Goal: Task Accomplishment & Management: Manage account settings

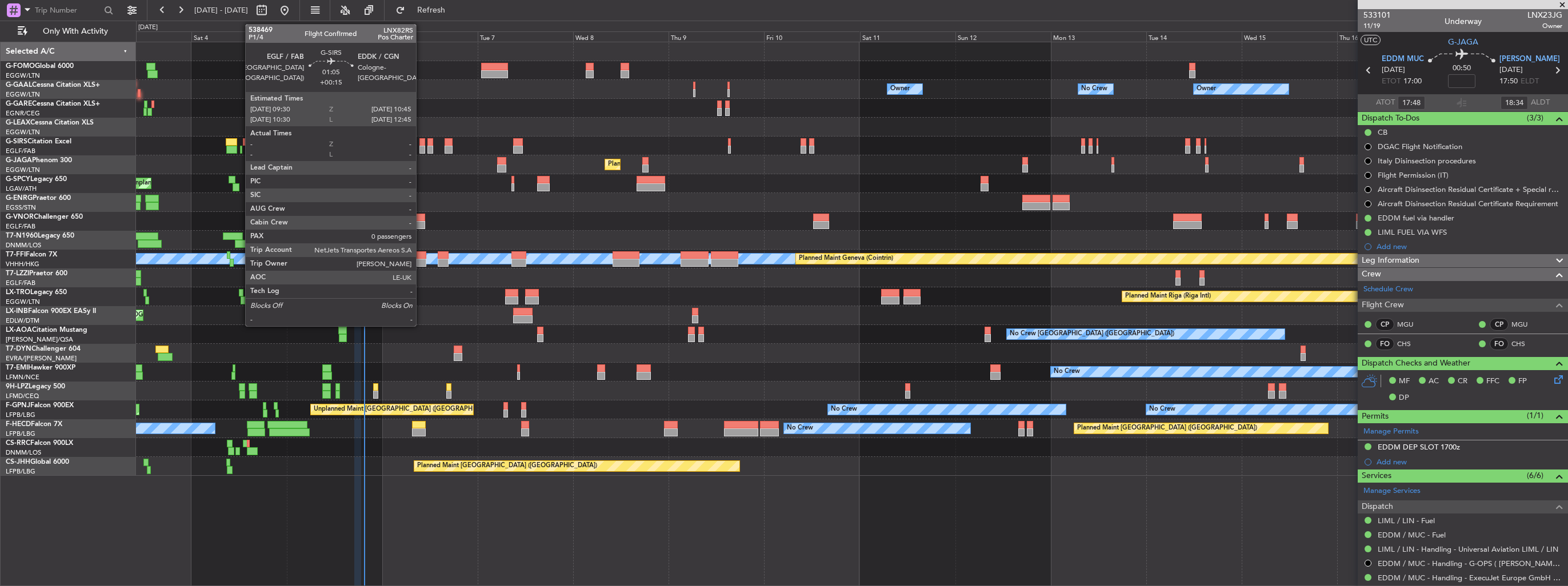
click at [420, 143] on div at bounding box center [422, 141] width 5 height 8
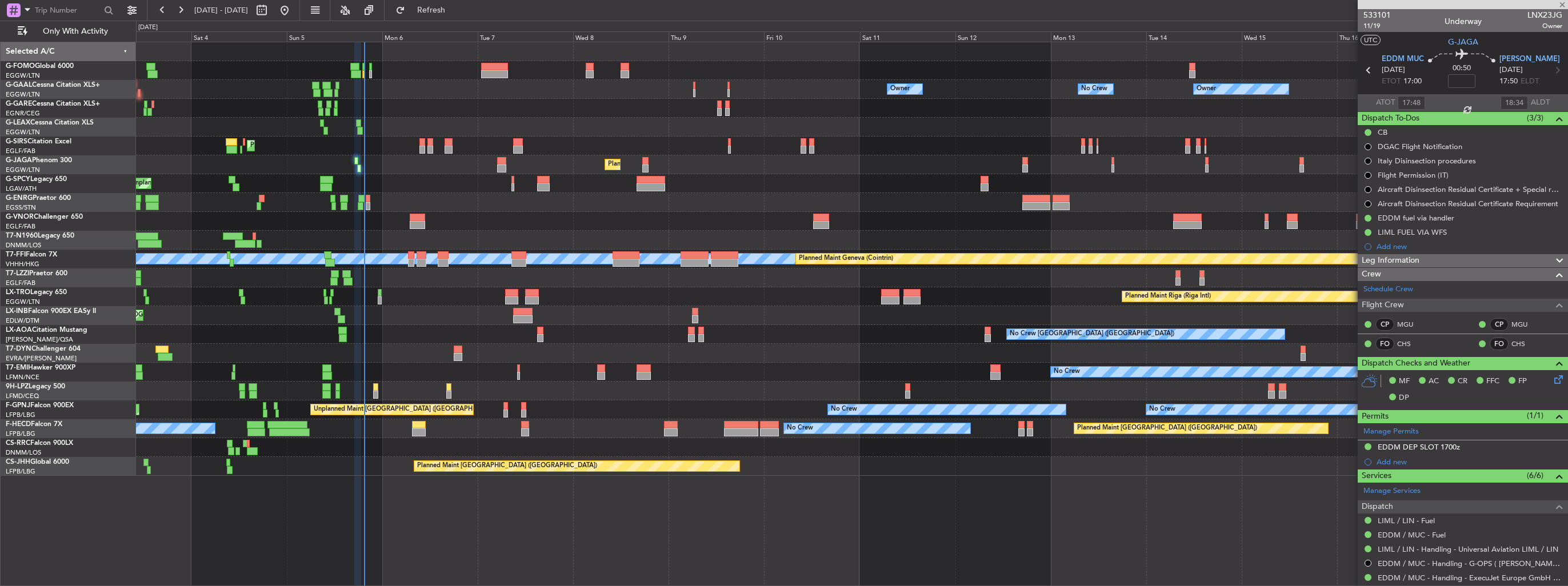
type input "+00:15"
type input "0"
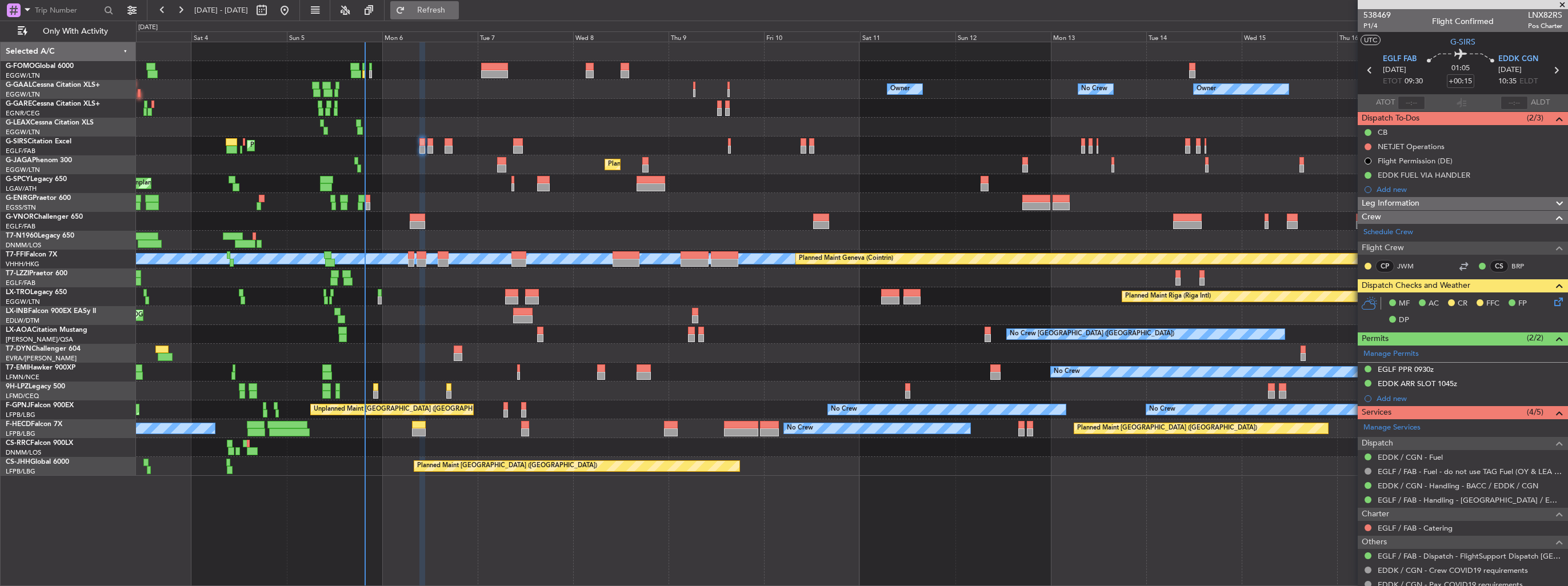
click at [455, 11] on span "Refresh" at bounding box center [431, 10] width 48 height 8
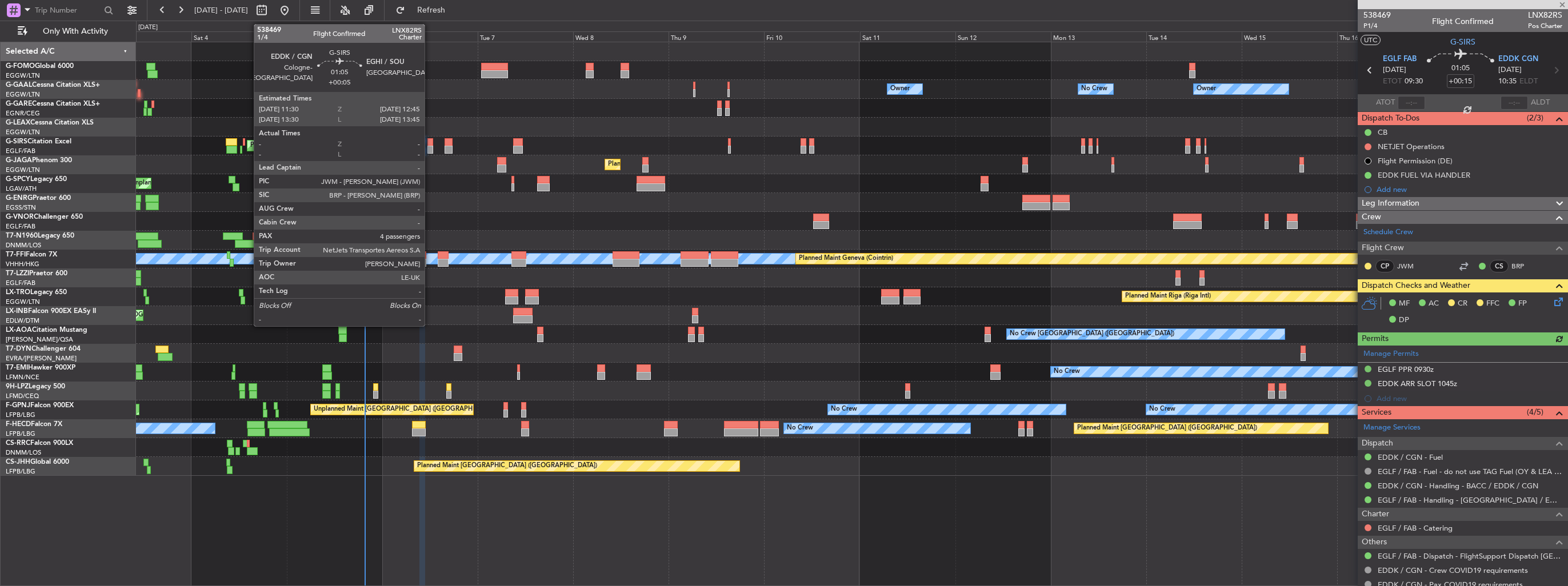
click at [430, 146] on div at bounding box center [430, 149] width 5 height 8
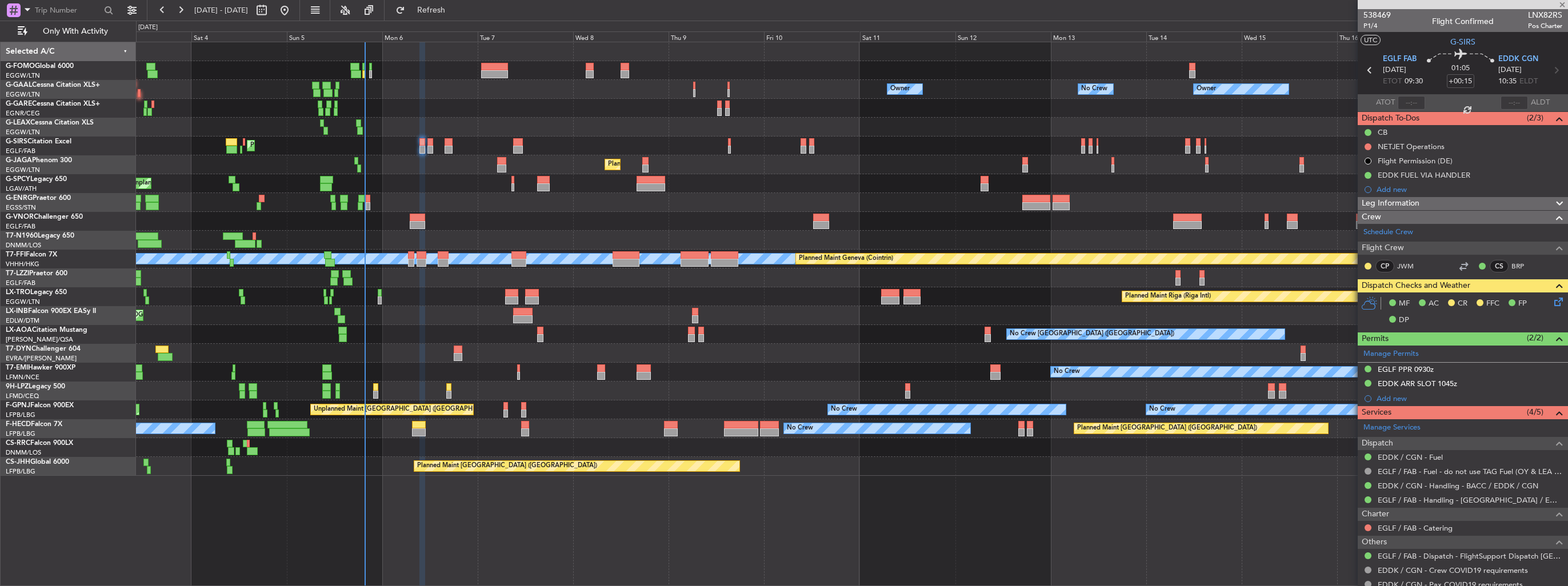
type input "+00:05"
type input "4"
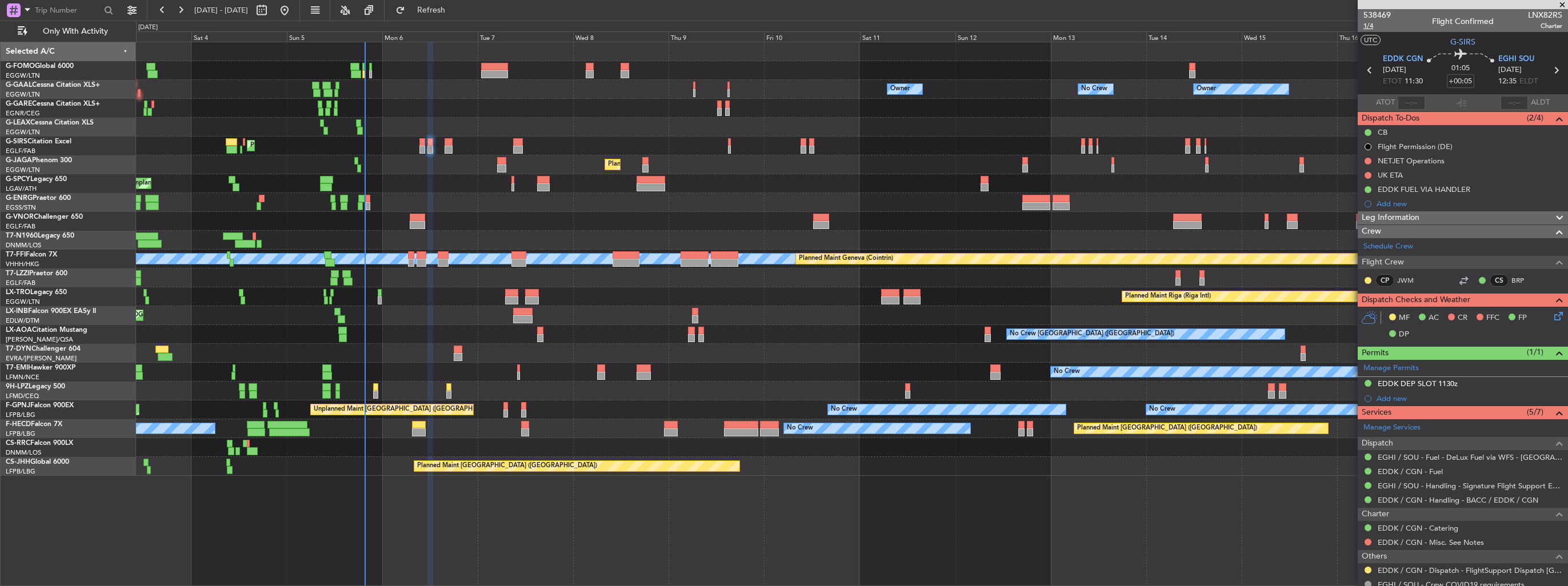
click at [726, 26] on span "1/4" at bounding box center [1377, 26] width 27 height 10
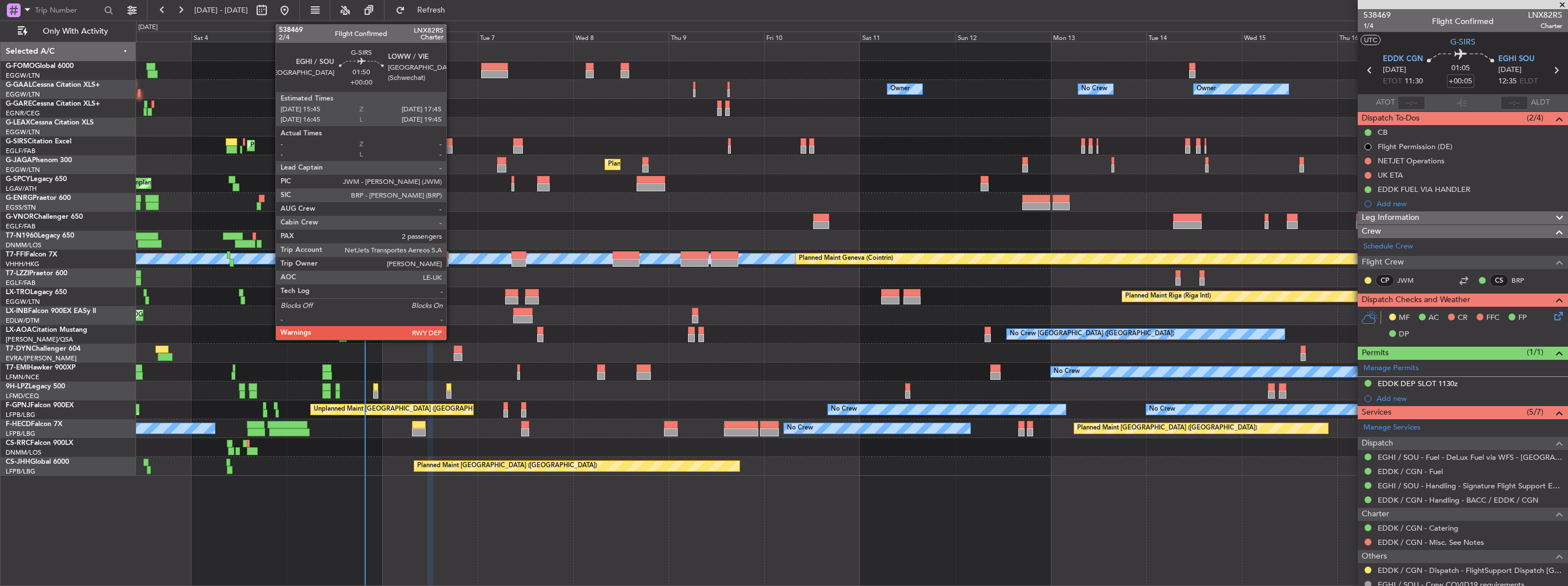
click at [452, 146] on div at bounding box center [448, 149] width 8 height 8
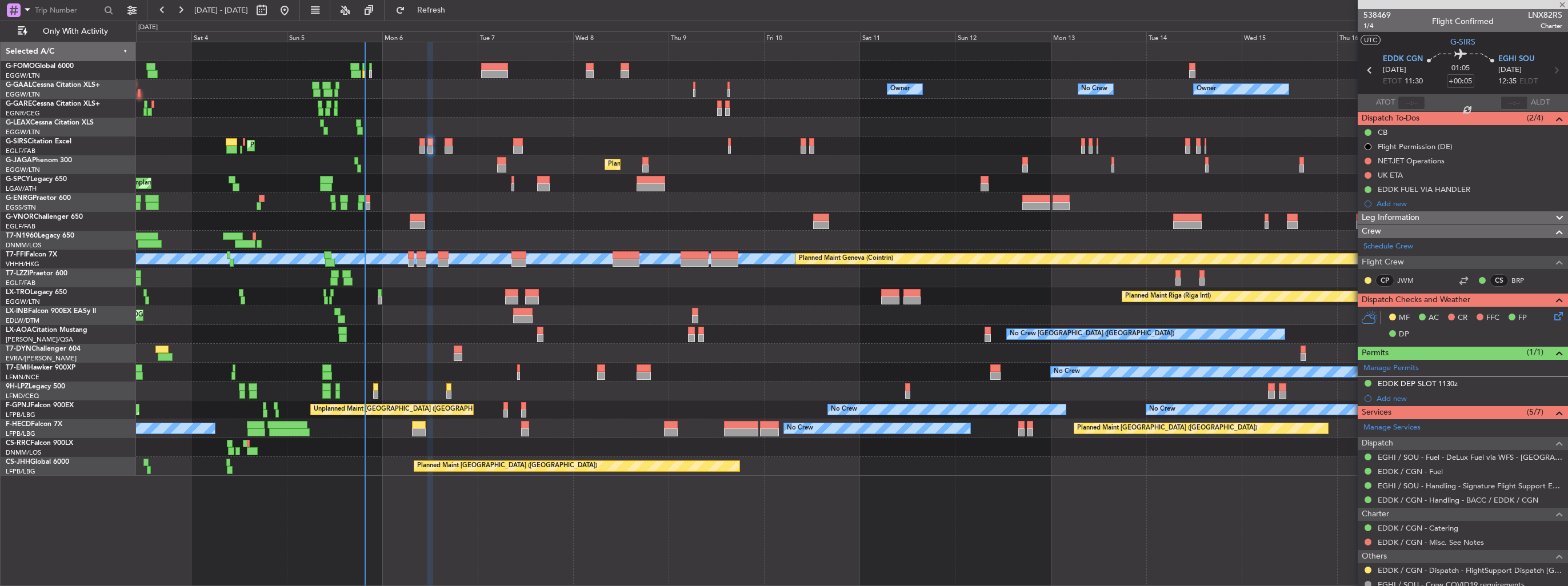
type input "2"
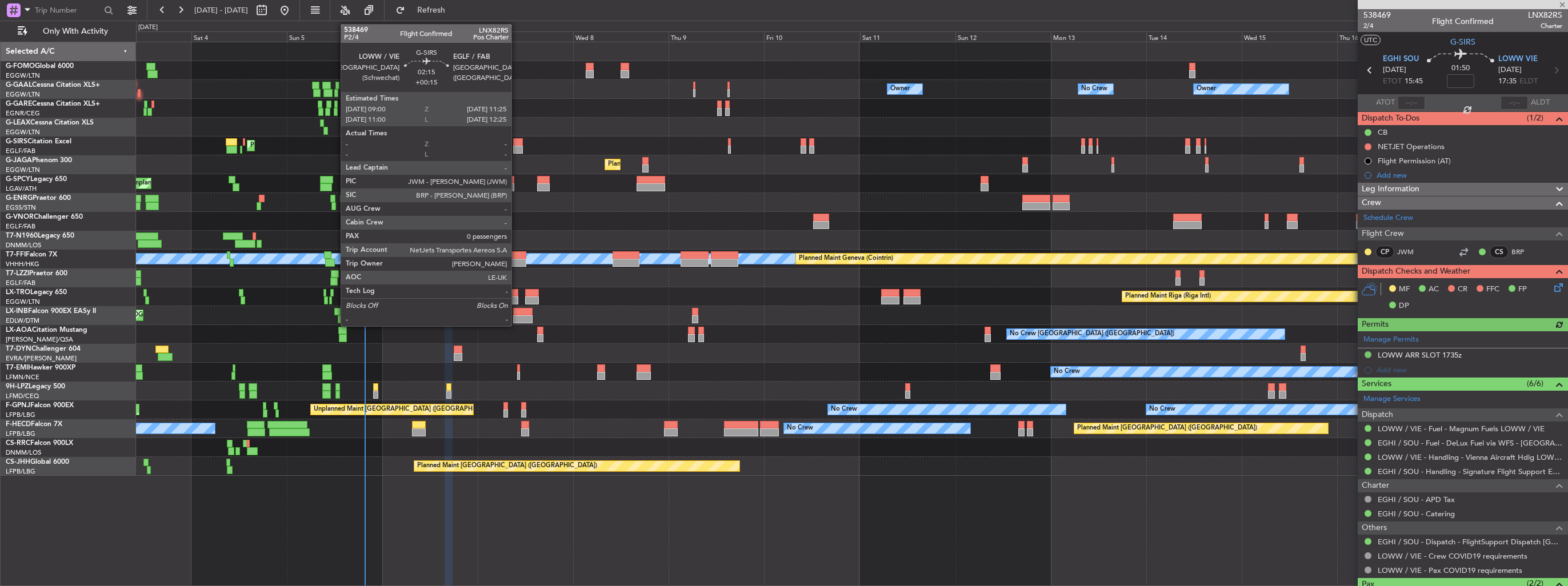
click at [517, 148] on div at bounding box center [518, 149] width 10 height 8
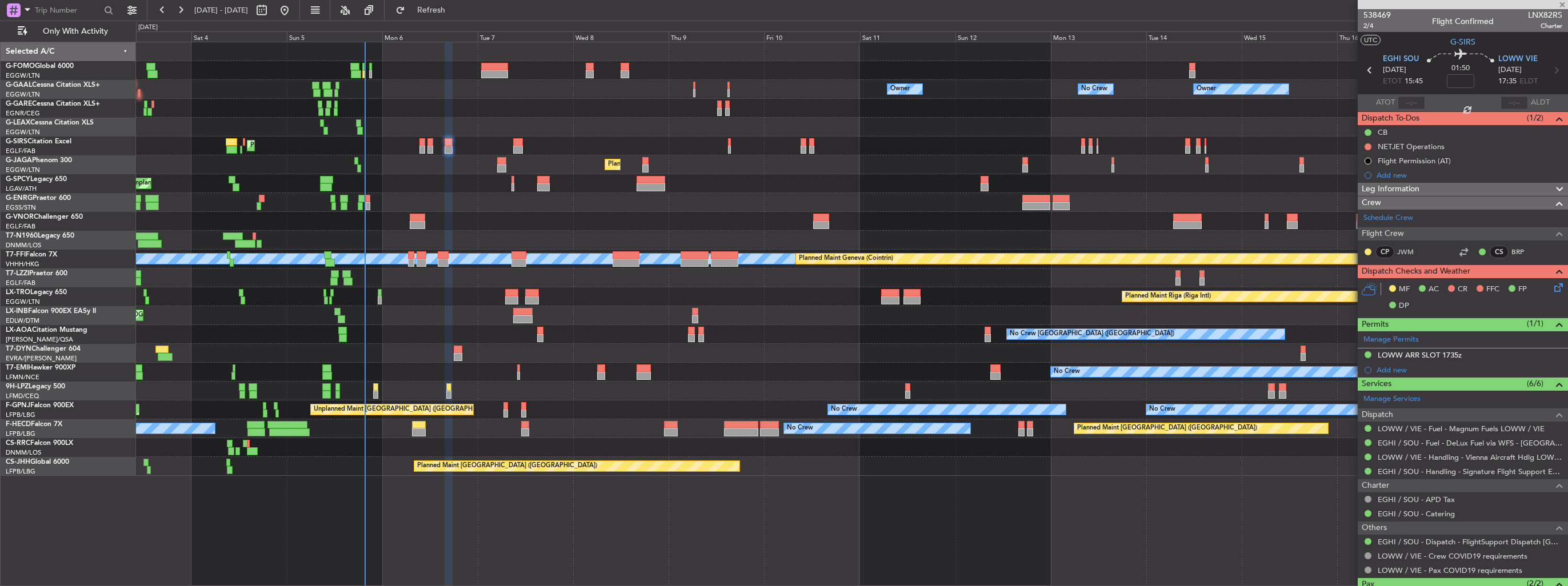
type input "+00:15"
type input "0"
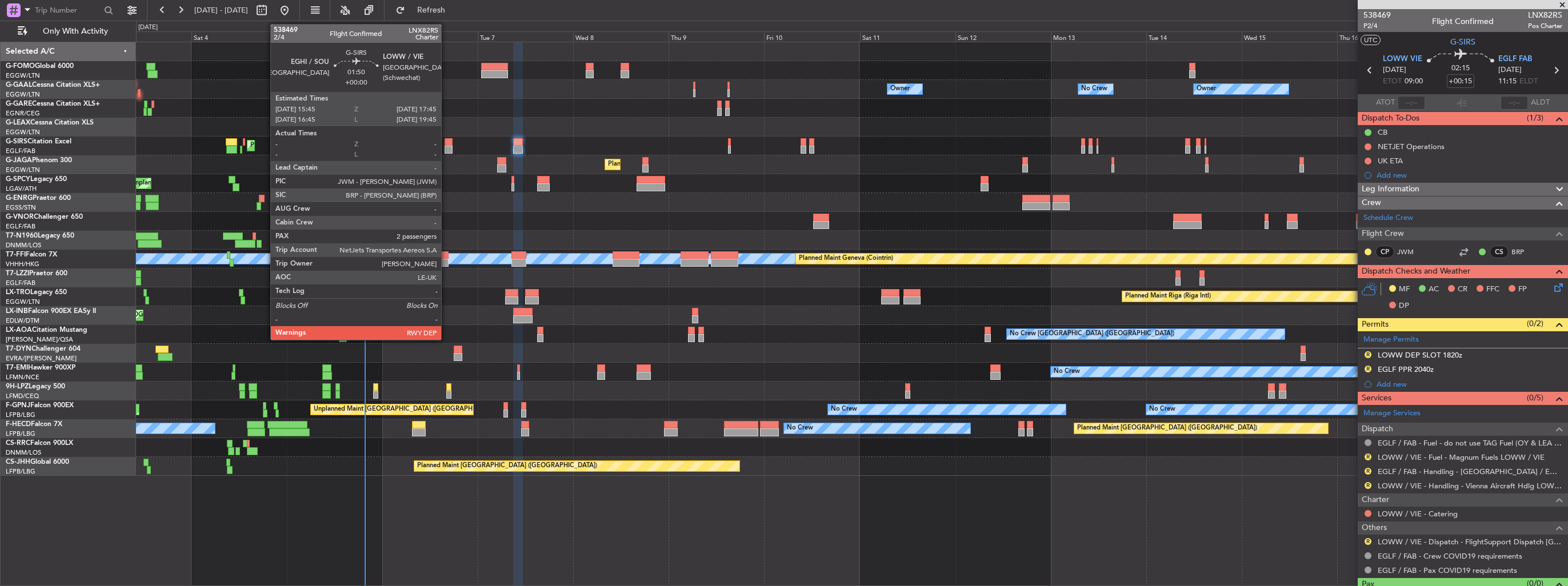
click at [446, 146] on div at bounding box center [448, 149] width 8 height 8
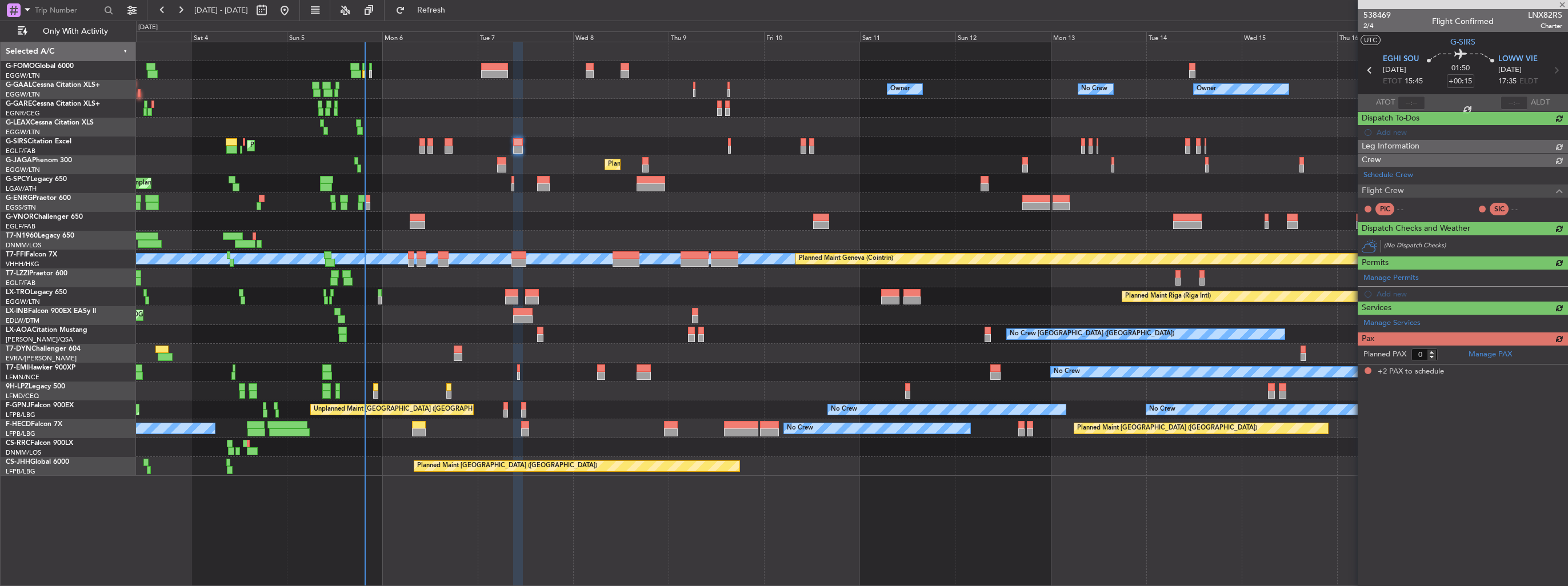
type input "2"
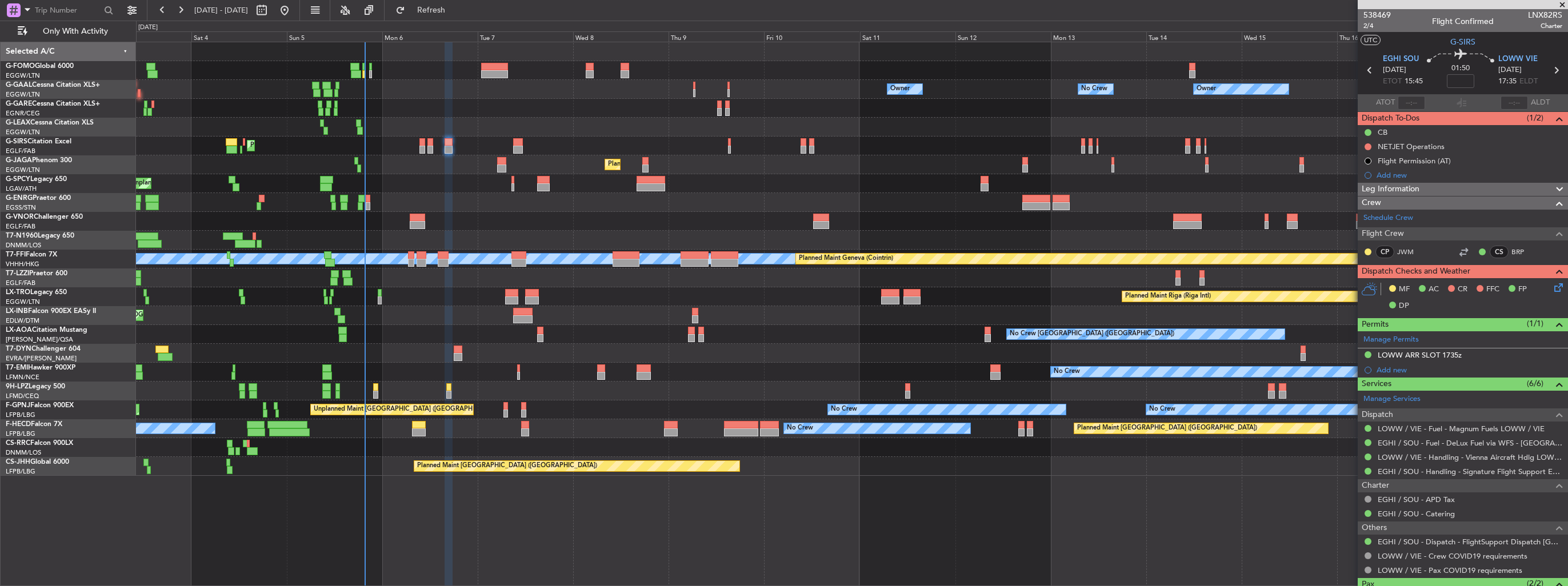
click at [726, 287] on icon at bounding box center [1557, 285] width 9 height 9
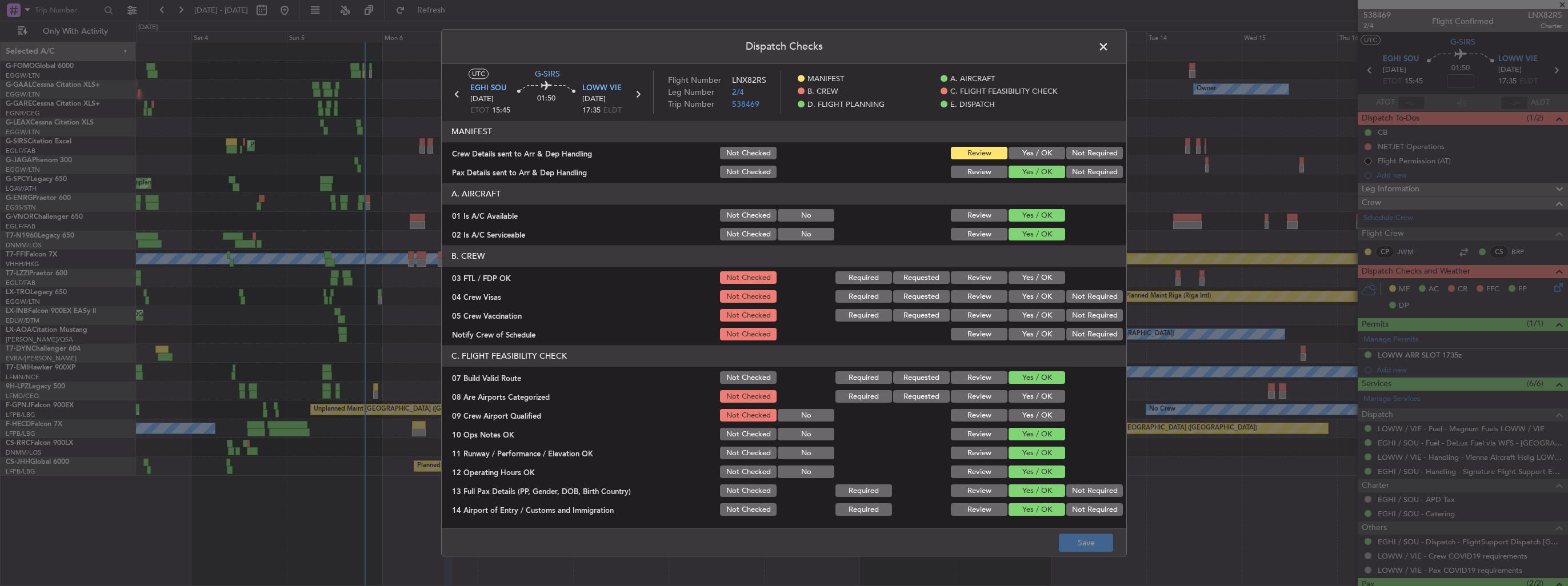
click at [726, 150] on button "Yes / OK" at bounding box center [1036, 154] width 56 height 13
click at [726, 339] on button "Save" at bounding box center [1086, 544] width 54 height 19
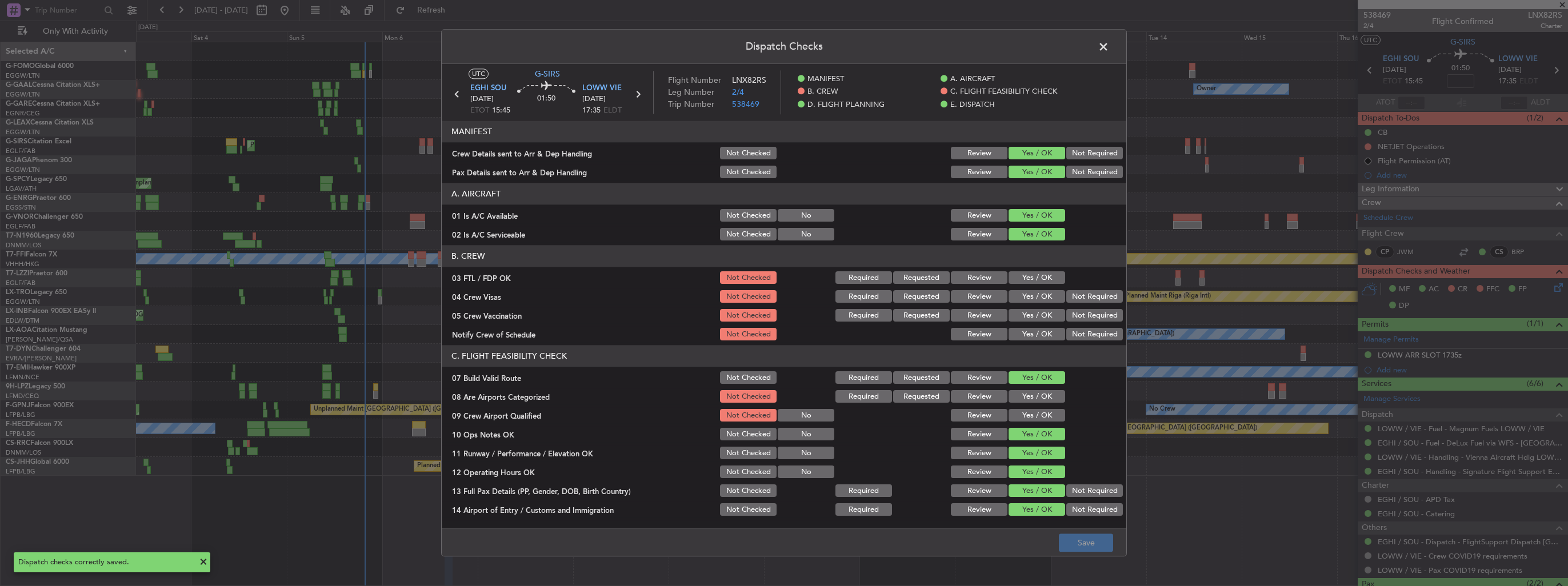
click at [726, 44] on span at bounding box center [1109, 50] width 0 height 23
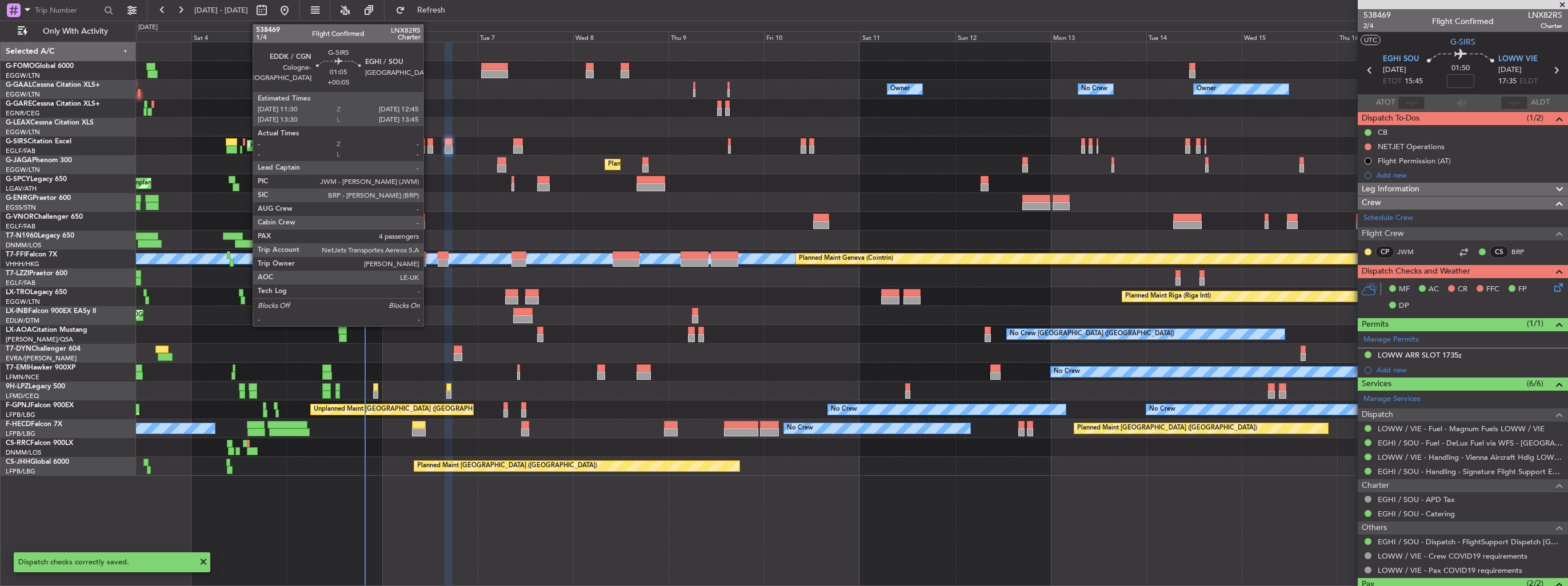
click at [429, 149] on div at bounding box center [430, 149] width 5 height 8
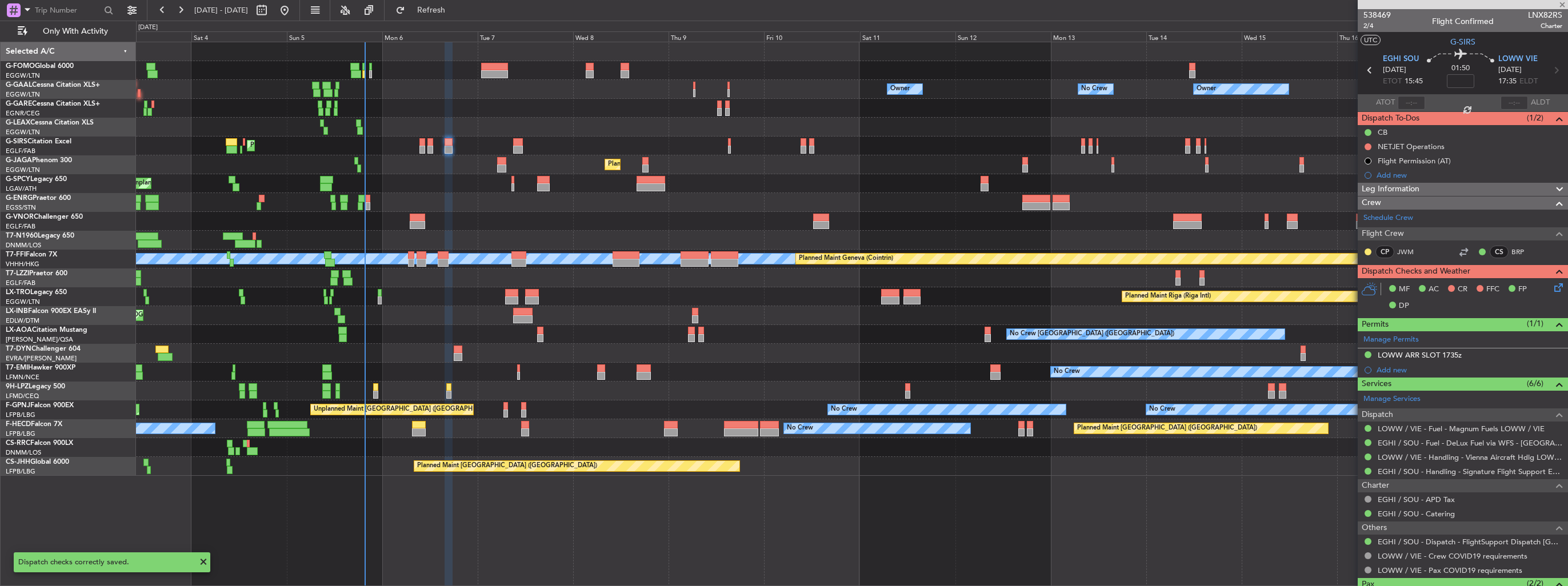
type input "+00:05"
type input "4"
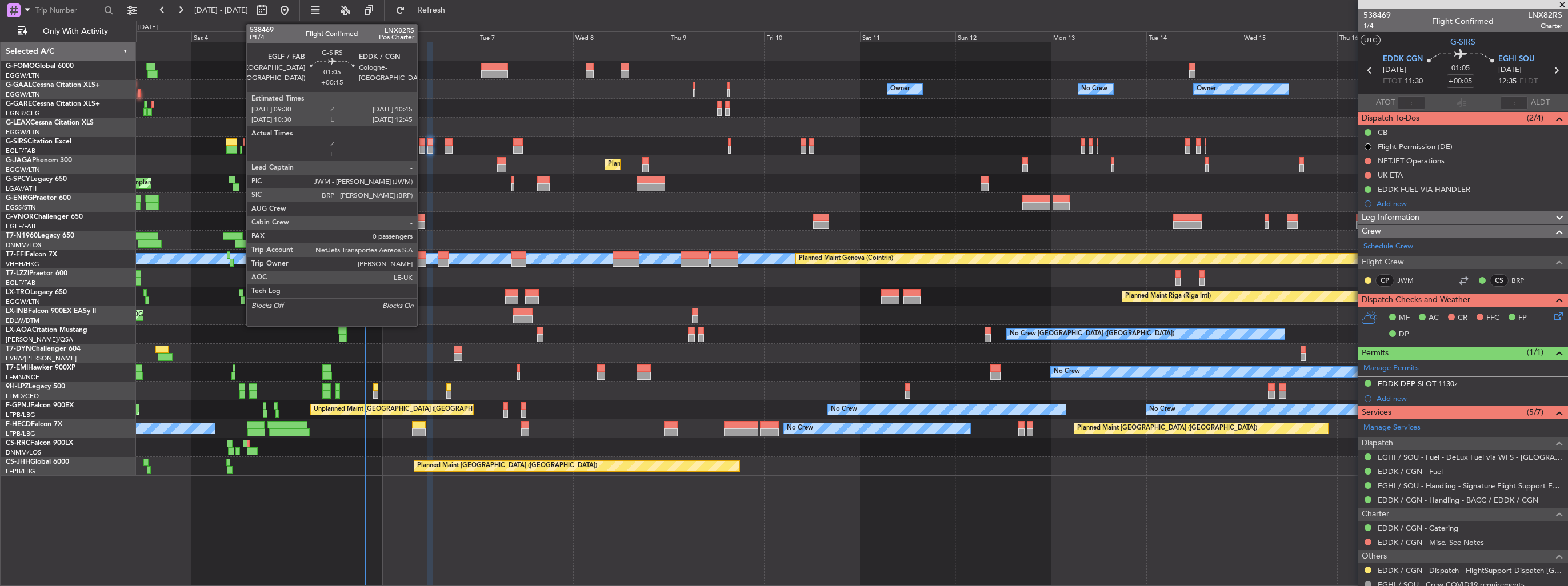
click at [422, 148] on div at bounding box center [422, 149] width 5 height 8
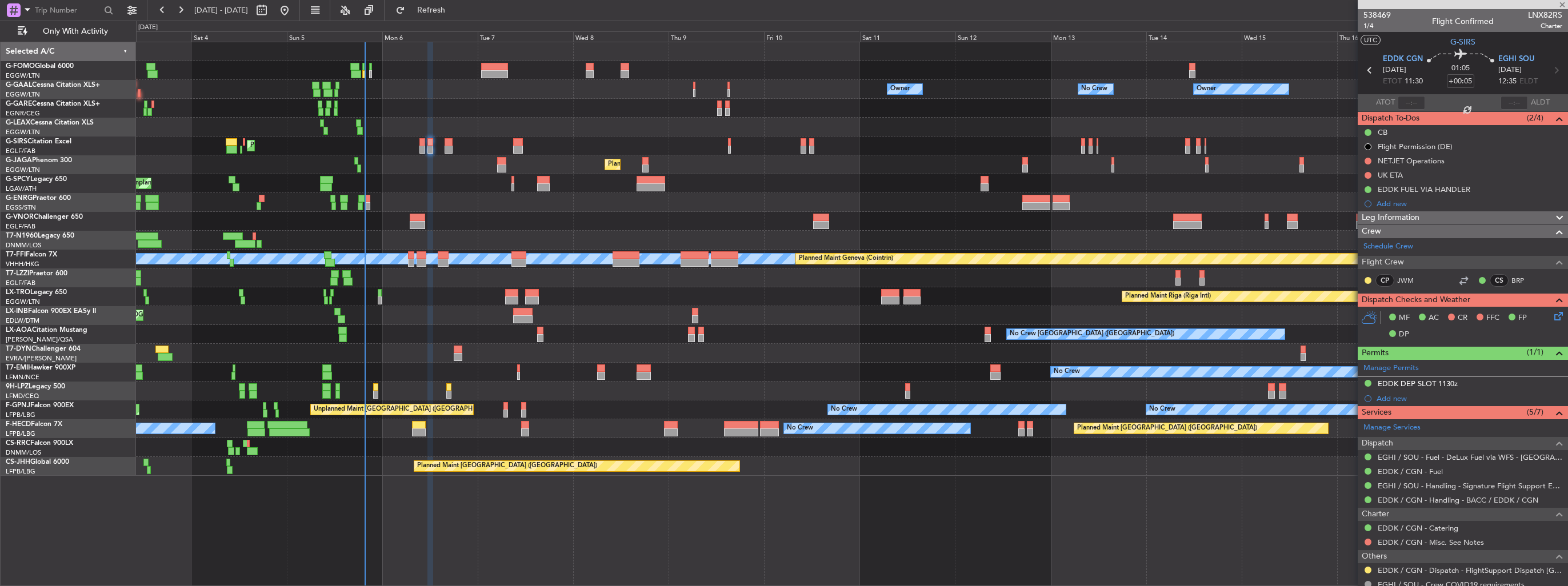
type input "+00:15"
type input "0"
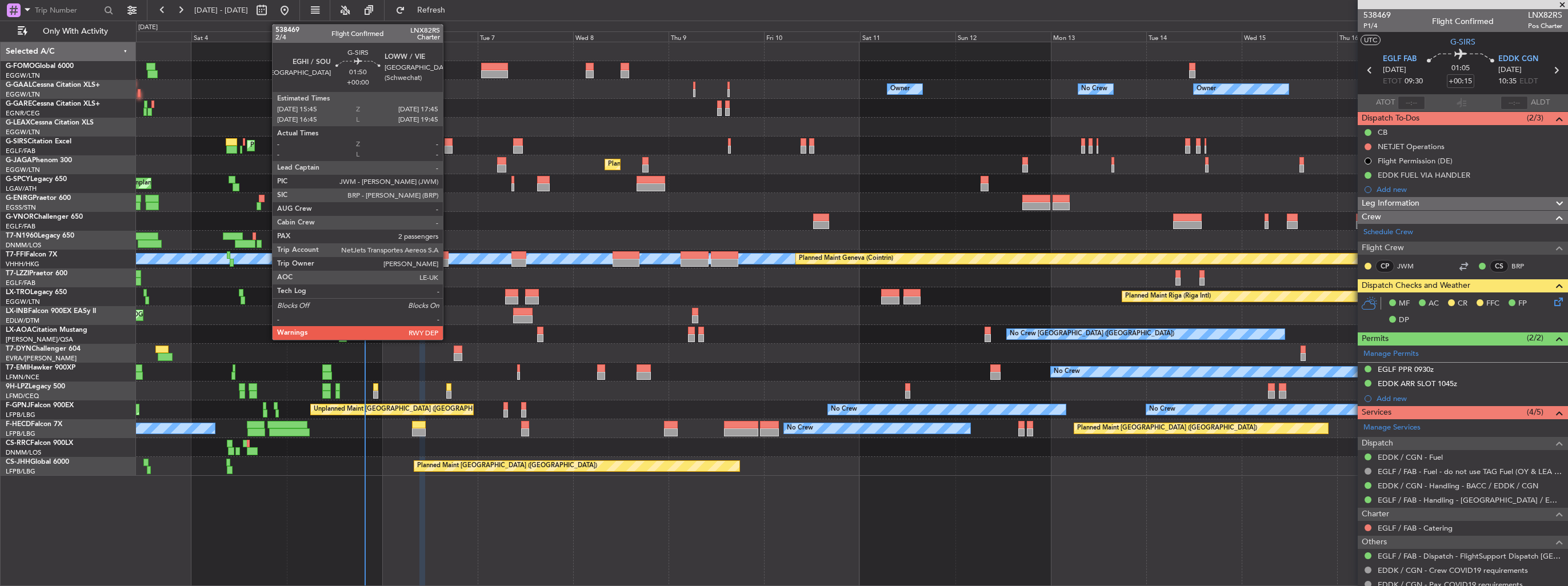
click at [448, 144] on div at bounding box center [448, 141] width 8 height 8
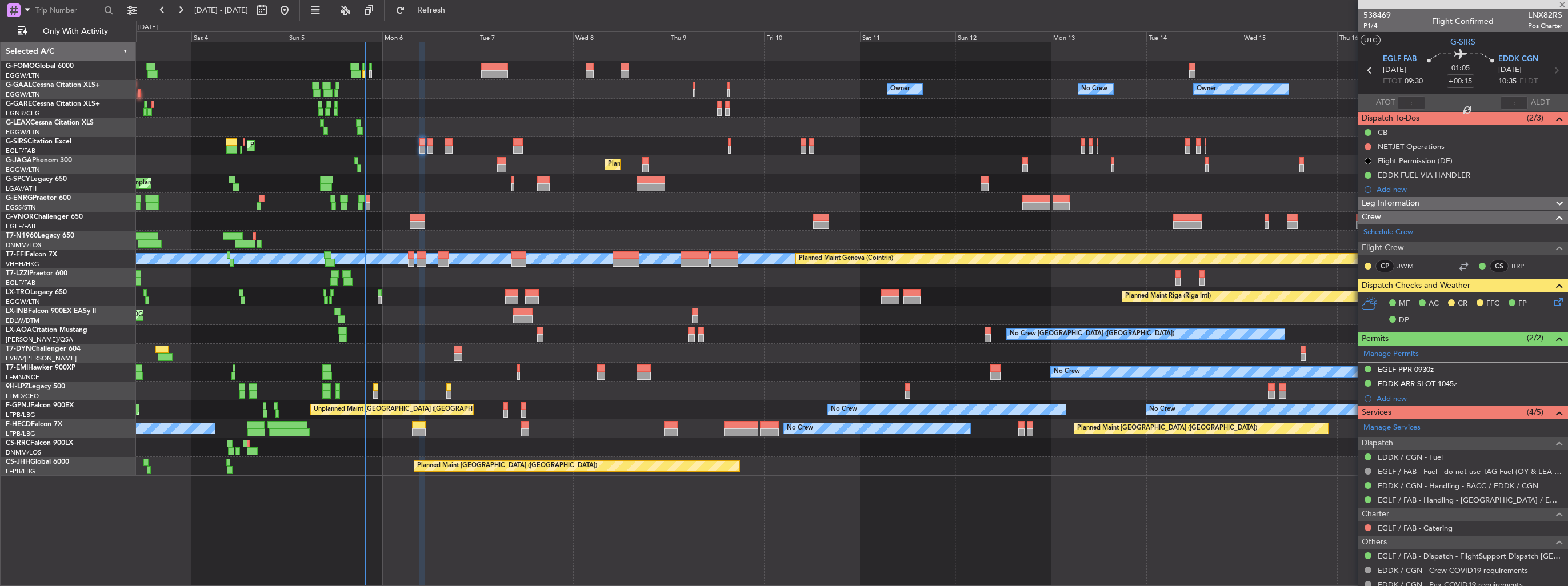
type input "2"
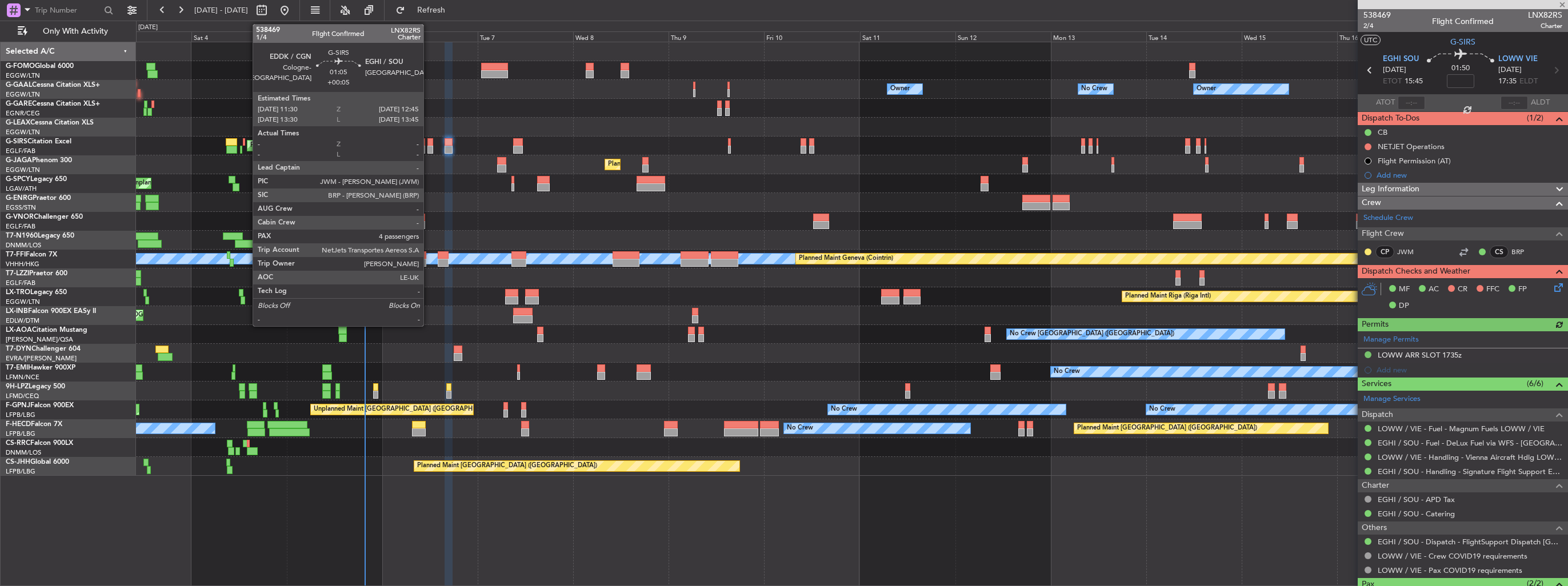
click at [429, 149] on div at bounding box center [430, 149] width 5 height 8
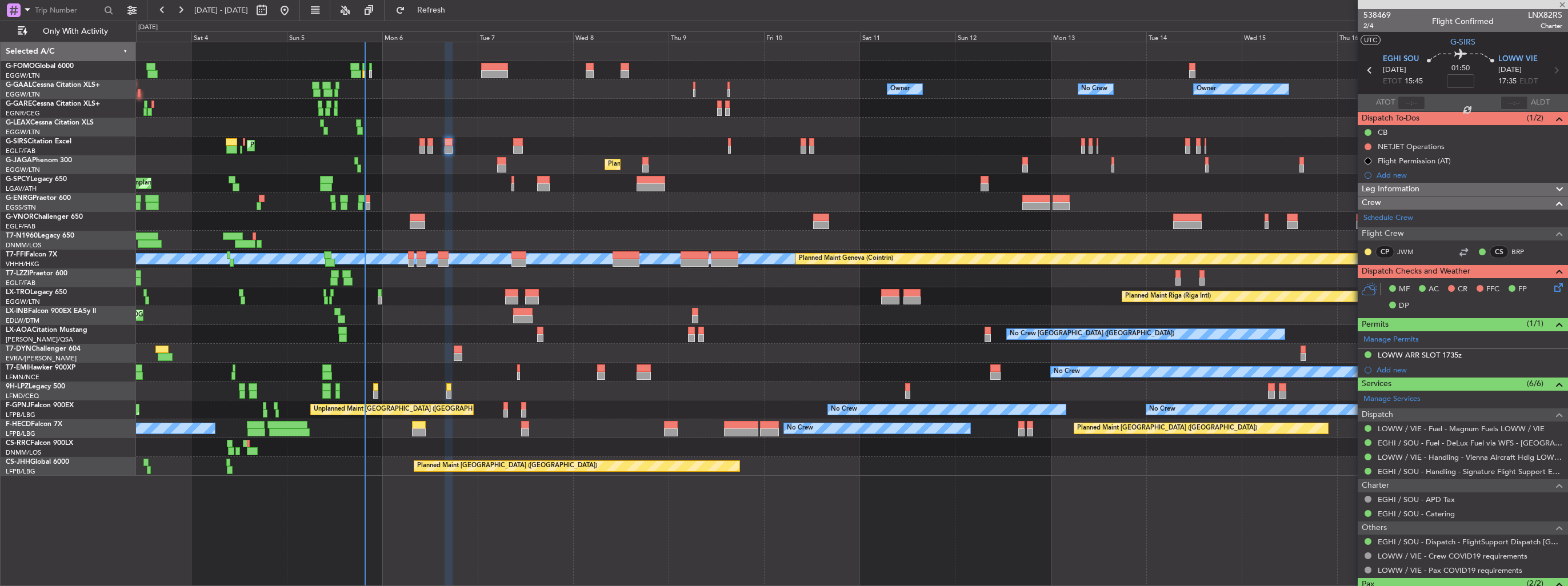
type input "+00:05"
type input "4"
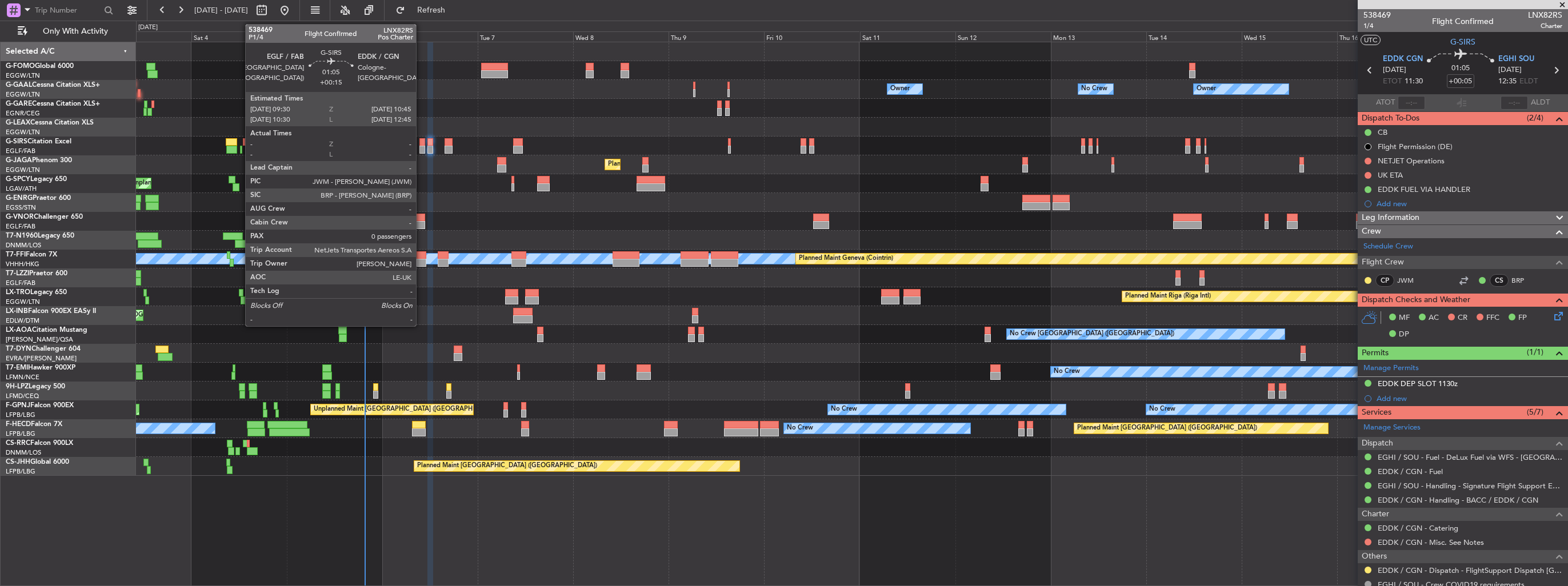
click at [421, 148] on div at bounding box center [422, 149] width 5 height 8
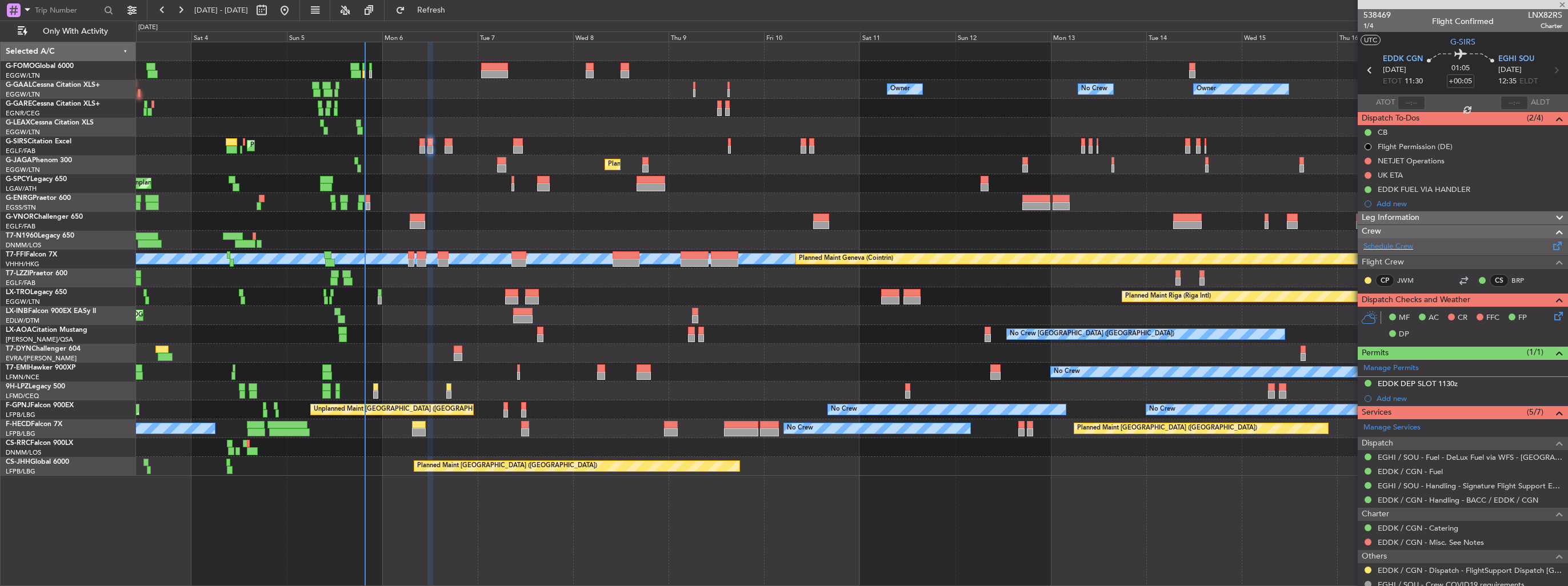
type input "+00:15"
type input "0"
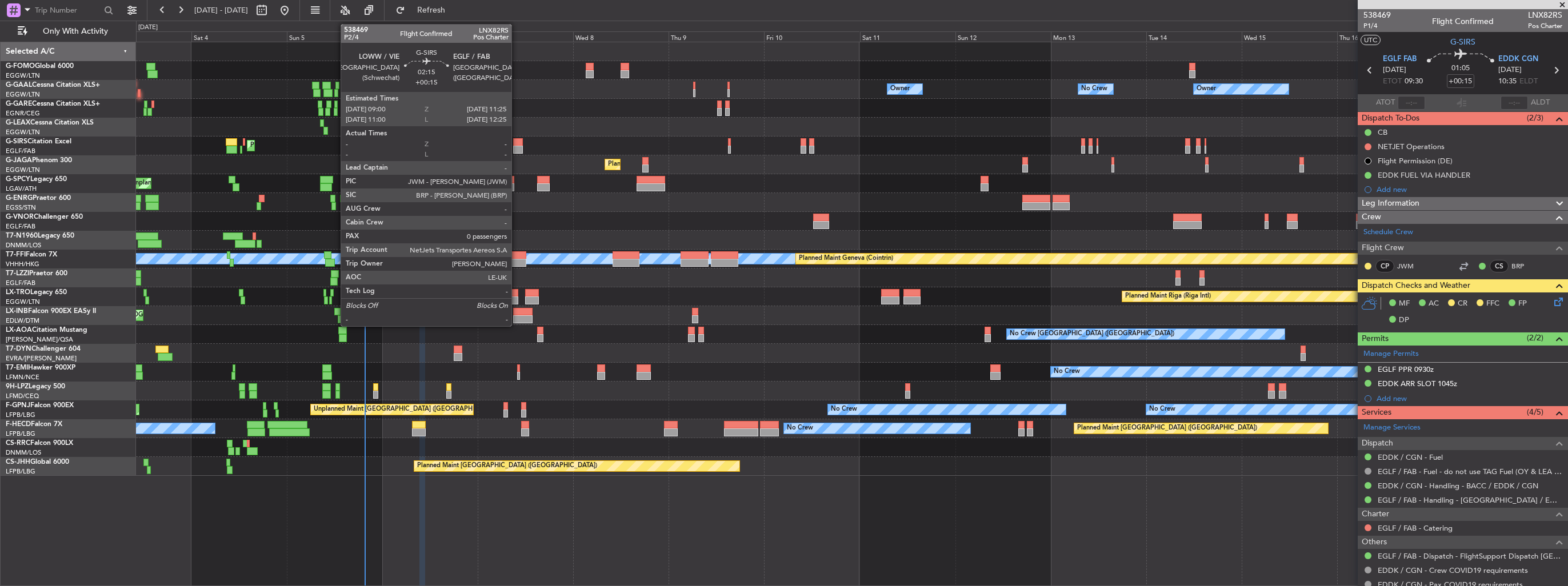
click at [517, 143] on div at bounding box center [518, 141] width 10 height 8
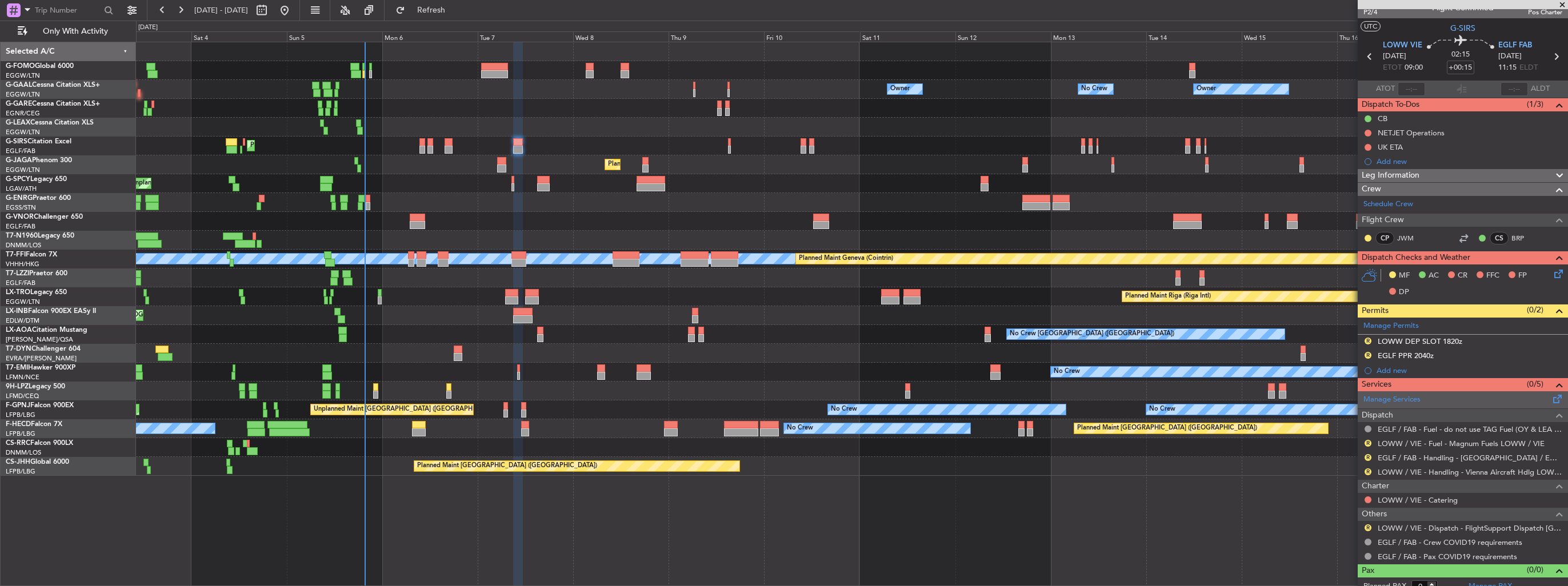
scroll to position [21, 0]
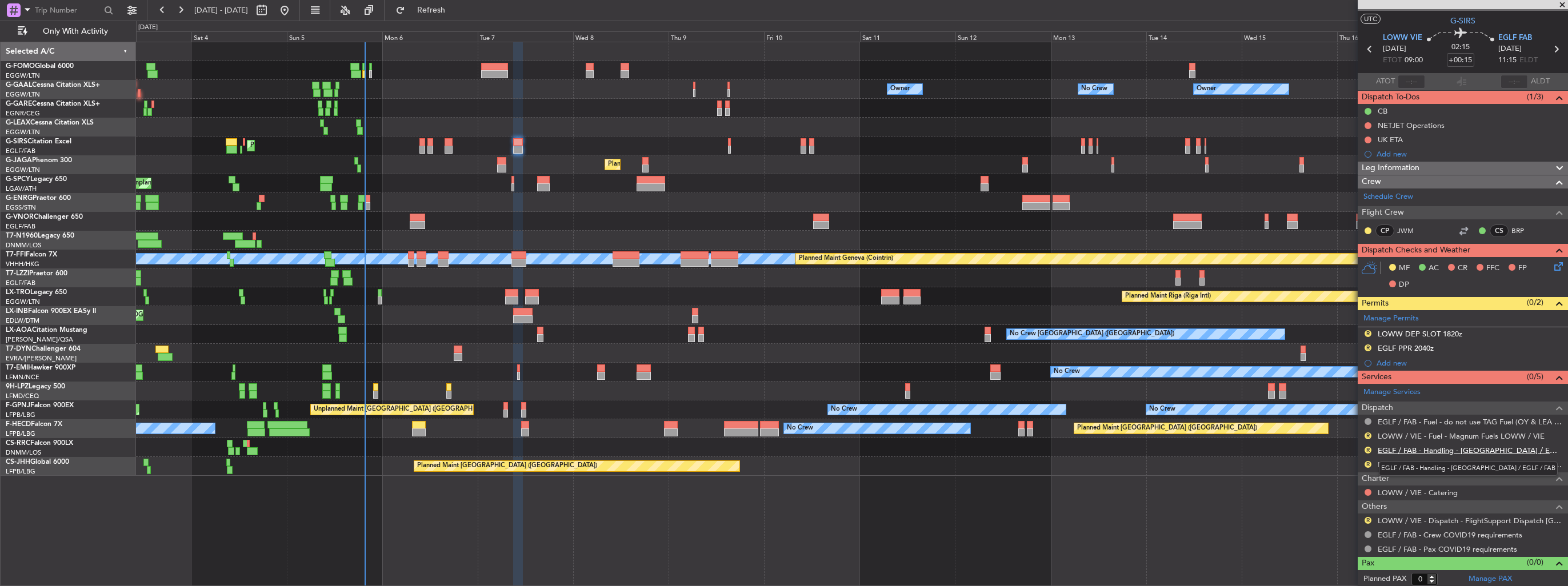
click at [726, 339] on link "EGLF / FAB - Handling - [GEOGRAPHIC_DATA] / EGLF / FAB" at bounding box center [1470, 451] width 184 height 10
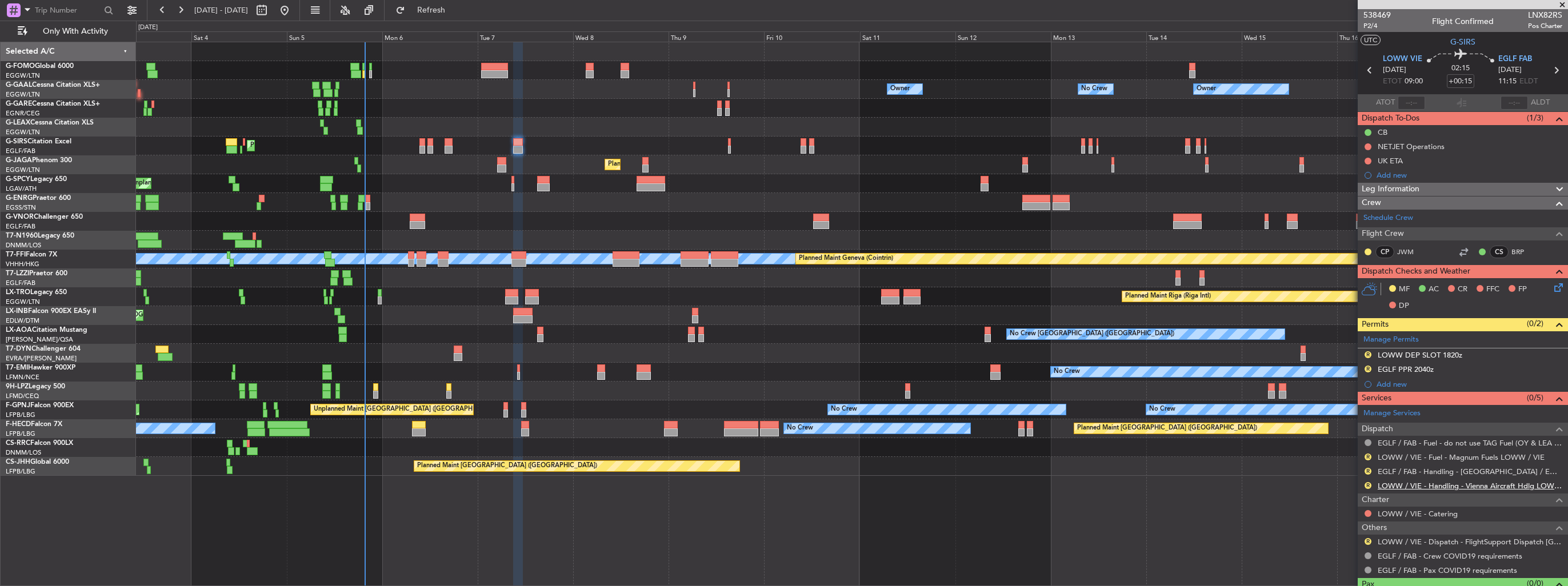
click at [726, 339] on mat-tooltip-component "LOWW / VIE - Handling - Vienna Aircraft Hdlg LOWW / VIE" at bounding box center [1466, 504] width 191 height 30
click at [726, 339] on link "LOWW / VIE - Handling - Vienna Aircraft Hdlg LOWW / VIE" at bounding box center [1470, 486] width 184 height 10
click at [726, 339] on img at bounding box center [1558, 355] width 9 height 10
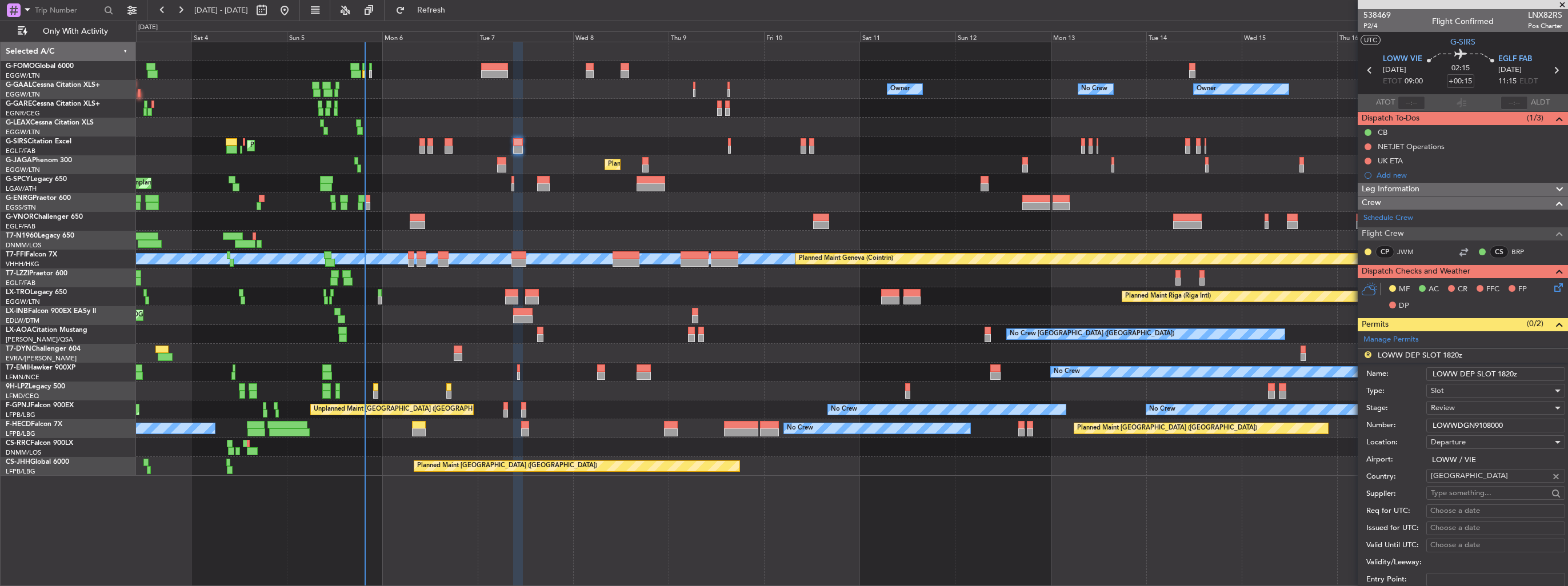
drag, startPoint x: 1524, startPoint y: 369, endPoint x: 1497, endPoint y: 372, distance: 27.2
click at [726, 339] on input "LOWW DEP SLOT 1820z" at bounding box center [1496, 374] width 139 height 14
type input "LOWW DEP SLOT 0900Z"
click at [726, 339] on div "Review" at bounding box center [1492, 408] width 121 height 17
click at [726, 339] on span "Requested" at bounding box center [1492, 482] width 120 height 17
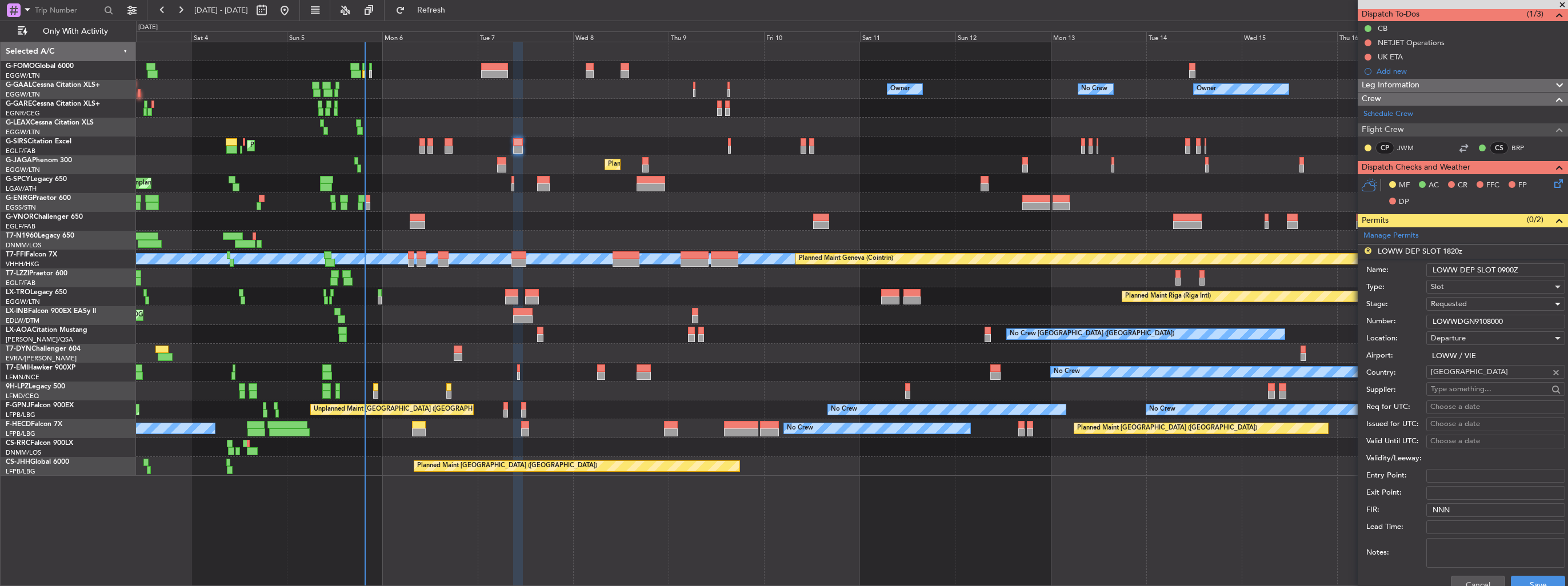
scroll to position [172, 0]
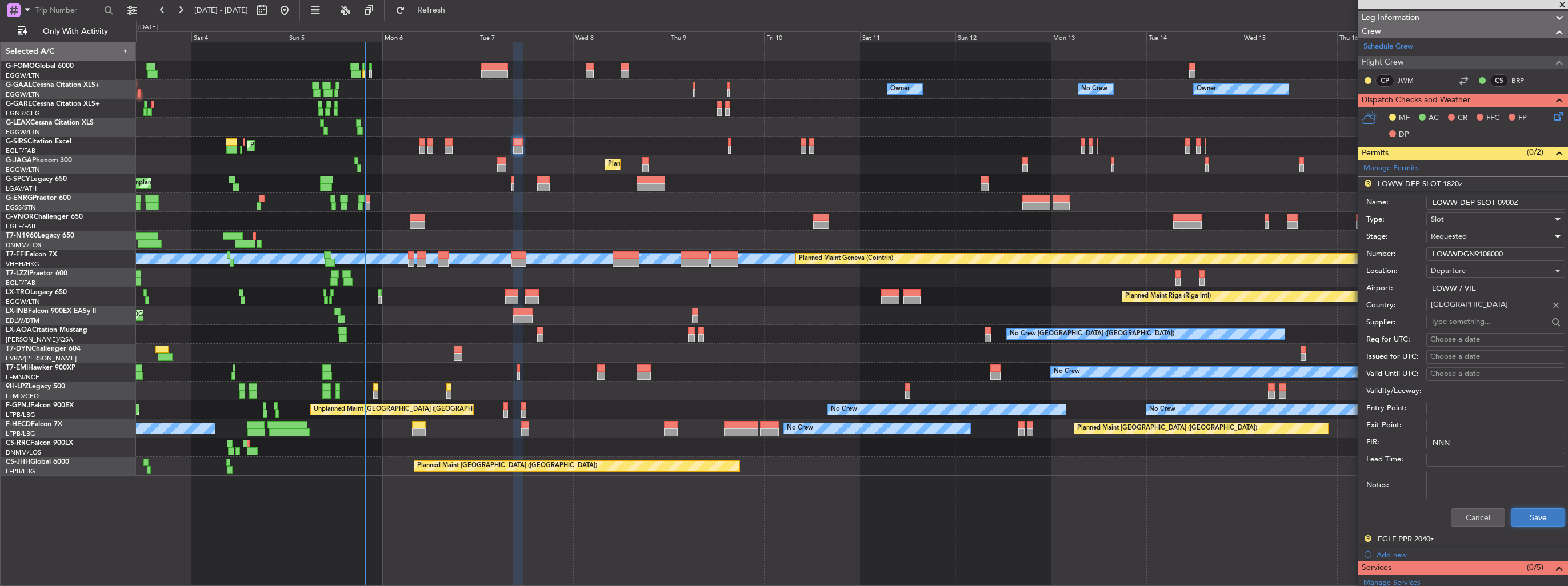
click at [726, 339] on button "Save" at bounding box center [1538, 518] width 54 height 19
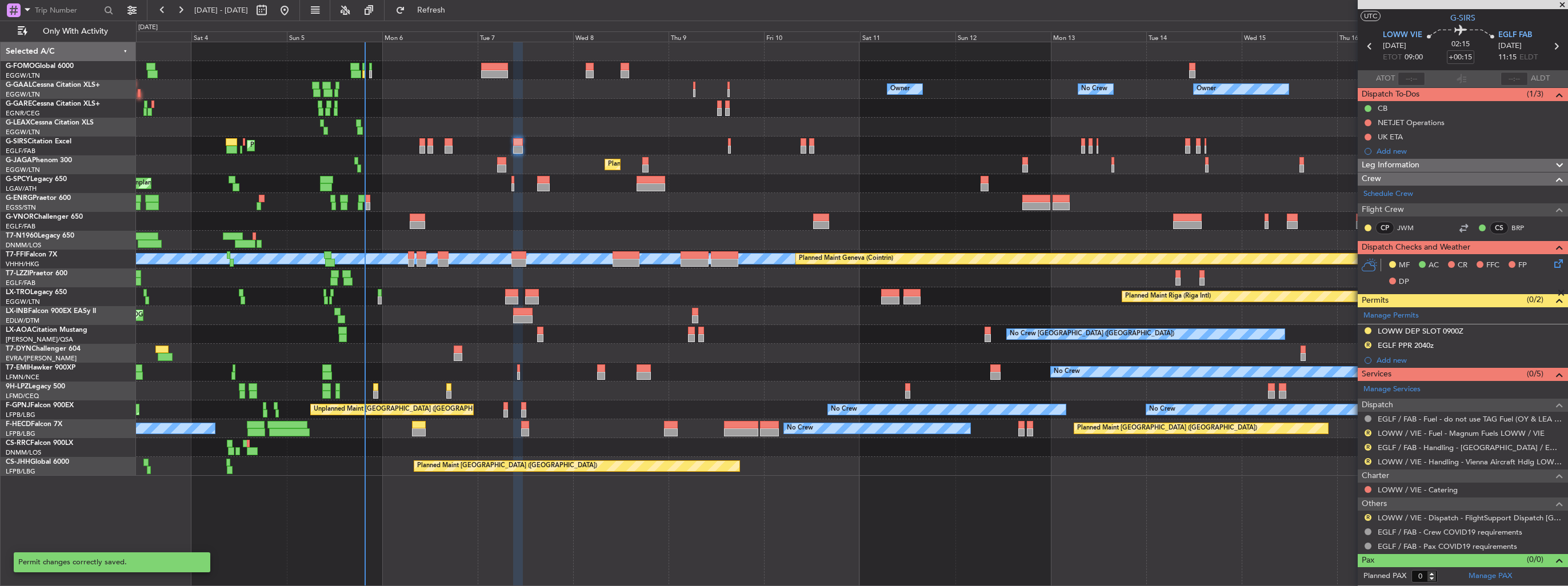
scroll to position [21, 0]
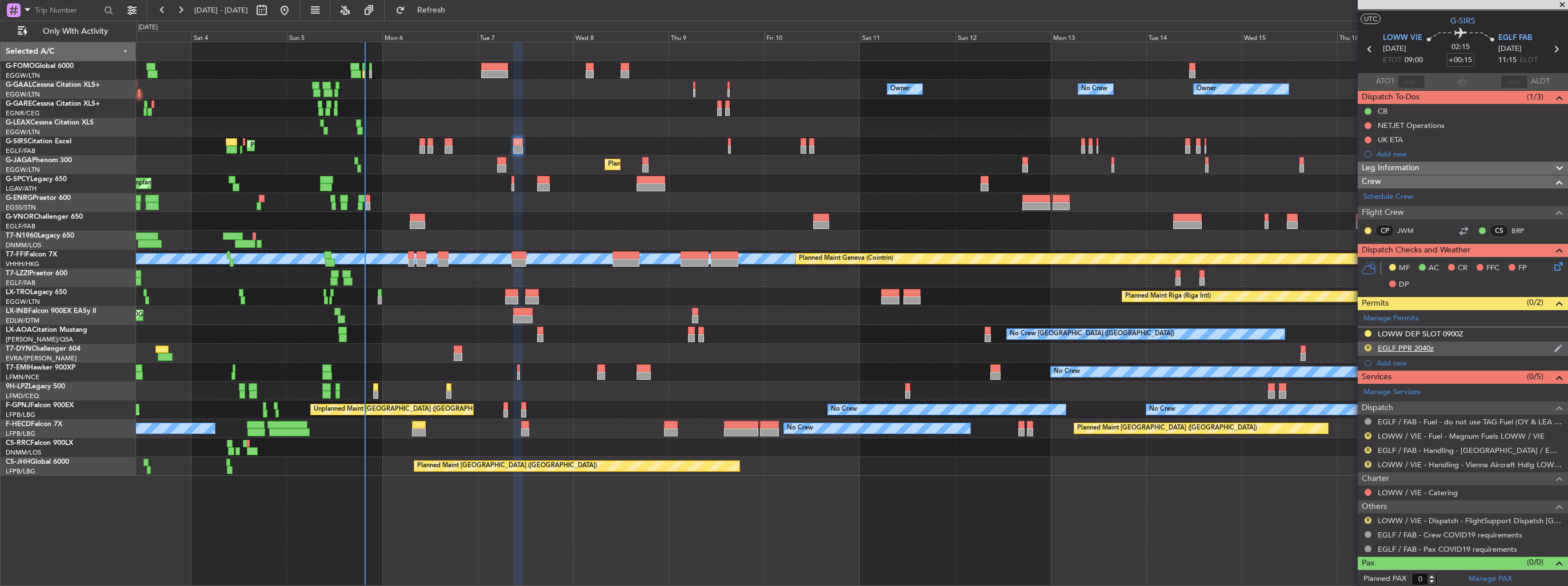
click at [726, 339] on img at bounding box center [1558, 349] width 9 height 10
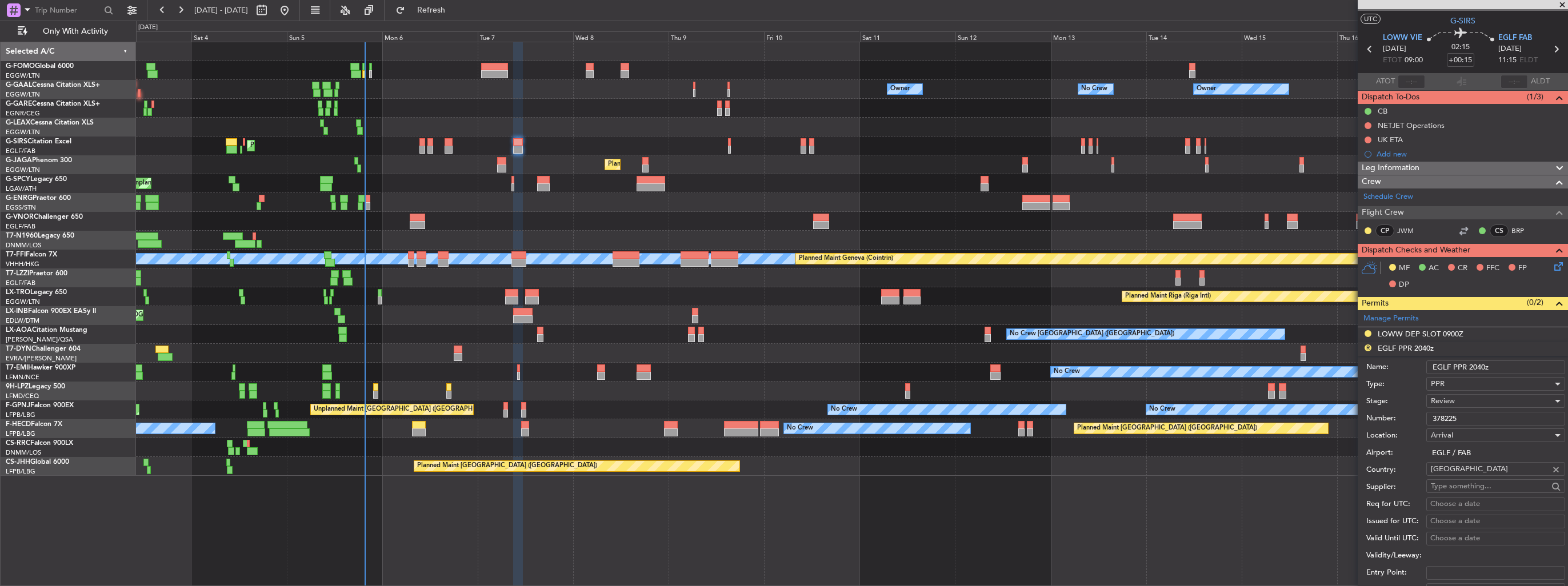
scroll to position [172, 0]
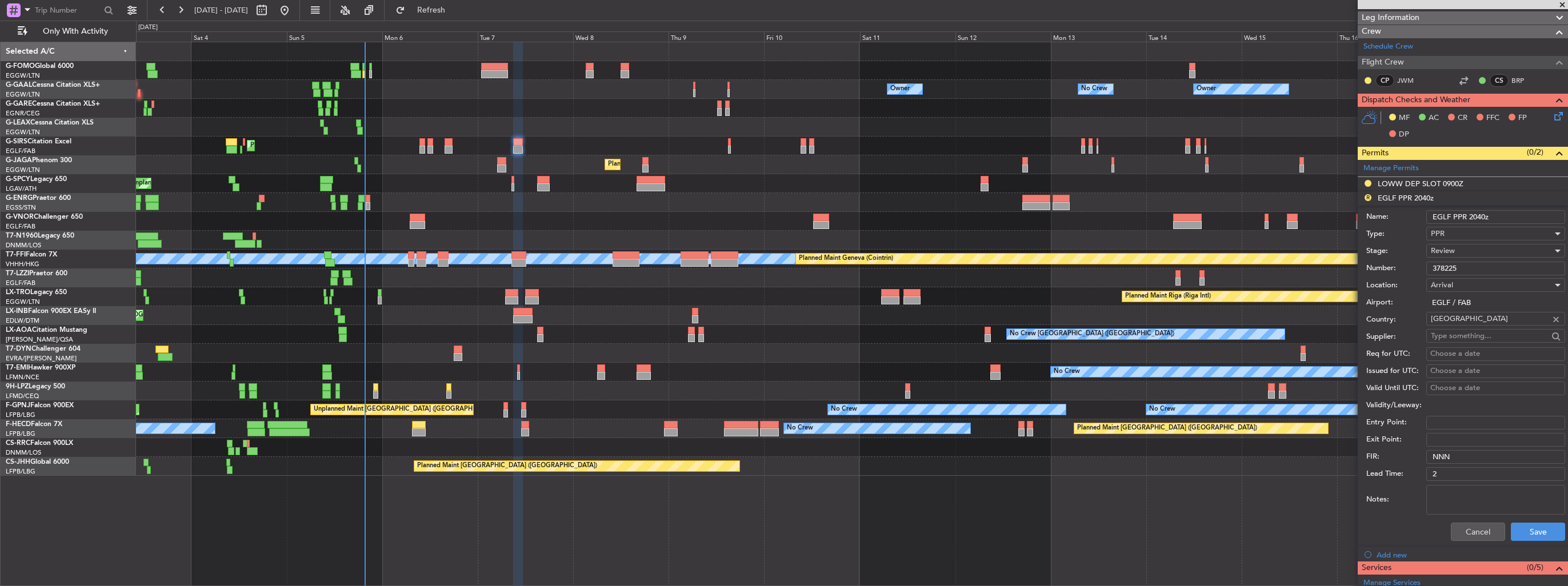
drag, startPoint x: 1507, startPoint y: 221, endPoint x: 1469, endPoint y: 216, distance: 38.3
click at [726, 216] on input "EGLF PPR 2040z" at bounding box center [1496, 217] width 139 height 14
type input "EGLF PPR 1125z"
click at [726, 250] on div "Review" at bounding box center [1492, 251] width 121 height 17
click at [726, 319] on span "Requested" at bounding box center [1492, 324] width 120 height 17
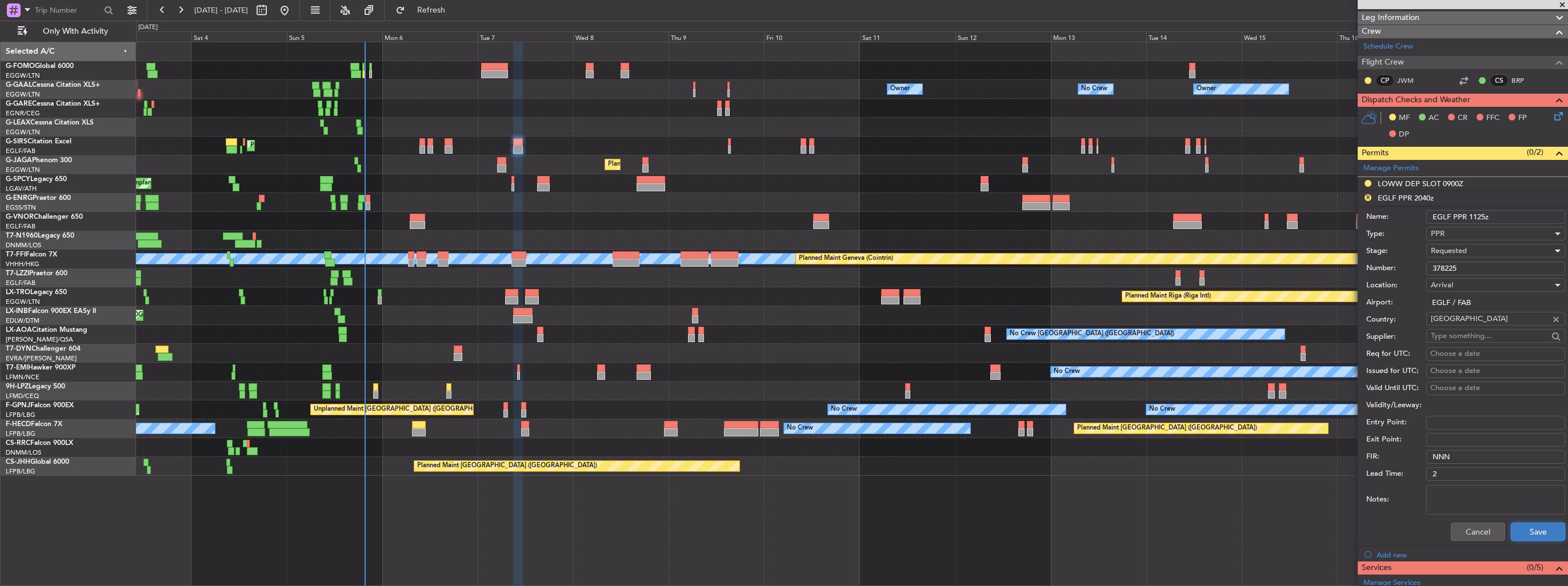
click at [726, 339] on button "Save" at bounding box center [1538, 532] width 54 height 19
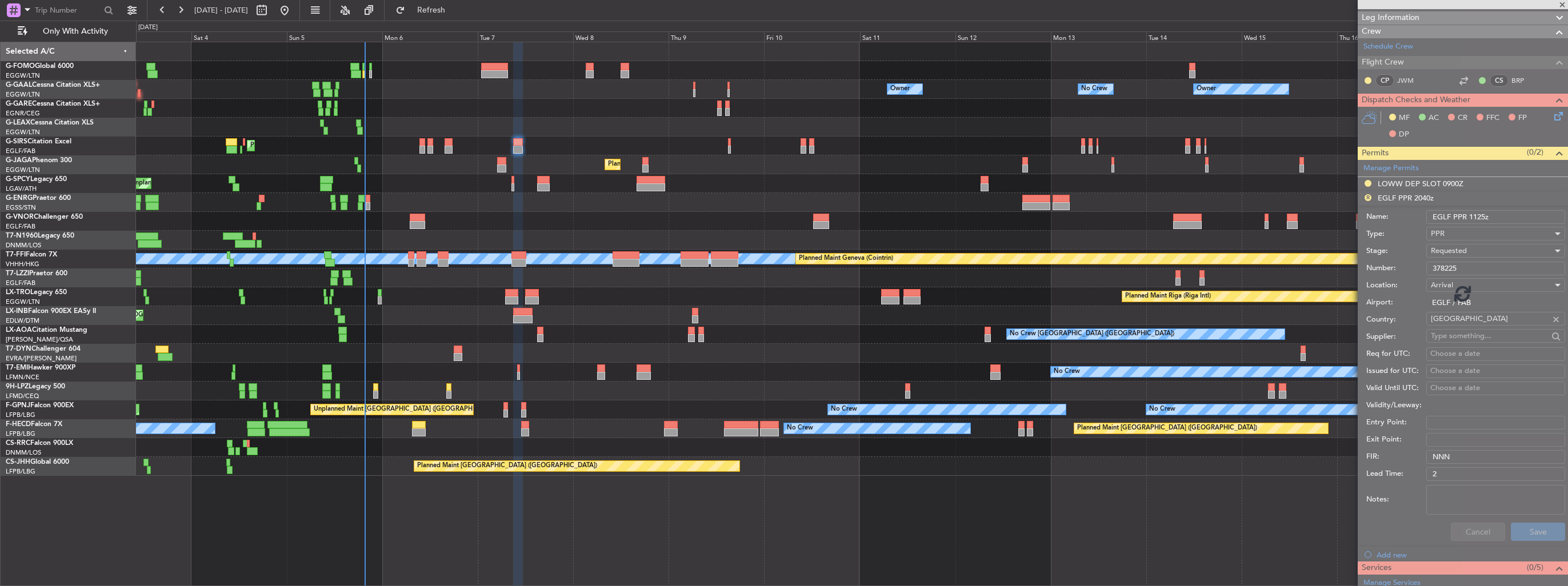
scroll to position [21, 0]
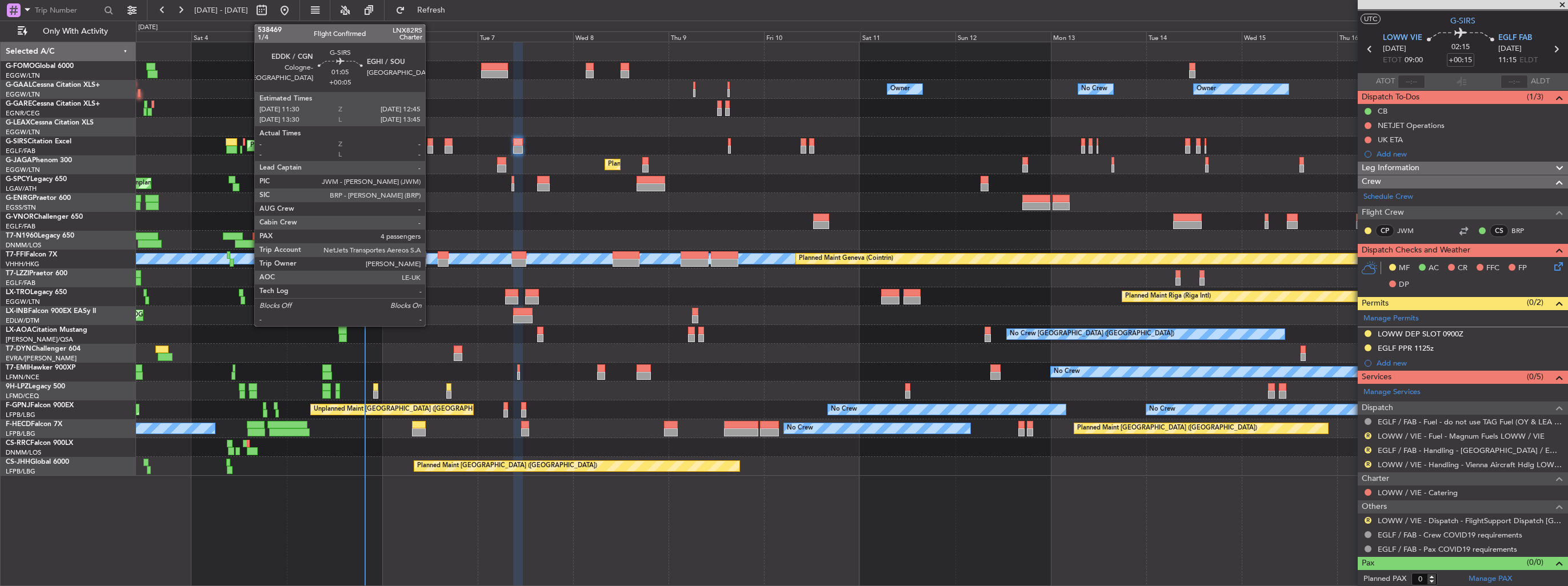
click at [430, 146] on div at bounding box center [430, 149] width 5 height 8
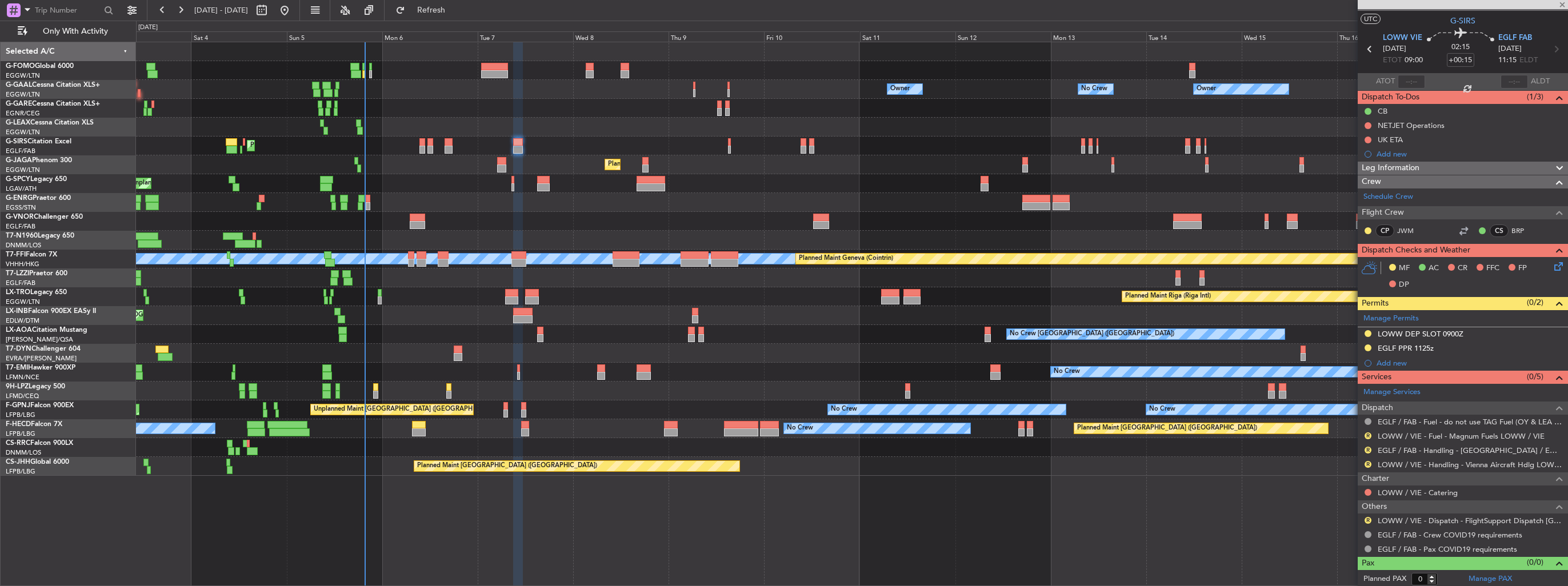
type input "+00:05"
type input "4"
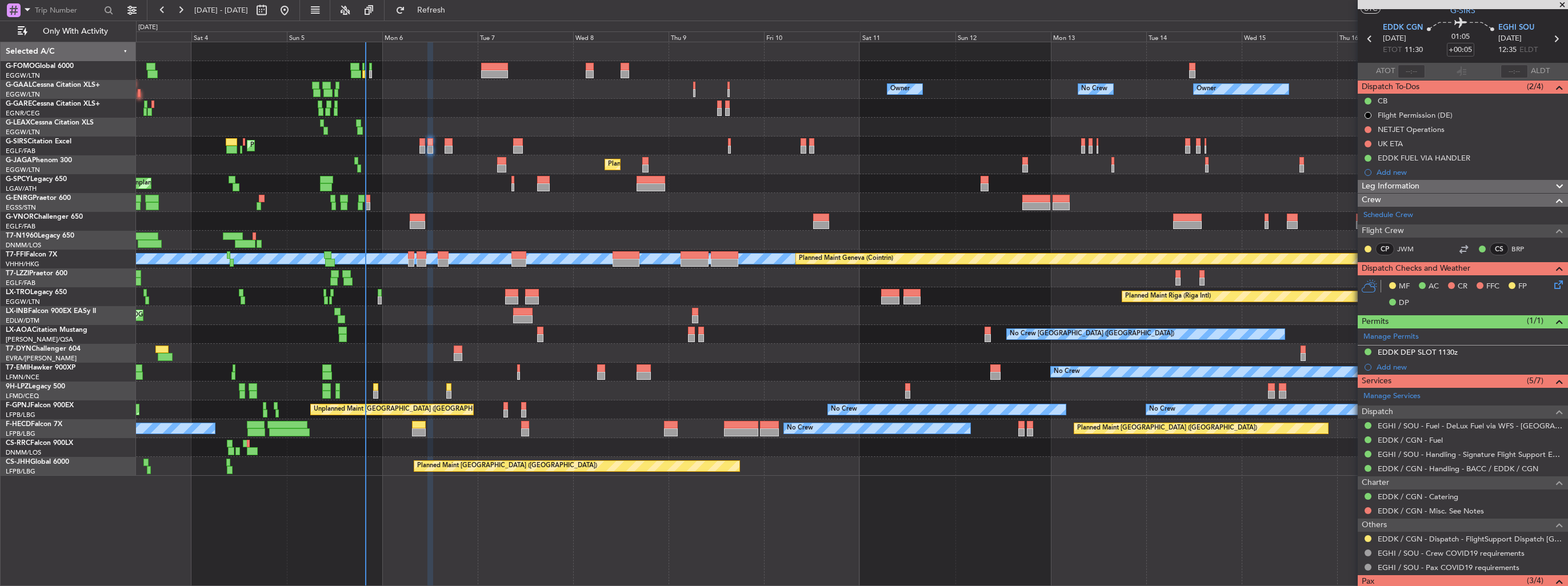
scroll to position [0, 0]
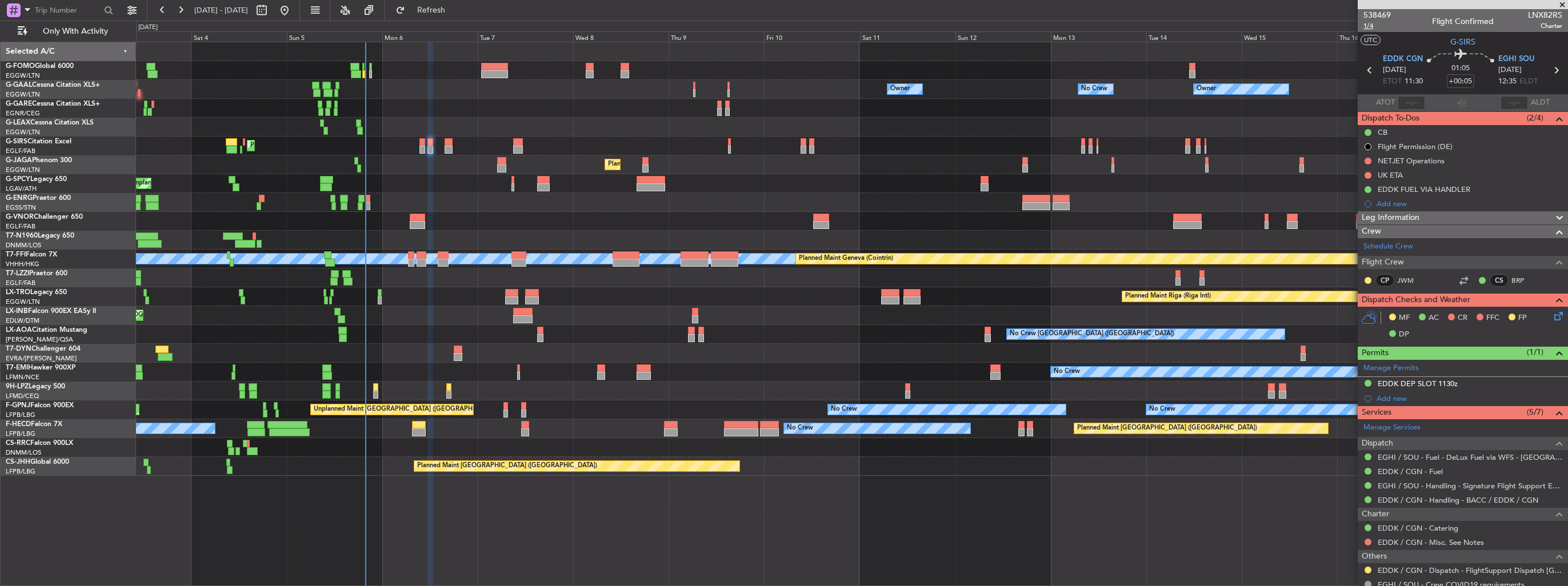
click at [726, 24] on span "1/4" at bounding box center [1377, 26] width 27 height 10
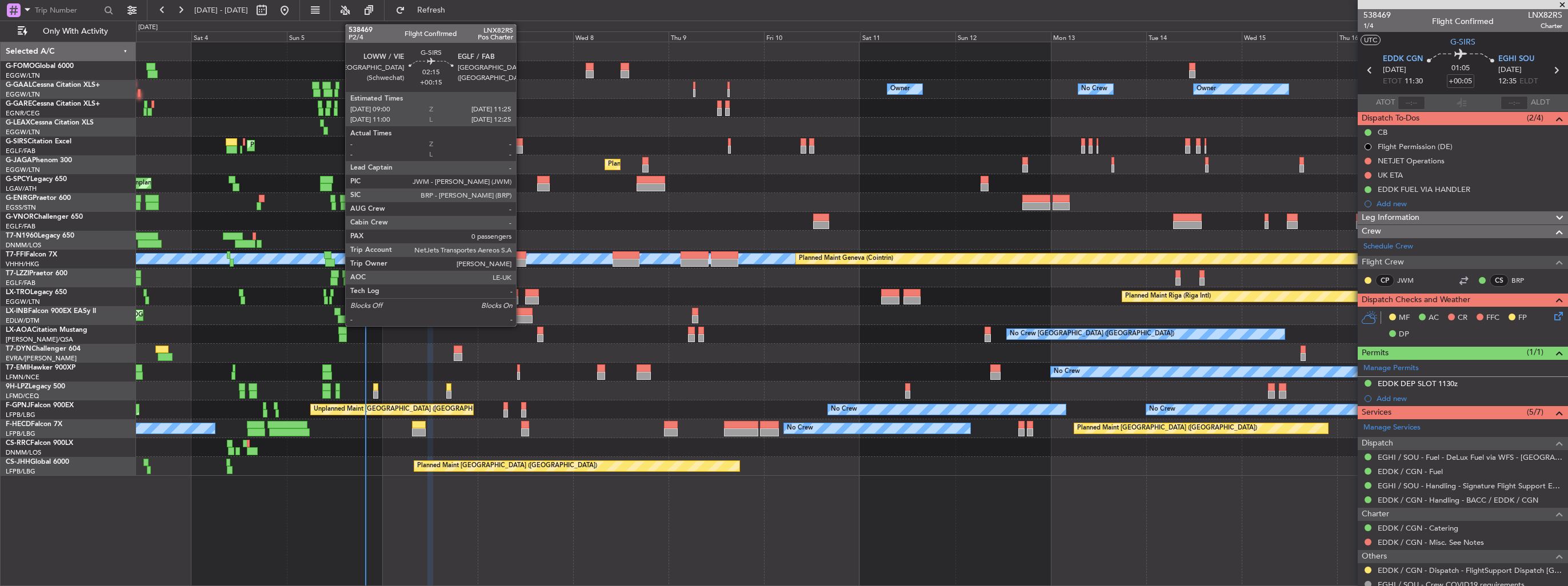
click at [521, 144] on div at bounding box center [518, 141] width 10 height 8
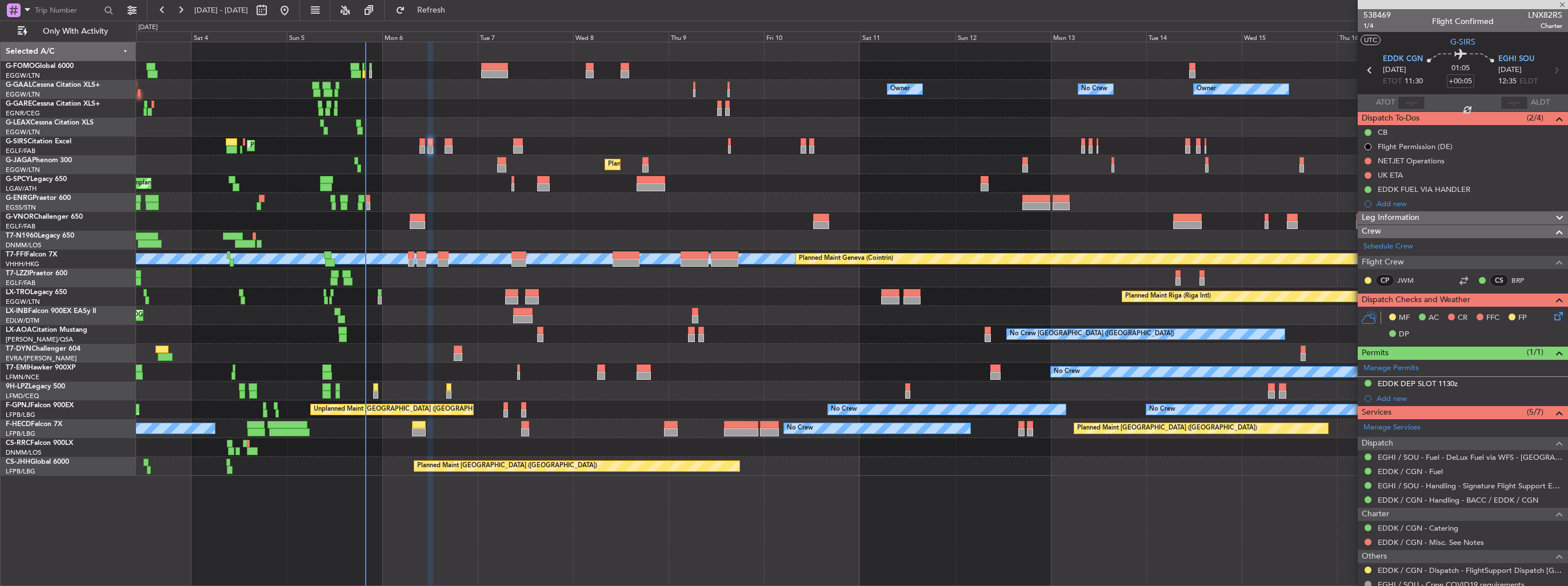
type input "+00:15"
type input "0"
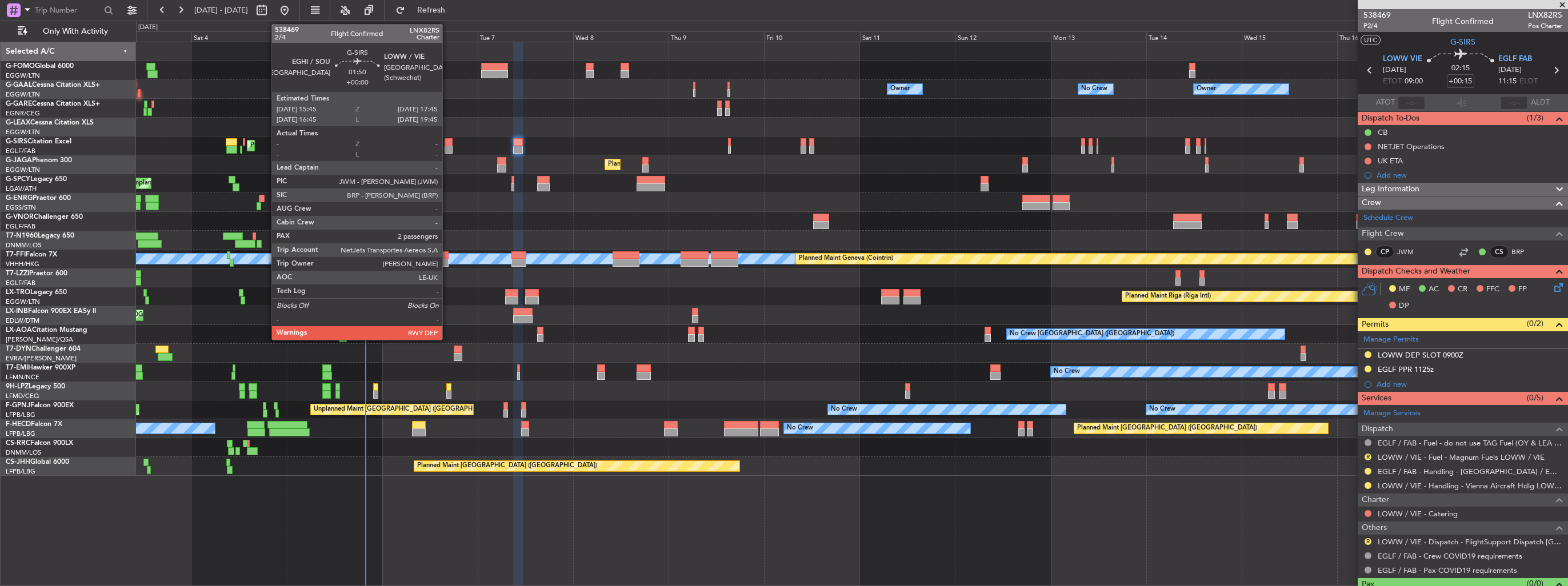
click at [447, 147] on div at bounding box center [448, 149] width 8 height 8
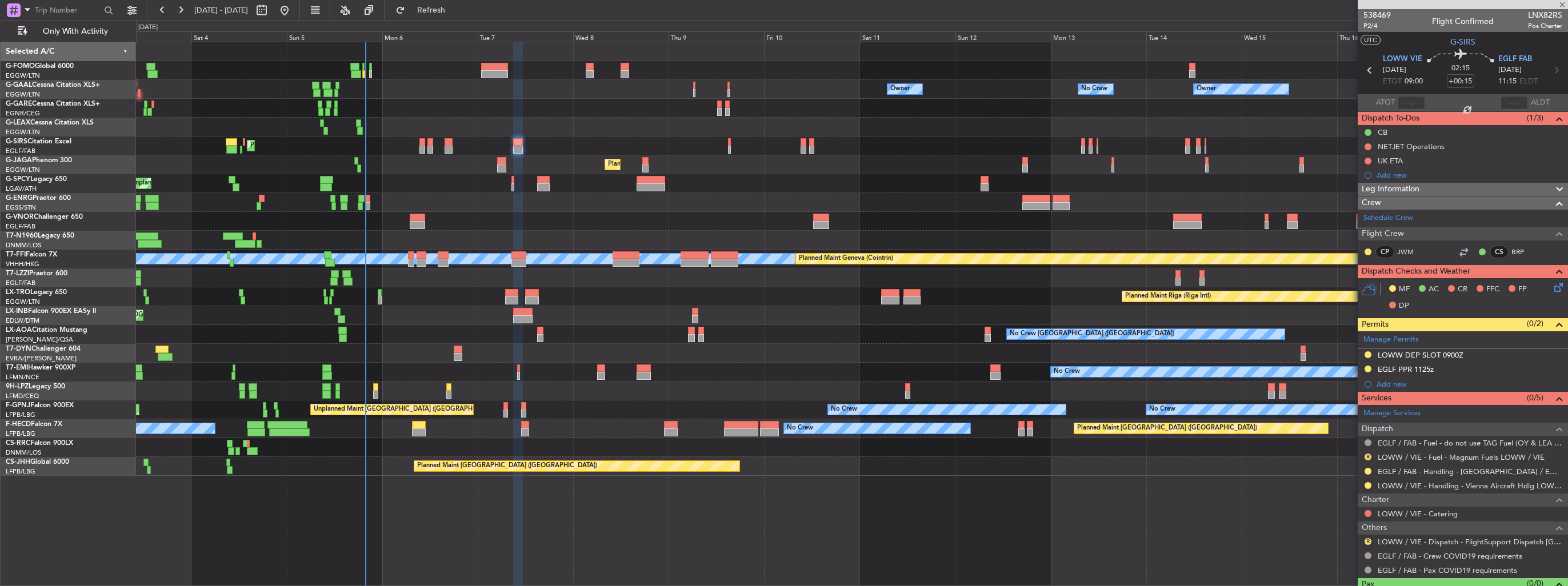
type input "2"
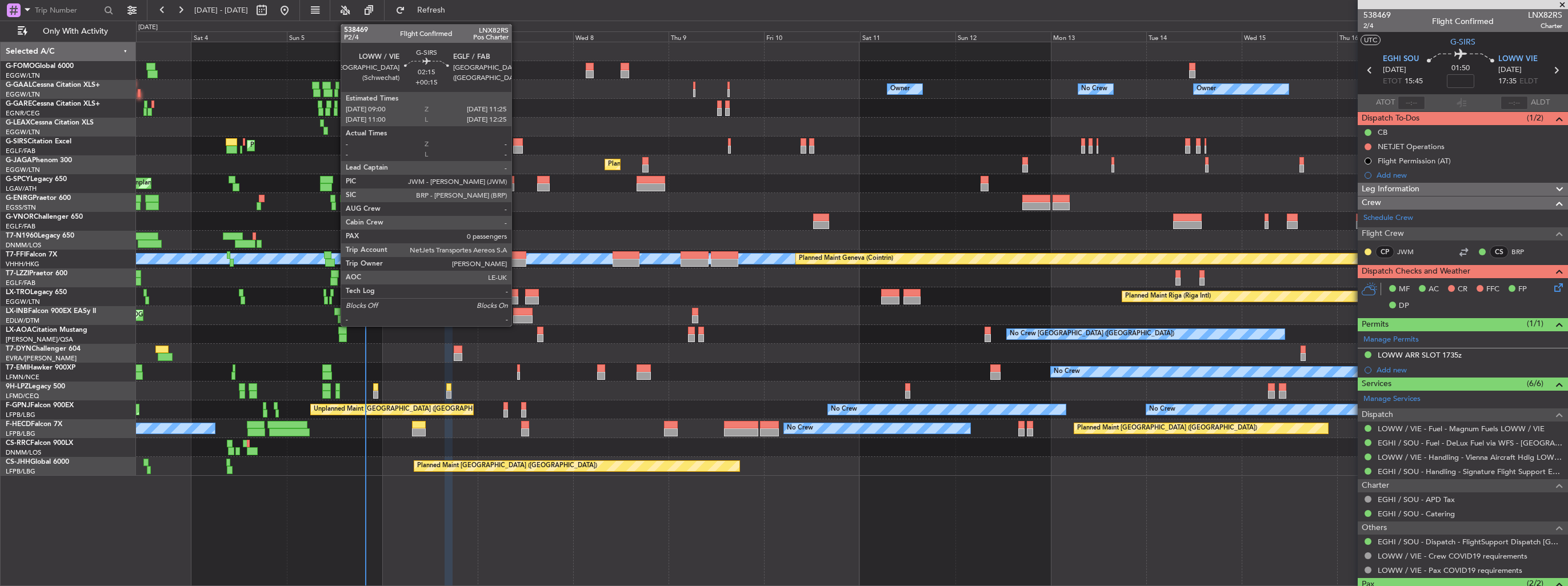
click at [517, 138] on div at bounding box center [518, 141] width 10 height 8
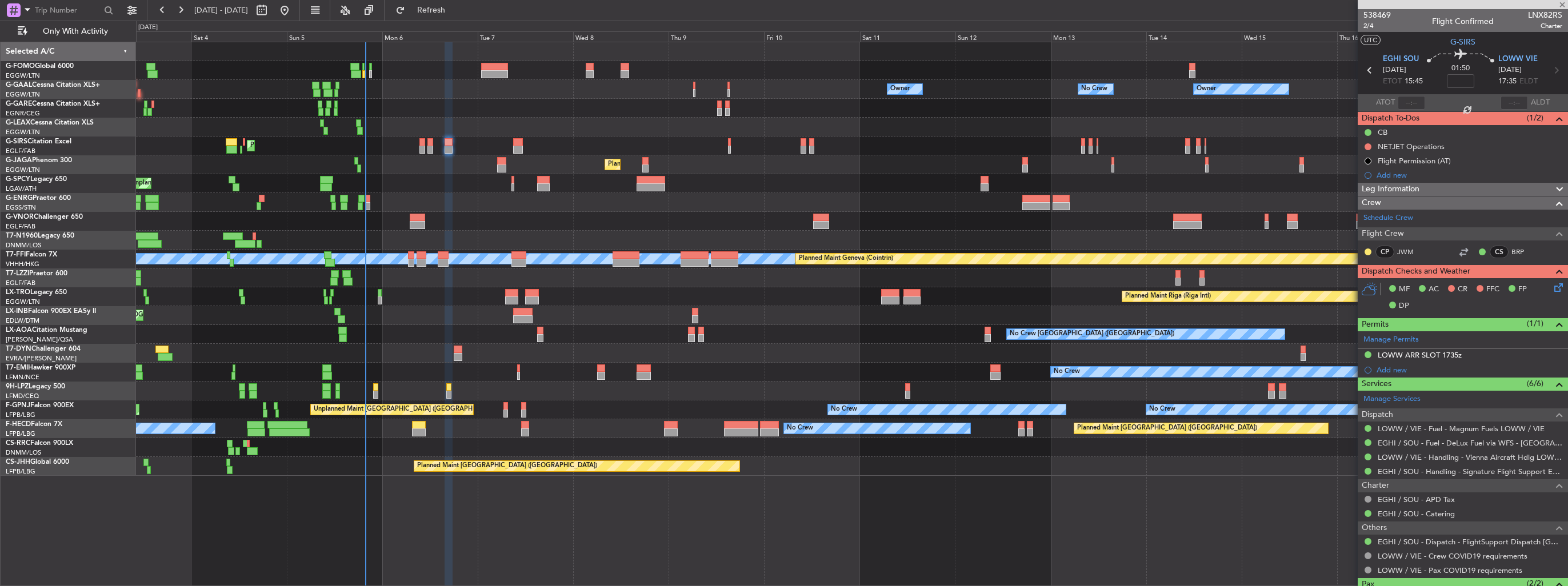
type input "+00:15"
type input "0"
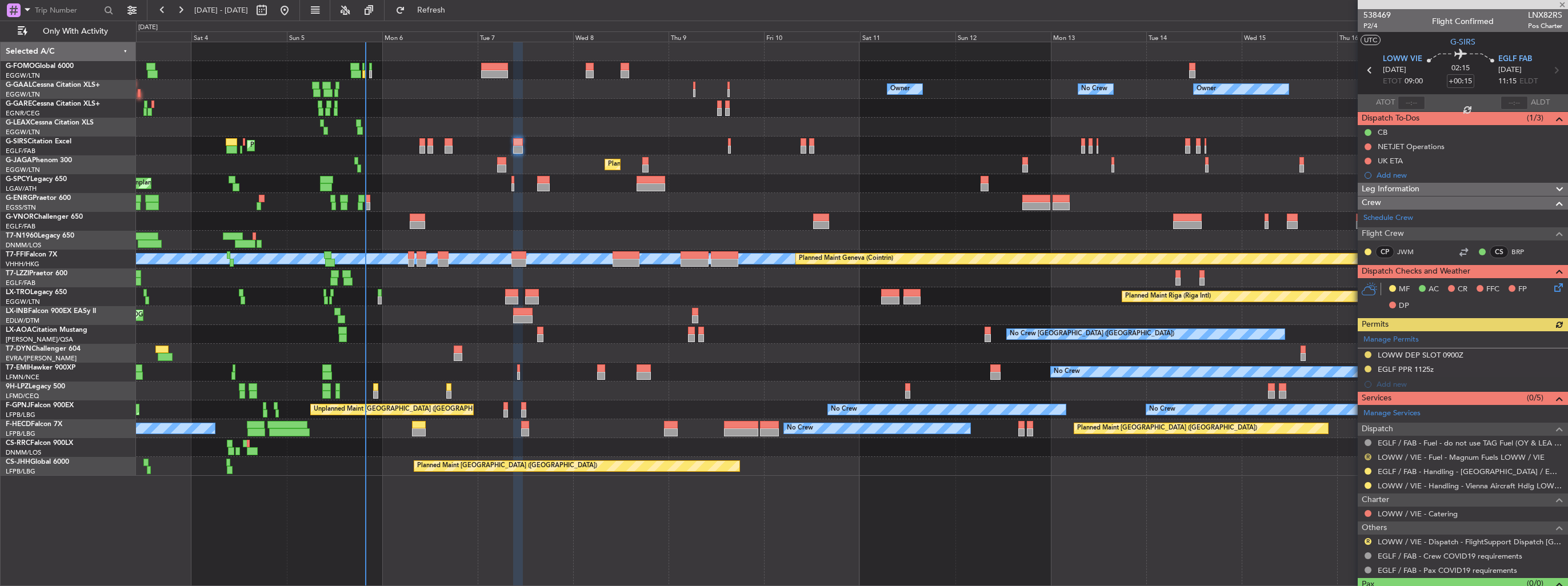
click at [726, 339] on button "R" at bounding box center [1368, 457] width 7 height 7
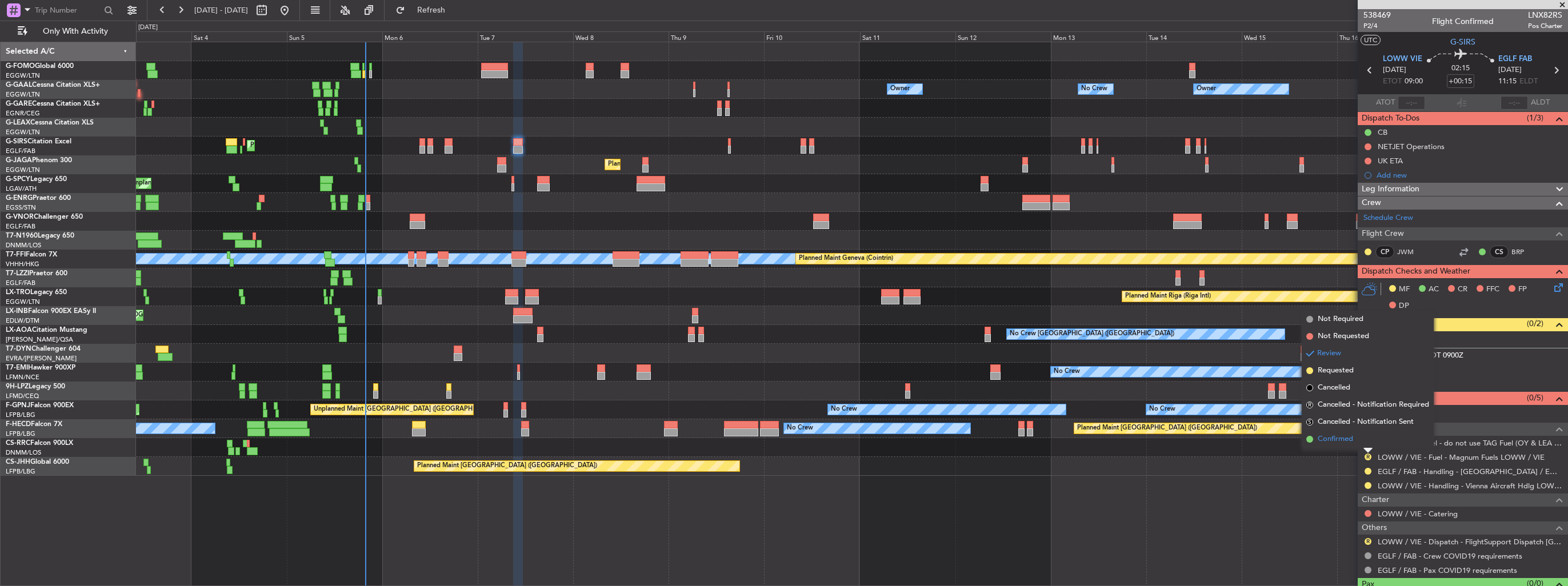
click at [726, 339] on span "Confirmed" at bounding box center [1336, 440] width 36 height 11
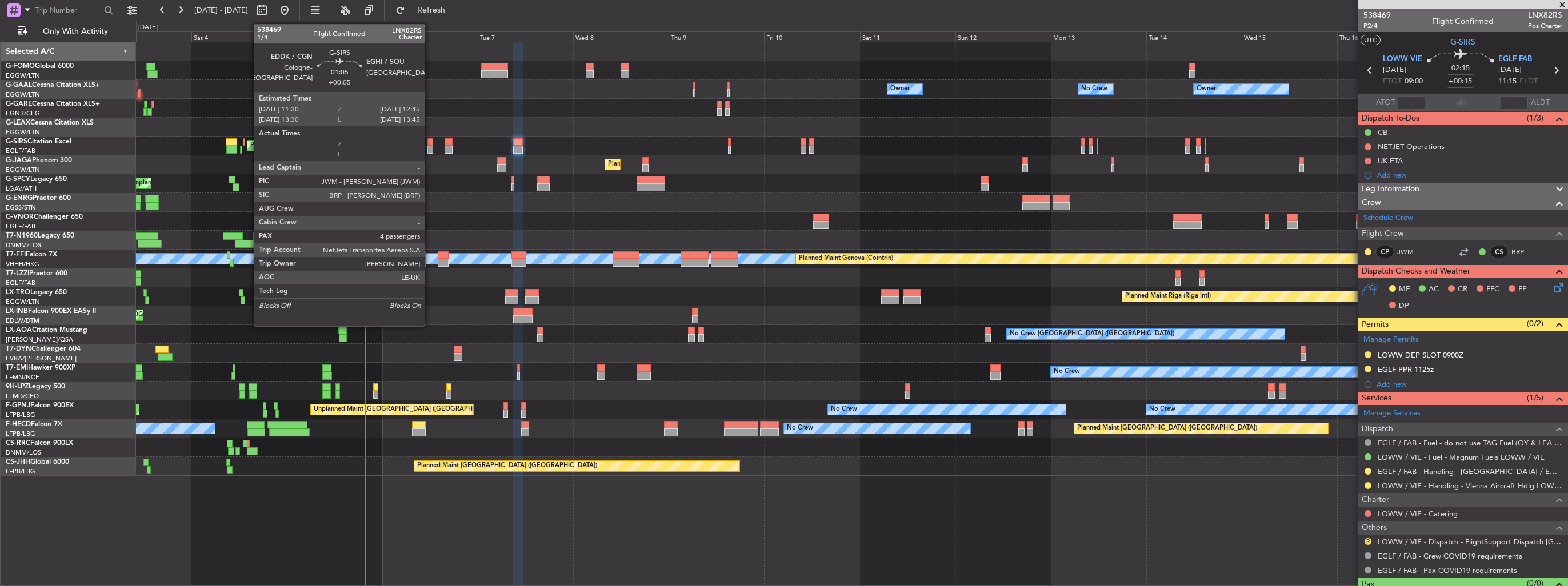
click at [430, 141] on div at bounding box center [430, 141] width 5 height 8
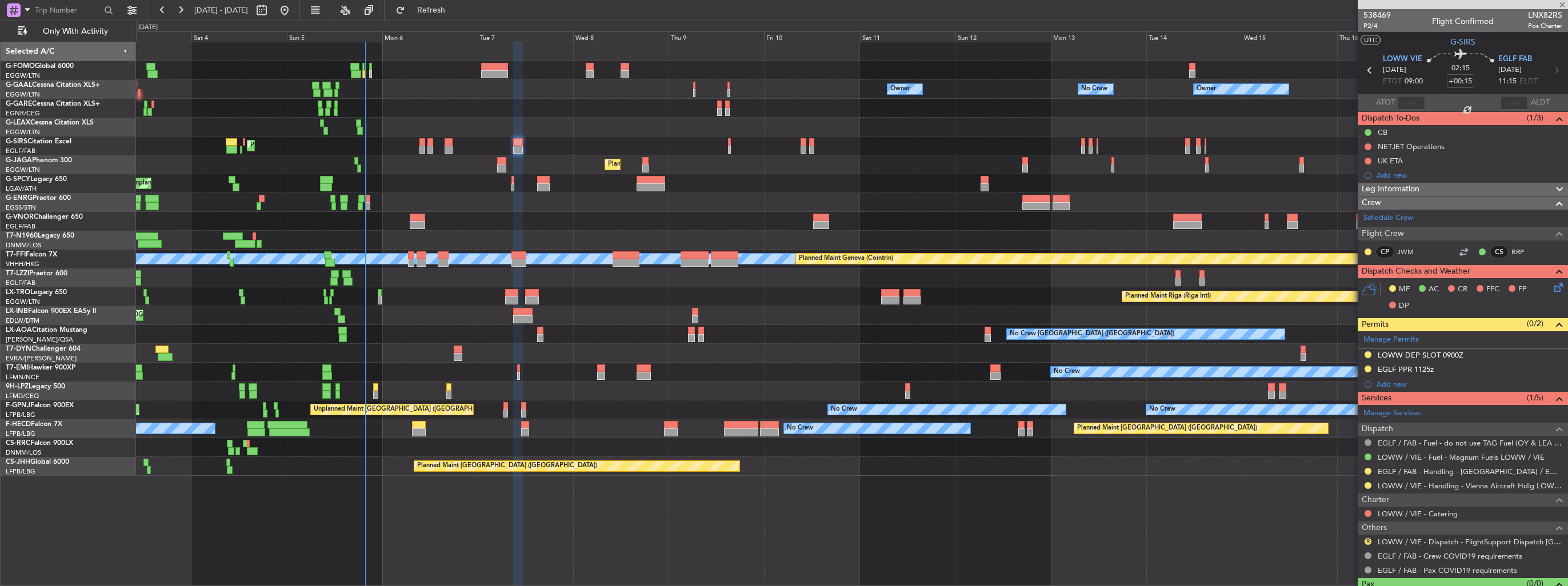
type input "+00:05"
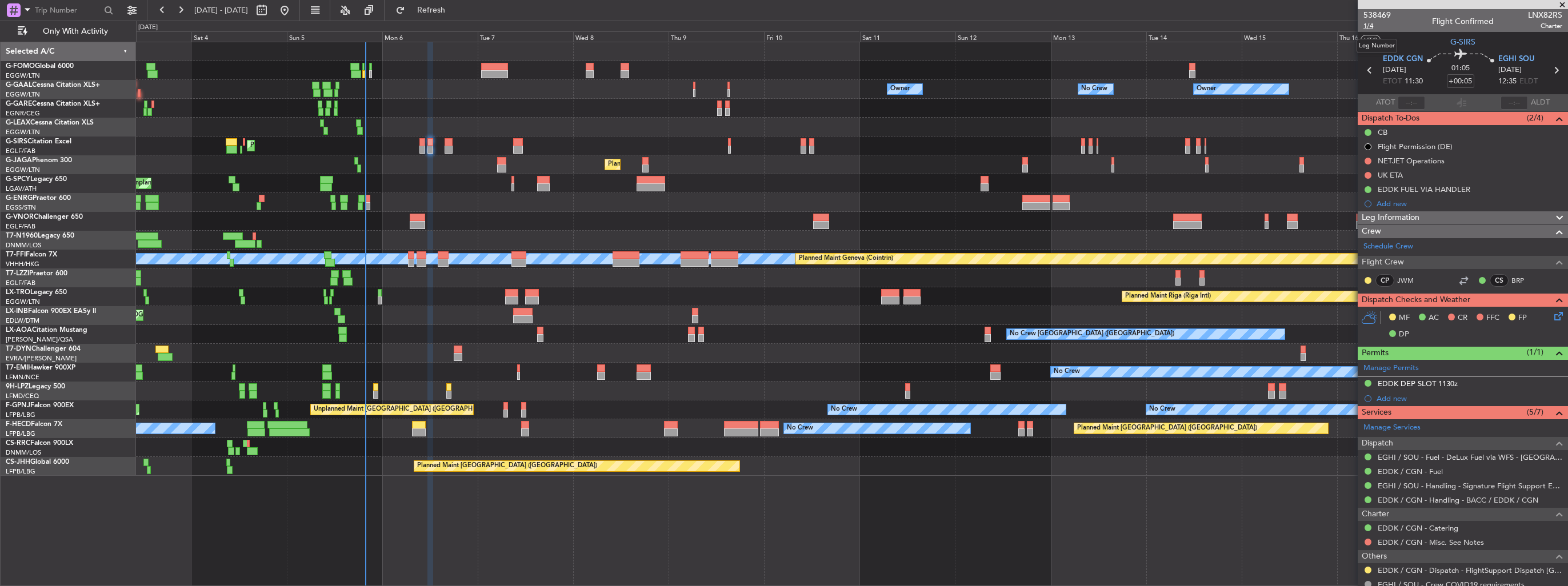
click at [726, 29] on span "1/4" at bounding box center [1377, 26] width 27 height 10
type input "3"
click at [726, 318] on icon at bounding box center [1557, 314] width 9 height 9
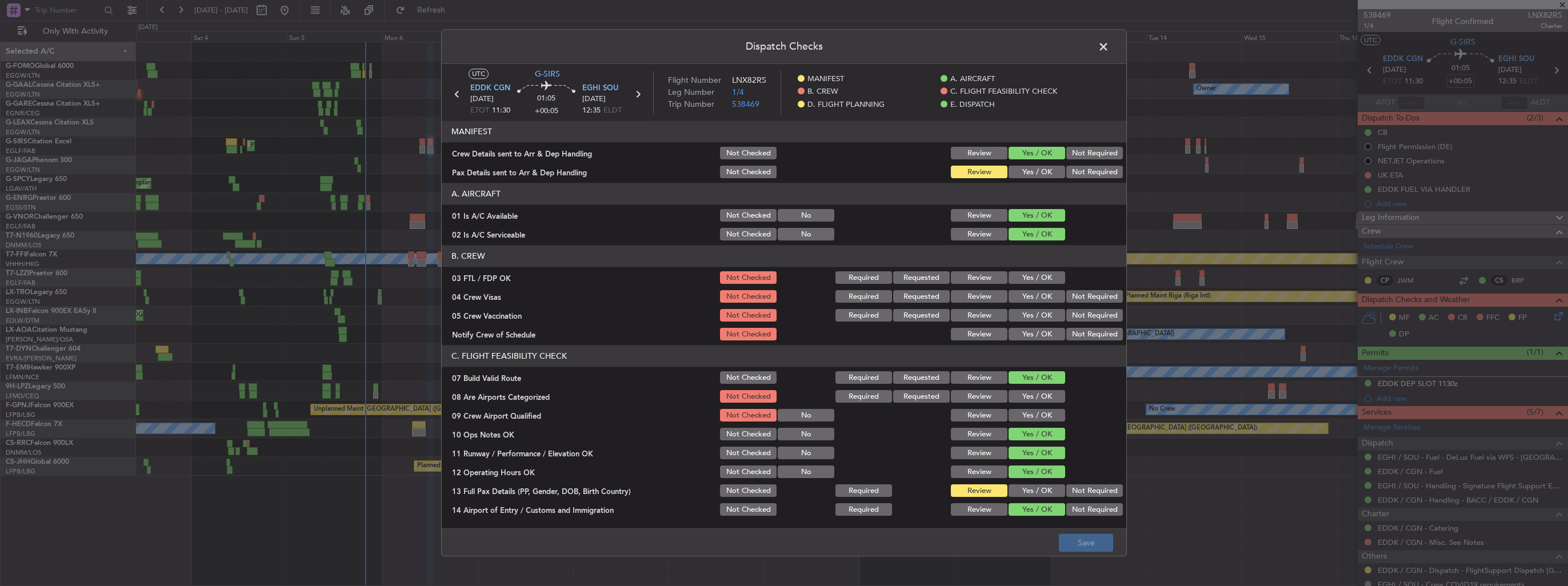
click at [726, 170] on button "Yes / OK" at bounding box center [1036, 173] width 56 height 13
click at [726, 339] on button "Save" at bounding box center [1086, 544] width 54 height 19
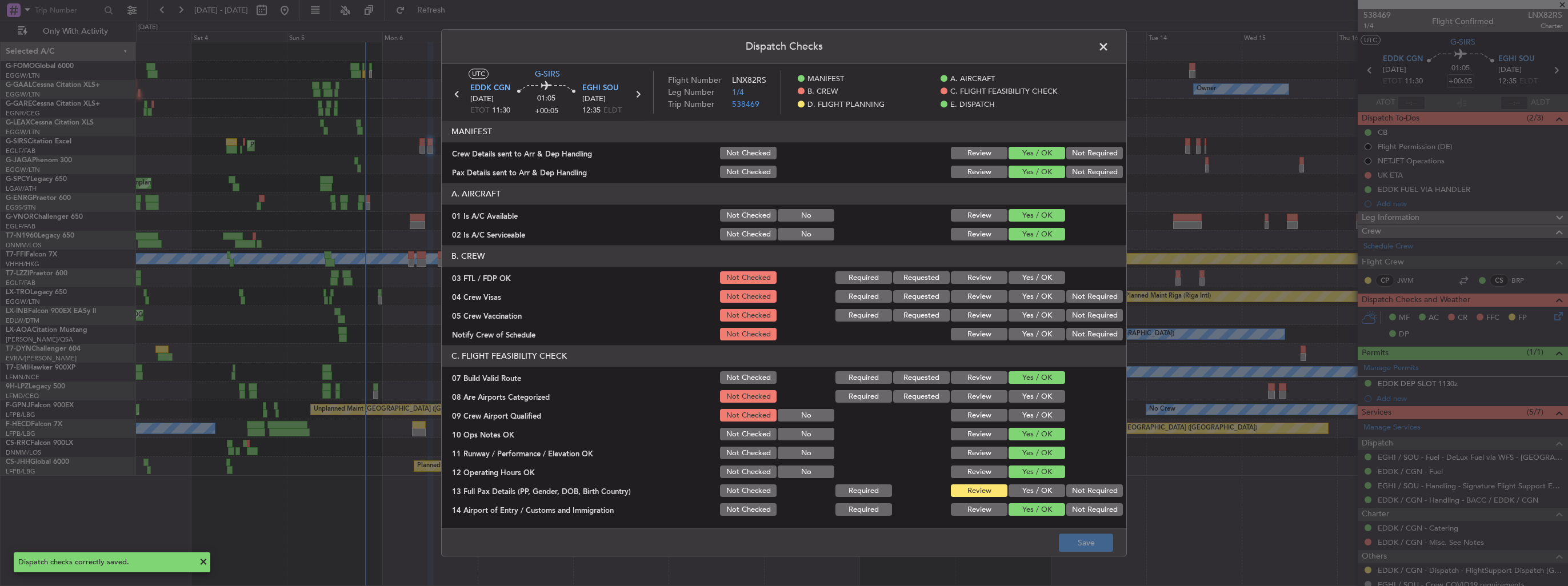
click at [726, 44] on span at bounding box center [1109, 50] width 0 height 23
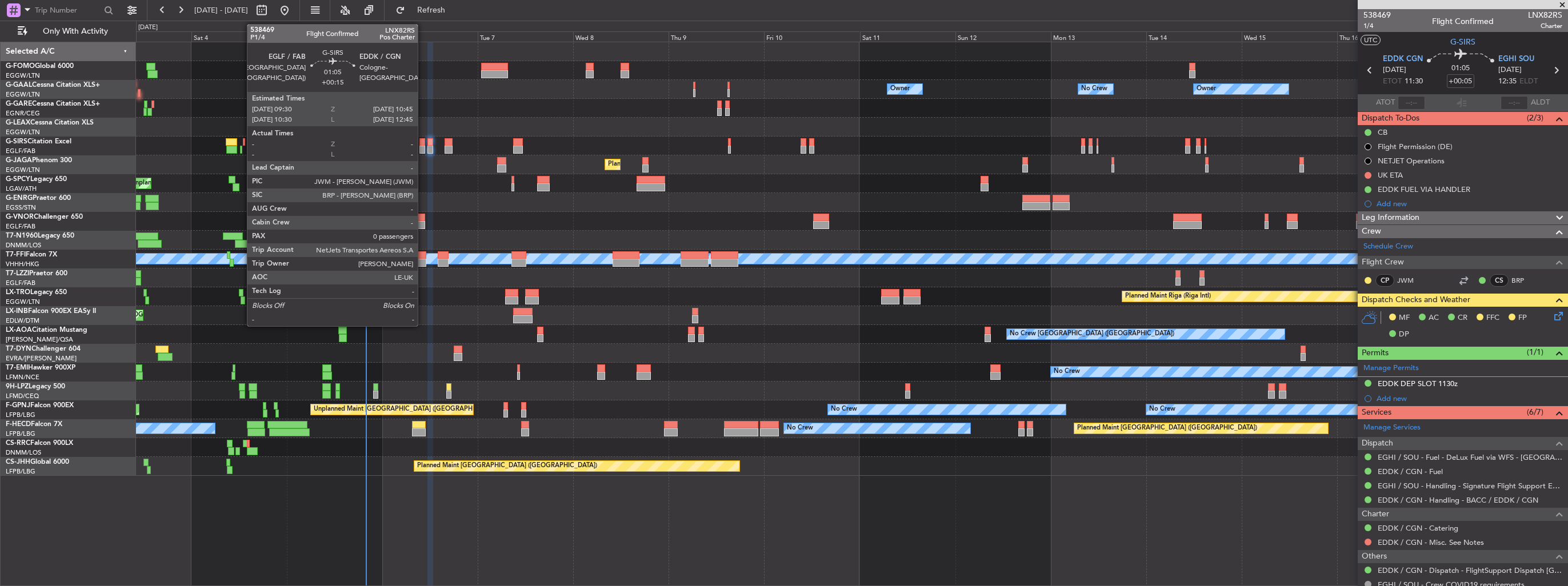
click at [423, 149] on div at bounding box center [422, 149] width 5 height 8
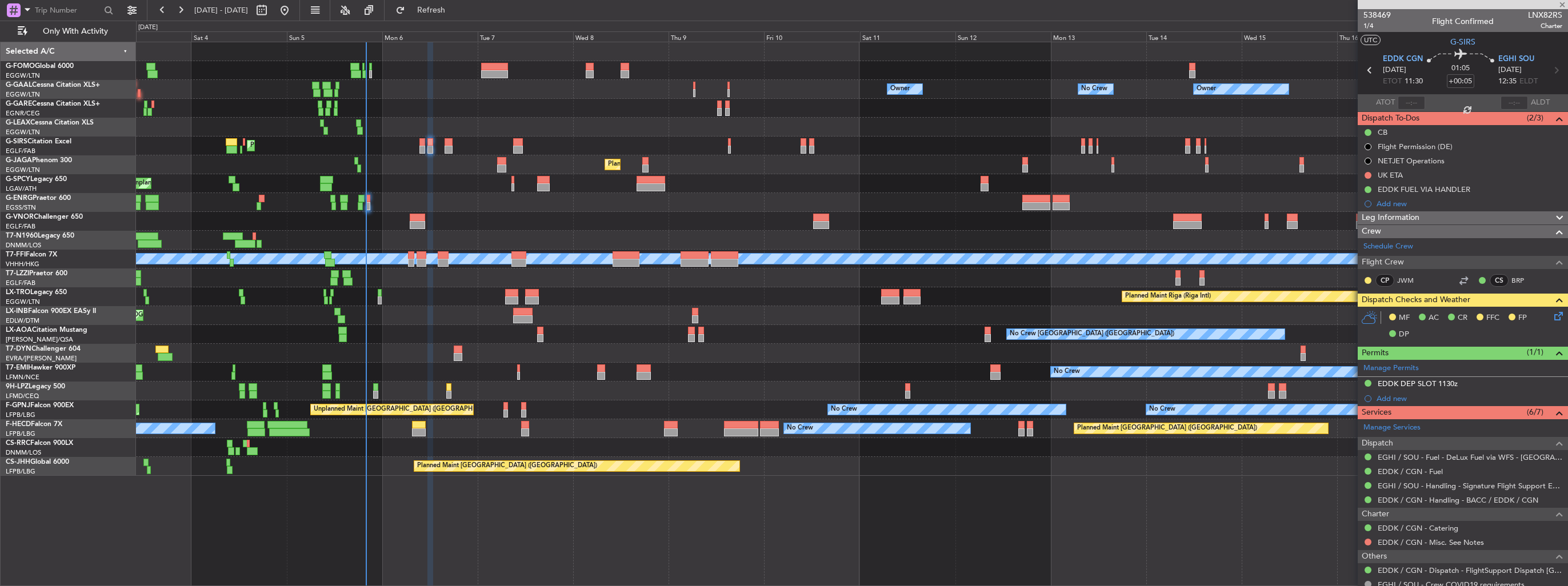
type input "+00:15"
type input "0"
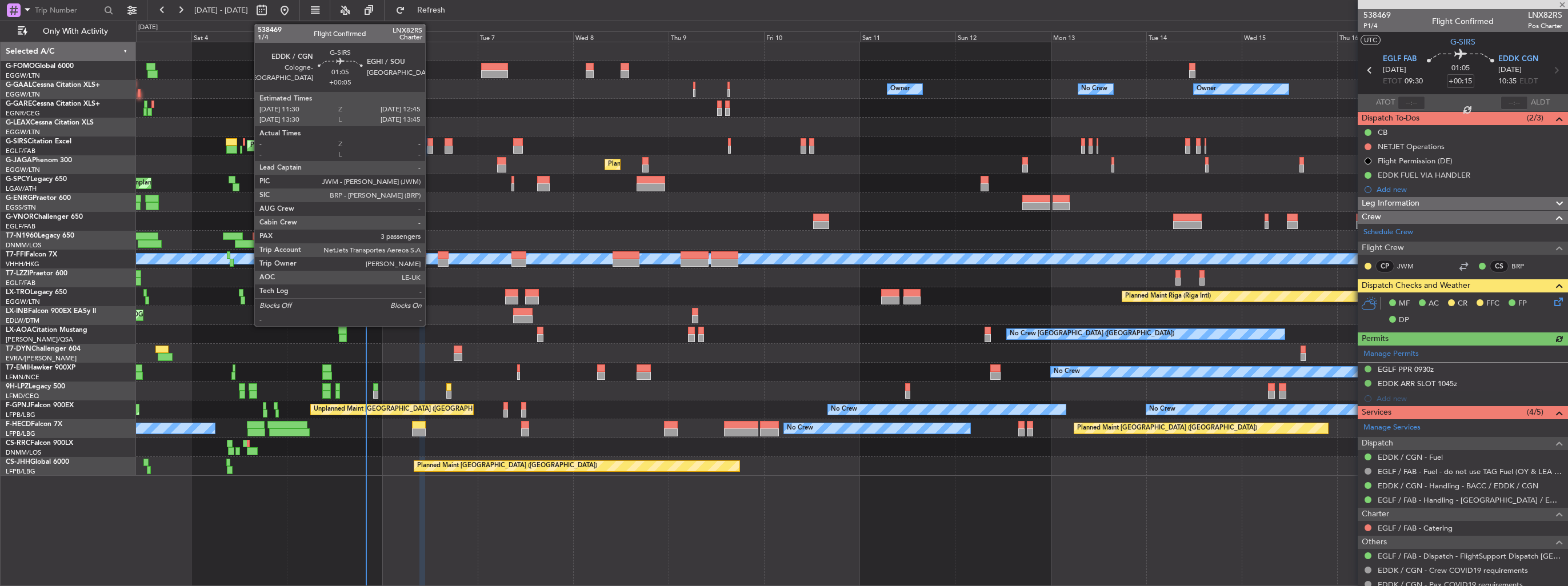
click at [430, 149] on div at bounding box center [430, 149] width 5 height 8
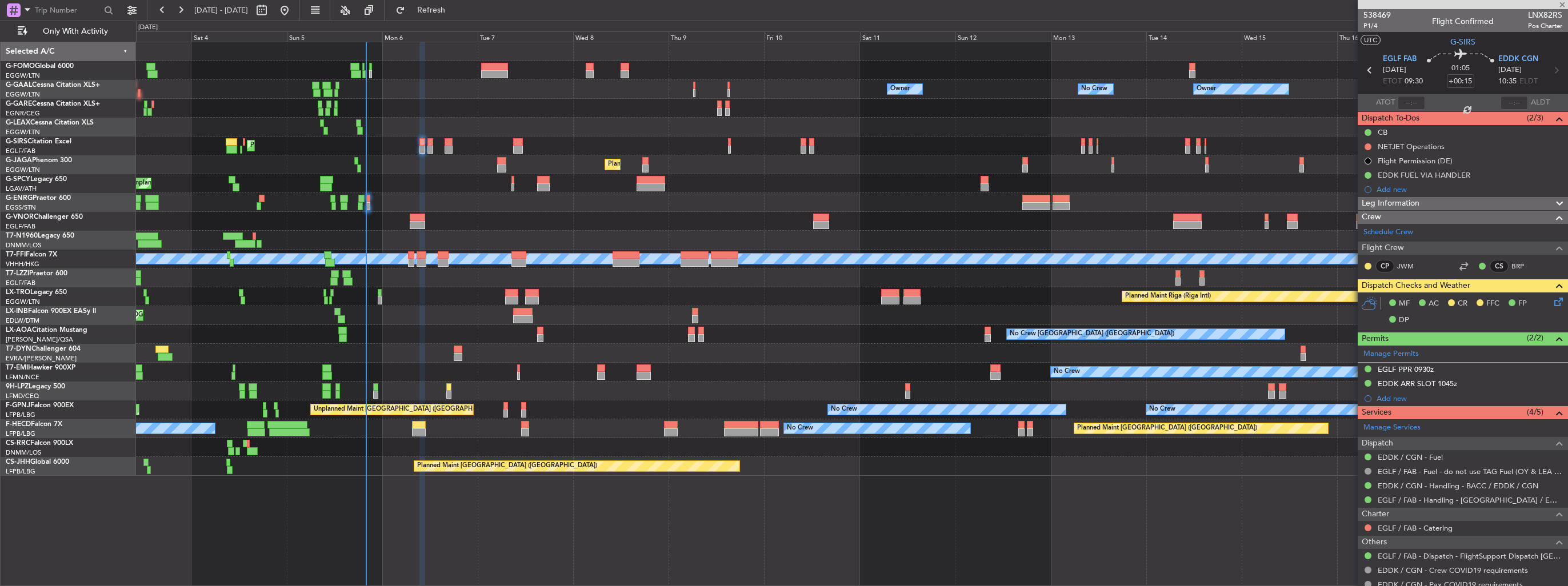
type input "+00:05"
type input "3"
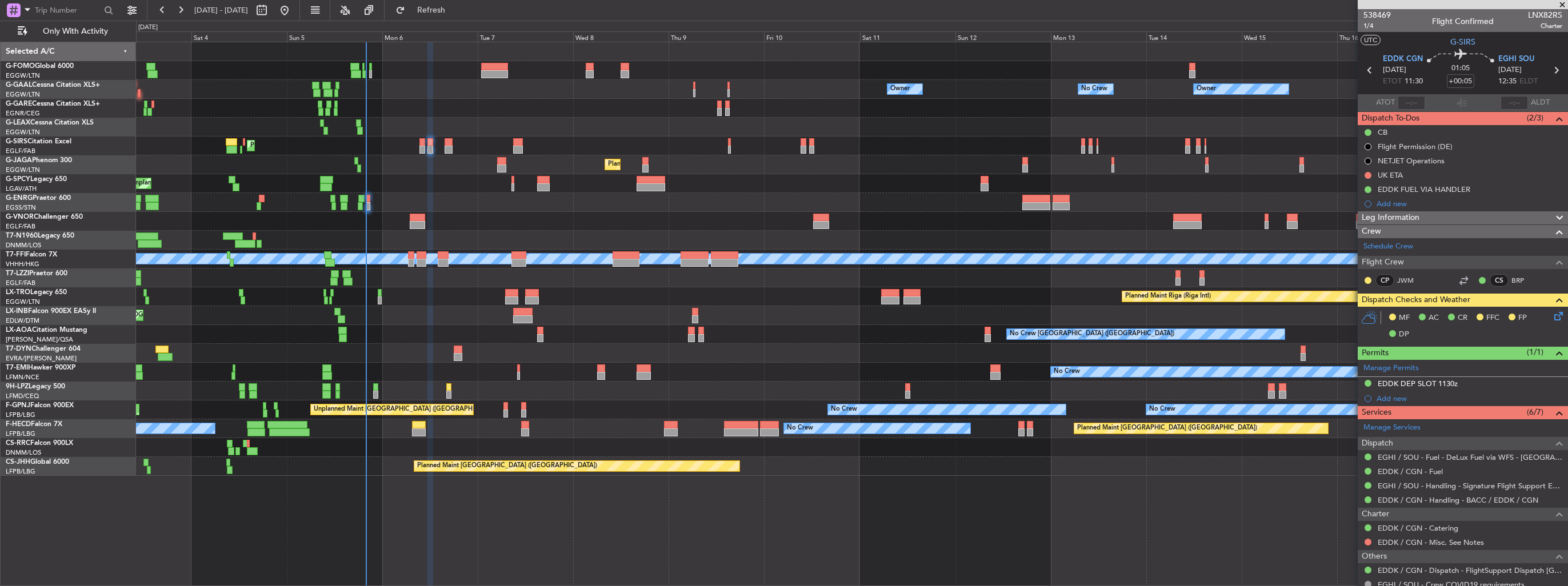
click at [726, 314] on icon at bounding box center [1557, 314] width 9 height 9
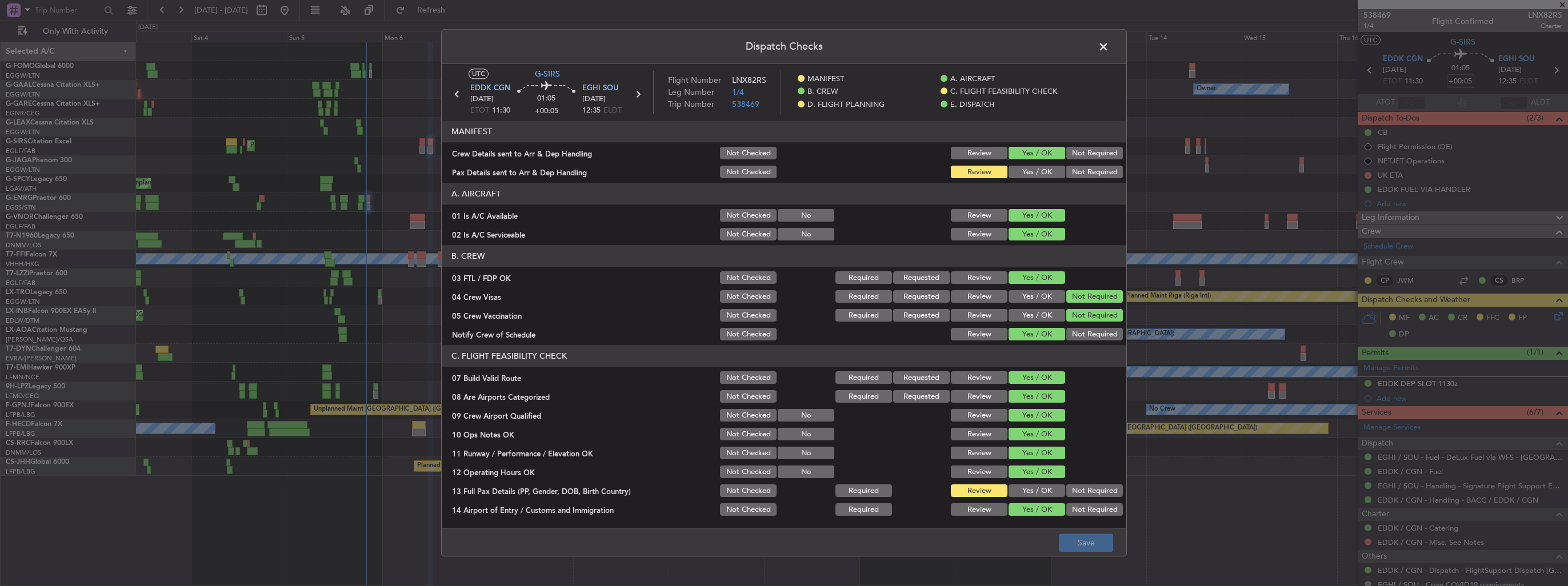
click at [726, 170] on button "Yes / OK" at bounding box center [1036, 173] width 56 height 13
click at [726, 339] on button "Save" at bounding box center [1086, 544] width 54 height 19
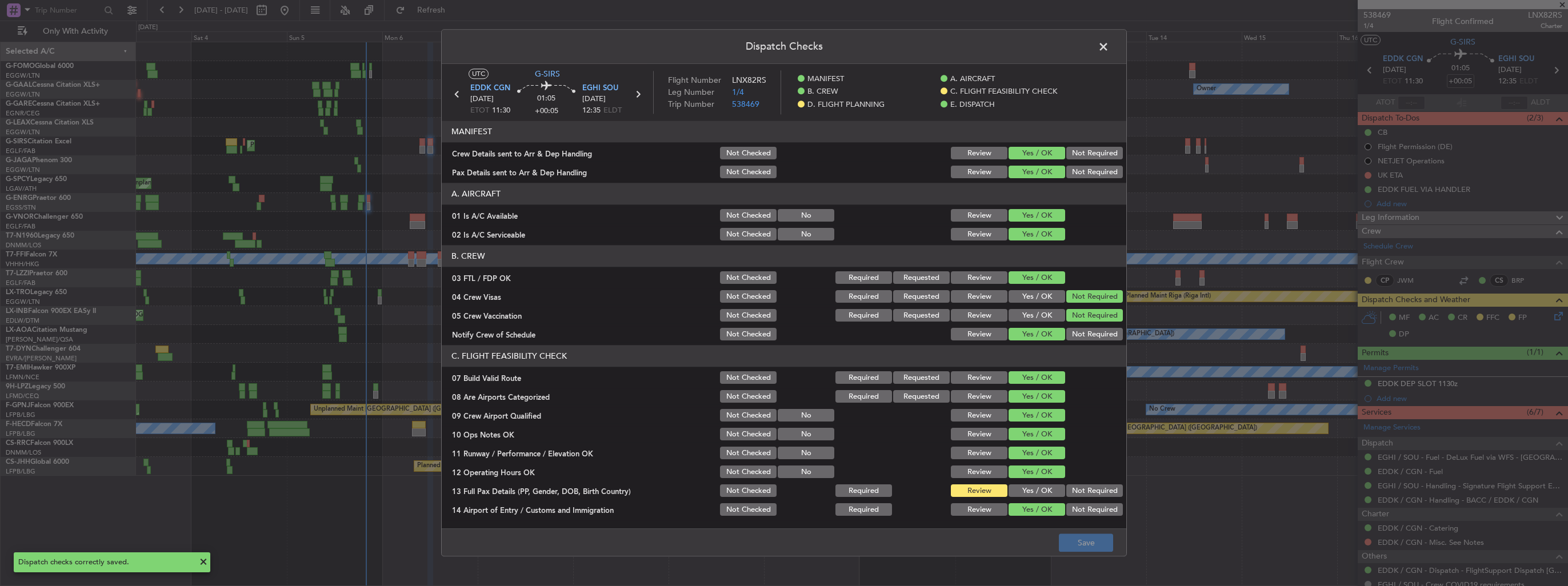
click at [726, 48] on span at bounding box center [1109, 50] width 0 height 23
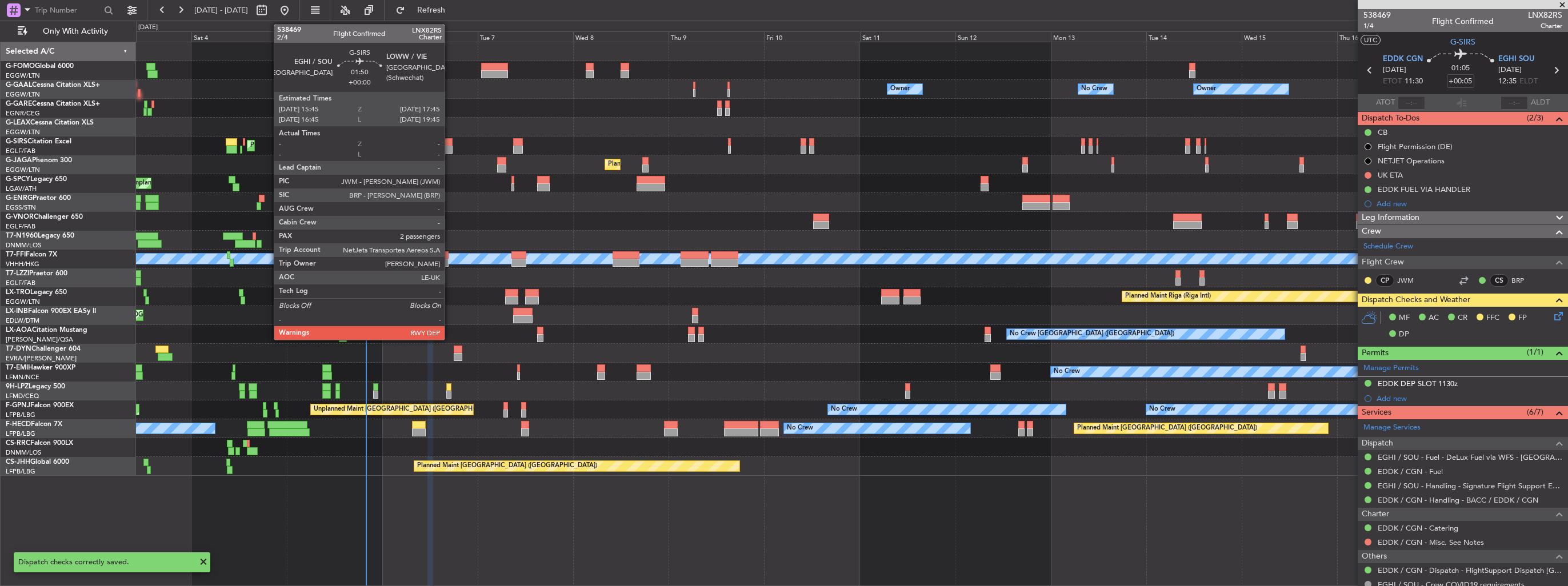
click at [450, 144] on div at bounding box center [448, 141] width 8 height 8
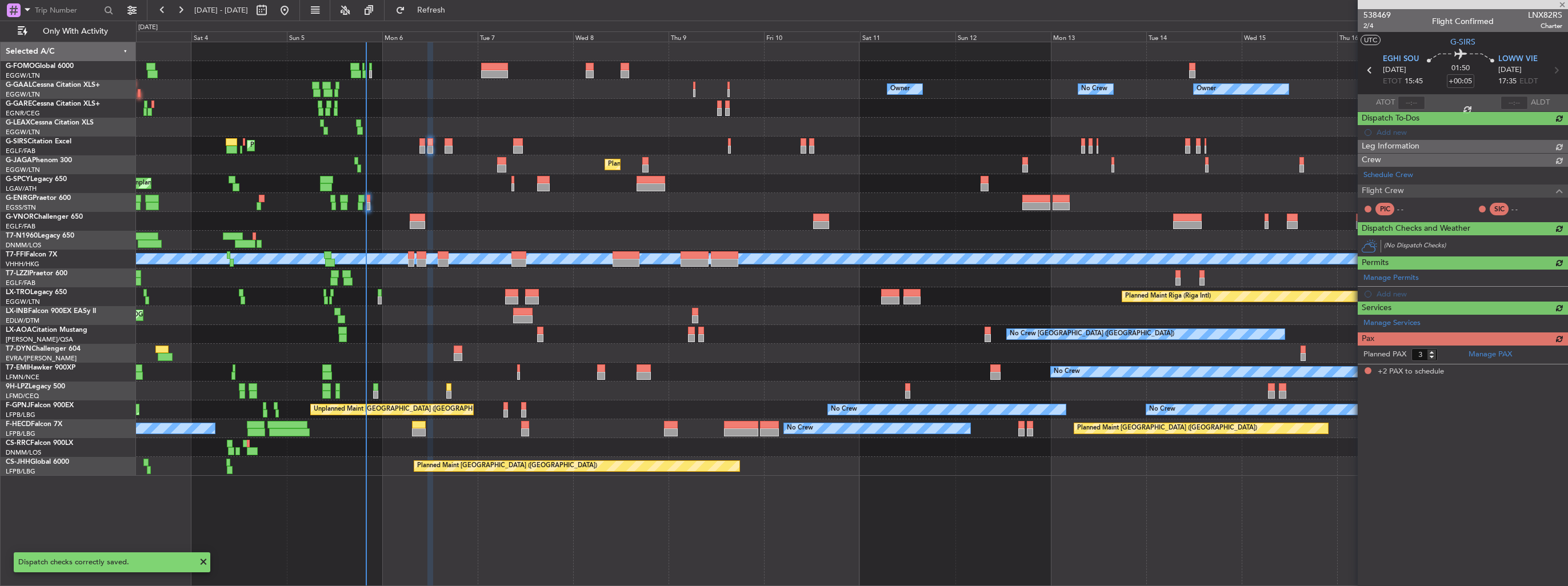
type input "2"
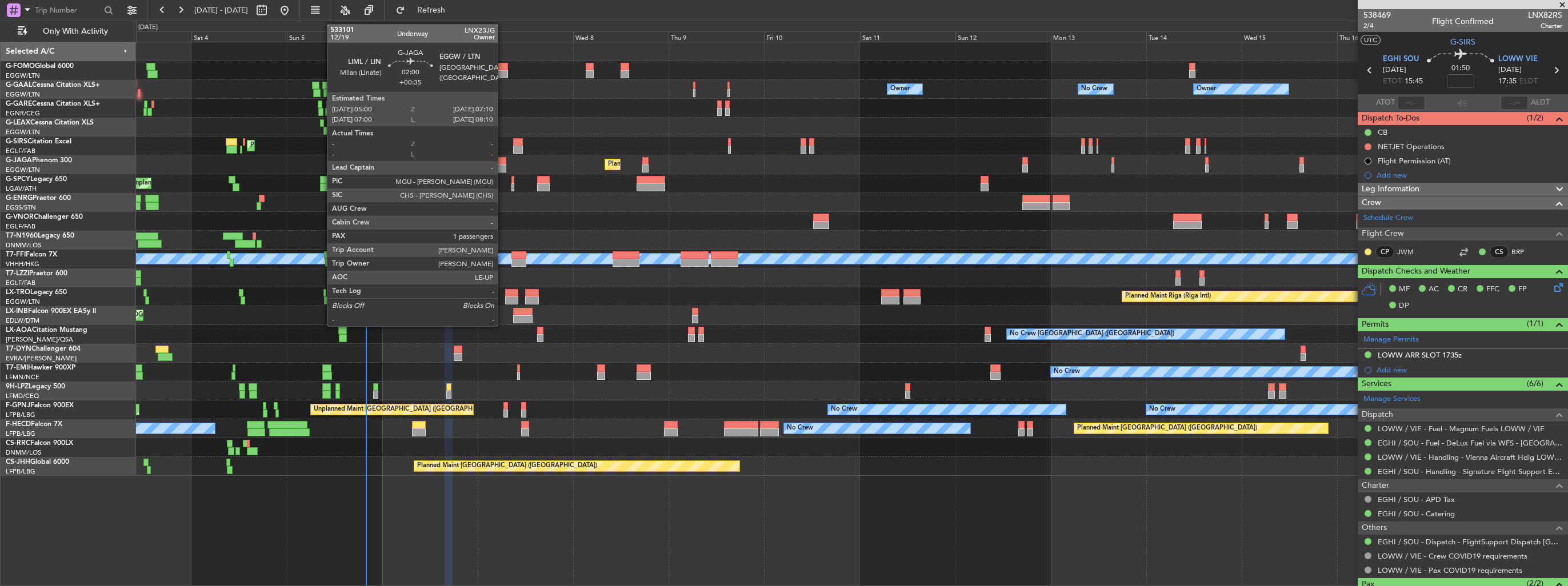
click at [503, 164] on div at bounding box center [502, 161] width 9 height 8
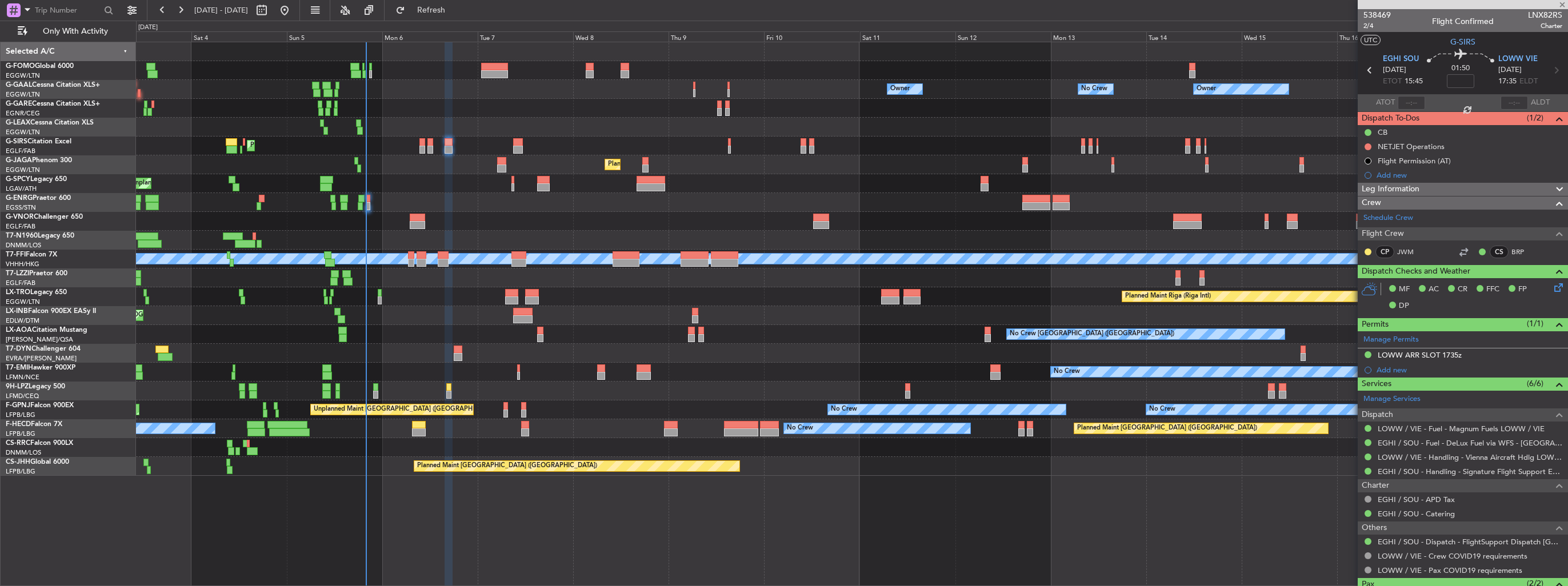
type input "+00:35"
type input "1"
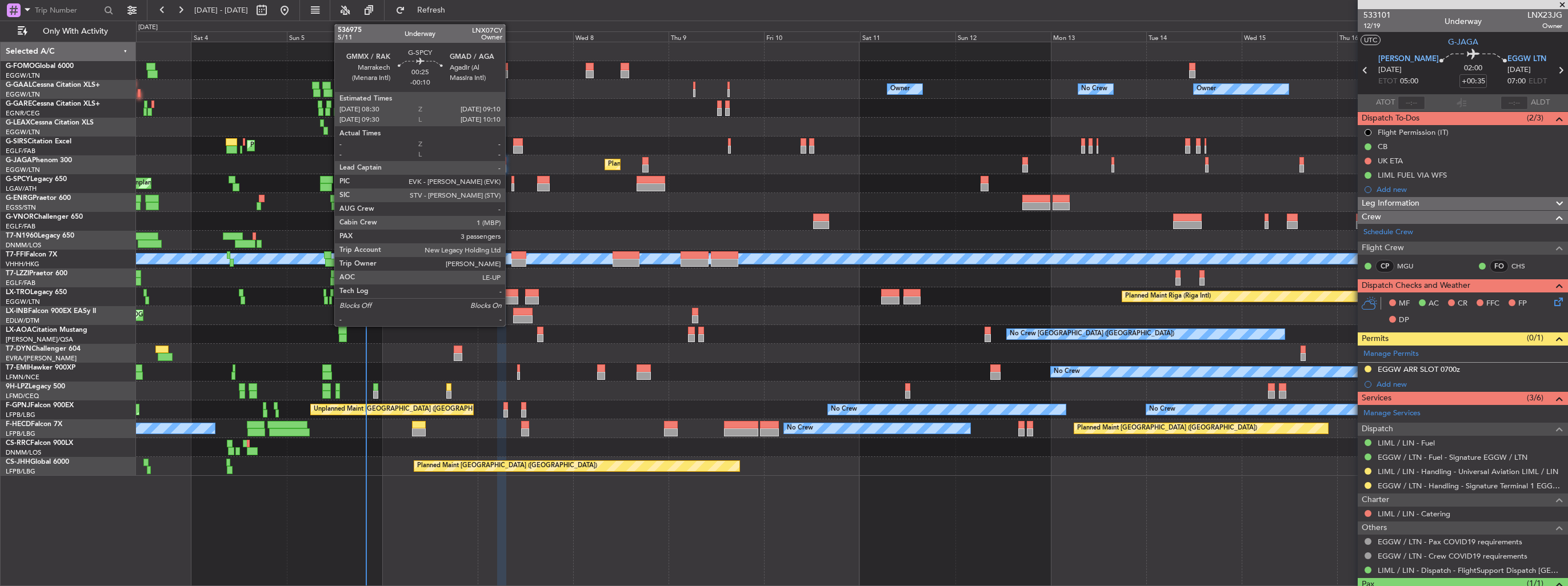
click at [512, 184] on div at bounding box center [513, 187] width 3 height 8
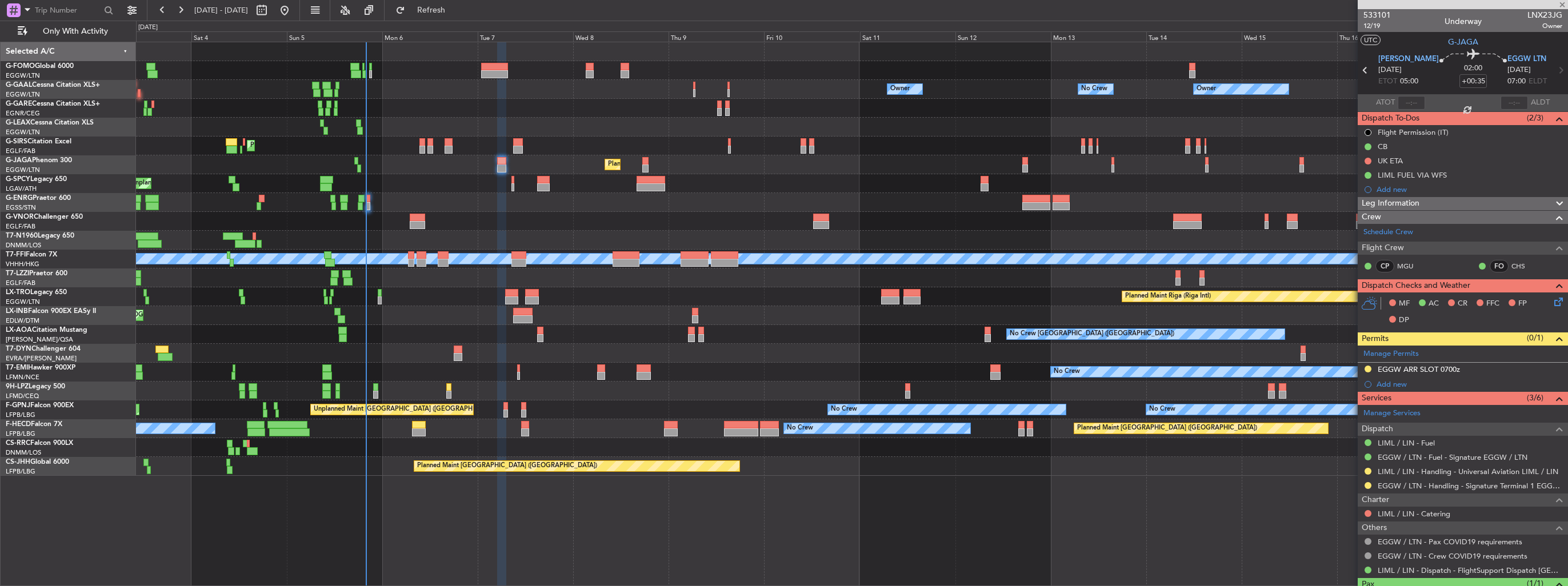
type input "-00:10"
type input "3"
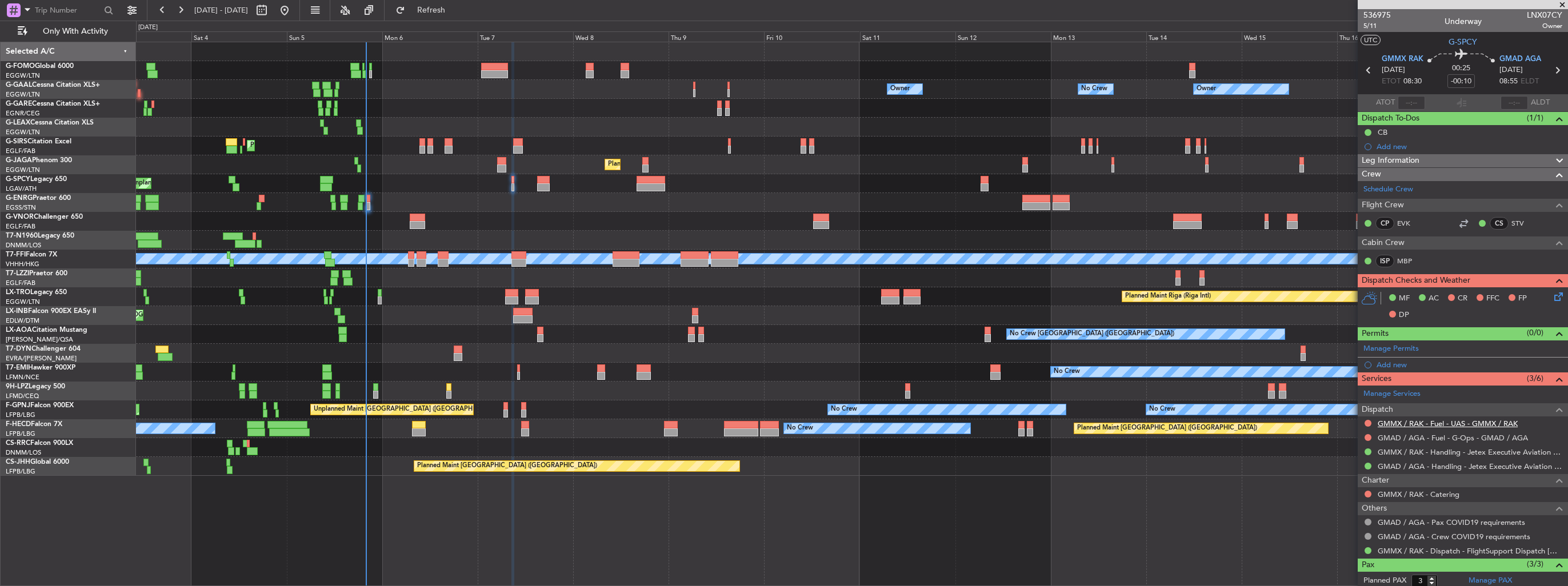
click at [726, 339] on link "GMMX / RAK - Fuel - UAS - GMMX / RAK" at bounding box center [1448, 424] width 140 height 10
click at [726, 339] on link "GMAD / AGA - Fuel - G-Ops - GMAD / AGA" at bounding box center [1453, 438] width 150 height 10
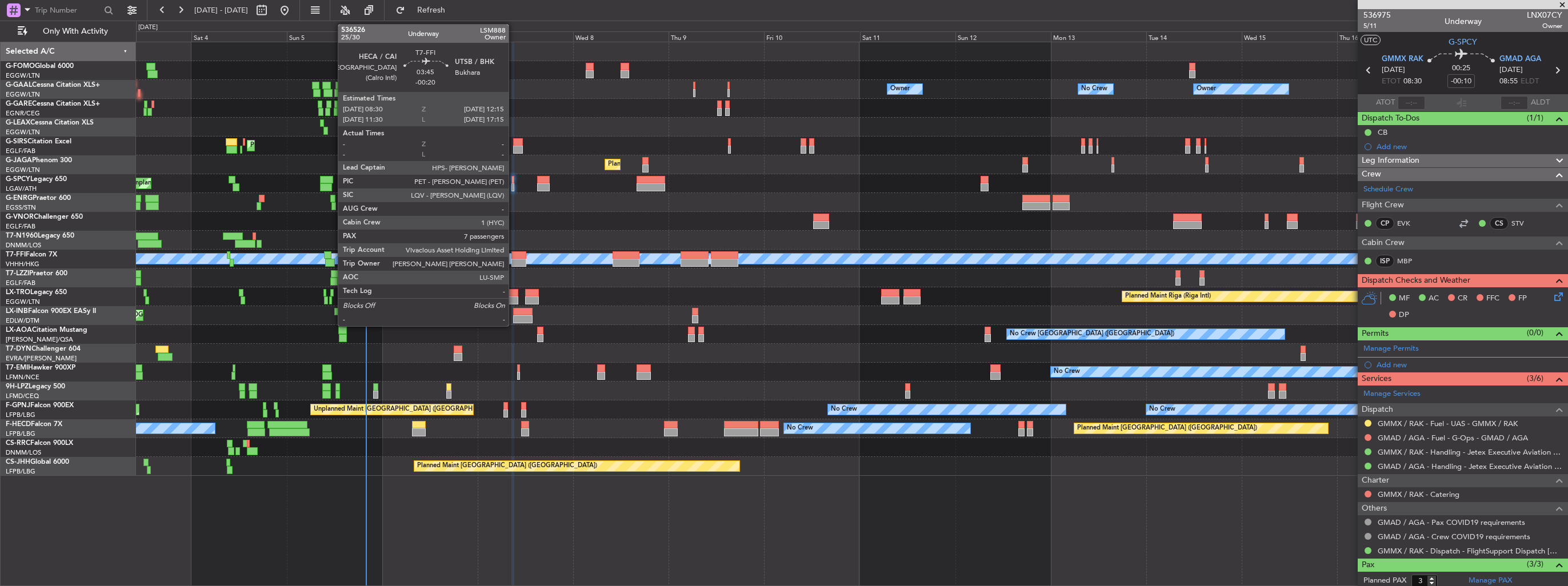
click at [514, 256] on div at bounding box center [520, 255] width 16 height 8
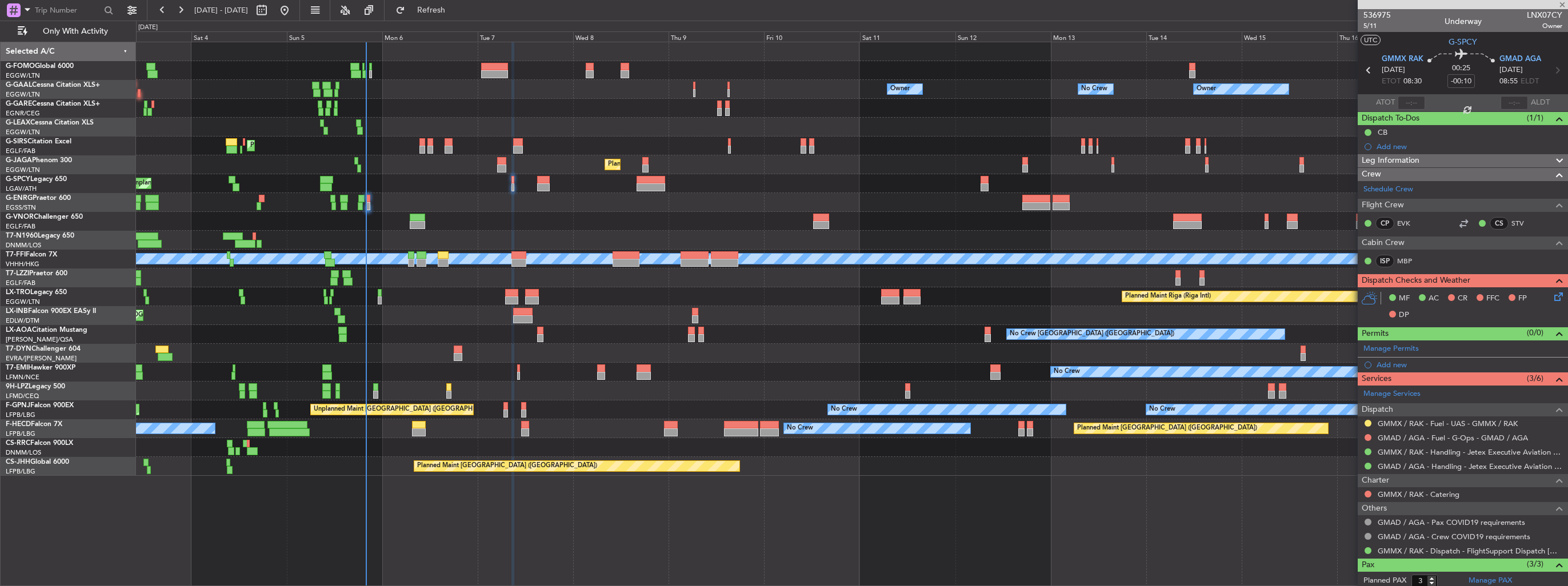
type input "-00:20"
type input "7"
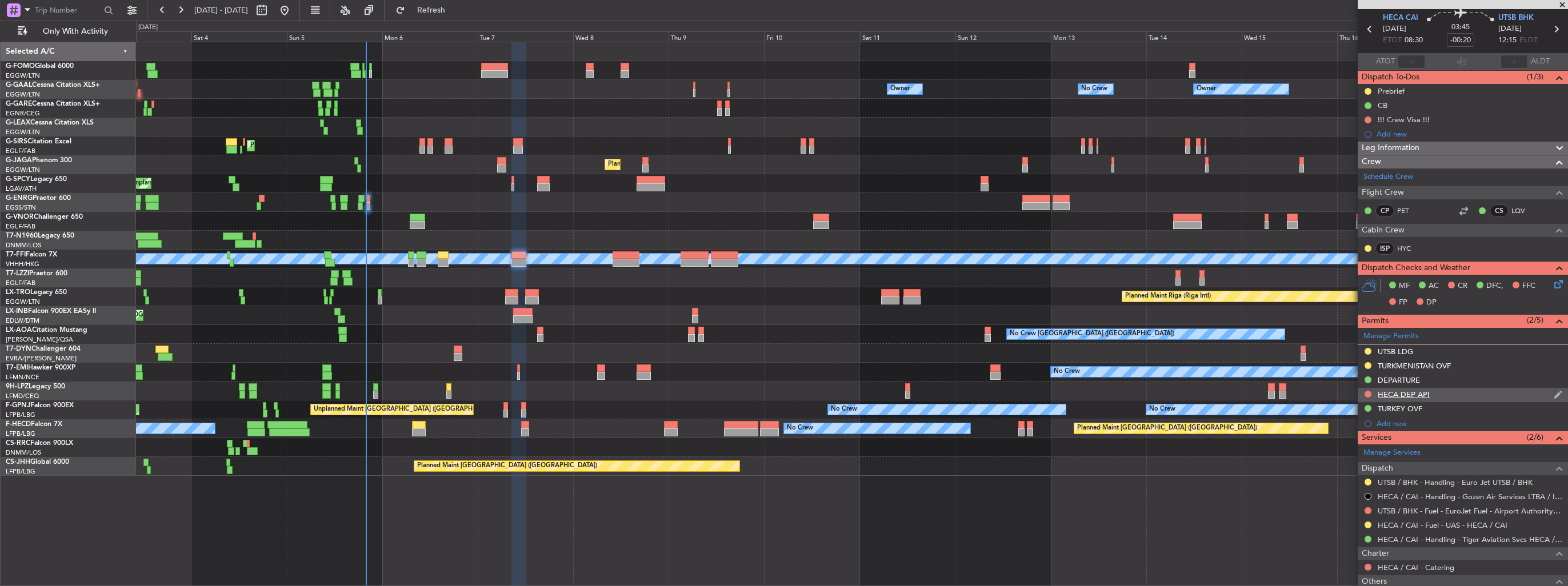
scroll to position [57, 0]
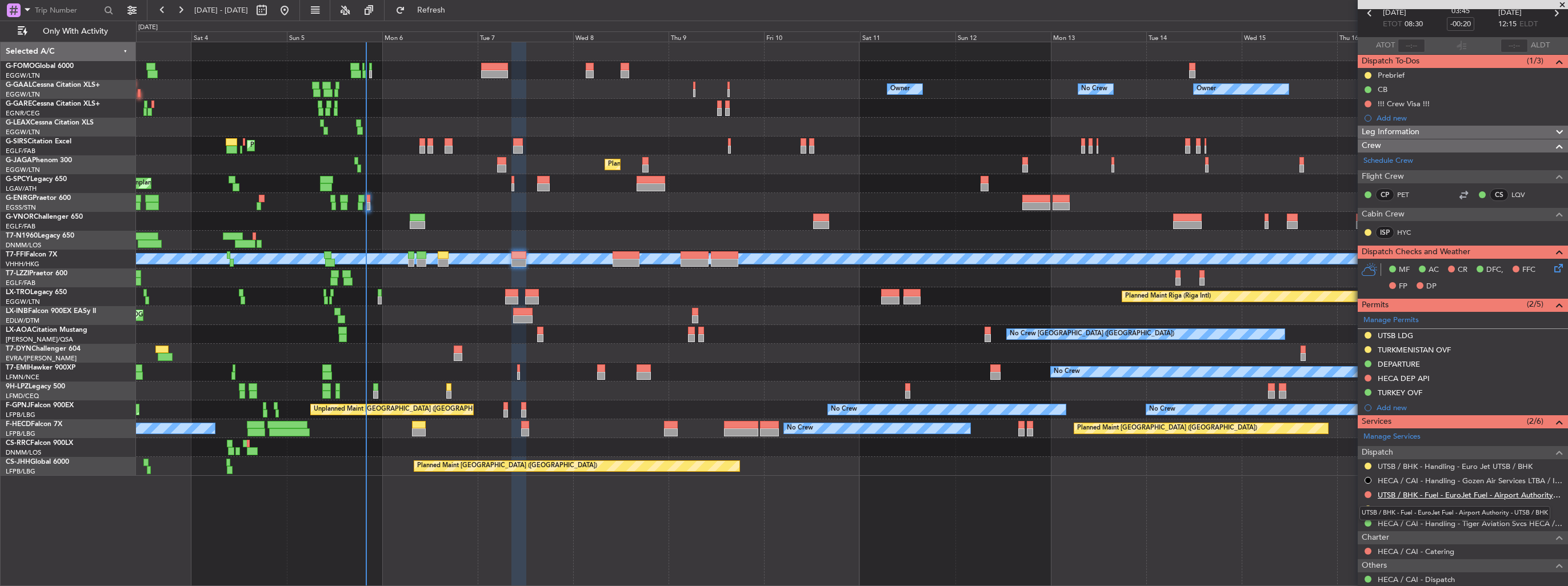
click at [726, 339] on link "UTSB / BHK - Fuel - EuroJet Fuel - Airport Authority - UTSB / BHK" at bounding box center [1470, 495] width 184 height 10
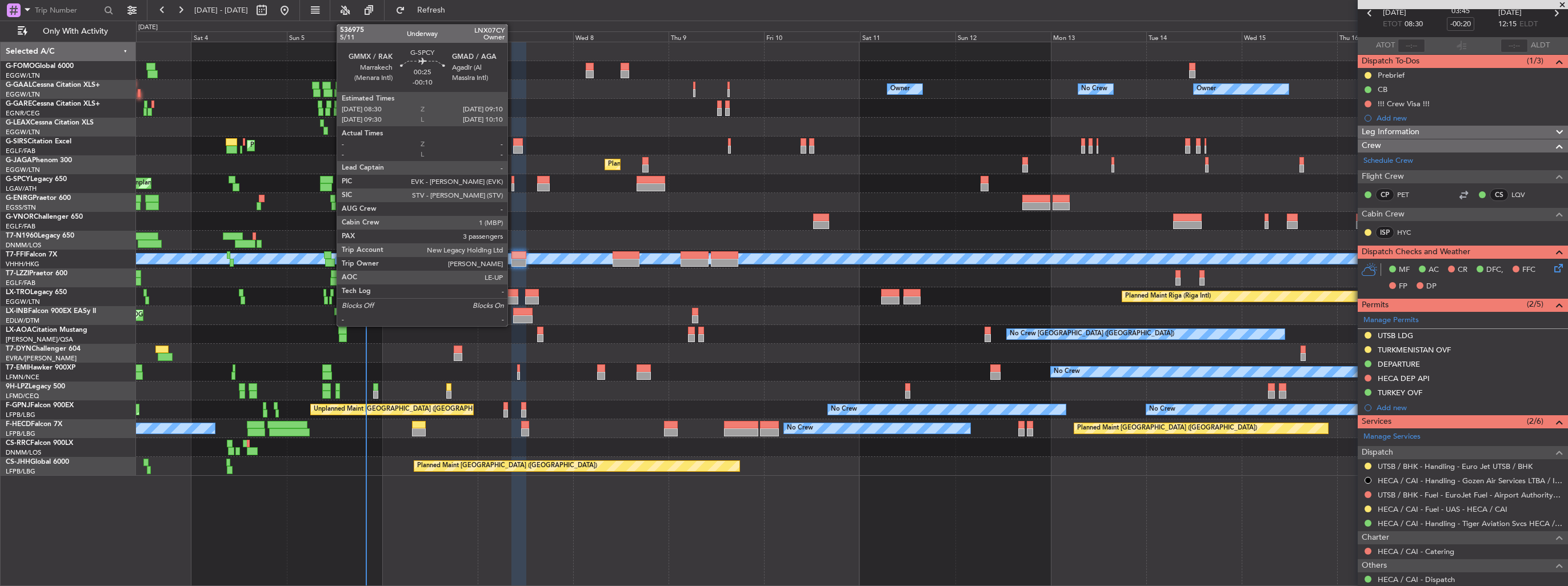
click at [512, 180] on div at bounding box center [513, 179] width 3 height 8
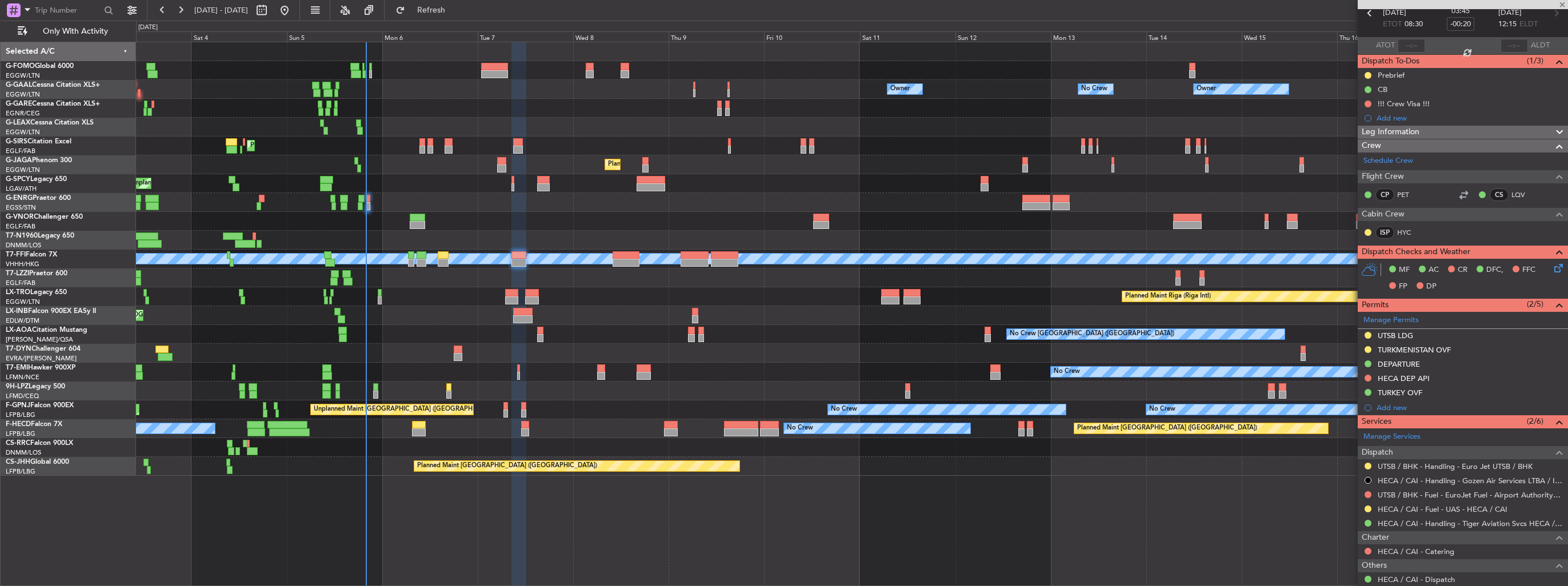
type input "-00:10"
type input "3"
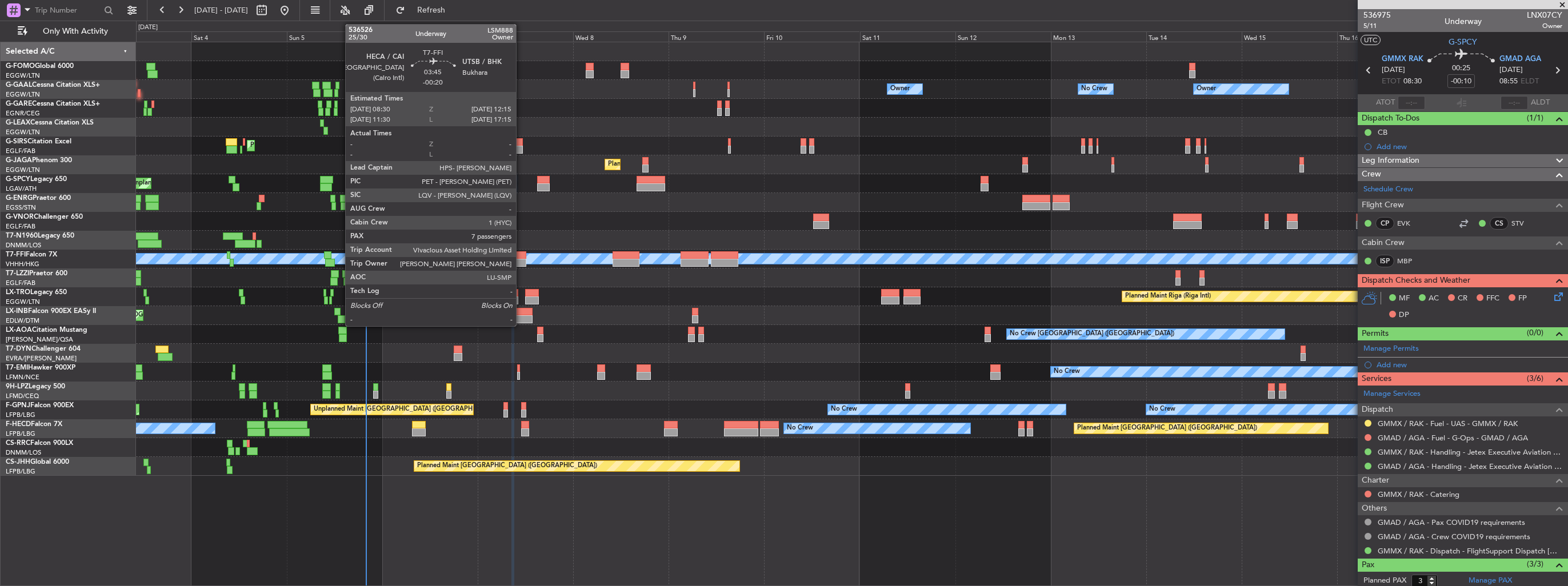
click at [521, 258] on div at bounding box center [520, 255] width 16 height 8
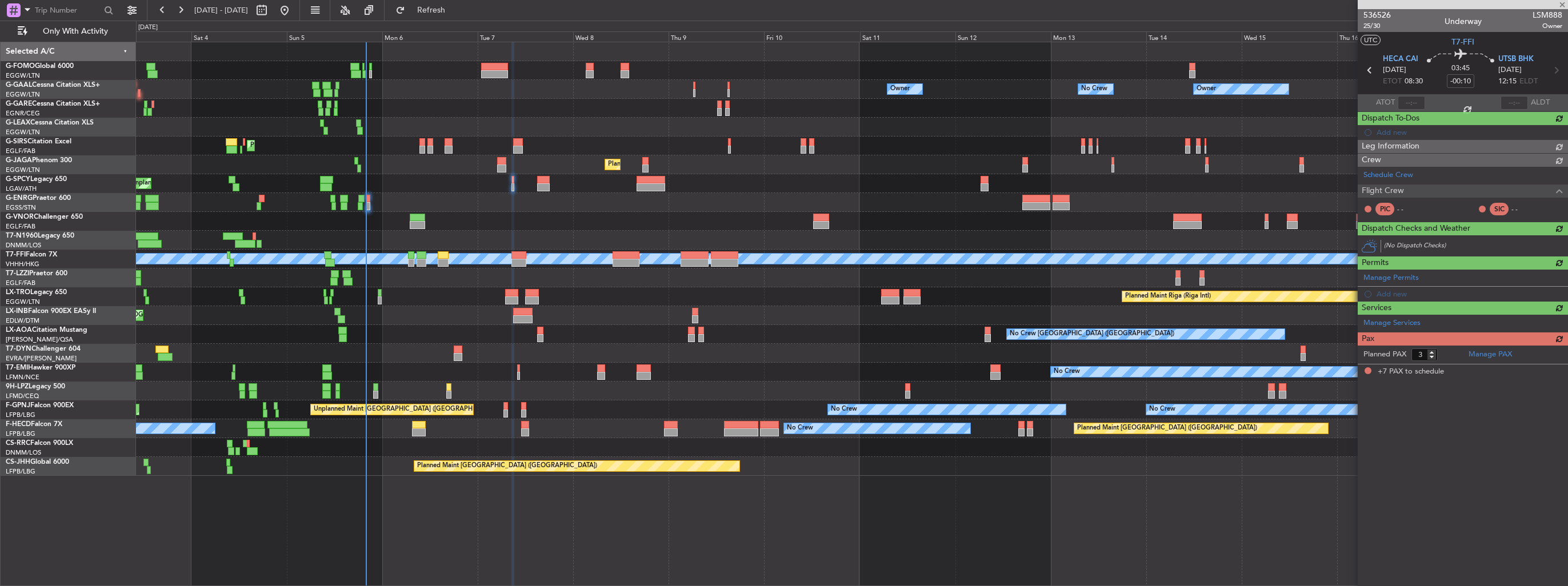
type input "-00:20"
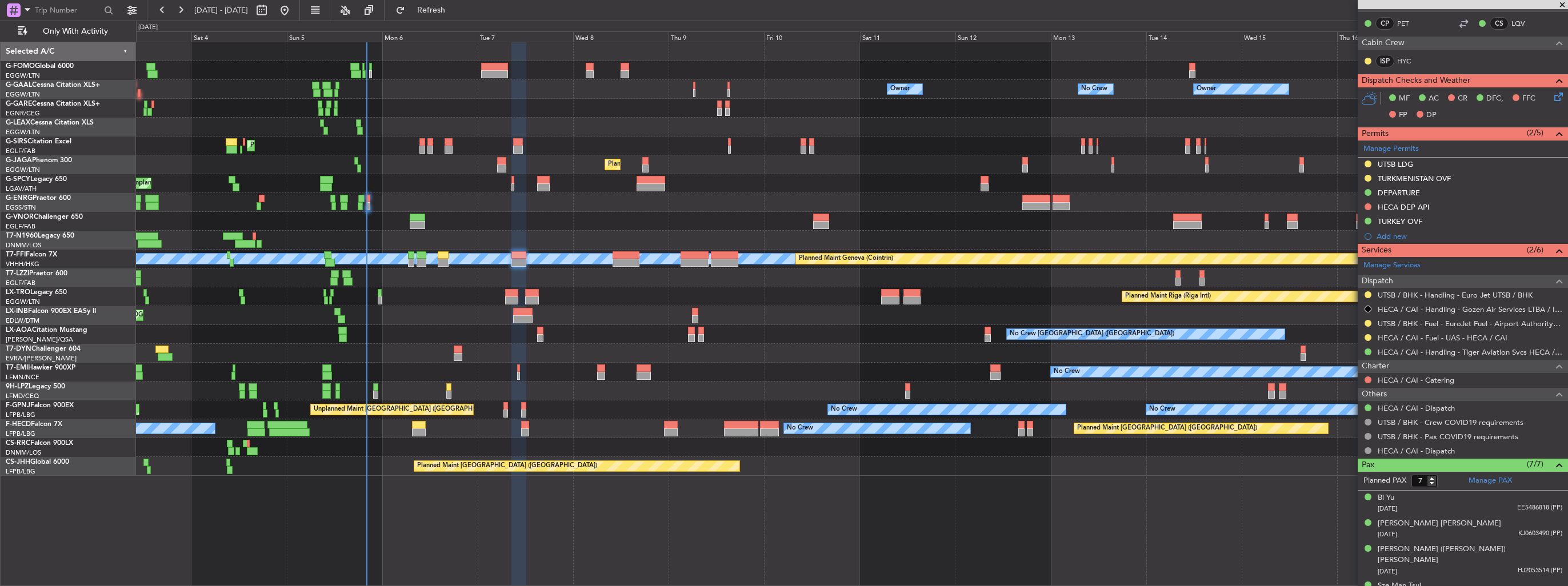
scroll to position [311, 0]
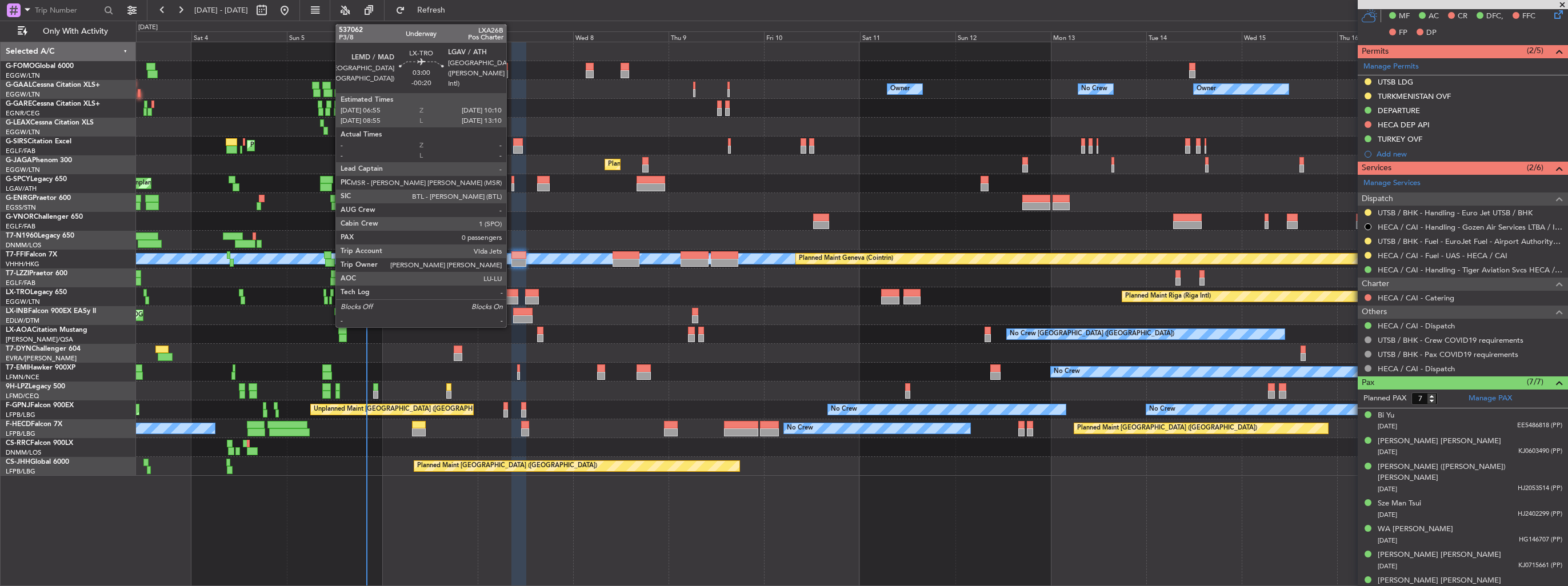
click at [512, 294] on div at bounding box center [512, 293] width 13 height 8
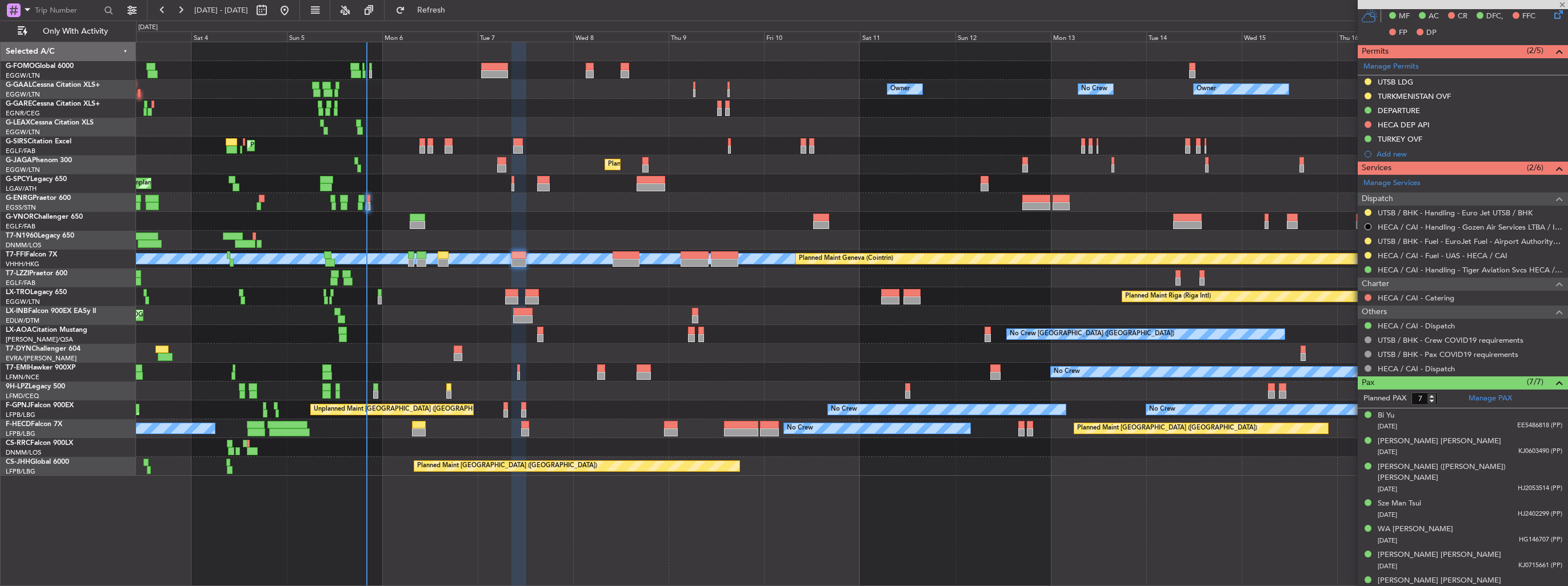
type input "0"
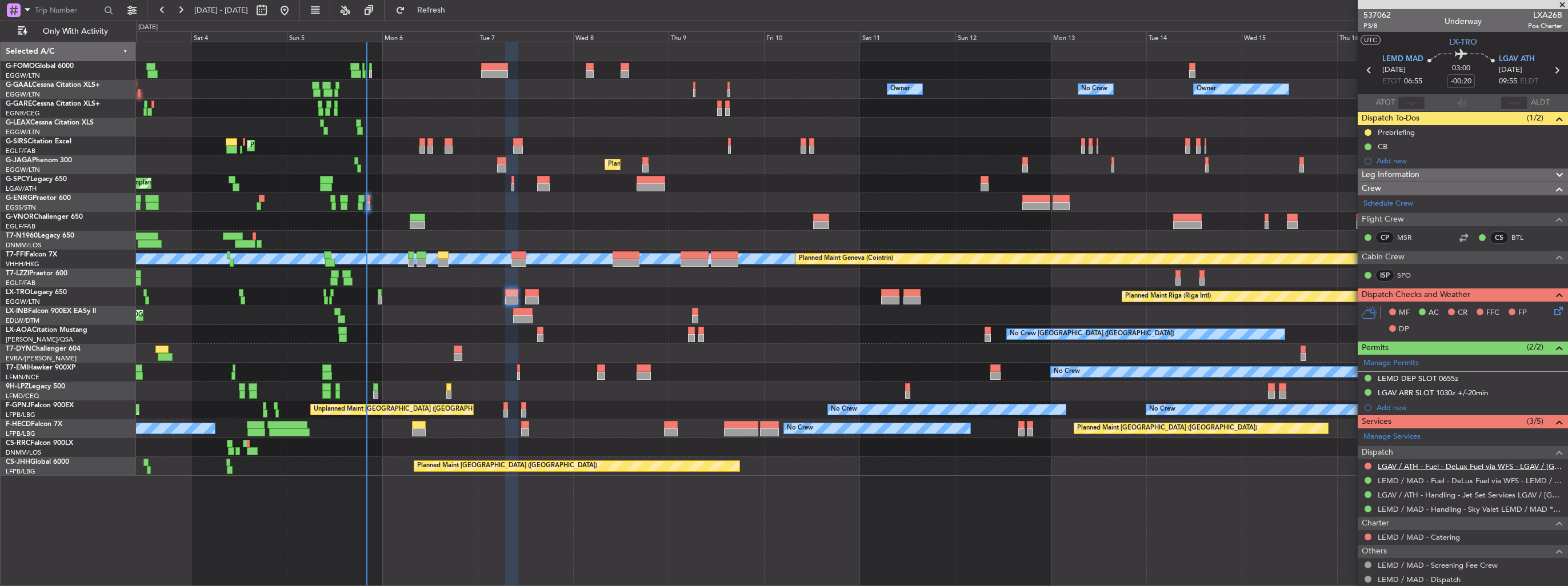
click at [726, 339] on link "LGAV / ATH - Fuel - DeLux Fuel via WFS - LGAV / ATH" at bounding box center [1470, 467] width 184 height 10
click at [455, 9] on span "Refresh" at bounding box center [431, 10] width 48 height 8
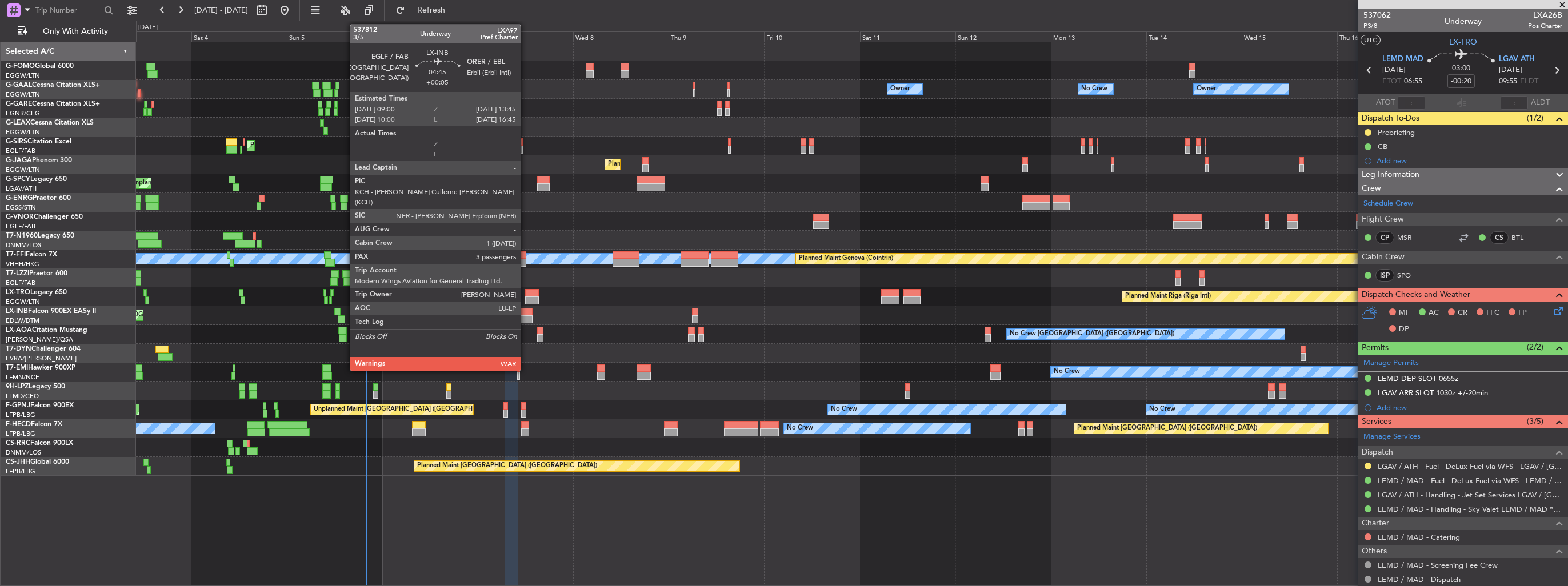
click at [526, 314] on div at bounding box center [522, 312] width 19 height 8
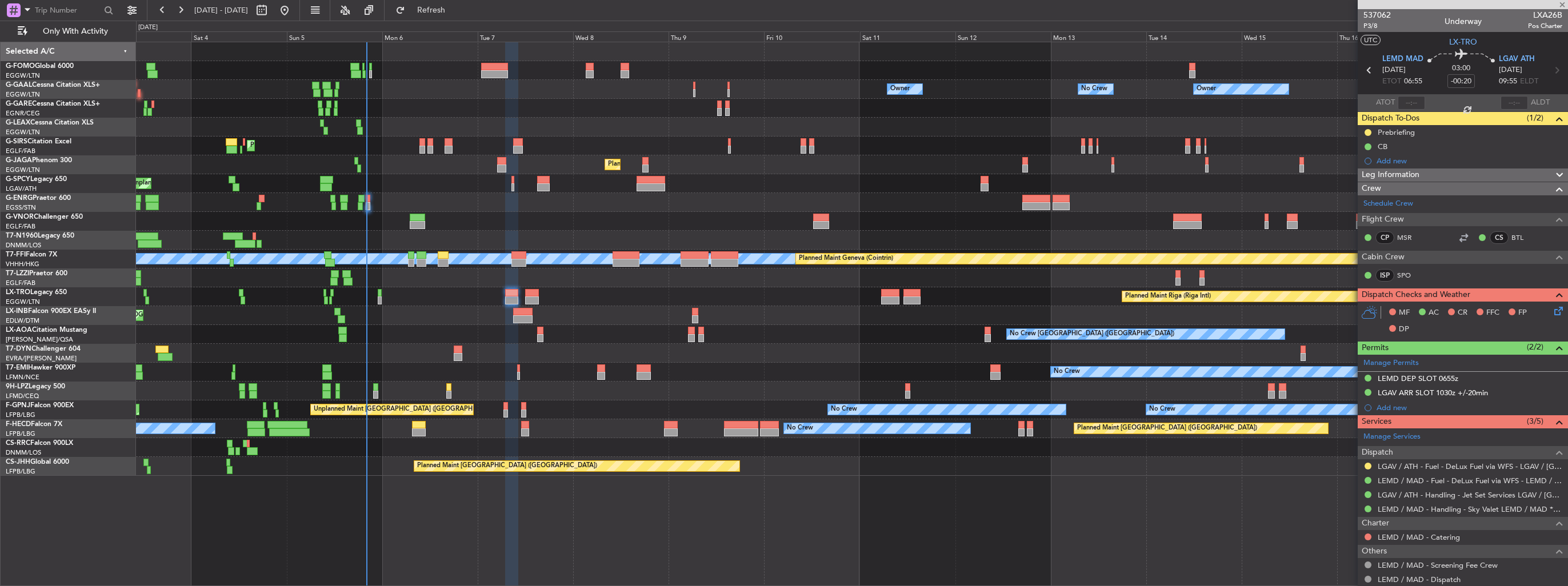
type input "+00:05"
type input "3"
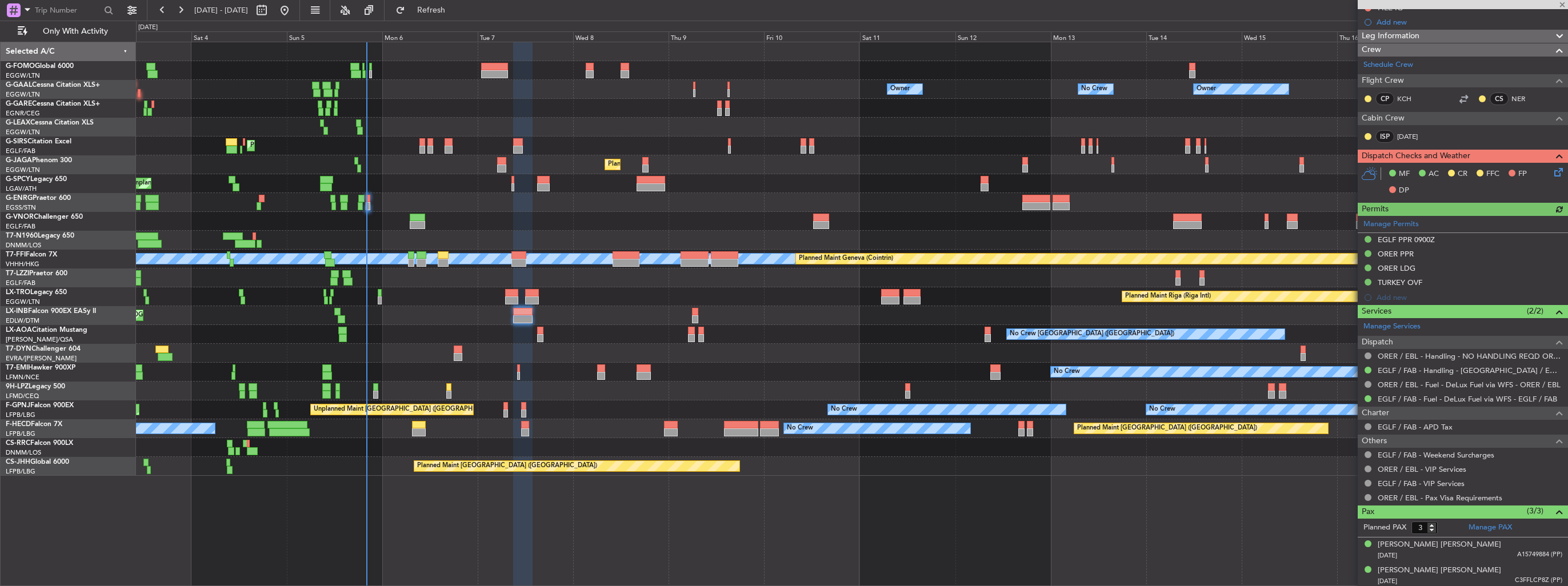
scroll to position [279, 0]
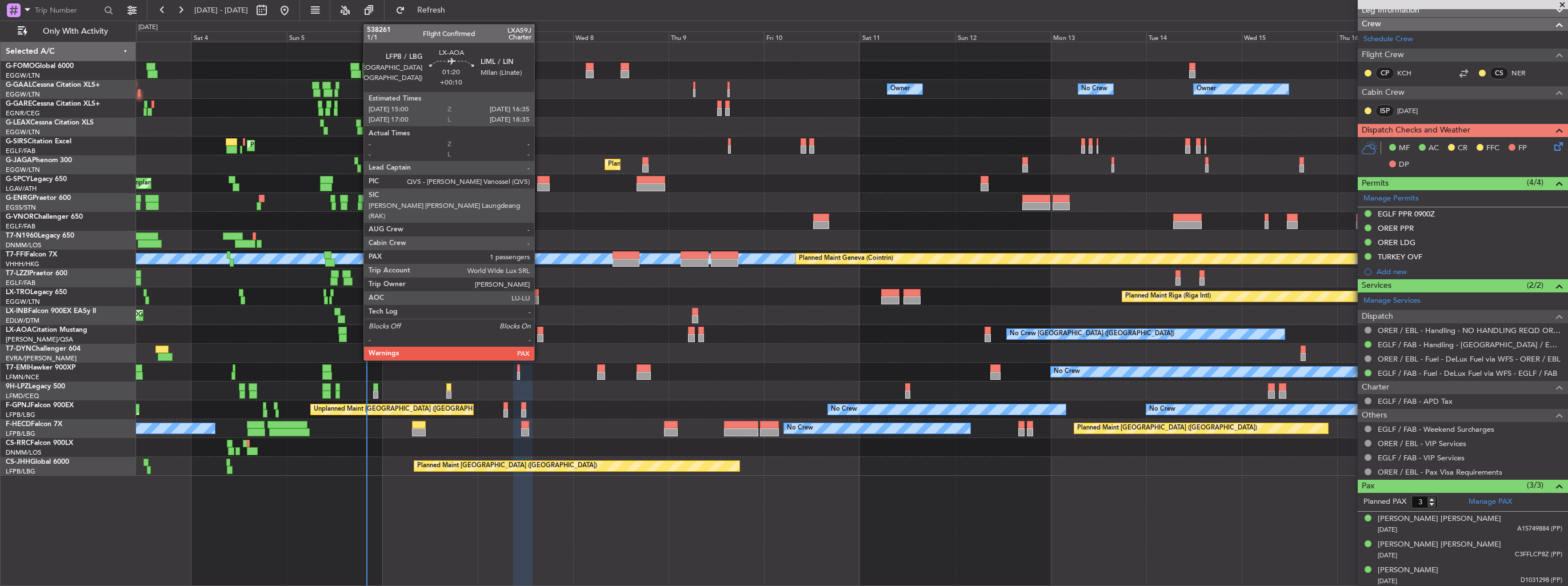
click at [540, 332] on div at bounding box center [541, 330] width 7 height 8
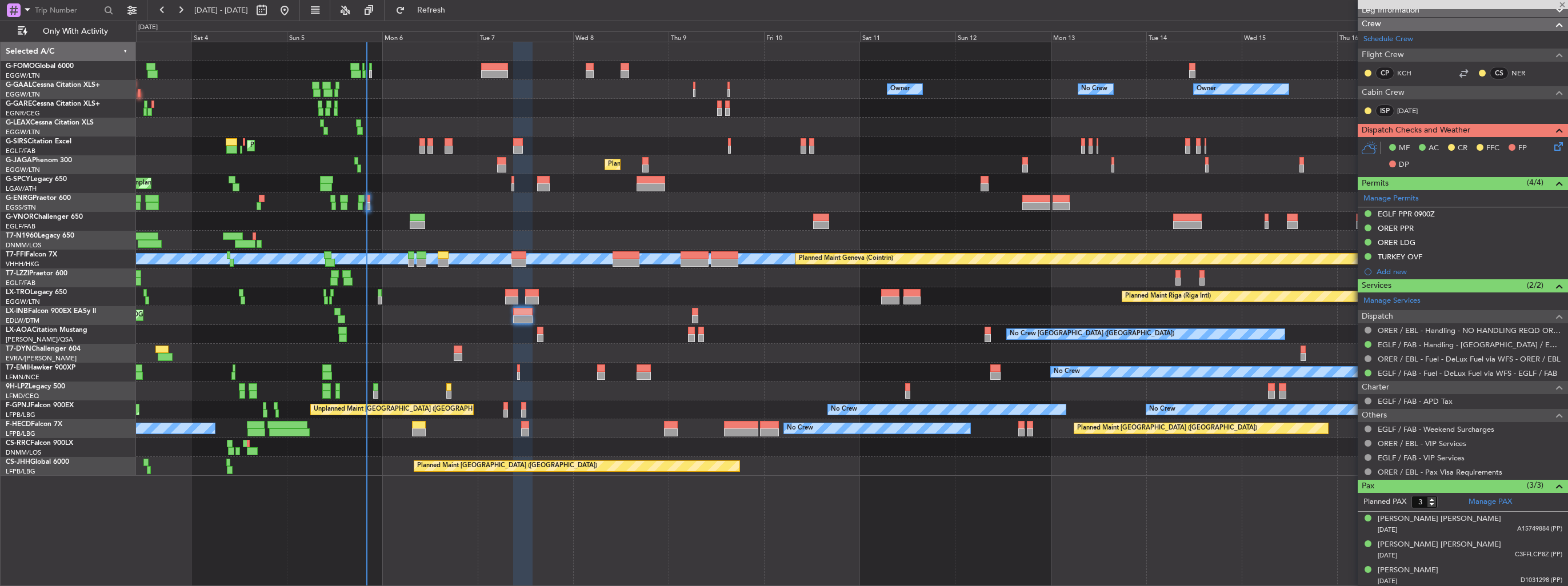
type input "+00:10"
type input "1"
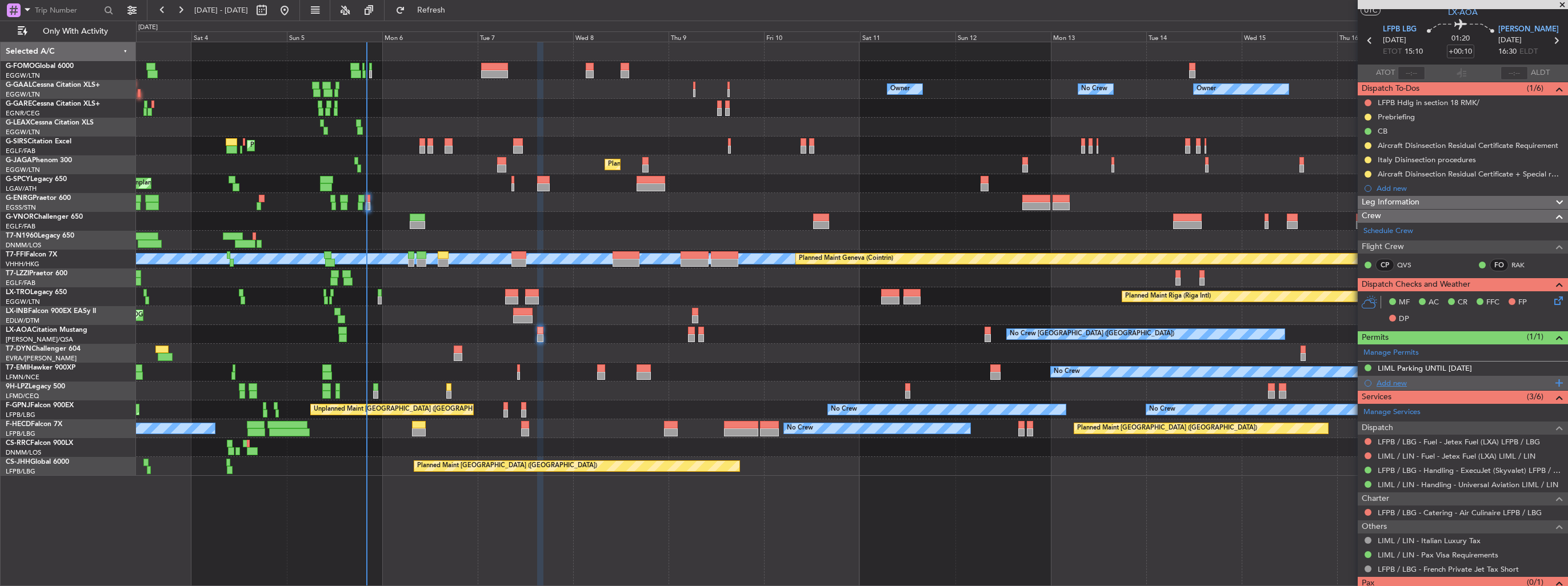
scroll to position [0, 0]
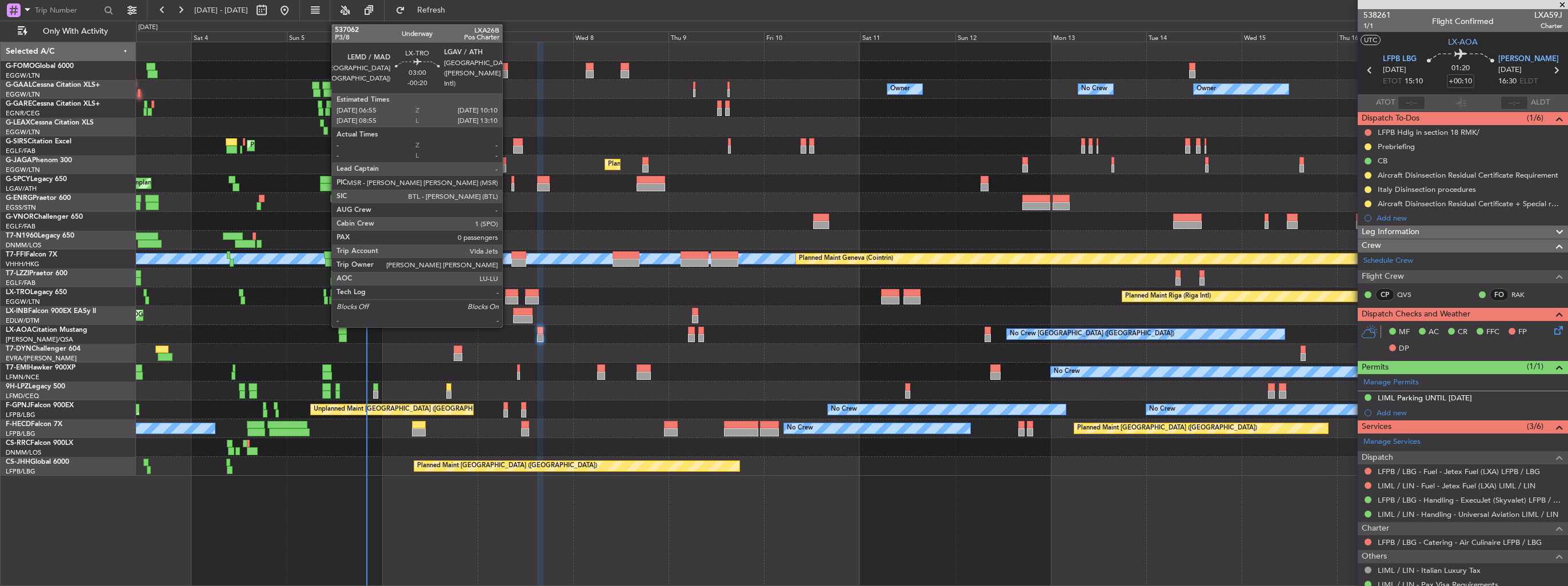
click at [507, 297] on div at bounding box center [512, 300] width 13 height 8
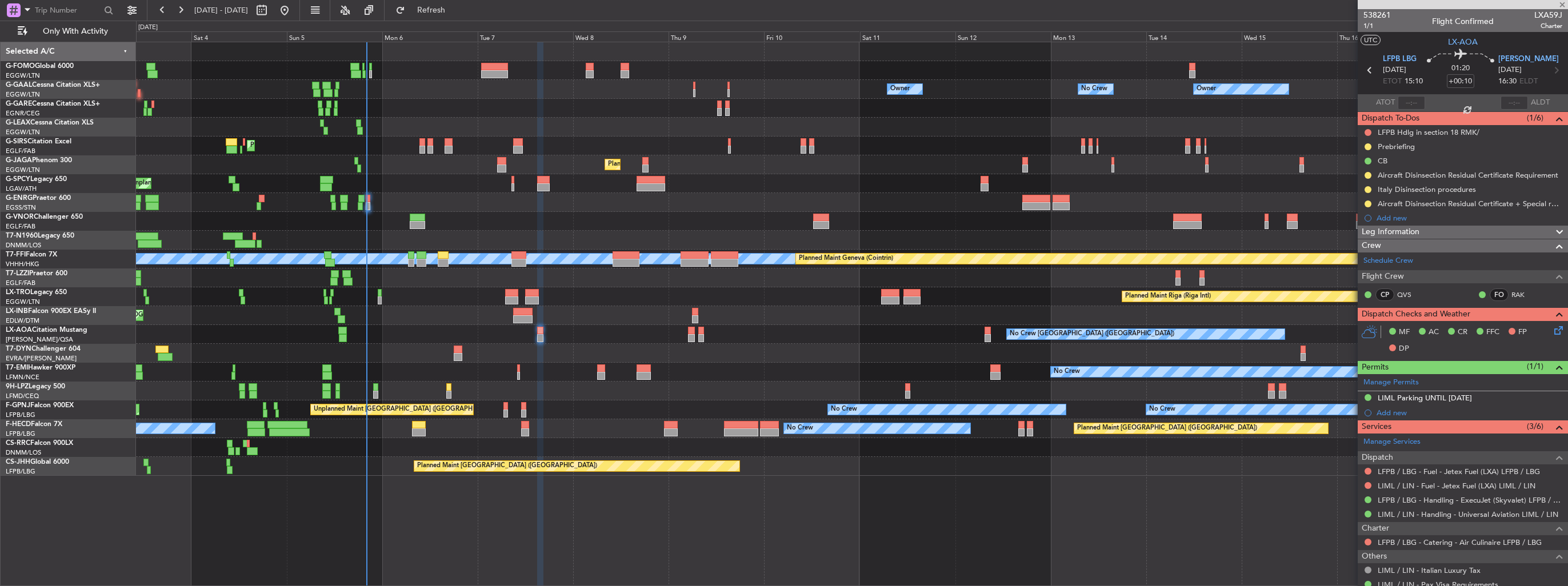
type input "-00:20"
type input "0"
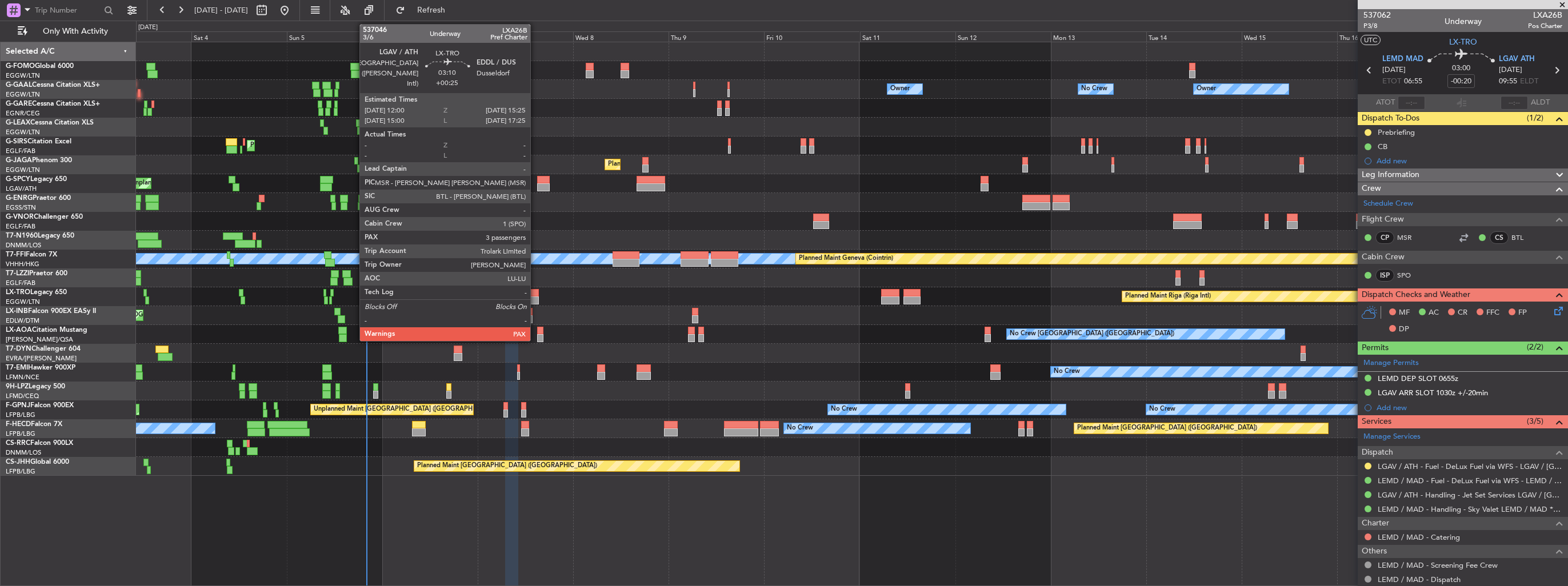
click at [535, 292] on div at bounding box center [532, 293] width 14 height 8
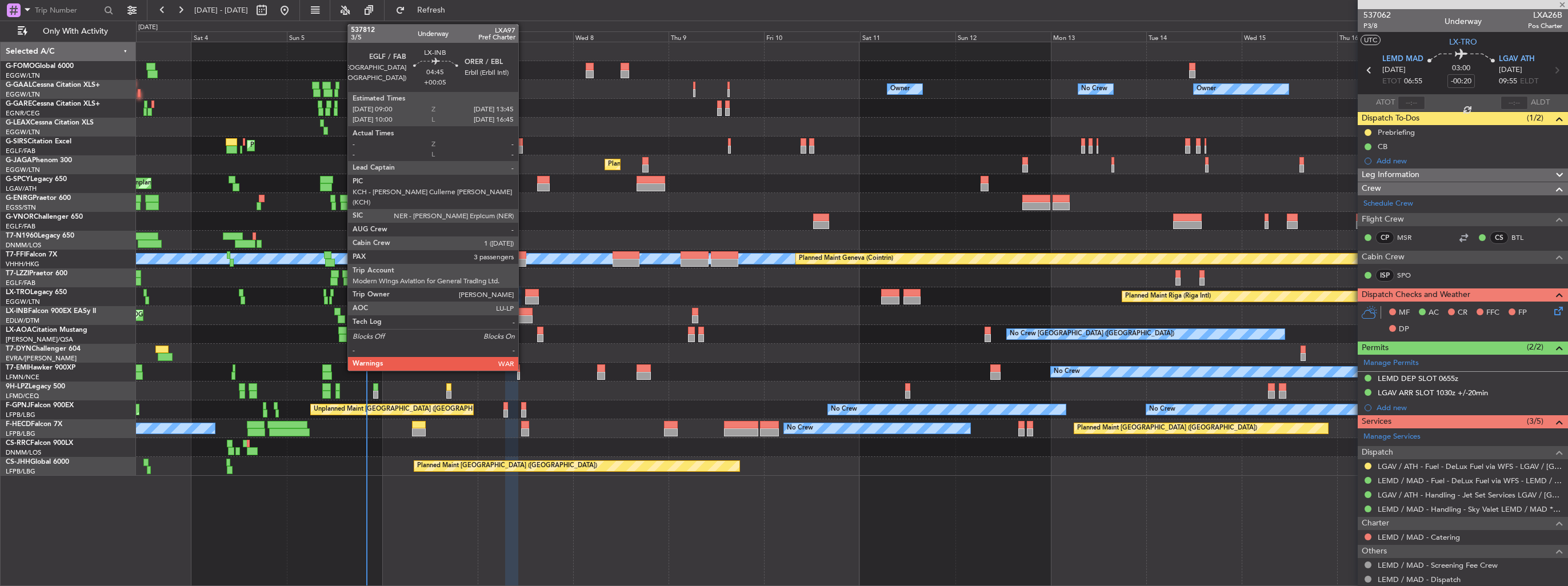
type input "+00:25"
type input "3"
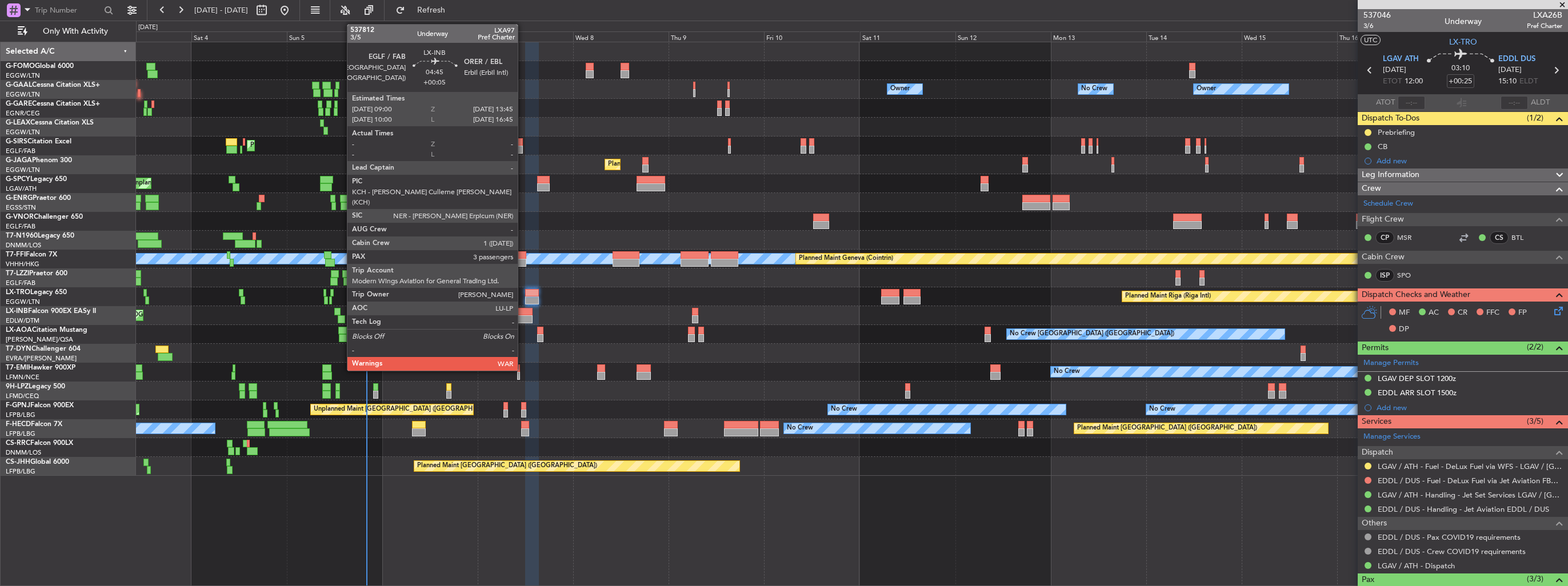
click at [523, 314] on div at bounding box center [522, 312] width 19 height 8
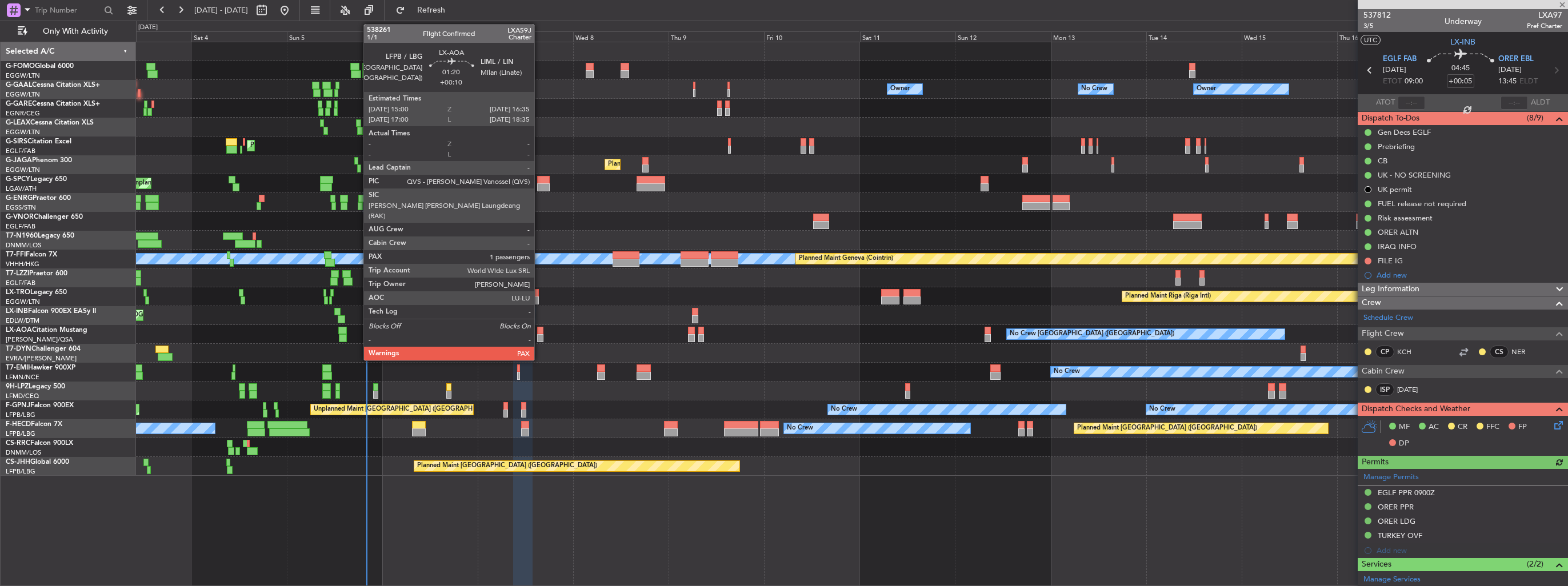
click at [540, 329] on div at bounding box center [541, 330] width 7 height 8
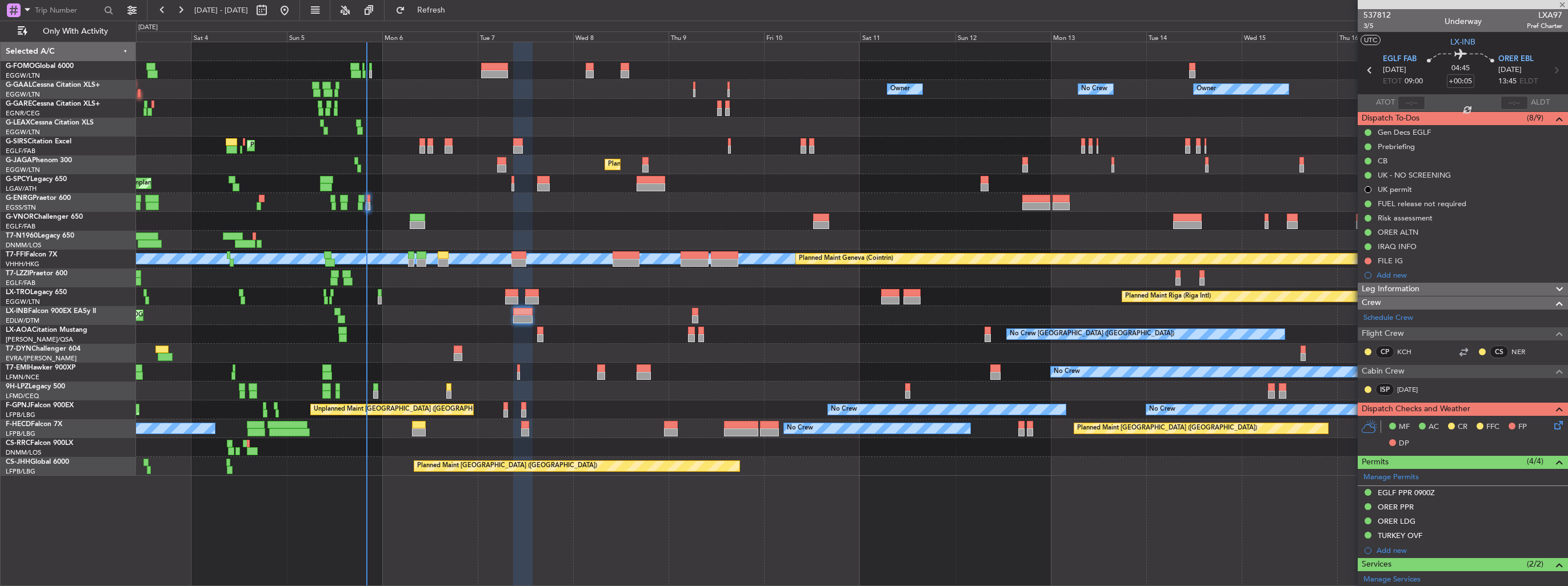
type input "+00:10"
type input "1"
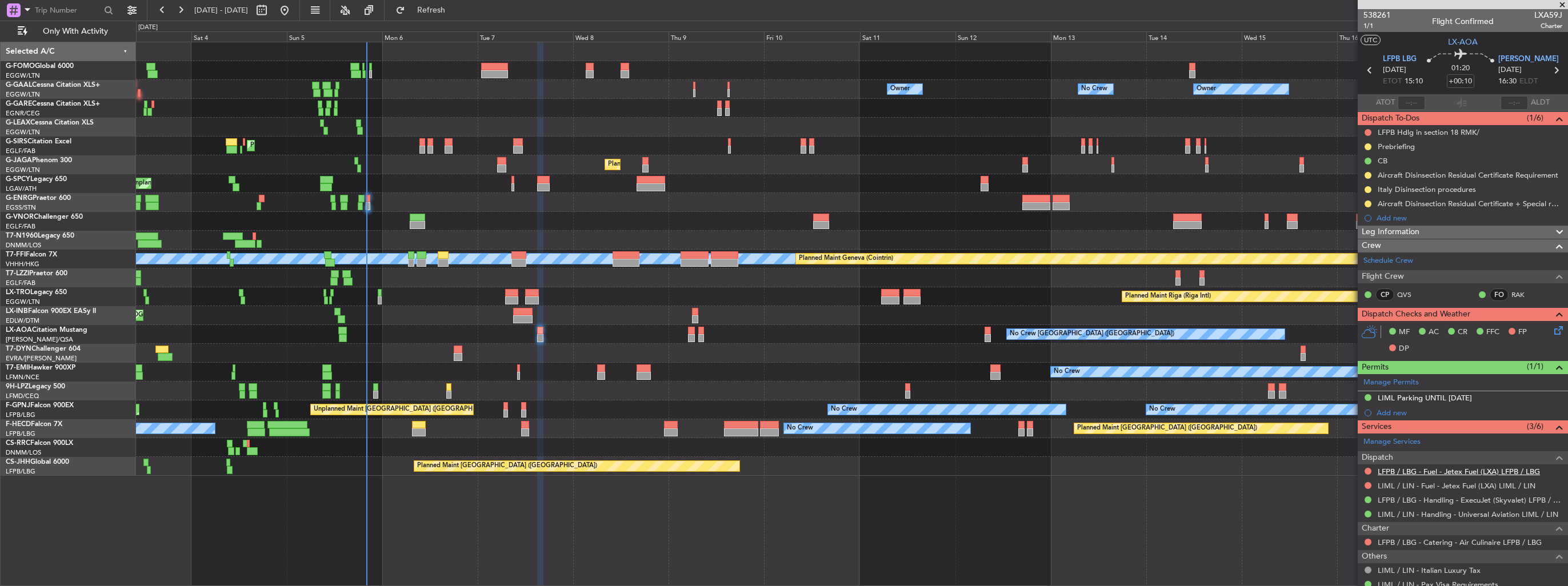
click at [1426, 471] on link "LFPB / LBG - Fuel - Jetex Fuel (LXA) LFPB / LBG" at bounding box center [1459, 472] width 162 height 10
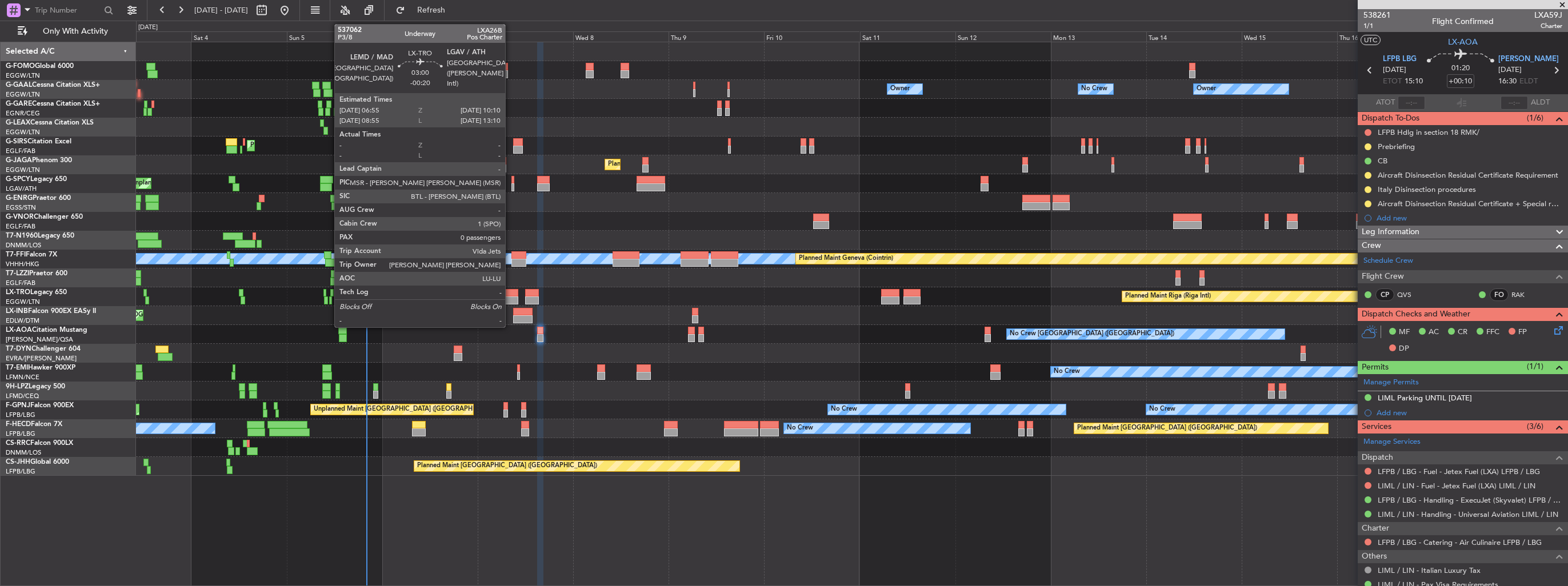
click at [510, 291] on div at bounding box center [512, 293] width 13 height 8
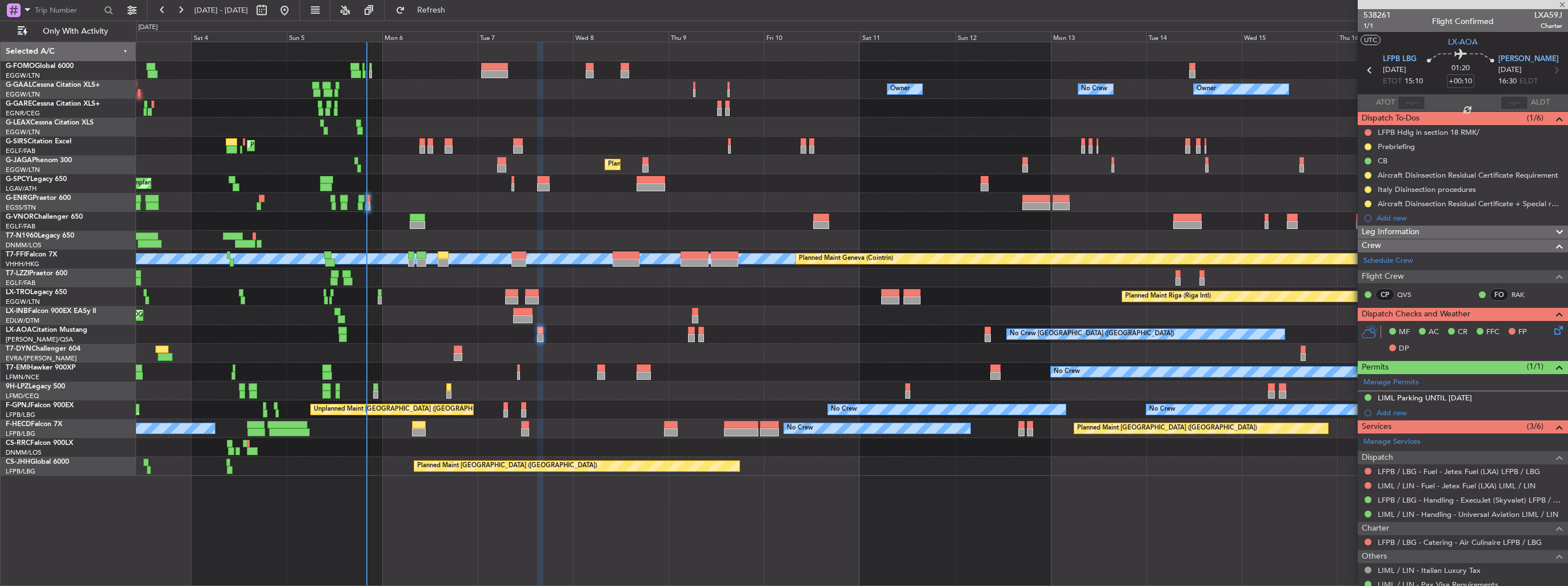
type input "-00:20"
type input "0"
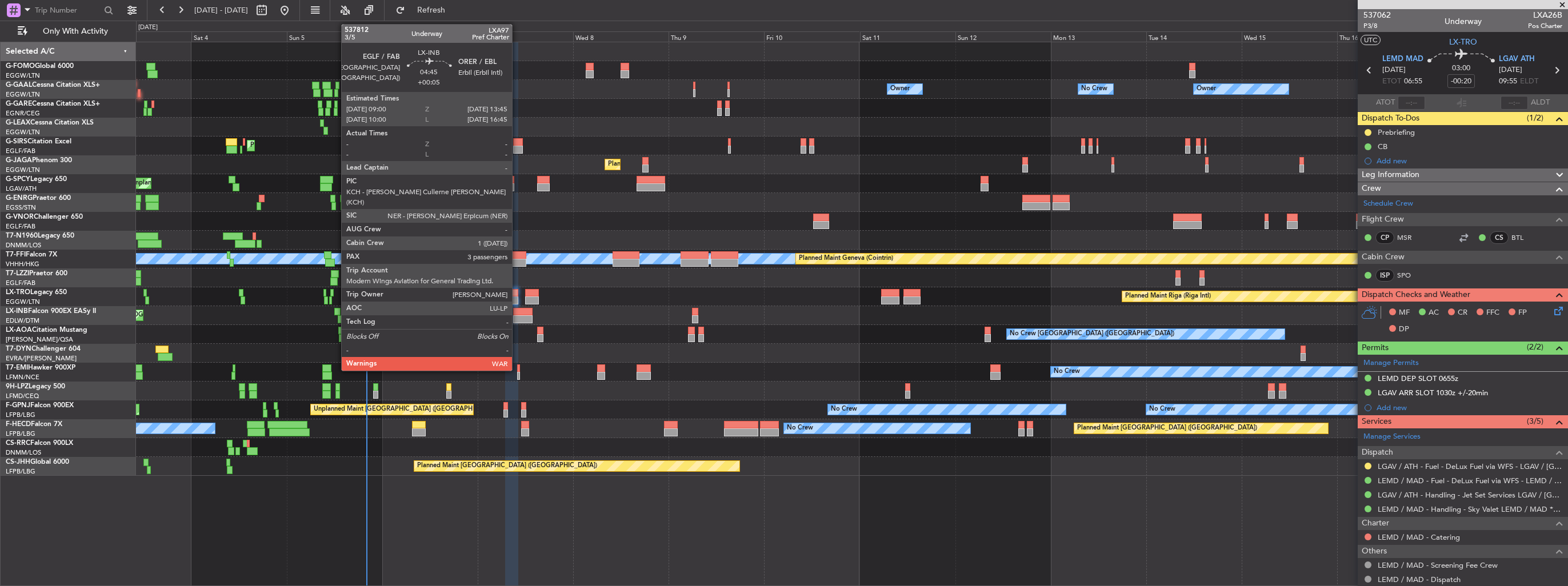
click at [517, 312] on div at bounding box center [522, 312] width 19 height 8
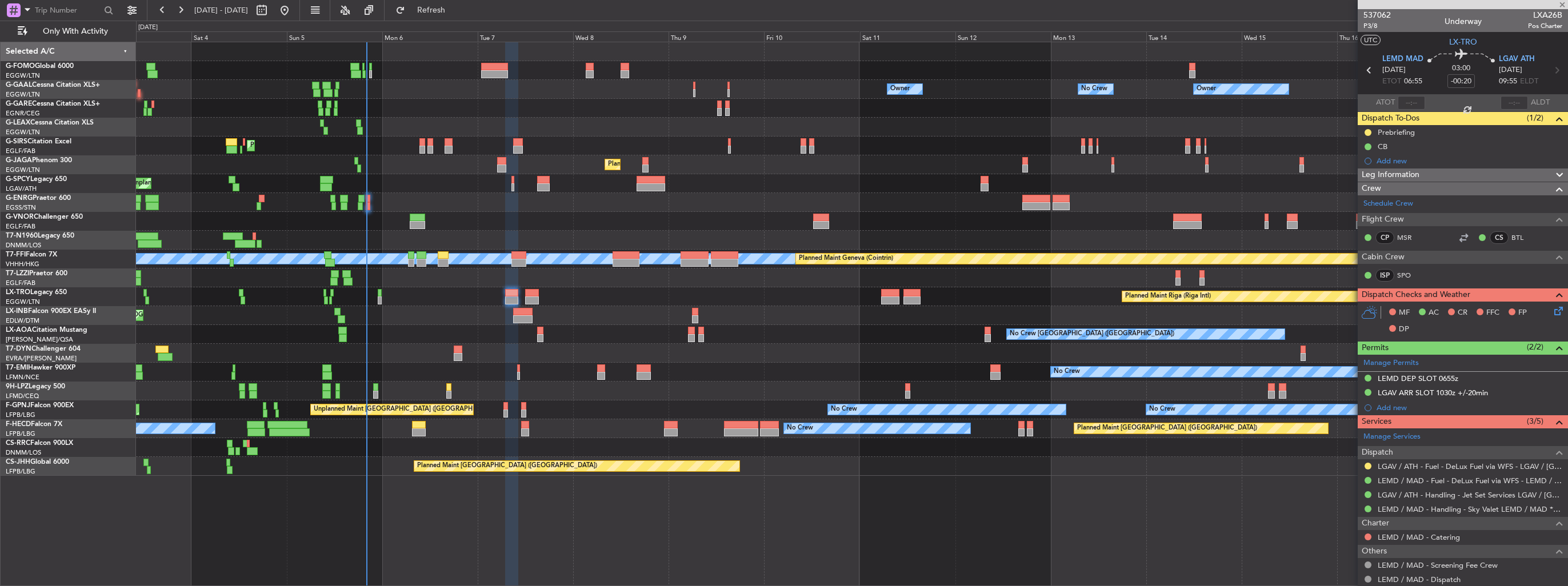
type input "+00:05"
type input "3"
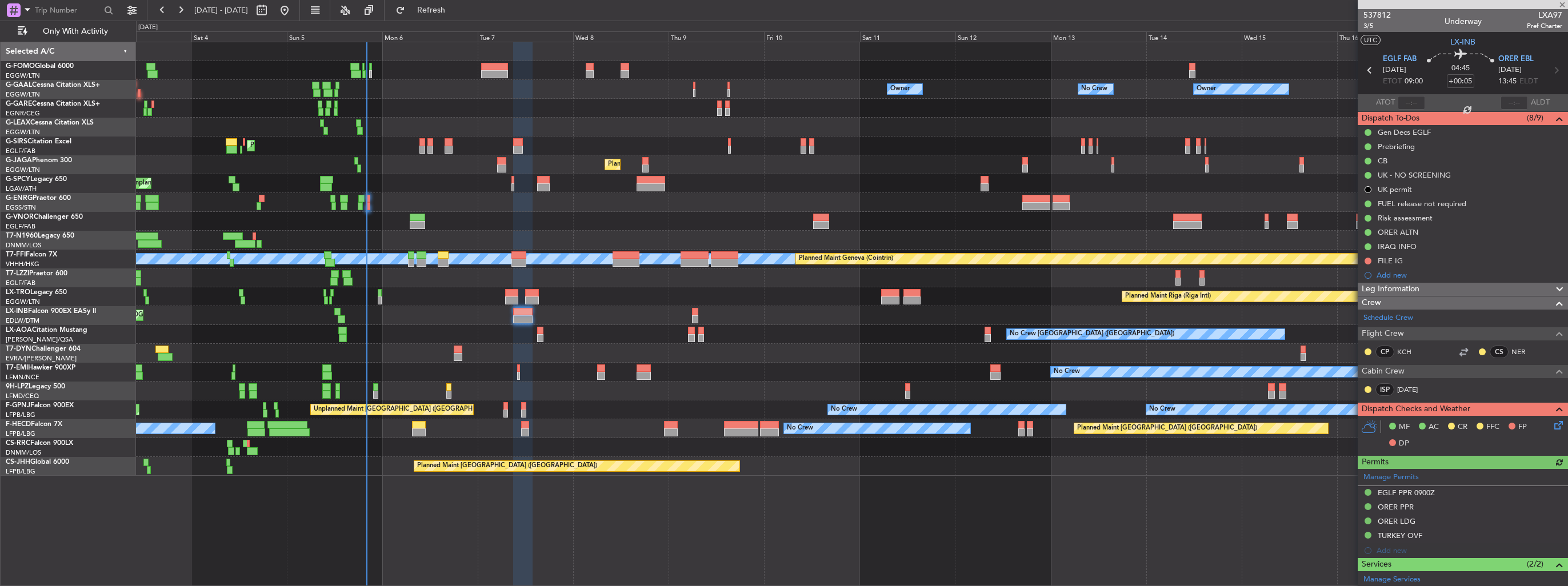
scroll to position [279, 0]
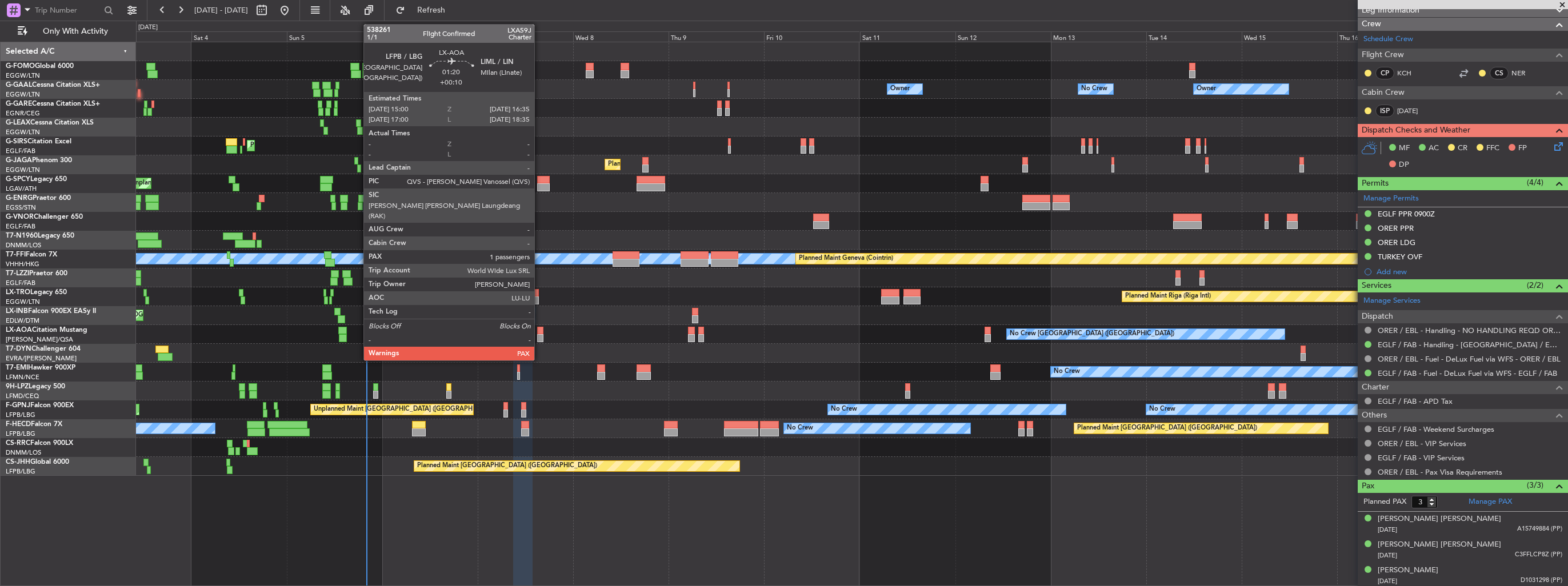
click at [540, 337] on div at bounding box center [541, 338] width 7 height 8
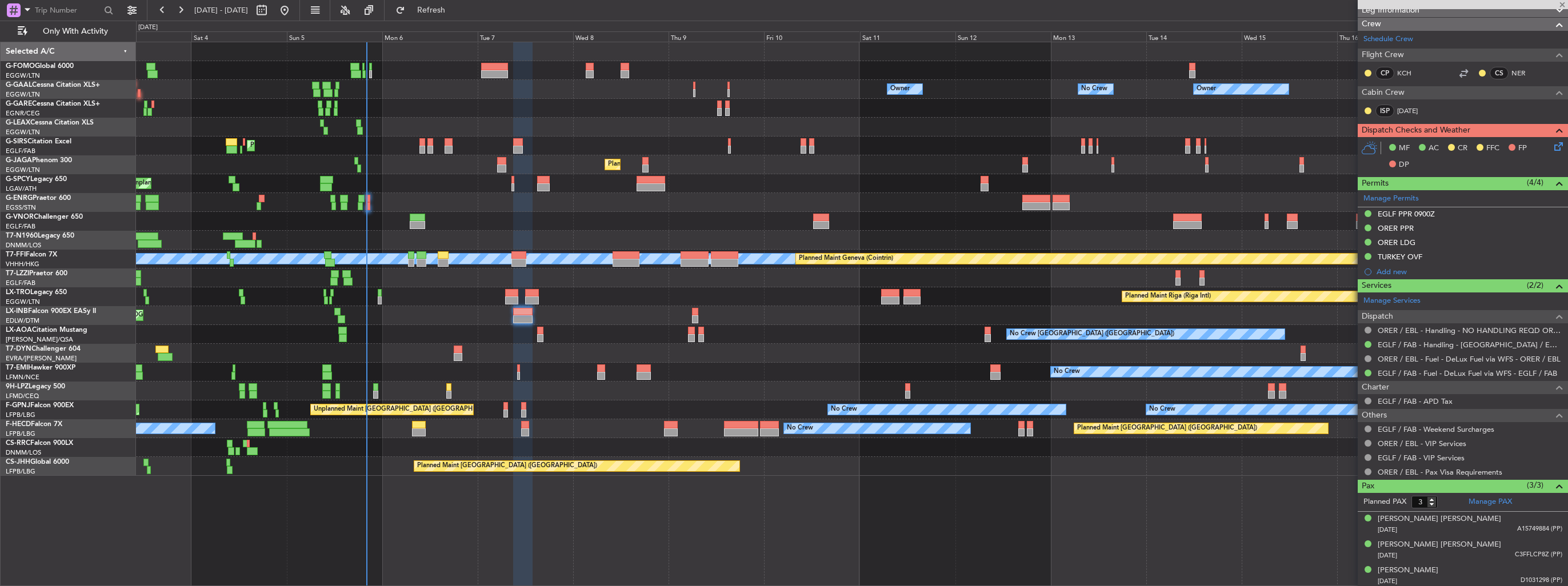
type input "+00:10"
type input "1"
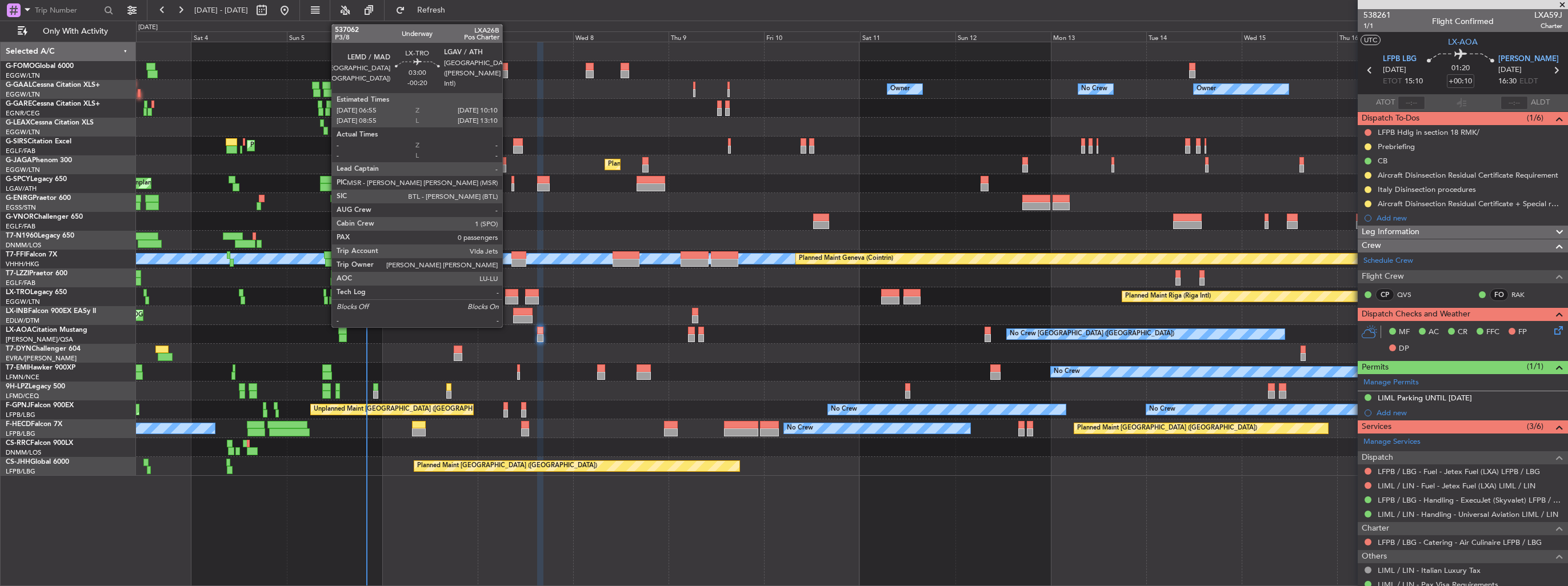
click at [507, 292] on div at bounding box center [512, 293] width 13 height 8
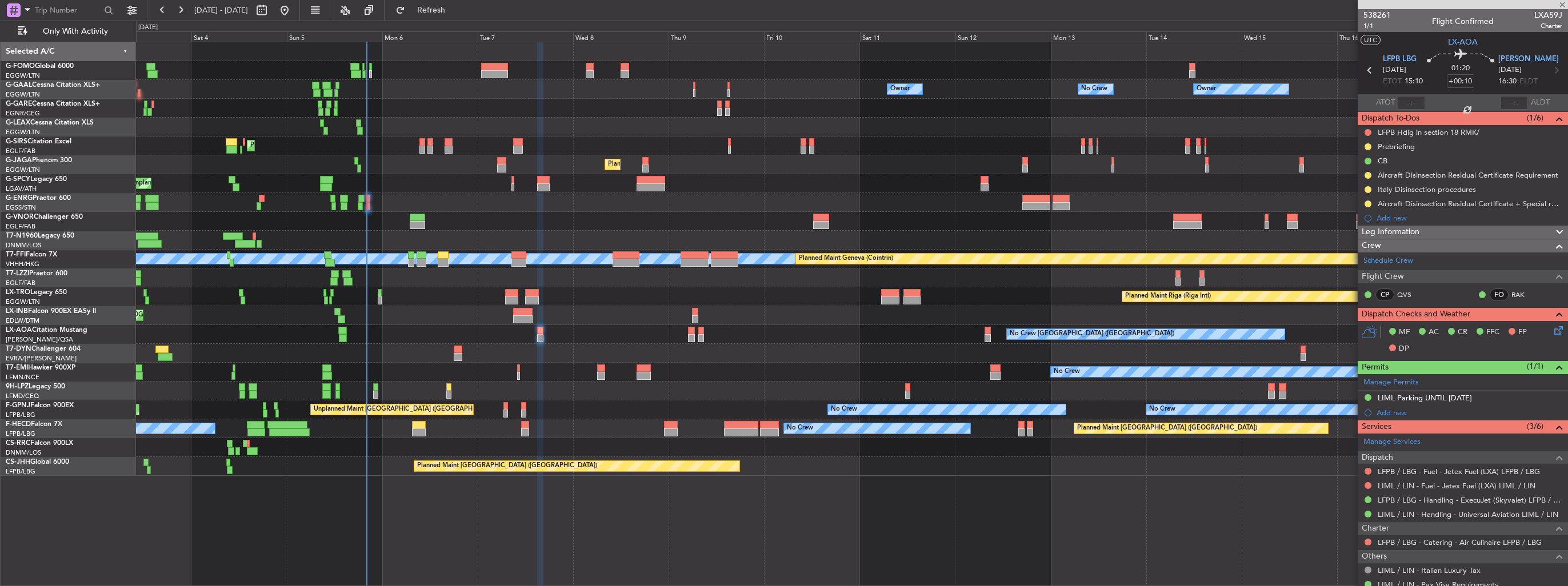
type input "-00:20"
type input "0"
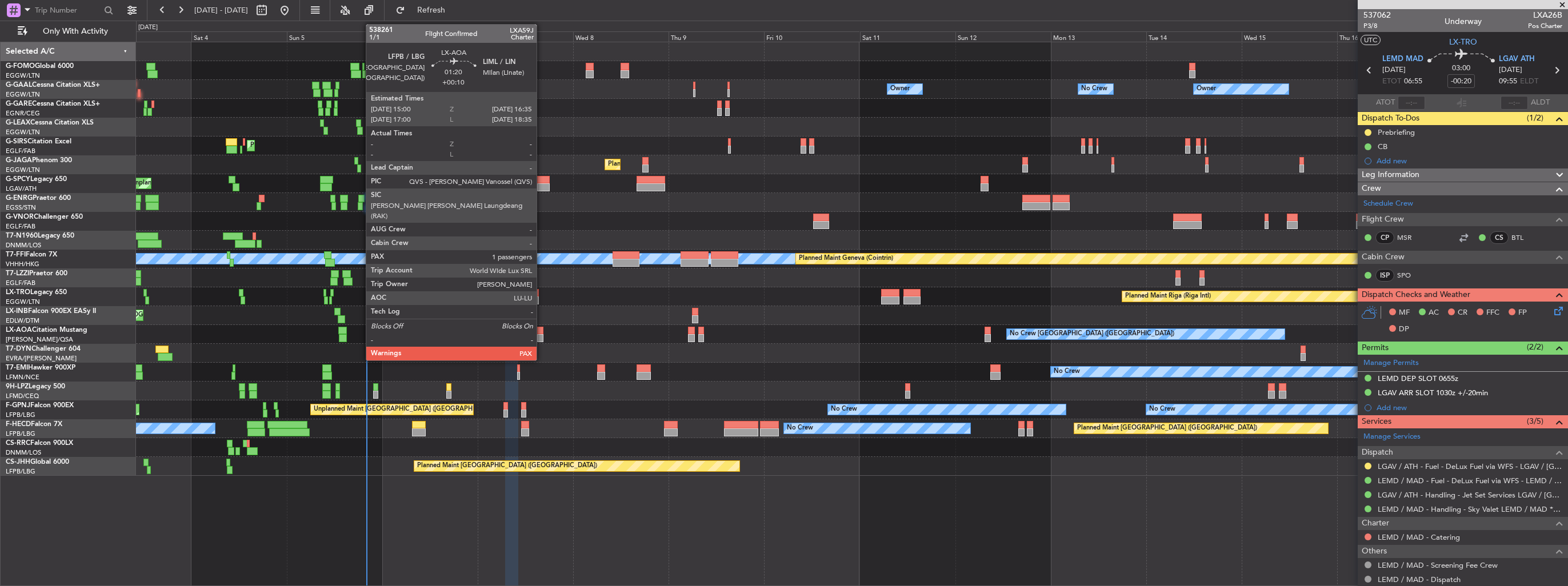
click at [542, 328] on div at bounding box center [541, 330] width 7 height 8
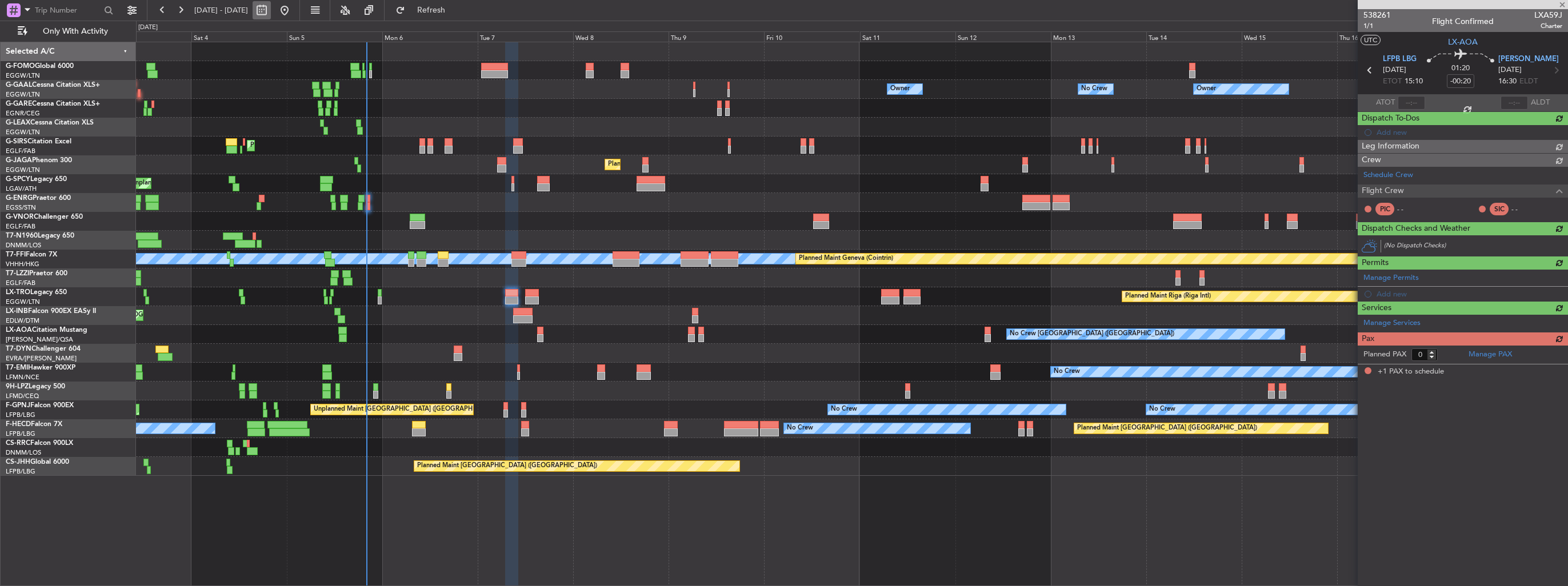
type input "+00:10"
type input "1"
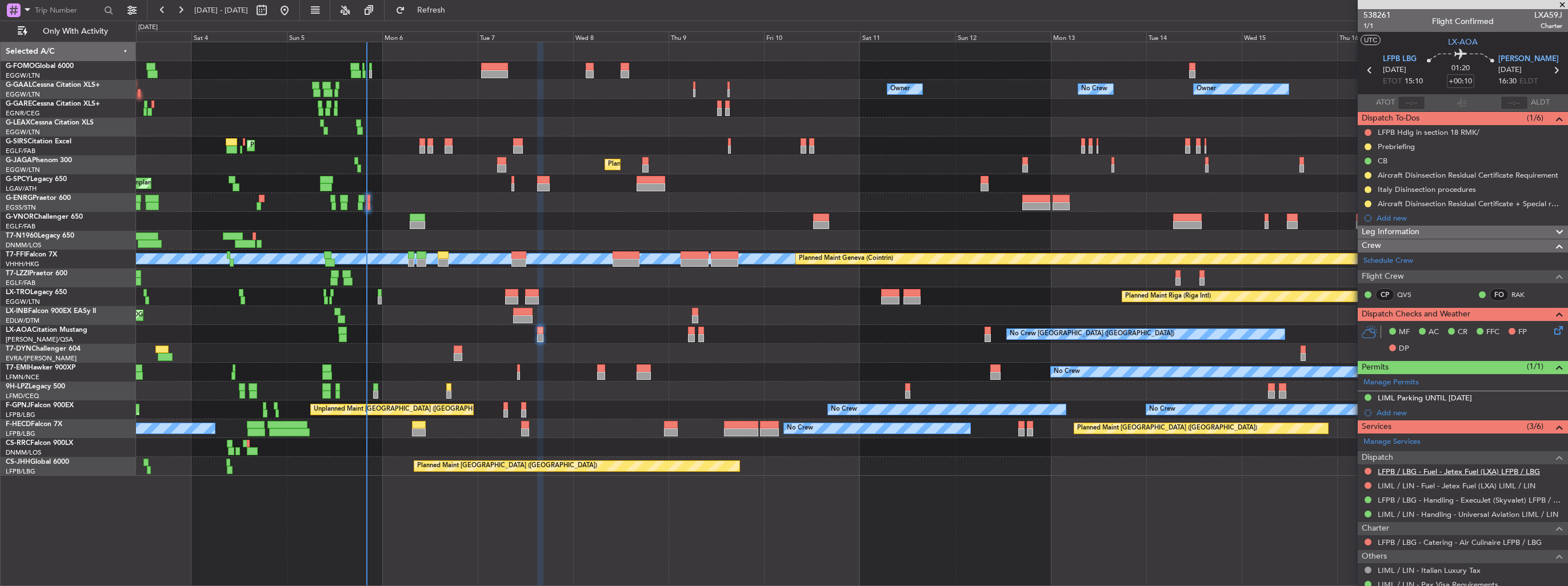
click at [1394, 469] on link "LFPB / LBG - Fuel - Jetex Fuel (LXA) LFPB / LBG" at bounding box center [1459, 472] width 162 height 10
click at [459, 1] on button "Refresh" at bounding box center [425, 11] width 69 height 19
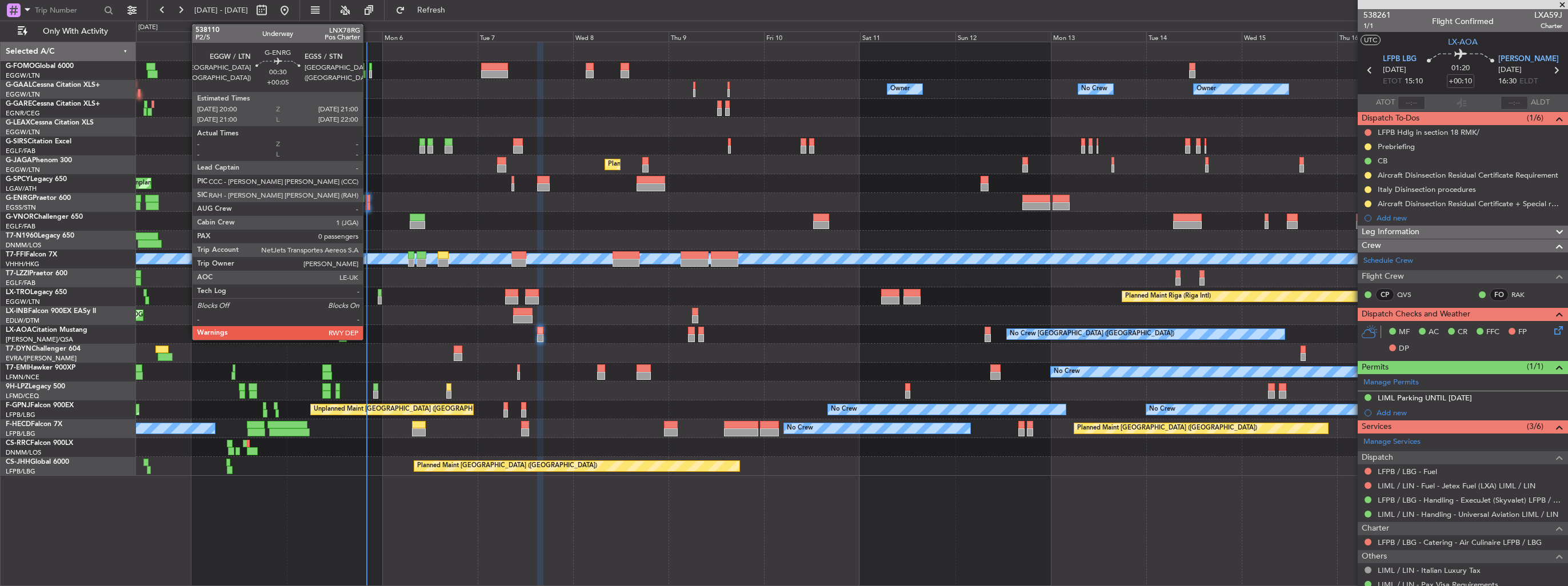
click at [368, 202] on div at bounding box center [368, 206] width 4 height 8
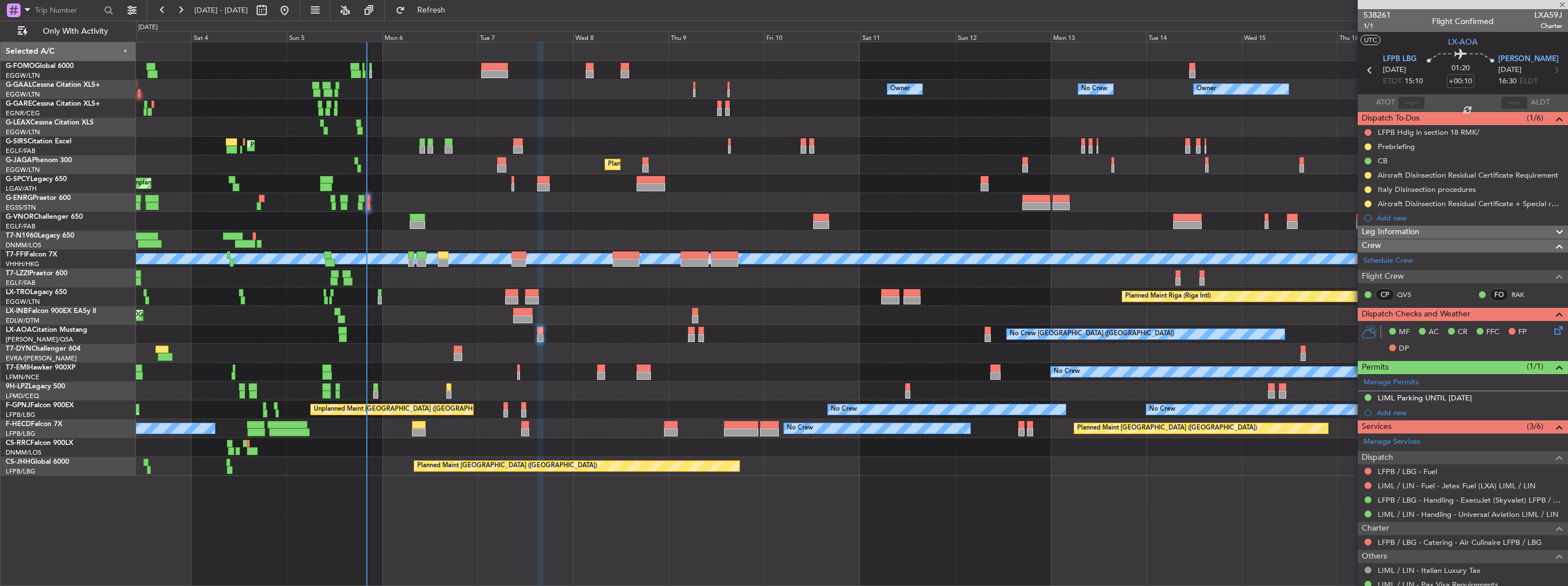
type input "+00:05"
type input "0"
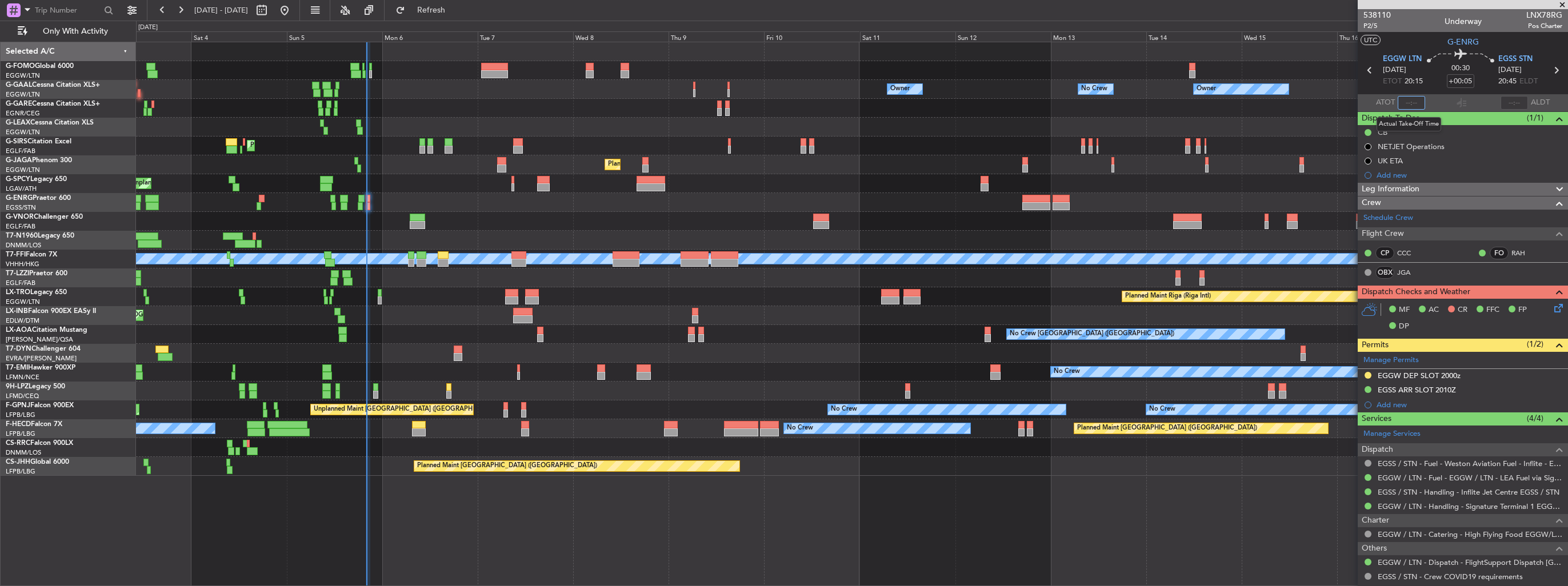
click at [1408, 101] on input "text" at bounding box center [1411, 102] width 27 height 14
click at [1369, 374] on button at bounding box center [1368, 376] width 7 height 7
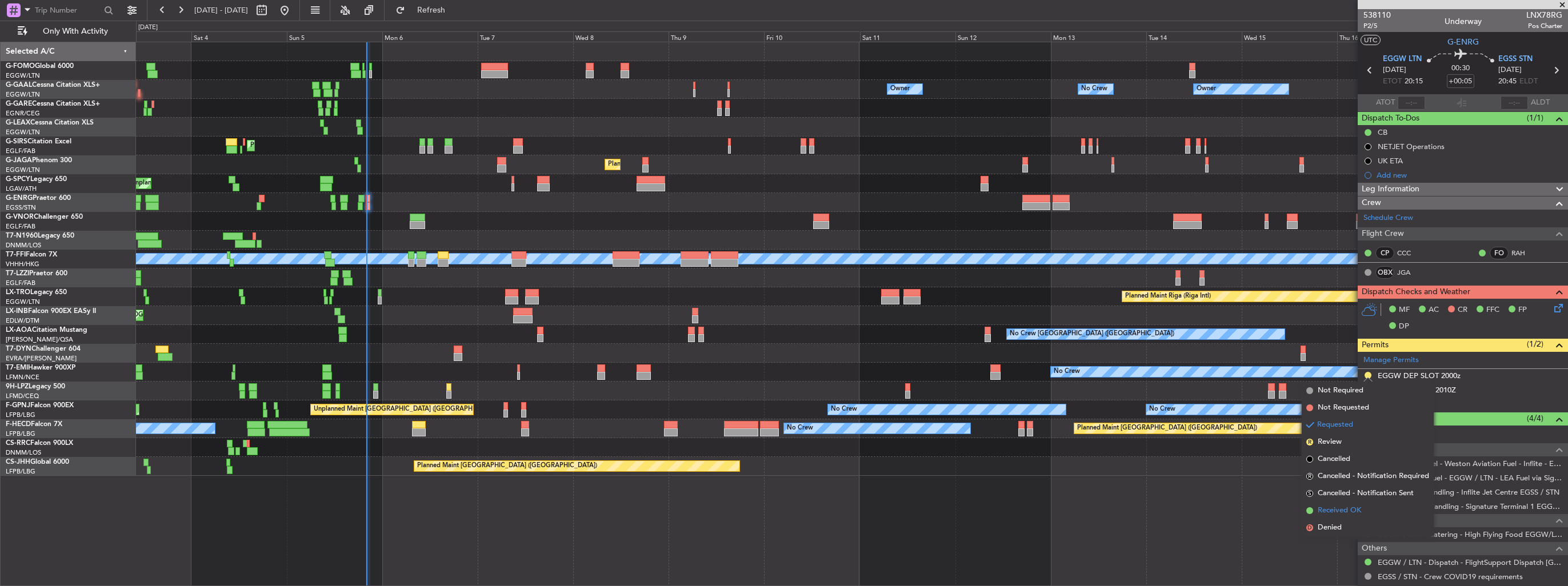
click at [1347, 508] on span "Received OK" at bounding box center [1339, 511] width 44 height 11
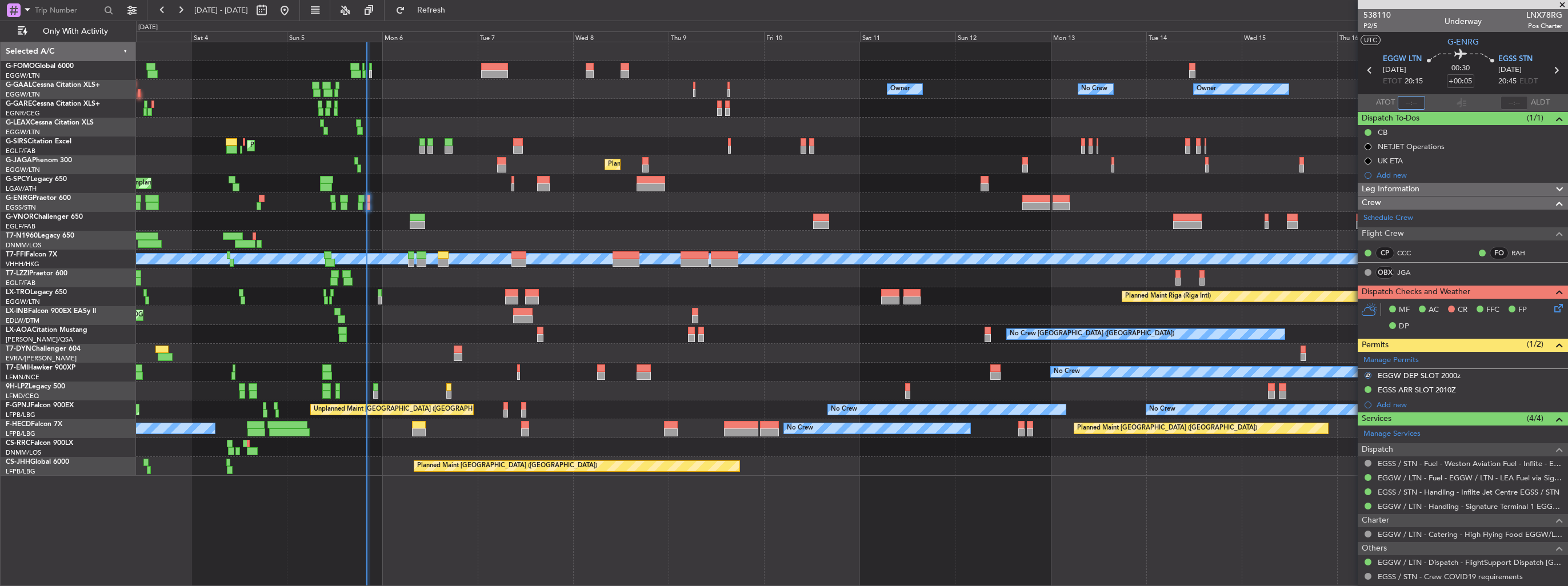
click at [1414, 104] on input "text" at bounding box center [1411, 102] width 27 height 14
type input "20:02"
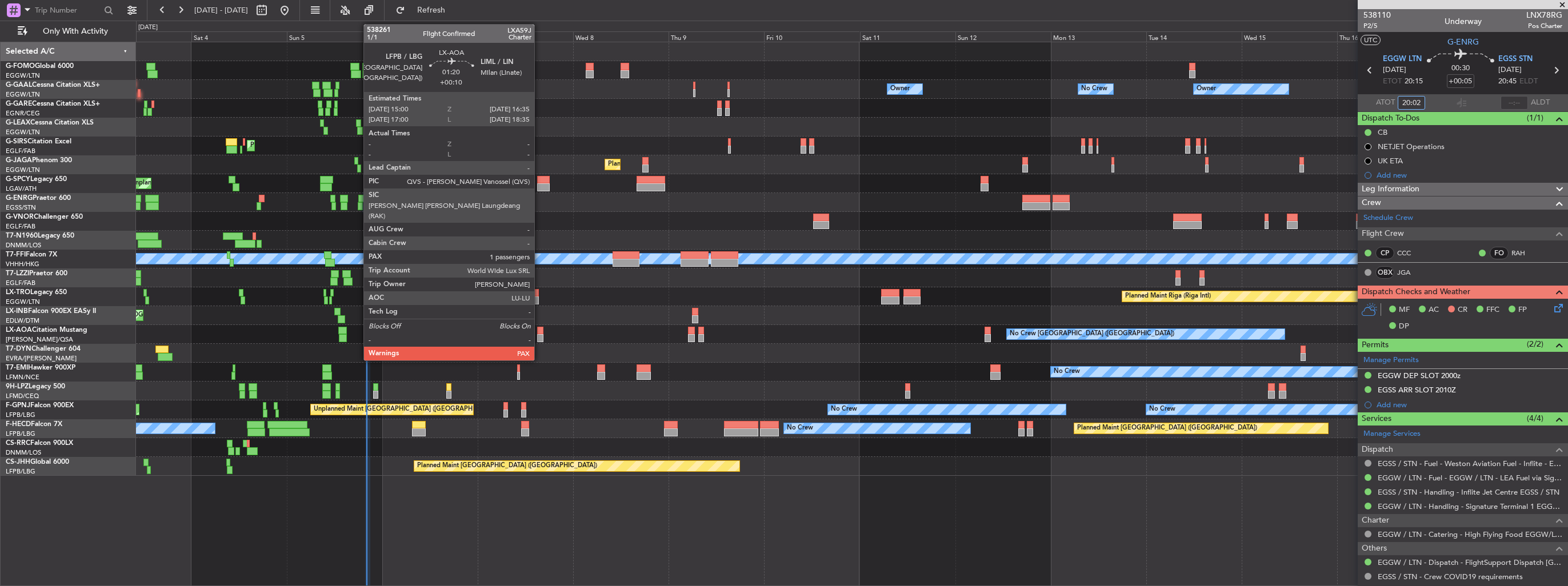
click at [540, 336] on div at bounding box center [541, 338] width 7 height 8
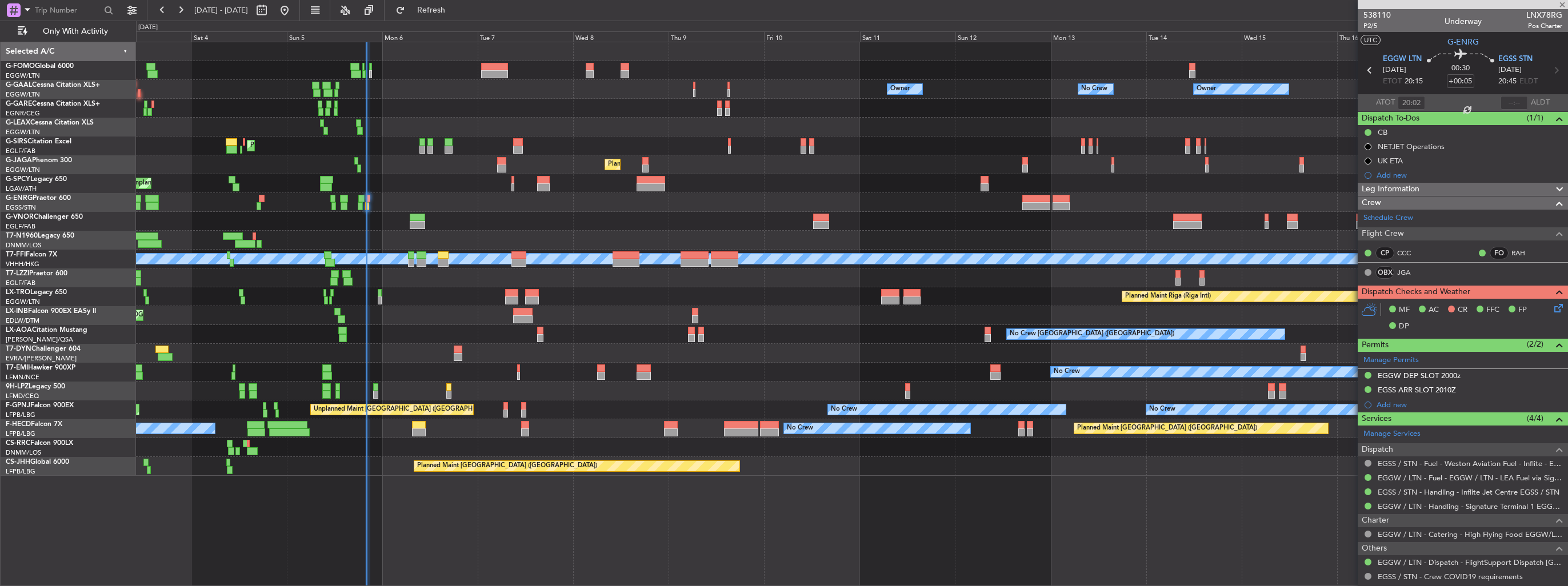
type input "+00:10"
type input "1"
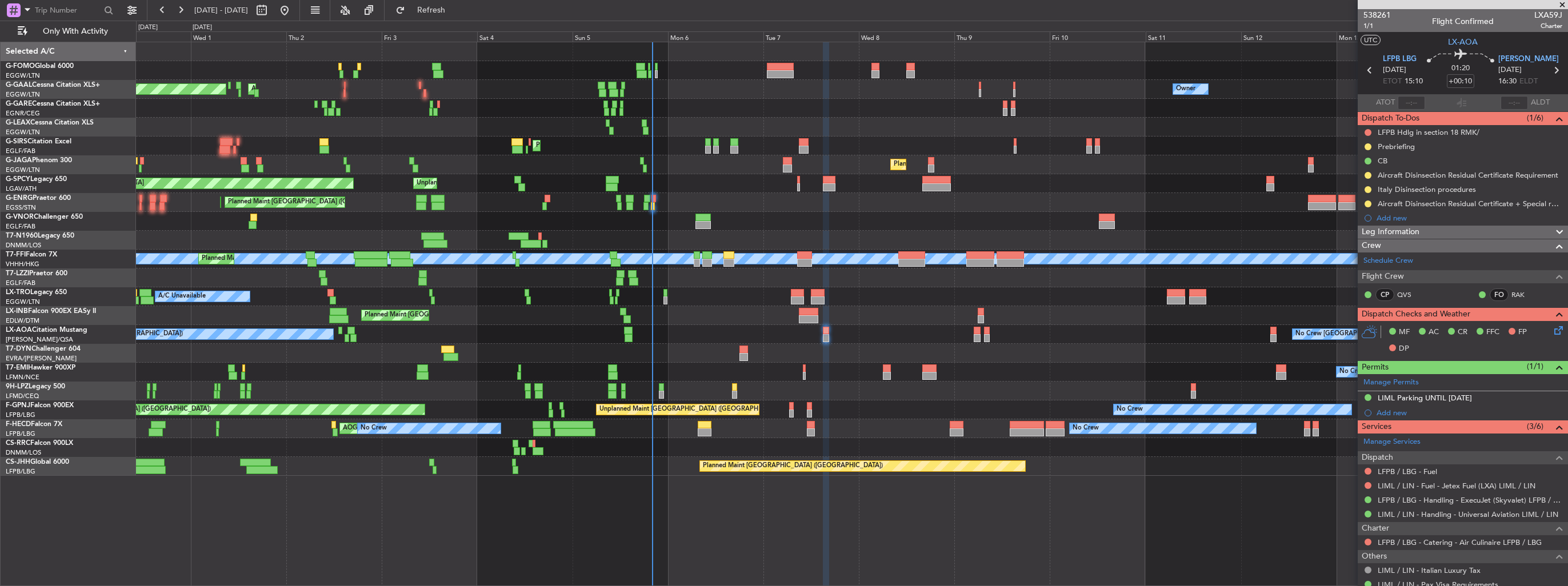
click at [555, 341] on div "No Crew Charleroi (Brussels South) No Crew Antwerp (Deurne)" at bounding box center [851, 334] width 1431 height 19
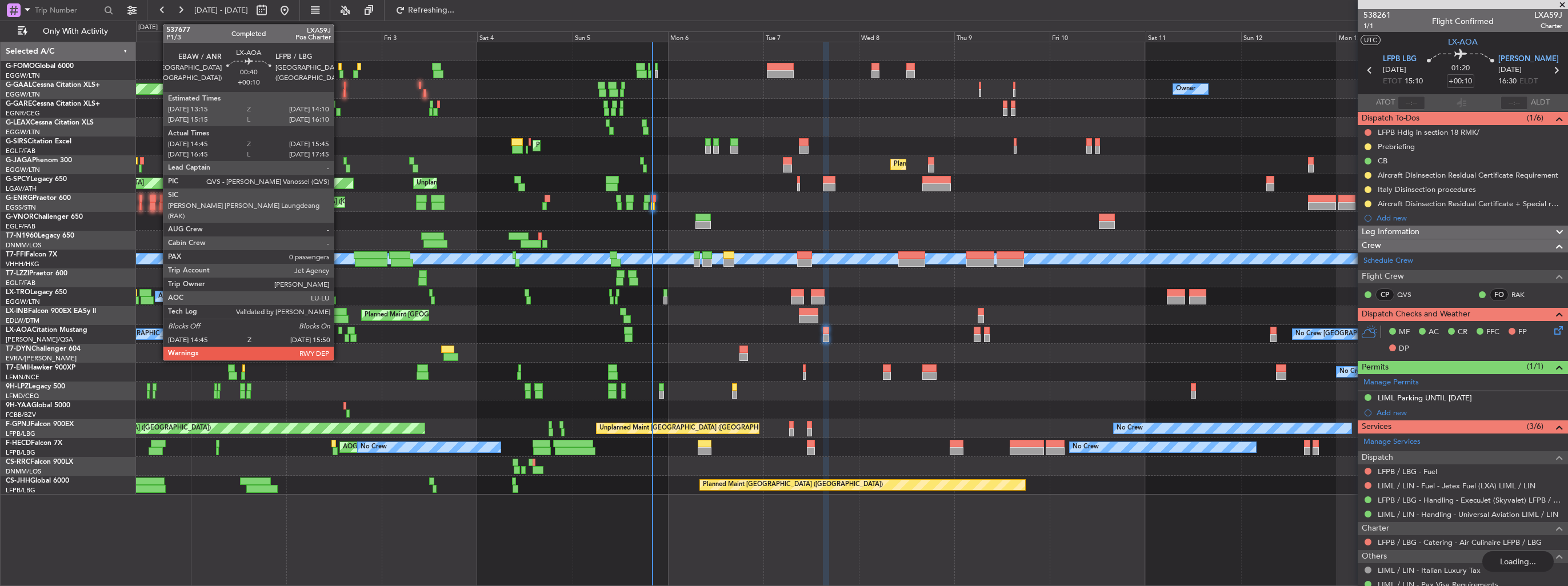
click at [339, 328] on div at bounding box center [340, 330] width 4 height 8
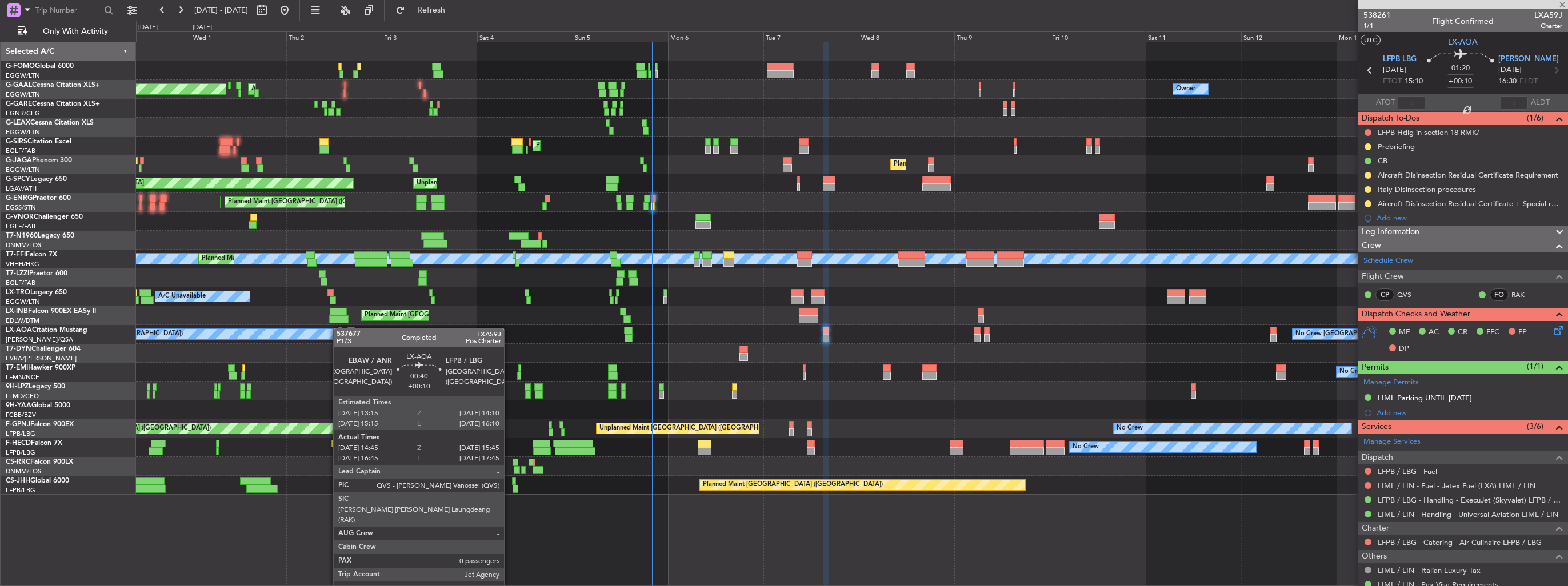
type input "14:55"
type input "15:40"
type input "0"
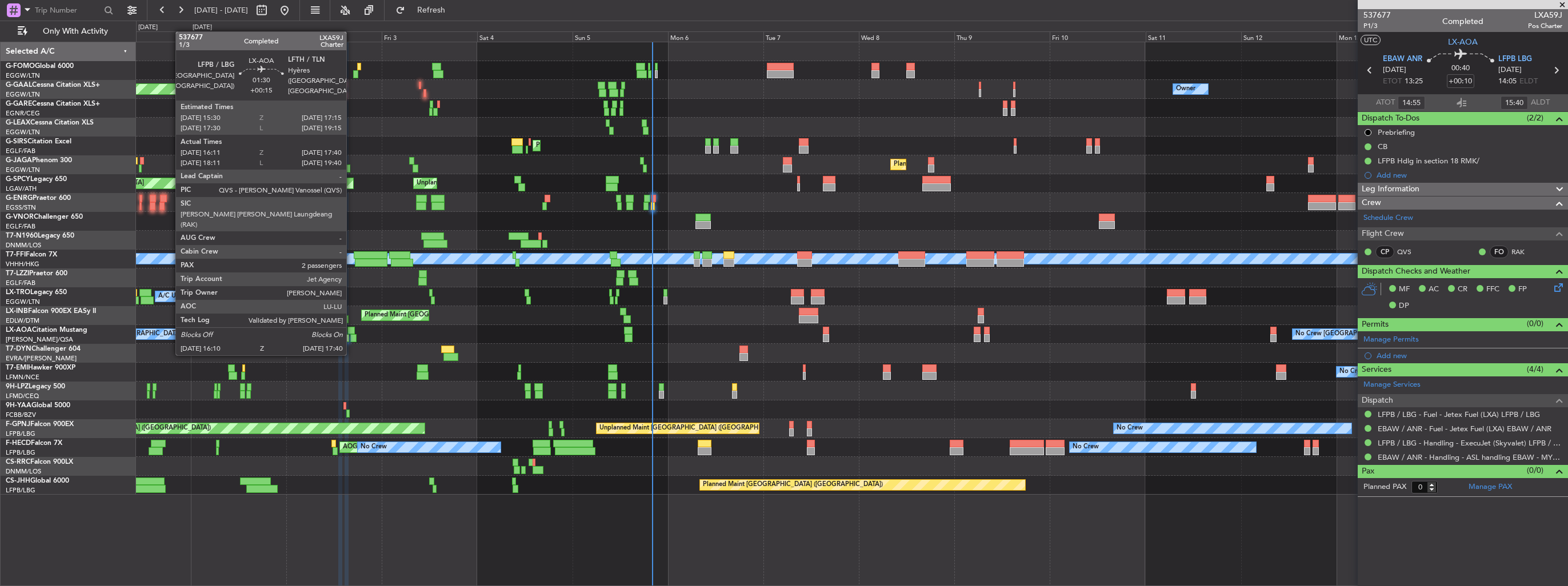
click at [352, 332] on div at bounding box center [351, 330] width 7 height 8
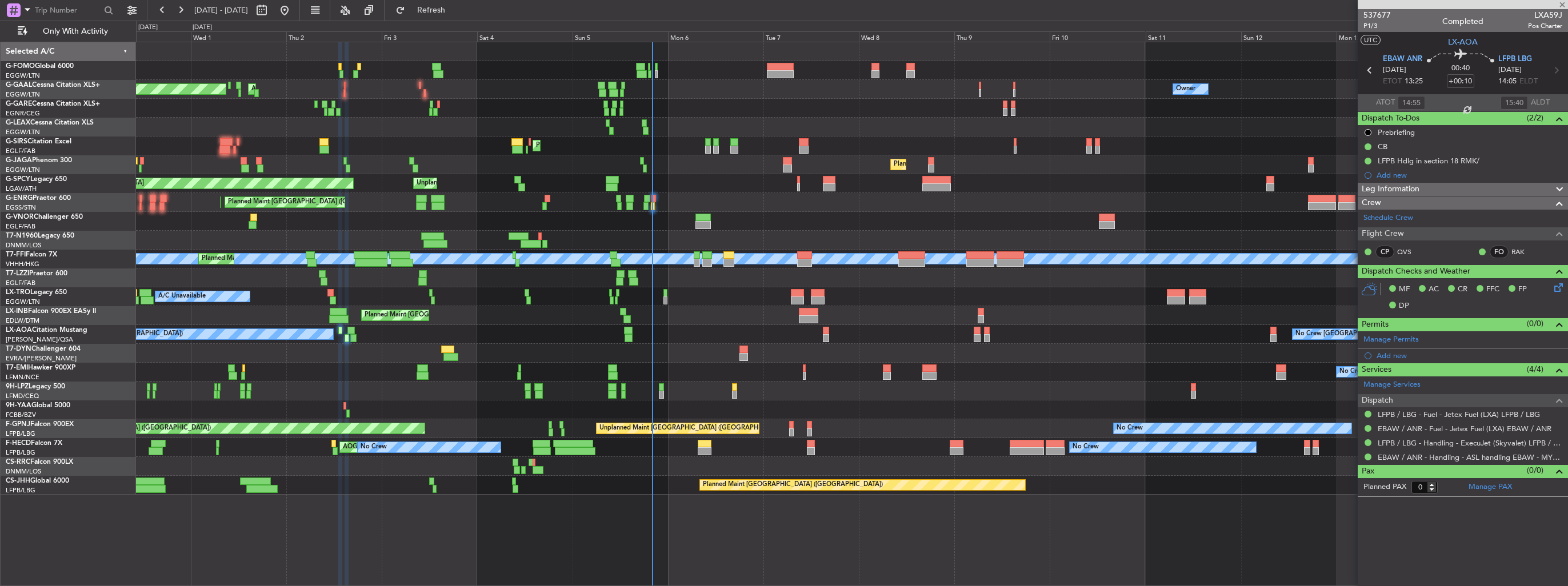
type input "+00:15"
type input "16:21"
type input "17:35"
type input "2"
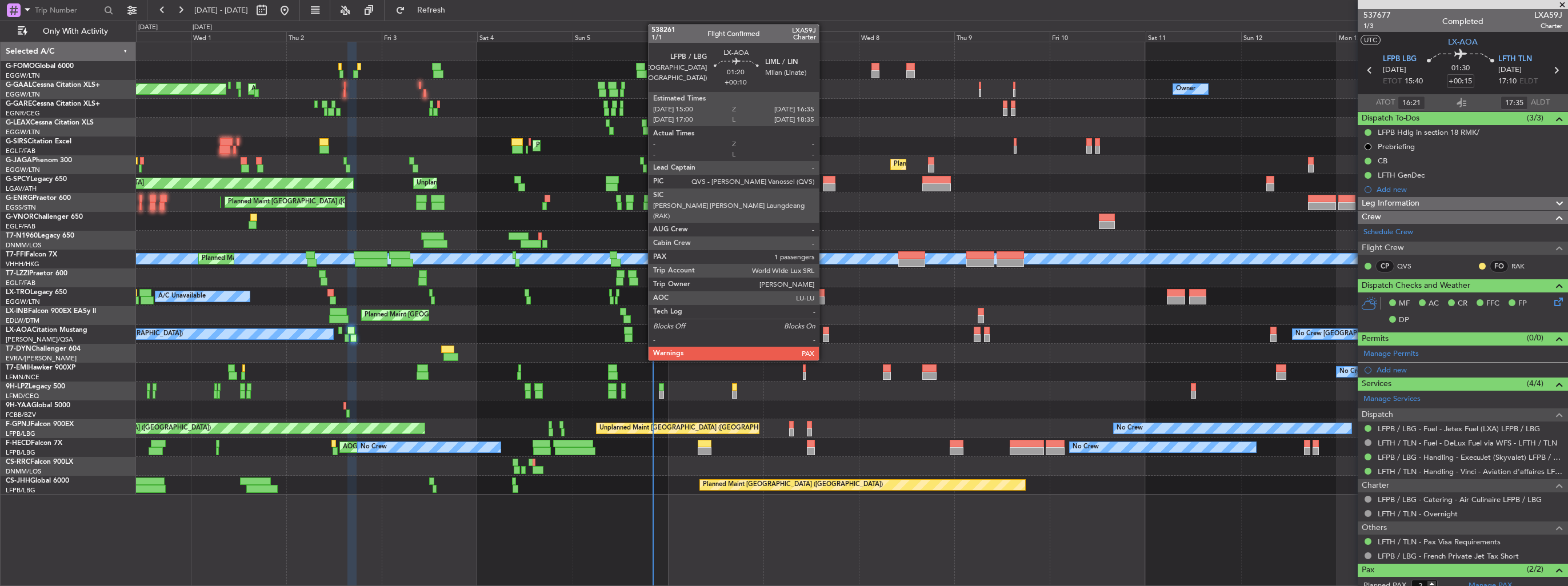
click at [824, 336] on div at bounding box center [826, 338] width 7 height 8
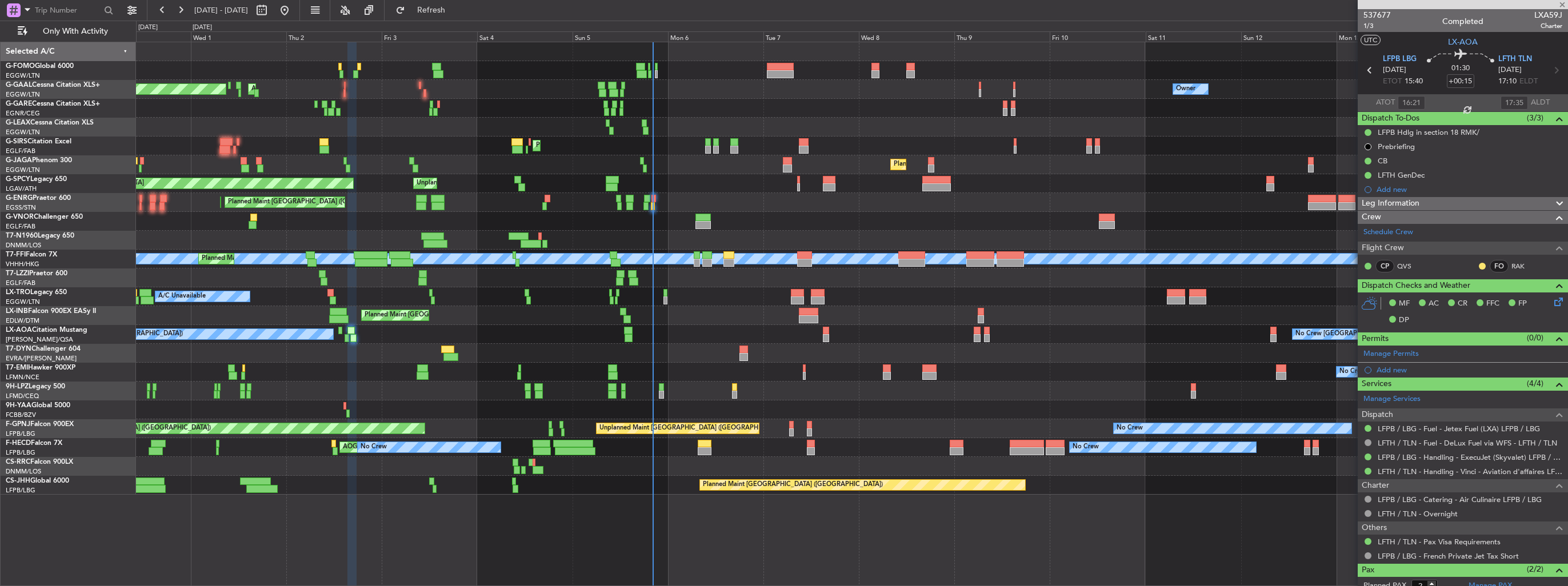
type input "+00:10"
type input "1"
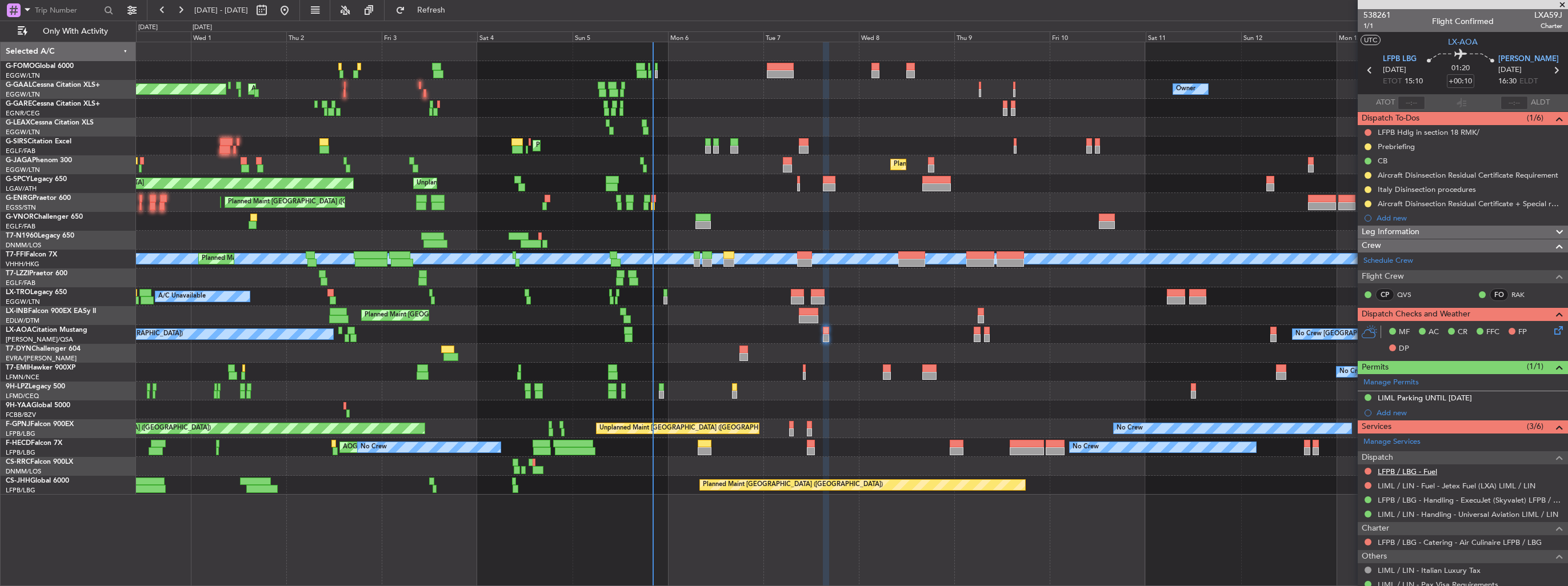
click at [1383, 470] on link "LFPB / LBG - Fuel" at bounding box center [1407, 472] width 59 height 10
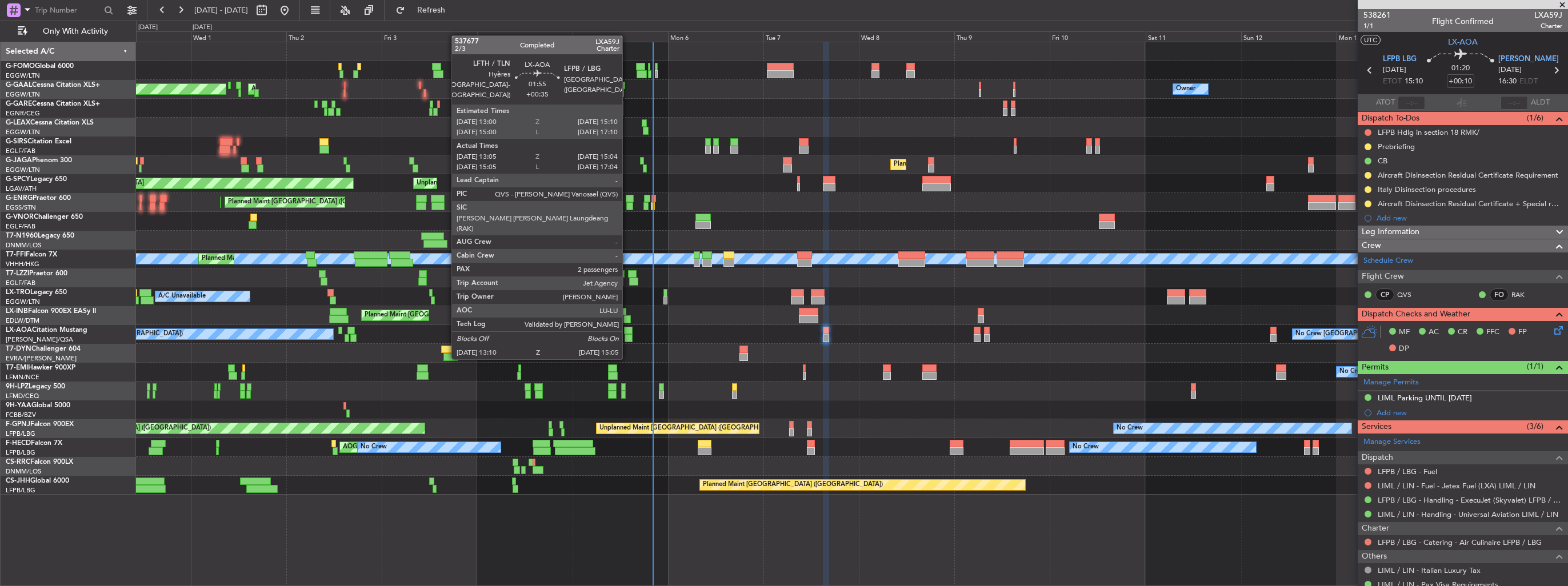
click at [627, 336] on div at bounding box center [628, 338] width 8 height 8
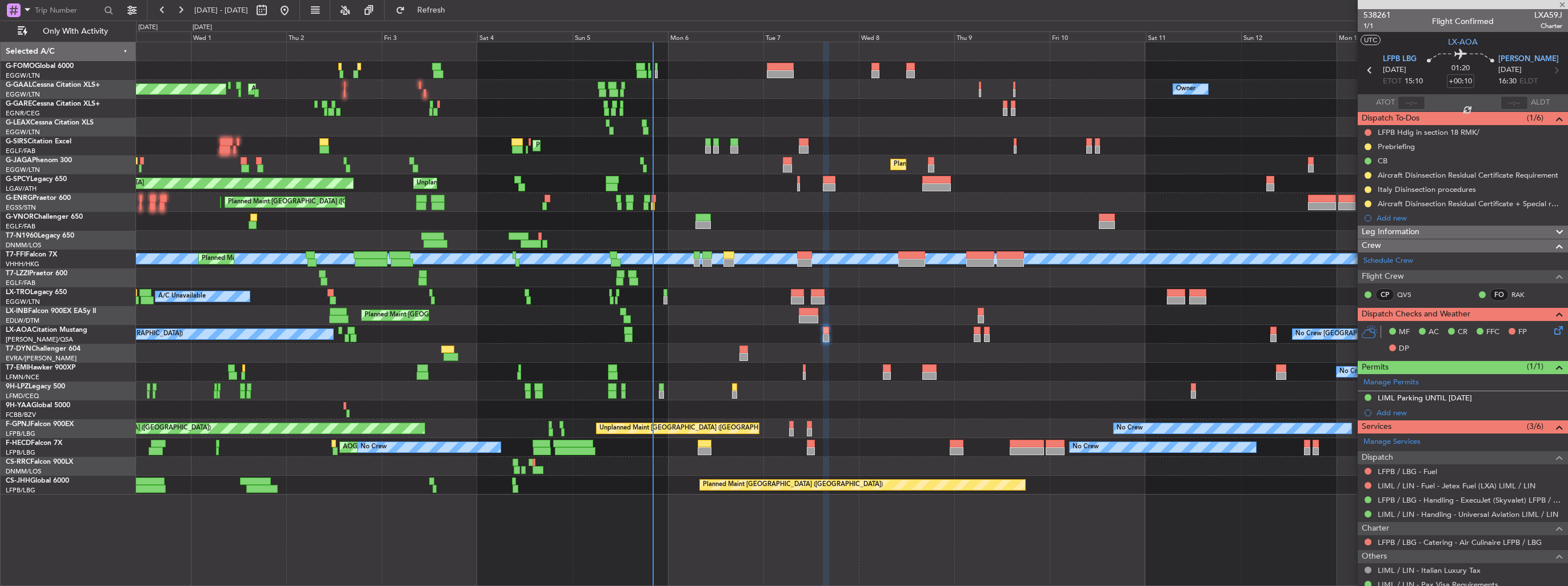
type input "+00:35"
type input "13:15"
type input "14:59"
type input "2"
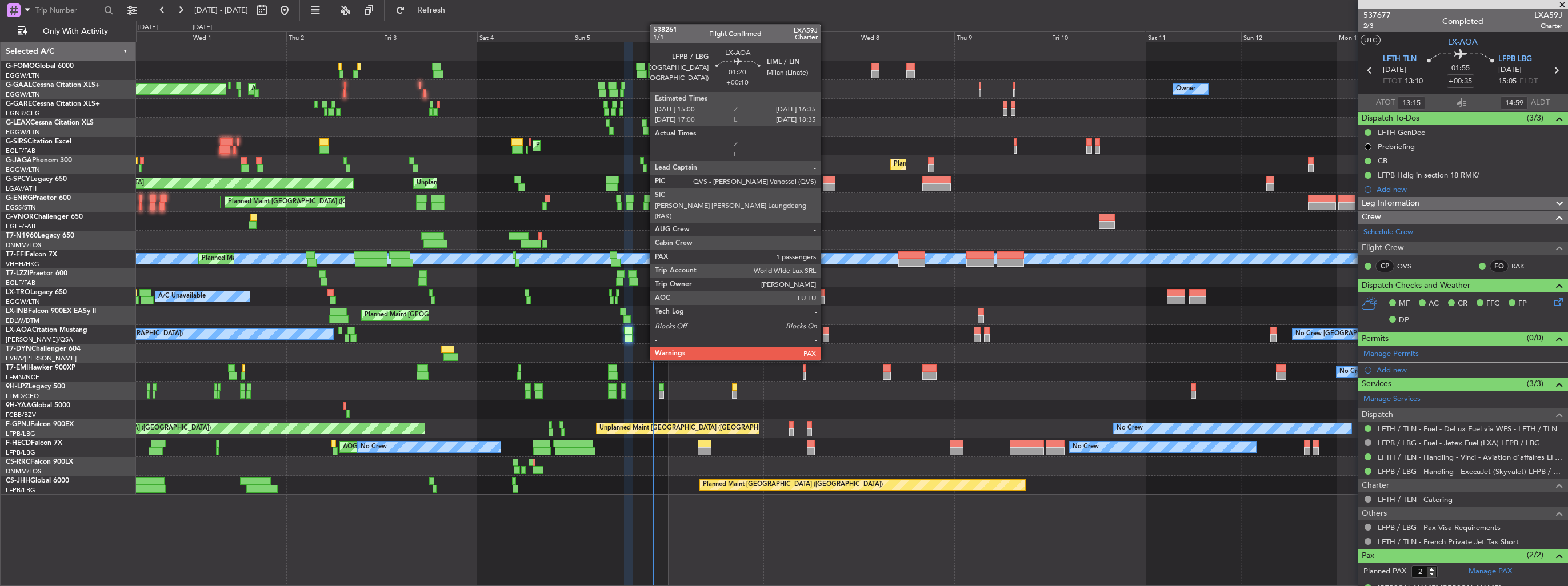
click at [826, 333] on div at bounding box center [826, 330] width 7 height 8
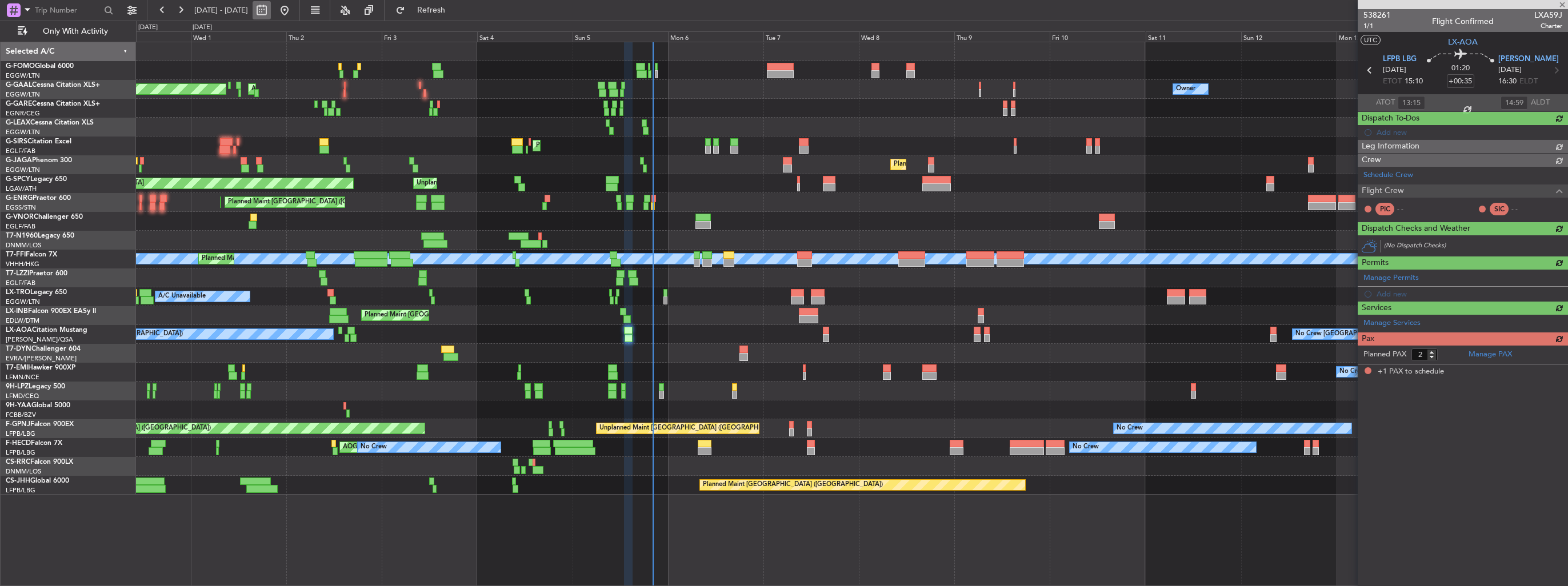
type input "+00:10"
type input "1"
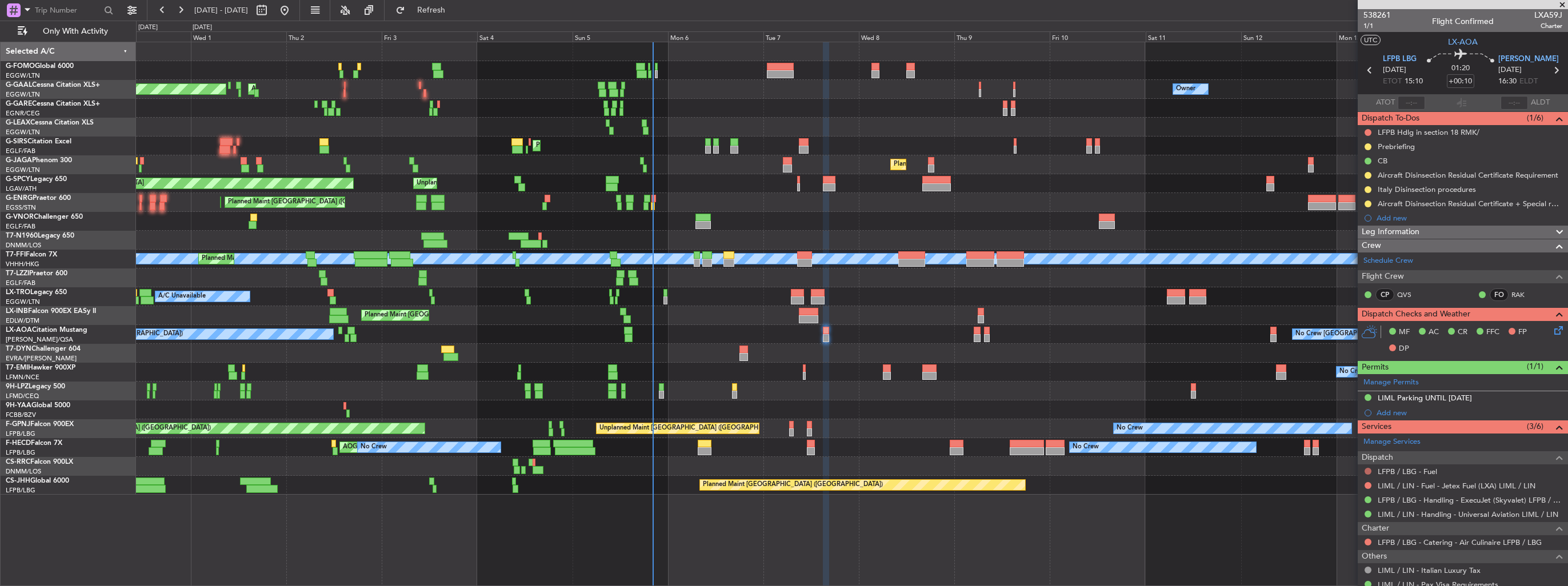
click at [1368, 472] on button at bounding box center [1368, 472] width 7 height 7
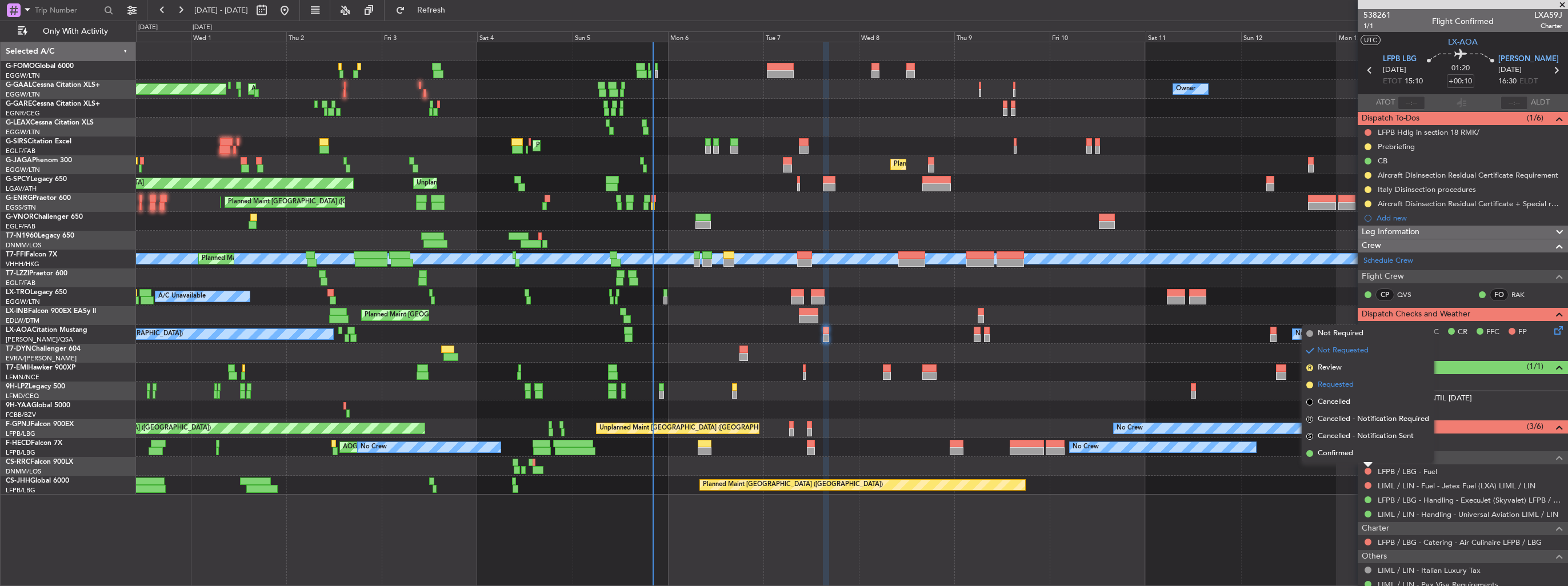
click at [1342, 384] on span "Requested" at bounding box center [1336, 385] width 36 height 11
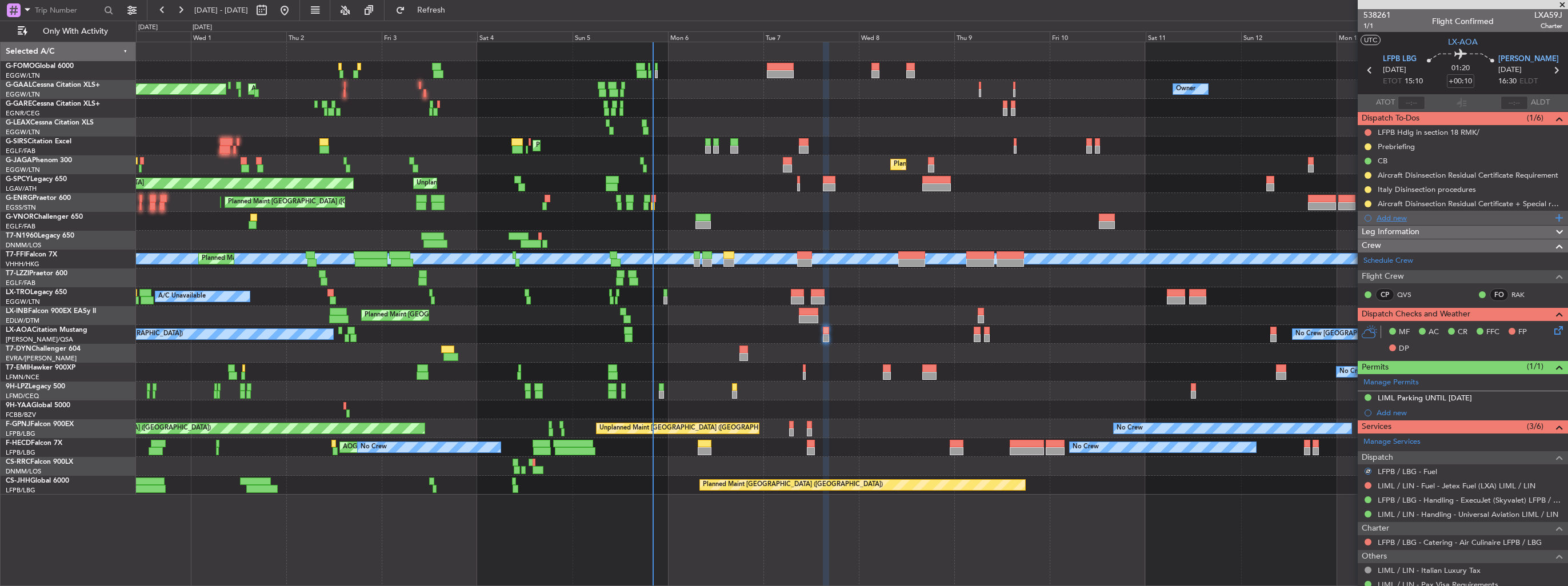
click at [1396, 219] on div "Add new" at bounding box center [1464, 218] width 175 height 10
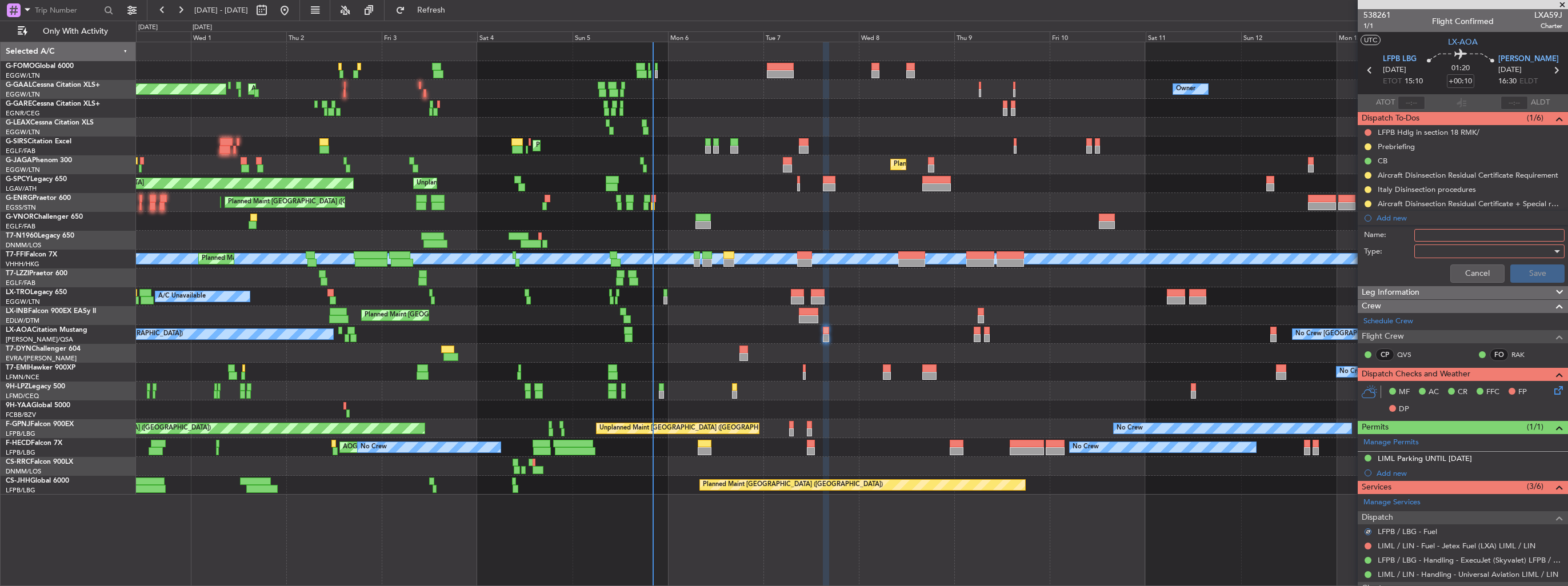
click at [1426, 232] on input "Name:" at bounding box center [1489, 236] width 150 height 13
type input "FUEL IN LFPB VIA WFS"
click at [1429, 252] on div at bounding box center [1485, 252] width 133 height 17
click at [1439, 273] on span "Generic" at bounding box center [1484, 274] width 134 height 17
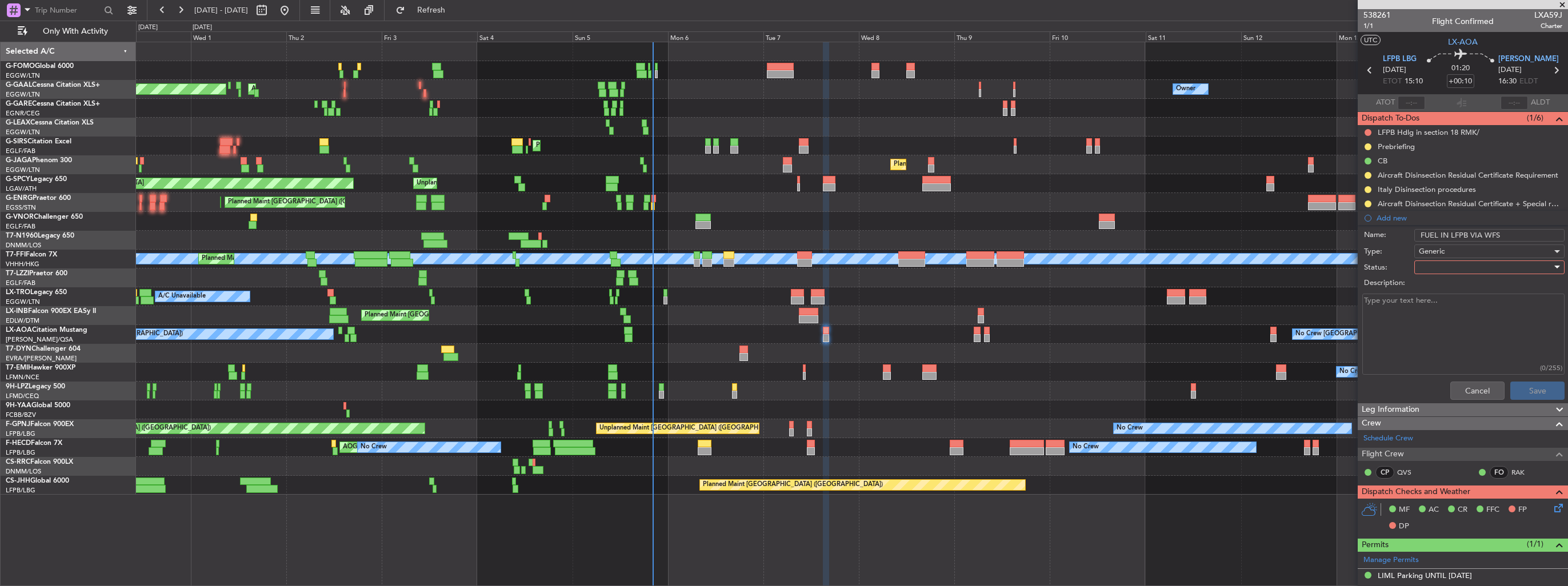
click at [1442, 267] on div at bounding box center [1485, 267] width 133 height 17
click at [1447, 300] on span "In Progress" at bounding box center [1484, 307] width 134 height 17
click at [1544, 395] on button "Save" at bounding box center [1537, 391] width 54 height 19
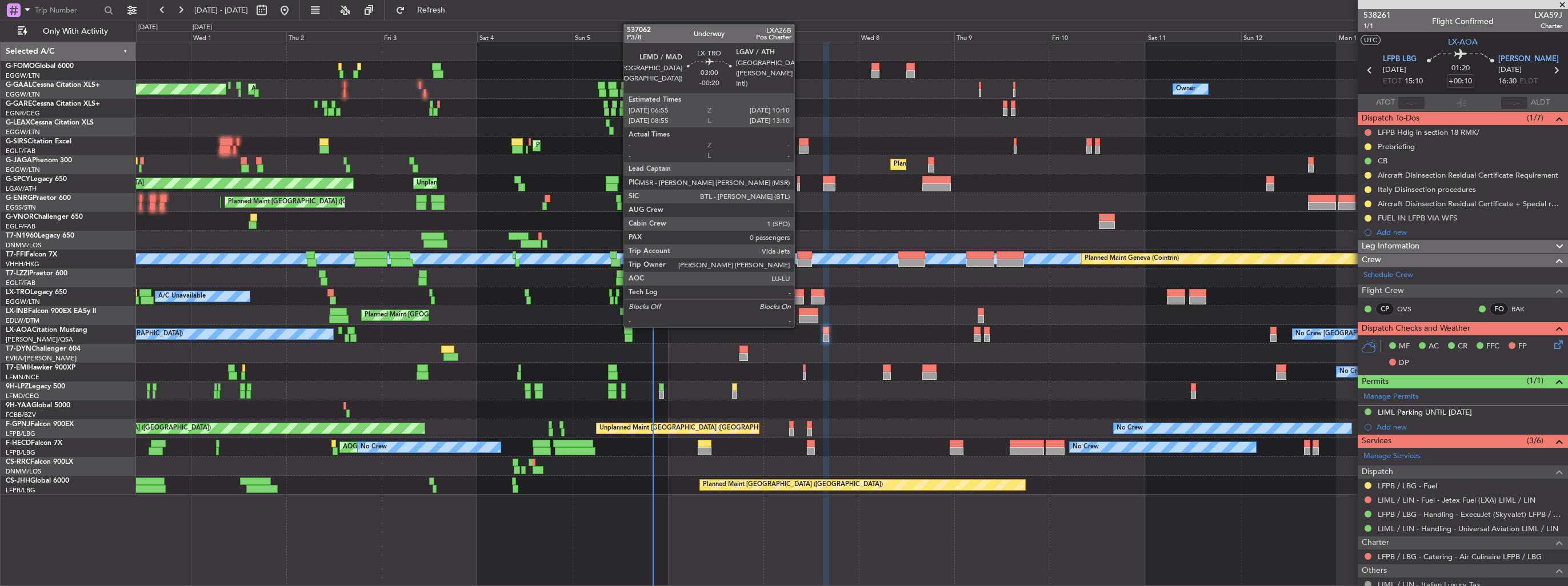
click at [800, 298] on div at bounding box center [798, 300] width 13 height 8
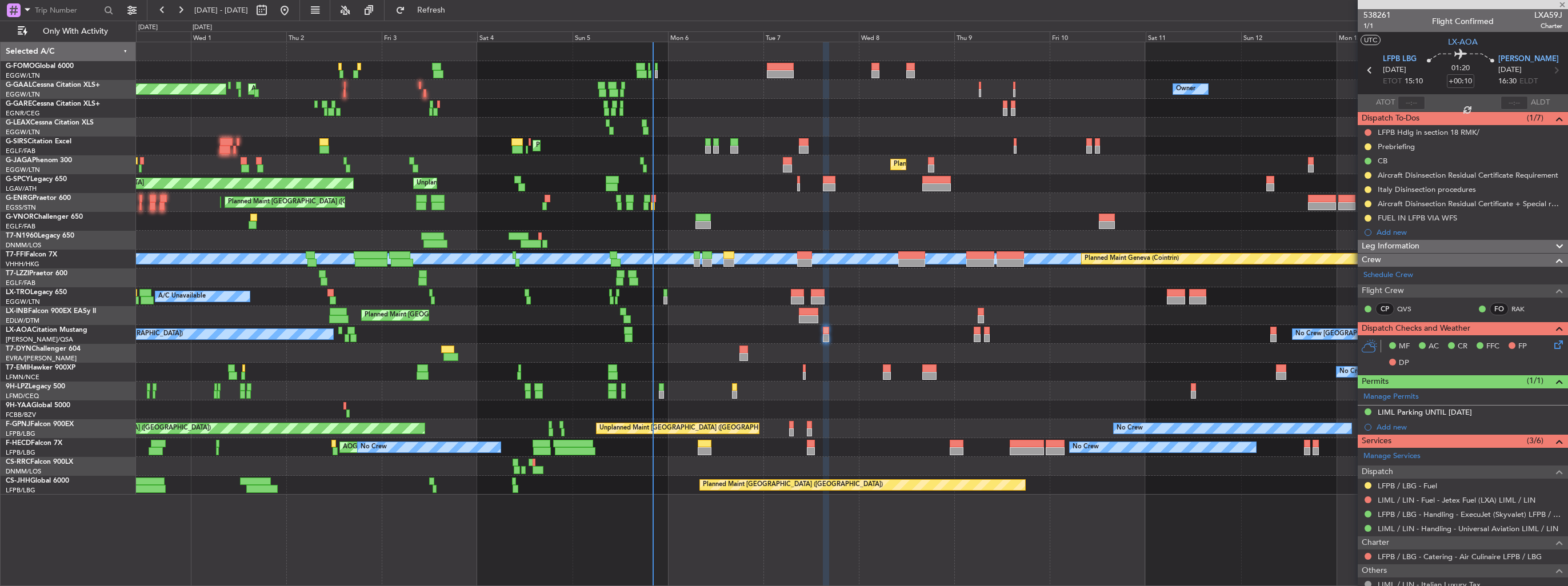
type input "-00:20"
type input "0"
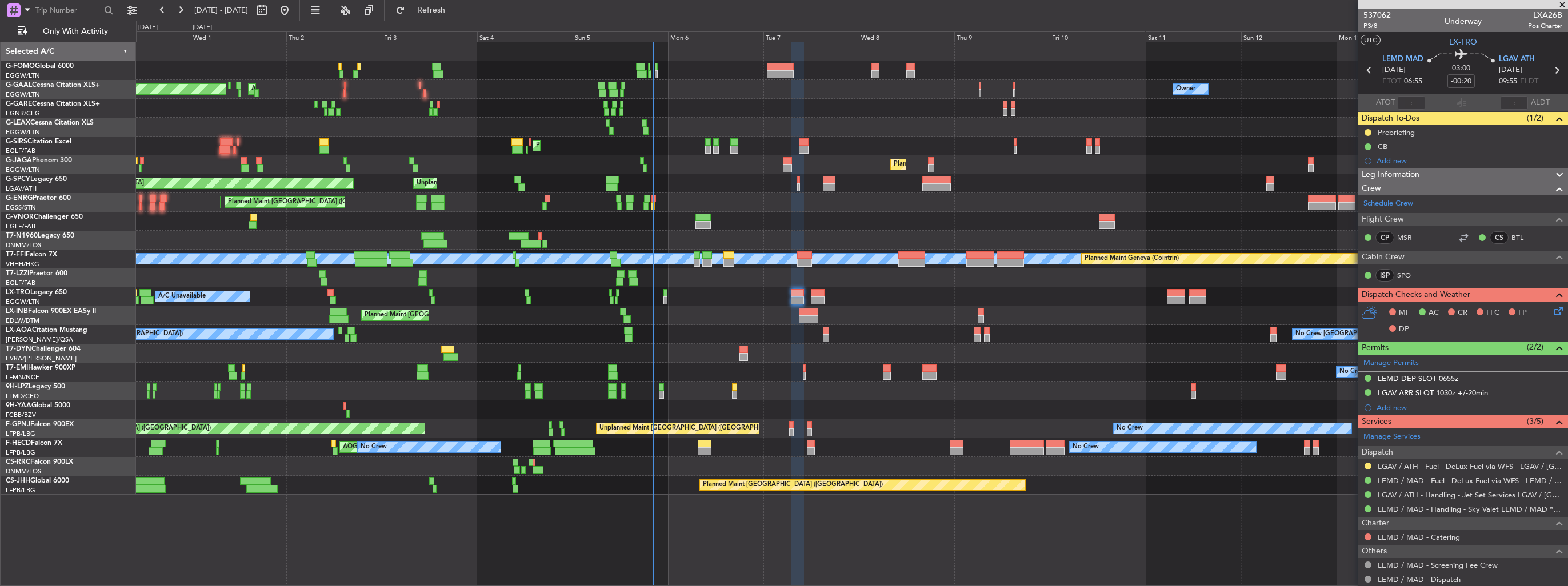
click at [1381, 29] on span "P3/8" at bounding box center [1377, 26] width 27 height 10
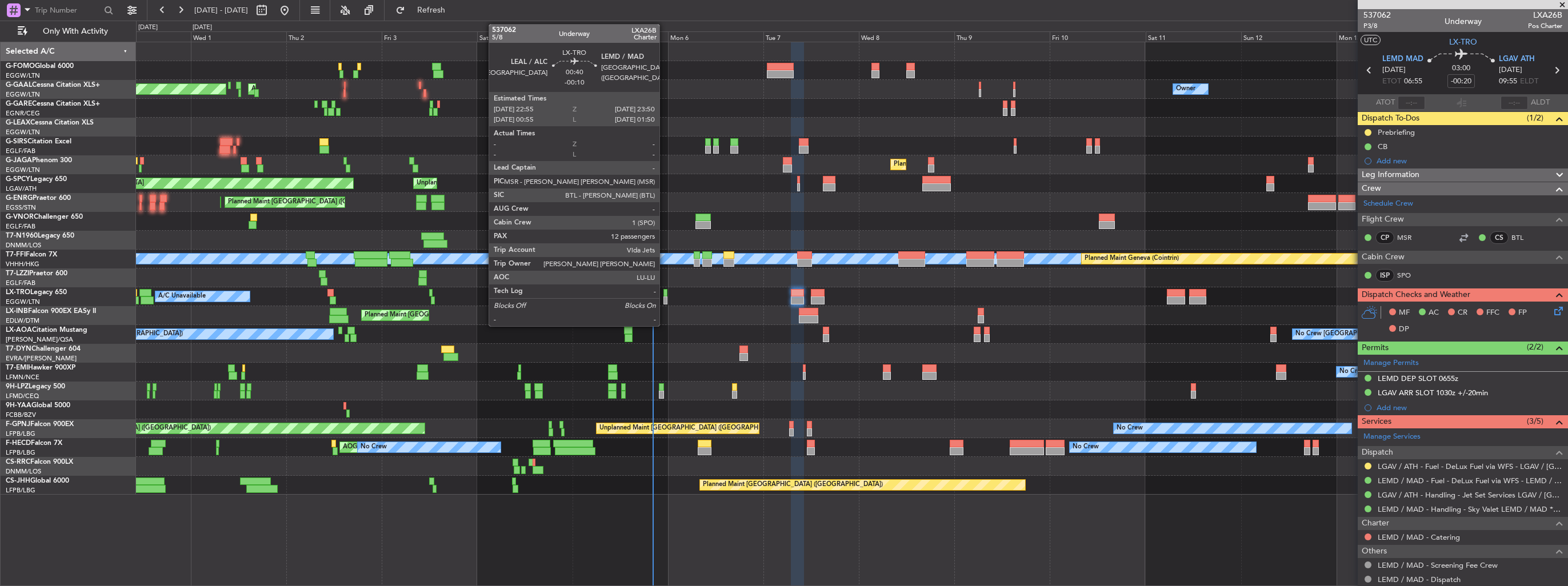
click at [665, 299] on div at bounding box center [665, 300] width 4 height 8
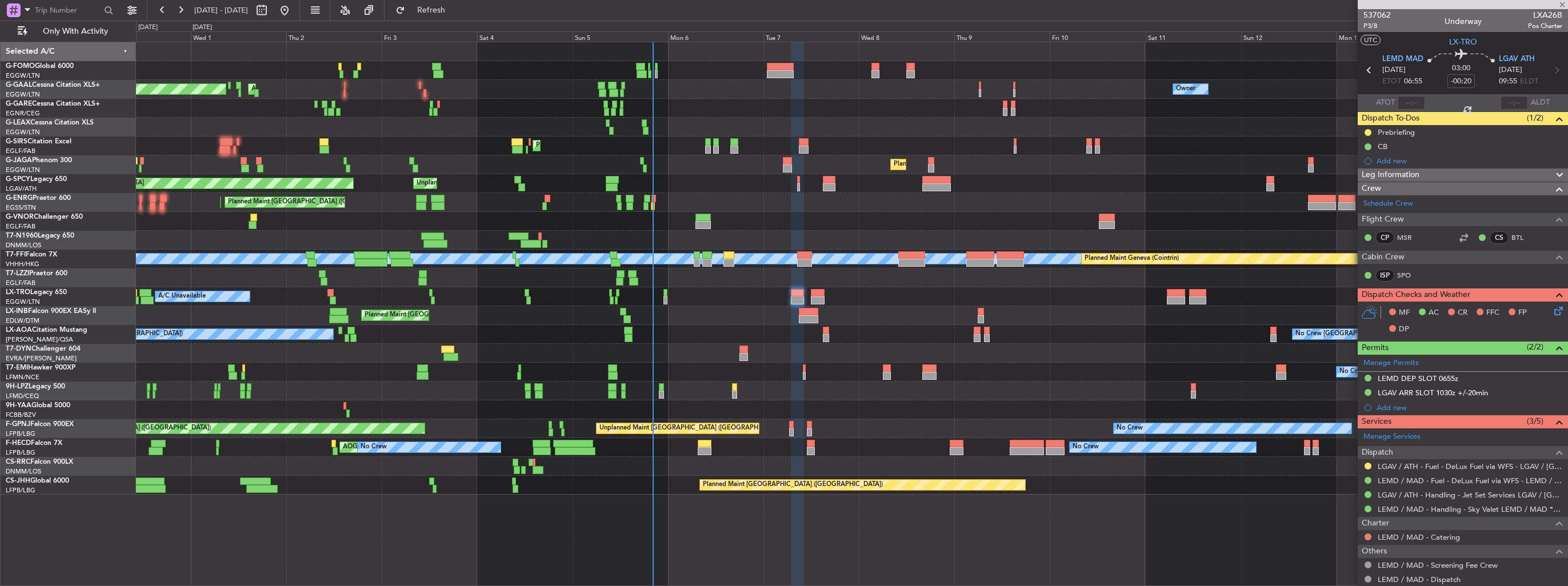
type input "-00:10"
type input "12"
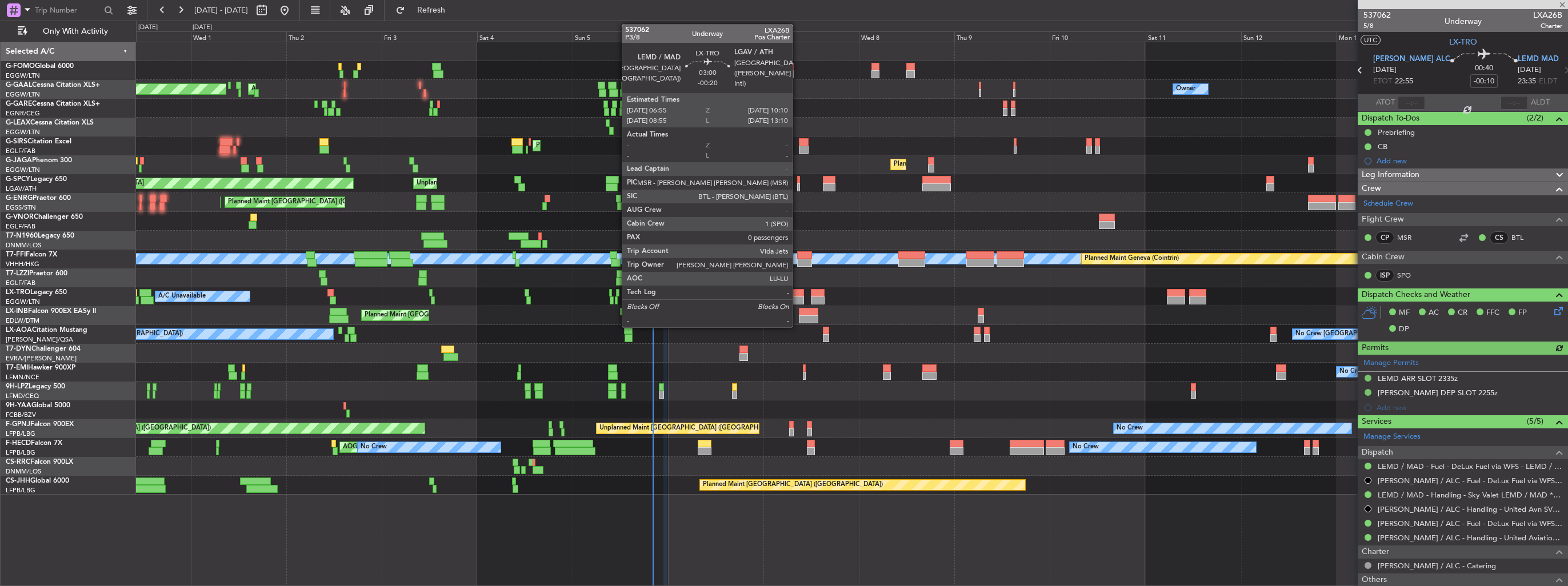
click at [798, 292] on div at bounding box center [798, 293] width 13 height 8
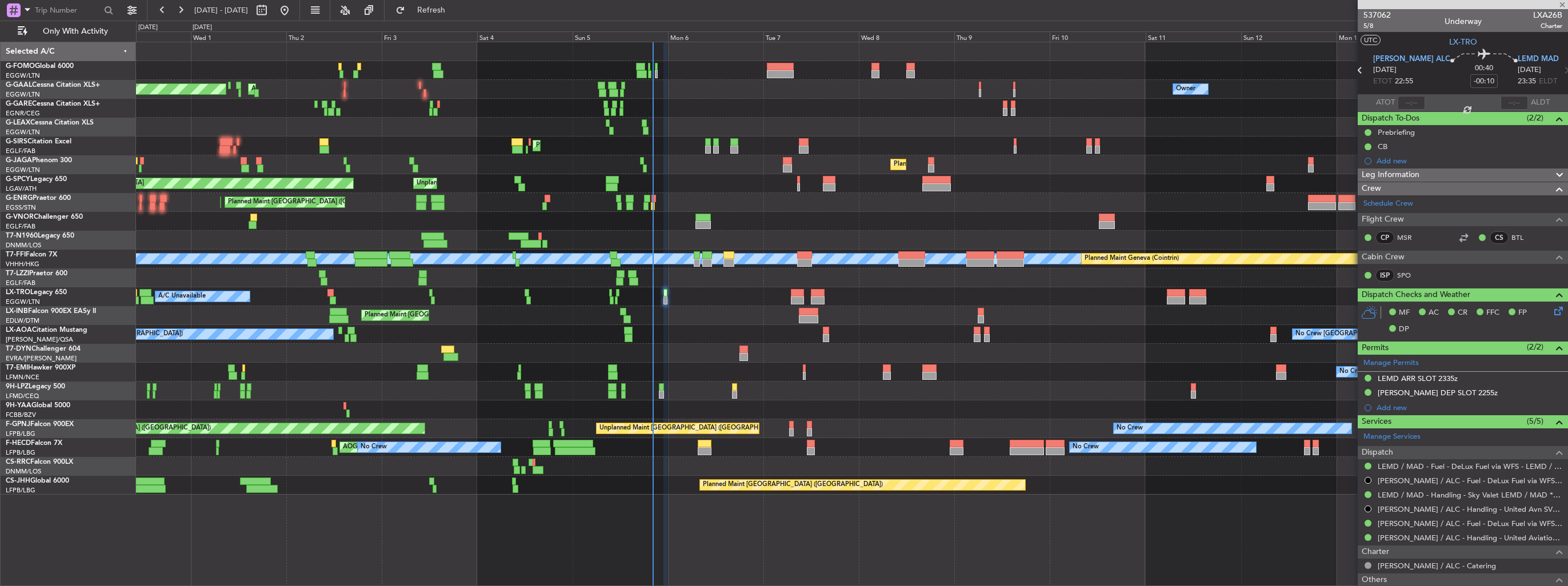
type input "-00:20"
type input "0"
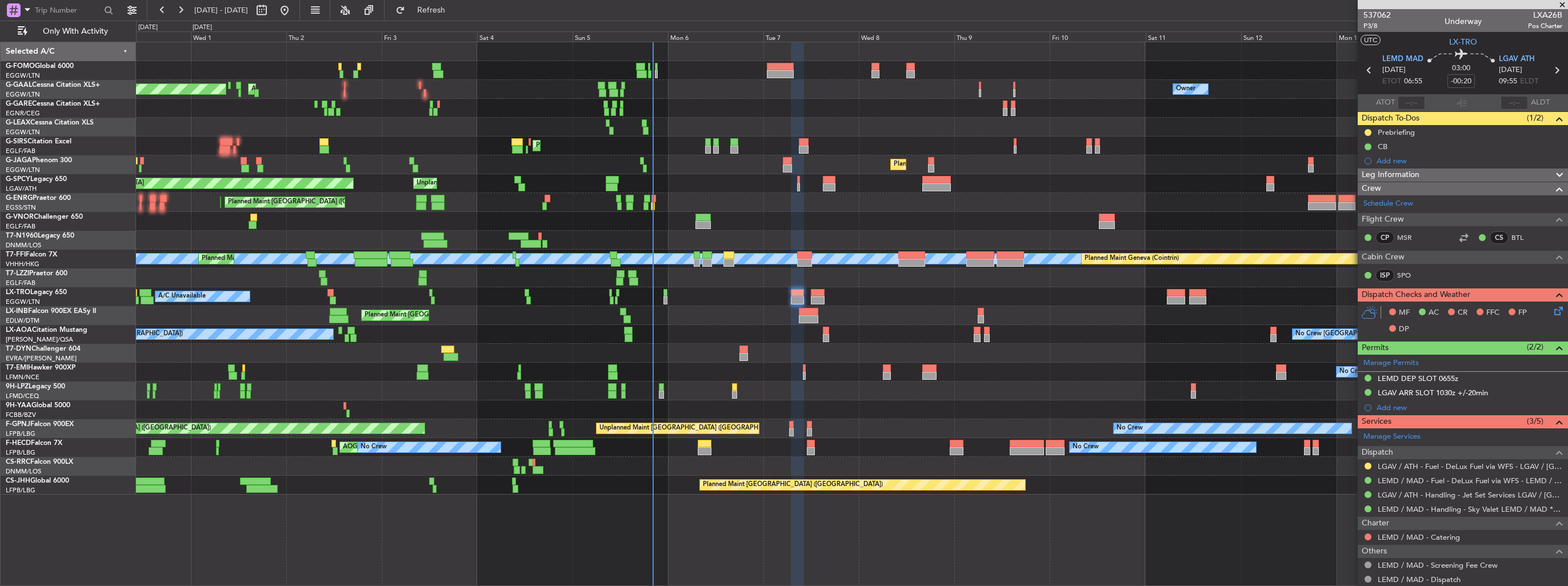
click at [1552, 311] on icon at bounding box center [1557, 309] width 9 height 9
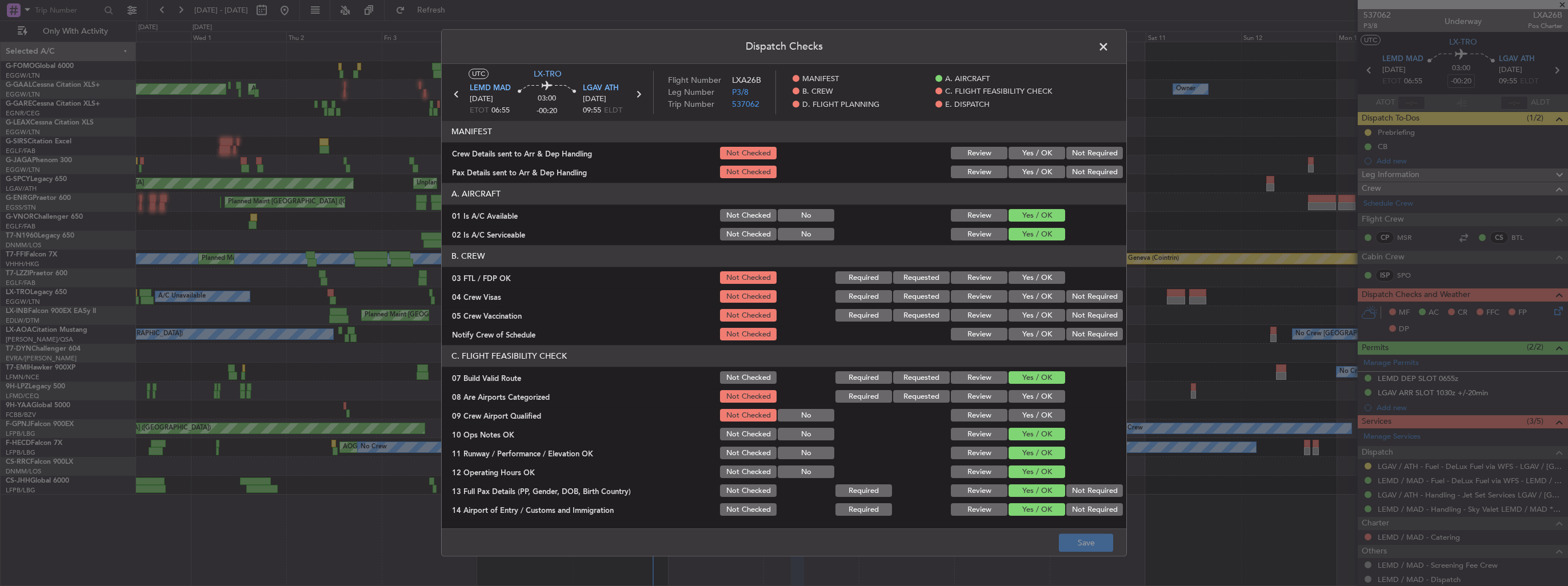
click at [1028, 156] on button "Yes / OK" at bounding box center [1036, 154] width 56 height 13
click at [1030, 175] on button "Yes / OK" at bounding box center [1036, 173] width 56 height 13
click at [1113, 550] on footer "Save" at bounding box center [784, 542] width 685 height 27
drag, startPoint x: 1113, startPoint y: 545, endPoint x: 1106, endPoint y: 542, distance: 7.6
click at [1113, 545] on footer "Save" at bounding box center [784, 542] width 685 height 27
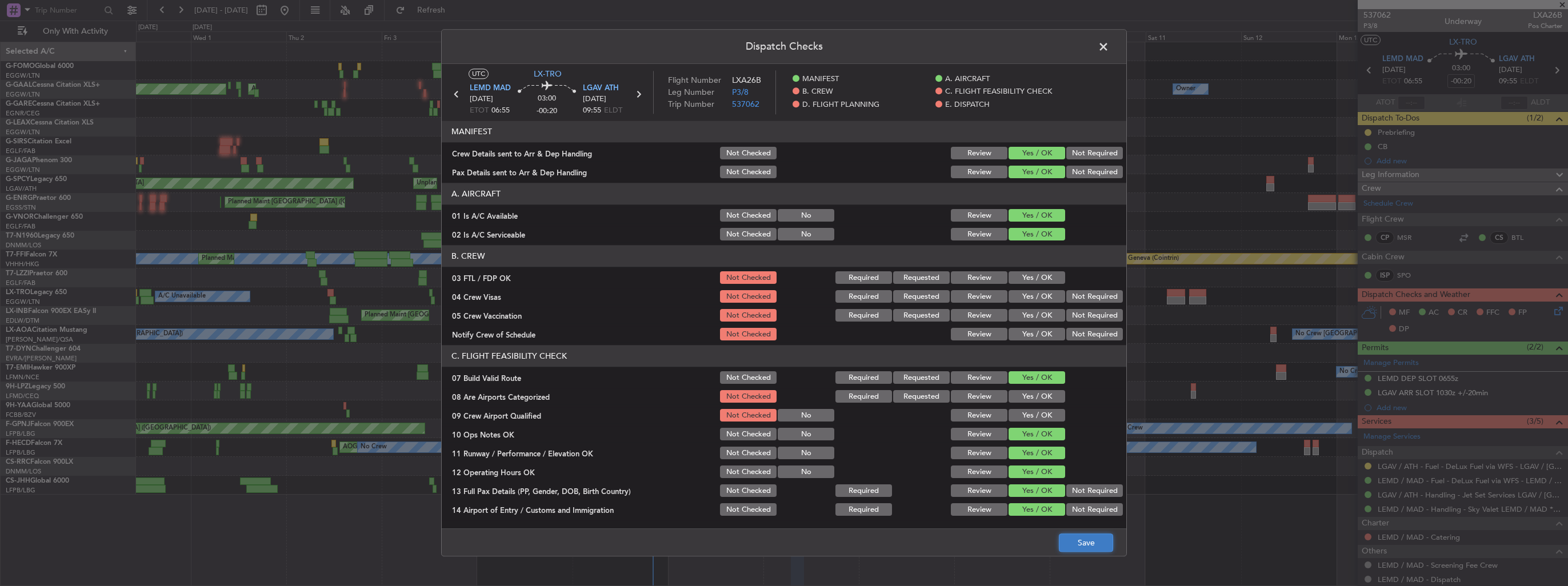
click at [1095, 539] on button "Save" at bounding box center [1086, 544] width 54 height 19
click at [1109, 44] on span at bounding box center [1109, 50] width 0 height 23
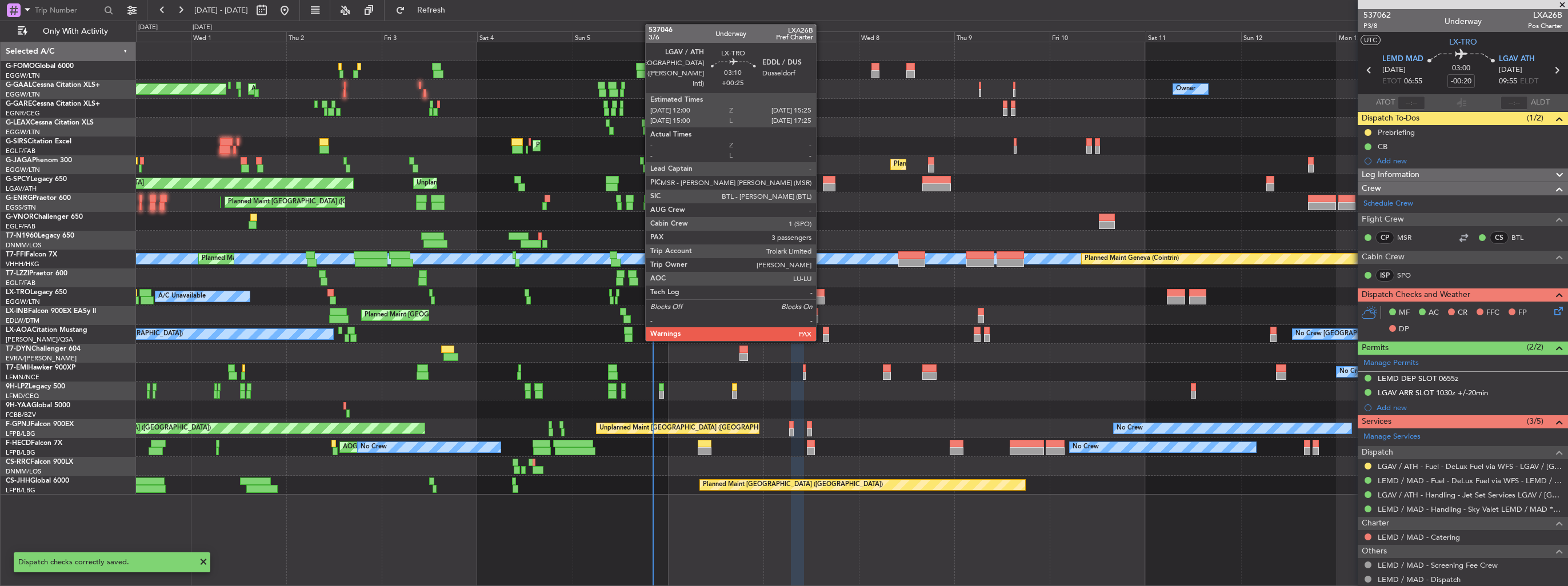
click at [821, 297] on div at bounding box center [818, 300] width 14 height 8
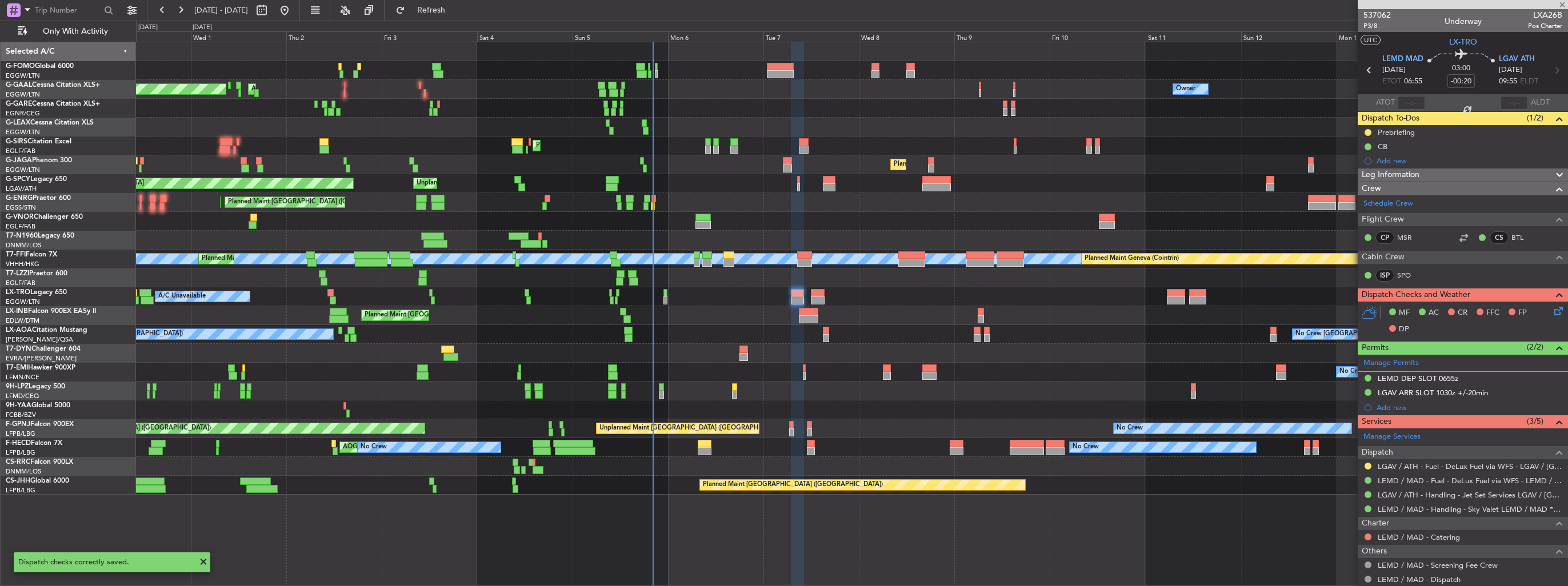
type input "+00:25"
type input "3"
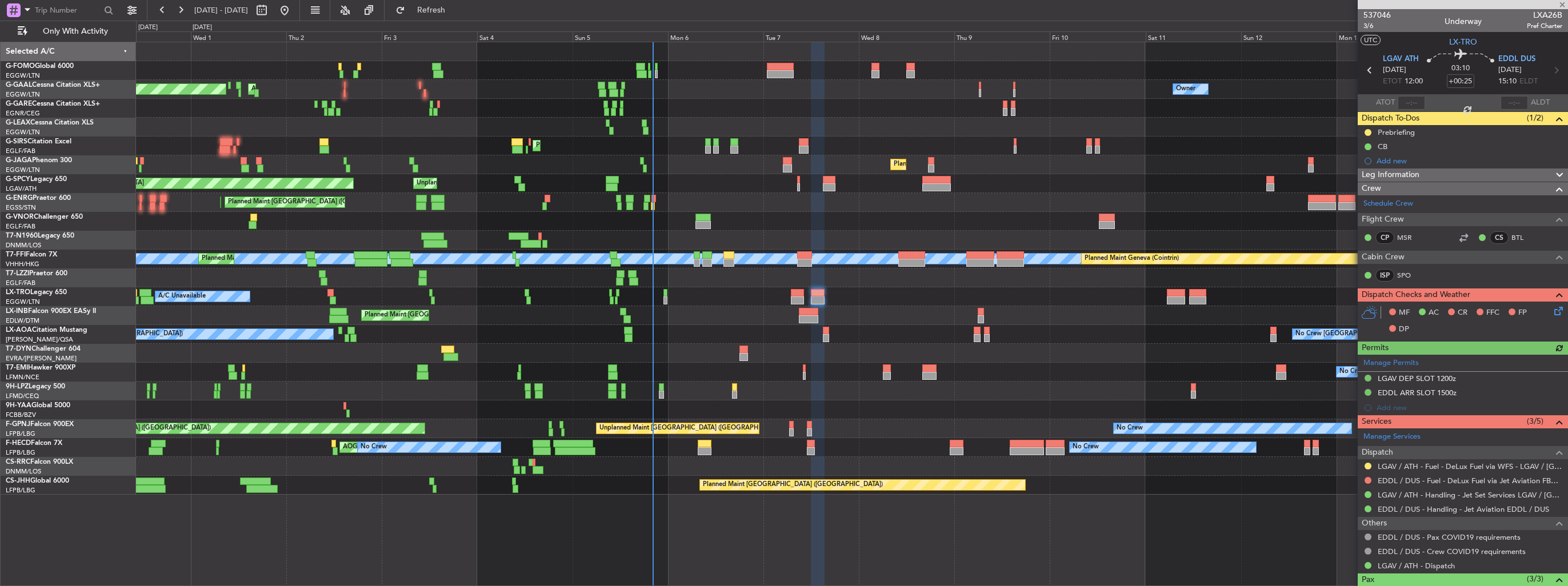
click at [1552, 310] on icon at bounding box center [1557, 309] width 9 height 9
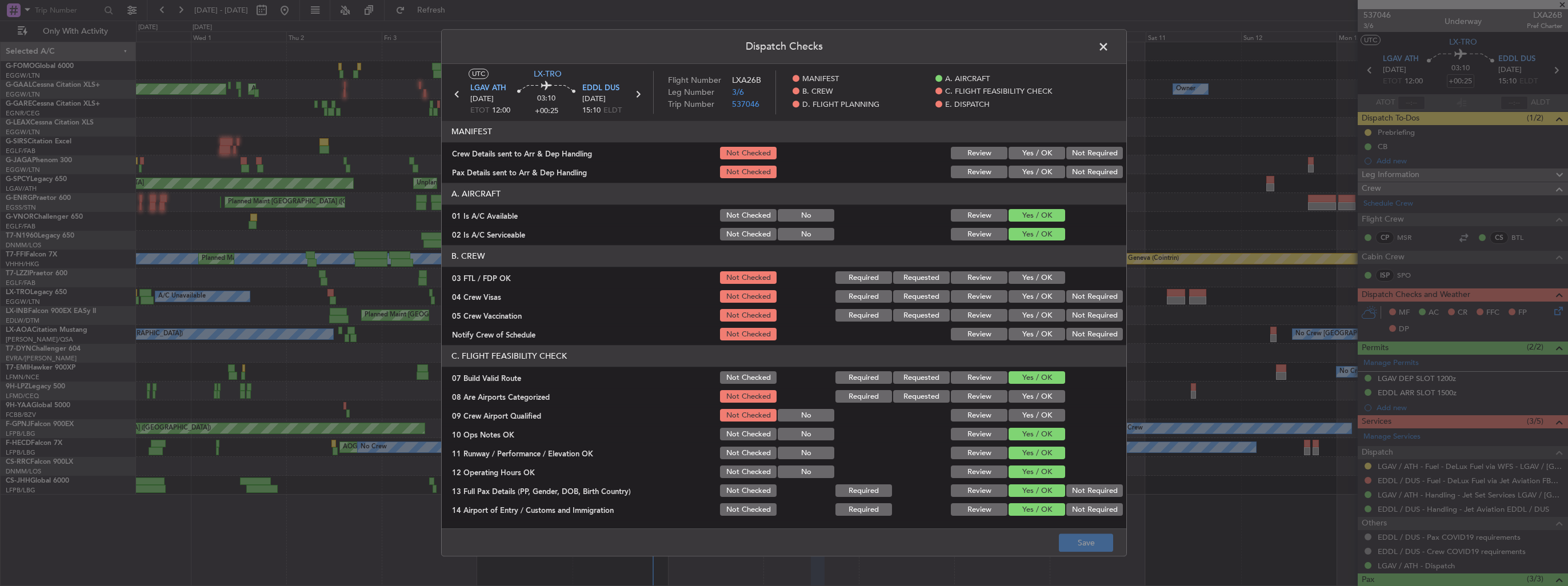
click at [1026, 155] on button "Yes / OK" at bounding box center [1036, 154] width 56 height 13
click at [1024, 173] on button "Yes / OK" at bounding box center [1036, 173] width 56 height 13
click at [1094, 552] on button "Save" at bounding box center [1086, 544] width 54 height 19
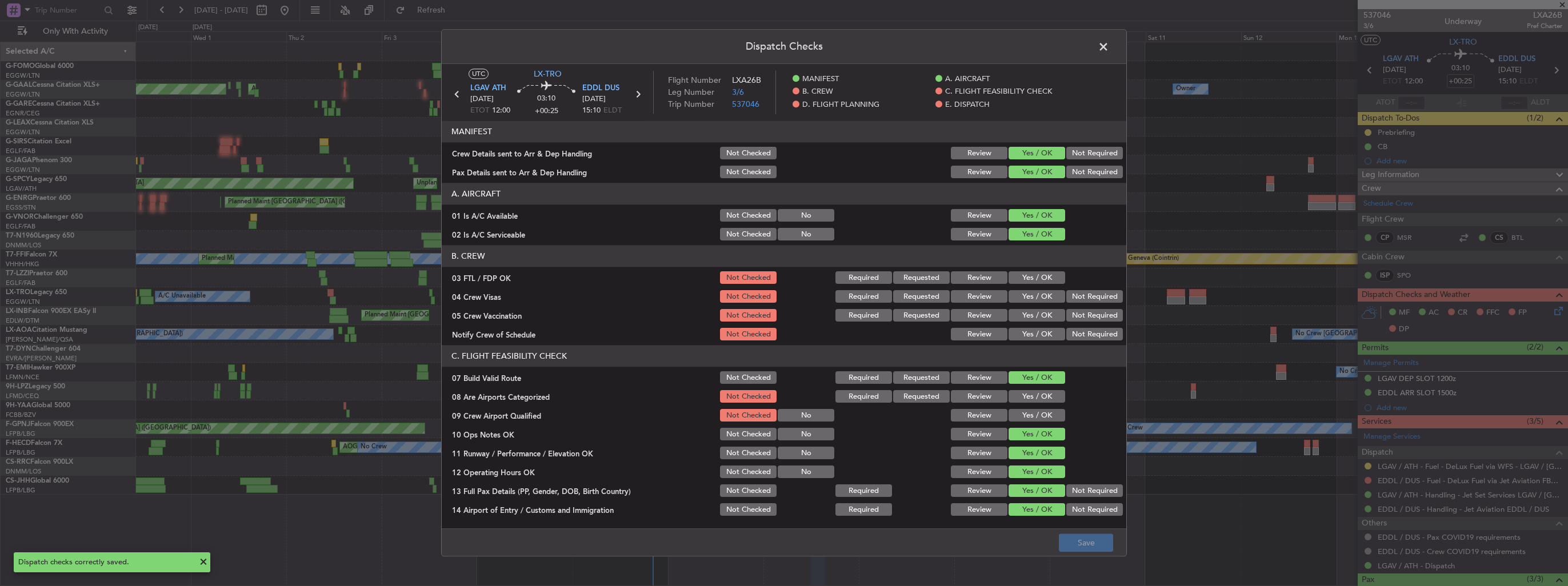
click at [1109, 48] on span at bounding box center [1109, 50] width 0 height 23
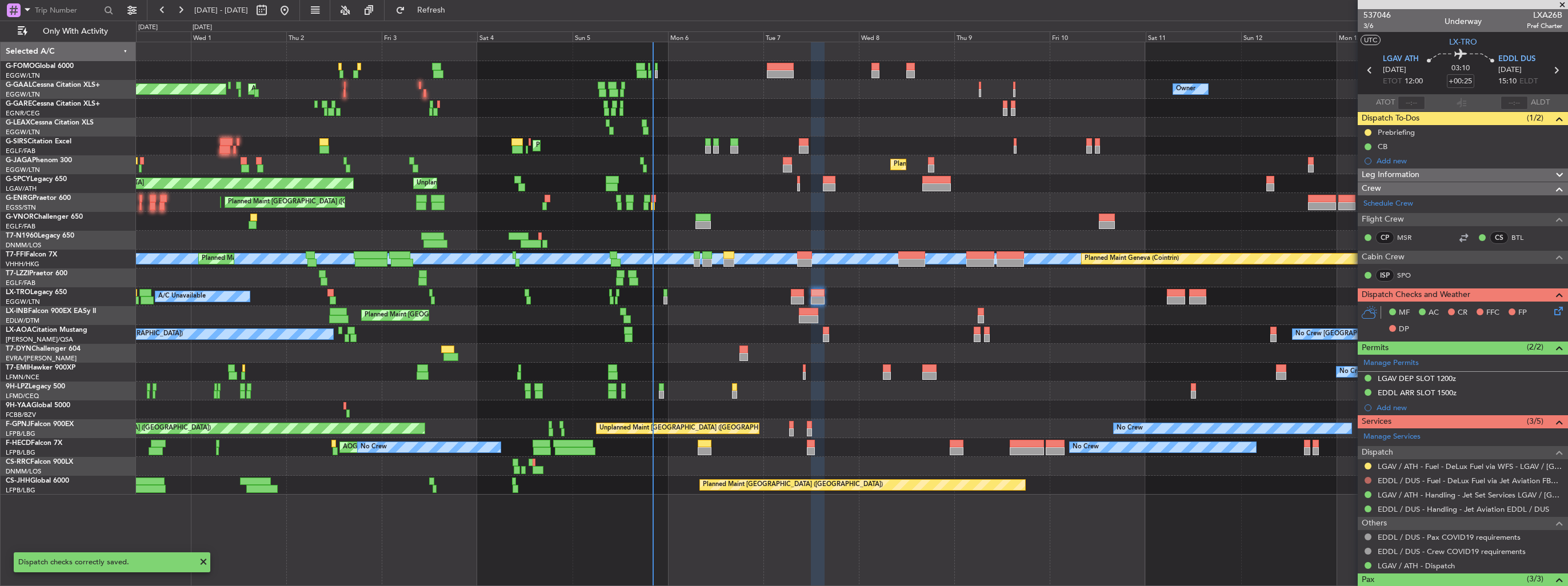
click at [1367, 480] on button at bounding box center [1368, 481] width 7 height 7
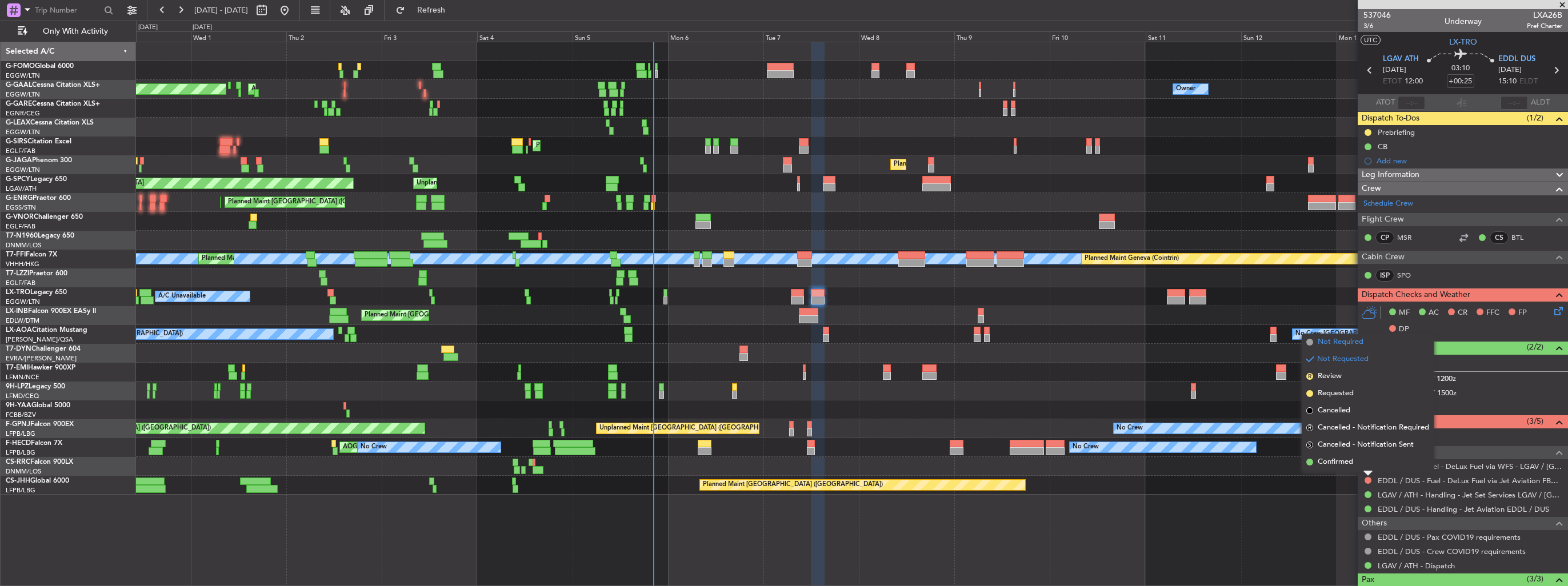
click at [1341, 341] on span "Not Required" at bounding box center [1341, 342] width 46 height 11
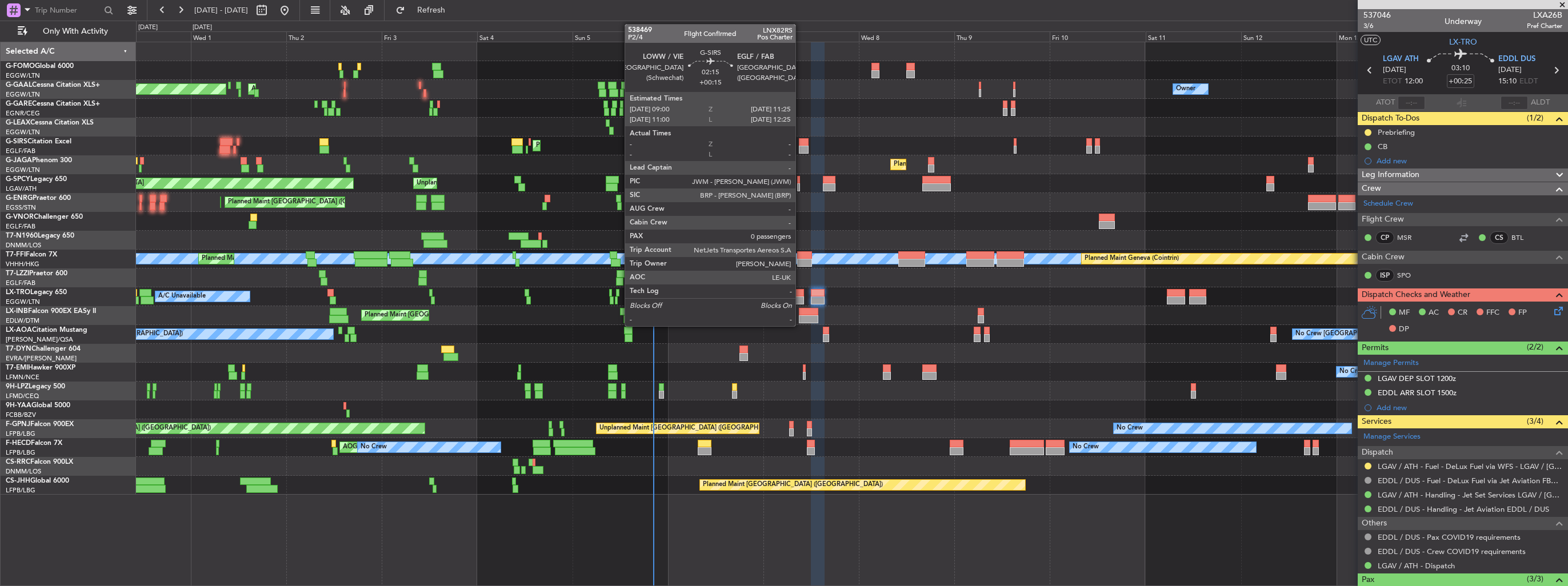
click at [800, 146] on div at bounding box center [804, 149] width 10 height 8
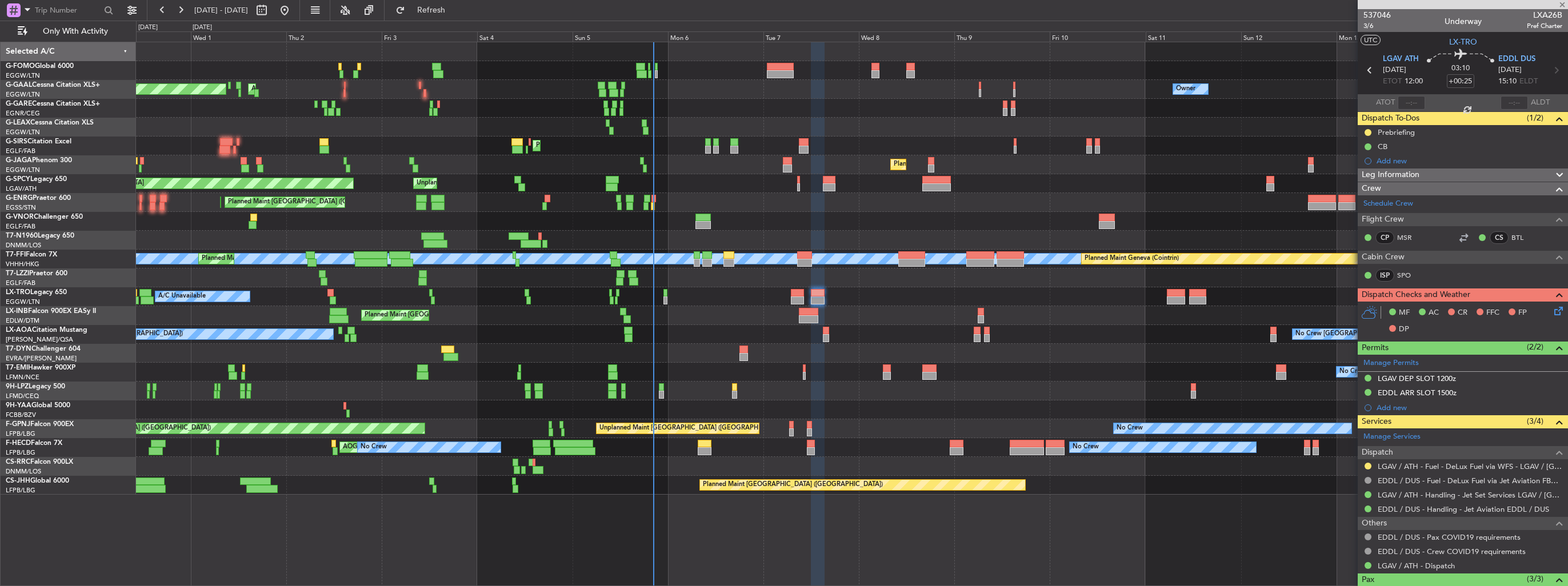
type input "+00:15"
type input "0"
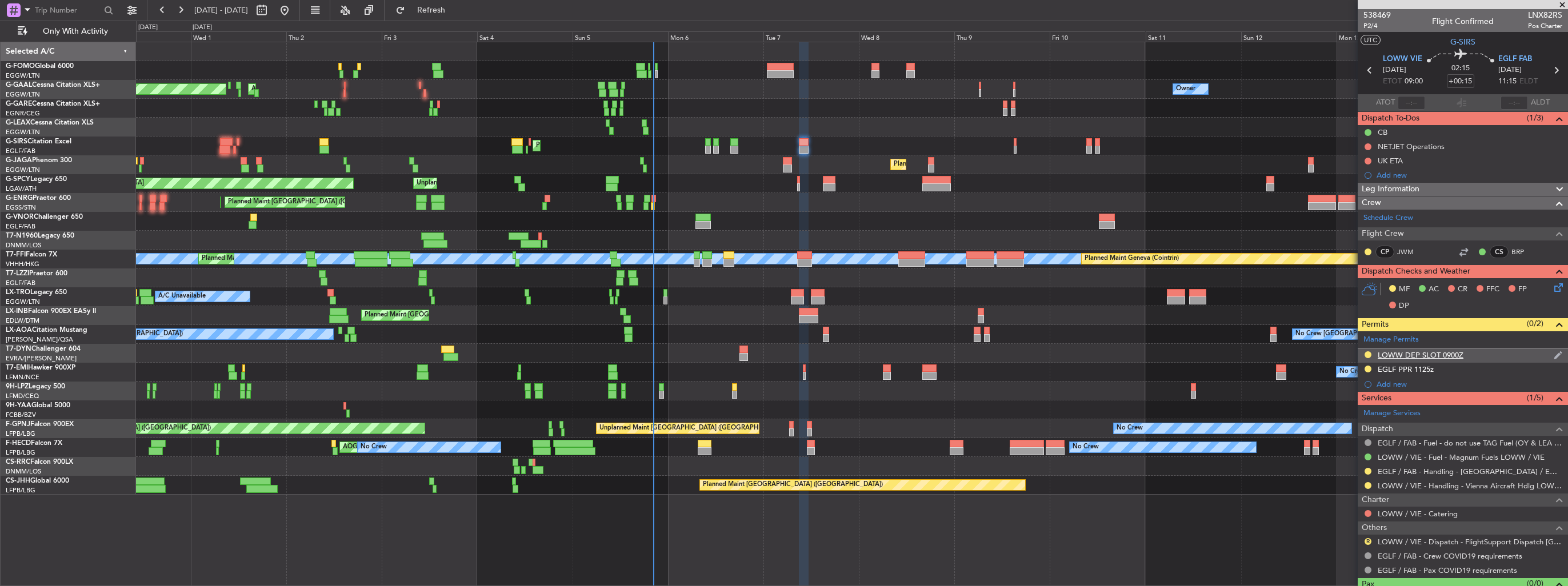
click at [1555, 358] on div "LOWW DEP SLOT 0900Z" at bounding box center [1463, 356] width 210 height 14
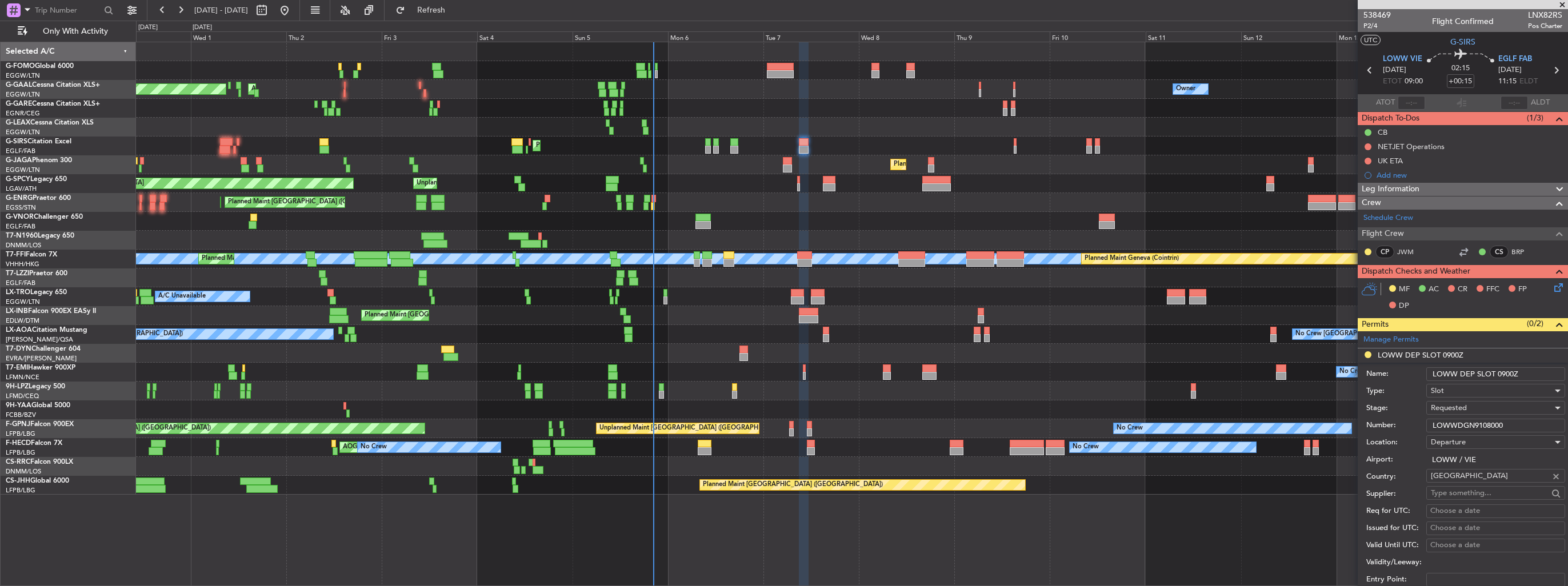
click at [1529, 377] on input "LOWW DEP SLOT 0900Z" at bounding box center [1496, 374] width 139 height 14
type input "LOWW DEP SLOT 0900z"
drag, startPoint x: 1531, startPoint y: 426, endPoint x: 1390, endPoint y: 425, distance: 141.0
click at [1390, 425] on div "Number: LOWWDGN9108000" at bounding box center [1466, 426] width 199 height 17
click at [1464, 408] on span "Requested" at bounding box center [1449, 408] width 36 height 10
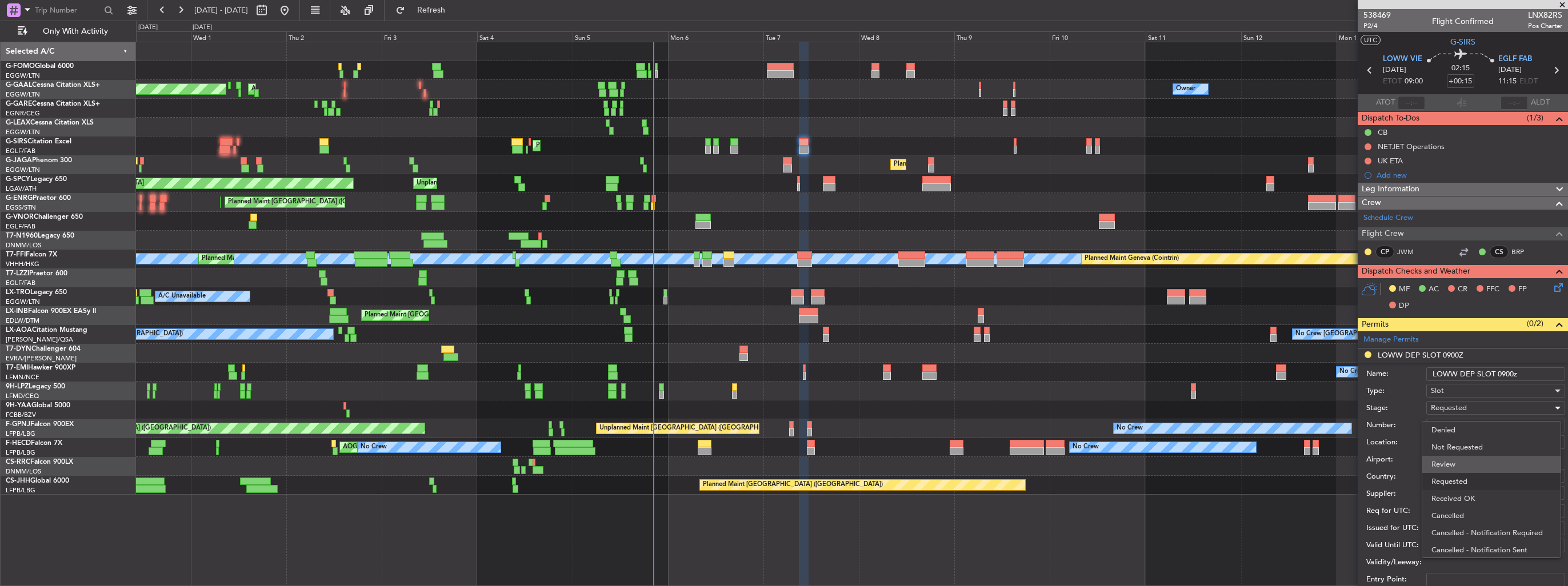
scroll to position [4, 0]
click at [1476, 488] on span "Received OK" at bounding box center [1492, 495] width 120 height 17
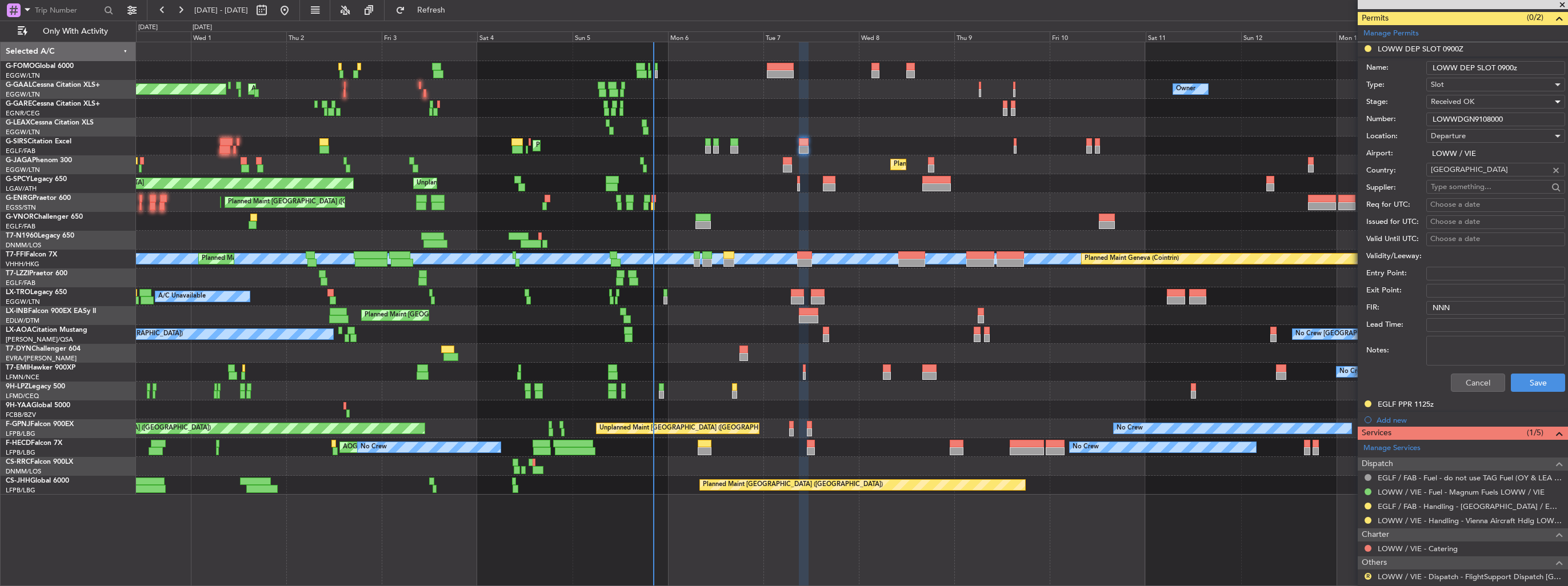
scroll to position [363, 0]
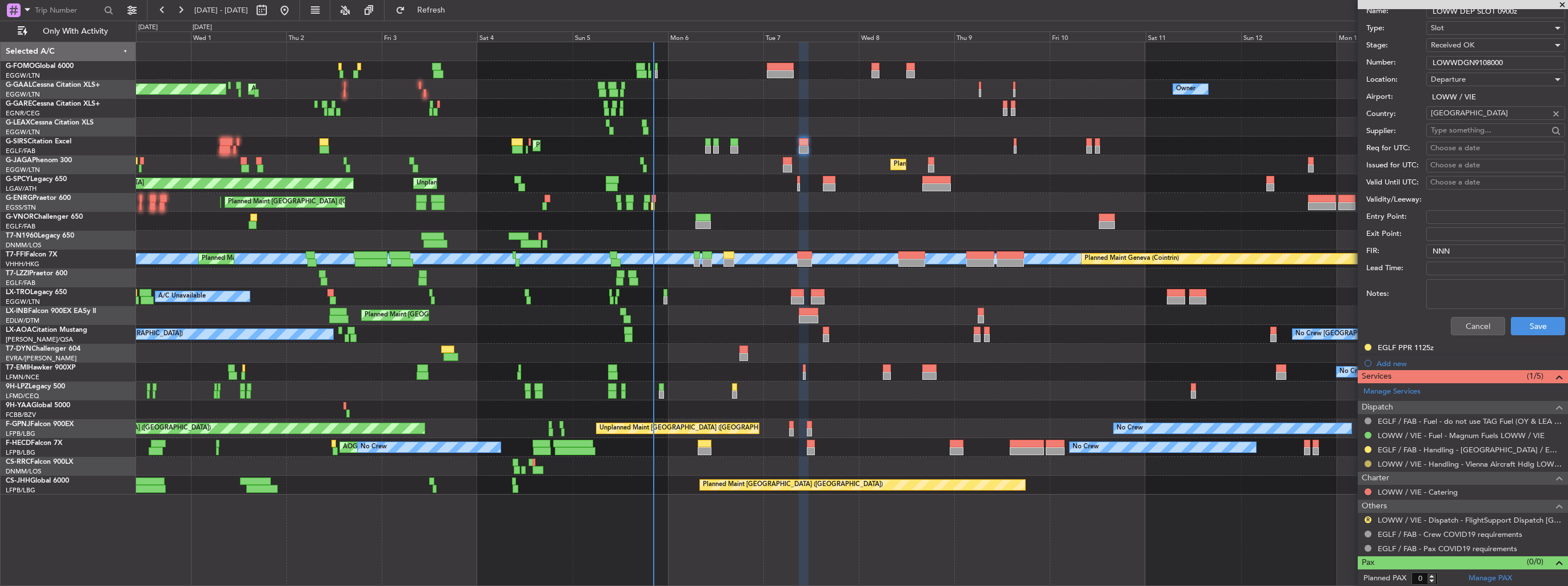
click at [1369, 463] on button at bounding box center [1368, 464] width 7 height 7
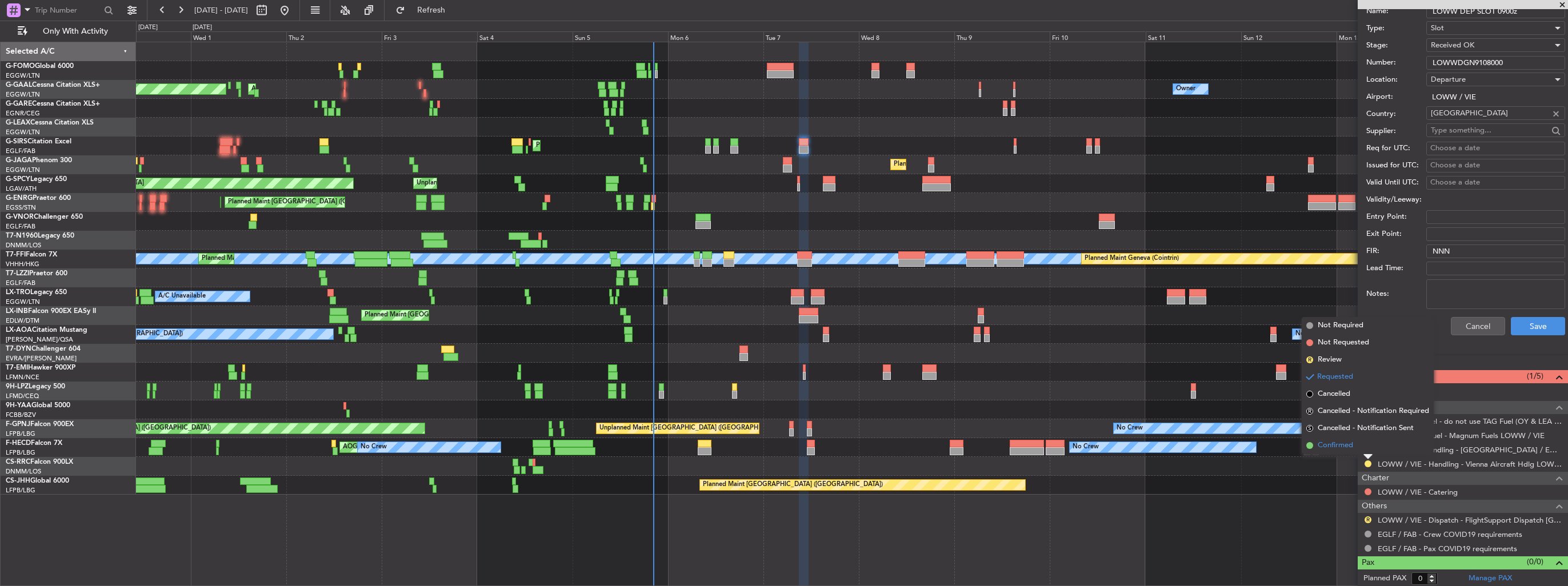
click at [1330, 448] on span "Confirmed" at bounding box center [1336, 446] width 36 height 11
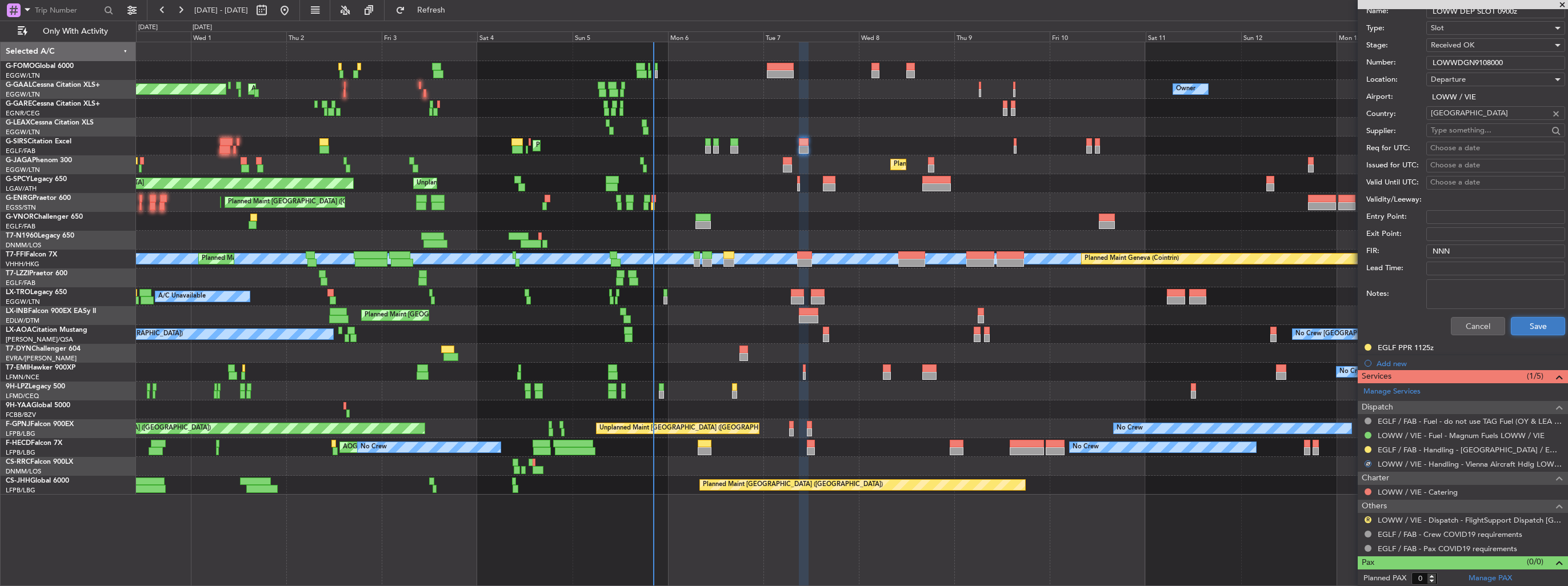
click at [1527, 324] on button "Save" at bounding box center [1538, 327] width 54 height 19
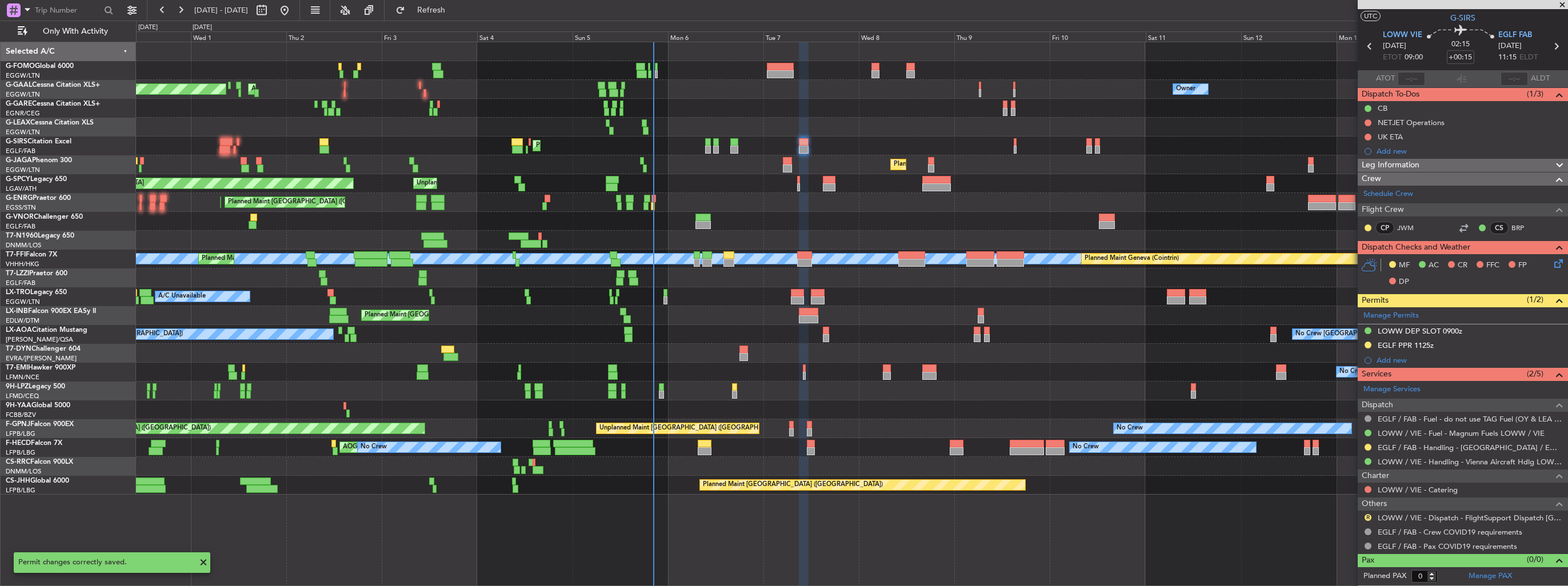
scroll to position [21, 0]
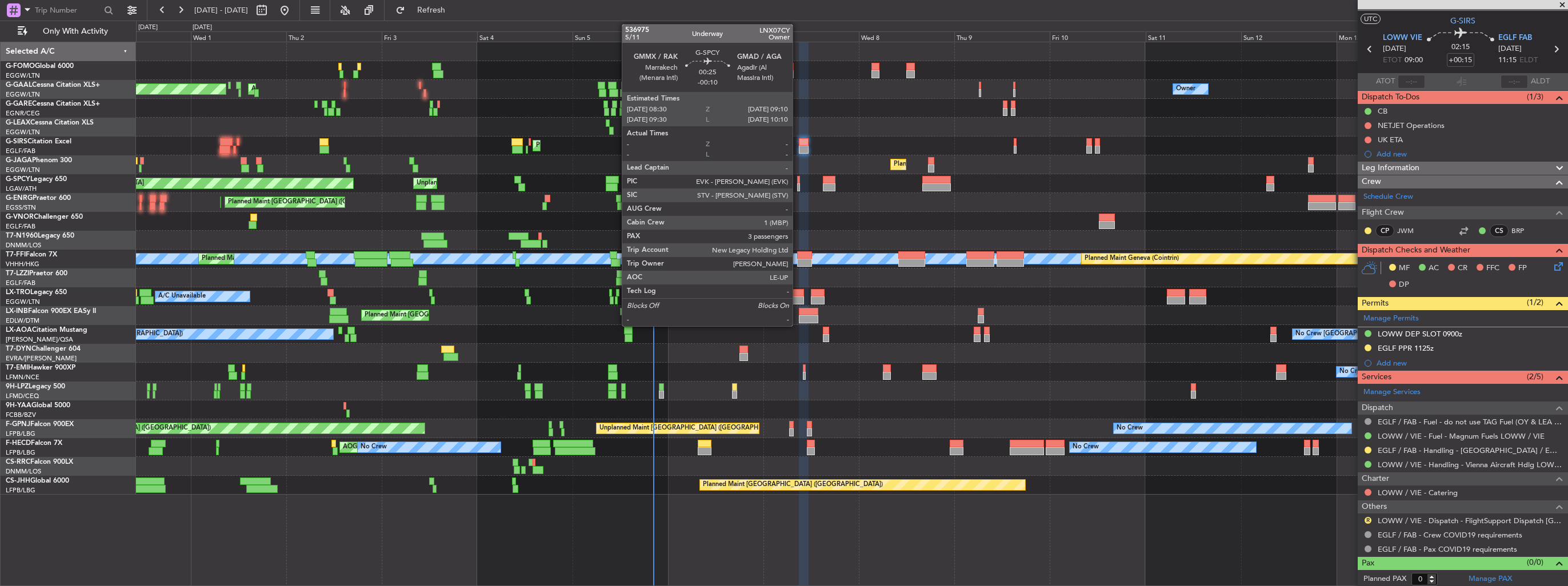
click at [798, 184] on div at bounding box center [798, 187] width 3 height 8
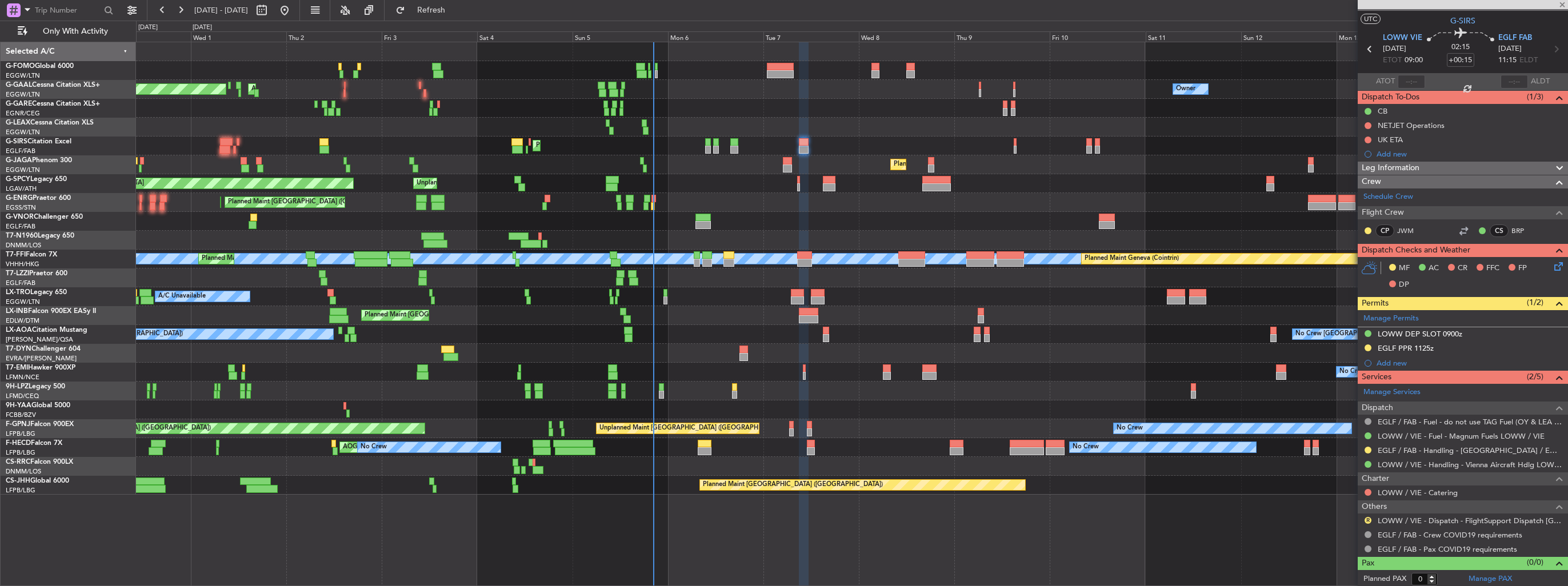
type input "-00:10"
type input "3"
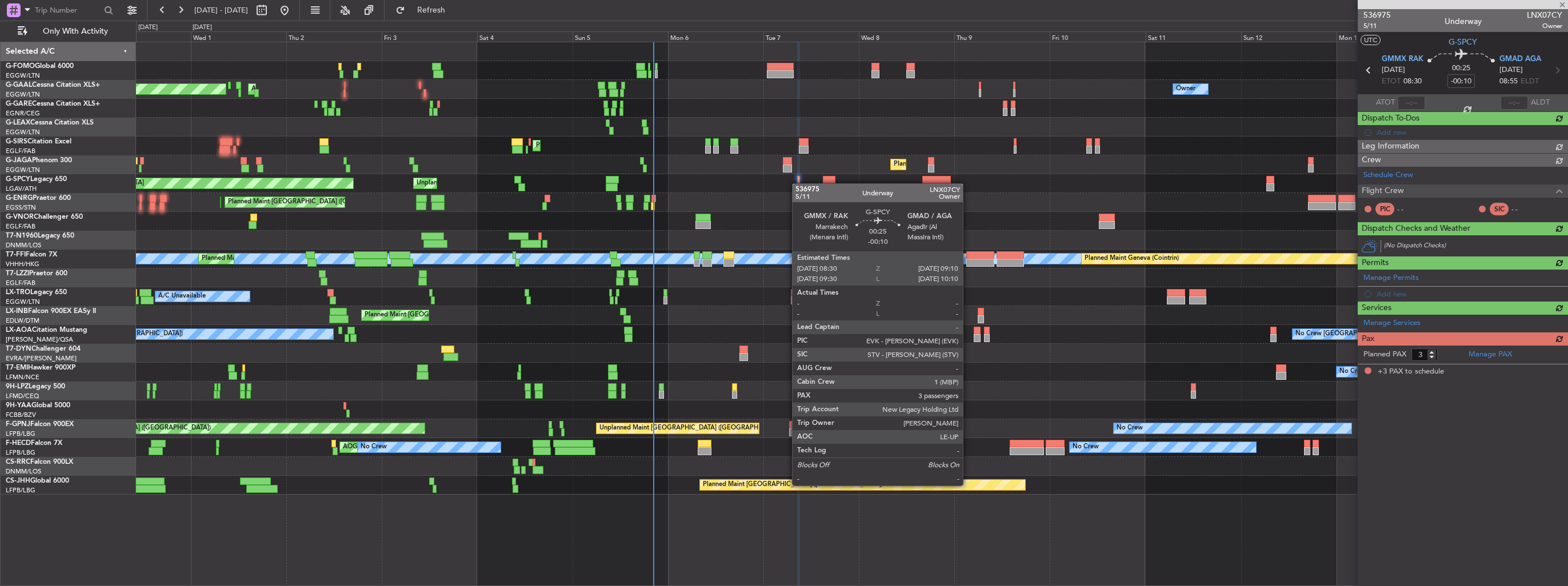
scroll to position [0, 0]
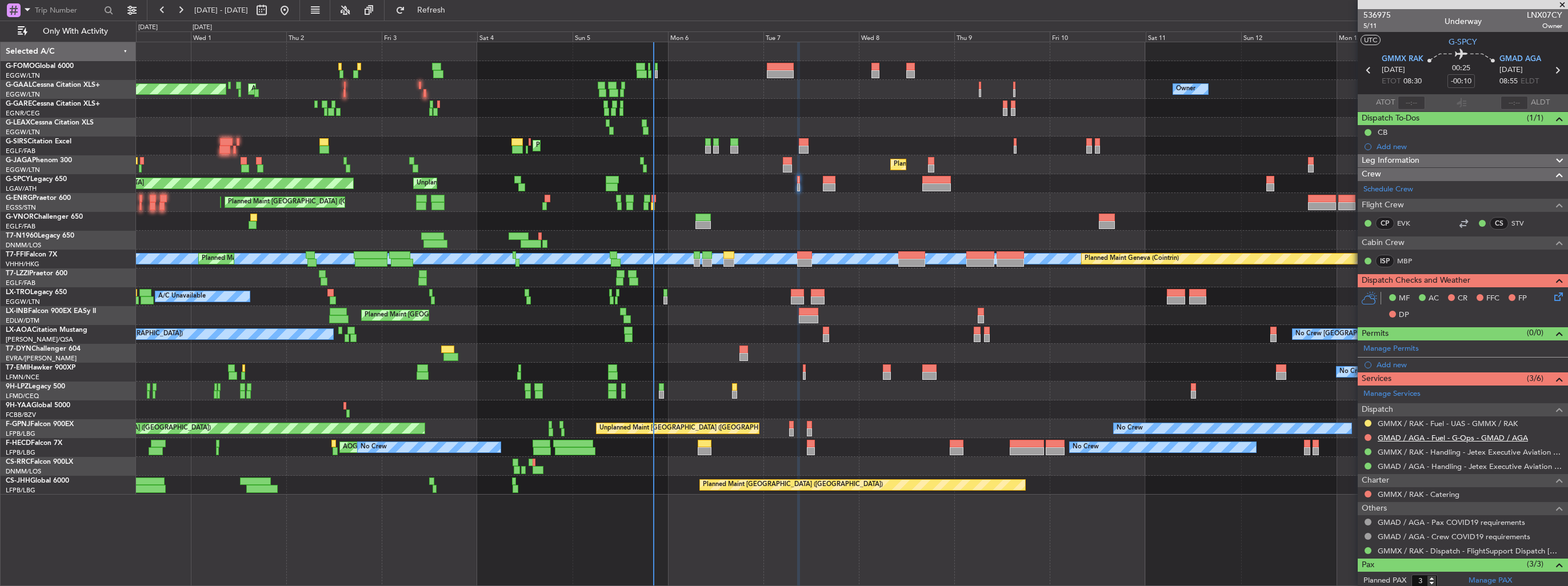
click at [1419, 434] on link "GMAD / AGA - Fuel - G-Ops - GMAD / AGA" at bounding box center [1453, 438] width 150 height 10
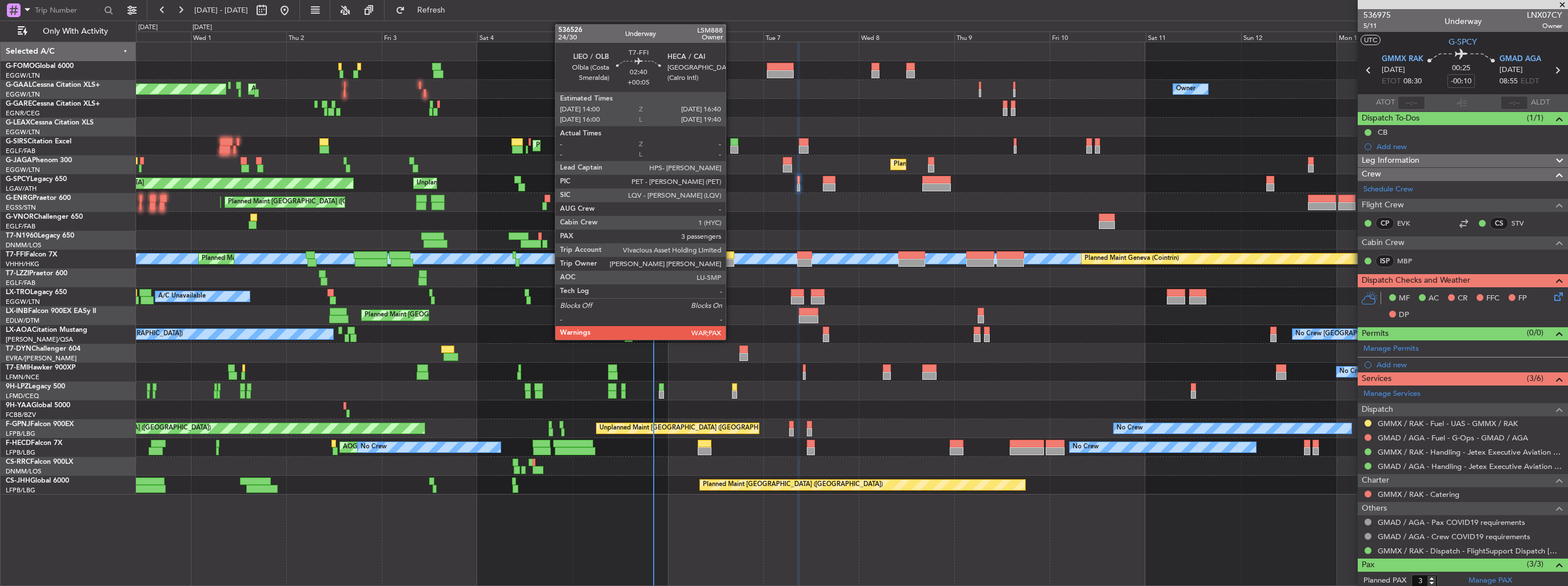
click at [731, 261] on div at bounding box center [728, 262] width 11 height 8
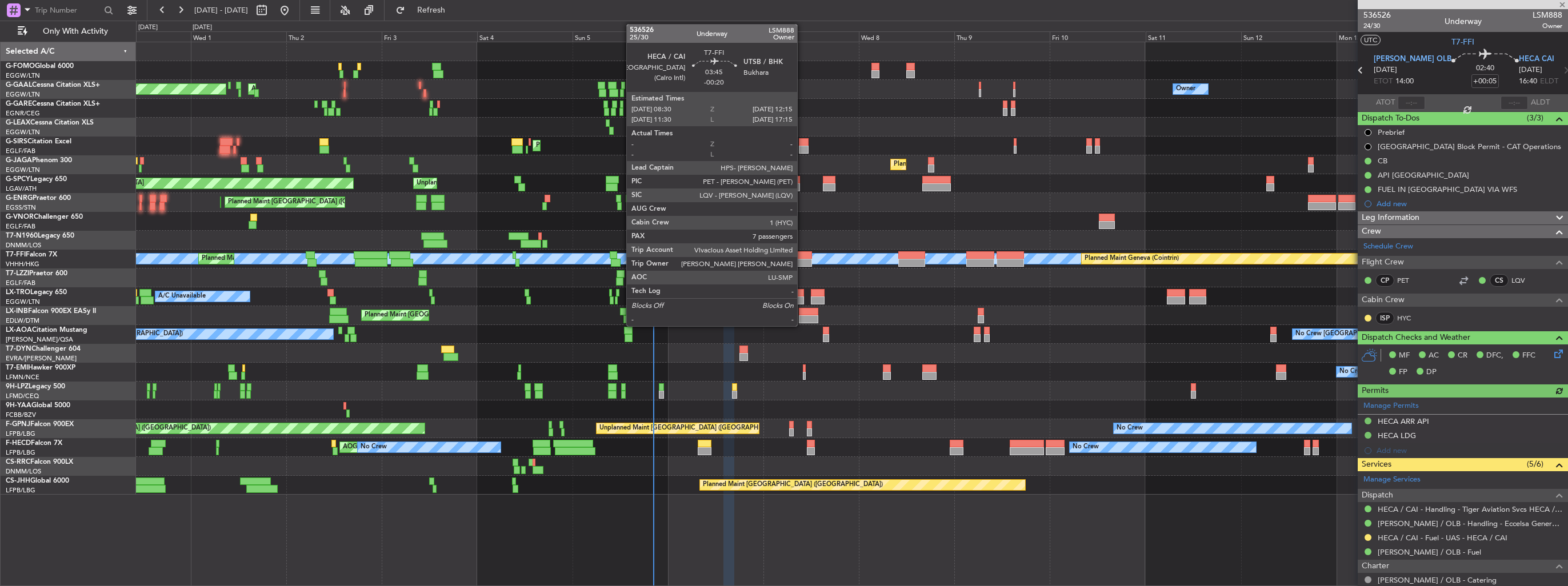
click at [803, 262] on div at bounding box center [805, 262] width 16 height 8
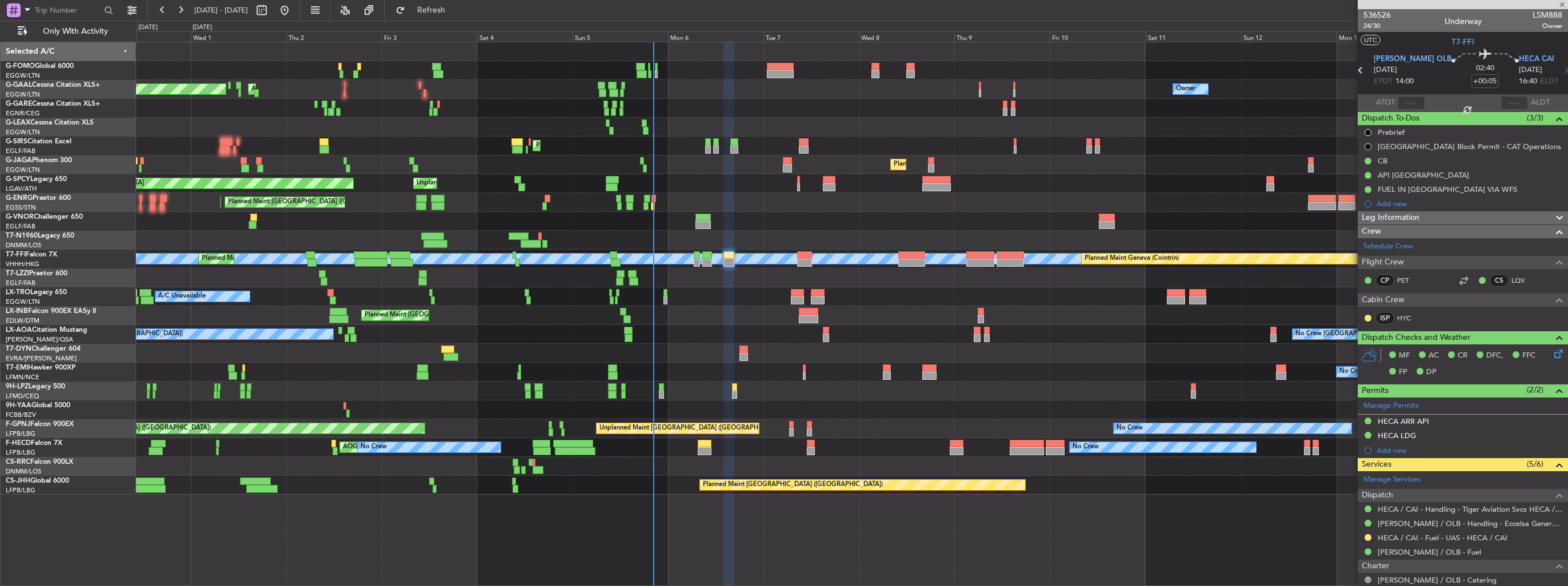
type input "-00:20"
type input "7"
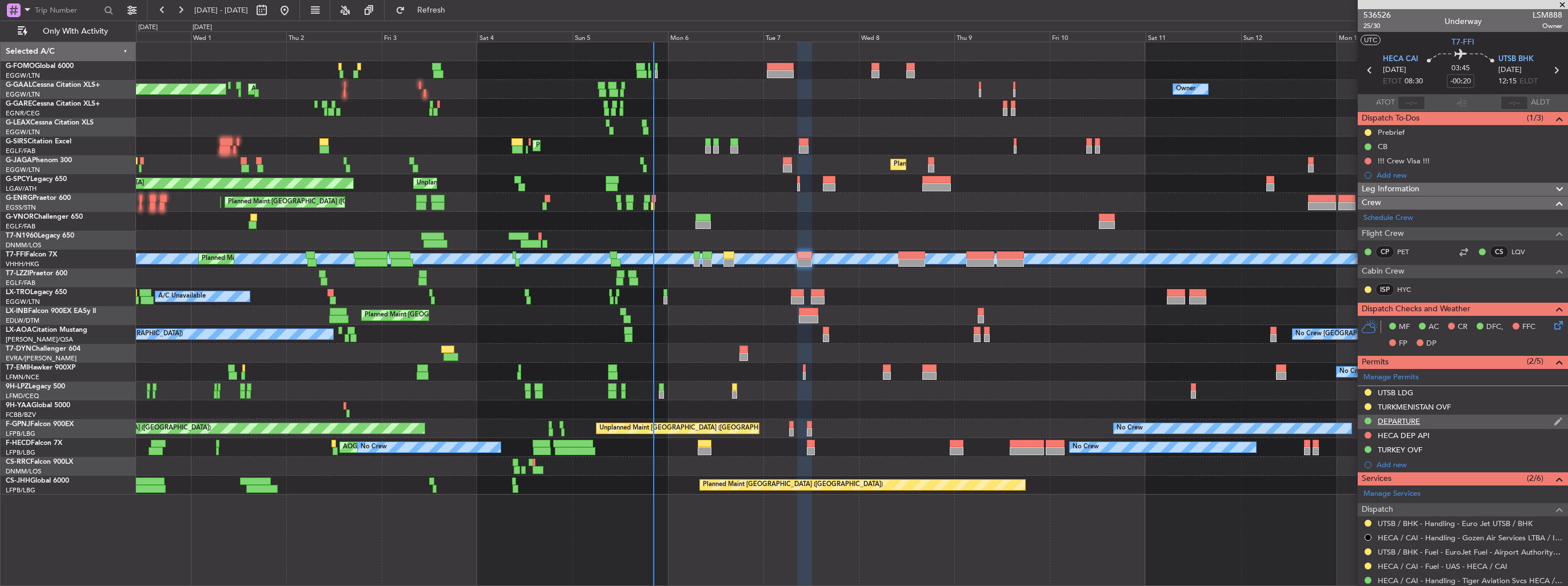
scroll to position [57, 0]
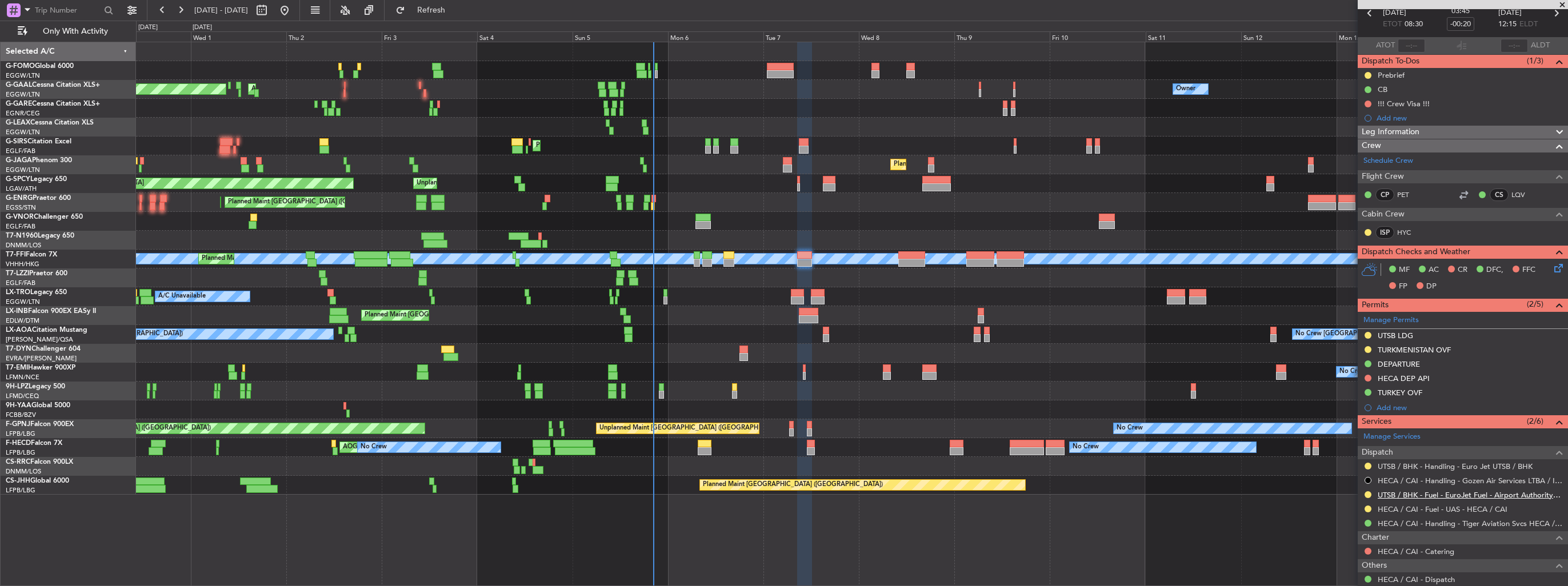
click at [1438, 496] on link "UTSB / BHK - Fuel - EuroJet Fuel - Airport Authority - UTSB / BHK" at bounding box center [1470, 495] width 184 height 10
click at [1424, 465] on link "UTSB / BHK - Handling - Euro Jet UTSB / BHK" at bounding box center [1455, 467] width 155 height 10
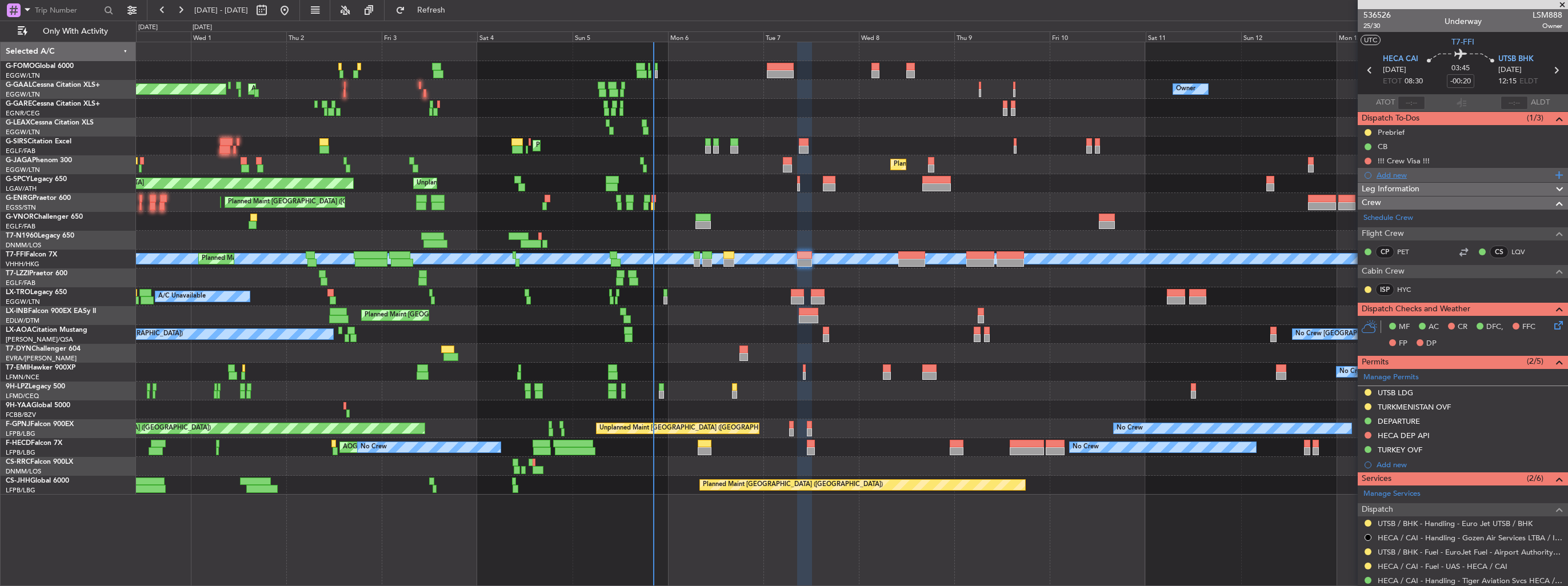
click at [1383, 172] on div "Add new" at bounding box center [1464, 175] width 175 height 10
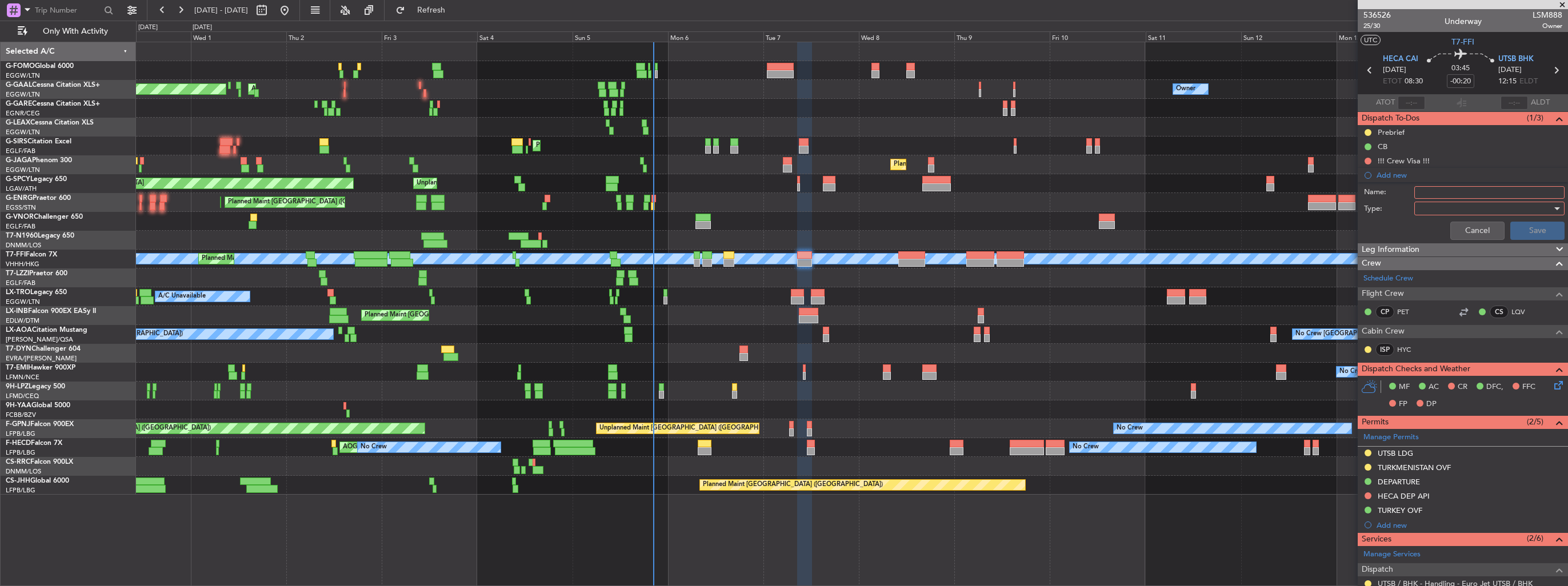
click at [1430, 191] on input "Name:" at bounding box center [1489, 193] width 150 height 13
type input "FUEL IN UTSB VIA HANDLER"
click at [1426, 202] on div at bounding box center [1485, 209] width 133 height 17
click at [1429, 223] on span "Generic" at bounding box center [1484, 231] width 134 height 17
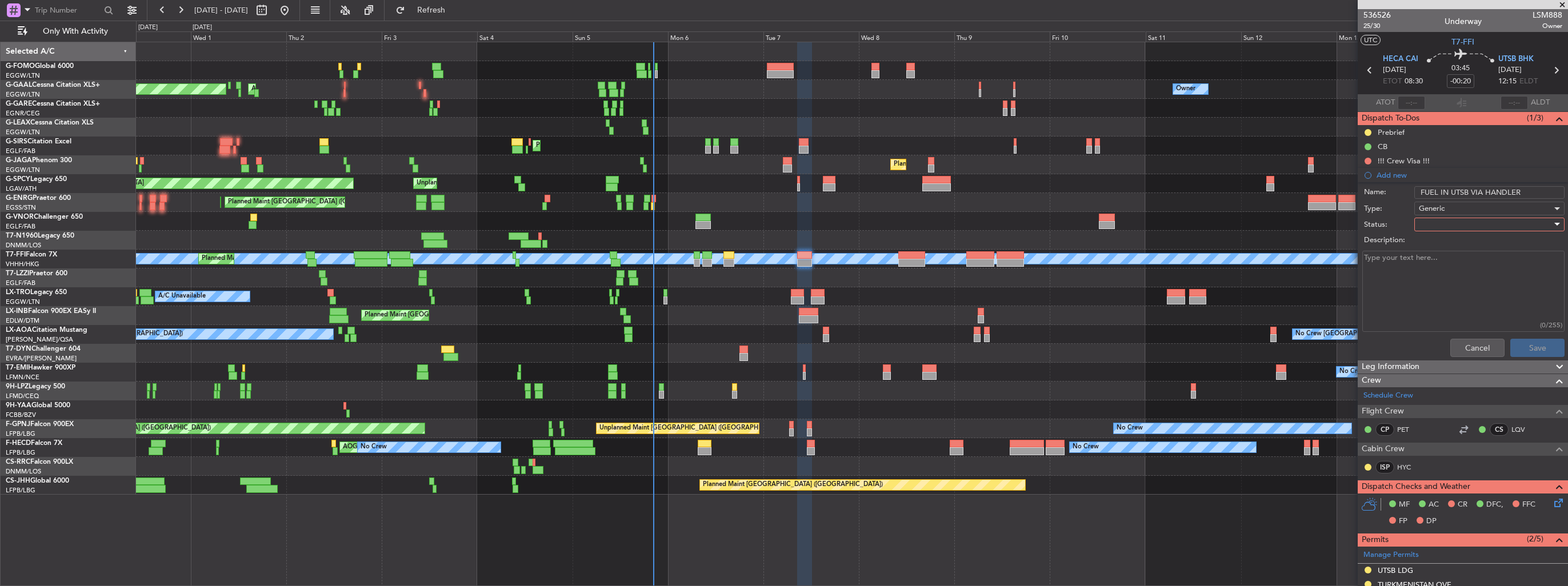
click at [1429, 218] on div at bounding box center [1485, 224] width 133 height 17
click at [1441, 264] on span "In Progress" at bounding box center [1484, 264] width 134 height 17
click at [1541, 349] on button "Save" at bounding box center [1537, 348] width 54 height 19
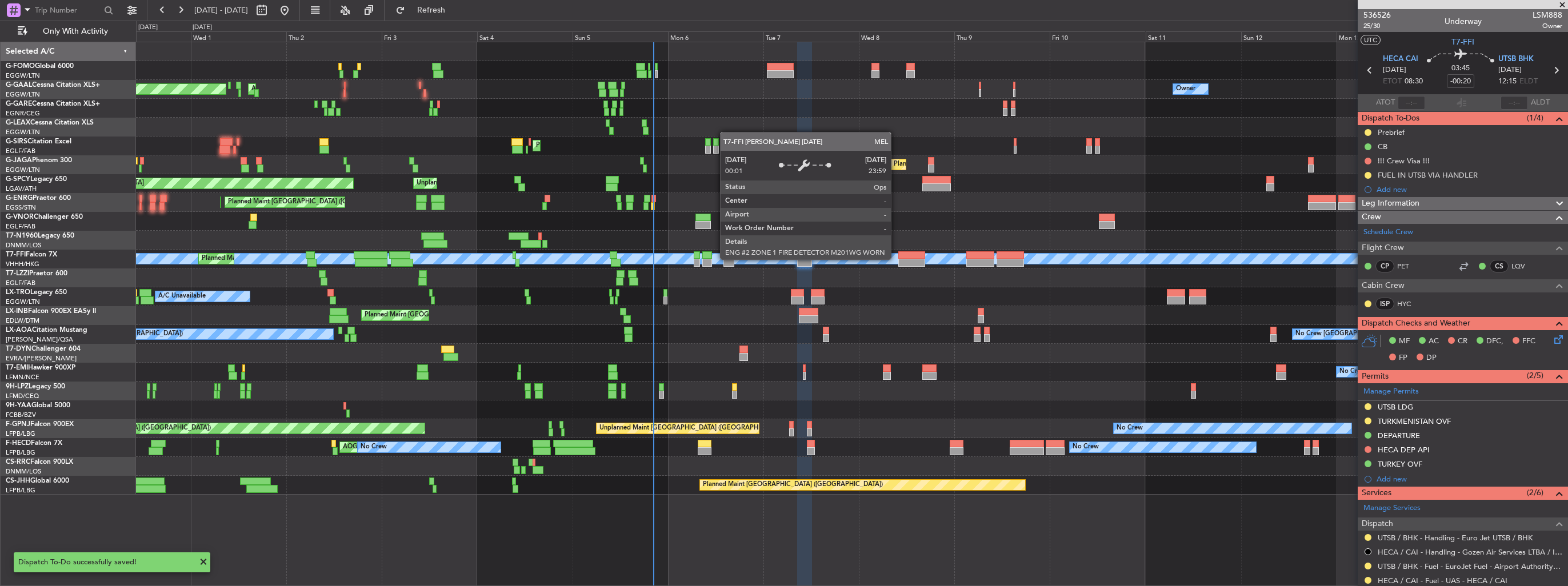
click at [900, 259] on div "Planned Maint Geneva (Cointrin) MEL MEL Planned Maint Beijing (Beijing Capital)" at bounding box center [851, 259] width 1431 height 19
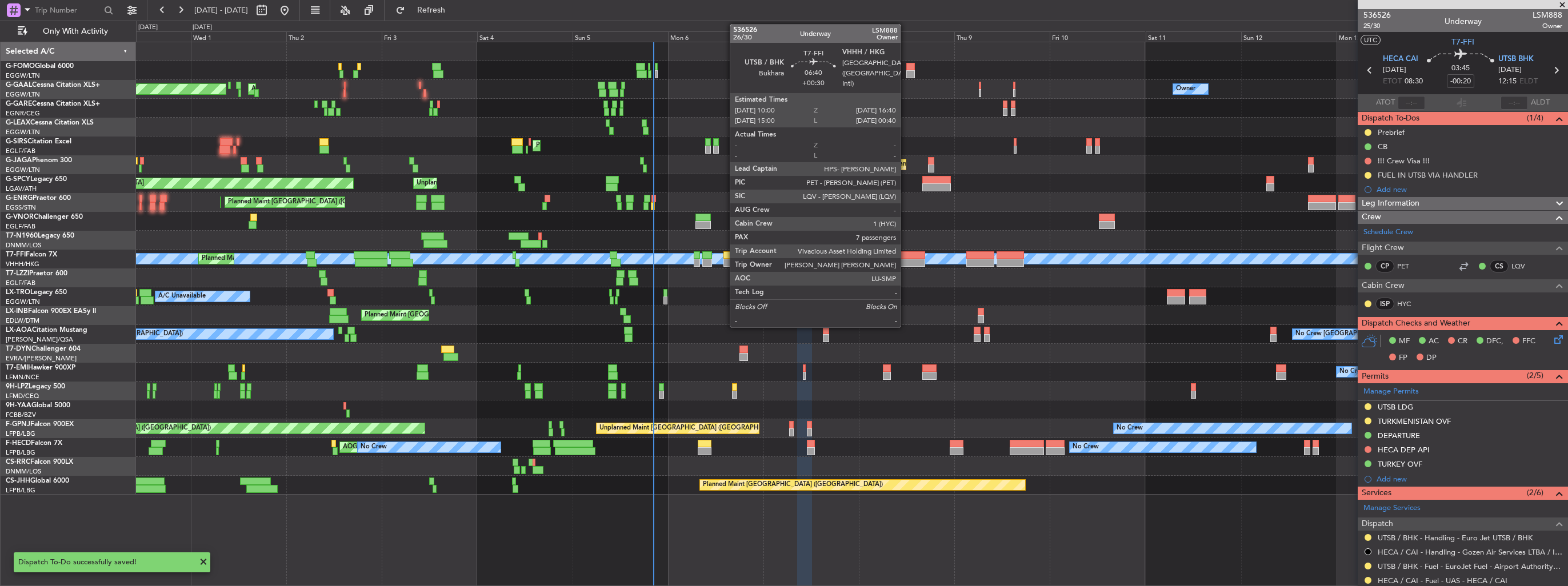
click at [905, 258] on div at bounding box center [912, 255] width 27 height 8
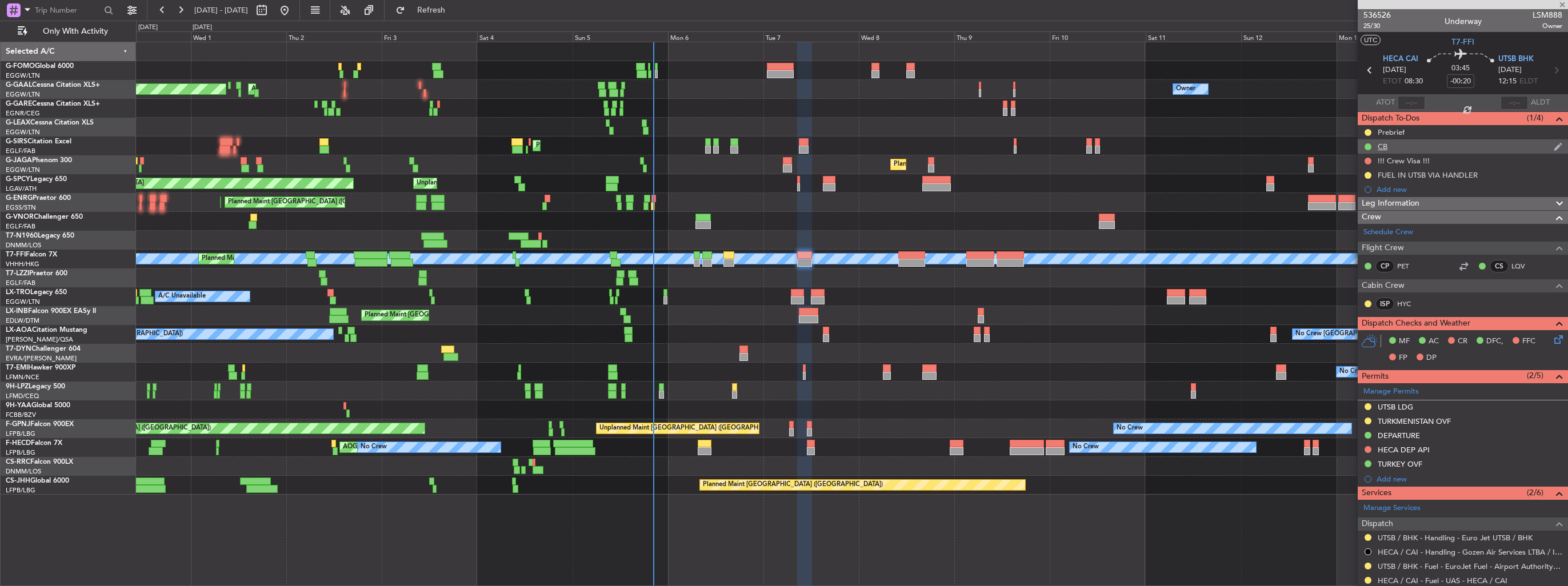
type input "+00:30"
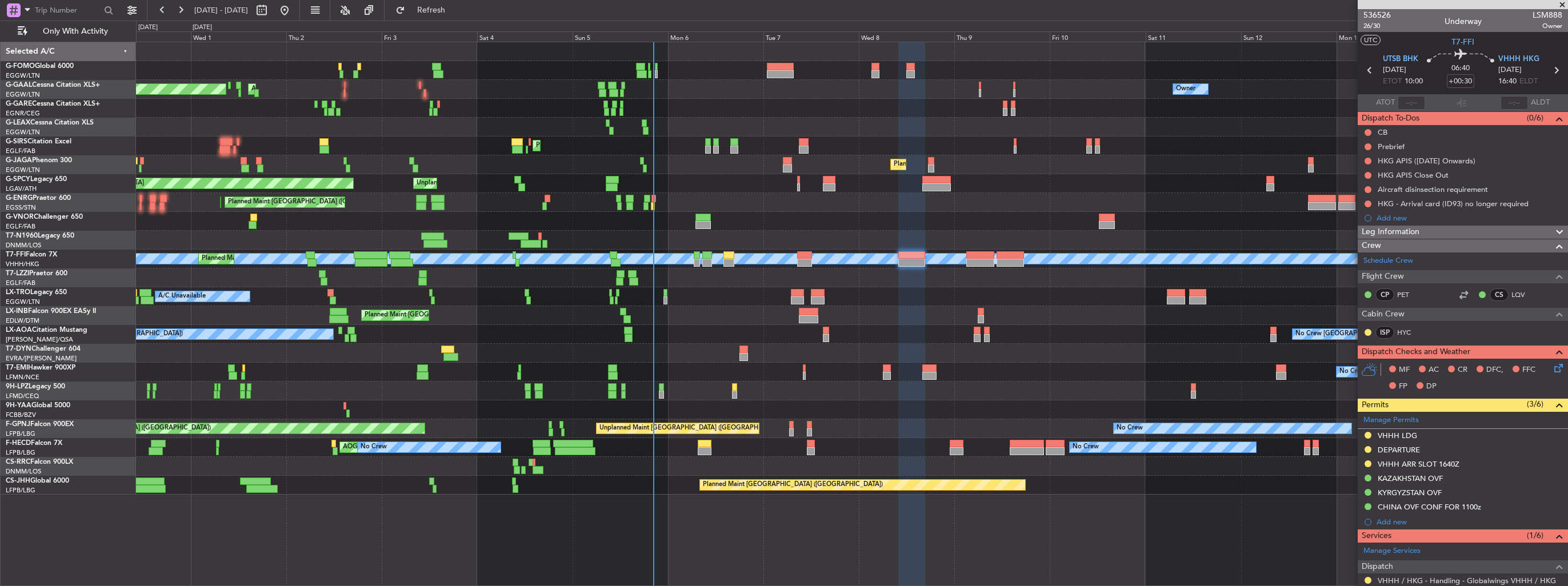
click at [1387, 218] on div "Add new" at bounding box center [1469, 218] width 186 height 10
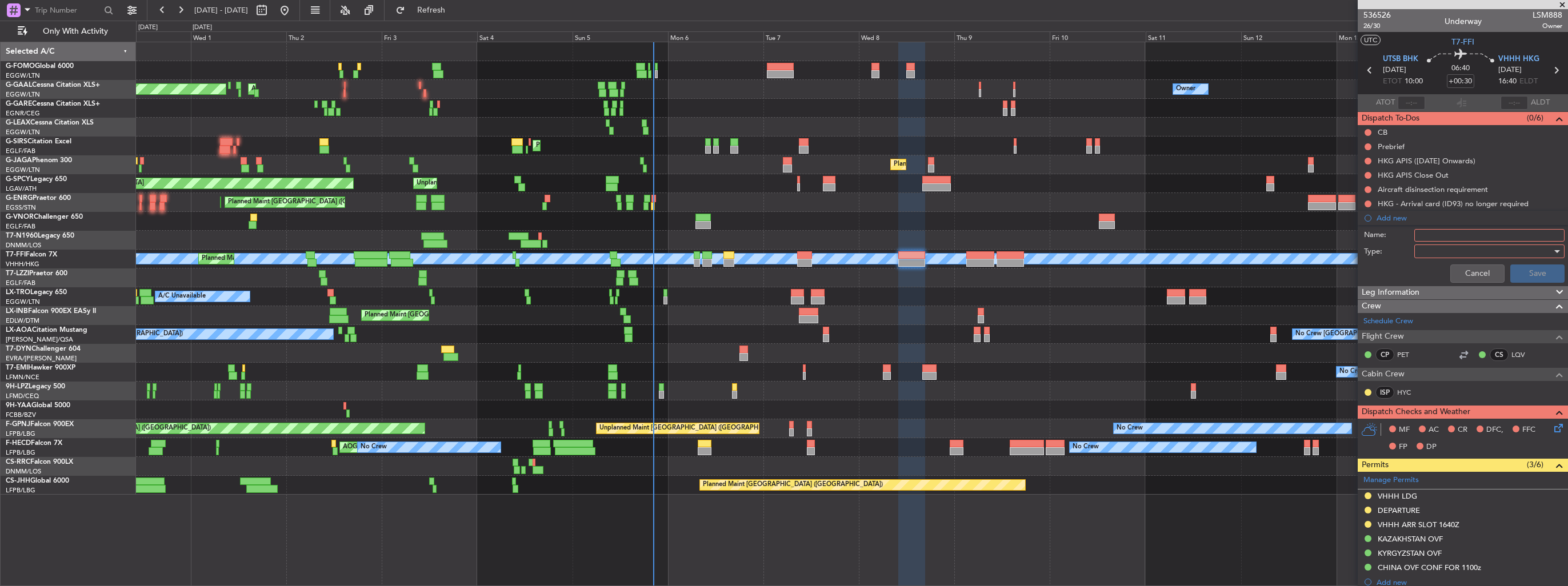
click at [1448, 234] on input "Name:" at bounding box center [1489, 236] width 150 height 13
type input "FUEL IN UTSB VIA HANDLER"
click at [1450, 254] on div at bounding box center [1485, 252] width 133 height 17
click at [1444, 268] on span "Generic" at bounding box center [1484, 274] width 134 height 17
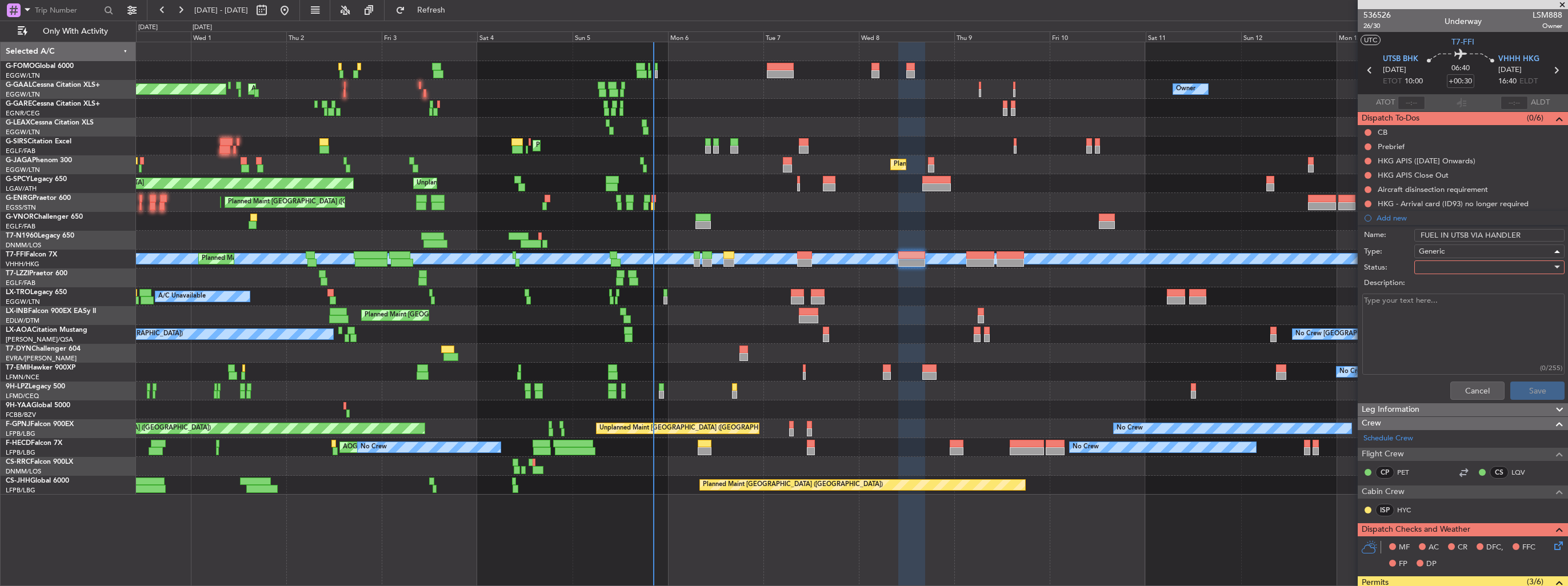
click at [1444, 264] on div at bounding box center [1485, 267] width 133 height 17
click at [1449, 301] on span "In Progress" at bounding box center [1484, 307] width 134 height 17
click at [1524, 387] on button "Save" at bounding box center [1537, 391] width 54 height 19
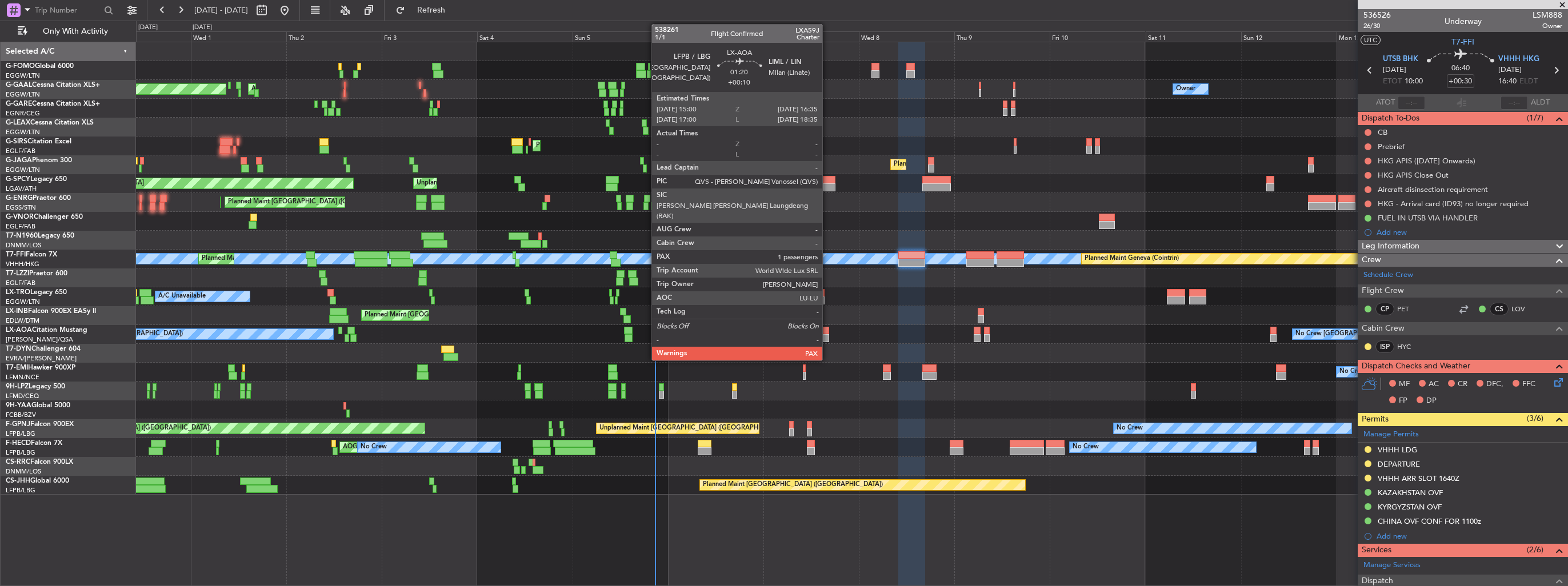
click at [828, 334] on div at bounding box center [826, 338] width 7 height 8
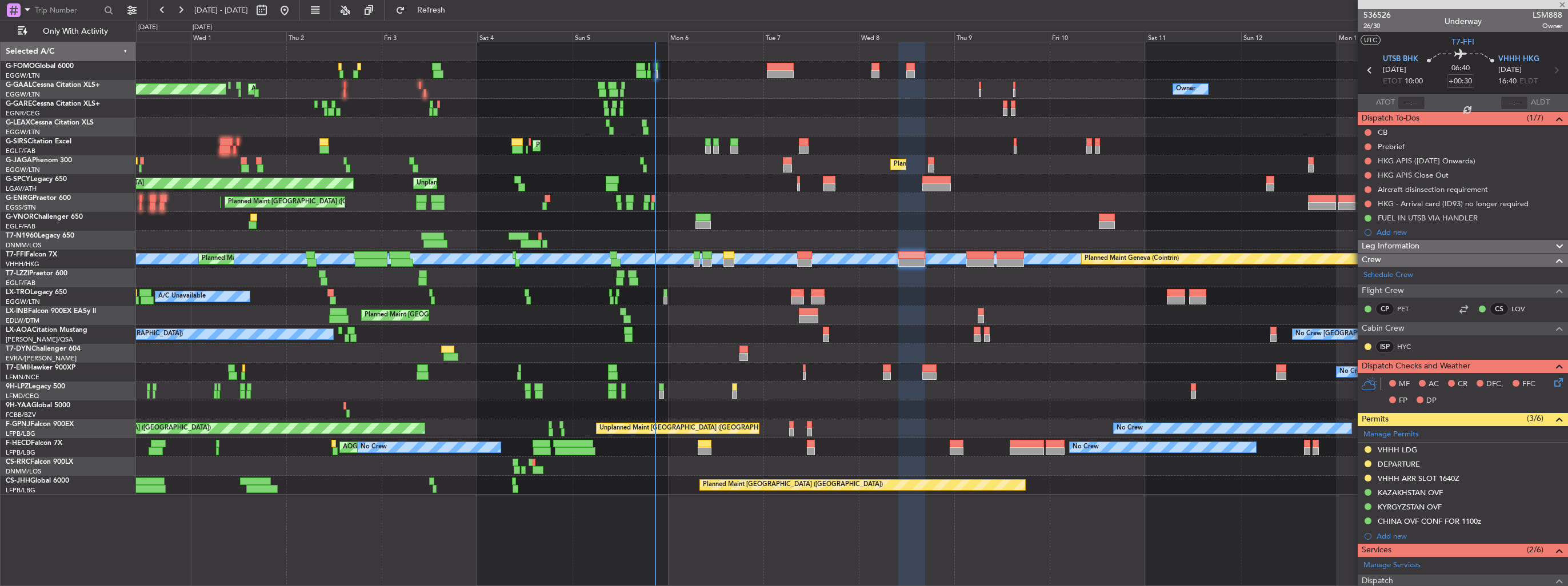
type input "+00:10"
type input "1"
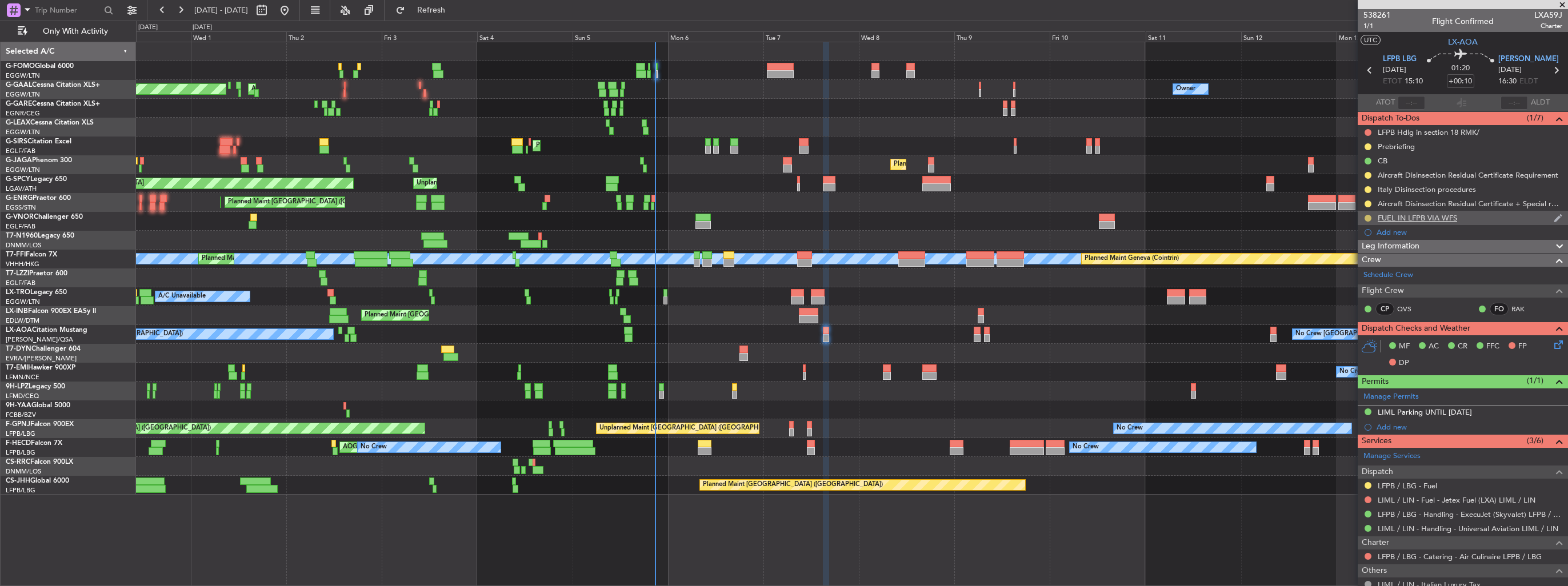
click at [1369, 217] on button at bounding box center [1368, 219] width 7 height 7
click at [1358, 267] on span "Completed" at bounding box center [1372, 269] width 38 height 11
click at [1369, 483] on button at bounding box center [1368, 486] width 7 height 7
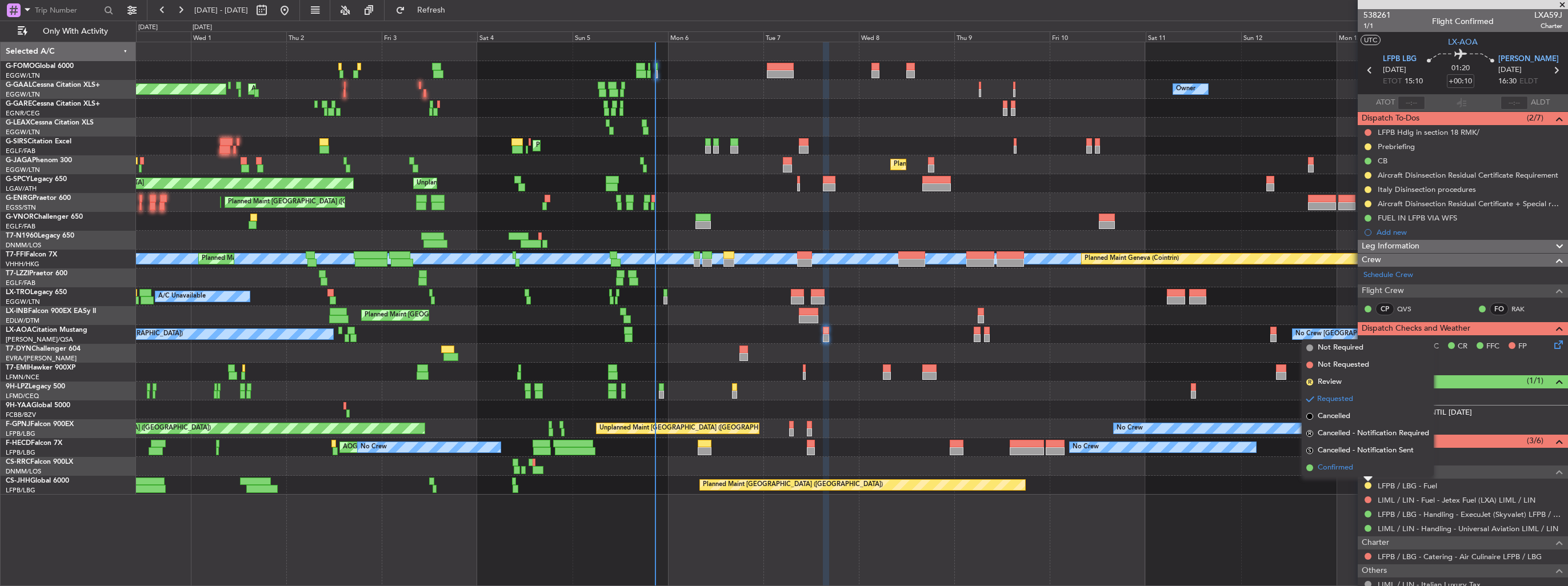
click at [1353, 471] on span "Confirmed" at bounding box center [1336, 468] width 36 height 11
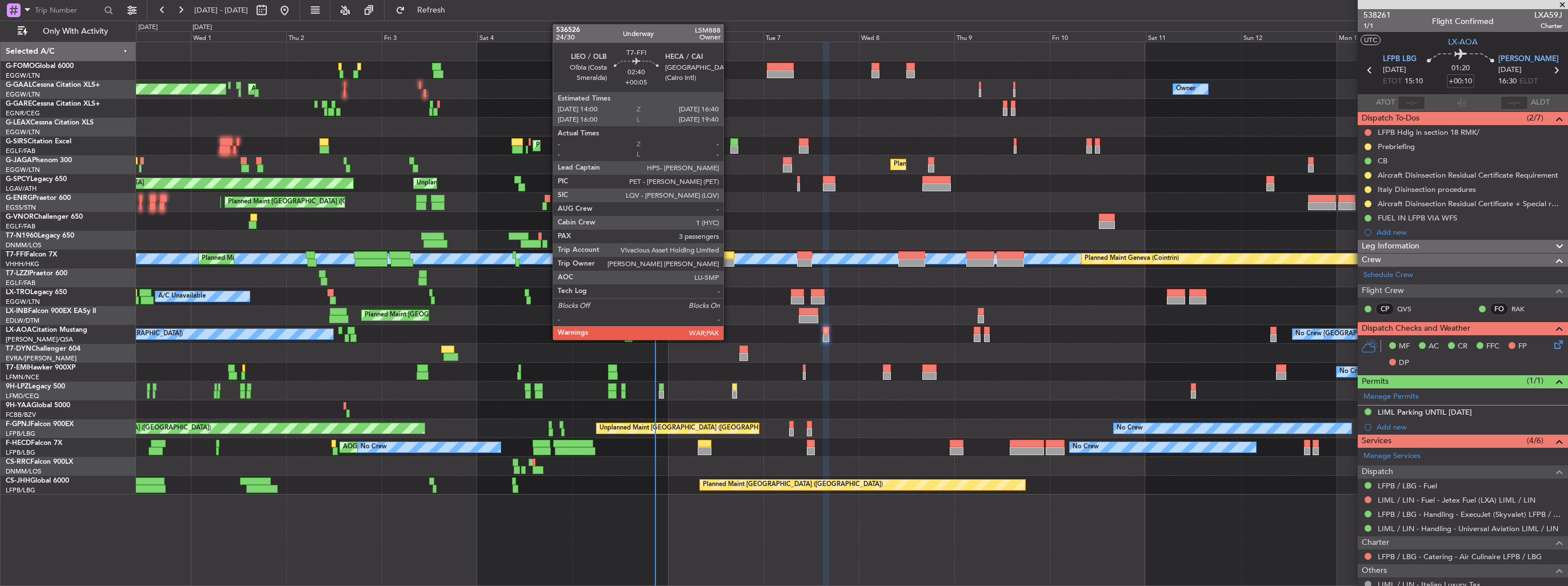
click at [728, 257] on div at bounding box center [728, 255] width 11 height 8
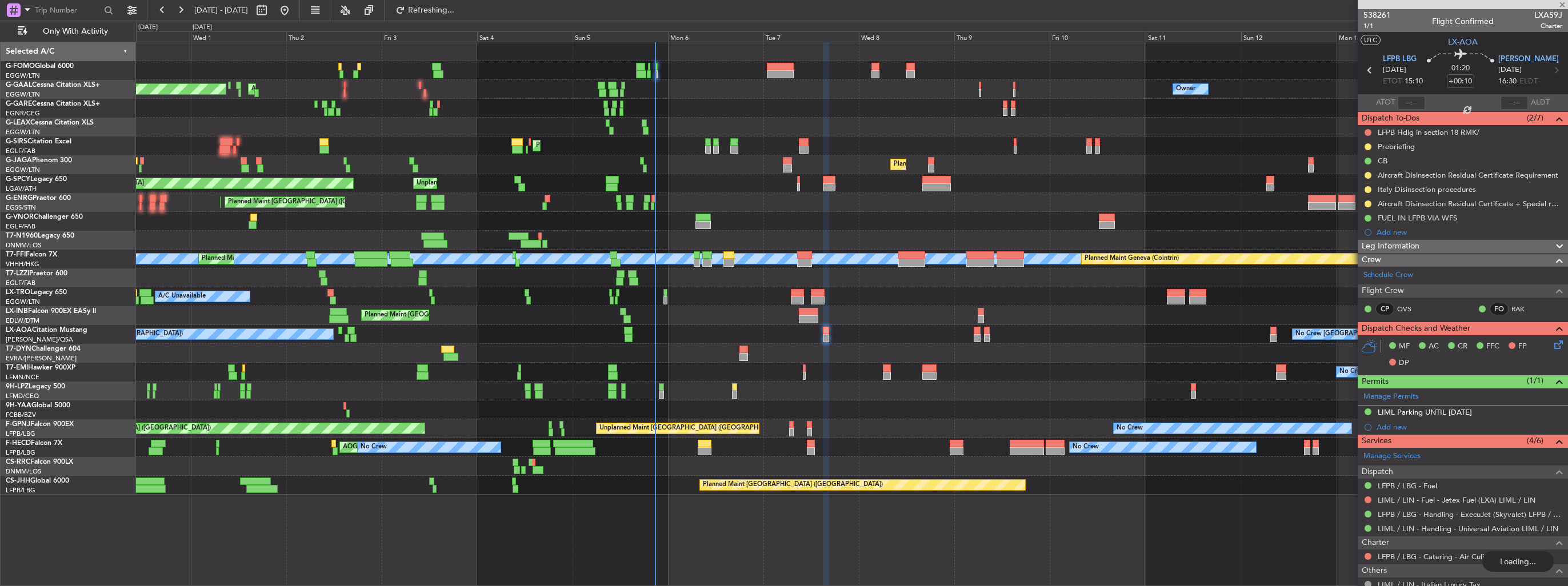
type input "+00:05"
type input "3"
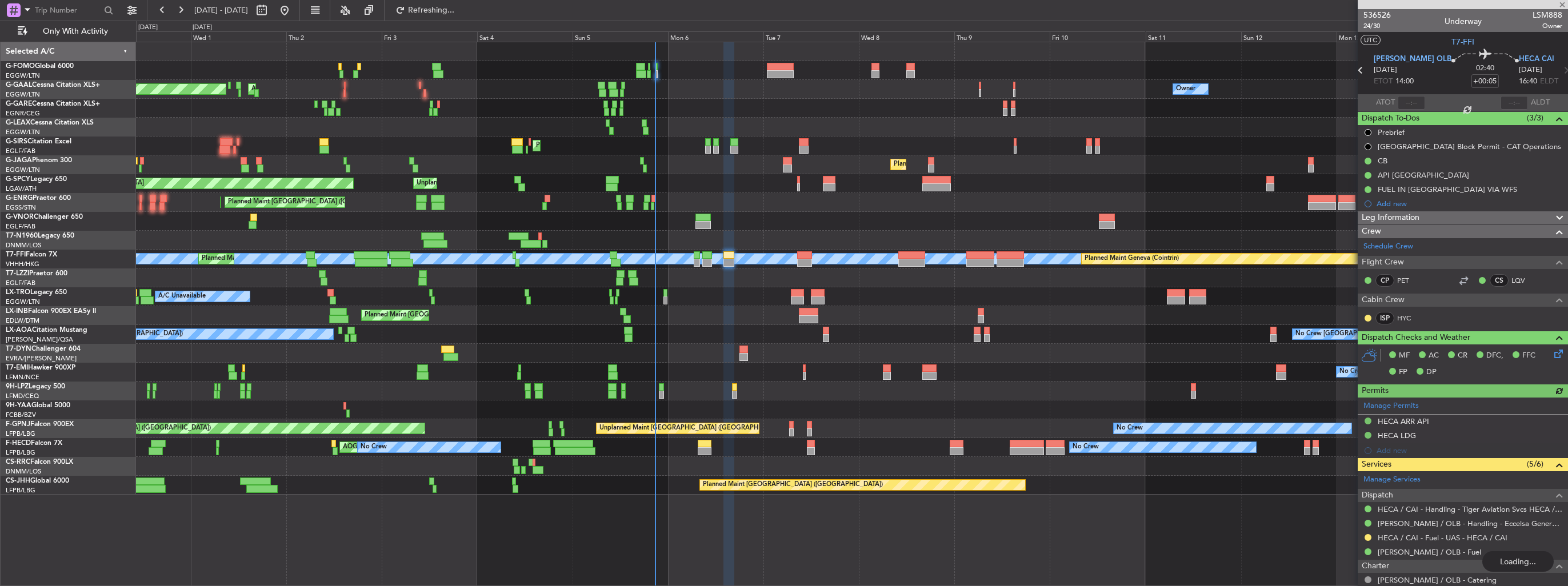
type input "+00:10"
type input "1"
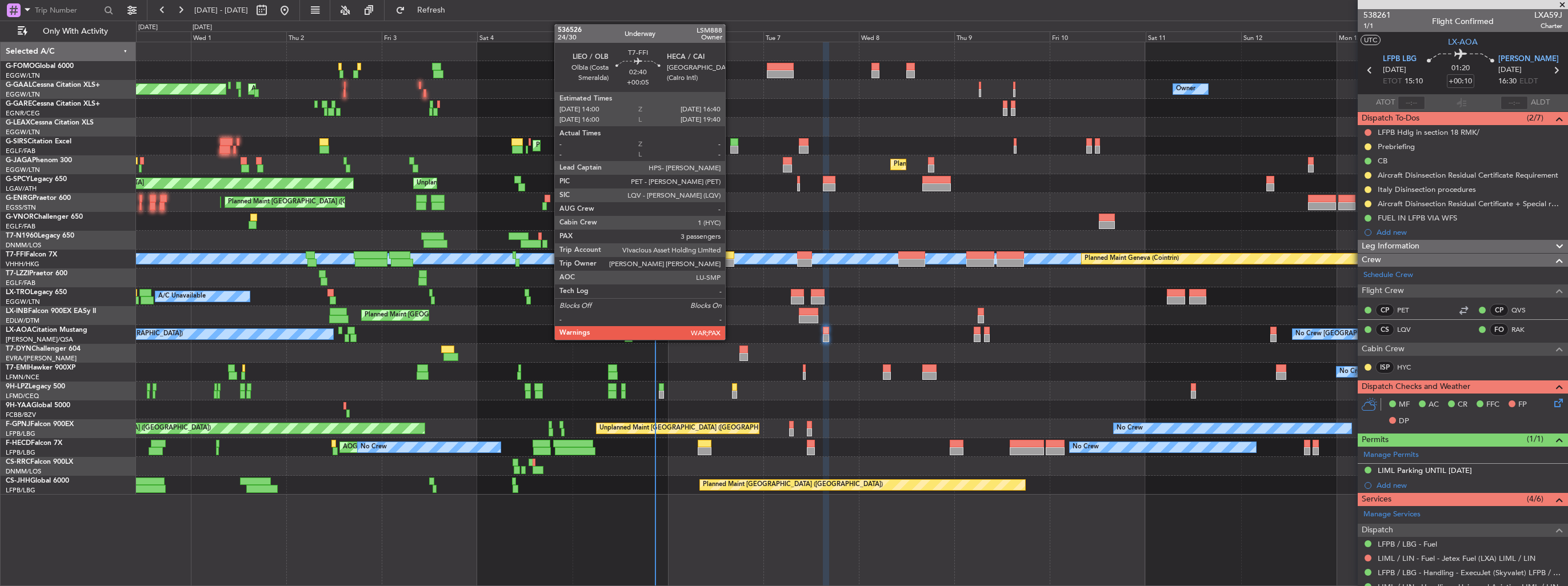
click at [730, 257] on div at bounding box center [728, 255] width 11 height 8
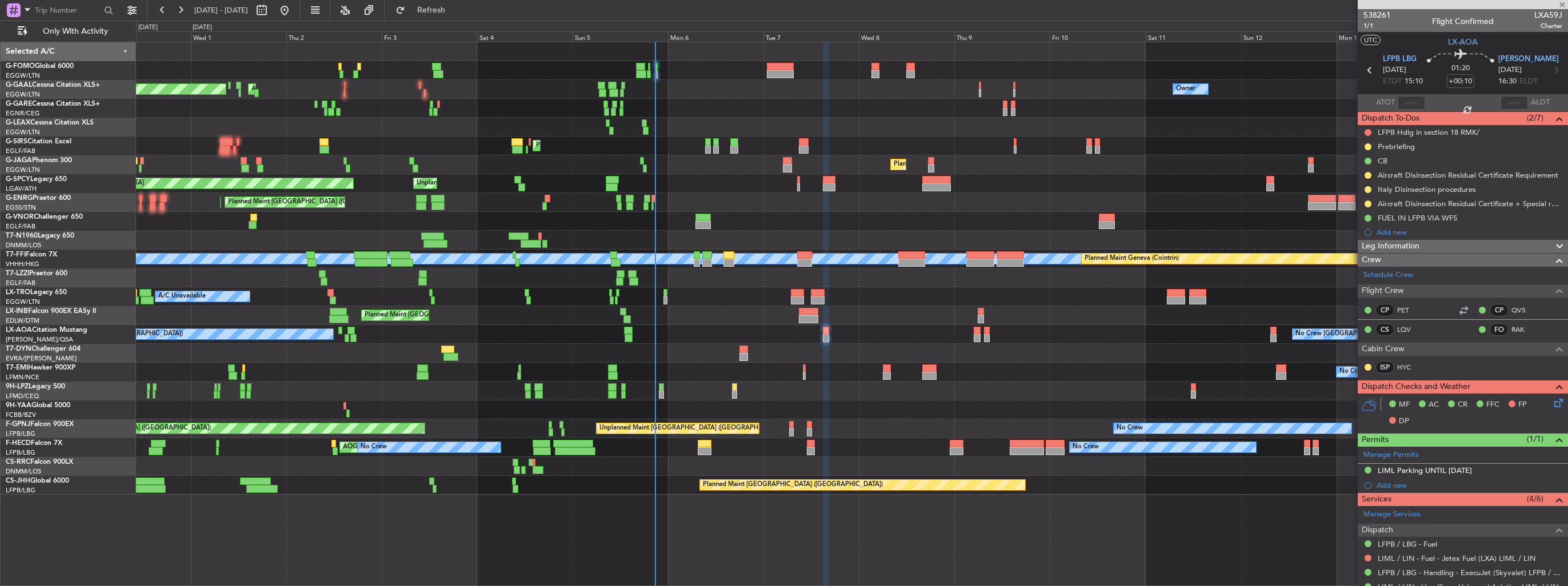
type input "+00:05"
type input "3"
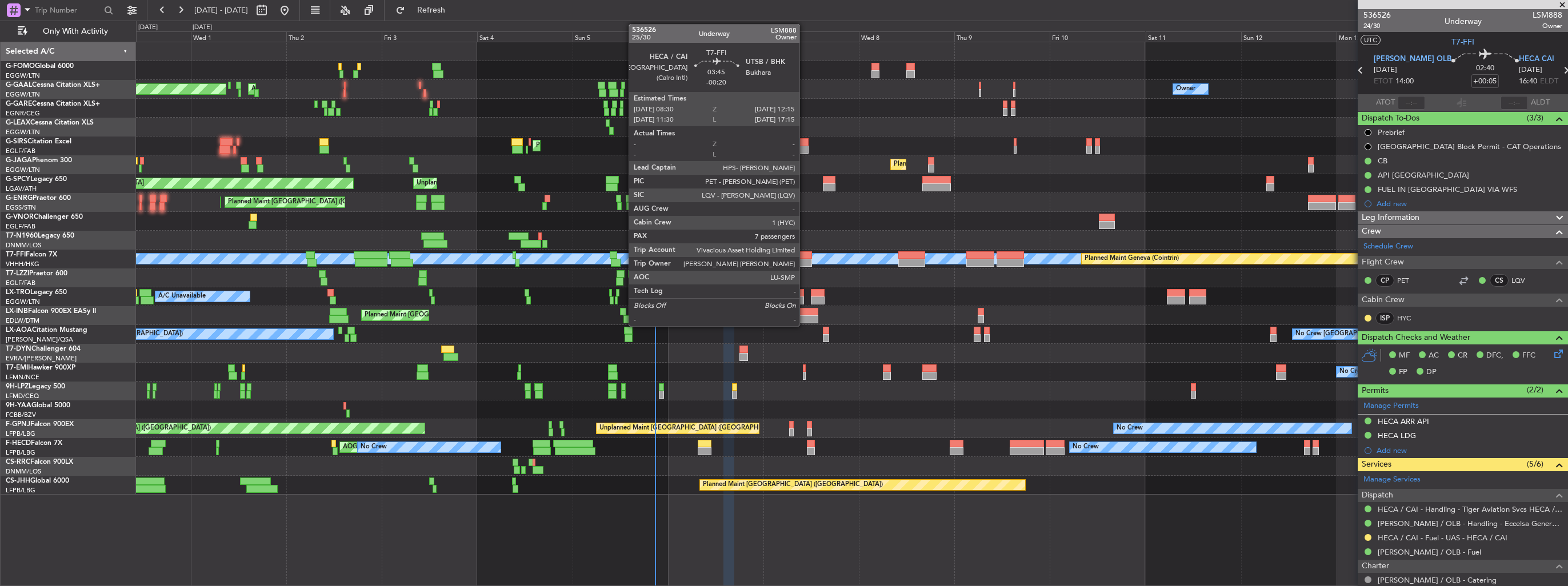
click at [805, 255] on div at bounding box center [805, 255] width 16 height 8
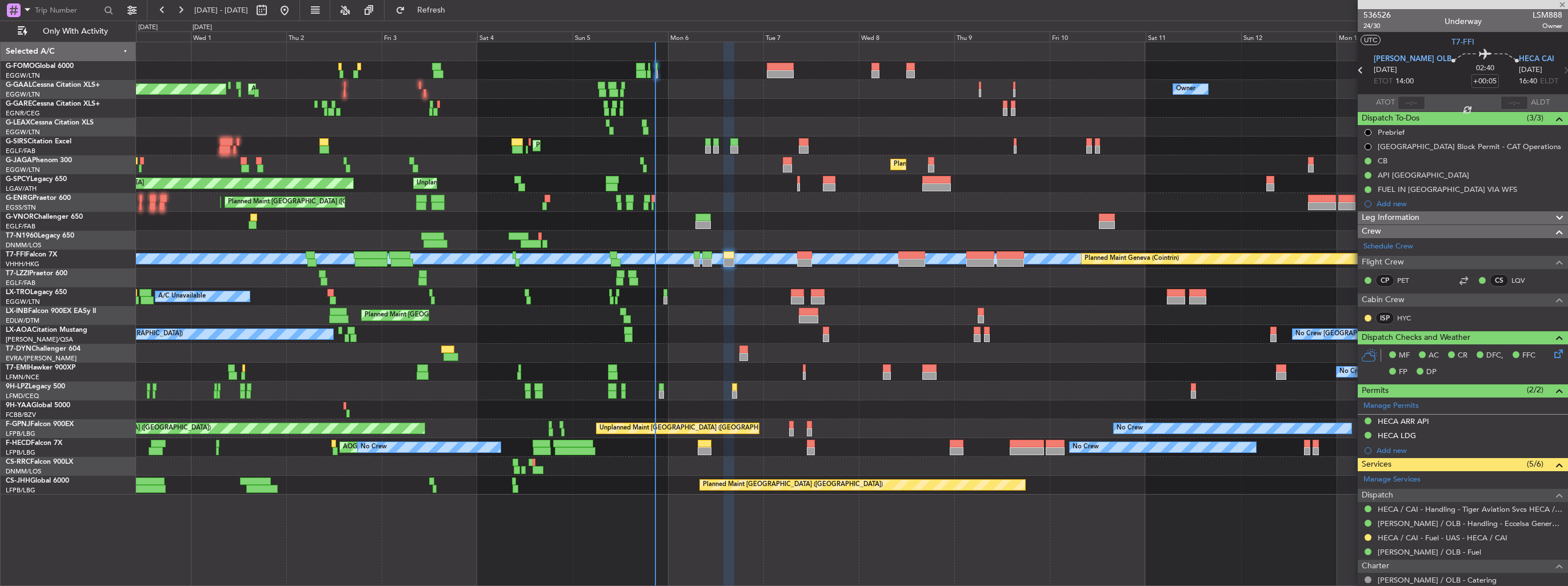
type input "-00:20"
type input "7"
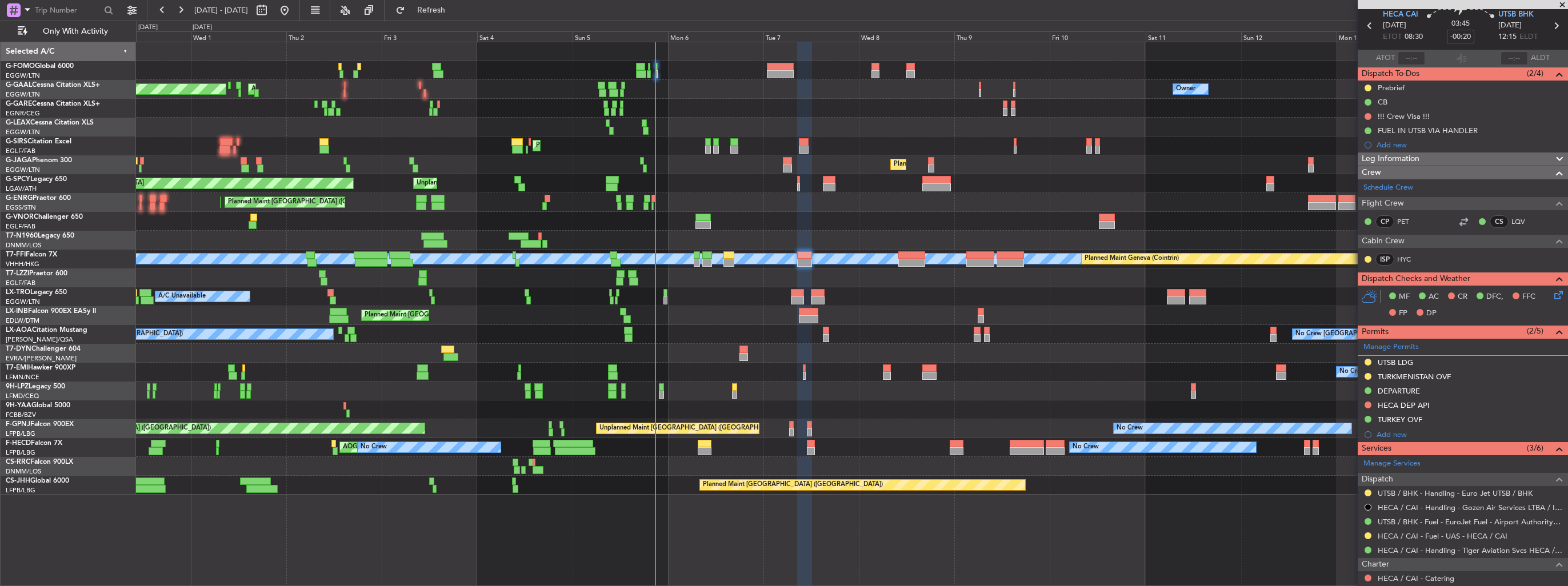
scroll to position [114, 0]
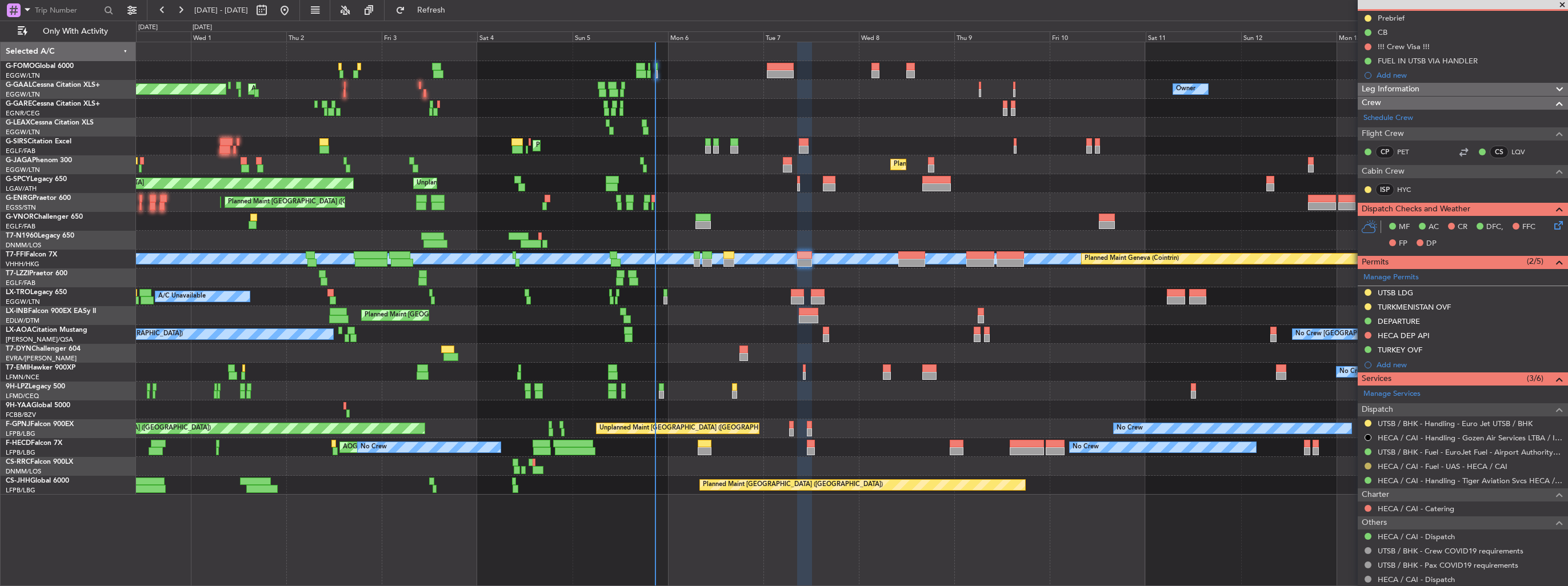
click at [1367, 465] on button at bounding box center [1368, 467] width 7 height 7
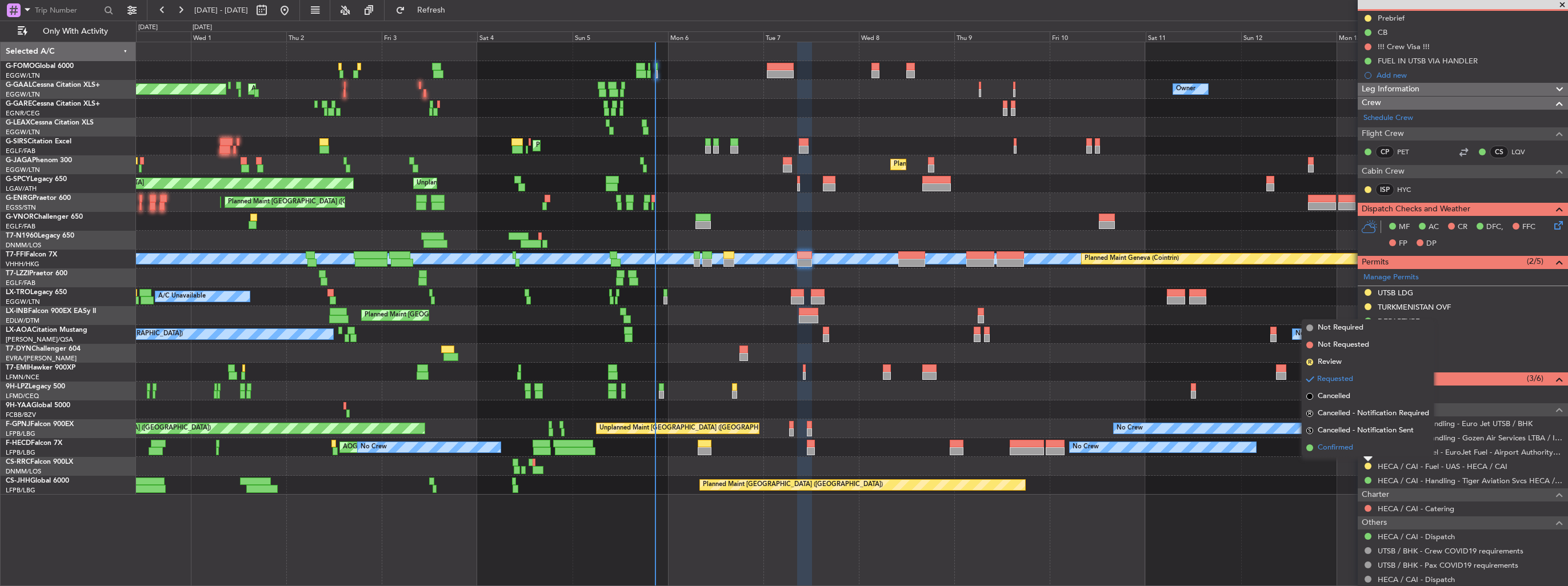
click at [1319, 449] on span "Confirmed" at bounding box center [1336, 448] width 36 height 11
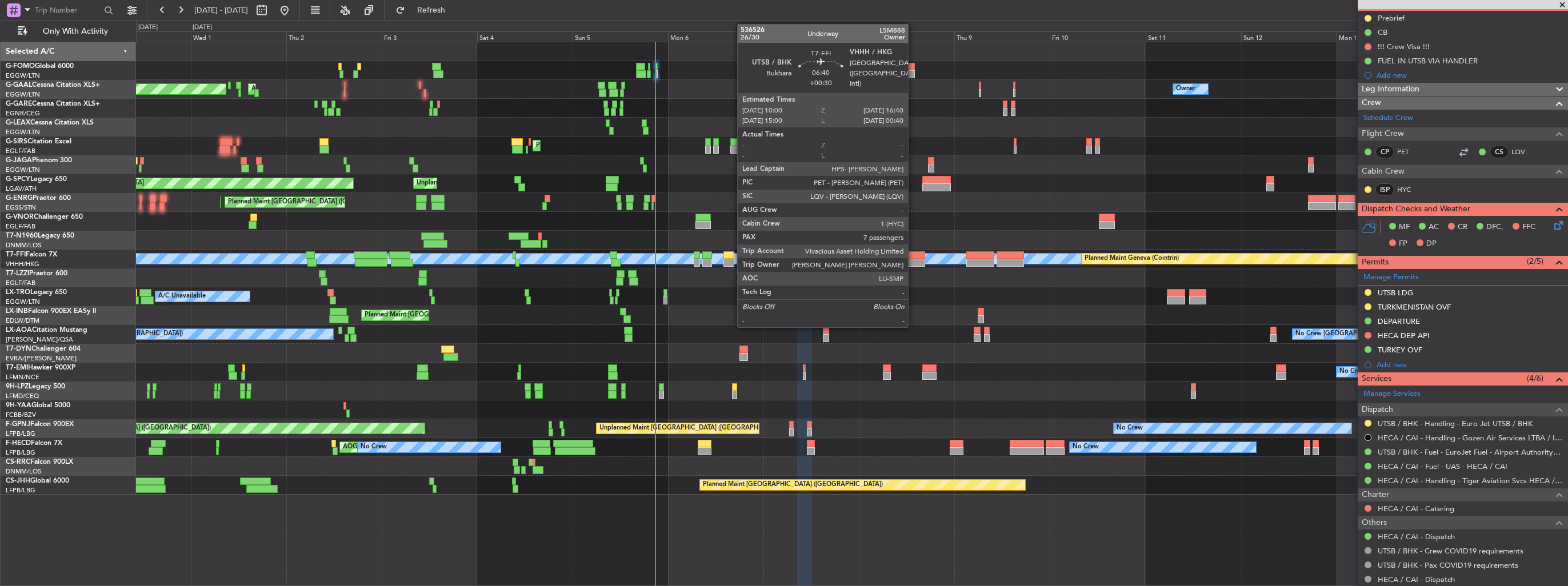
click at [913, 262] on div at bounding box center [912, 262] width 27 height 8
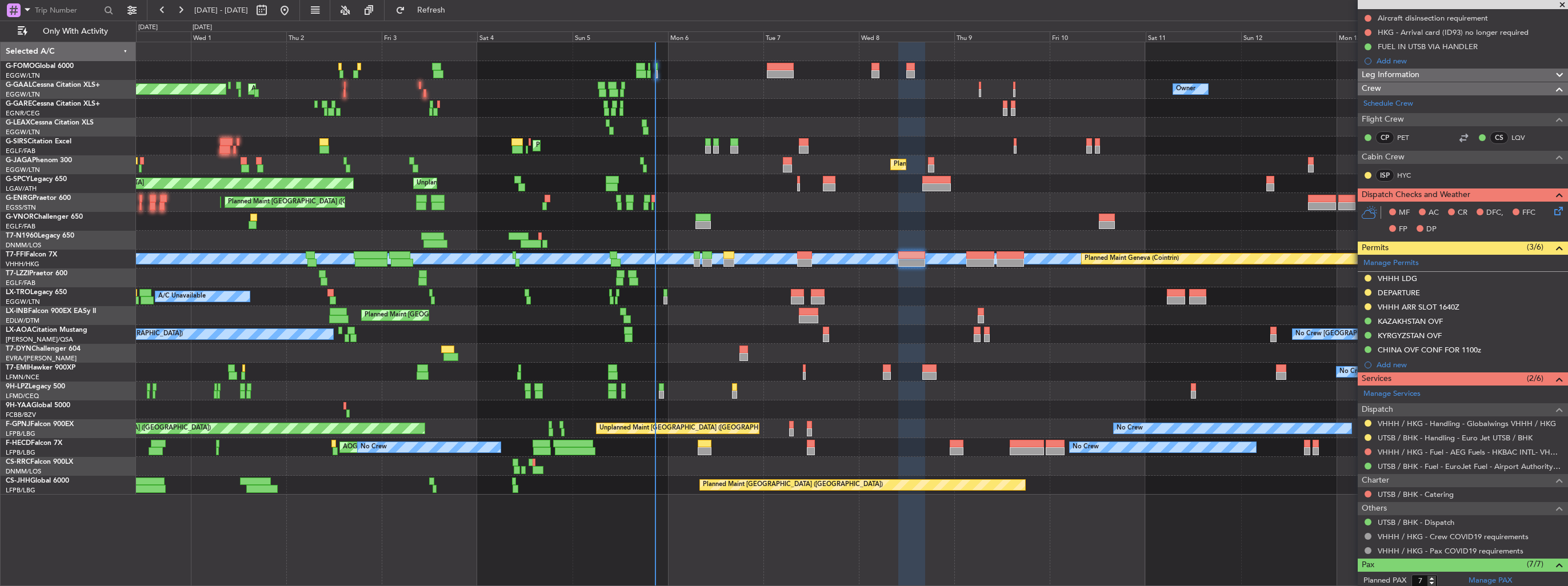
scroll to position [0, 0]
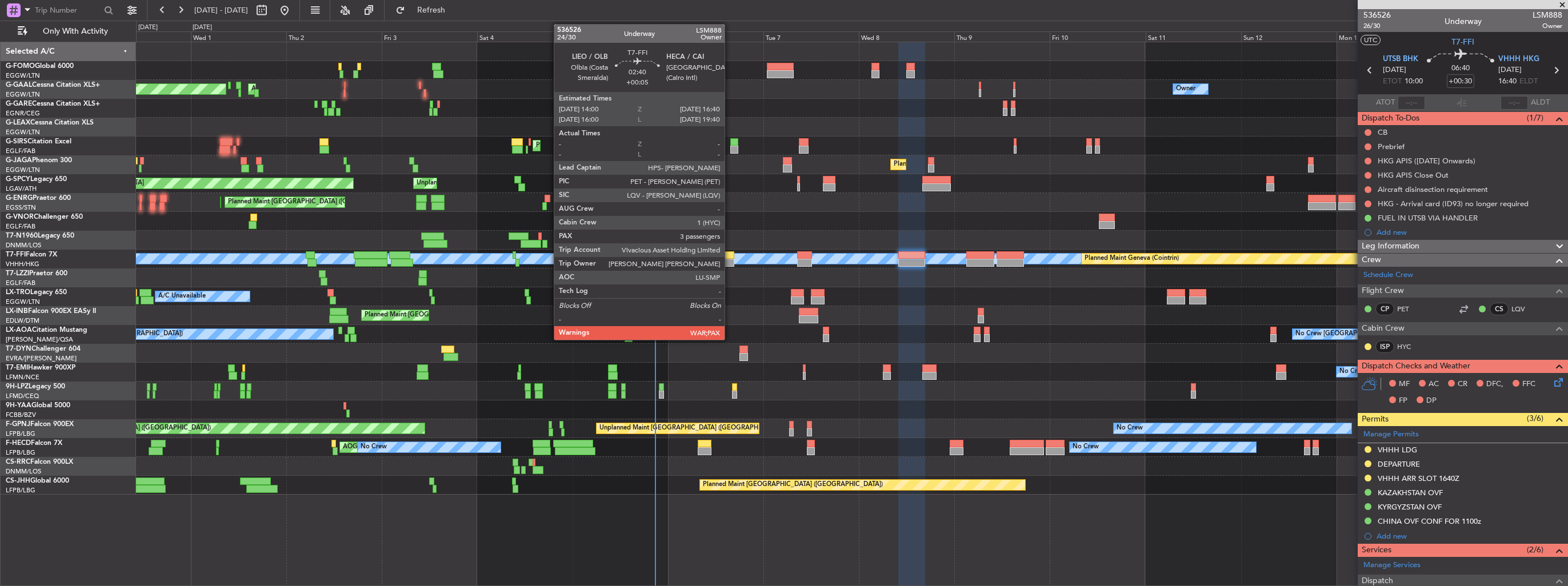
click at [730, 257] on div at bounding box center [728, 255] width 11 height 8
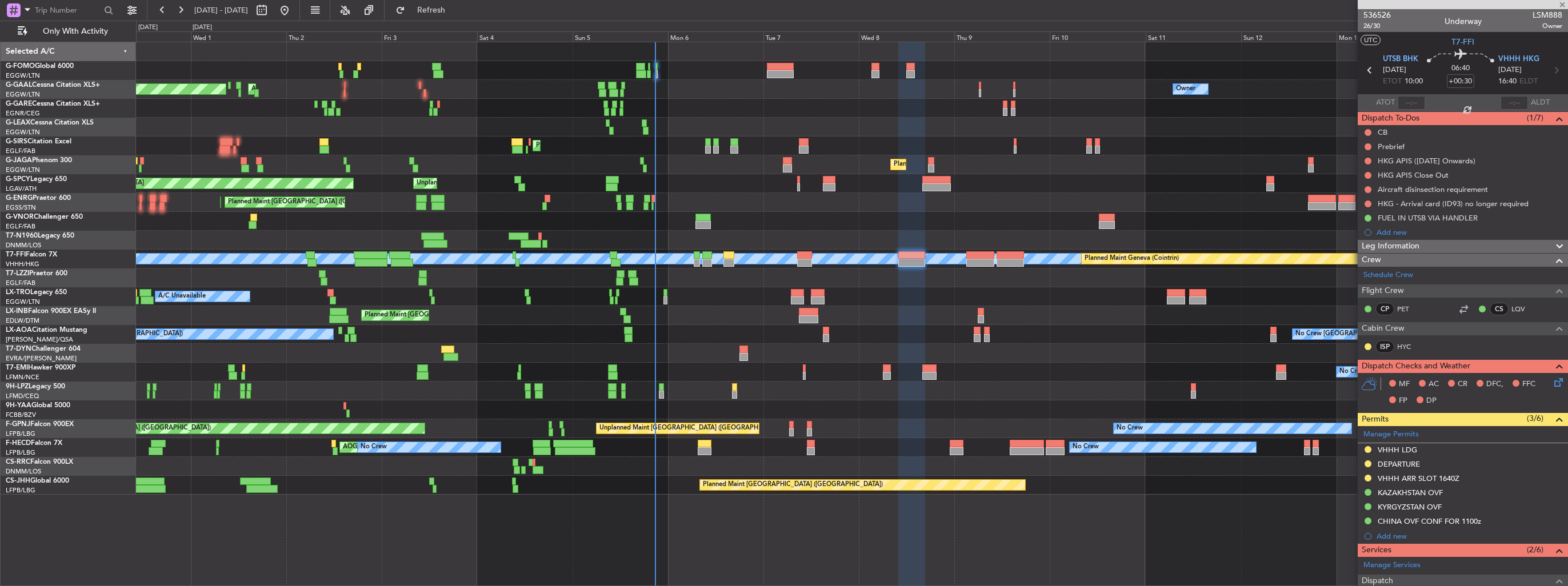
type input "+00:05"
type input "3"
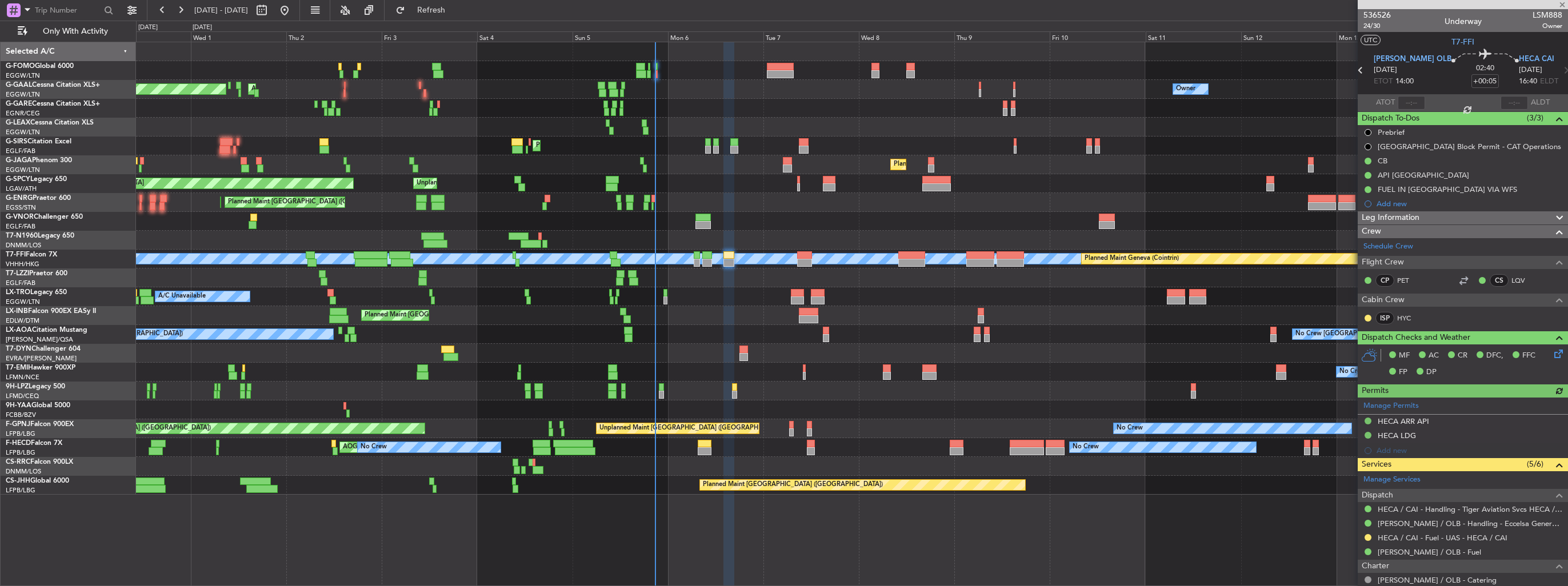
drag, startPoint x: 1366, startPoint y: 537, endPoint x: 1360, endPoint y: 536, distance: 6.1
click at [1366, 537] on button at bounding box center [1368, 538] width 7 height 7
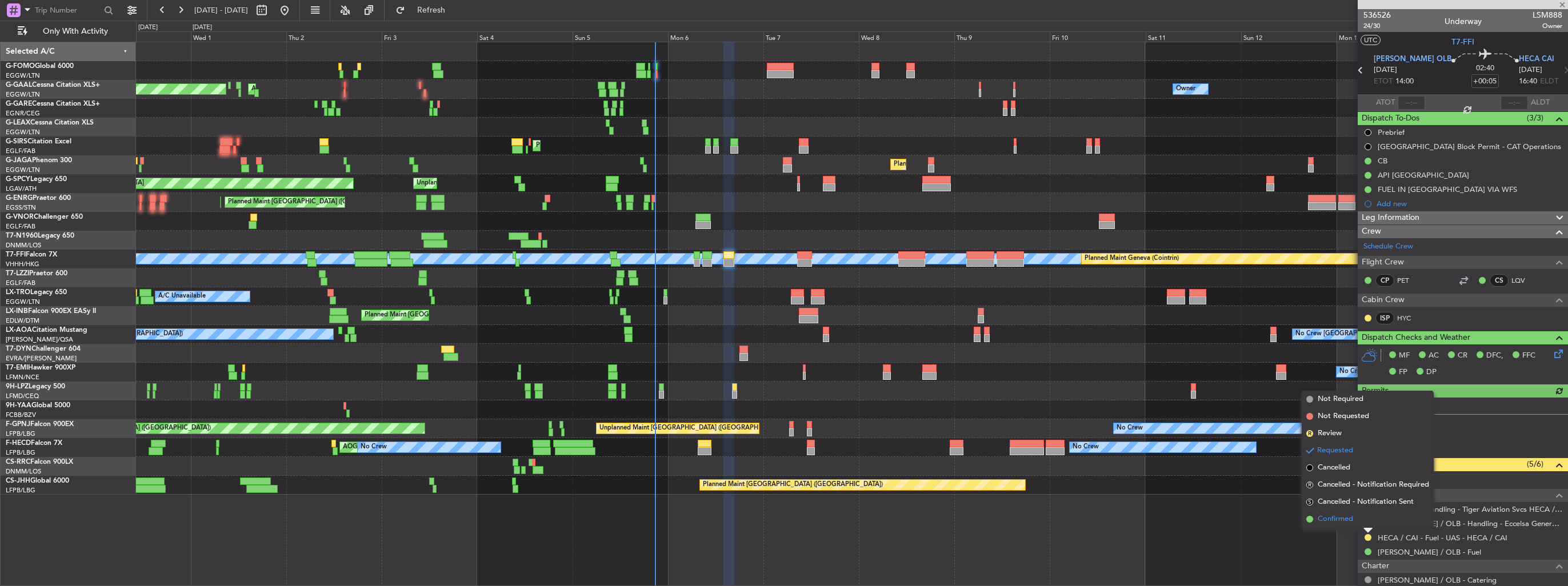
click at [1336, 520] on span "Confirmed" at bounding box center [1336, 520] width 36 height 11
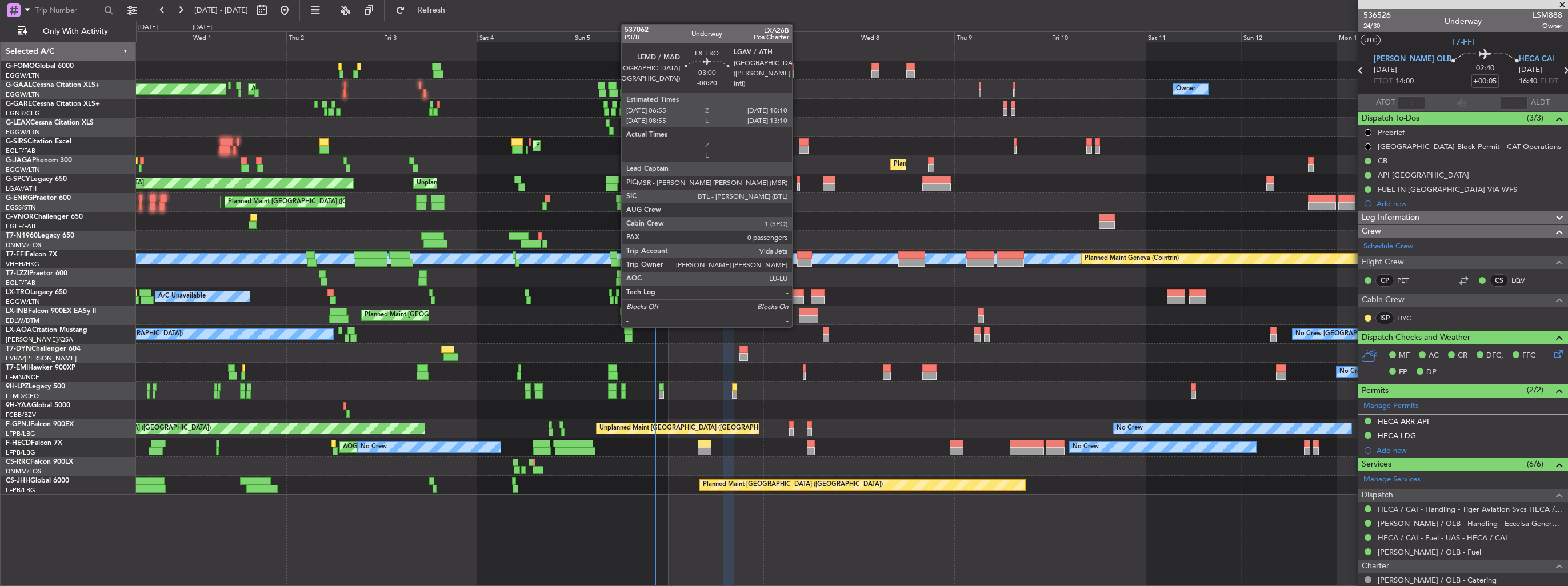
click at [797, 295] on div at bounding box center [798, 293] width 13 height 8
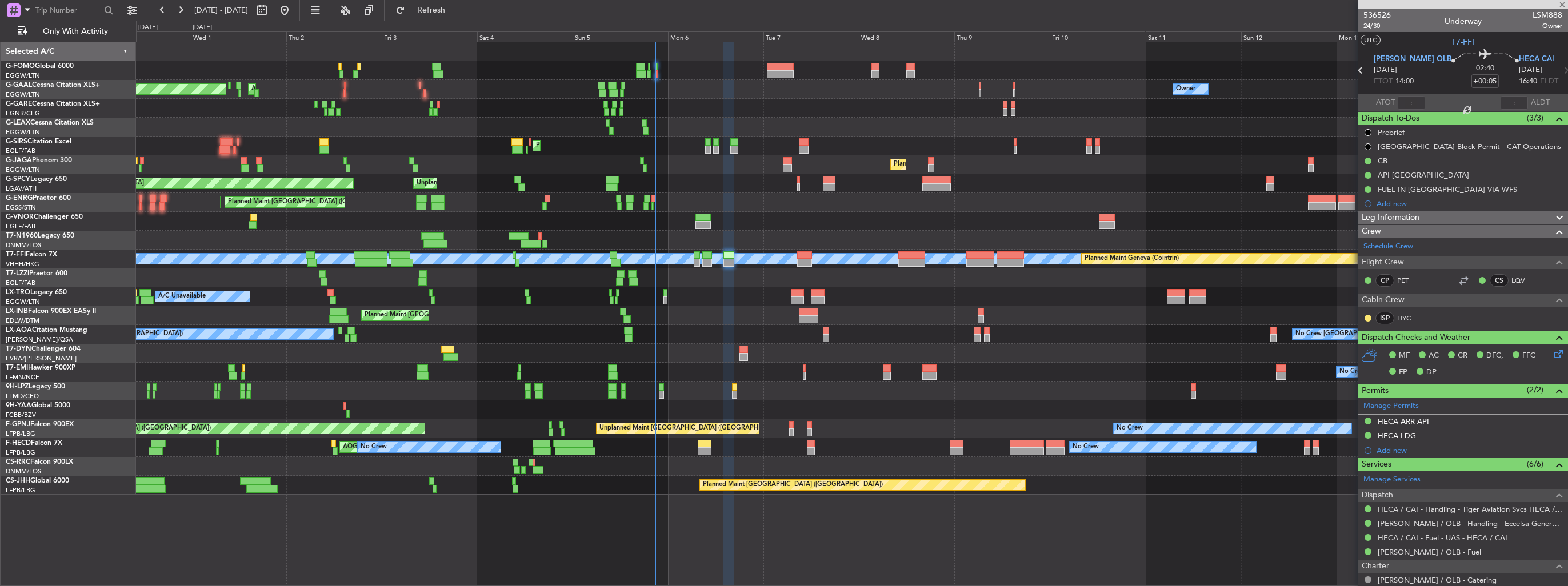
type input "-00:20"
type input "0"
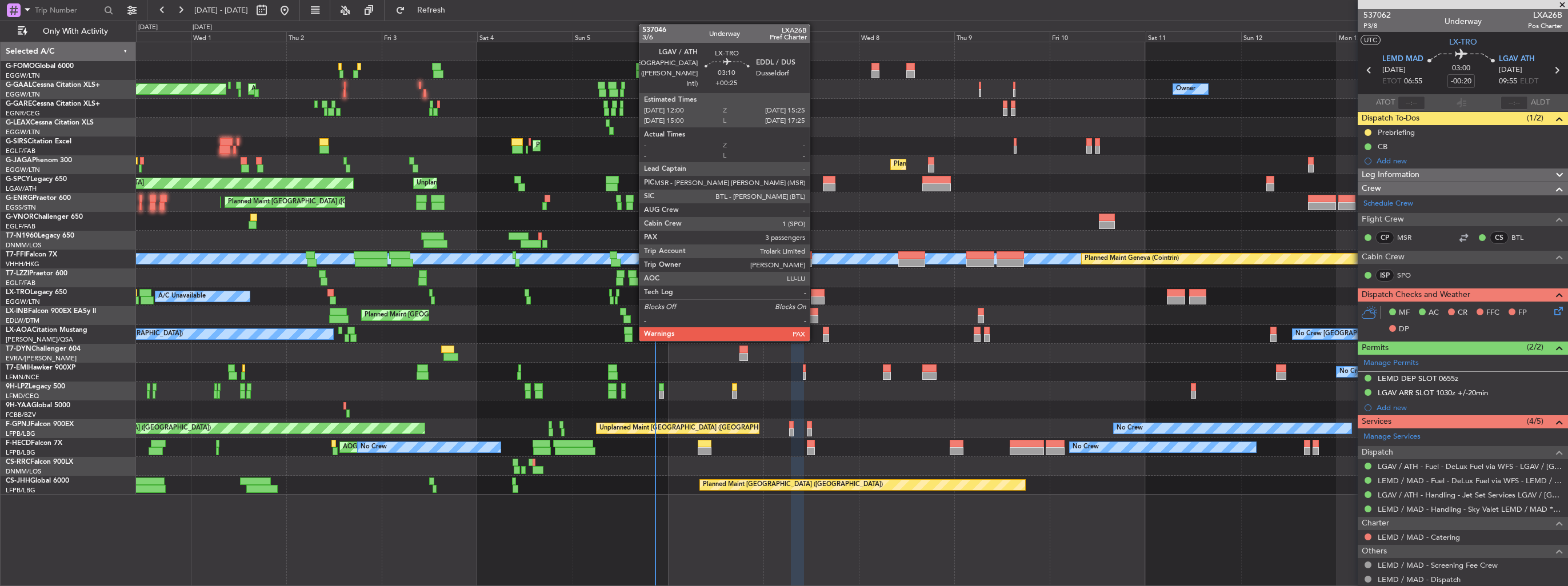
click at [815, 297] on div at bounding box center [818, 300] width 14 height 8
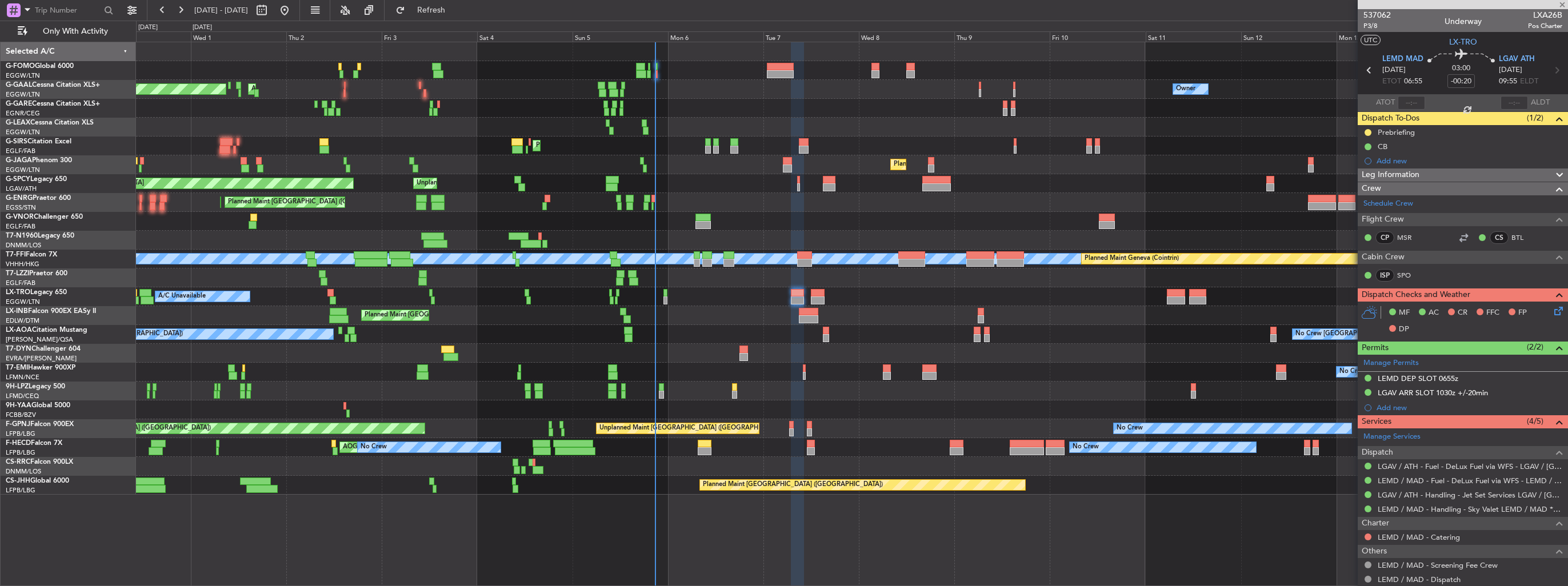
type input "+00:25"
type input "3"
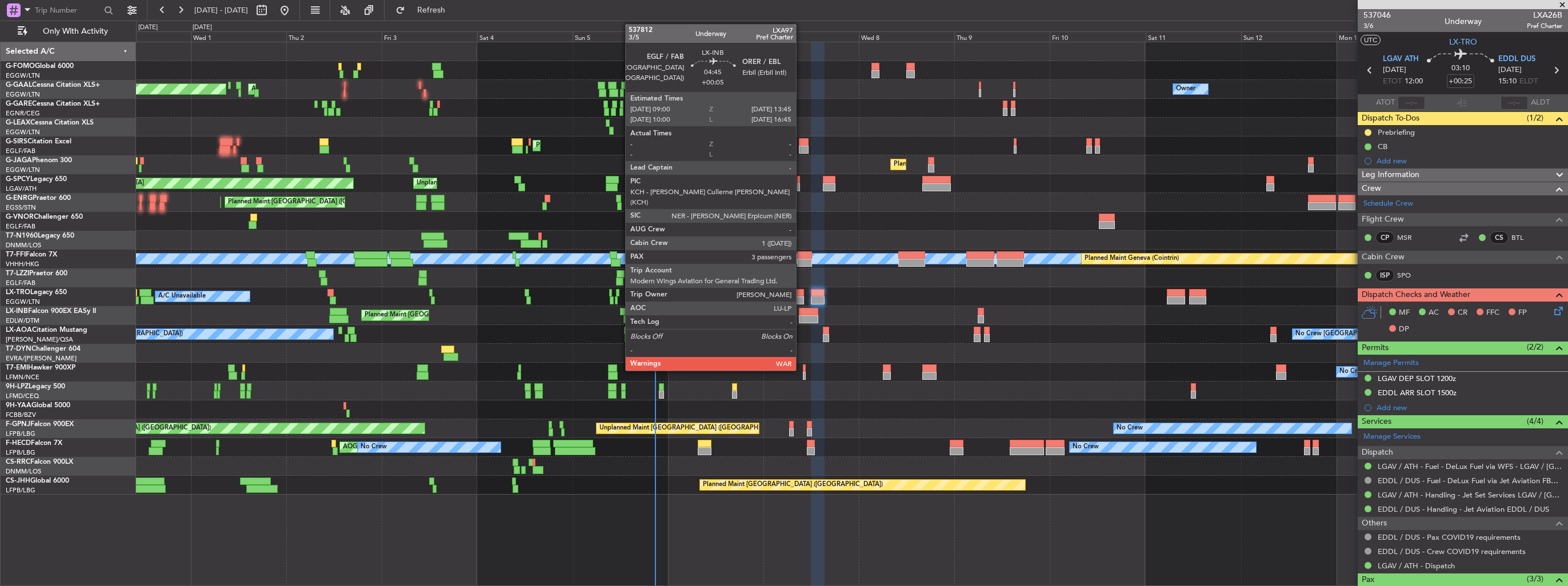
click at [801, 317] on div at bounding box center [808, 319] width 19 height 8
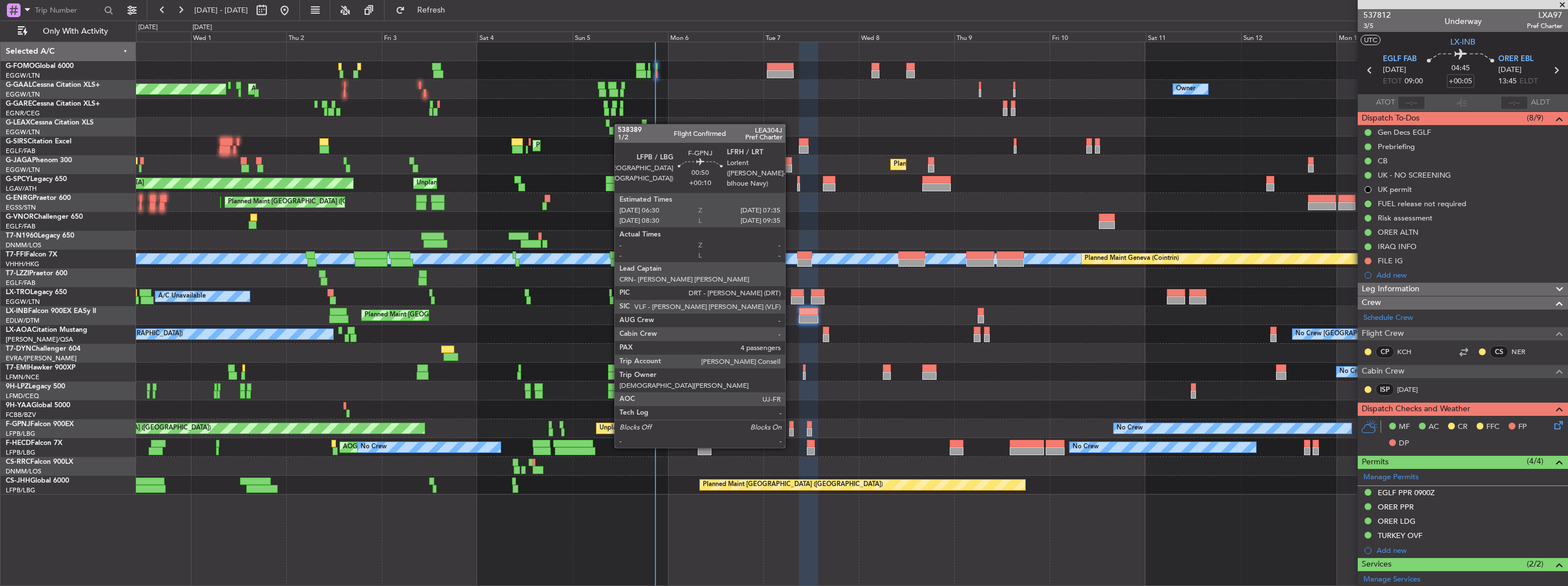
click at [790, 425] on div at bounding box center [791, 424] width 4 height 8
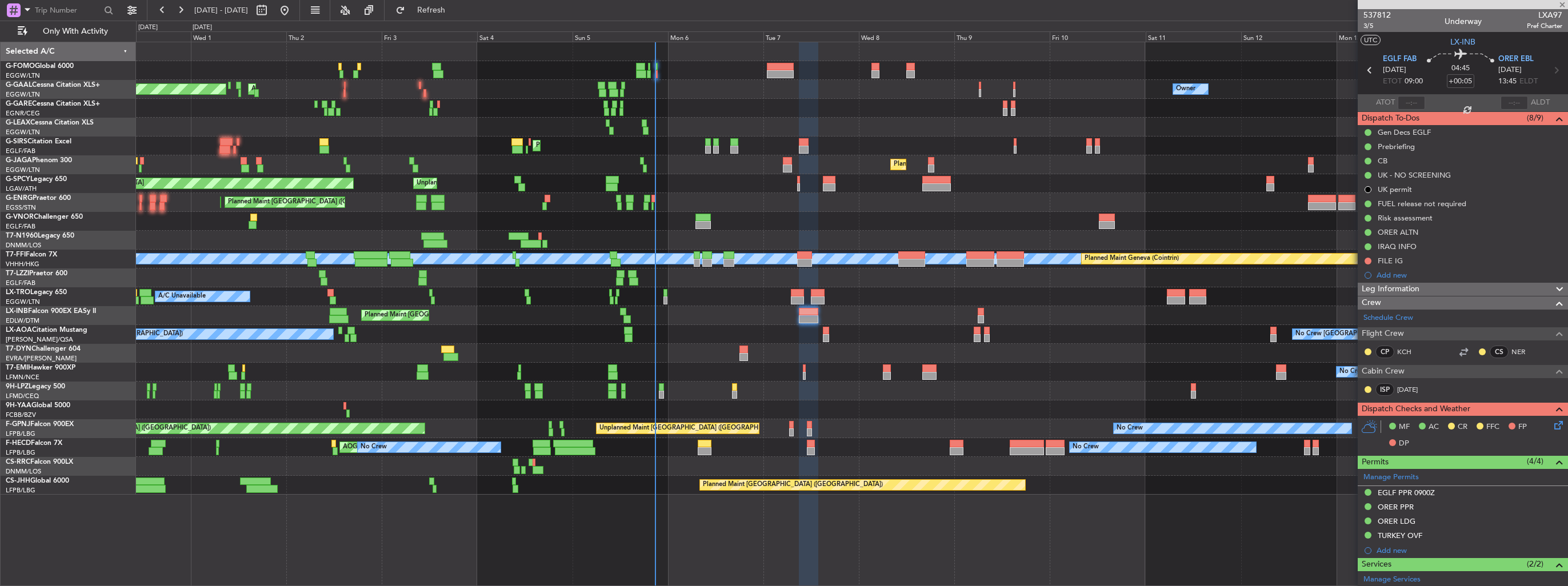
type input "+00:10"
type input "4"
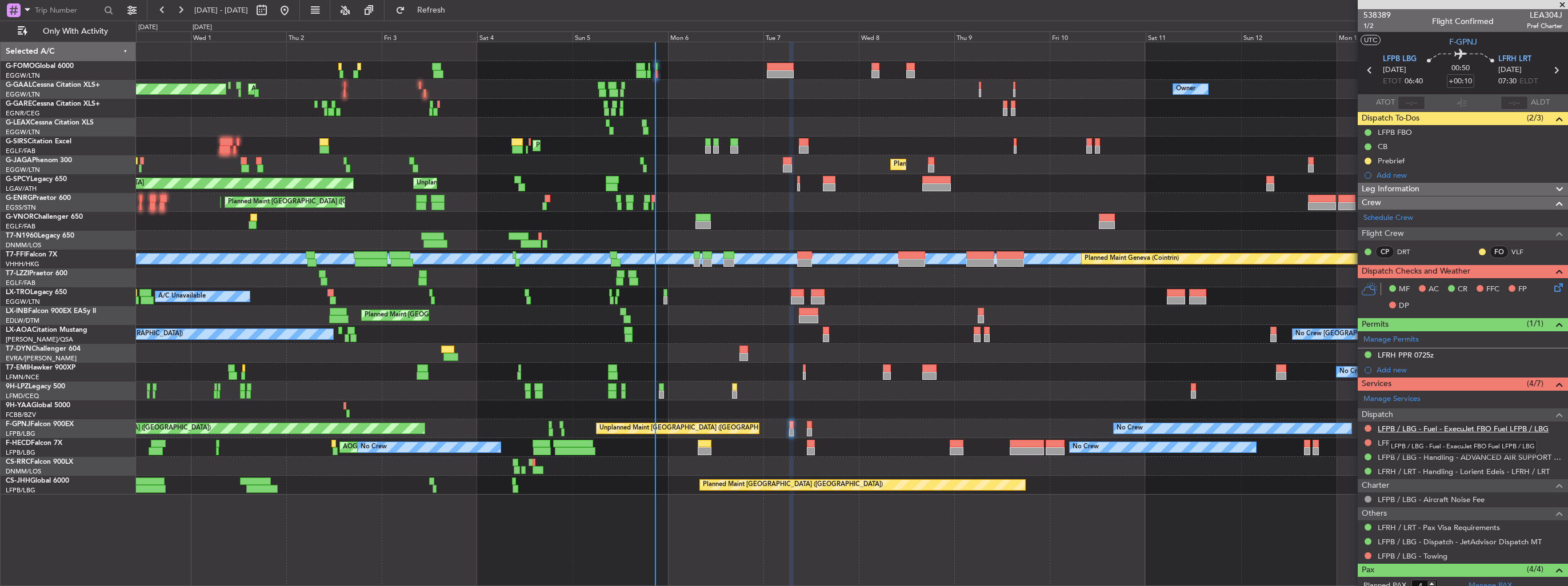
click at [1408, 429] on link "LFPB / LBG - Fuel - ExecuJet FBO Fuel LFPB / LBG" at bounding box center [1463, 429] width 171 height 10
click at [1389, 439] on link "LFRH / LRT - Fuel" at bounding box center [1407, 443] width 59 height 10
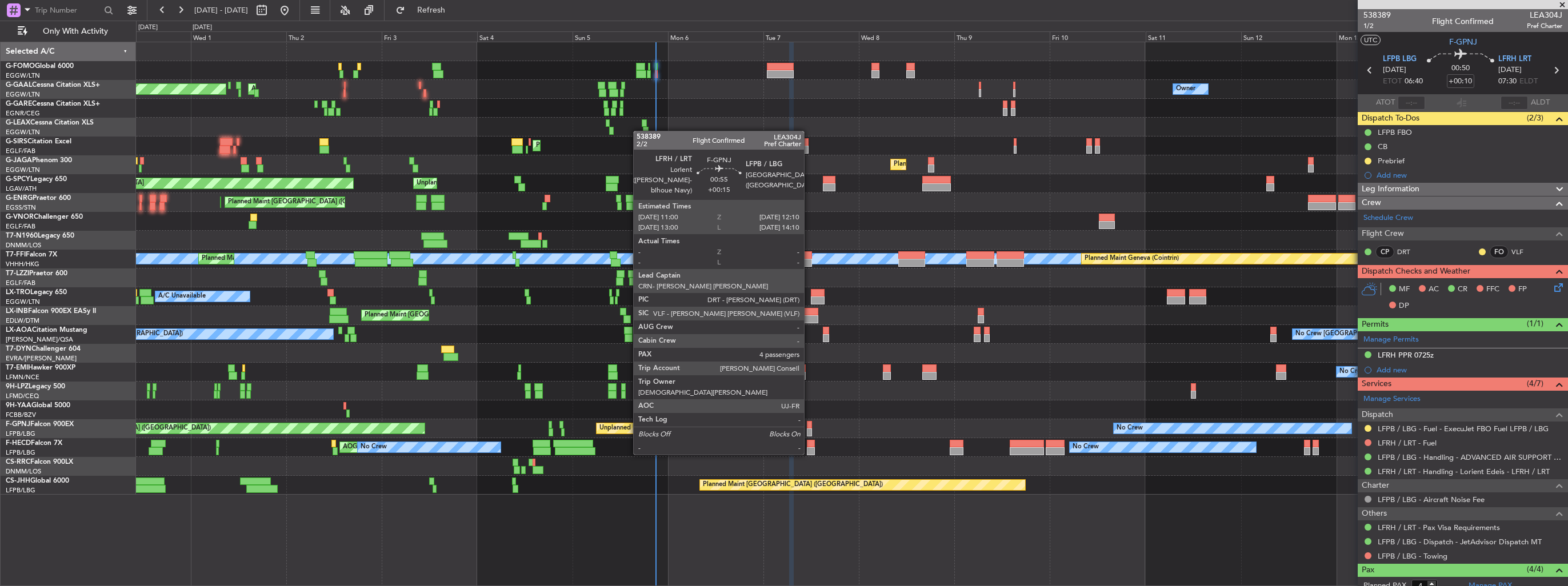
click at [809, 432] on div at bounding box center [809, 432] width 5 height 8
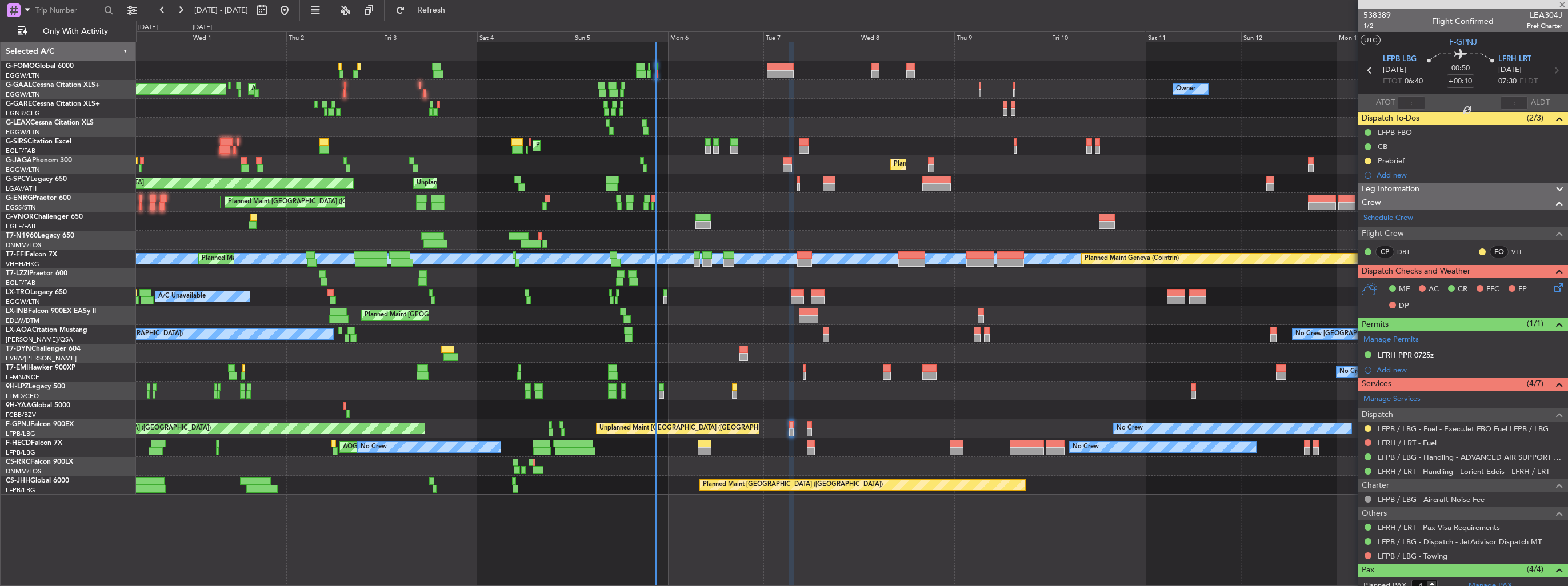
type input "+00:15"
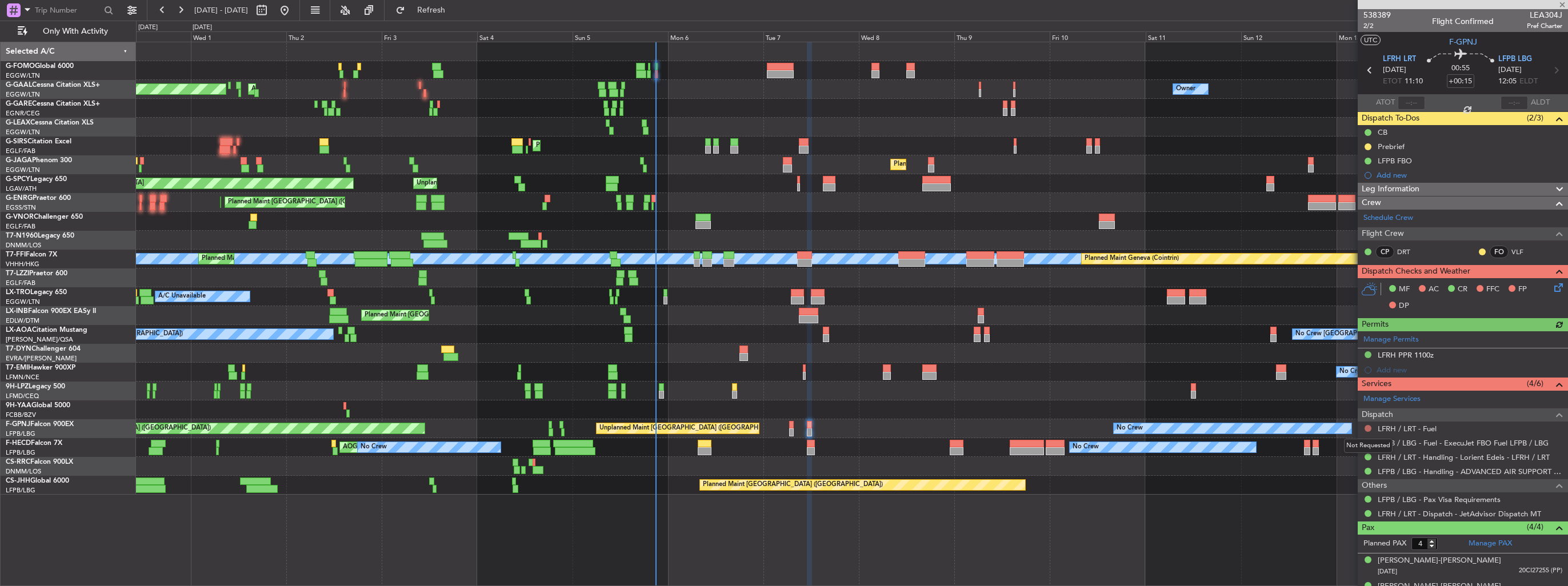
click at [1369, 426] on button at bounding box center [1368, 429] width 7 height 7
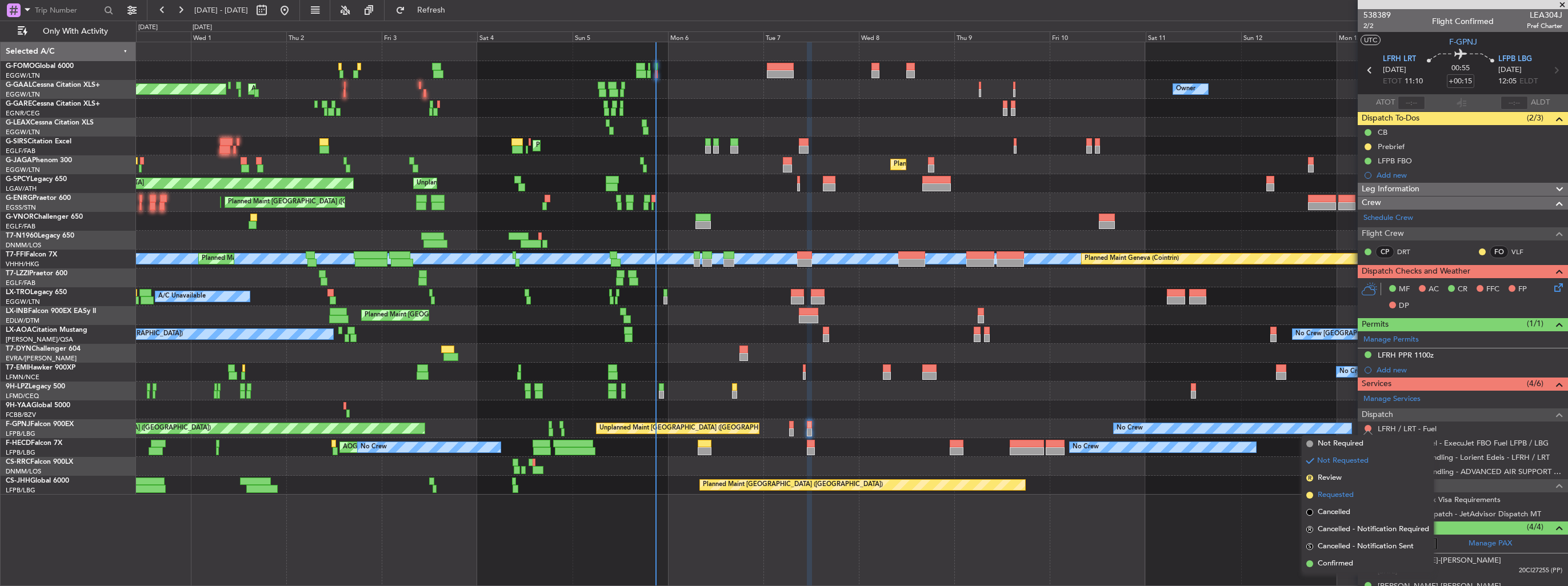
click at [1332, 495] on span "Requested" at bounding box center [1336, 495] width 36 height 11
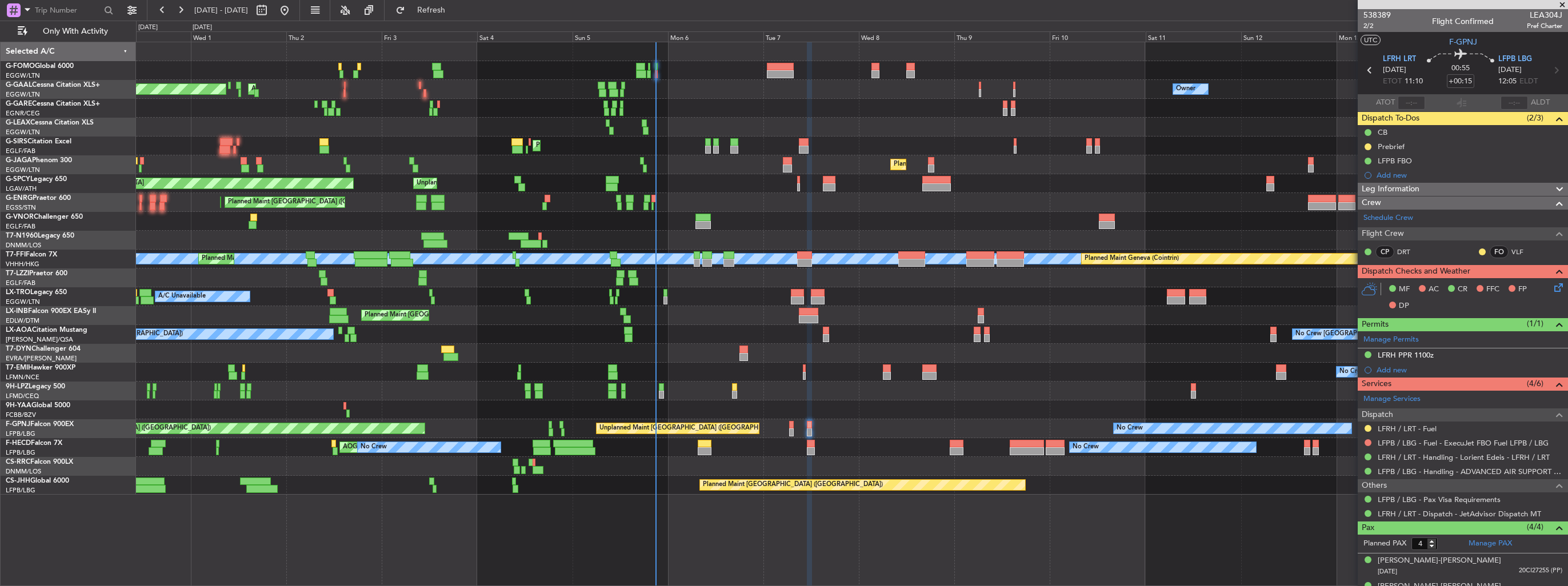
drag, startPoint x: 1394, startPoint y: 174, endPoint x: 1409, endPoint y: 178, distance: 15.5
click at [1394, 174] on div "Add new" at bounding box center [1469, 175] width 186 height 10
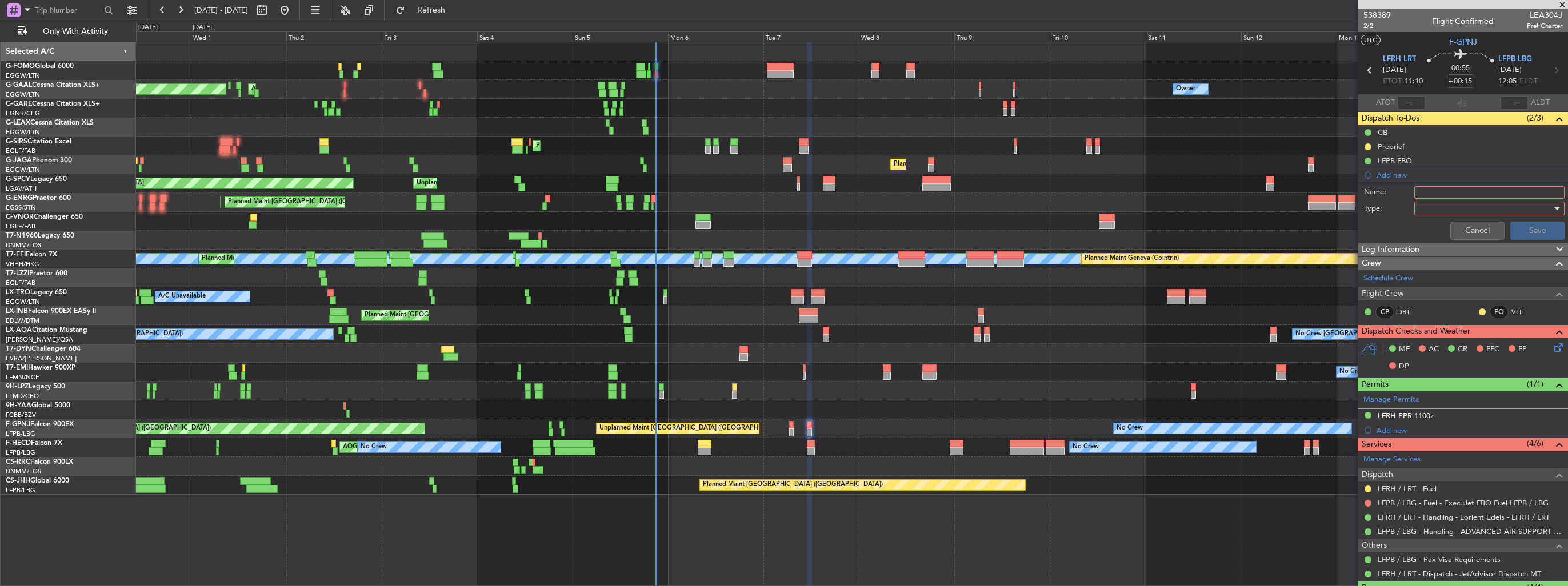
click at [1439, 189] on input "Name:" at bounding box center [1489, 193] width 150 height 13
type input "FUEL IN LFRH VIA HADID"
click at [1474, 202] on div at bounding box center [1485, 209] width 133 height 17
click at [1464, 232] on span "Generic" at bounding box center [1484, 231] width 134 height 17
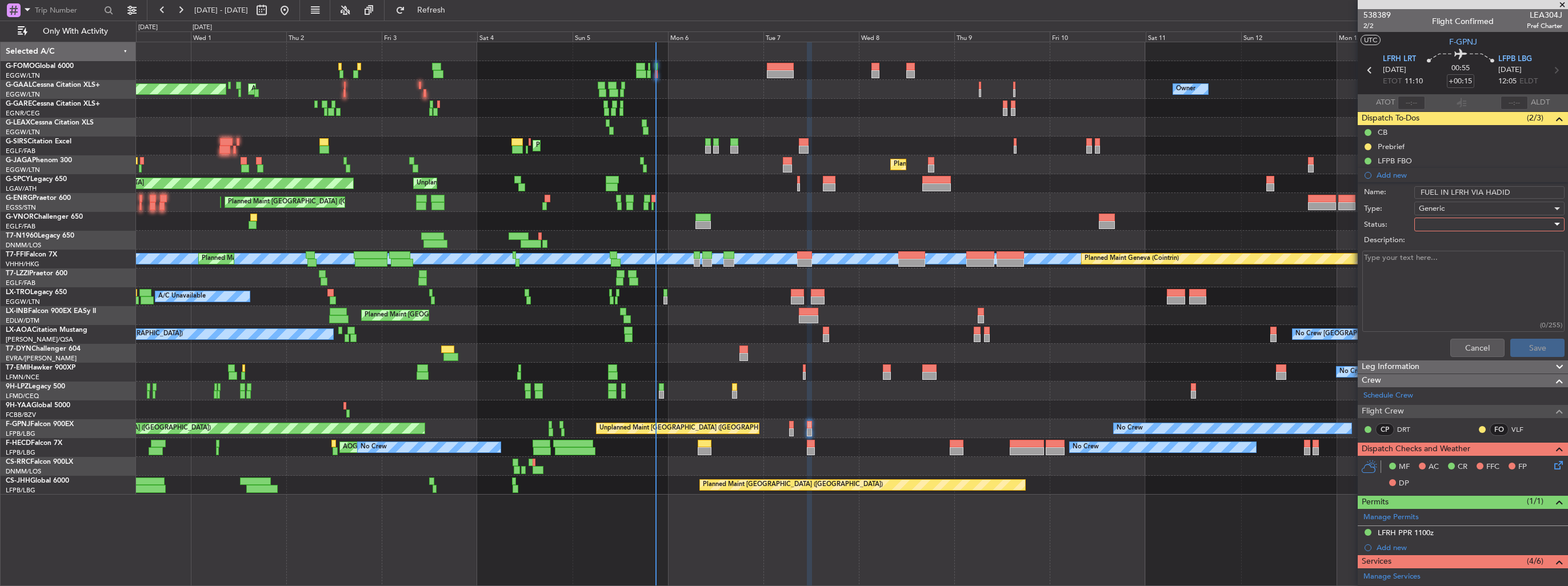
click at [1459, 218] on div at bounding box center [1485, 224] width 133 height 17
click at [1456, 262] on span "In Progress" at bounding box center [1484, 264] width 134 height 17
click at [1519, 343] on button "Save" at bounding box center [1537, 348] width 54 height 19
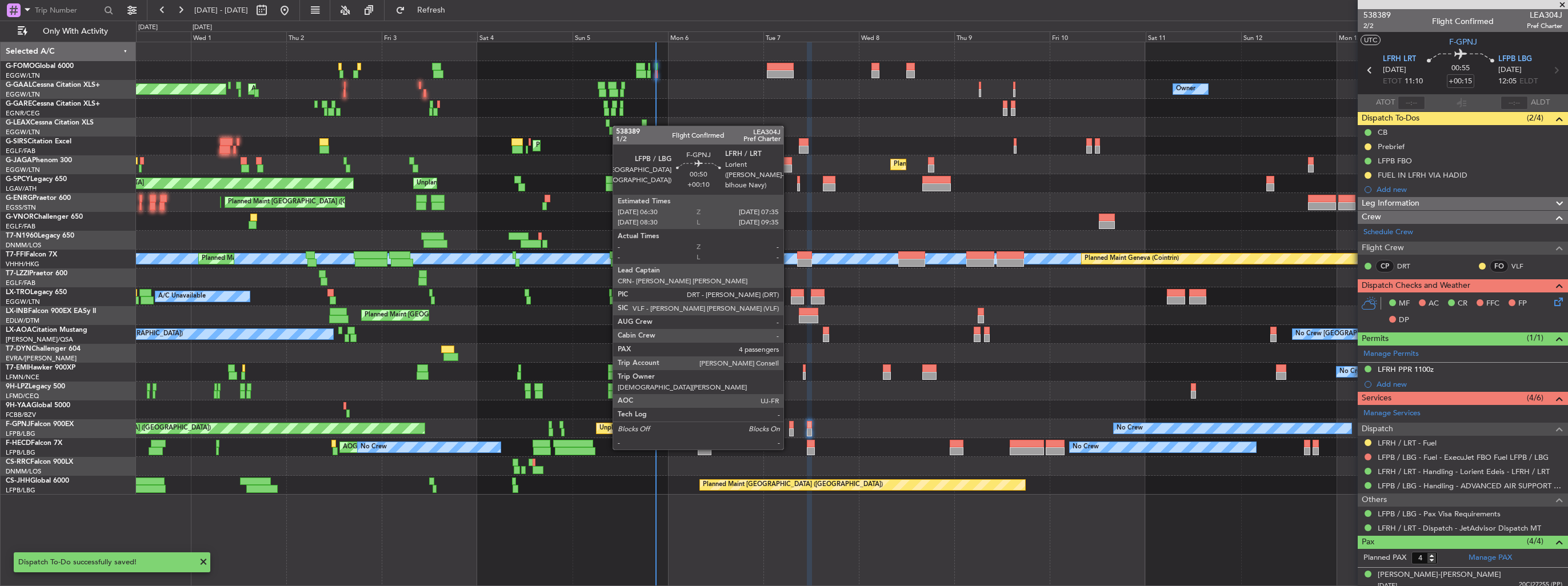
click at [789, 427] on div at bounding box center [791, 424] width 4 height 8
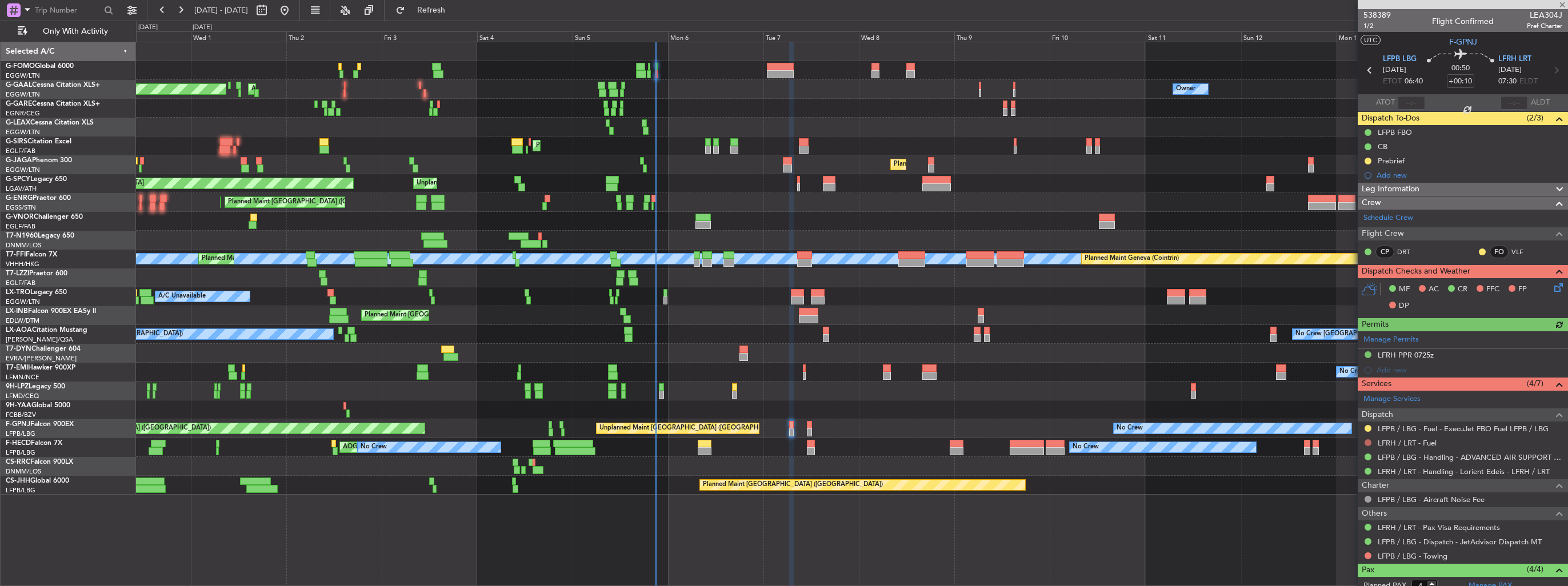
click at [1367, 442] on button at bounding box center [1368, 443] width 7 height 7
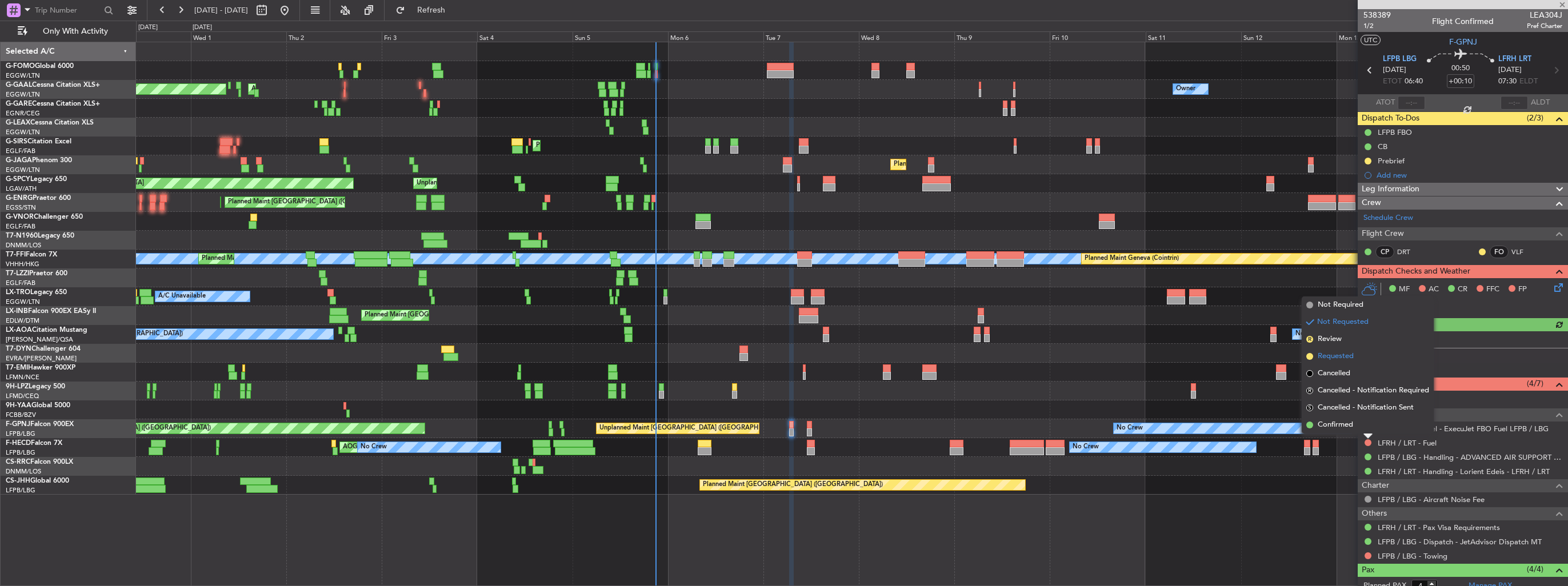
click at [1324, 356] on span "Requested" at bounding box center [1336, 357] width 36 height 11
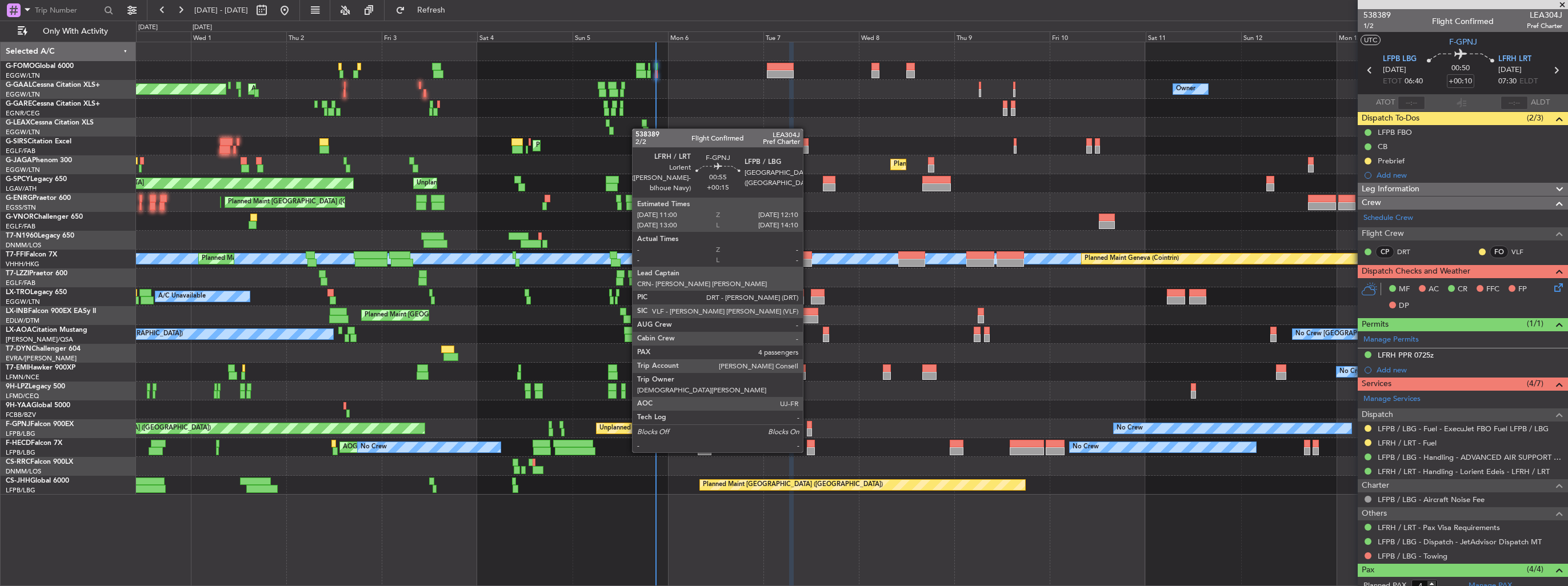
click at [808, 429] on div at bounding box center [809, 432] width 5 height 8
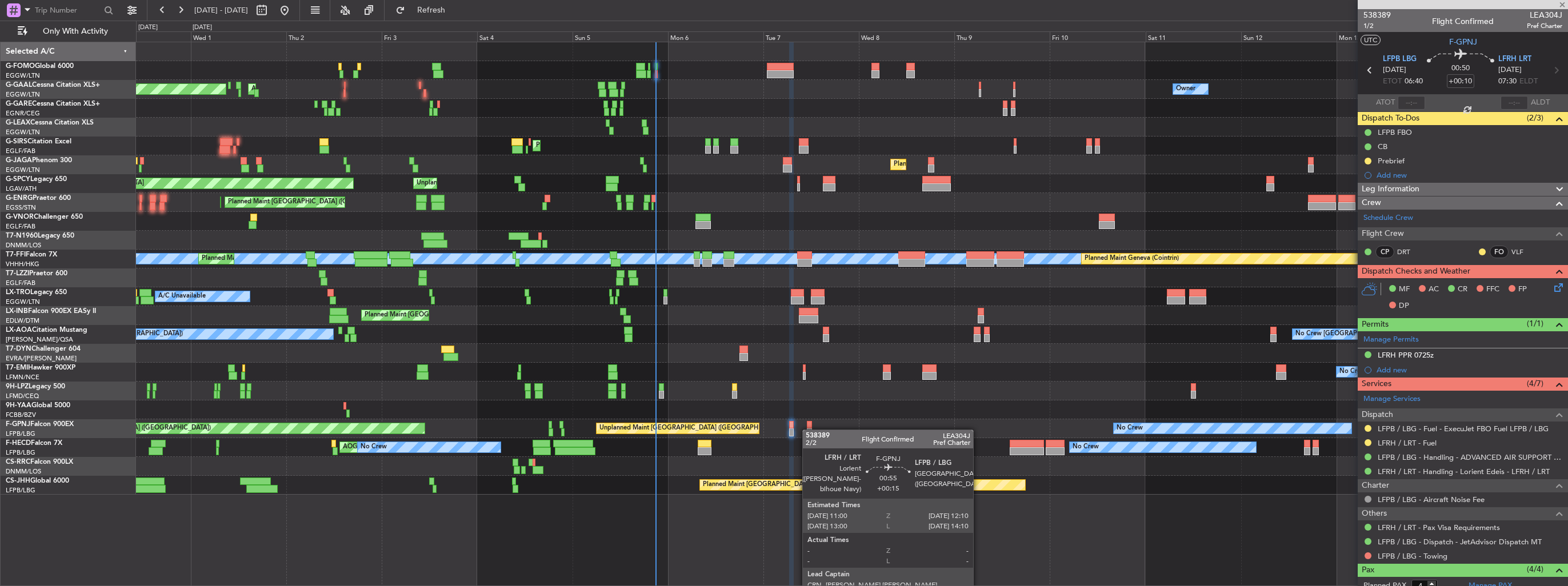
type input "+00:15"
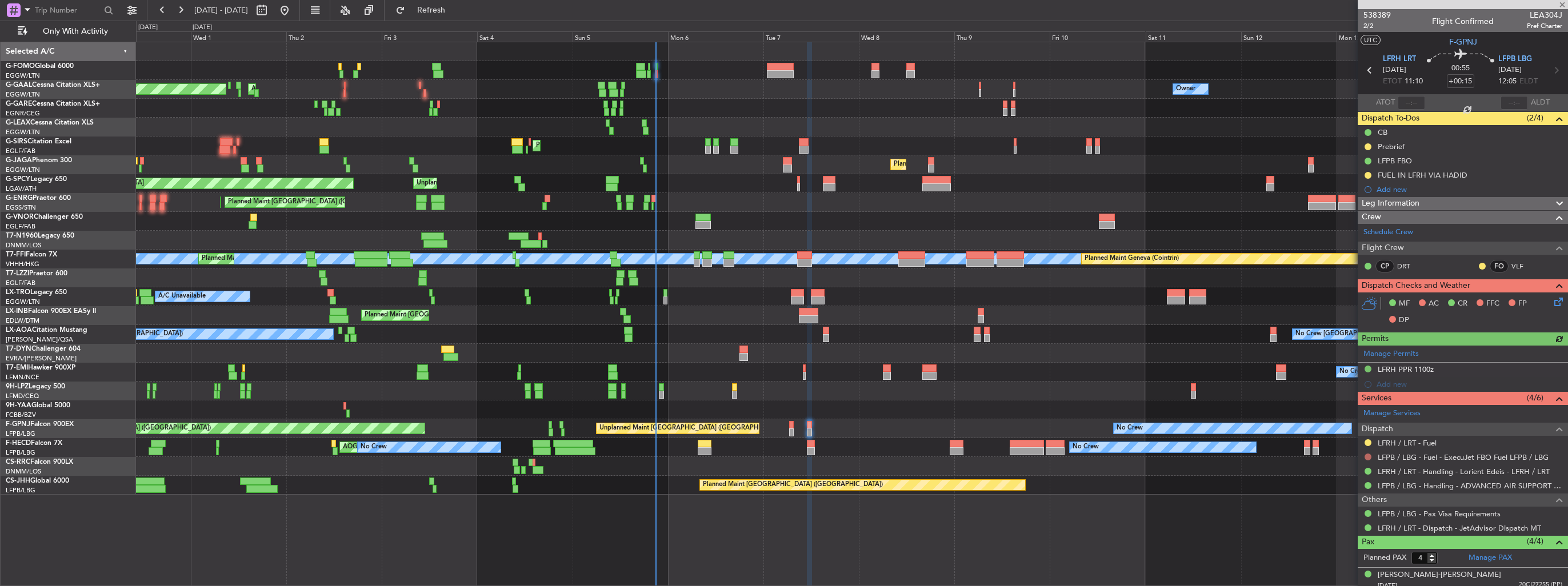
click at [1364, 456] on div at bounding box center [1368, 457] width 9 height 9
click at [1367, 455] on button at bounding box center [1368, 457] width 7 height 7
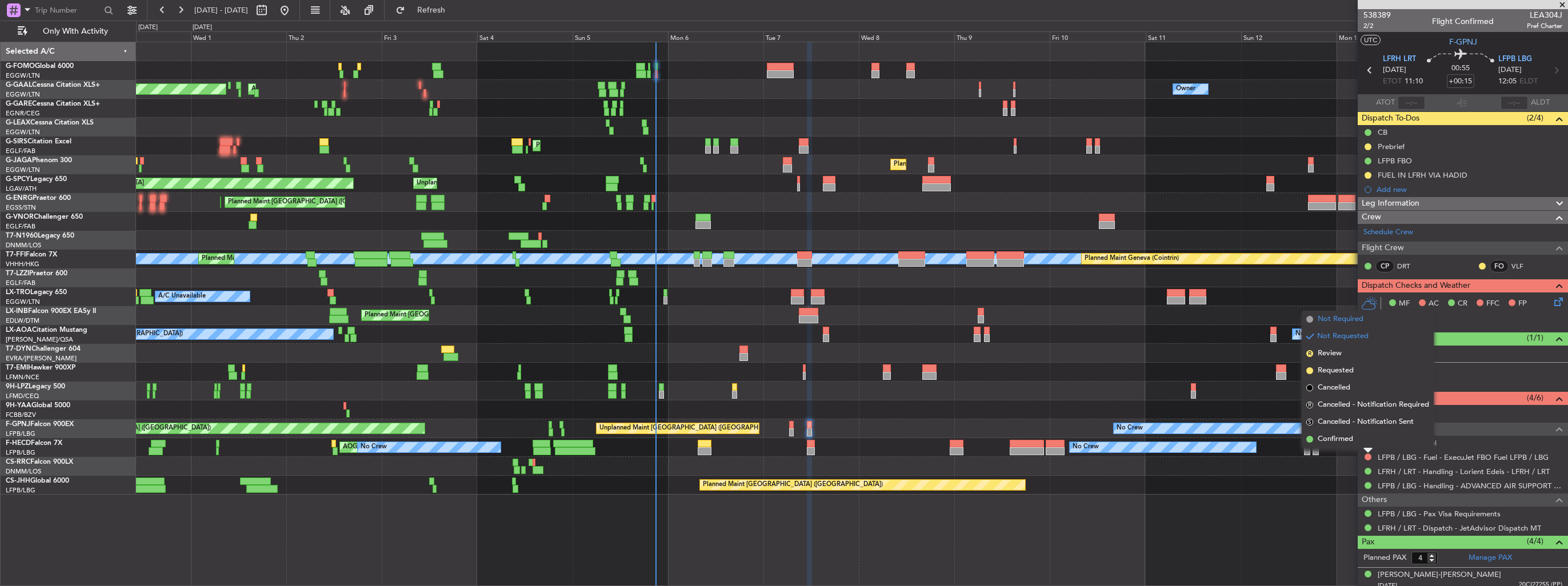
click at [1335, 324] on span "Not Required" at bounding box center [1341, 319] width 46 height 11
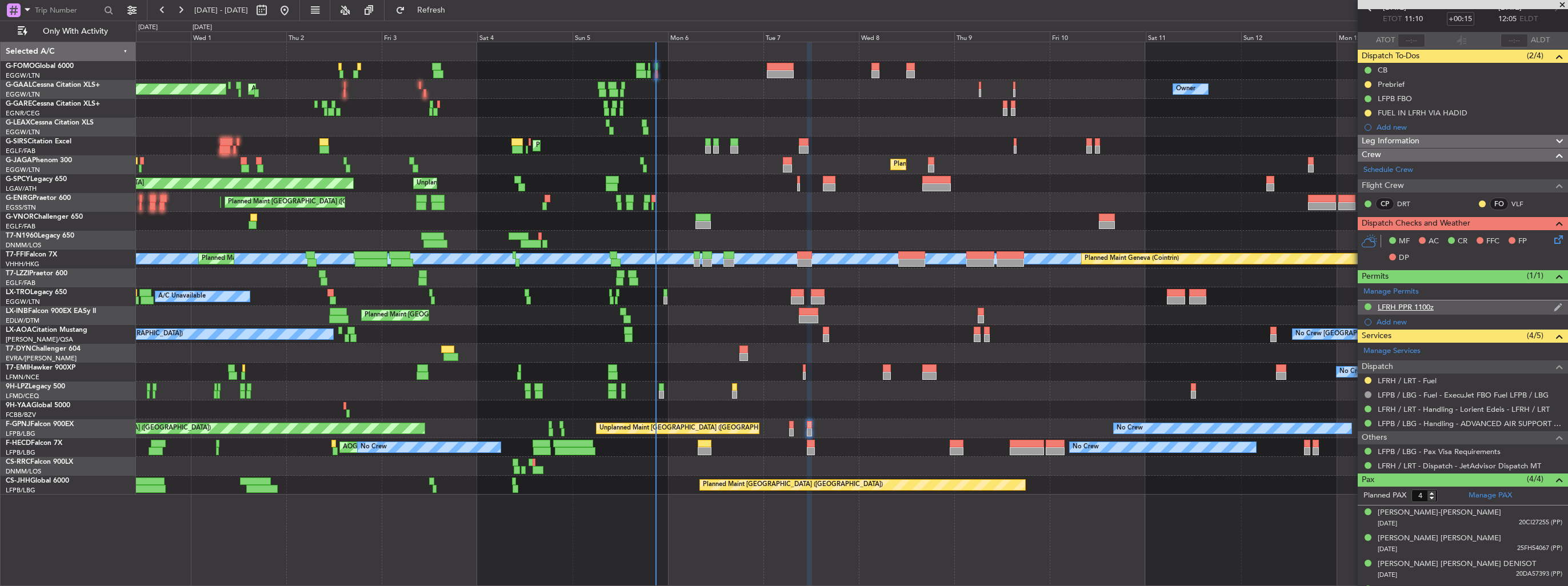
scroll to position [82, 0]
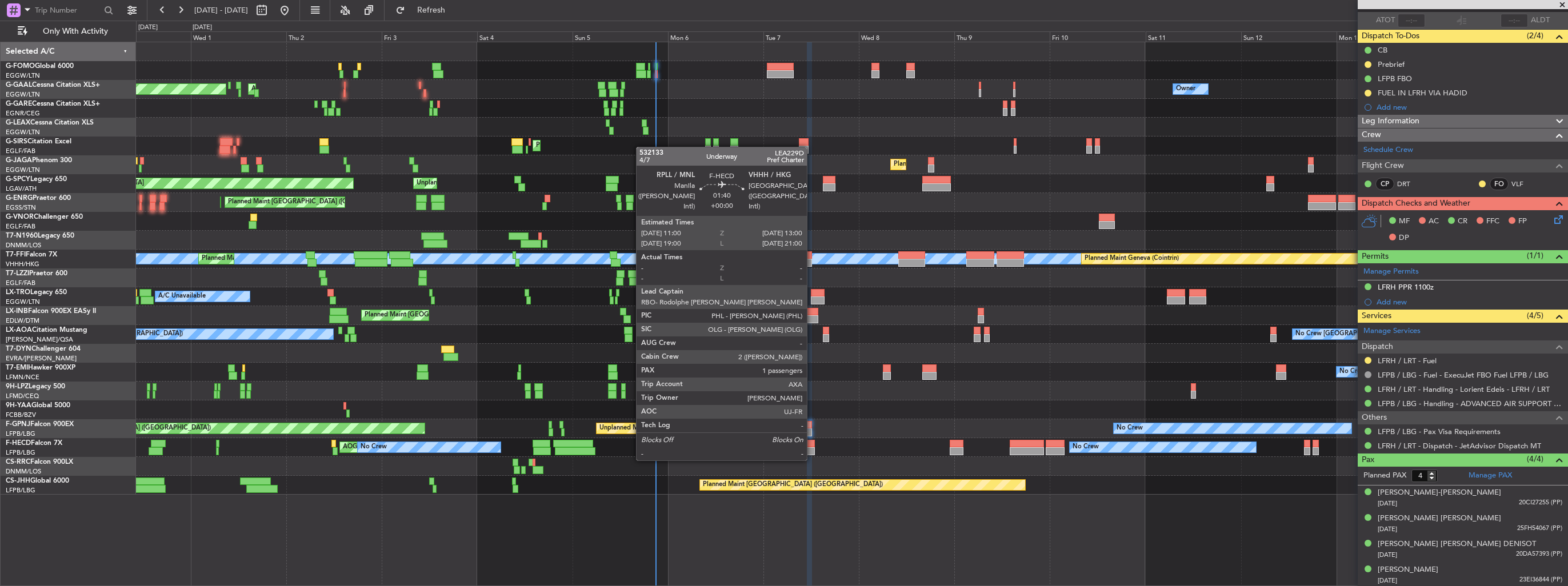
click at [812, 449] on div at bounding box center [810, 451] width 8 height 8
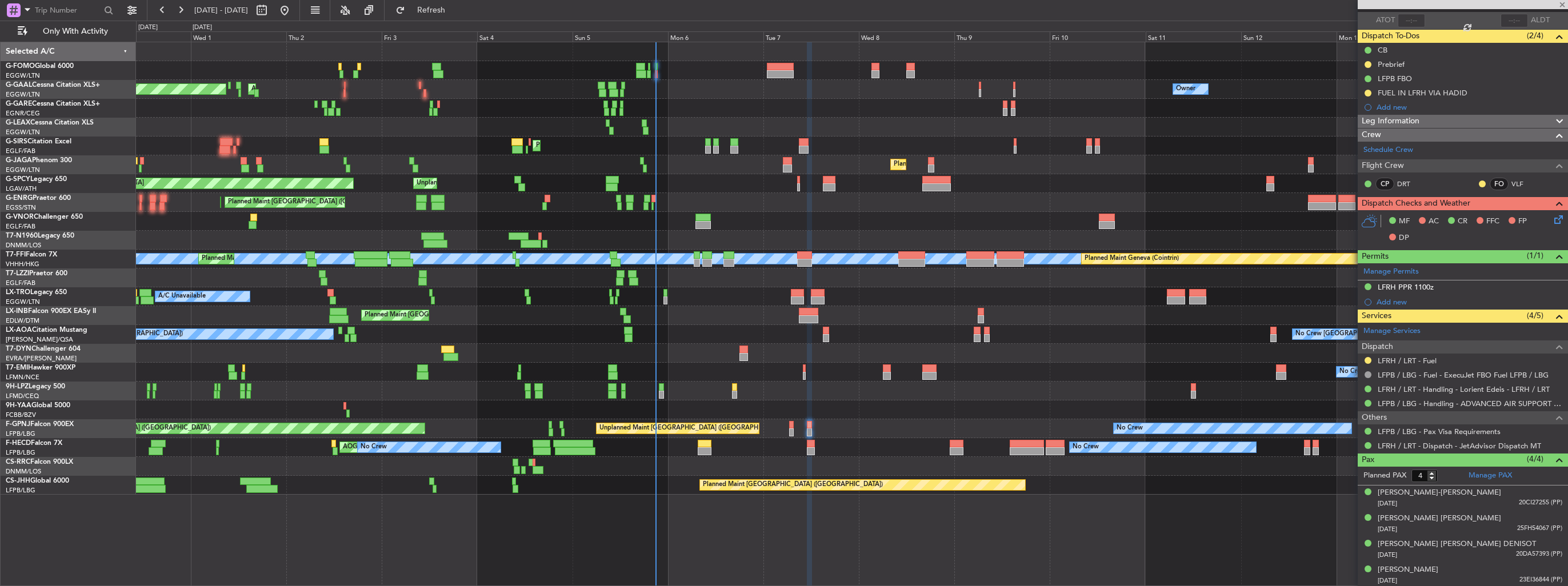
type input "1"
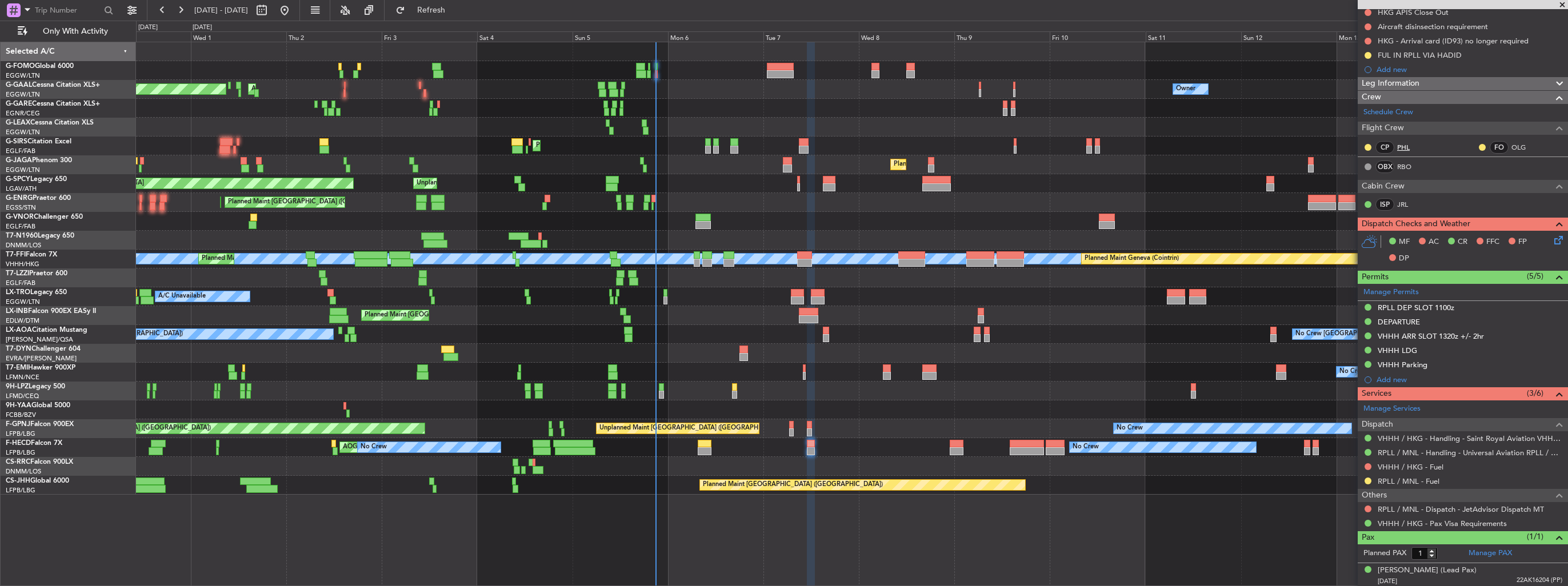
scroll to position [0, 0]
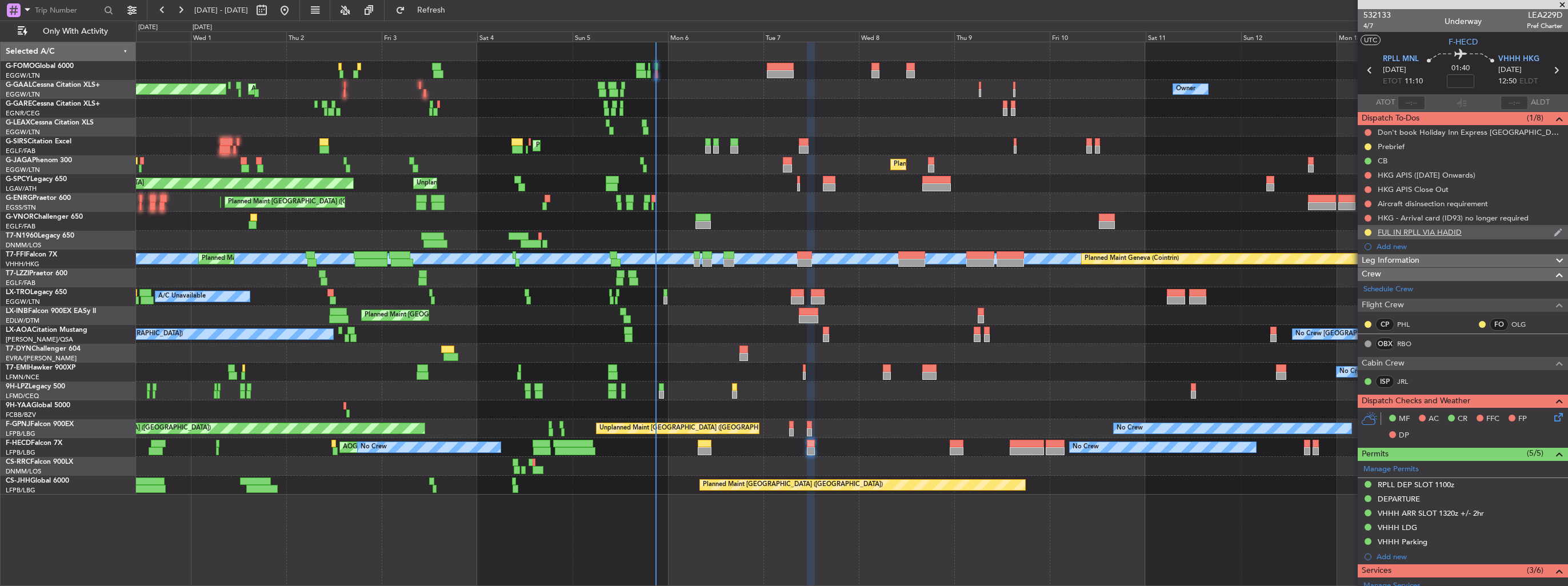
click at [1554, 228] on img at bounding box center [1558, 232] width 9 height 10
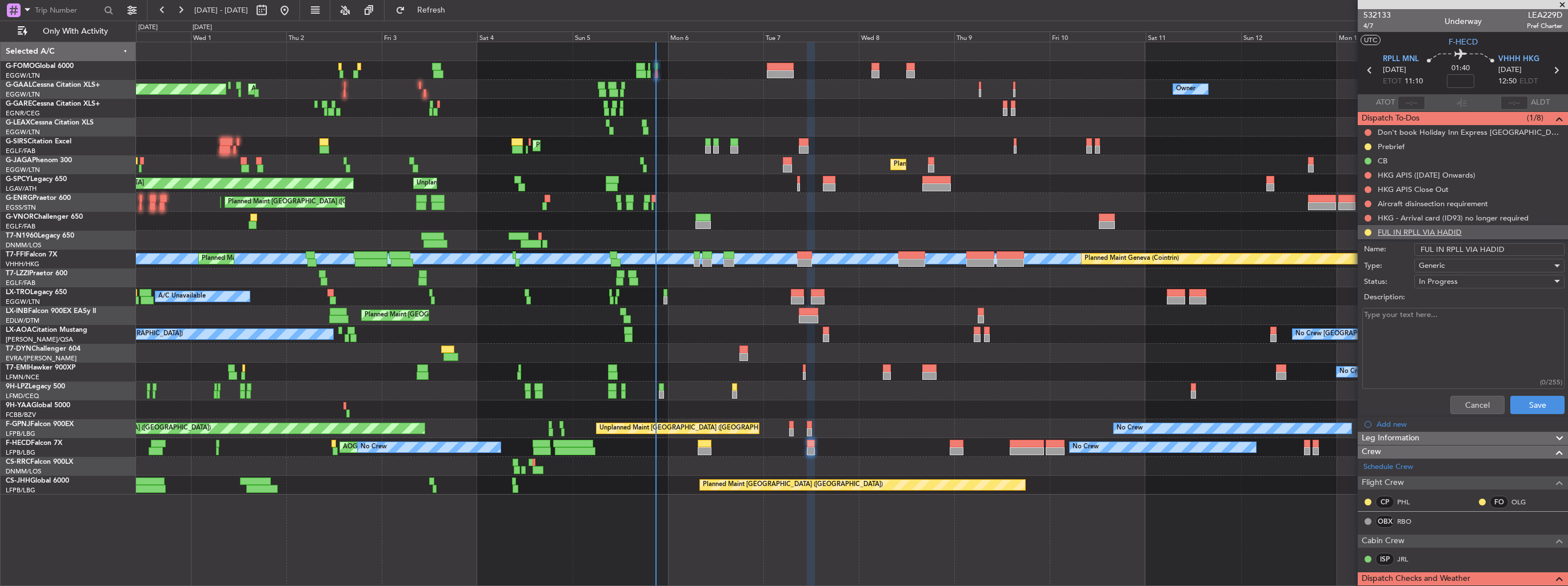
click at [1426, 246] on input "FUL IN RPLL VIA HADID" at bounding box center [1489, 250] width 150 height 13
type input "FUEL IN RPLL VIA HADID"
click at [1543, 403] on button "Save" at bounding box center [1537, 405] width 54 height 19
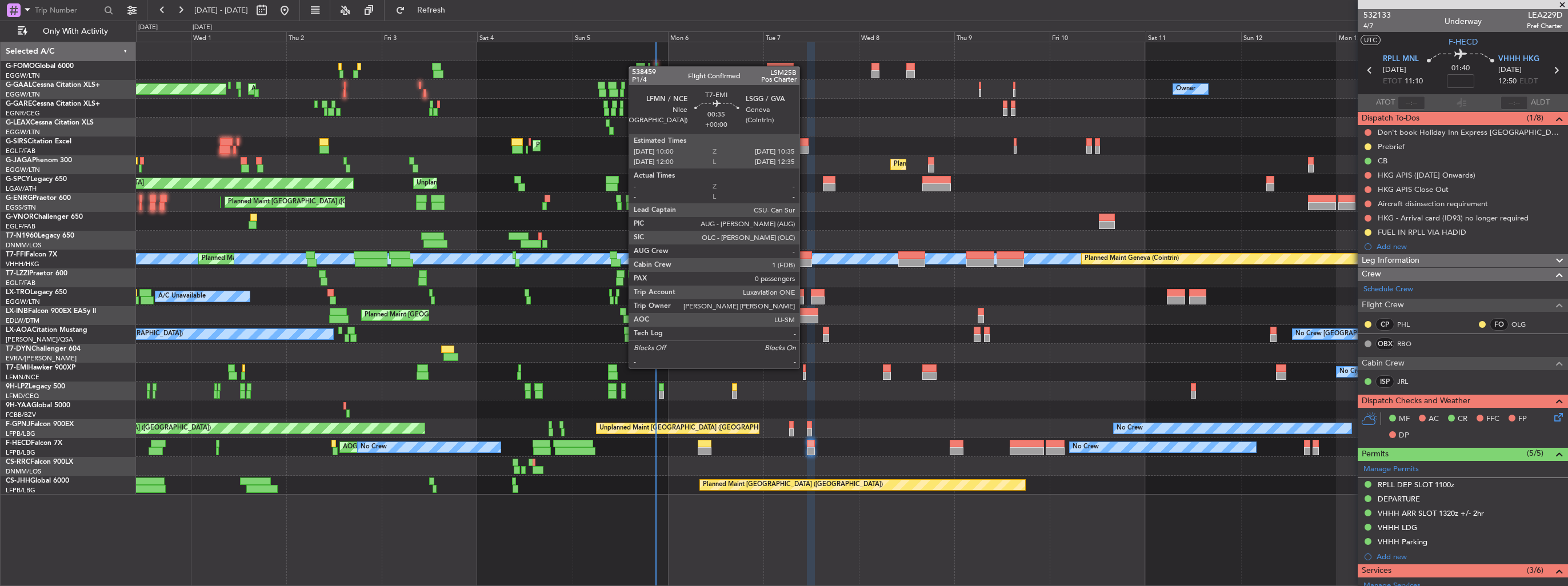
click at [805, 367] on div at bounding box center [804, 368] width 3 height 8
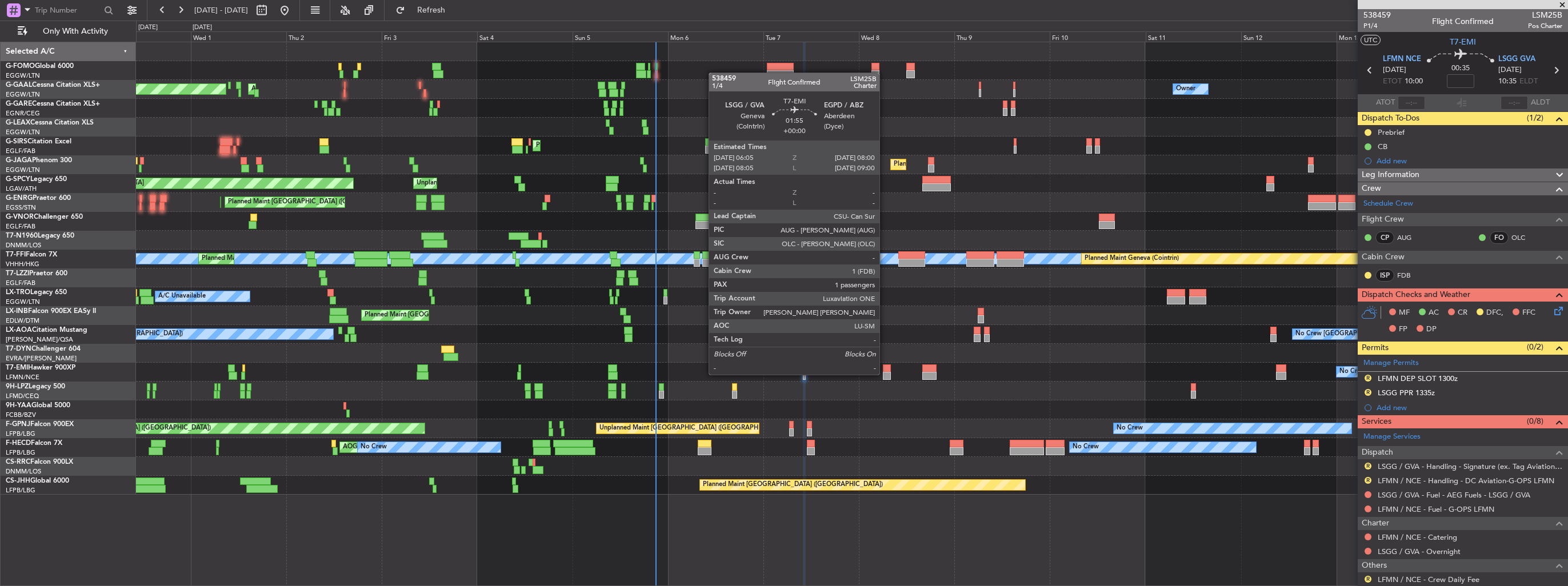
click at [885, 374] on div at bounding box center [886, 376] width 8 height 8
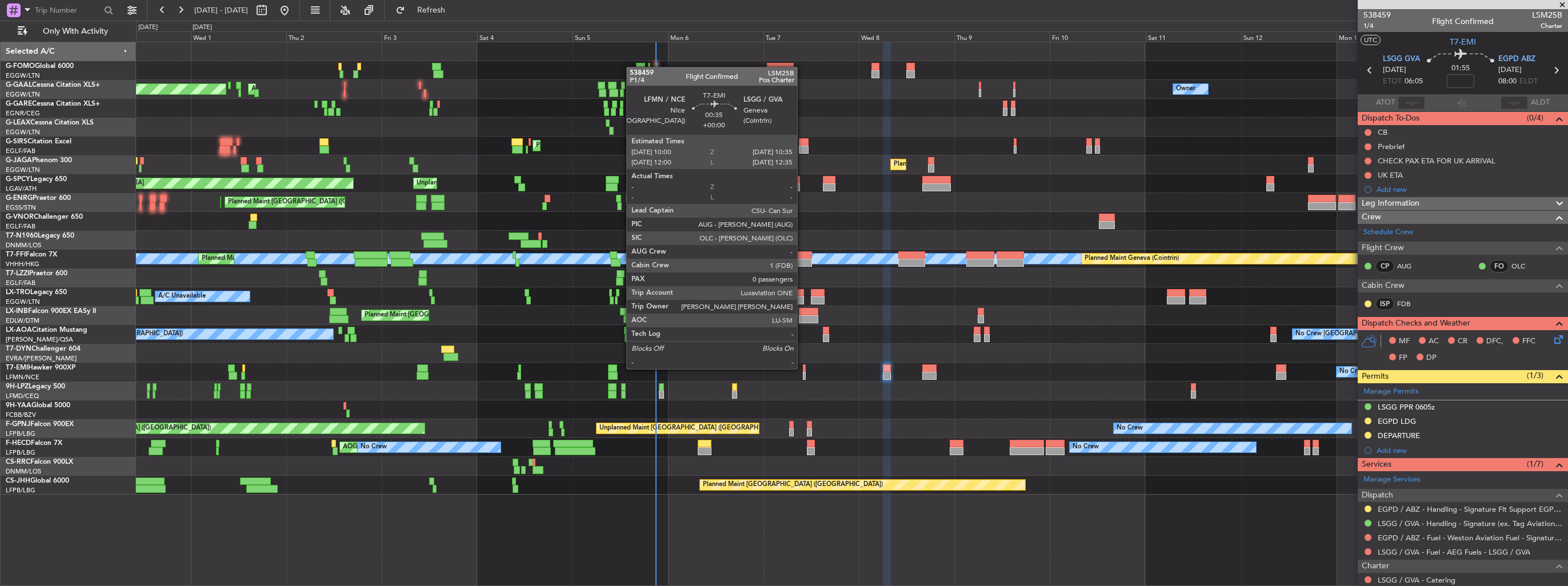
click at [803, 368] on div at bounding box center [804, 368] width 3 height 8
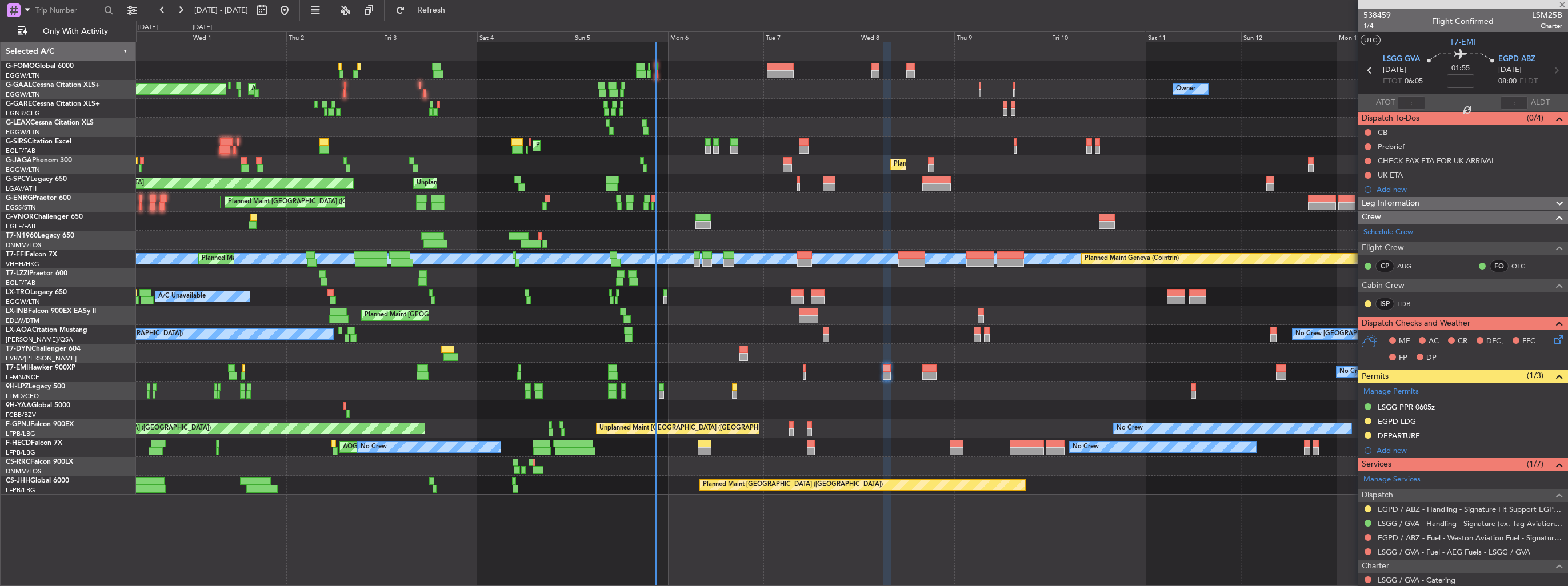
type input "0"
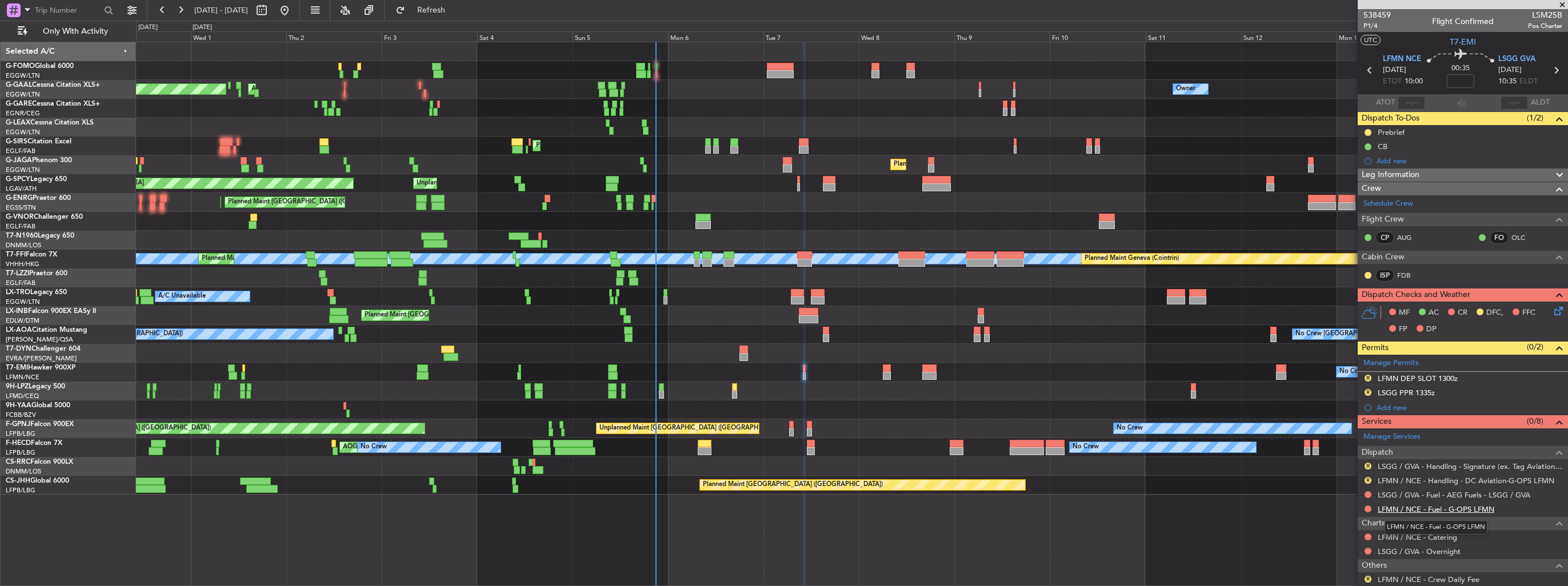
click at [1454, 509] on link "LFMN / NCE - Fuel - G-OPS LFMN" at bounding box center [1436, 510] width 116 height 10
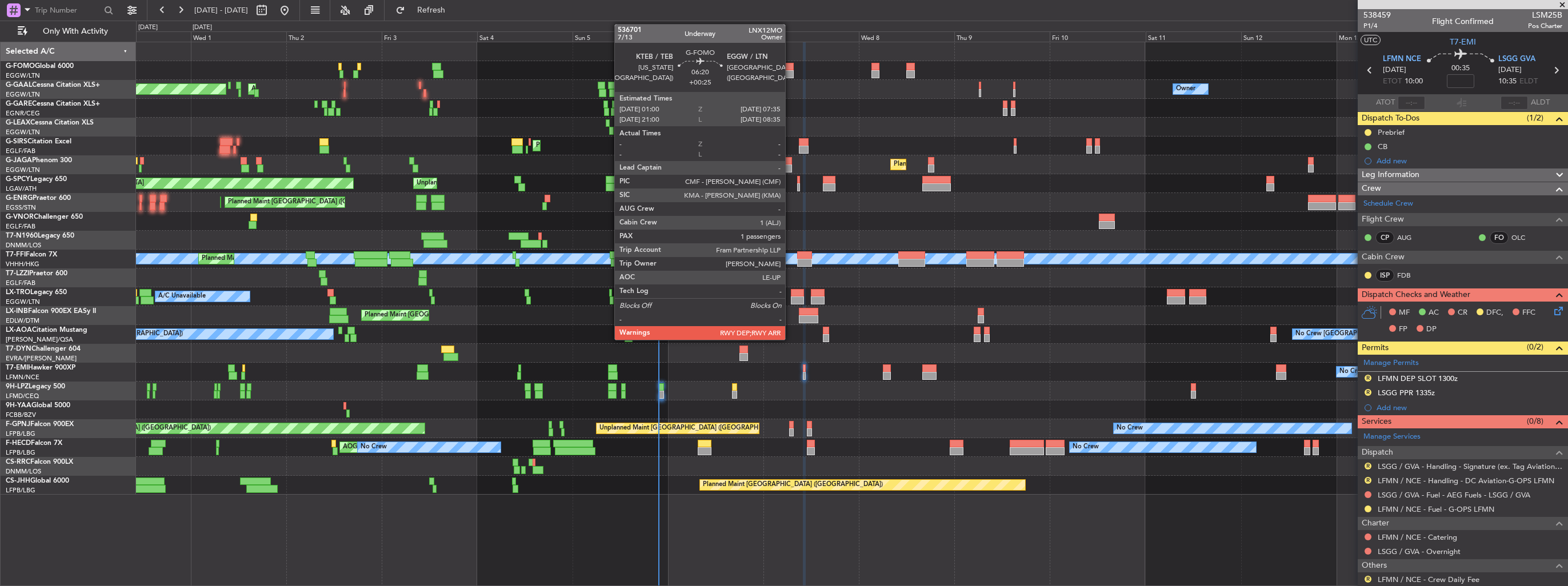
click at [790, 65] on div at bounding box center [780, 66] width 26 height 8
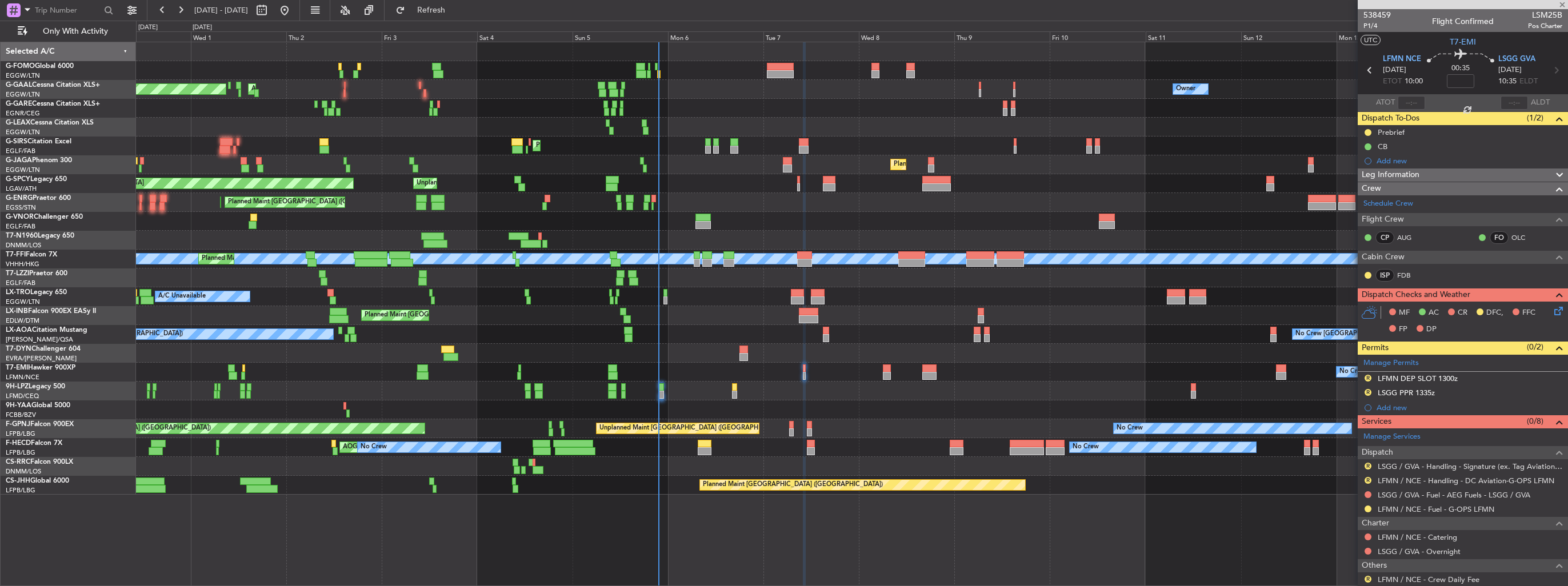
type input "+00:25"
type input "1"
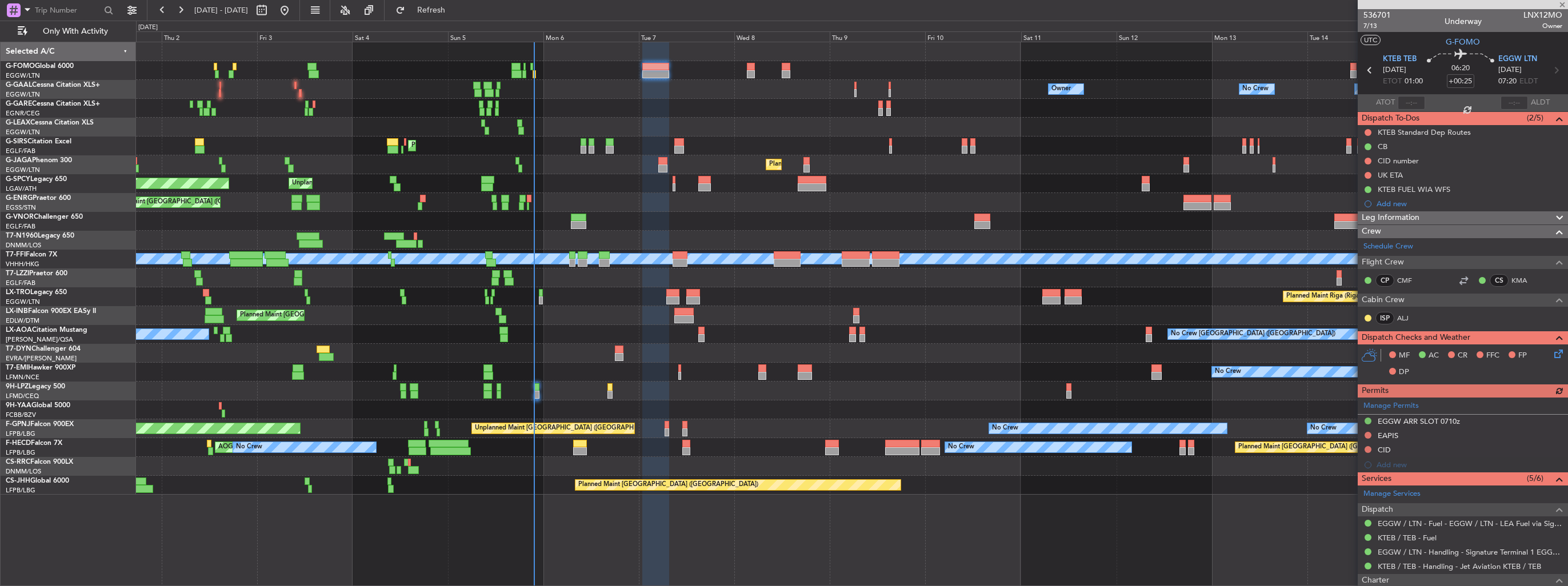
click at [778, 89] on div "Owner No Crew Owner Owner No Crew AOG Maint Dusseldorf Owner Planned Maint Duss…" at bounding box center [851, 89] width 1431 height 19
click at [1364, 22] on span "7/13" at bounding box center [1377, 26] width 27 height 10
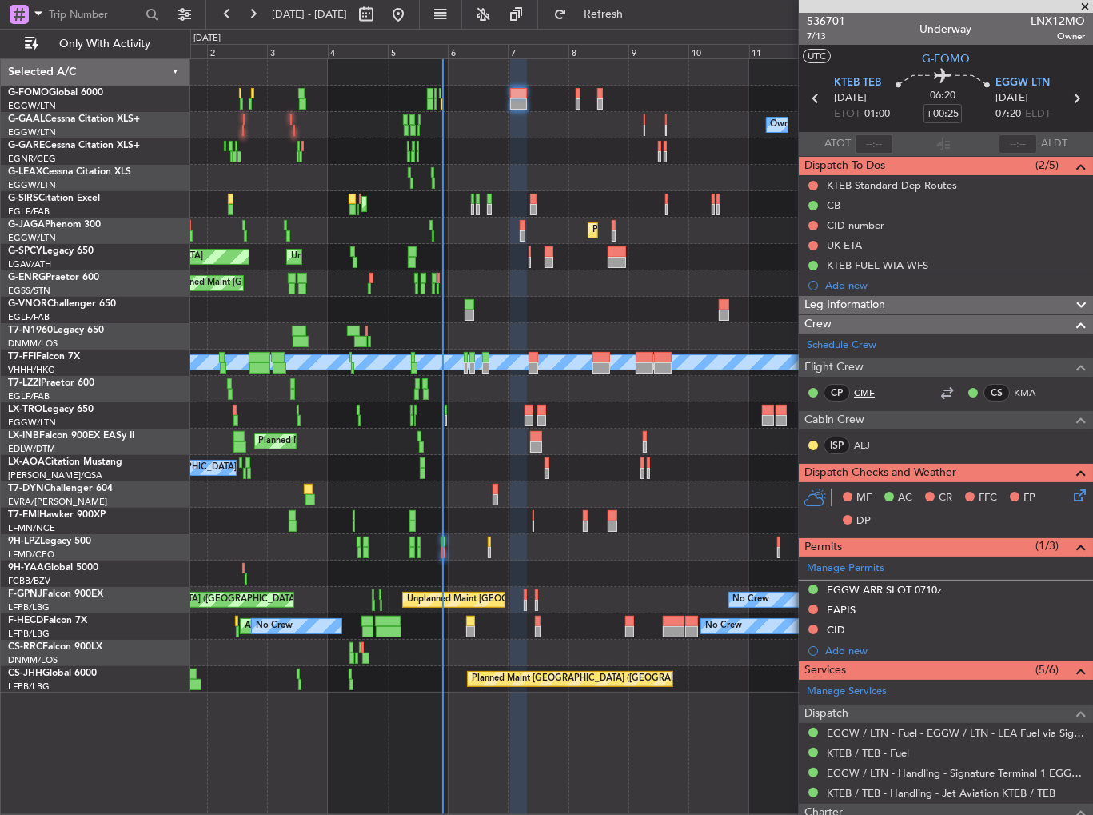
click at [860, 389] on link "CMF" at bounding box center [872, 392] width 36 height 14
click at [1073, 604] on img at bounding box center [1079, 610] width 12 height 14
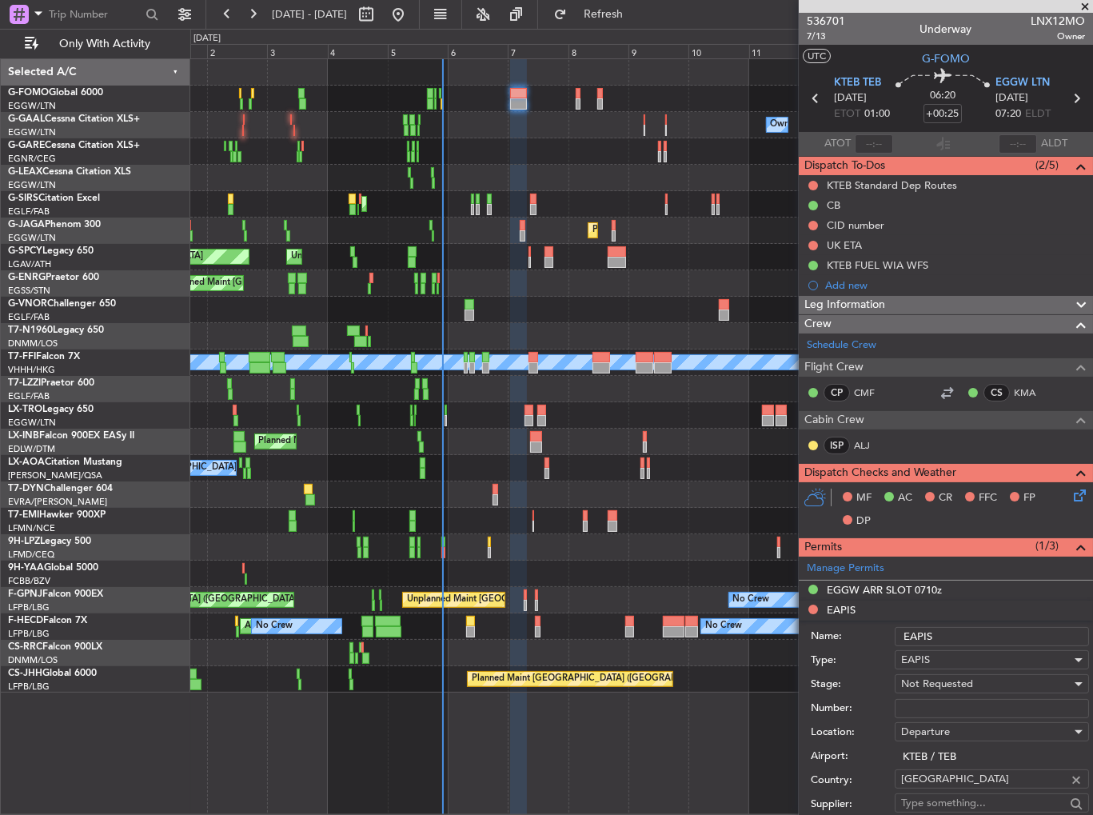
click at [980, 715] on input "Number:" at bounding box center [992, 708] width 194 height 19
paste input "EAPIS-17778086"
type input "EAPIS-17778086"
click at [974, 684] on div "Not Requested" at bounding box center [986, 684] width 170 height 24
click at [973, 801] on span "Received OK" at bounding box center [986, 811] width 168 height 24
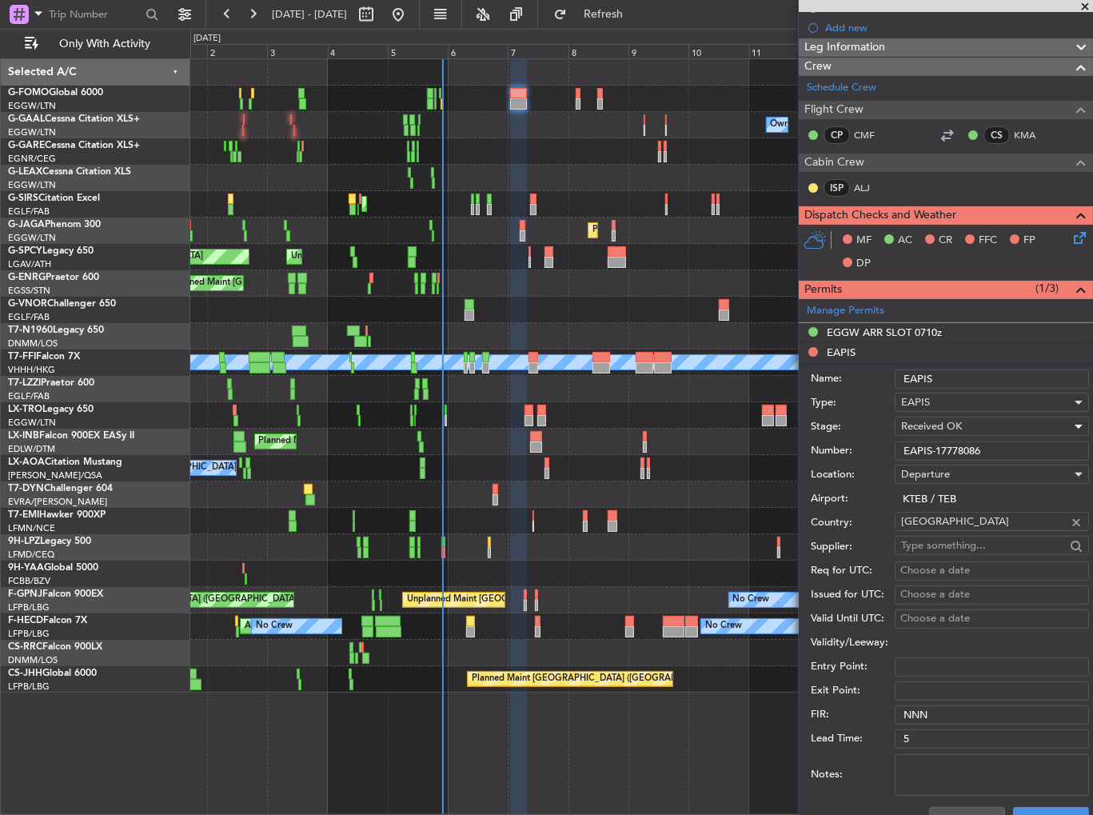
scroll to position [560, 0]
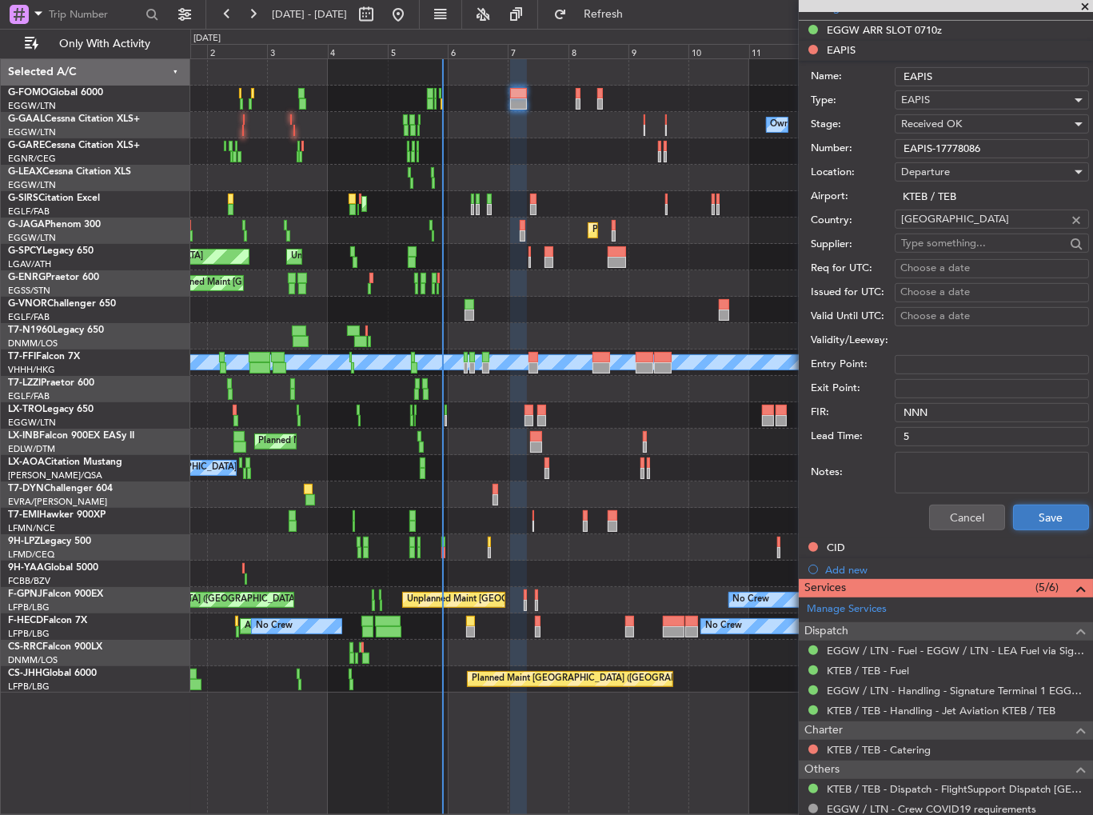
click at [1051, 518] on button "Save" at bounding box center [1051, 518] width 76 height 26
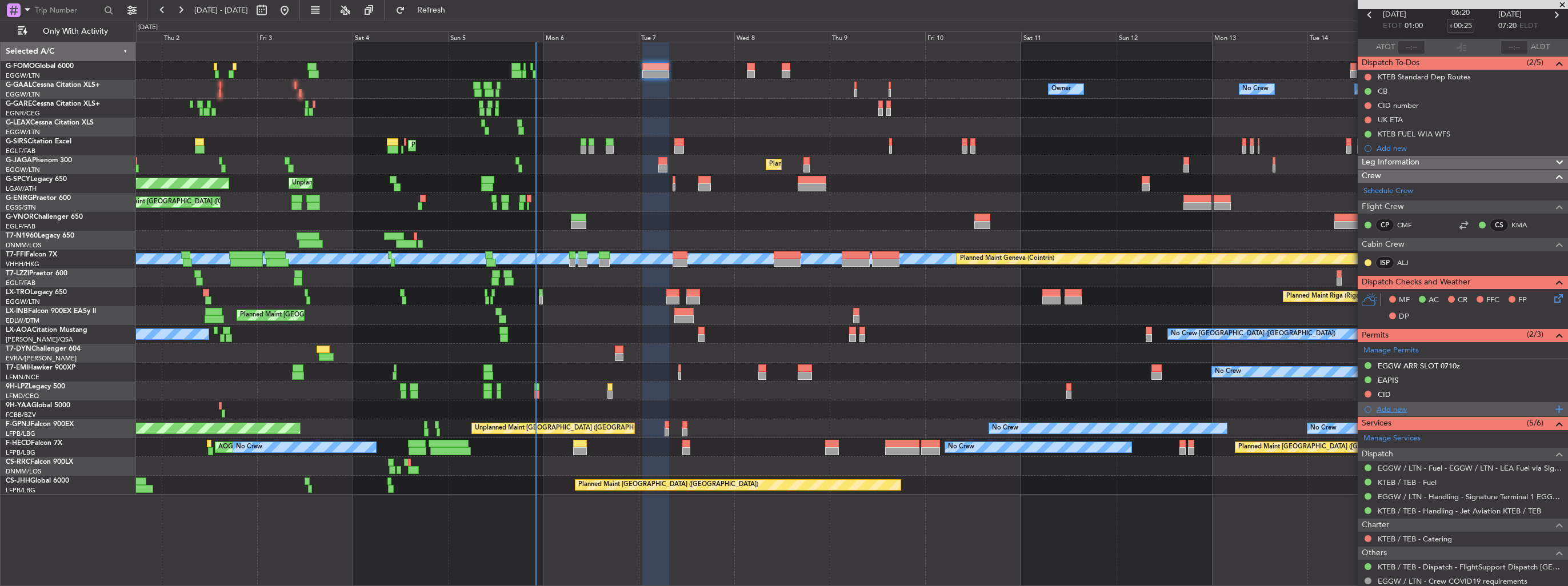
scroll to position [0, 0]
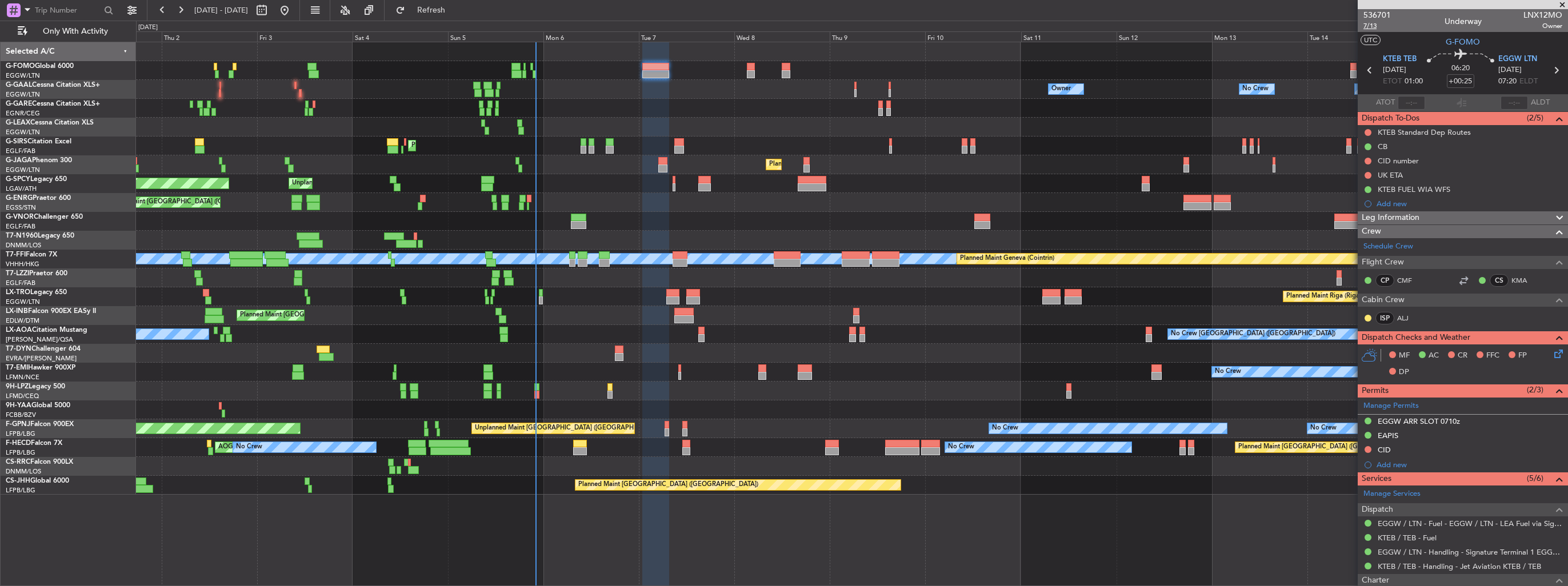
click at [1369, 24] on span "7/13" at bounding box center [1377, 26] width 27 height 10
click at [1552, 354] on icon at bounding box center [1557, 352] width 9 height 9
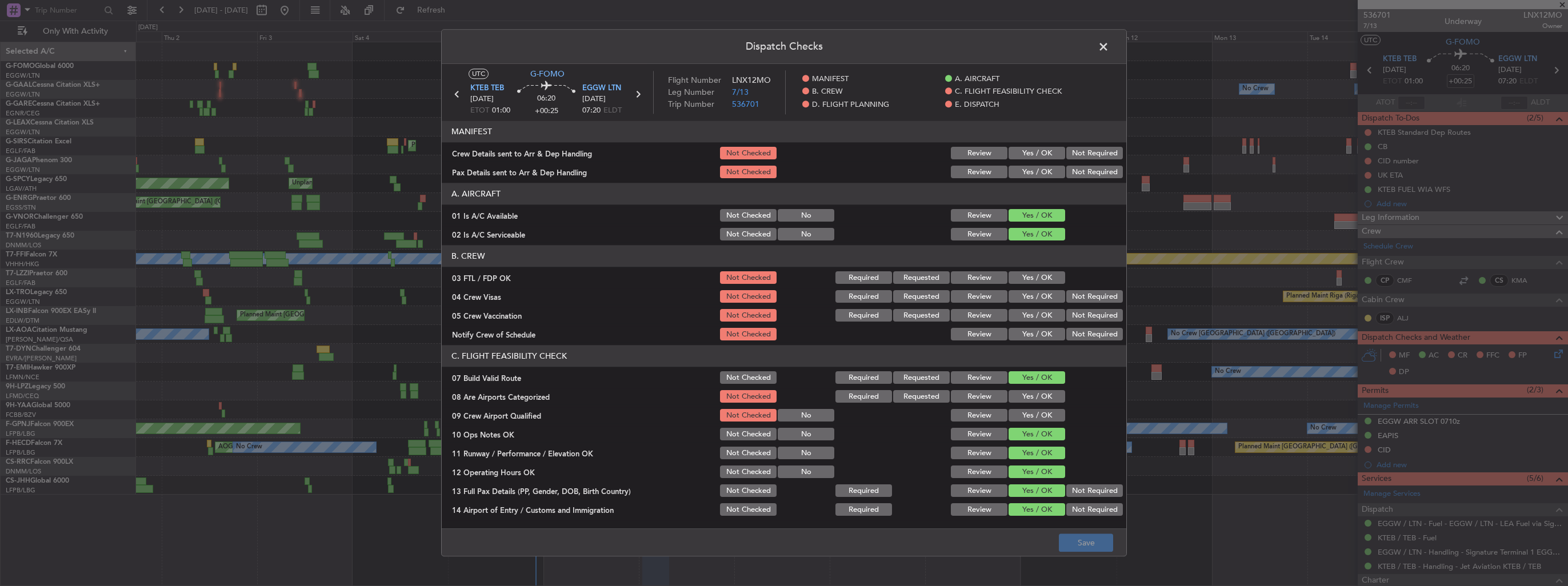
drag, startPoint x: 1039, startPoint y: 156, endPoint x: 1040, endPoint y: 171, distance: 15.0
click at [1039, 158] on button "Yes / OK" at bounding box center [1036, 154] width 56 height 13
click at [1040, 171] on button "Yes / OK" at bounding box center [1036, 173] width 56 height 13
click at [1079, 538] on button "Save" at bounding box center [1086, 544] width 54 height 19
click at [1109, 48] on span at bounding box center [1109, 50] width 0 height 23
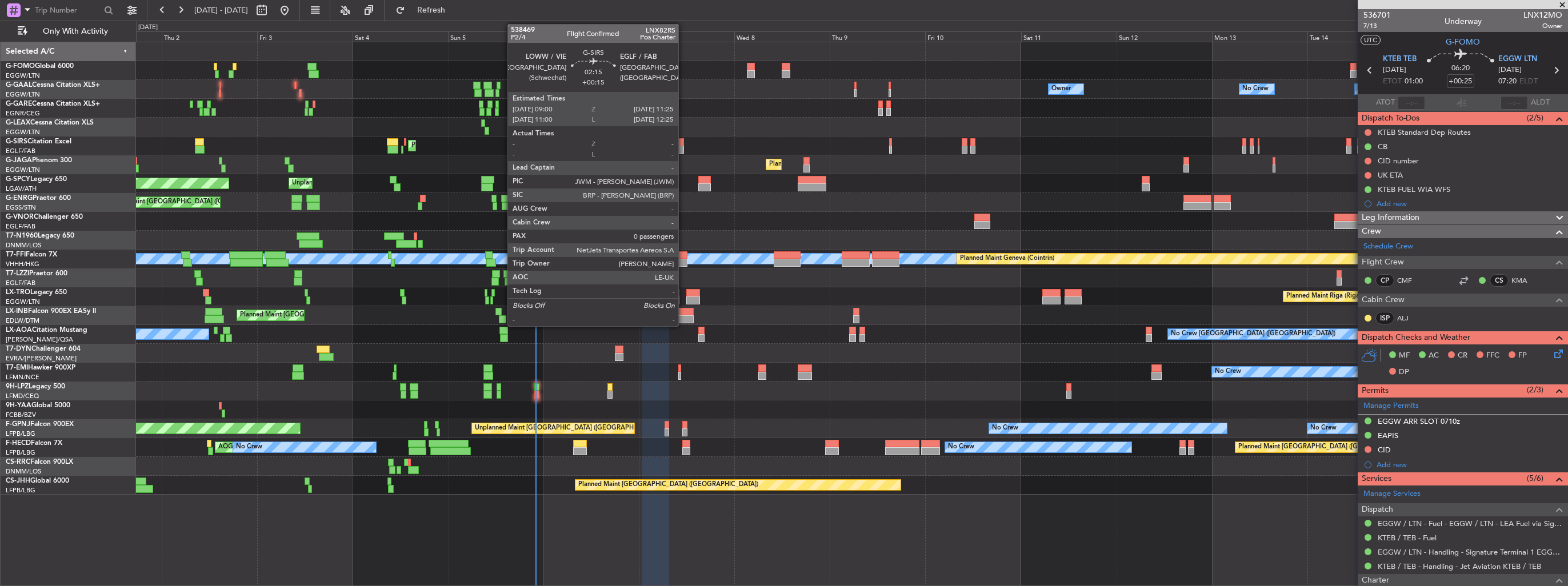
click at [683, 144] on div at bounding box center [680, 141] width 10 height 8
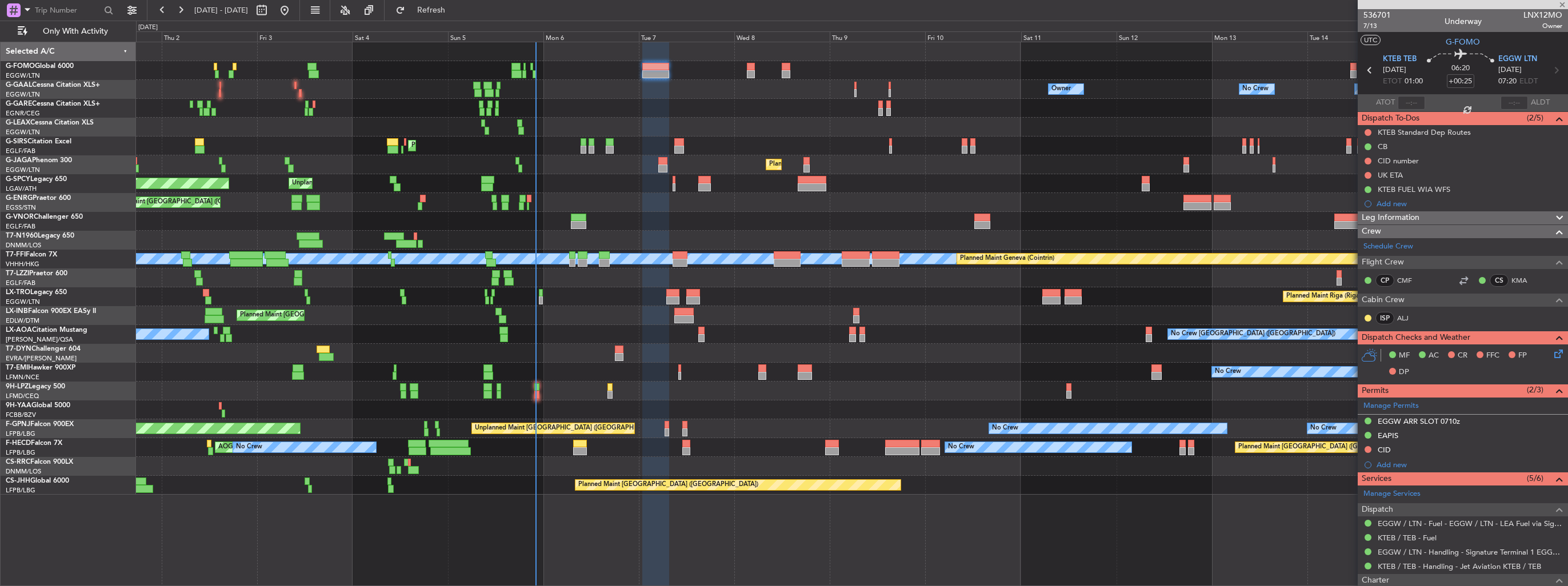
type input "+00:15"
type input "0"
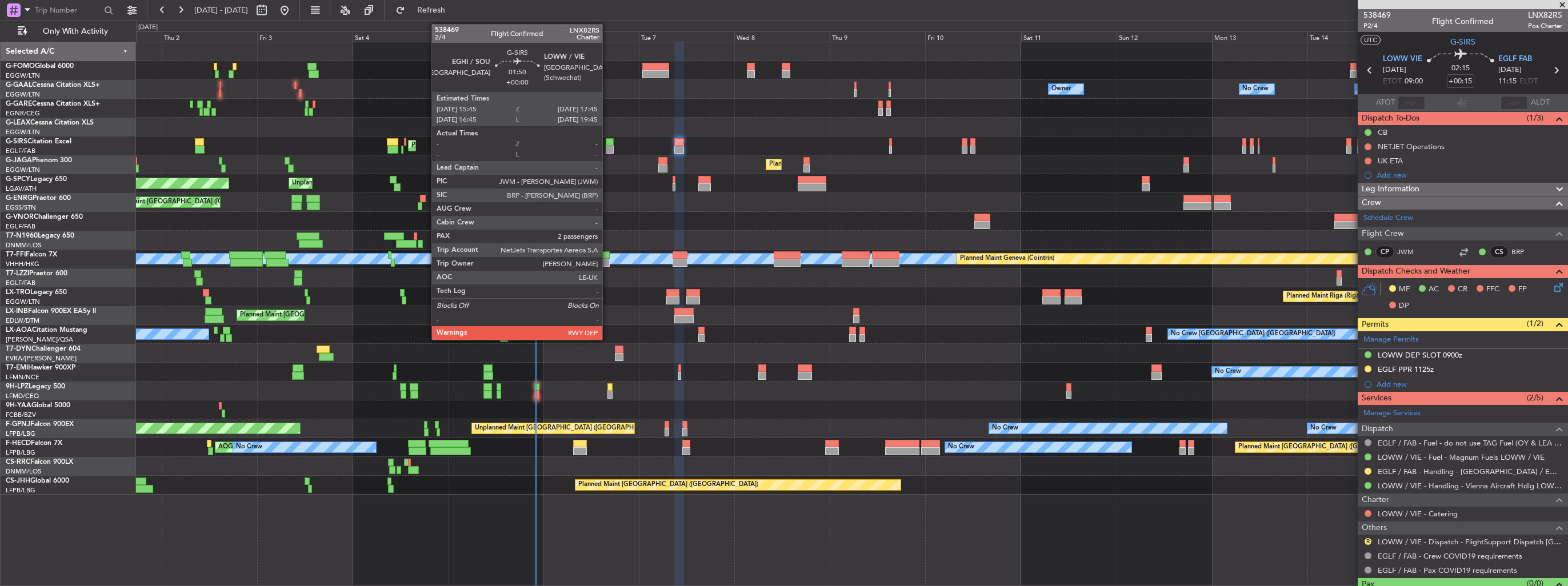
click at [607, 148] on div at bounding box center [610, 149] width 8 height 8
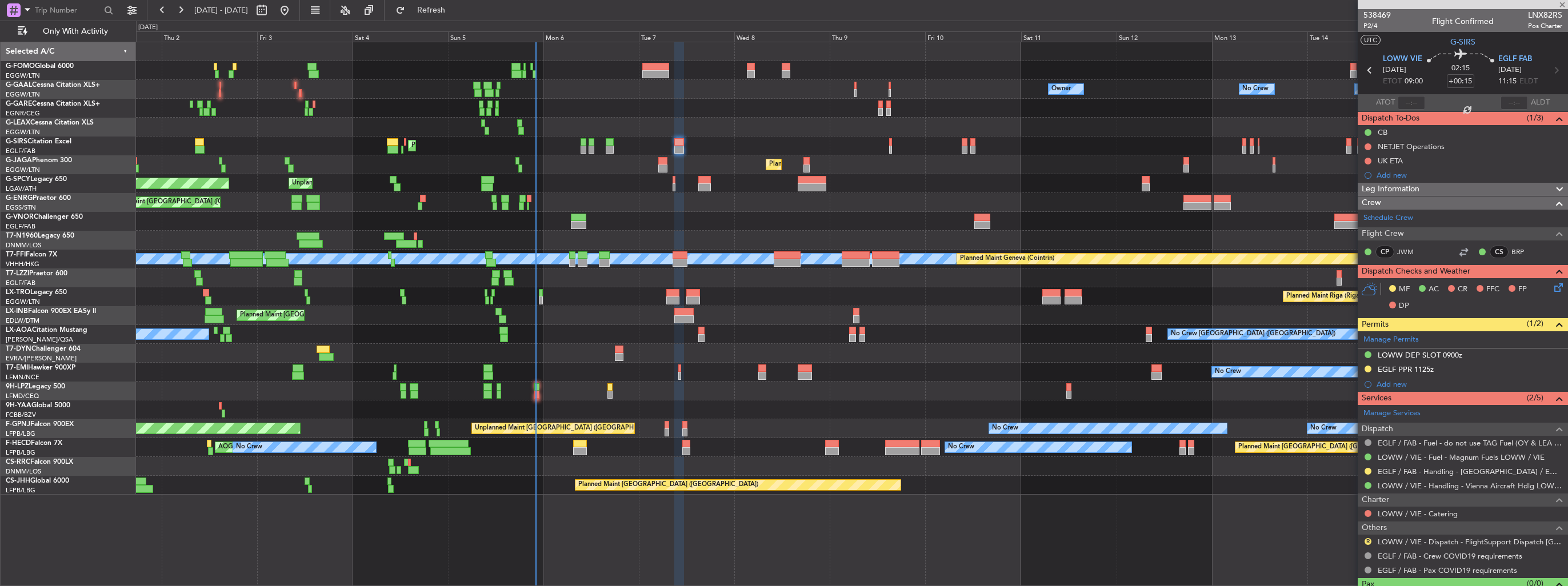
type input "2"
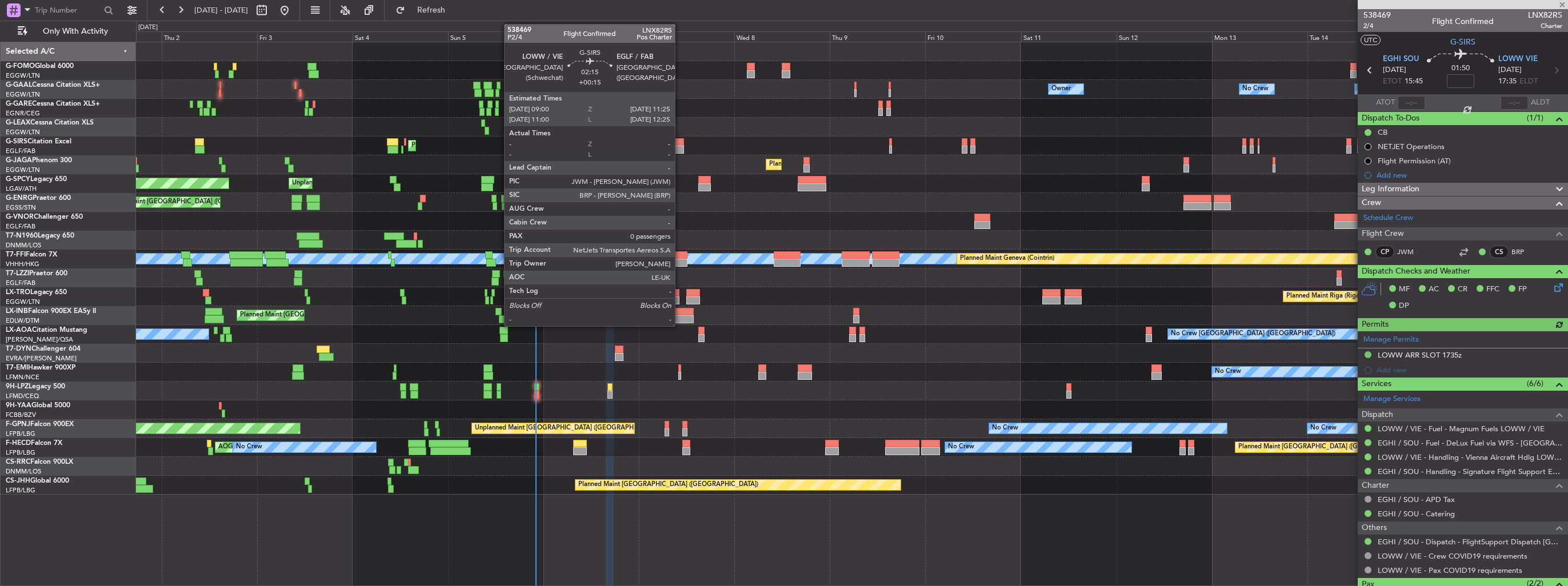
click at [680, 141] on div at bounding box center [680, 141] width 10 height 8
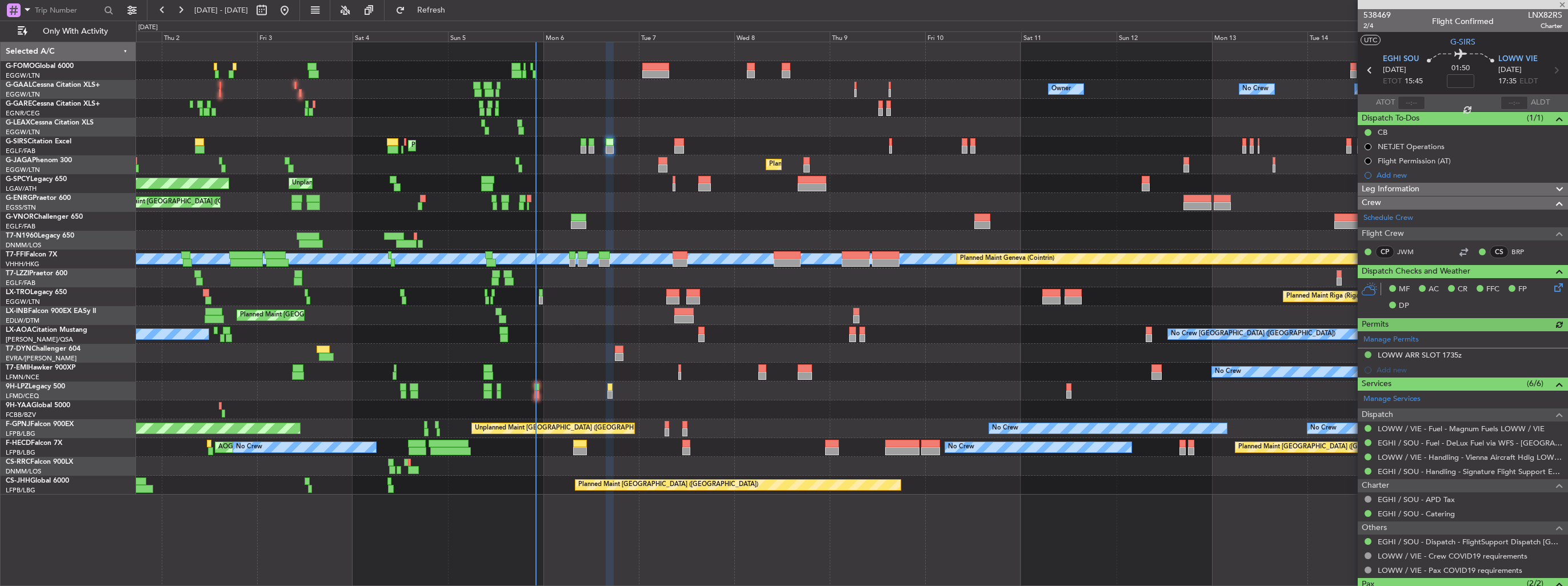
type input "+00:15"
type input "0"
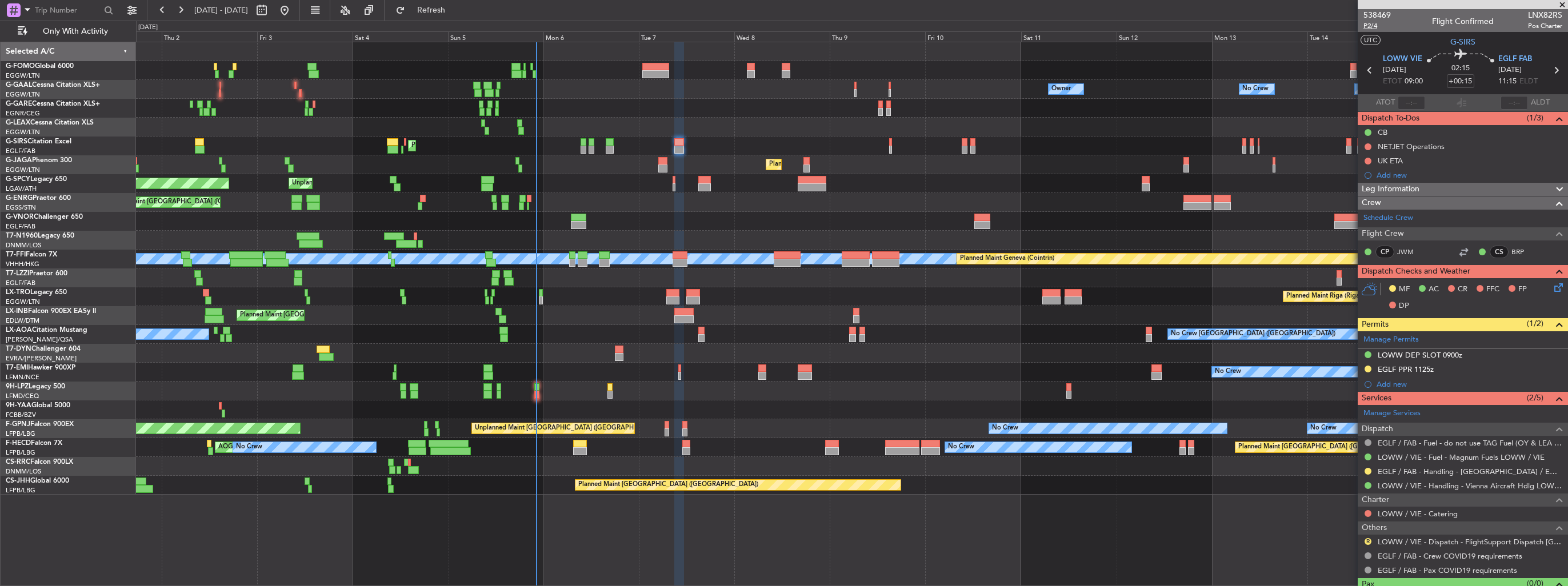
click at [1373, 25] on span "P2/4" at bounding box center [1377, 26] width 27 height 10
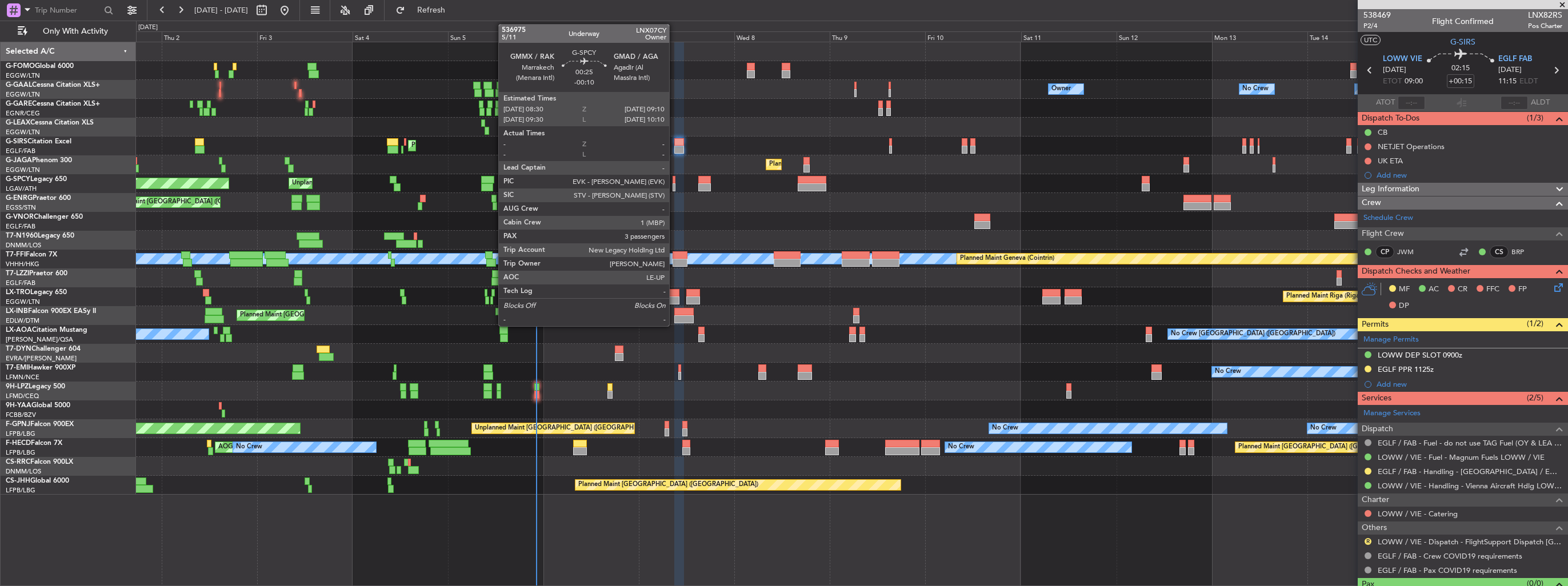
click at [675, 184] on div at bounding box center [674, 187] width 3 height 8
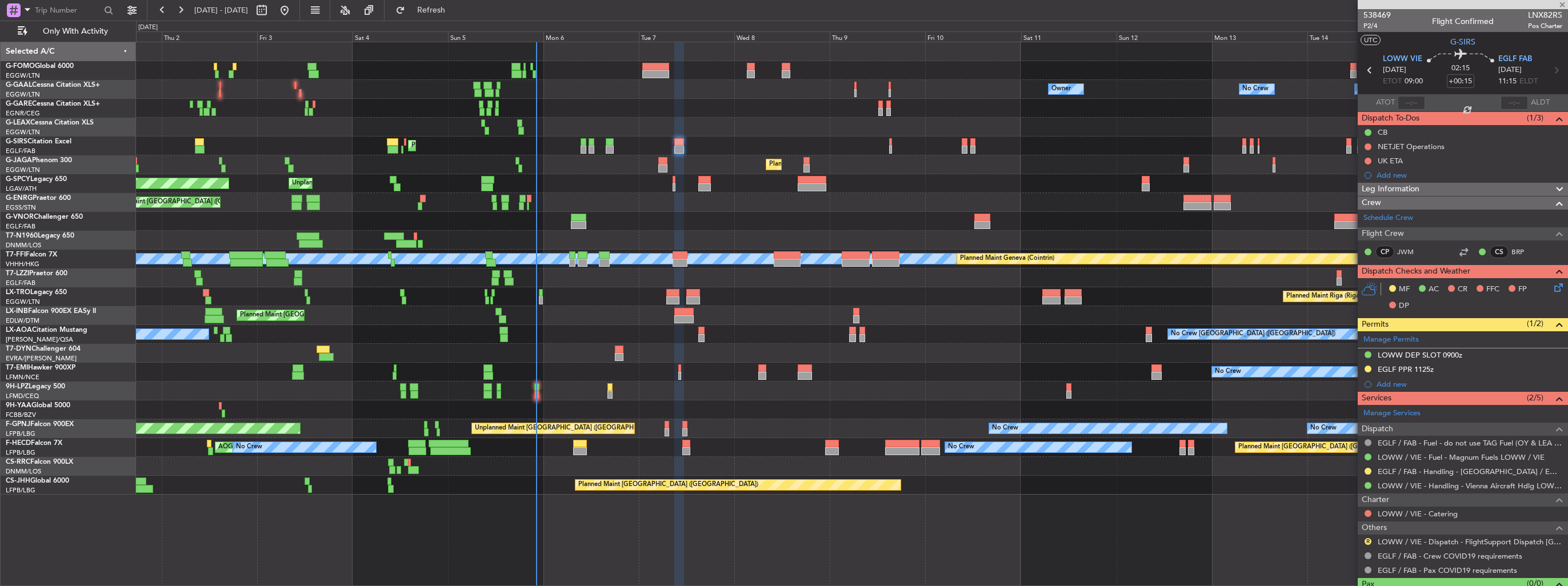
type input "-00:10"
type input "3"
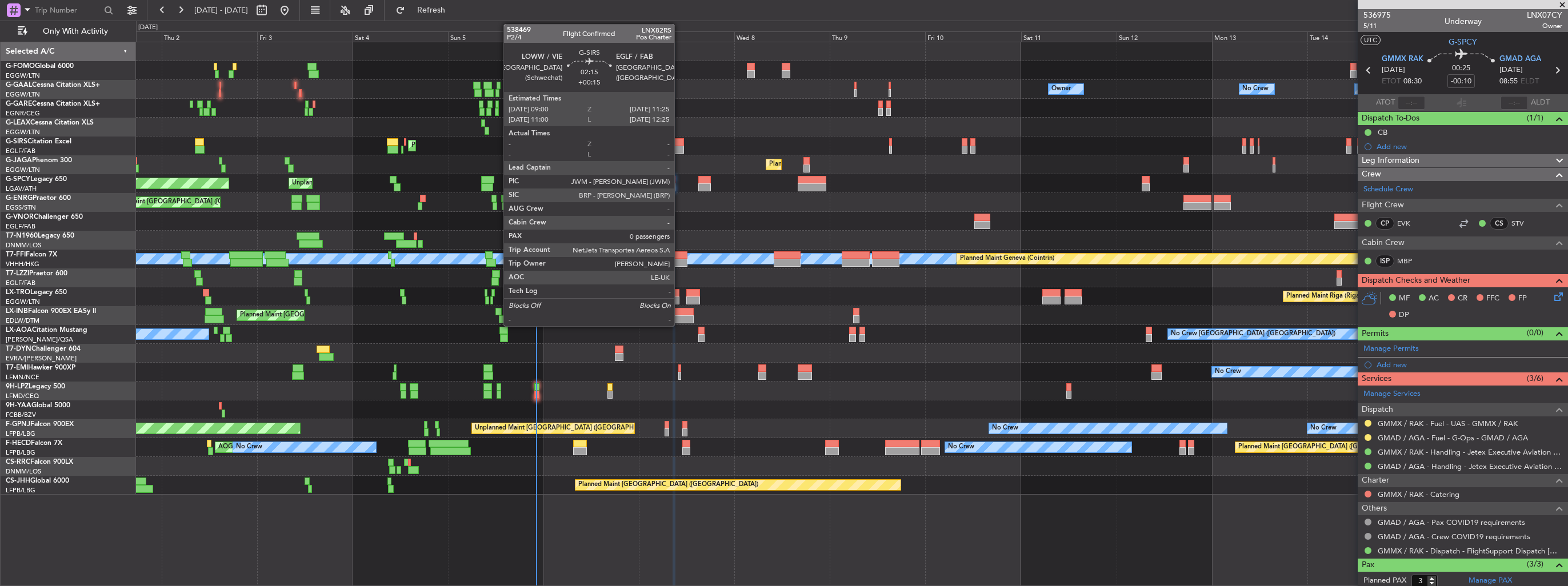
click at [680, 144] on div at bounding box center [680, 141] width 10 height 8
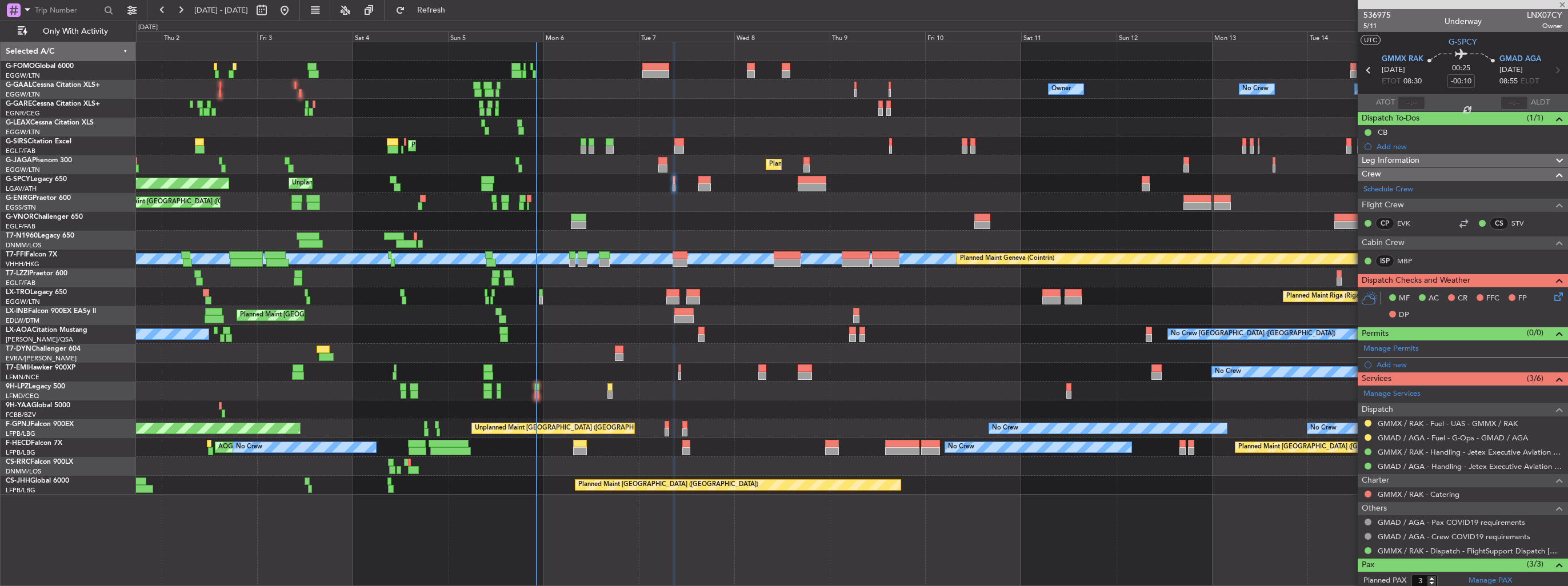
type input "+00:15"
type input "0"
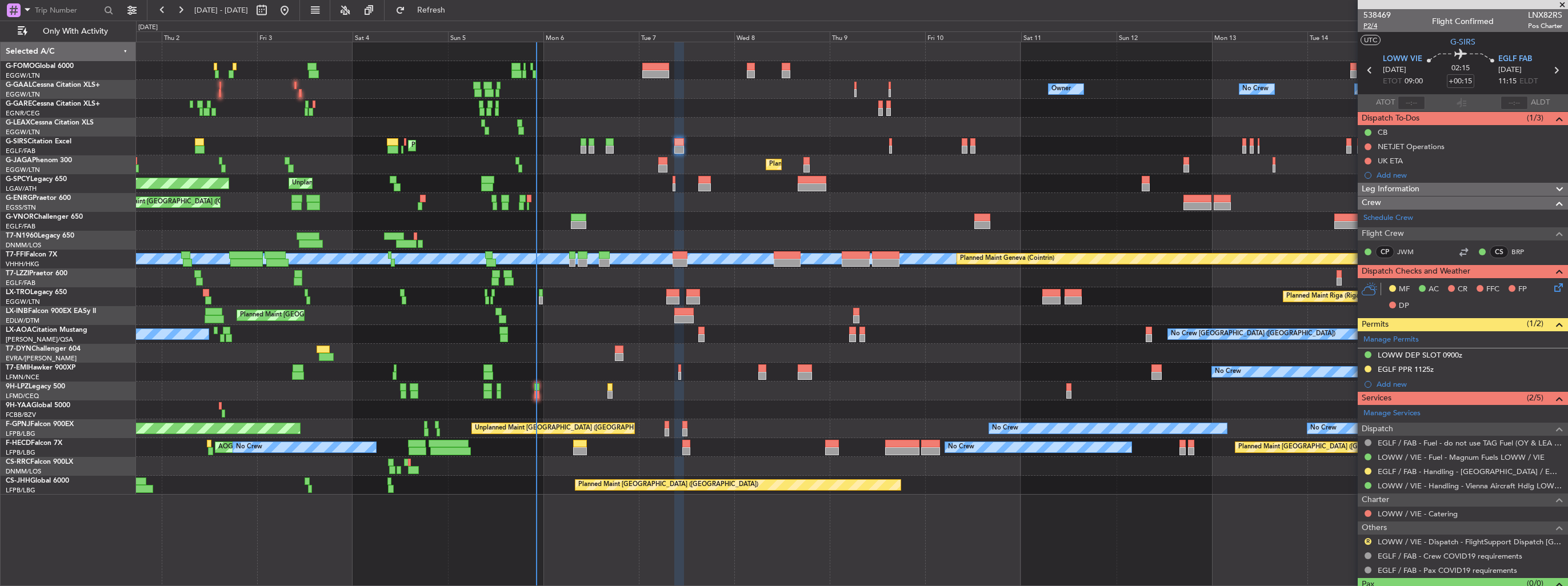
click at [1377, 24] on span "P2/4" at bounding box center [1377, 26] width 27 height 10
click at [1552, 289] on icon at bounding box center [1557, 285] width 9 height 9
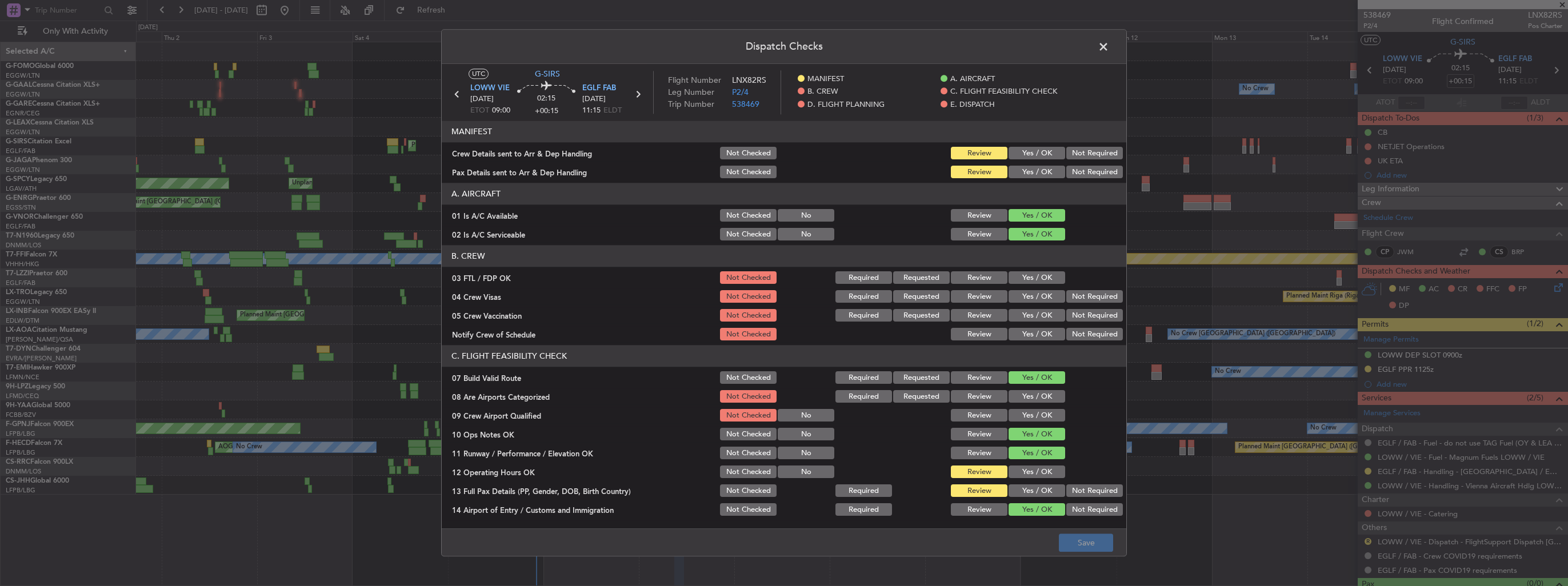
click at [1031, 155] on button "Yes / OK" at bounding box center [1036, 154] width 56 height 13
click at [1031, 167] on button "Yes / OK" at bounding box center [1036, 173] width 56 height 13
click at [1093, 548] on button "Save" at bounding box center [1086, 544] width 54 height 19
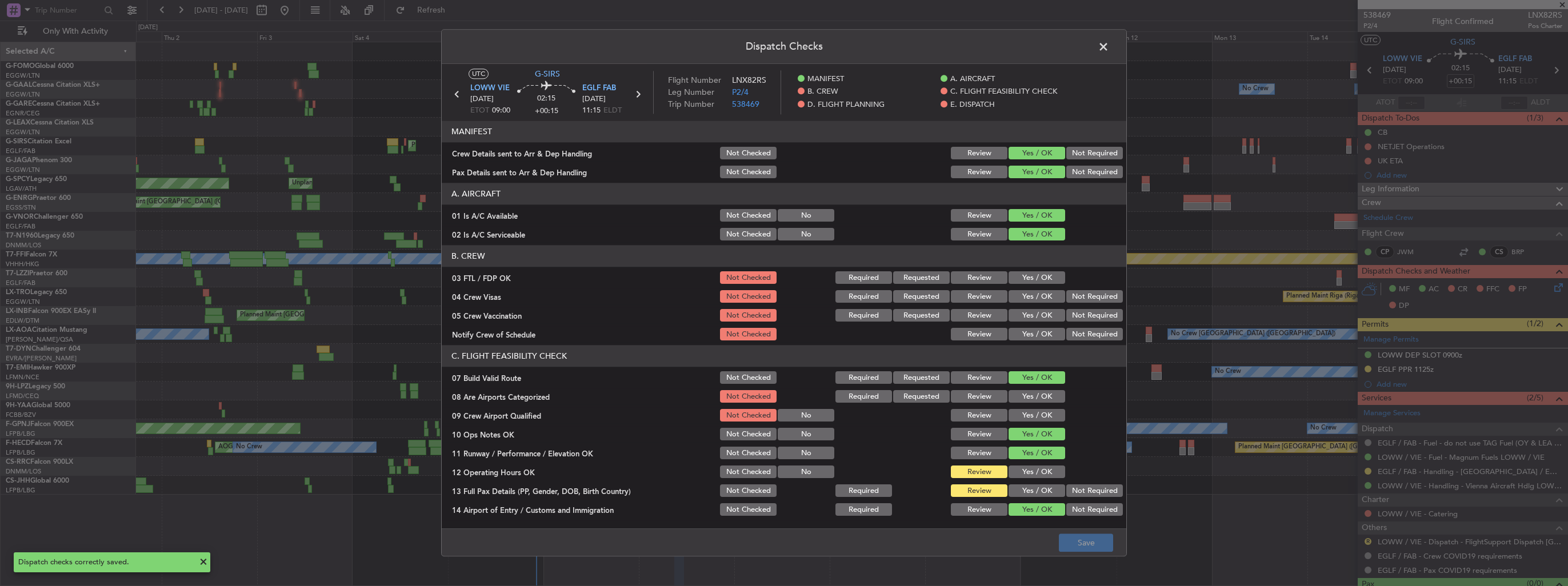
click at [1109, 48] on span at bounding box center [1109, 50] width 0 height 23
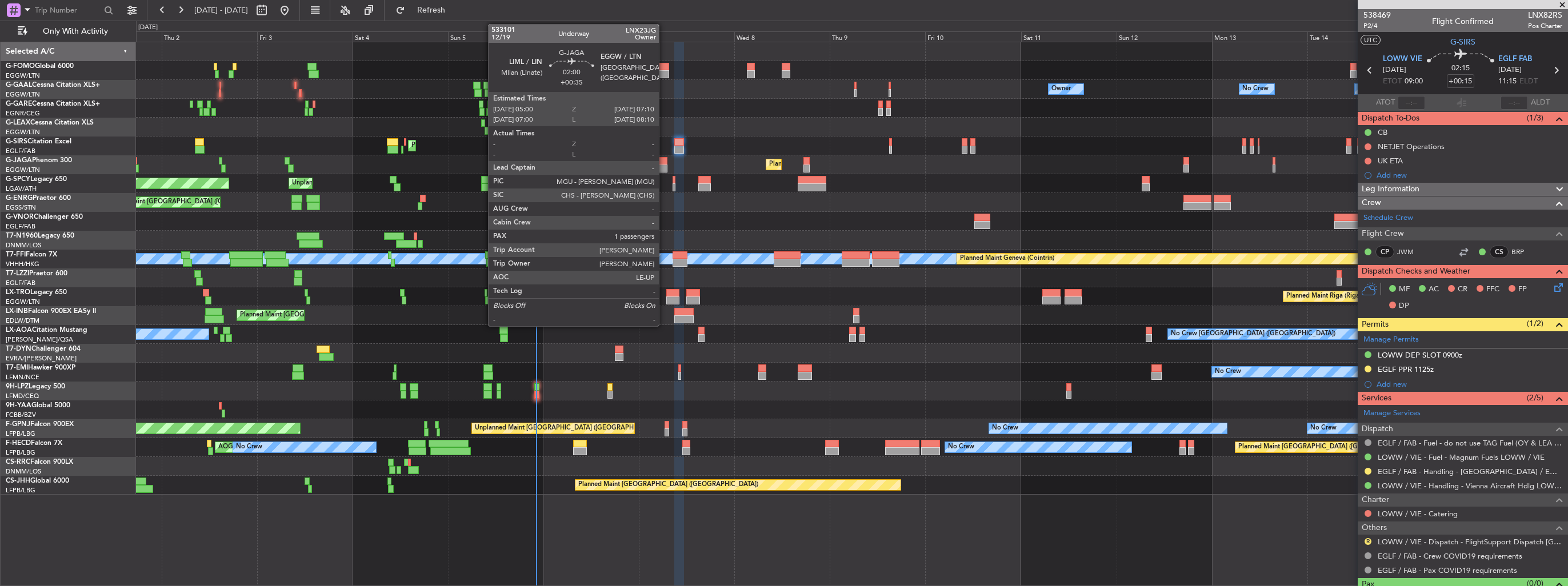
click at [664, 164] on div at bounding box center [663, 168] width 9 height 8
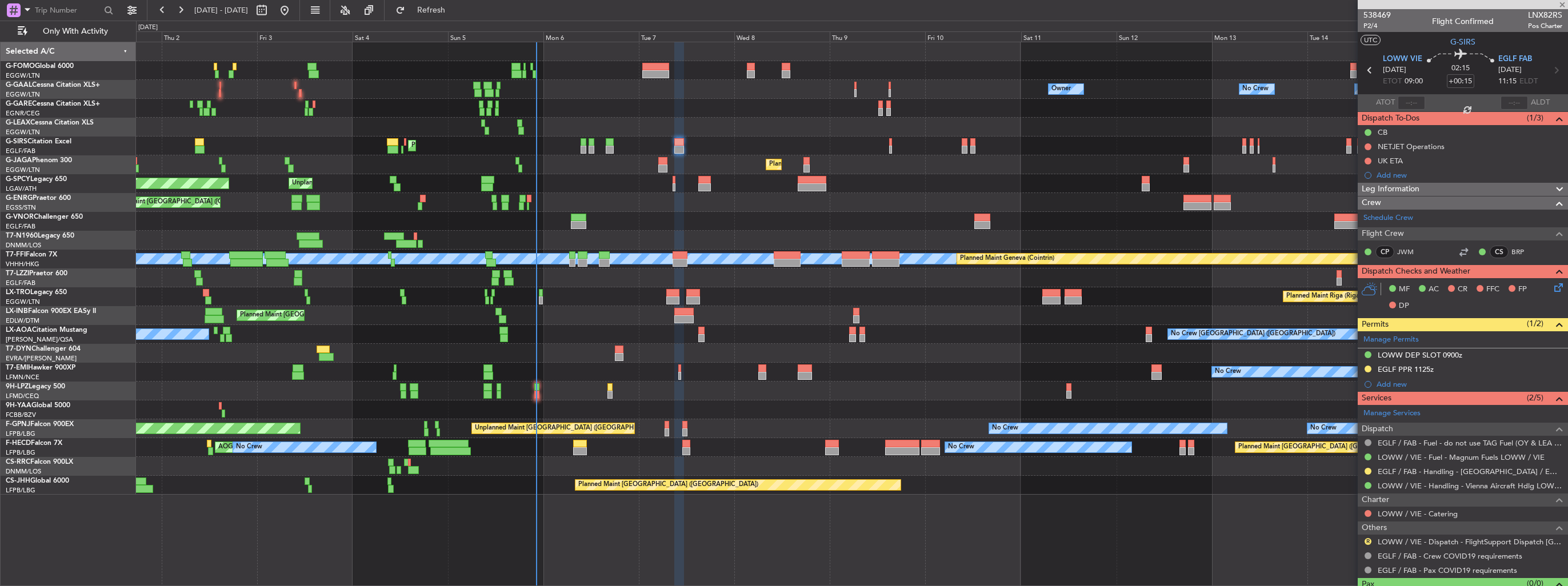
type input "+00:35"
type input "1"
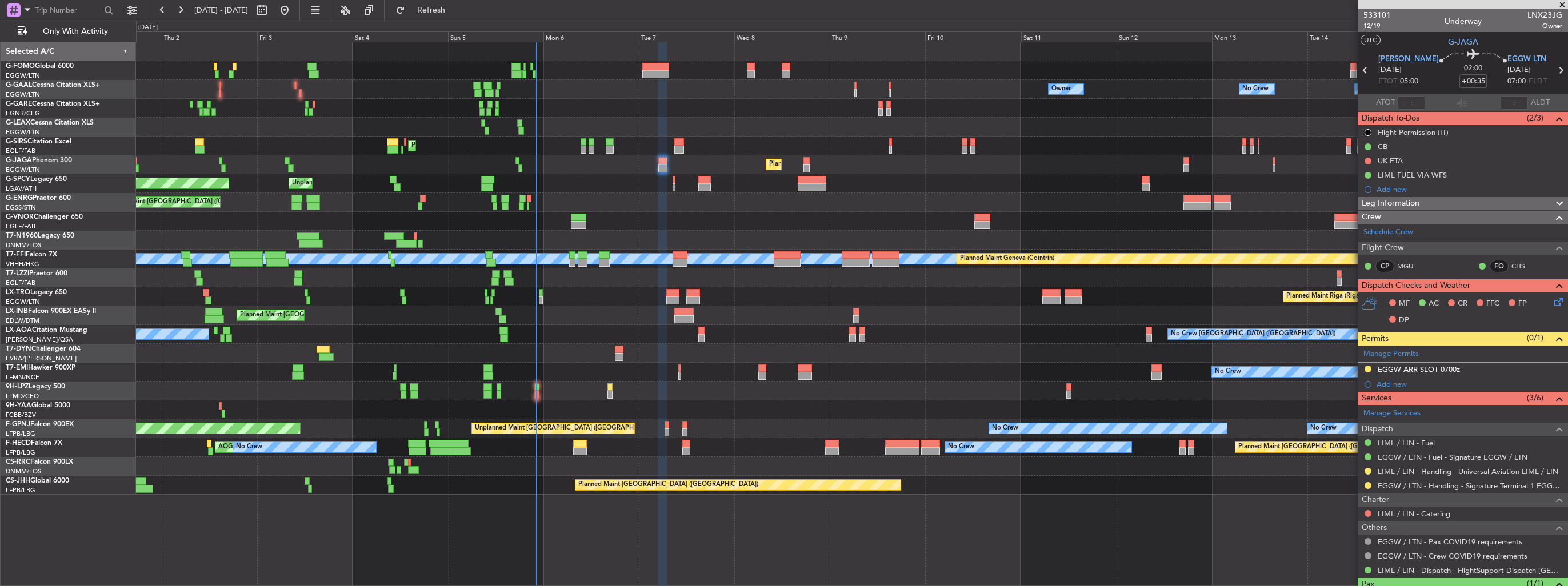
click at [1372, 27] on span "12/19" at bounding box center [1377, 26] width 27 height 10
click at [1367, 368] on button at bounding box center [1368, 369] width 7 height 7
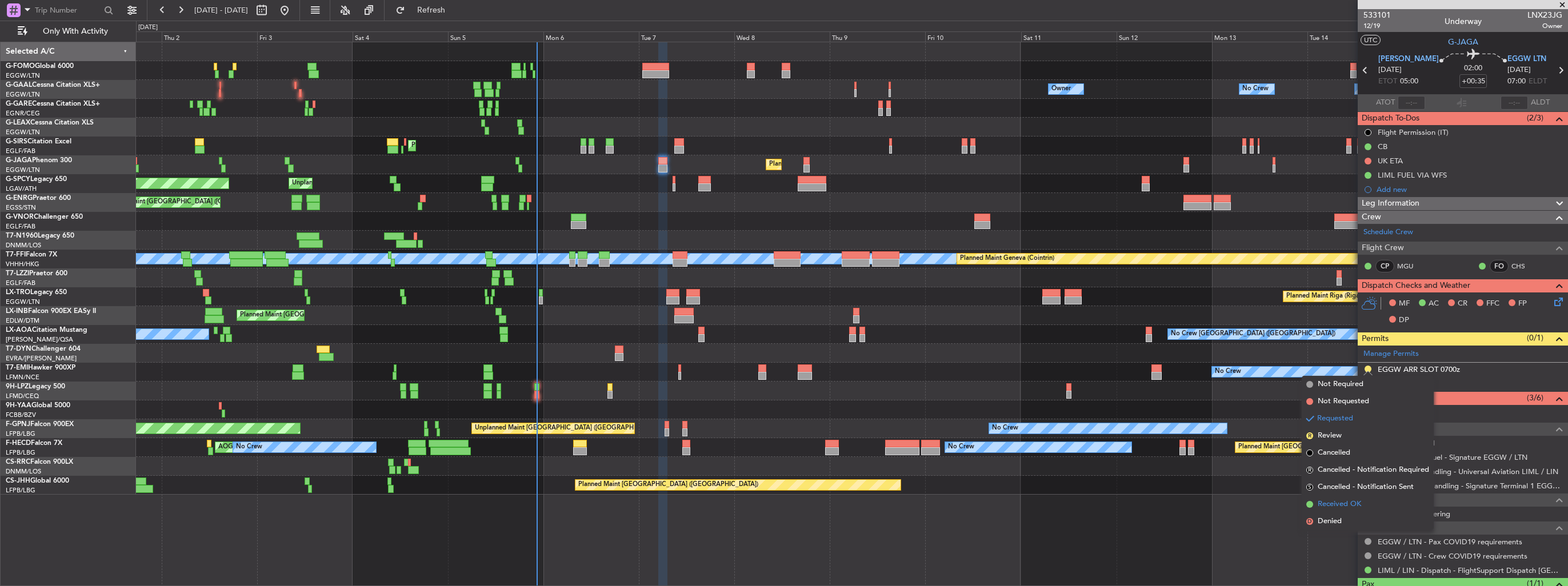
click at [1330, 500] on span "Received OK" at bounding box center [1339, 505] width 44 height 11
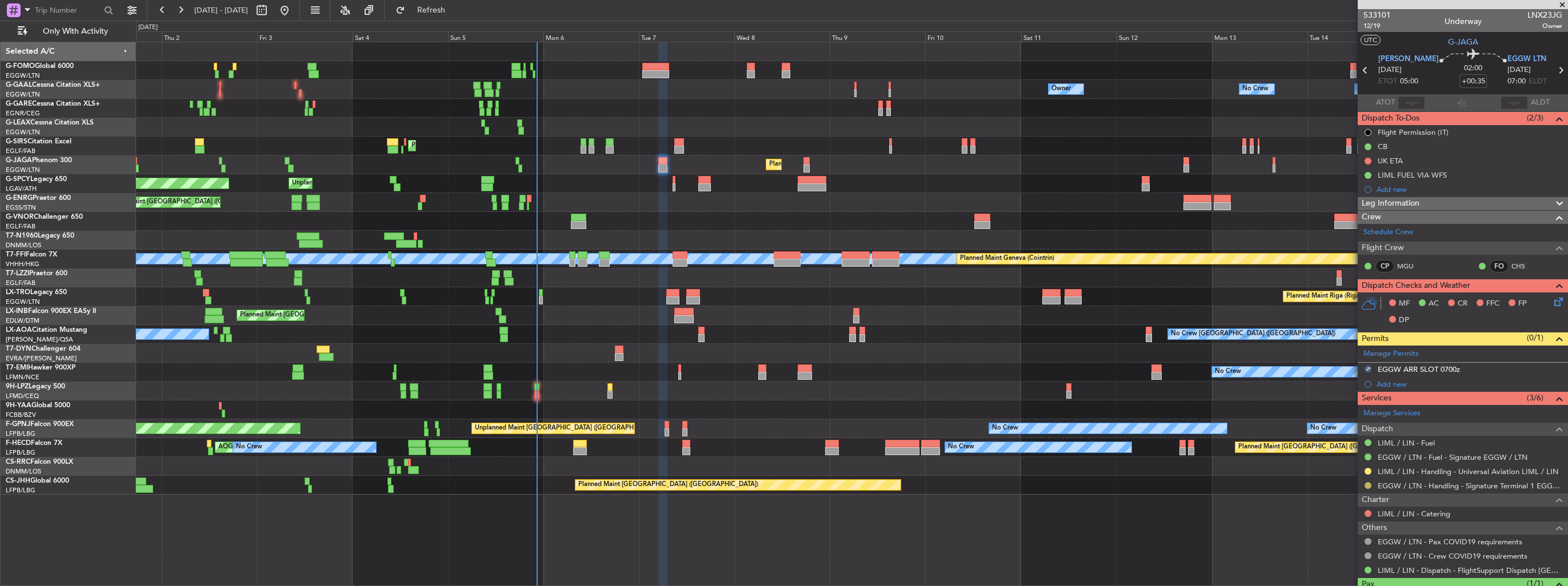
click at [1367, 482] on button at bounding box center [1368, 486] width 7 height 7
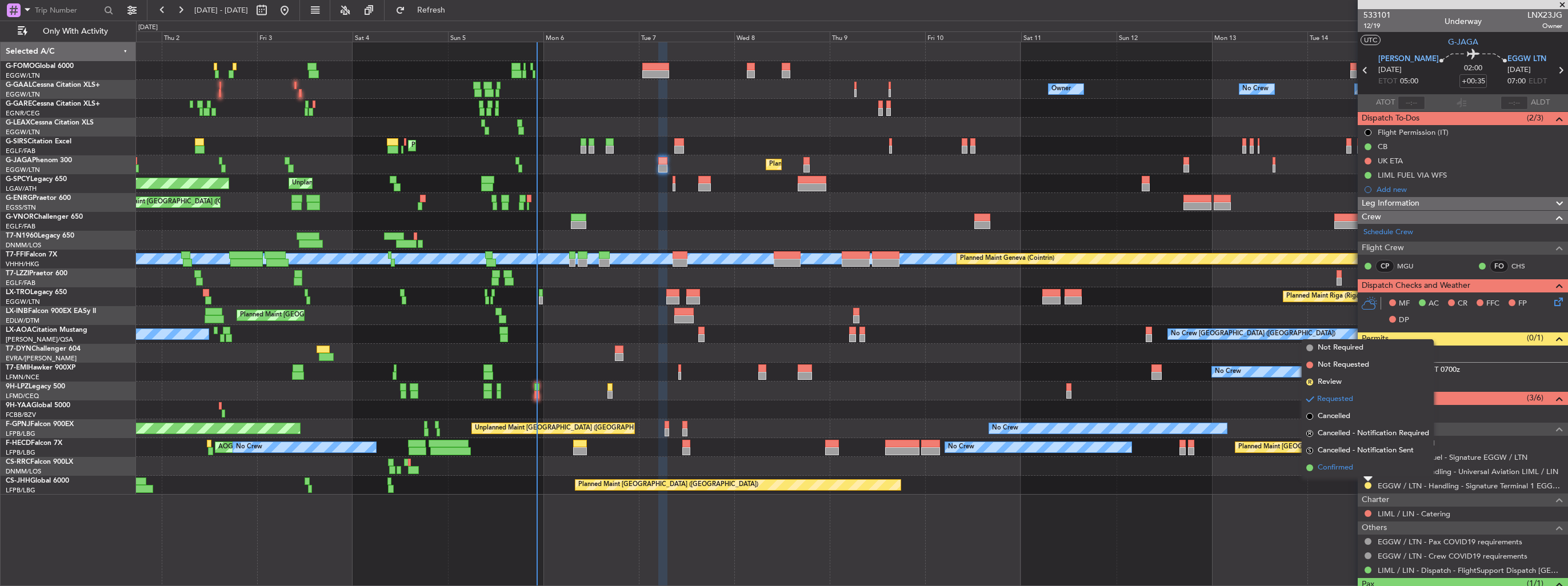
click at [1336, 470] on span "Confirmed" at bounding box center [1336, 468] width 36 height 11
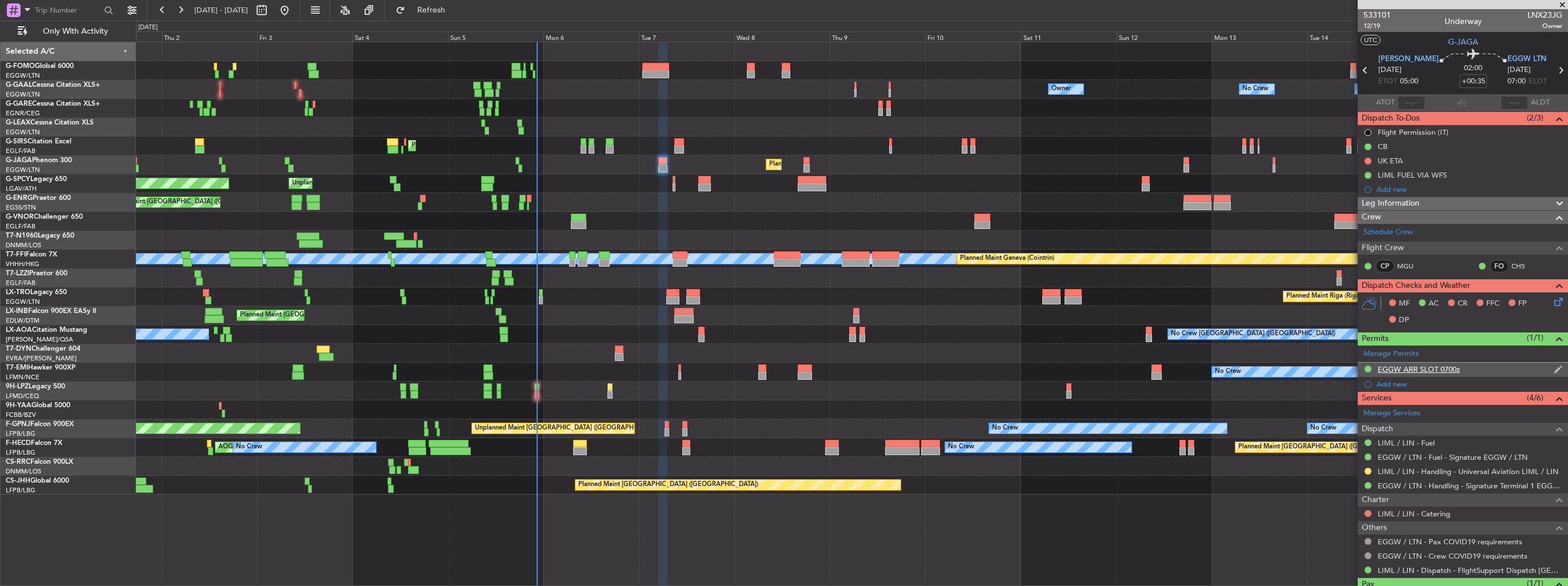
click at [1554, 369] on img at bounding box center [1558, 369] width 9 height 10
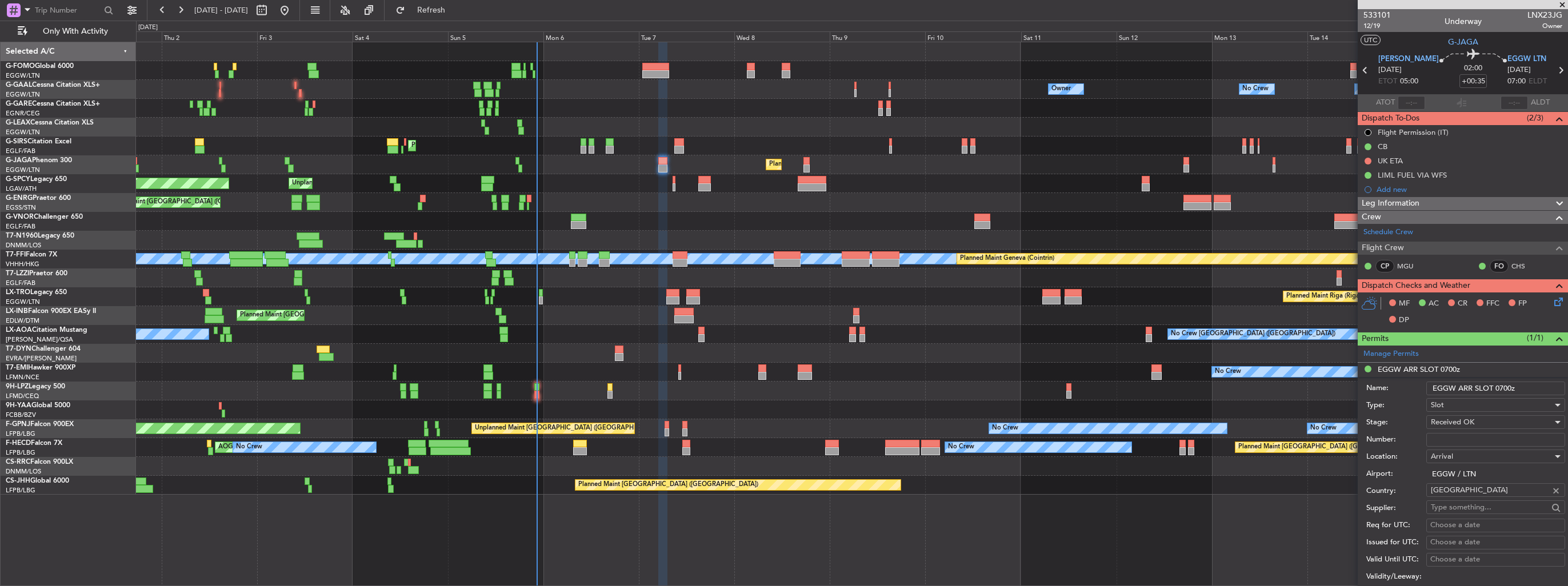
drag, startPoint x: 1521, startPoint y: 387, endPoint x: 1499, endPoint y: 389, distance: 22.1
click at [1499, 389] on input "EGGW ARR SLOT 0700z" at bounding box center [1496, 388] width 139 height 14
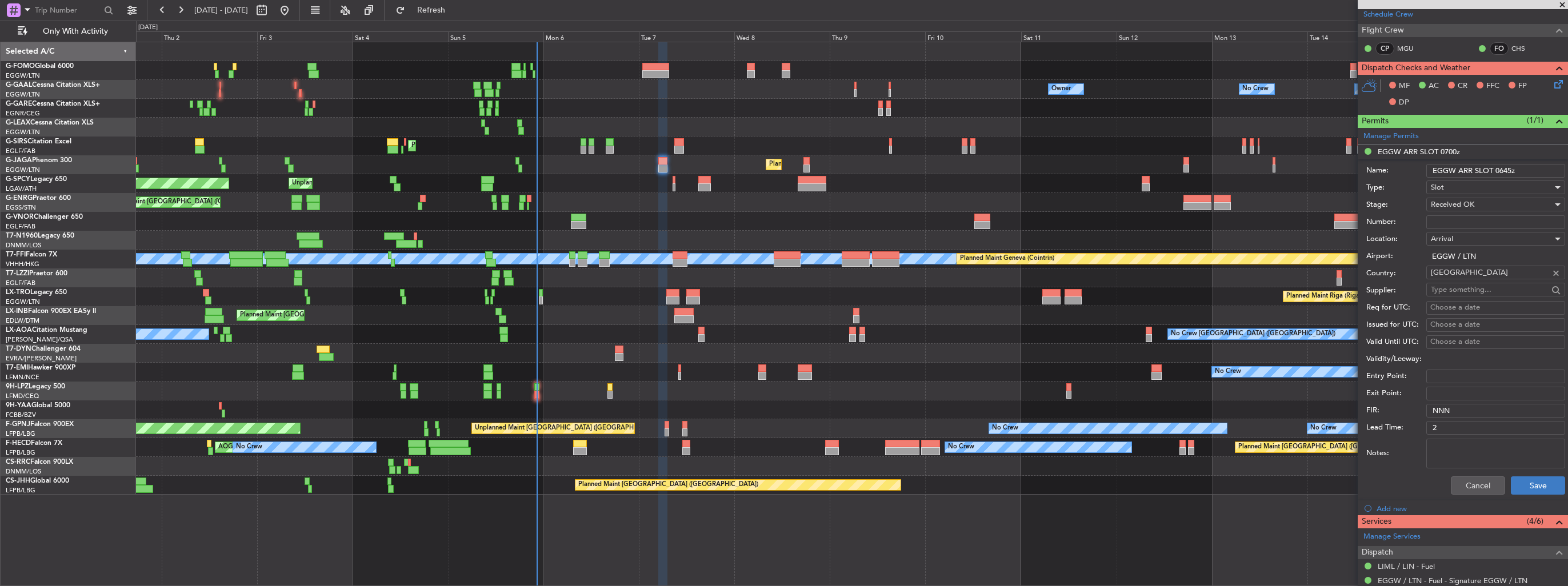
scroll to position [343, 0]
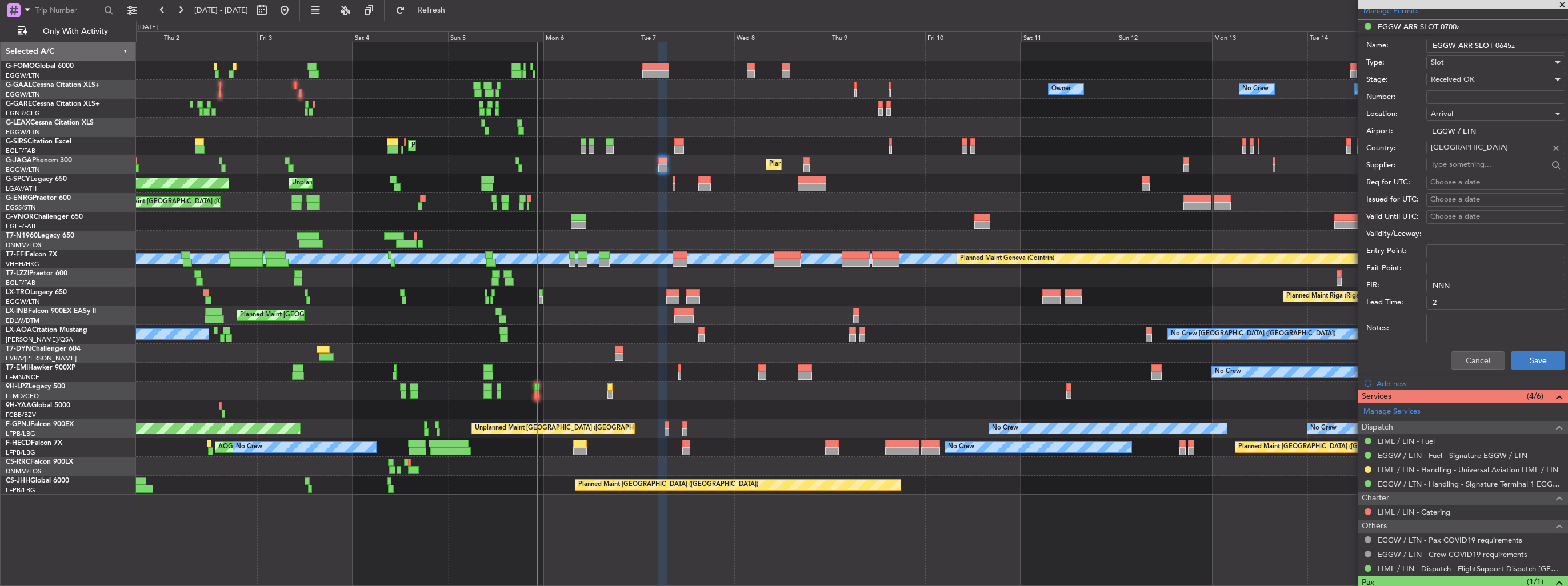
type input "EGGW ARR SLOT 0645z"
click at [1511, 359] on button "Save" at bounding box center [1538, 361] width 54 height 19
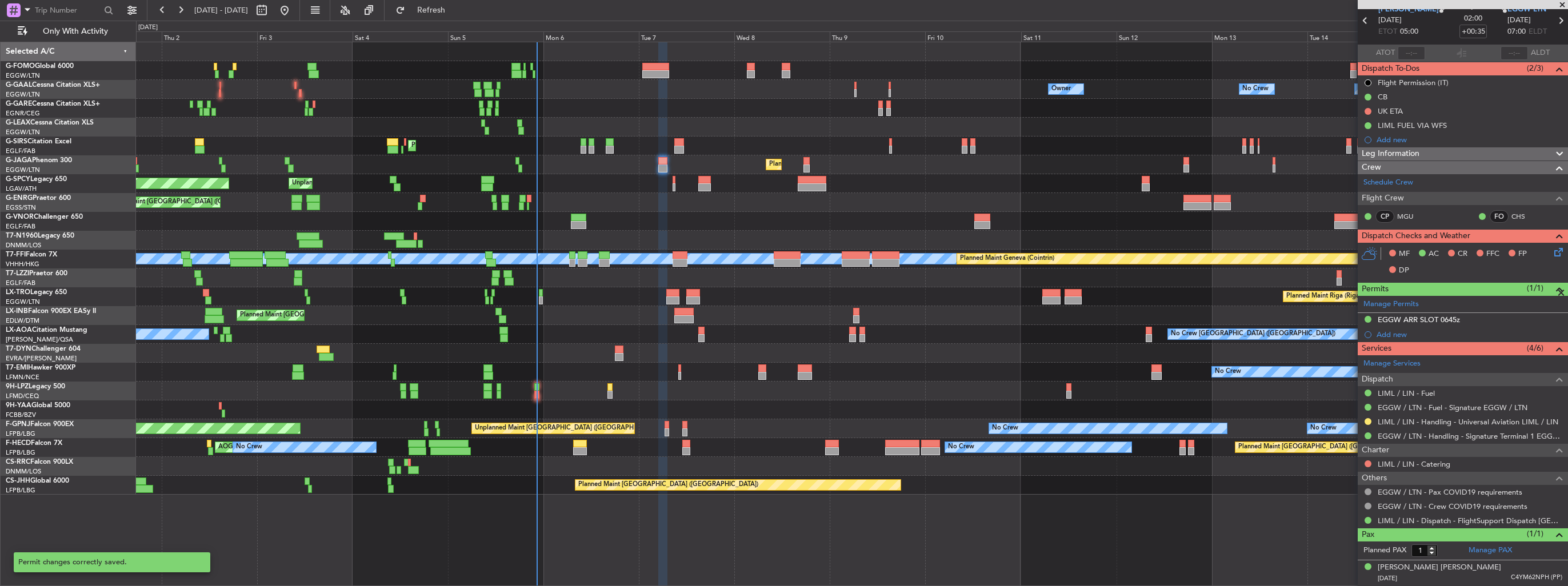
scroll to position [47, 0]
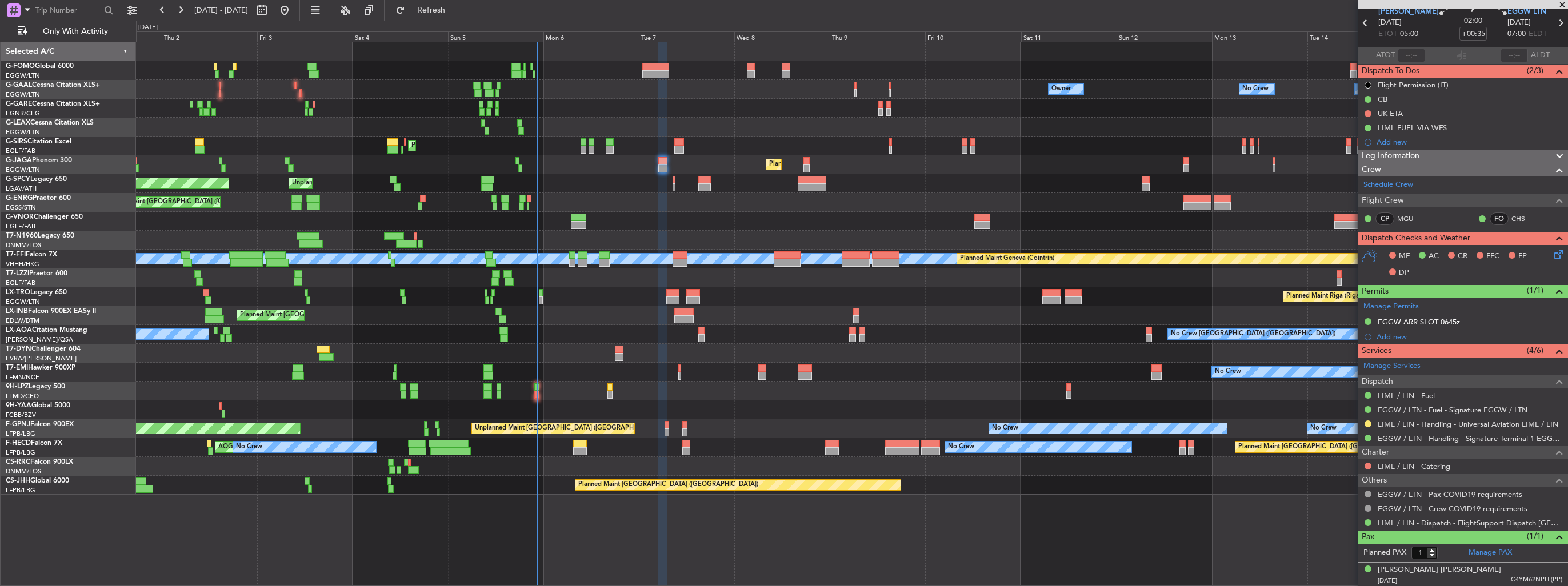
click at [1369, 419] on div at bounding box center [1368, 424] width 9 height 9
click at [1369, 426] on div at bounding box center [1368, 424] width 9 height 9
click at [1369, 422] on button at bounding box center [1368, 424] width 7 height 7
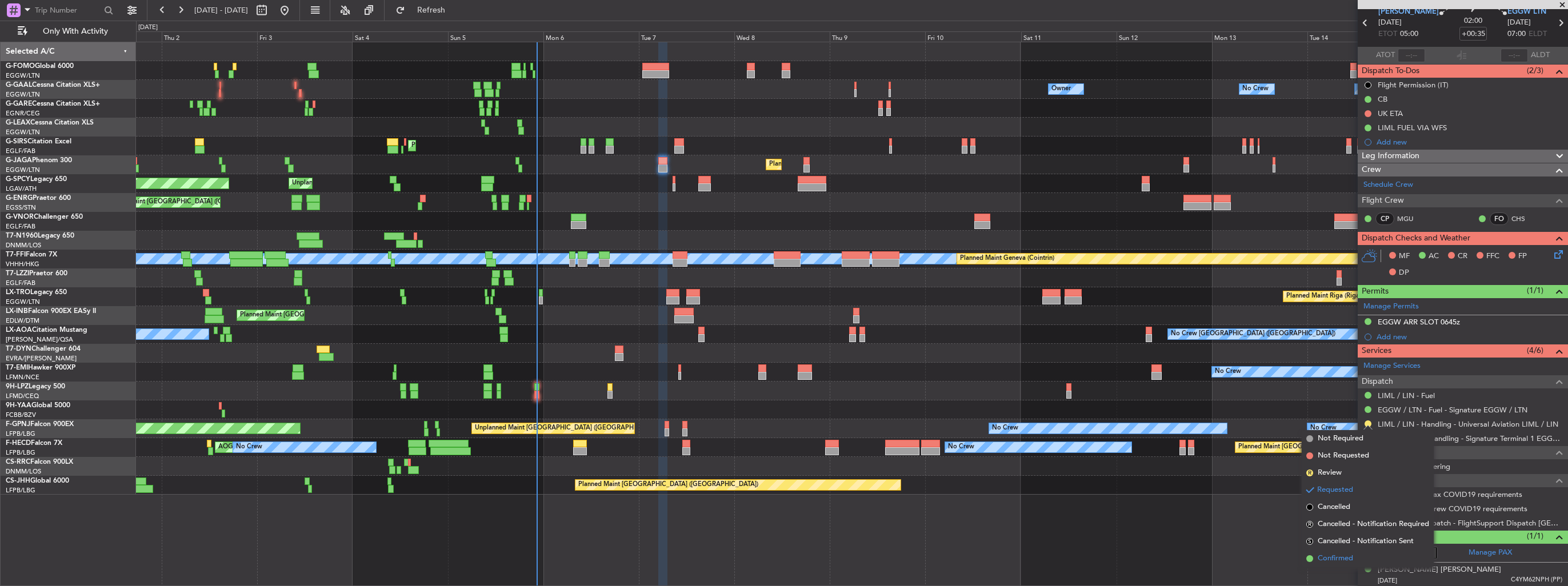
click at [1341, 557] on span "Confirmed" at bounding box center [1336, 559] width 36 height 11
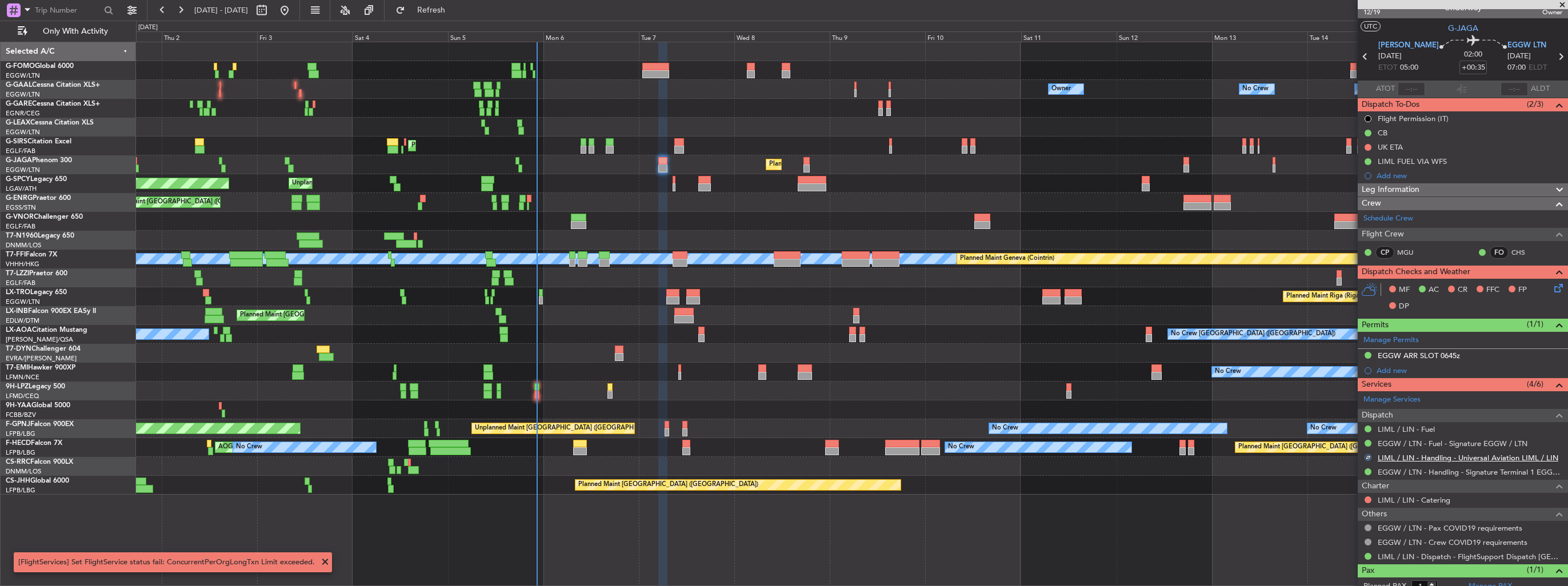
scroll to position [0, 0]
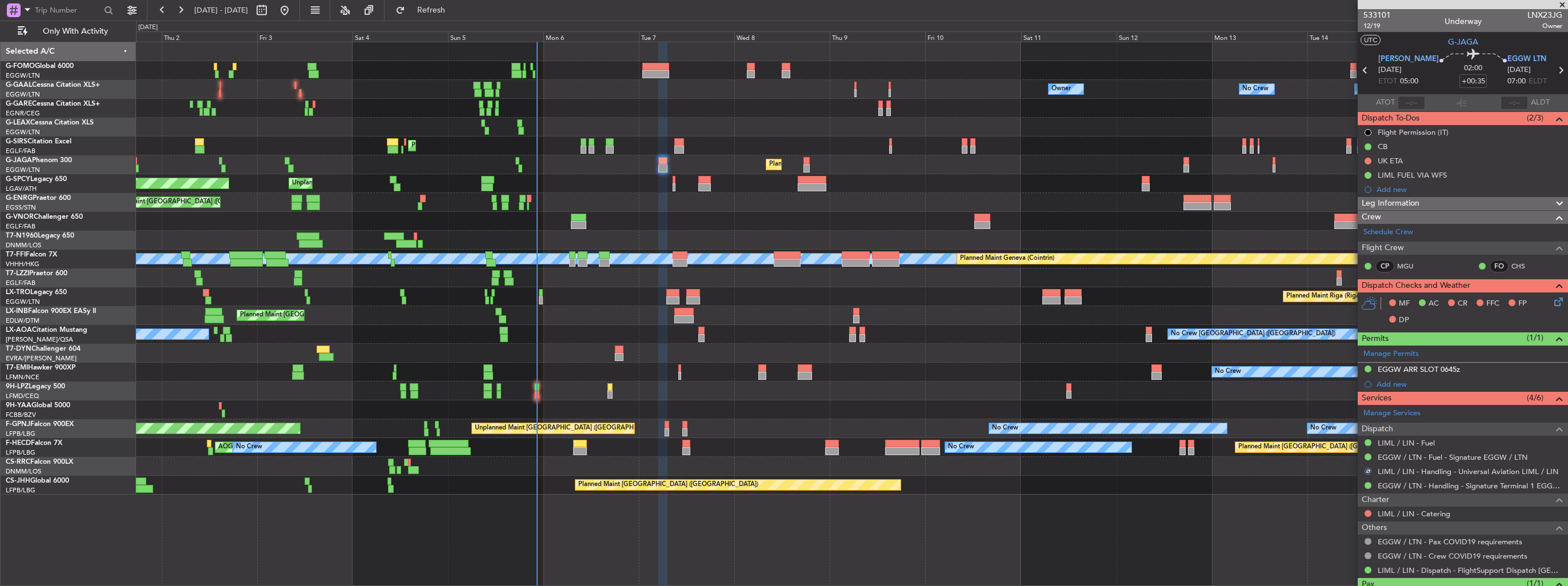
click at [1552, 304] on icon at bounding box center [1557, 299] width 9 height 9
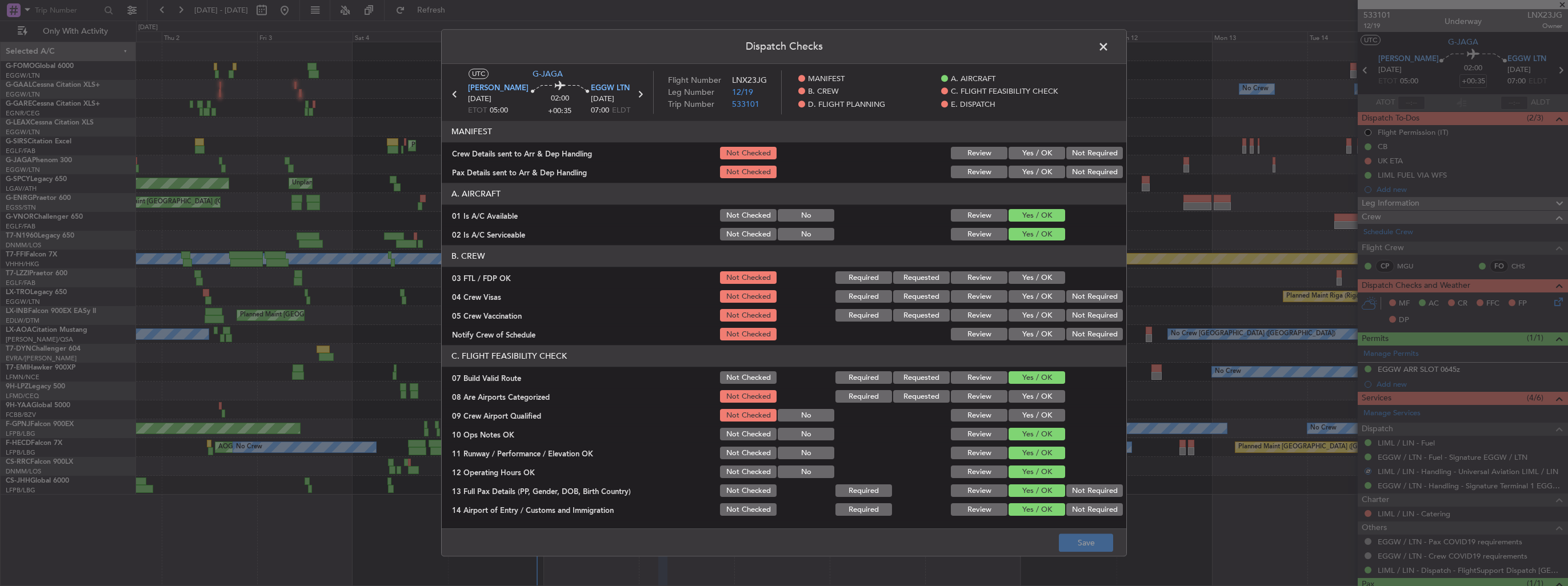
click at [1033, 153] on button "Yes / OK" at bounding box center [1036, 154] width 56 height 13
click at [1036, 172] on button "Yes / OK" at bounding box center [1036, 173] width 56 height 13
click at [1087, 548] on button "Save" at bounding box center [1086, 544] width 54 height 19
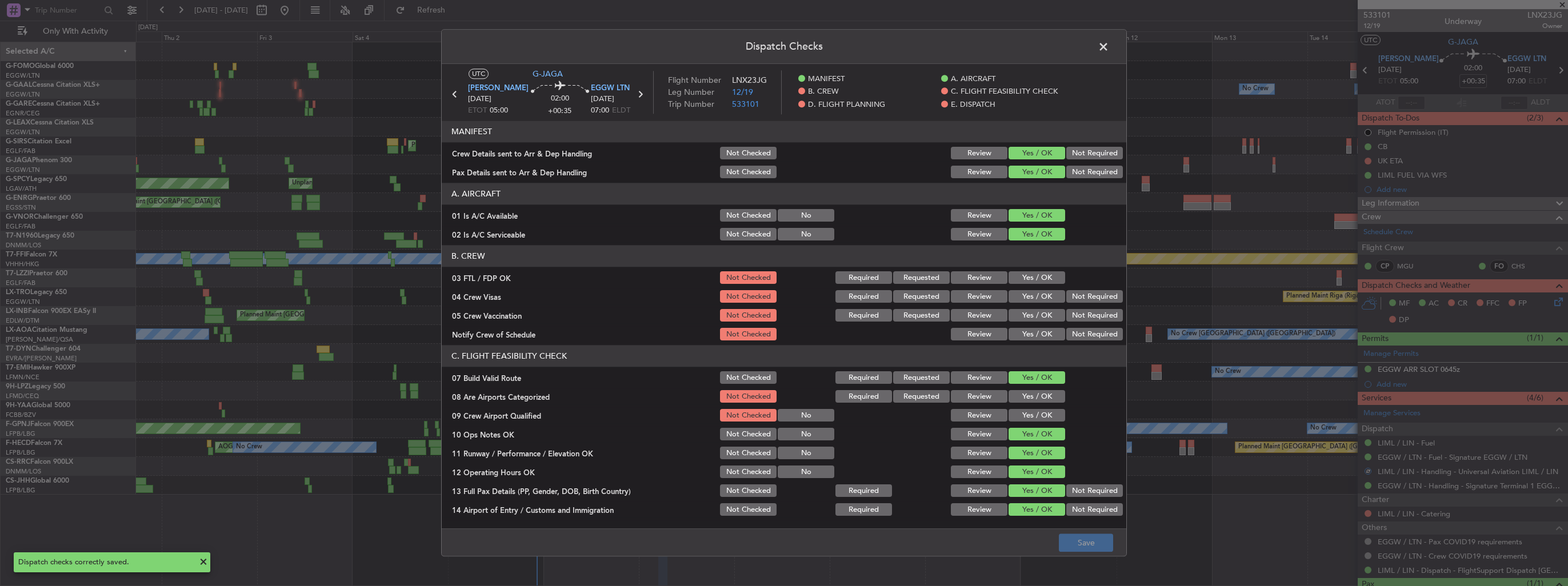
click at [1109, 47] on span at bounding box center [1109, 50] width 0 height 23
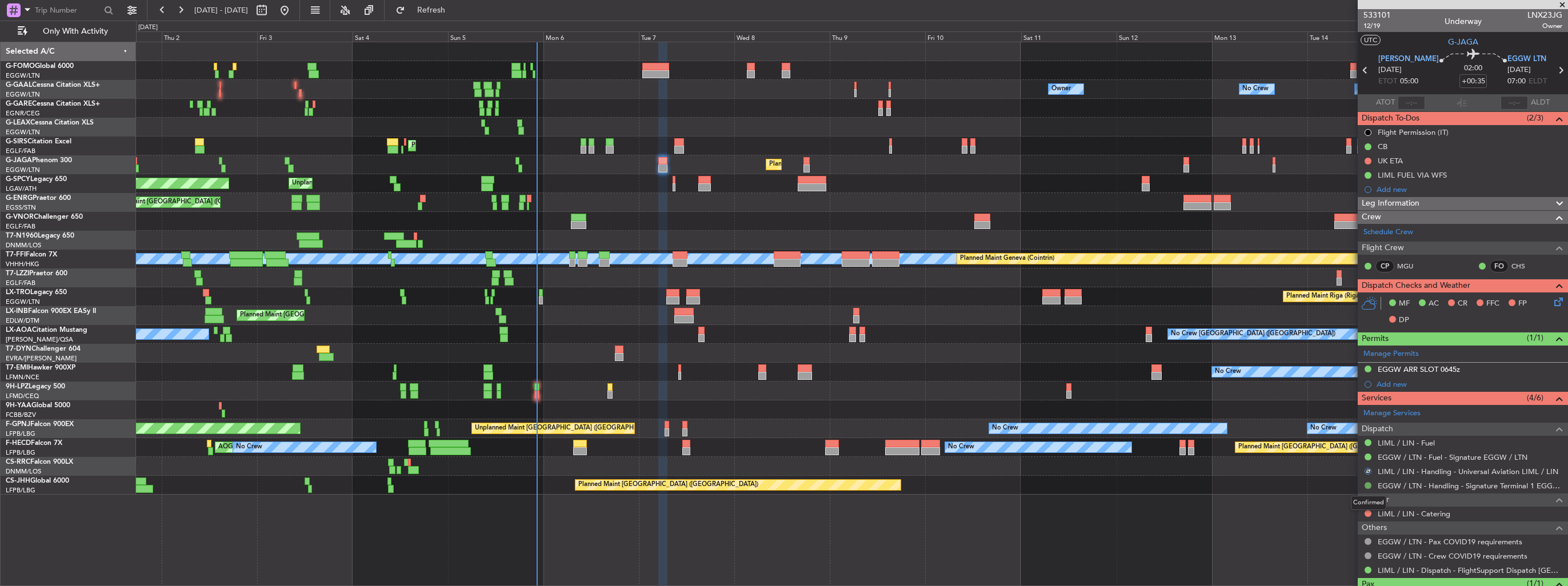
click at [1367, 483] on button at bounding box center [1368, 486] width 7 height 7
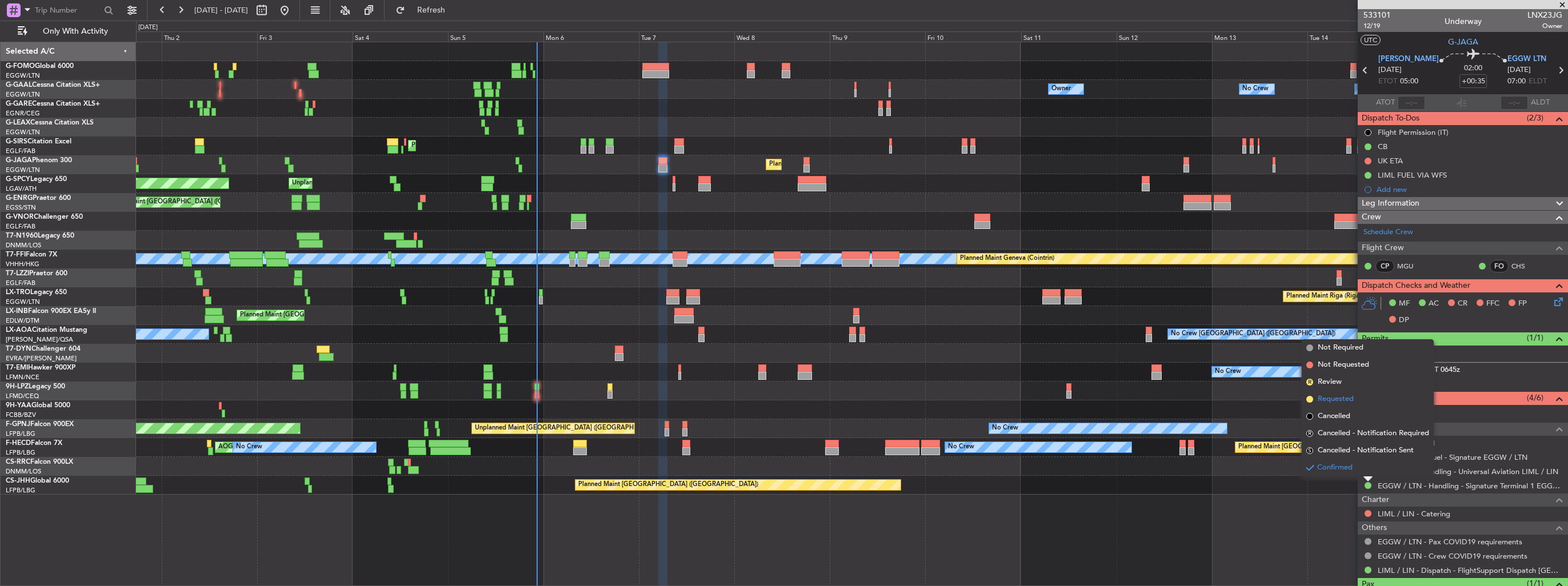
click at [1343, 398] on span "Requested" at bounding box center [1336, 399] width 36 height 11
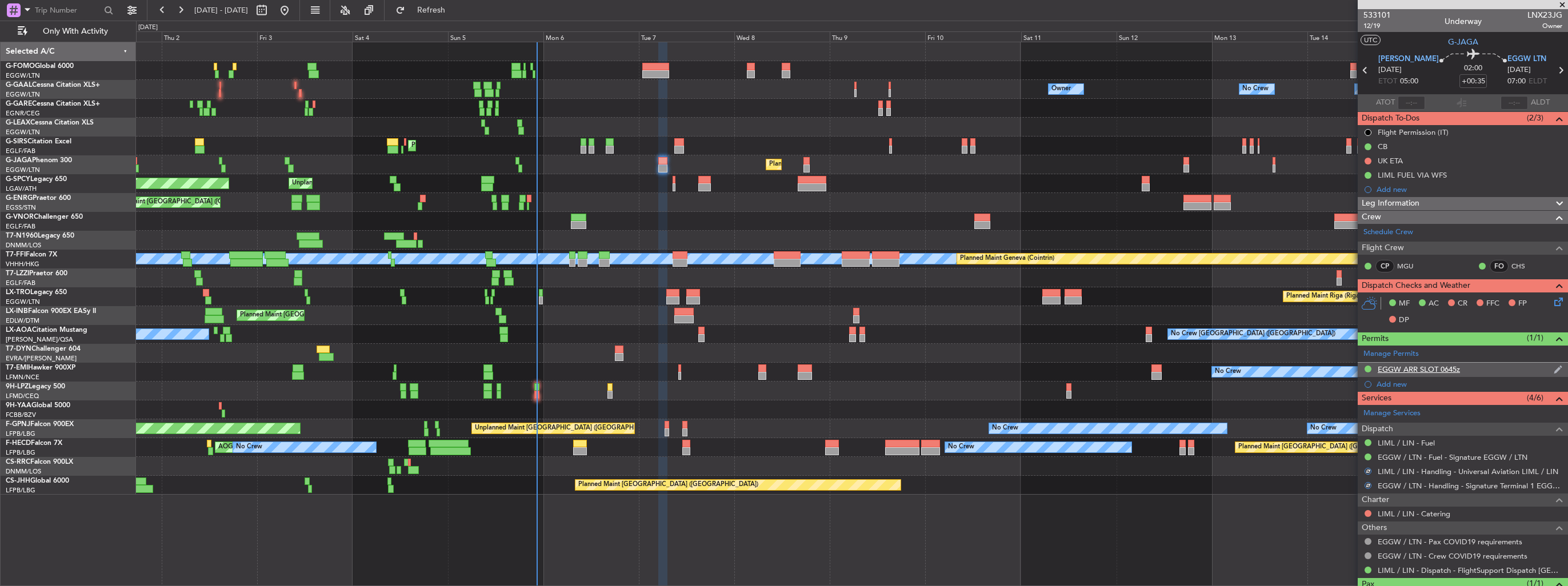
click at [1554, 370] on img at bounding box center [1558, 369] width 9 height 10
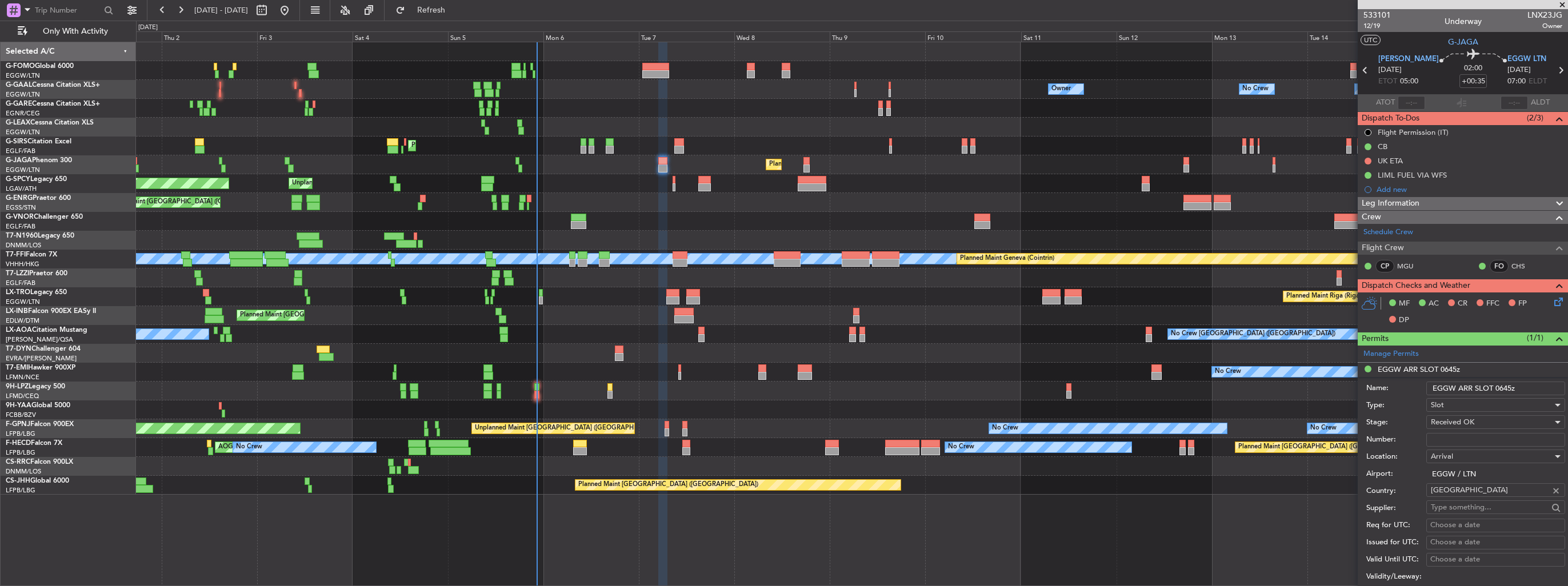
drag, startPoint x: 1520, startPoint y: 392, endPoint x: 1499, endPoint y: 392, distance: 21.0
click at [1499, 392] on input "EGGW ARR SLOT 0645z" at bounding box center [1496, 388] width 139 height 14
type input "EGGW ARR SLOT 0710z"
click at [1497, 420] on div "Received OK" at bounding box center [1492, 422] width 121 height 17
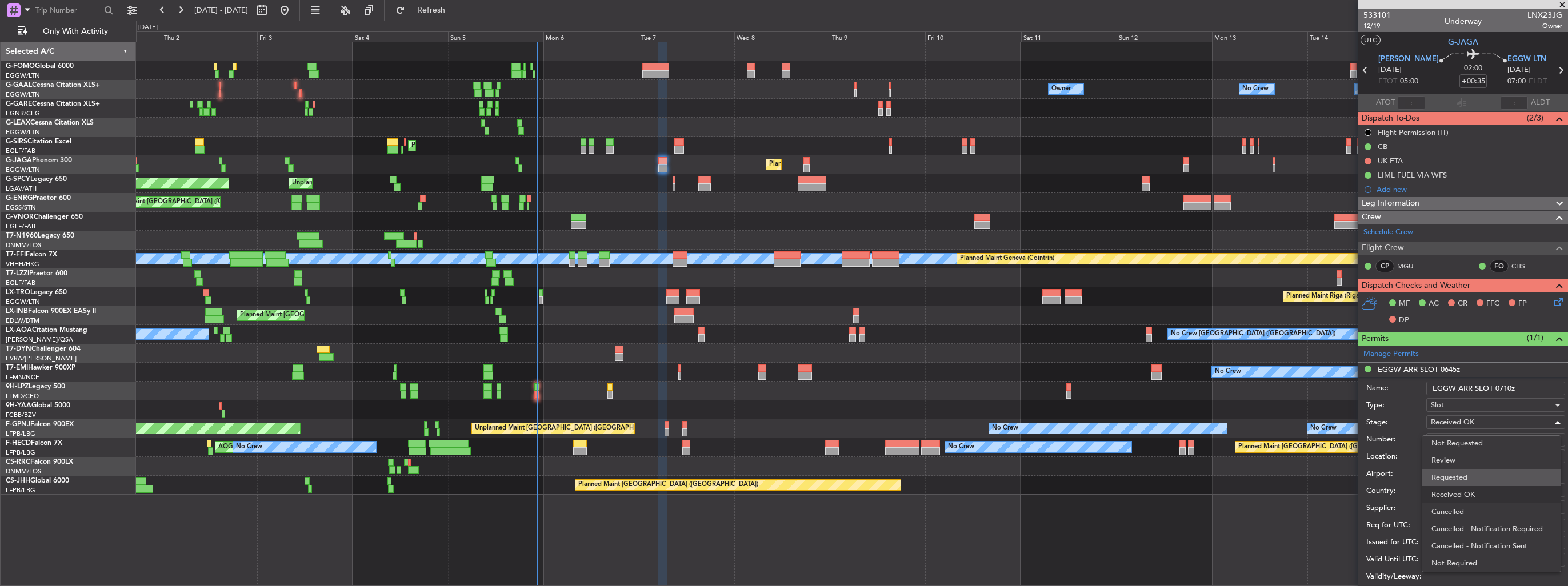
click at [1480, 477] on span "Requested" at bounding box center [1492, 477] width 120 height 17
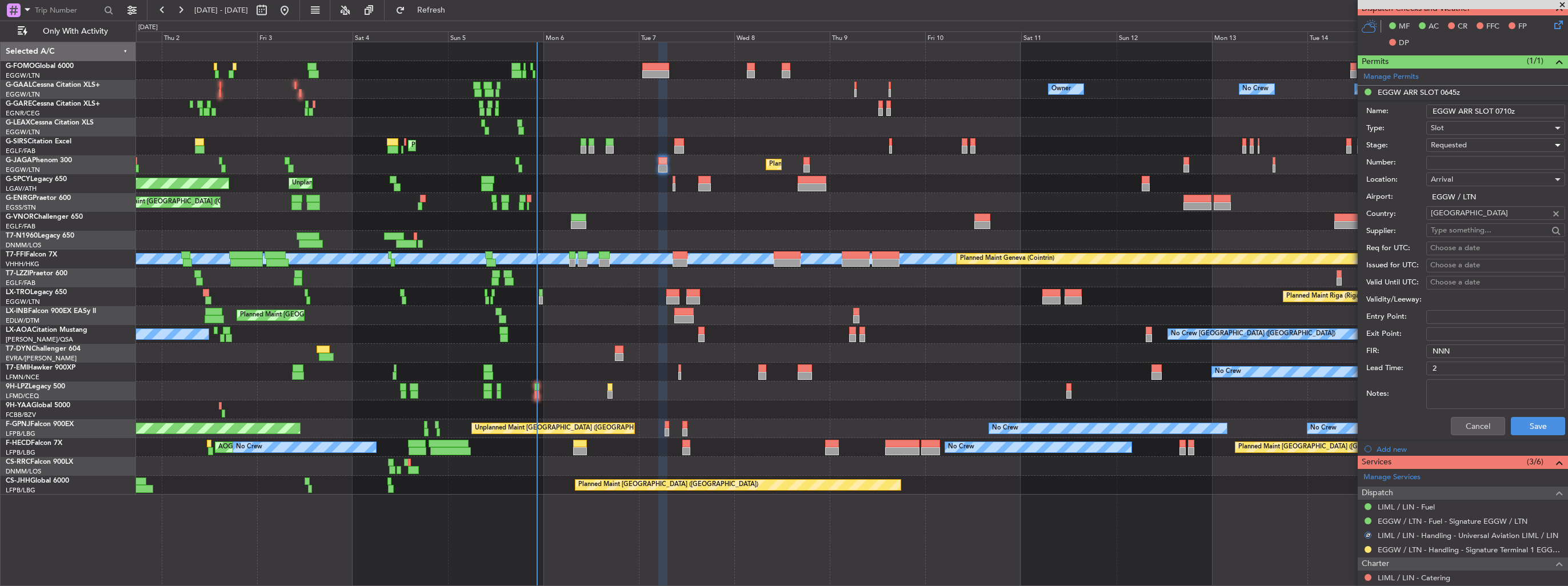
scroll to position [343, 0]
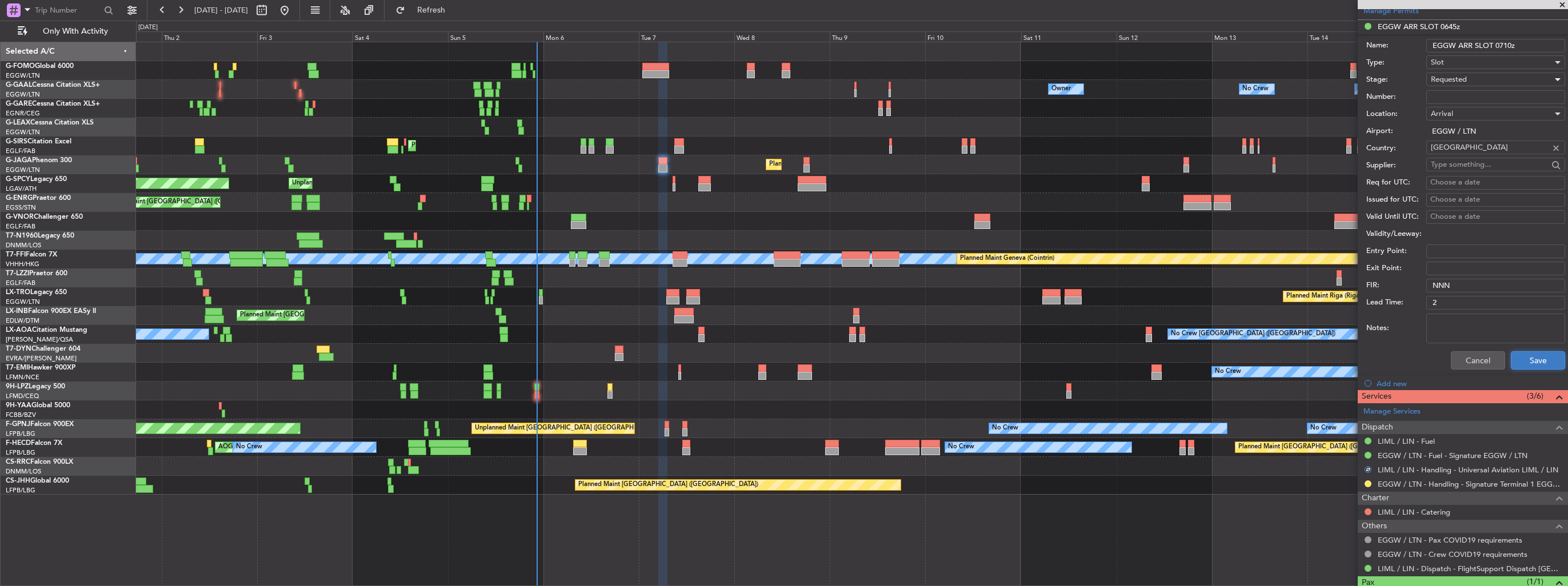
click at [1527, 355] on button "Save" at bounding box center [1538, 361] width 54 height 19
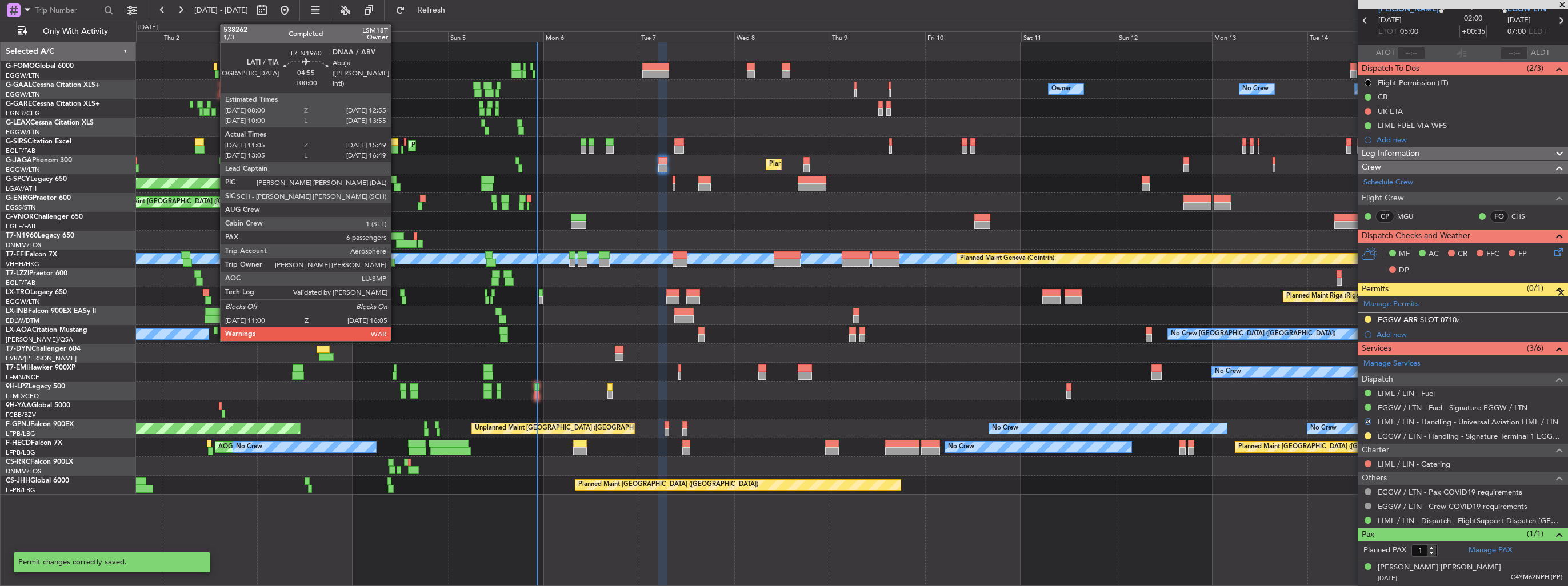
scroll to position [47, 0]
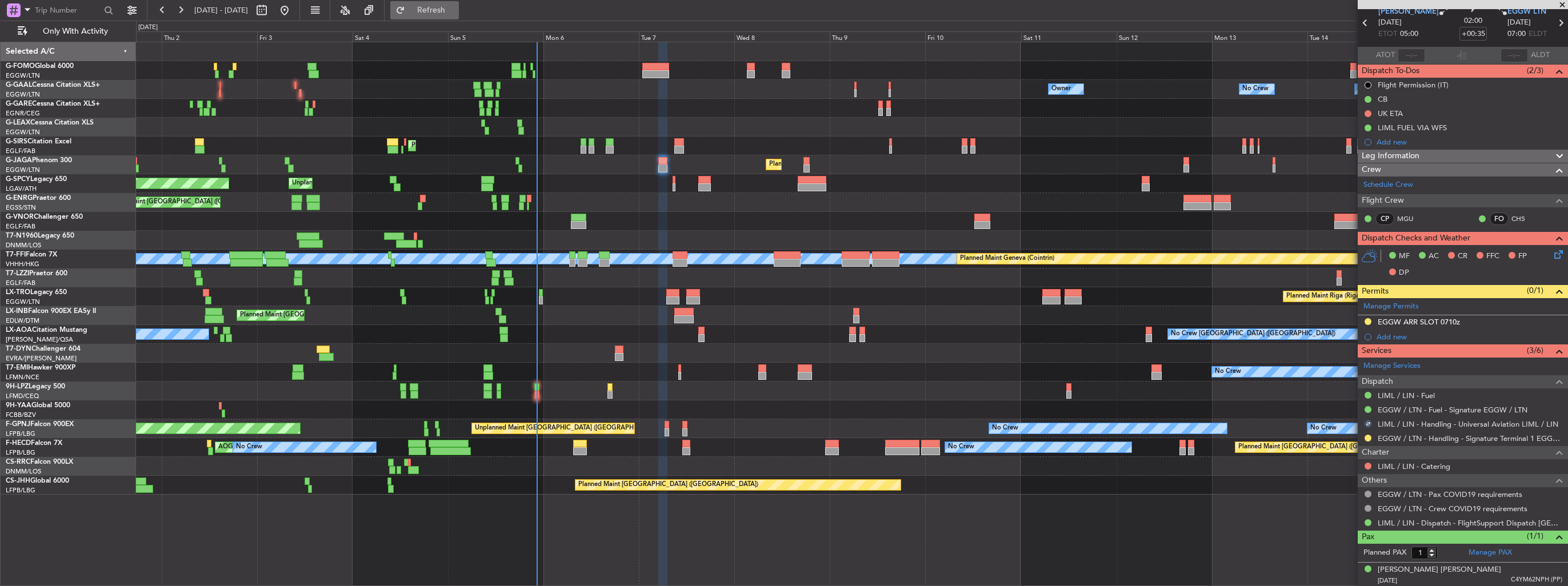
click at [455, 13] on span "Refresh" at bounding box center [431, 10] width 48 height 8
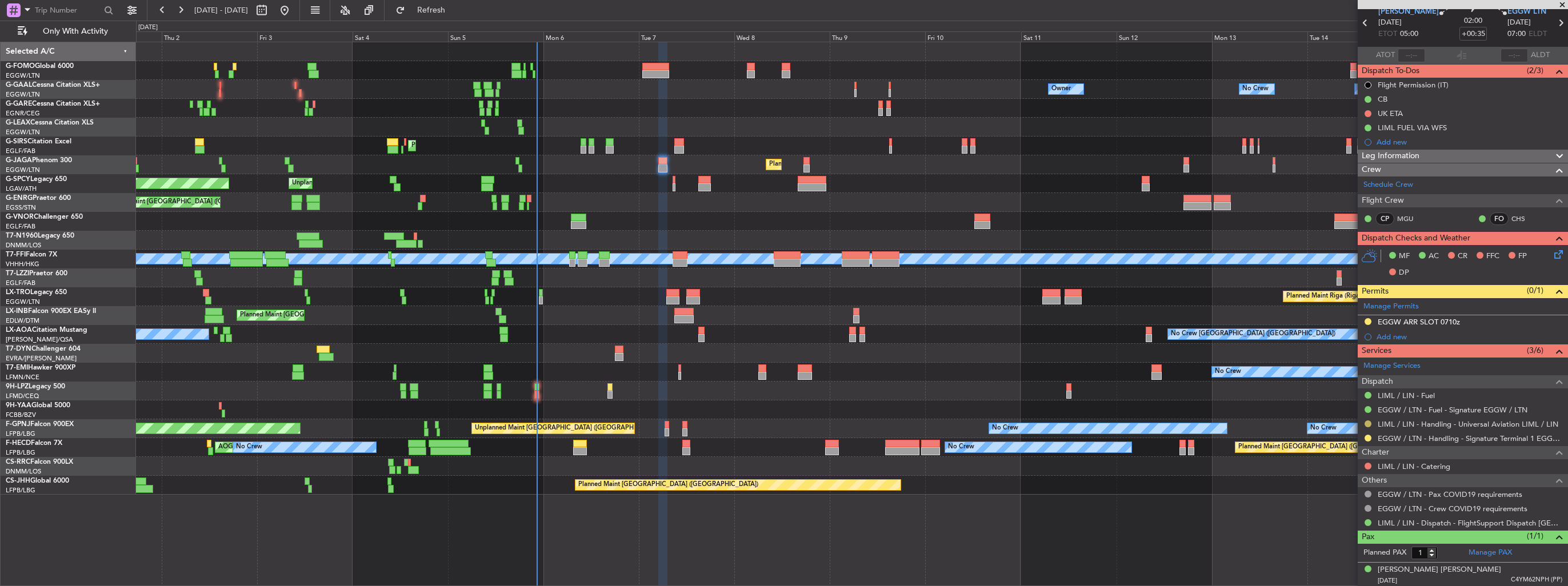
click at [1370, 422] on button at bounding box center [1368, 424] width 7 height 7
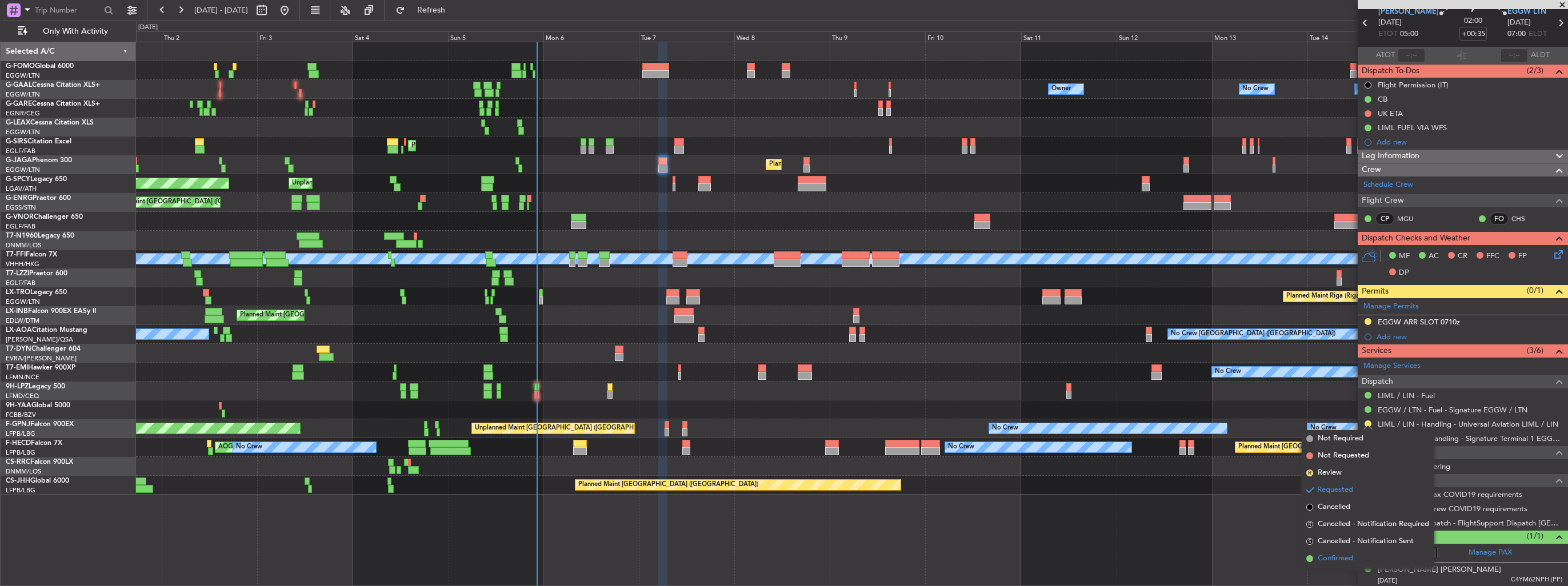
click at [1330, 563] on span "Confirmed" at bounding box center [1336, 559] width 36 height 11
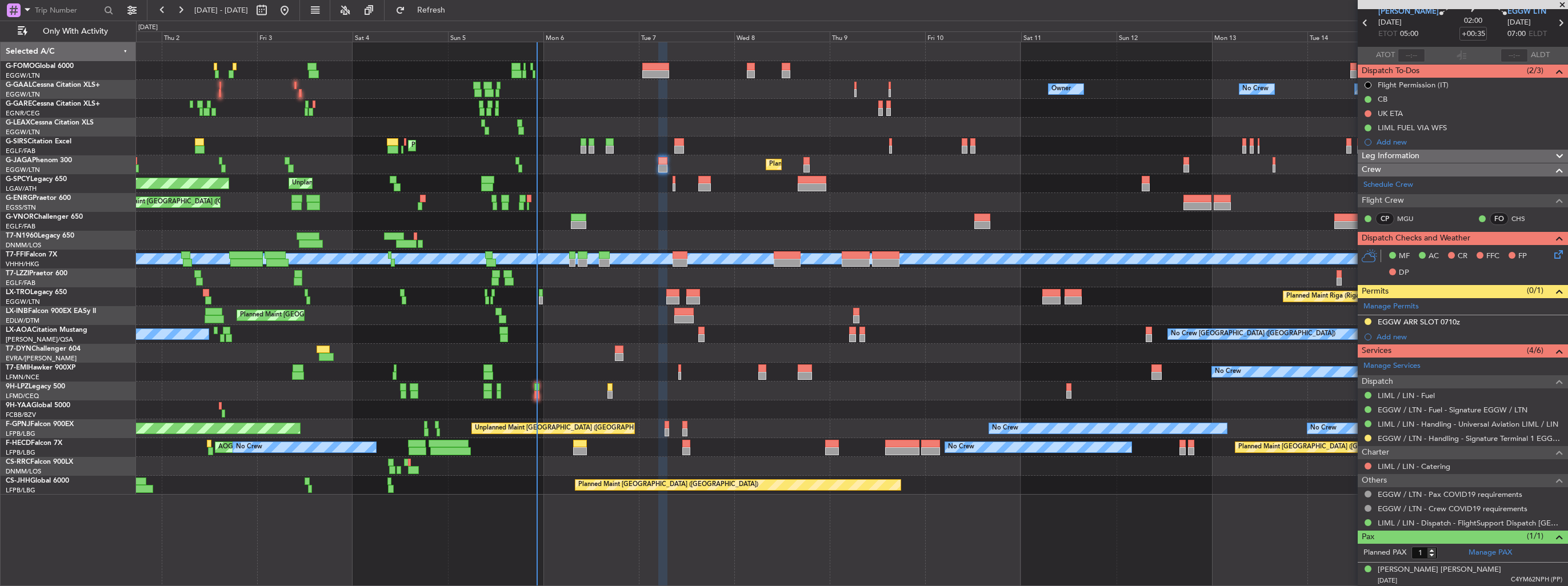
scroll to position [0, 0]
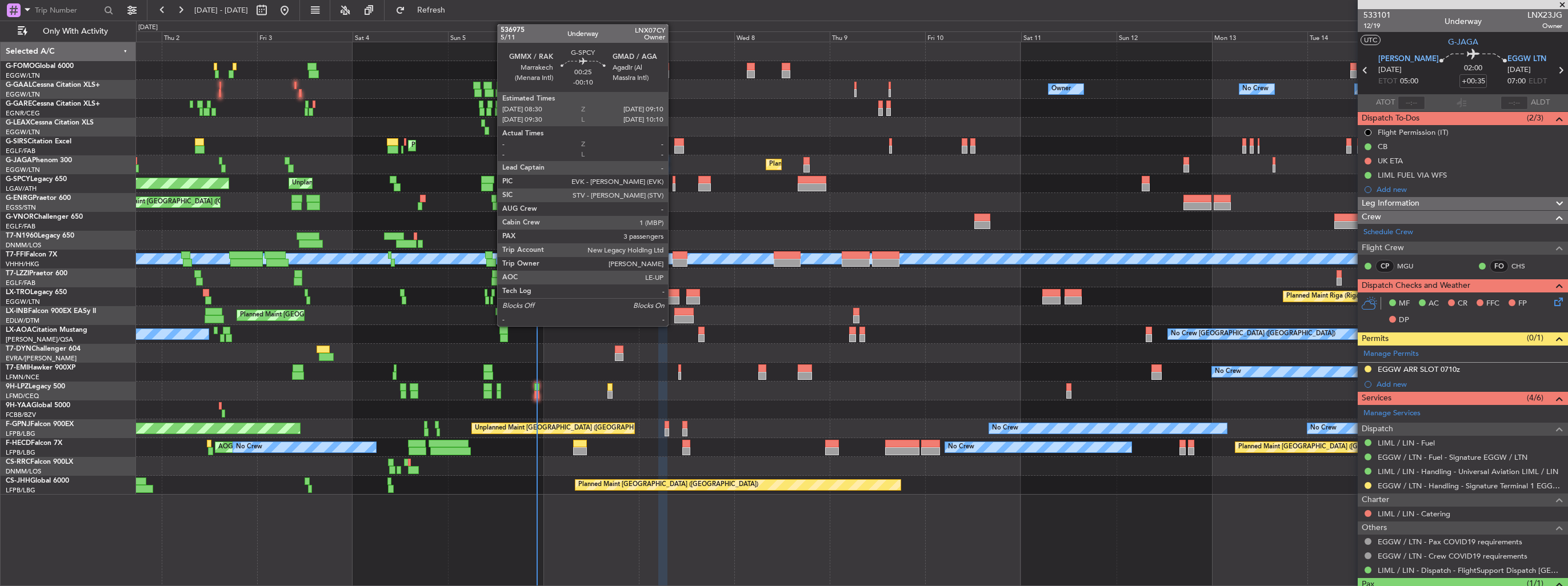
click at [673, 185] on div at bounding box center [674, 187] width 3 height 8
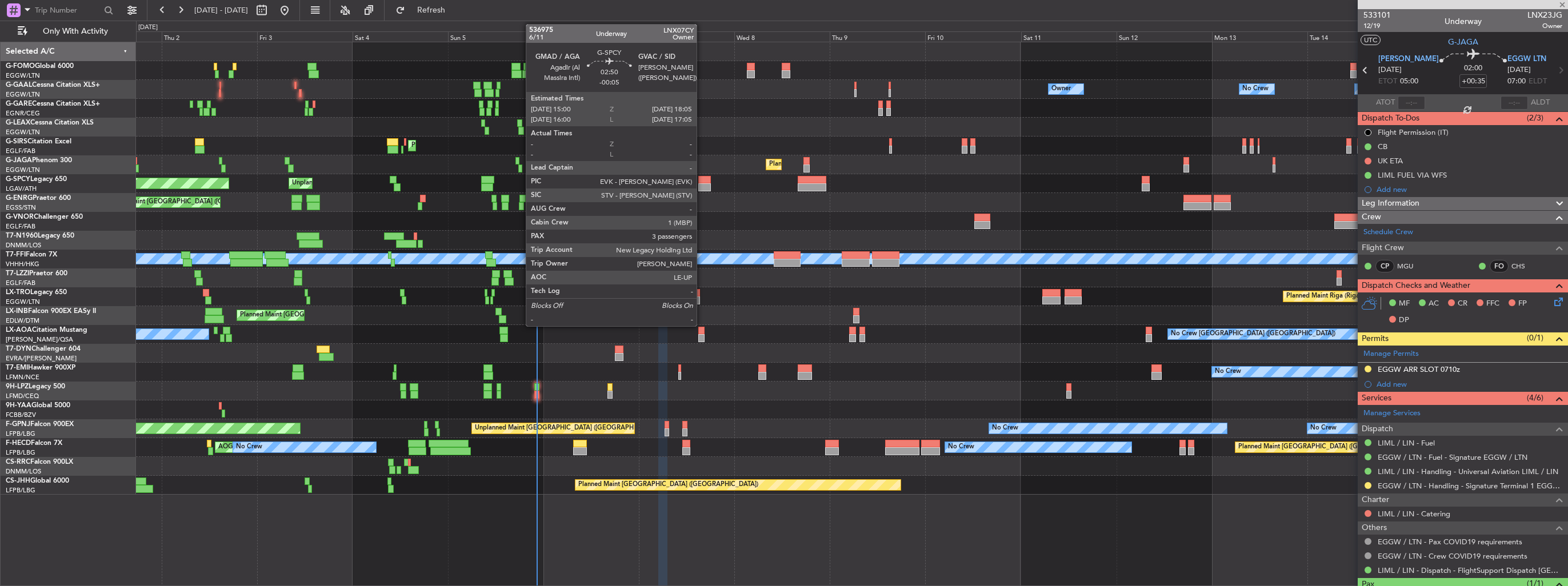
type input "-00:10"
type input "3"
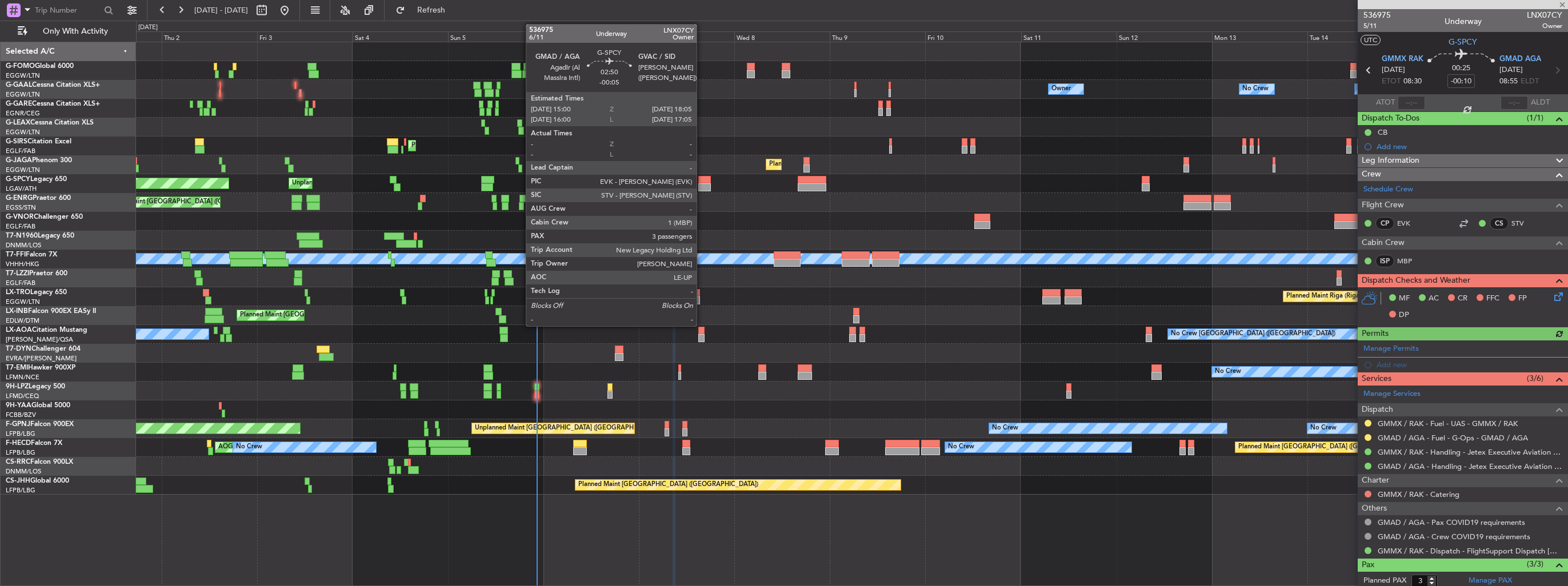
click at [702, 184] on div at bounding box center [705, 187] width 13 height 8
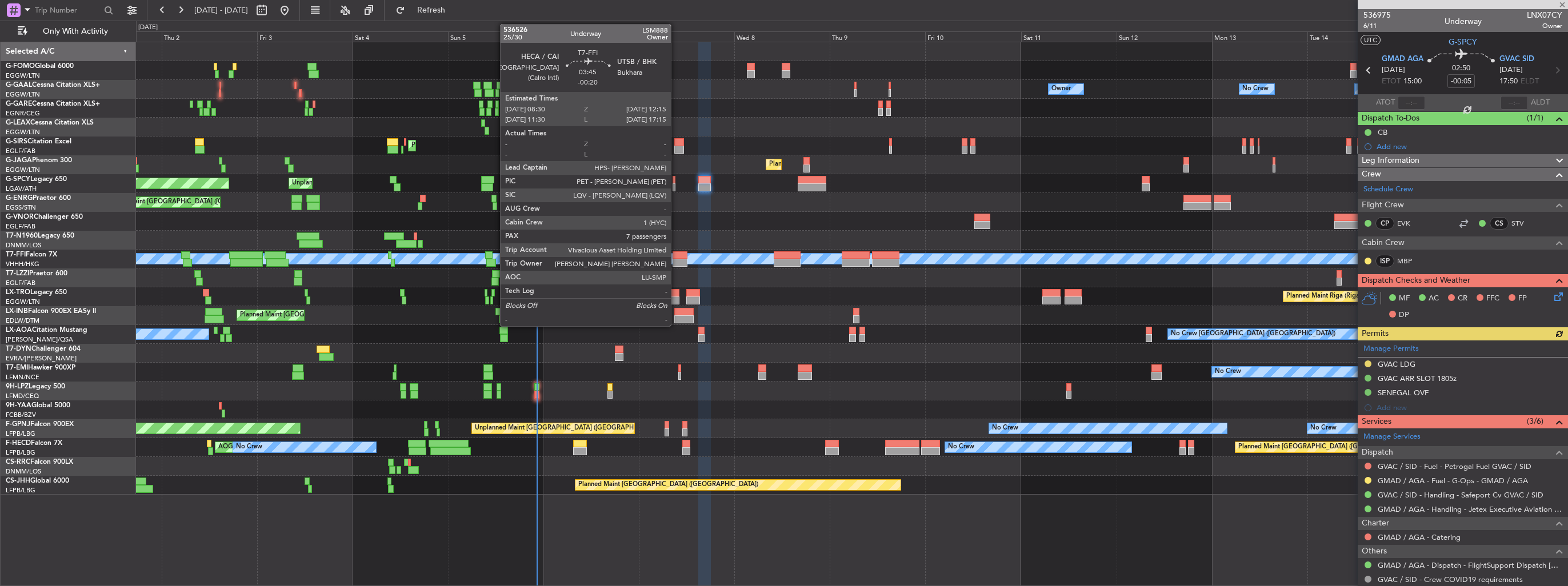
click at [676, 254] on div at bounding box center [680, 255] width 16 height 8
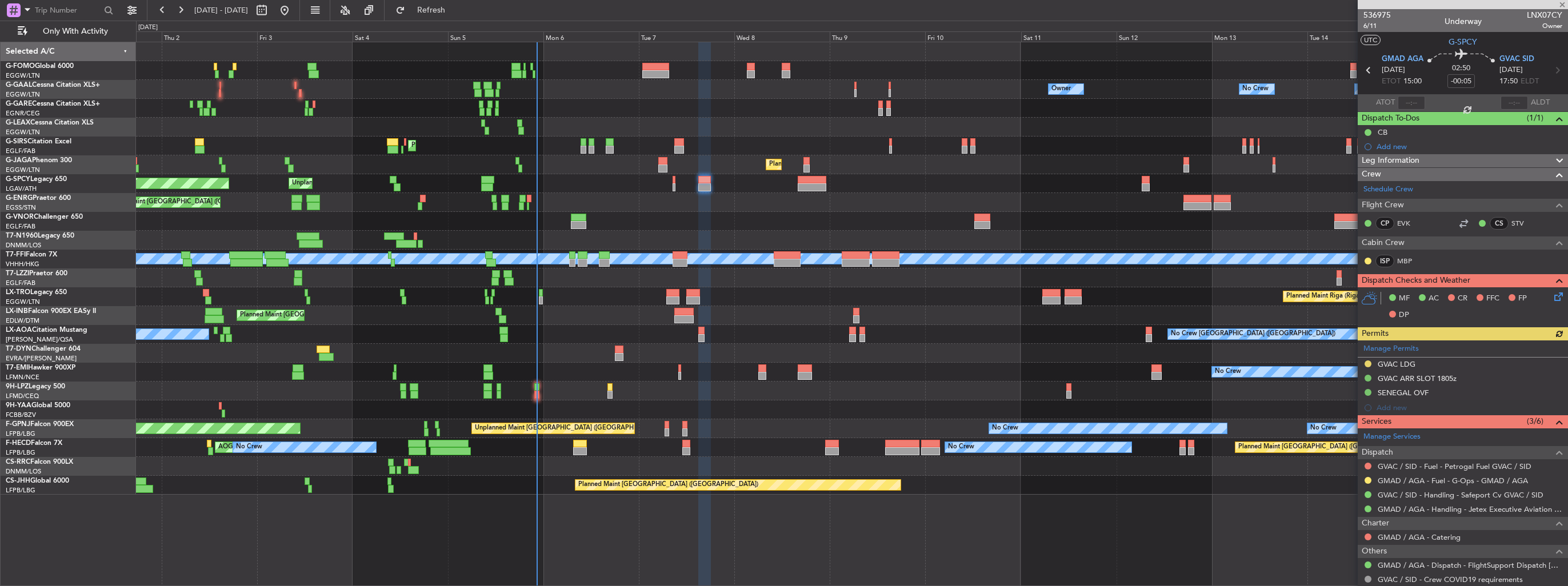
type input "-00:20"
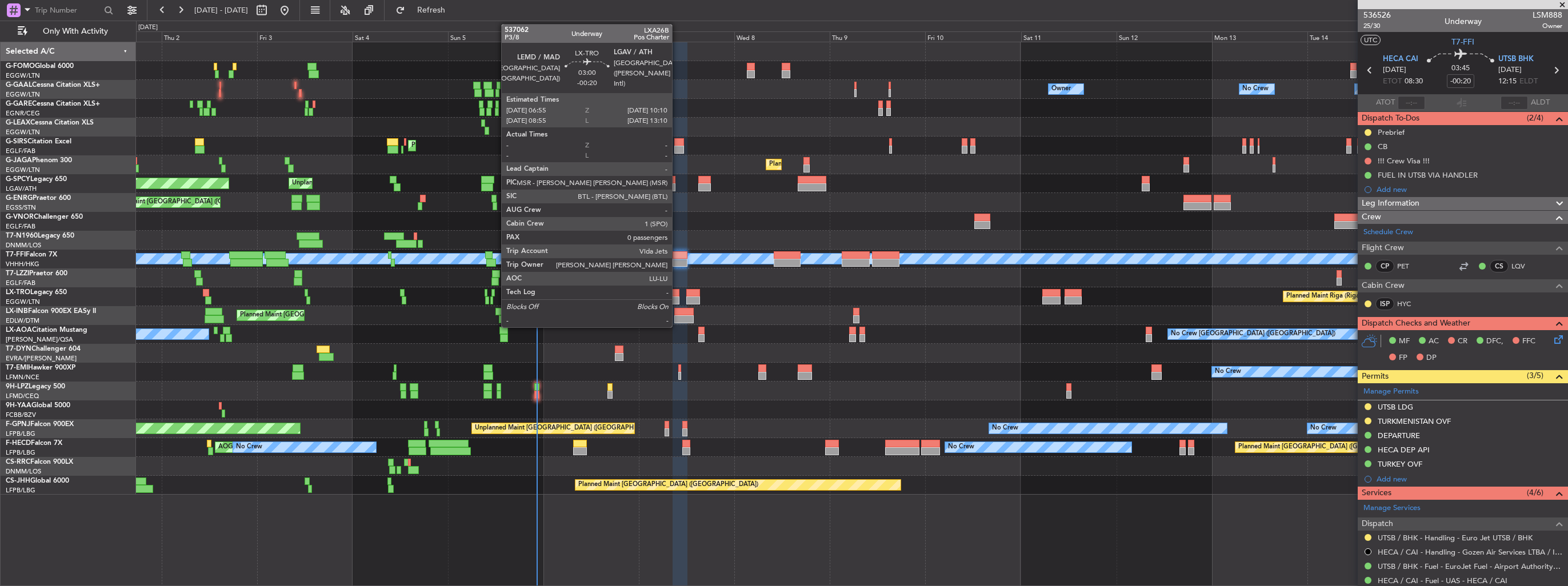
click at [678, 297] on div at bounding box center [673, 300] width 13 height 8
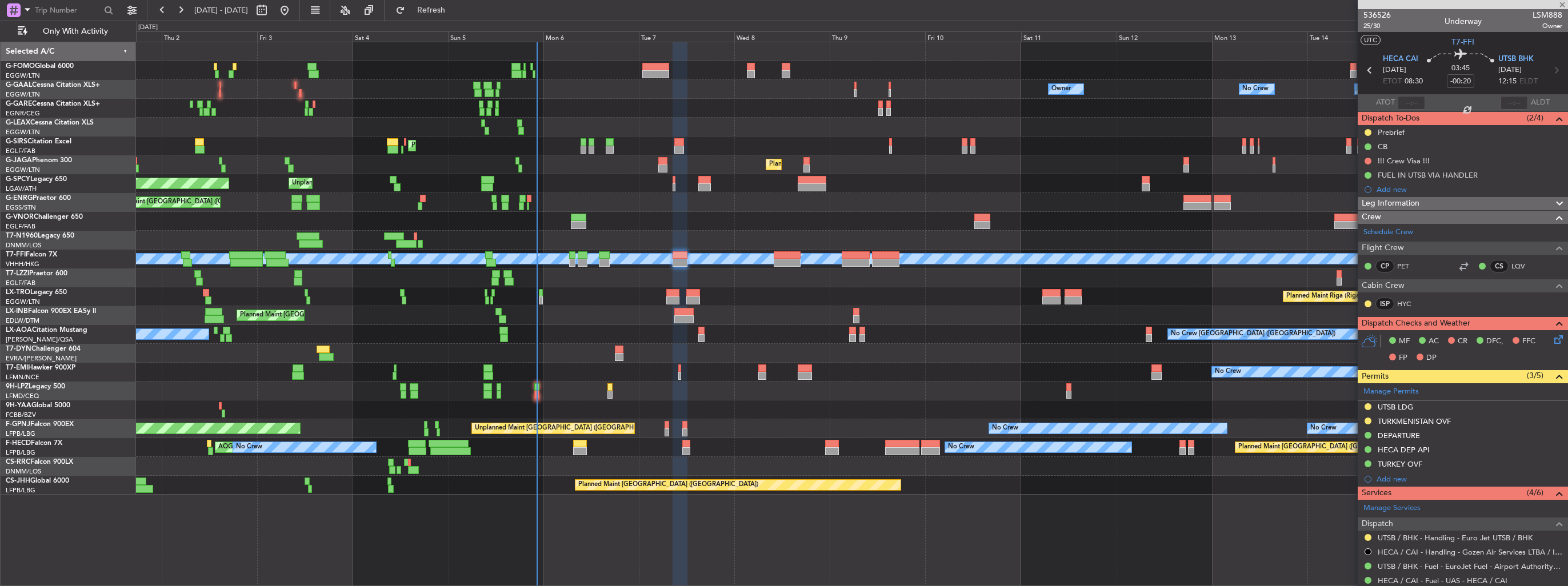
type input "0"
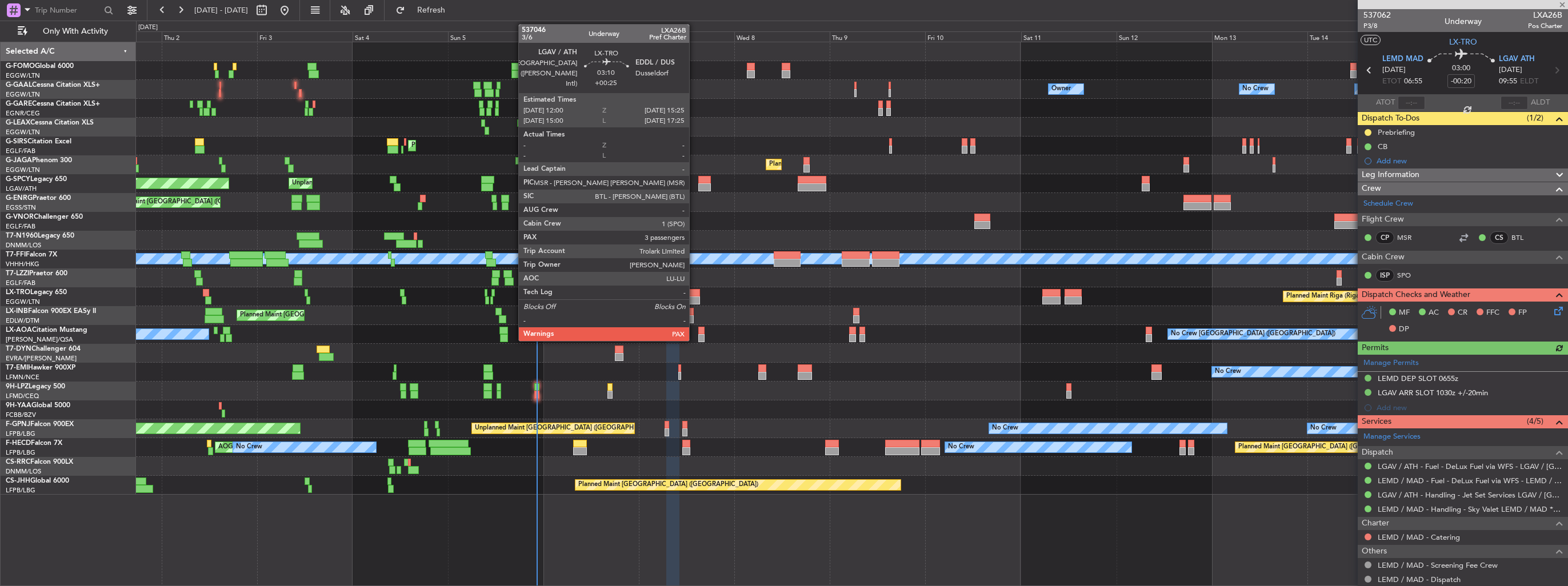
click at [694, 297] on div at bounding box center [693, 300] width 14 height 8
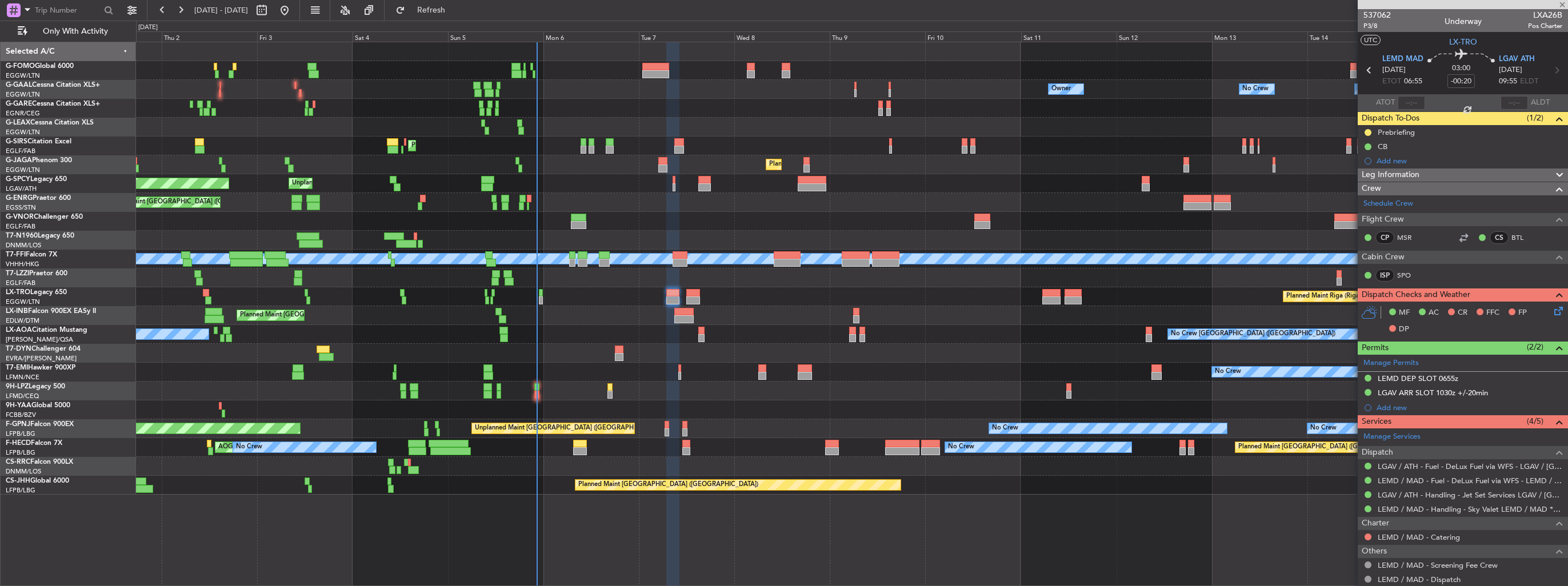
type input "+00:25"
type input "3"
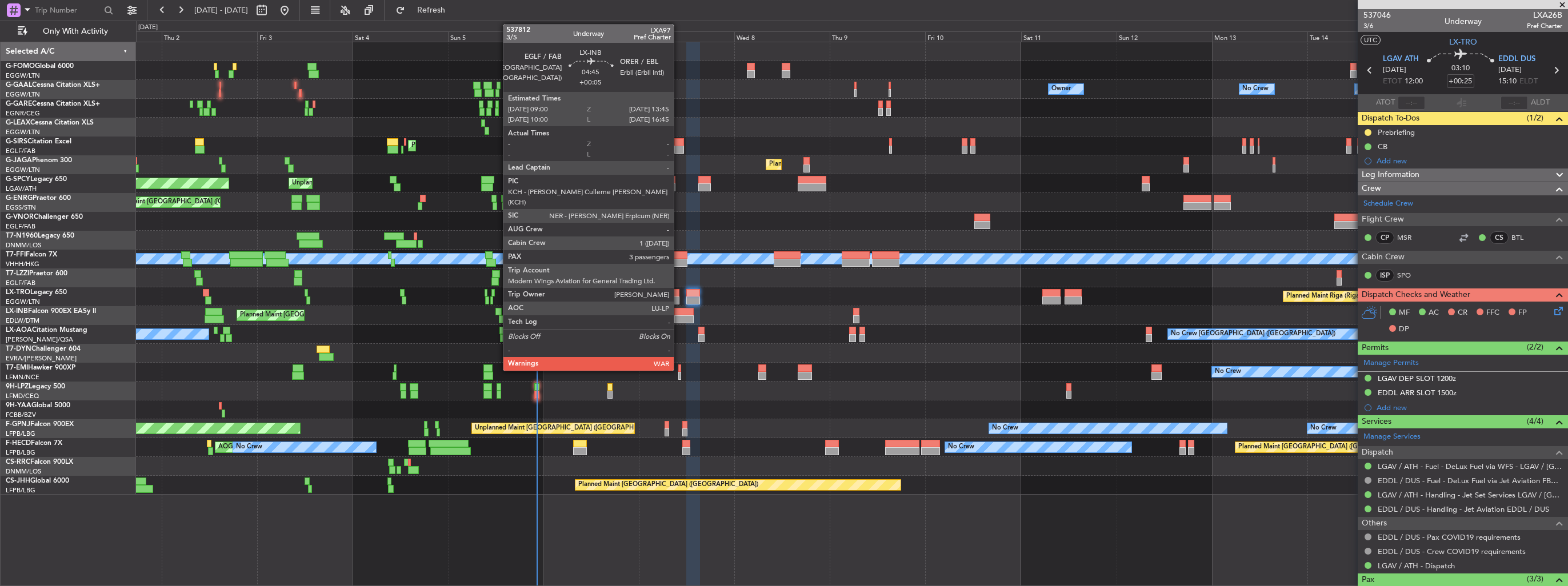
click at [683, 314] on div at bounding box center [684, 312] width 19 height 8
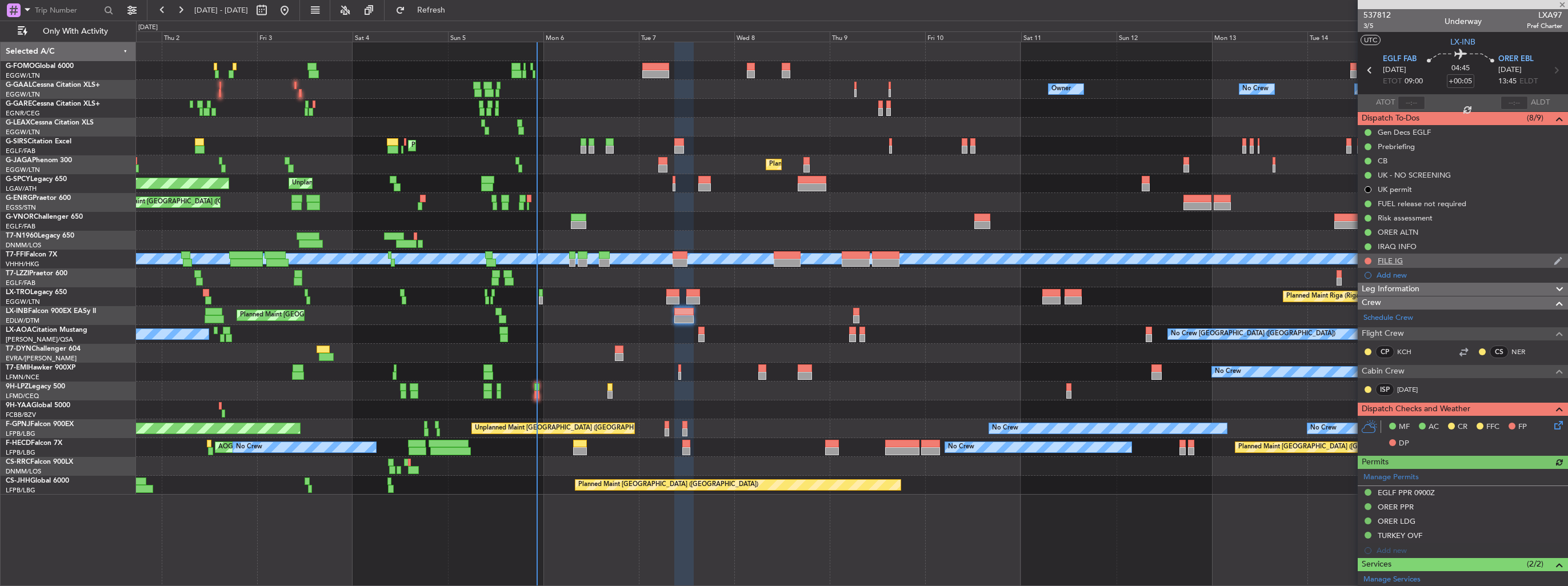
scroll to position [279, 0]
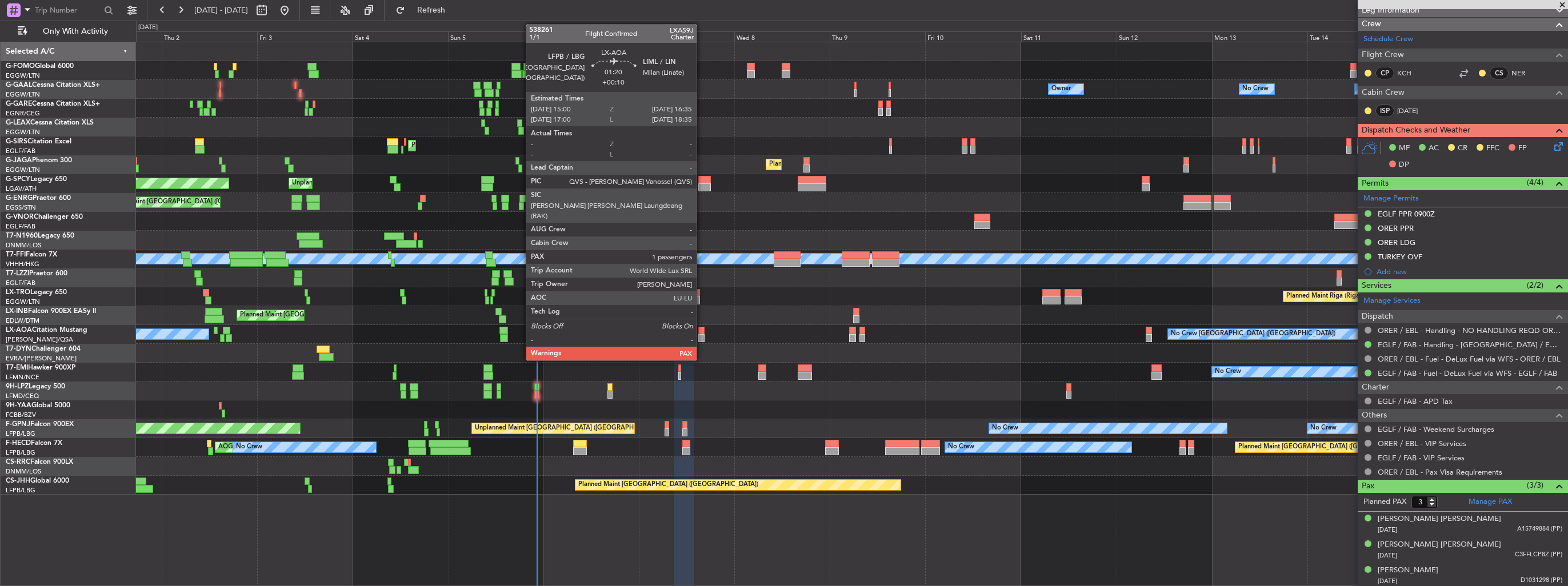
click at [702, 336] on div at bounding box center [702, 338] width 7 height 8
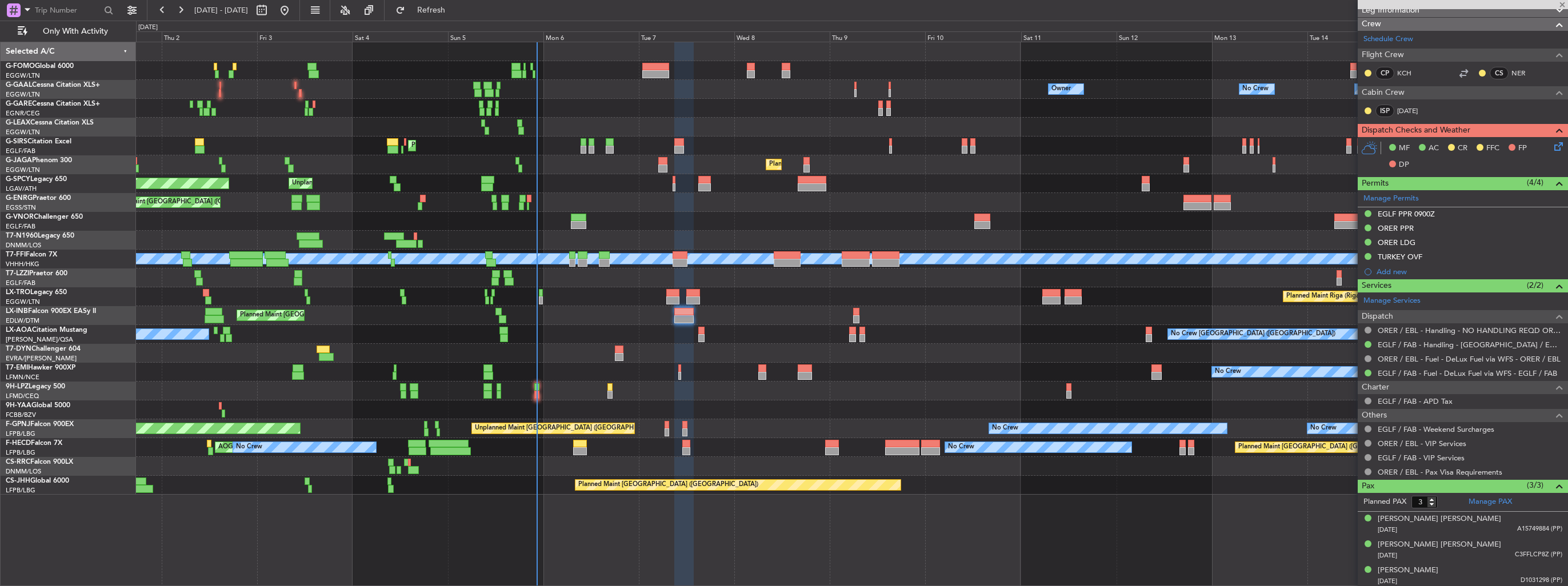
type input "+00:10"
type input "1"
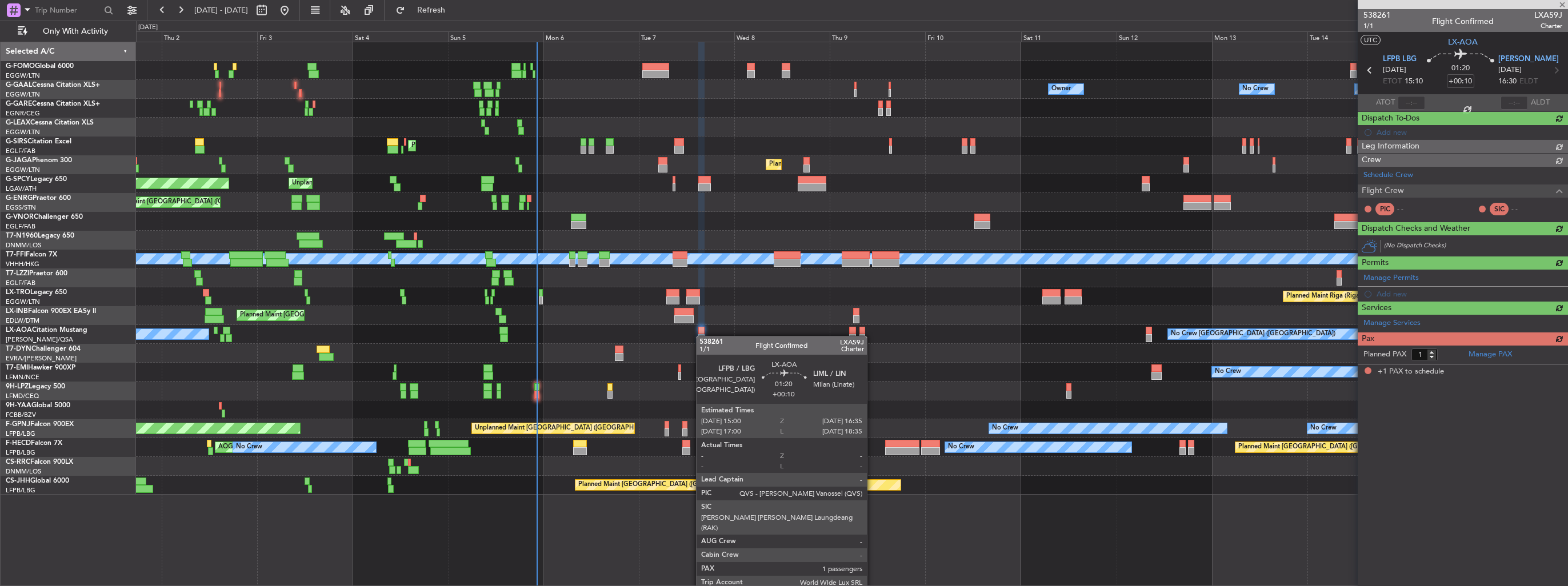
scroll to position [0, 0]
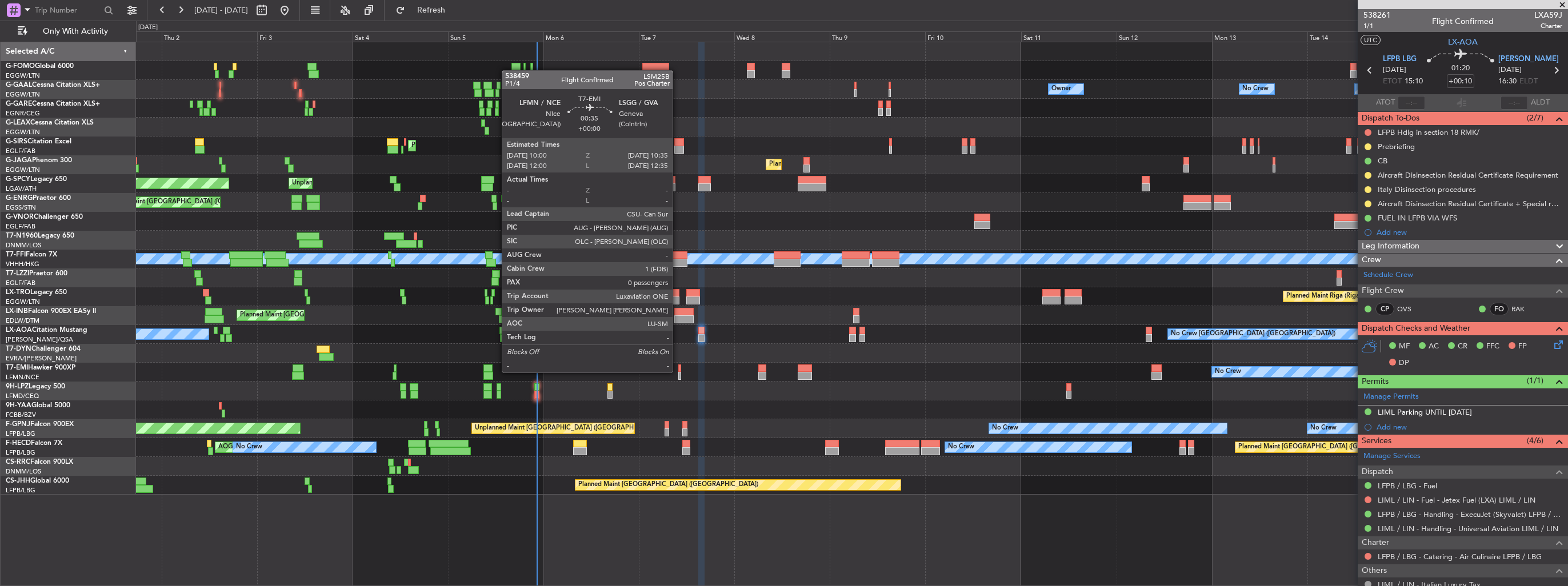
click at [678, 372] on div at bounding box center [680, 376] width 3 height 8
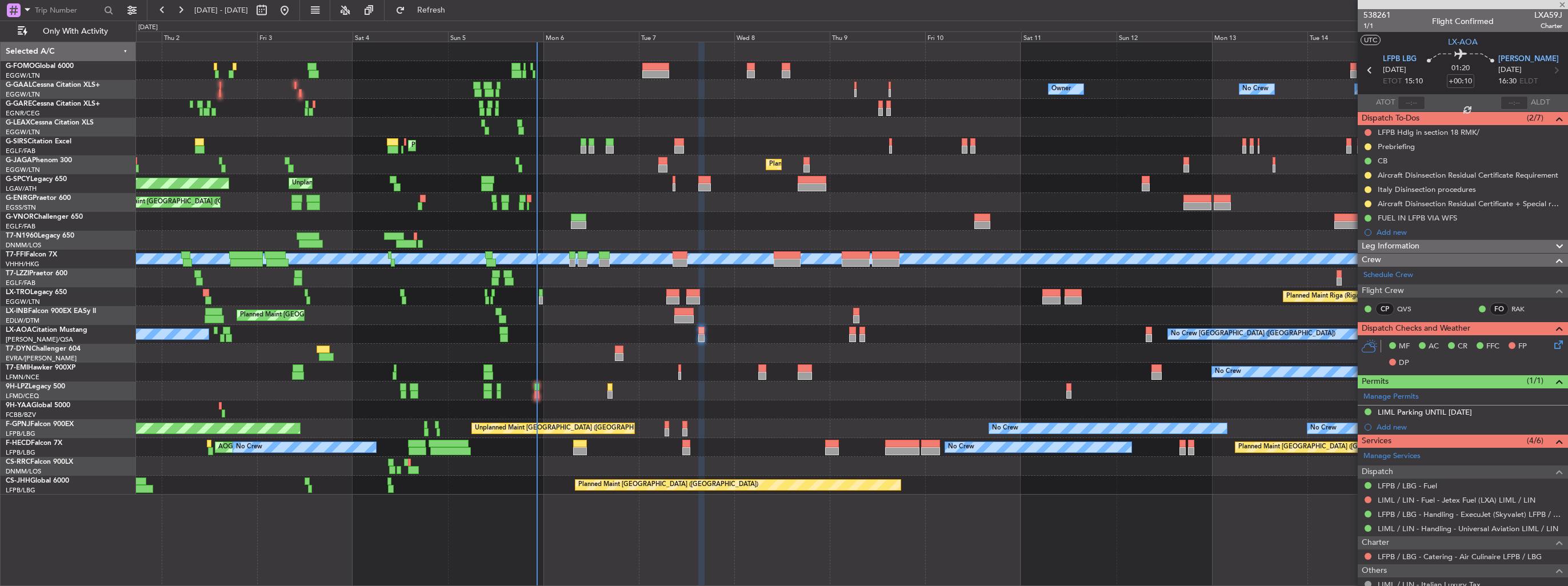
type input "0"
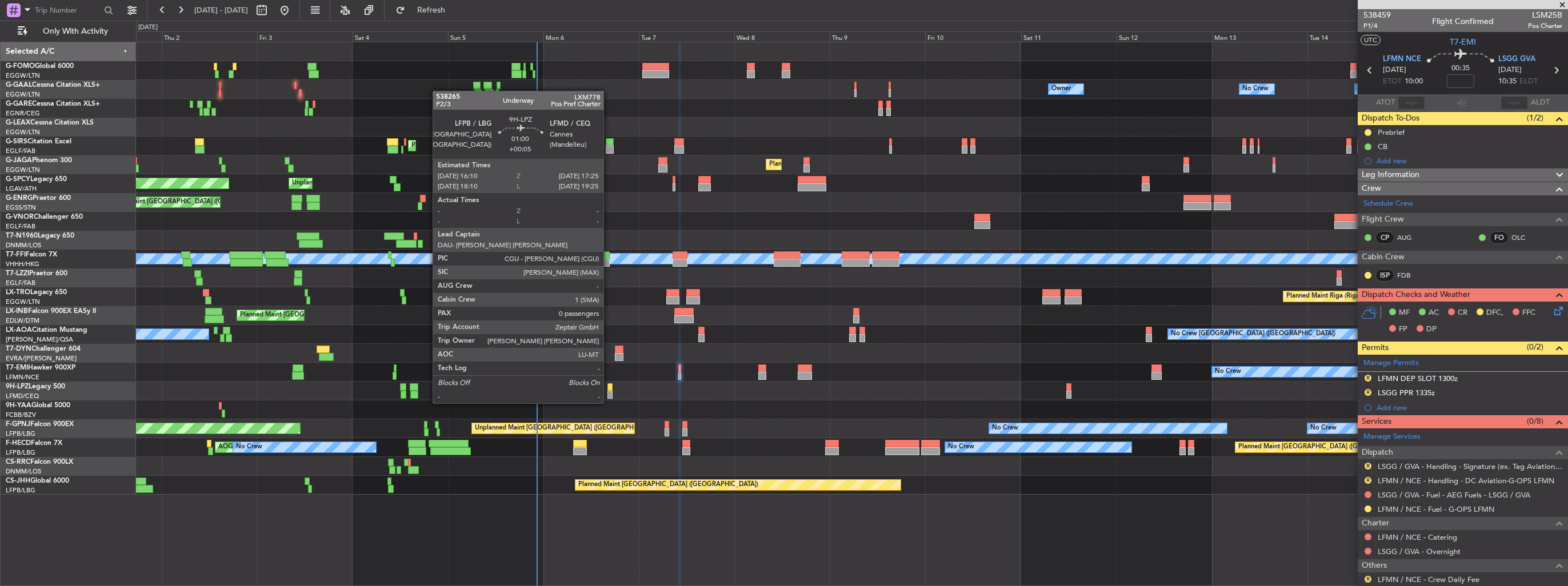
click at [609, 392] on div at bounding box center [610, 394] width 5 height 8
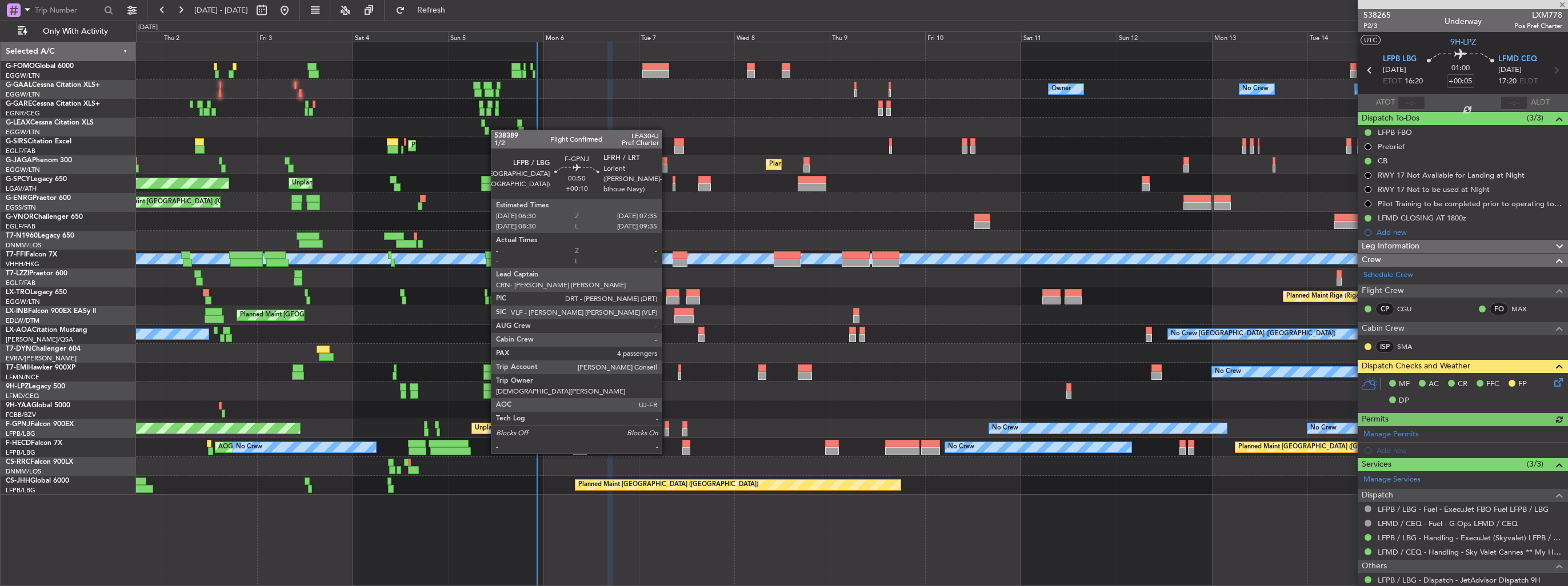
click at [667, 431] on div at bounding box center [667, 432] width 4 height 8
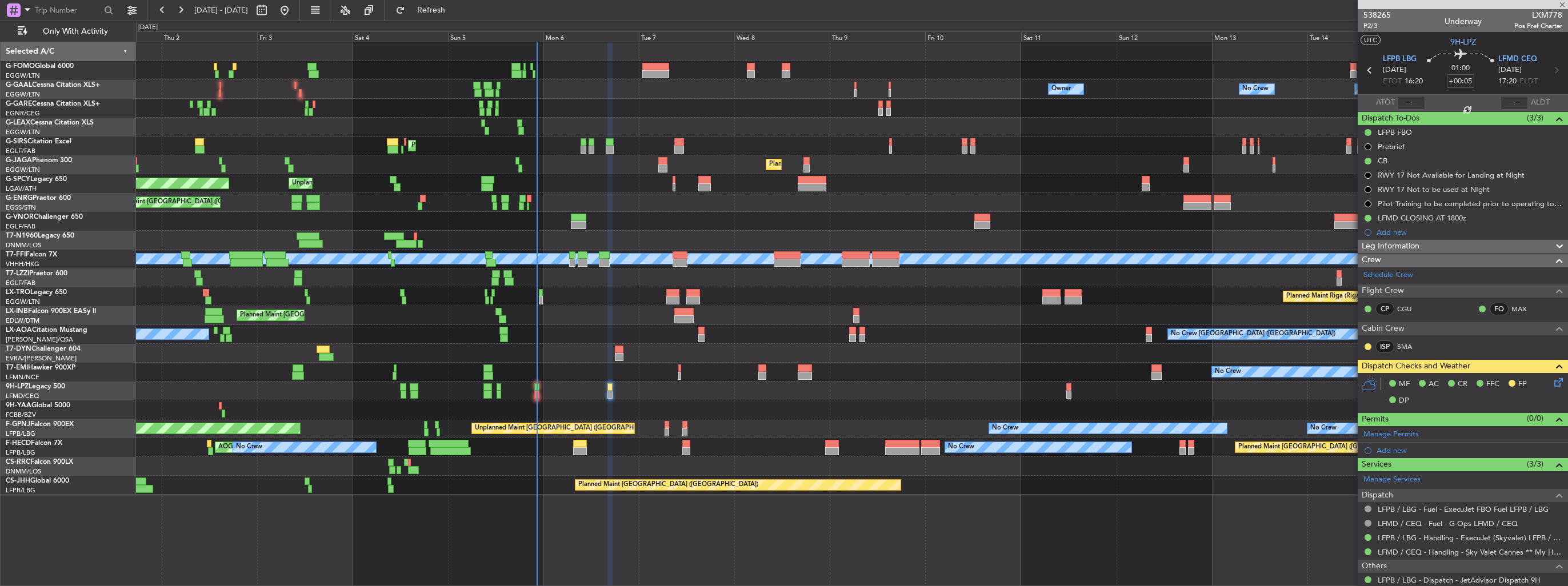
type input "+00:10"
type input "4"
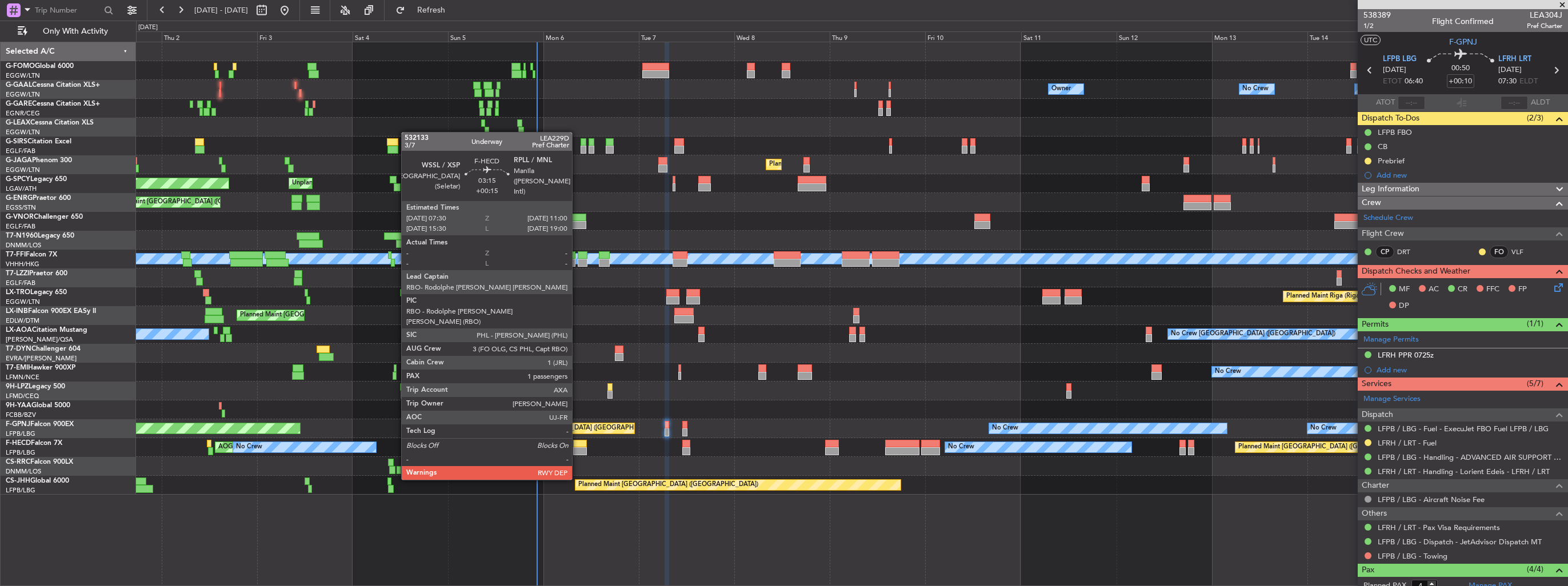
click at [577, 447] on div at bounding box center [580, 451] width 14 height 8
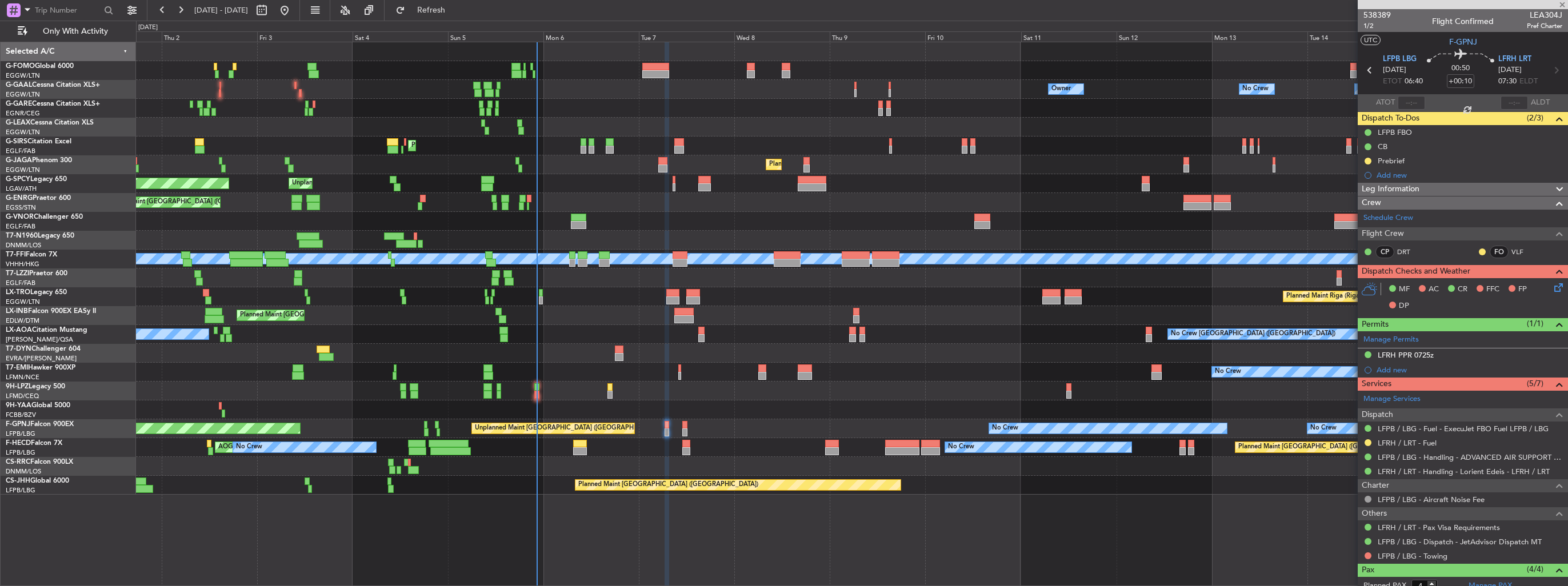
type input "+00:15"
type input "1"
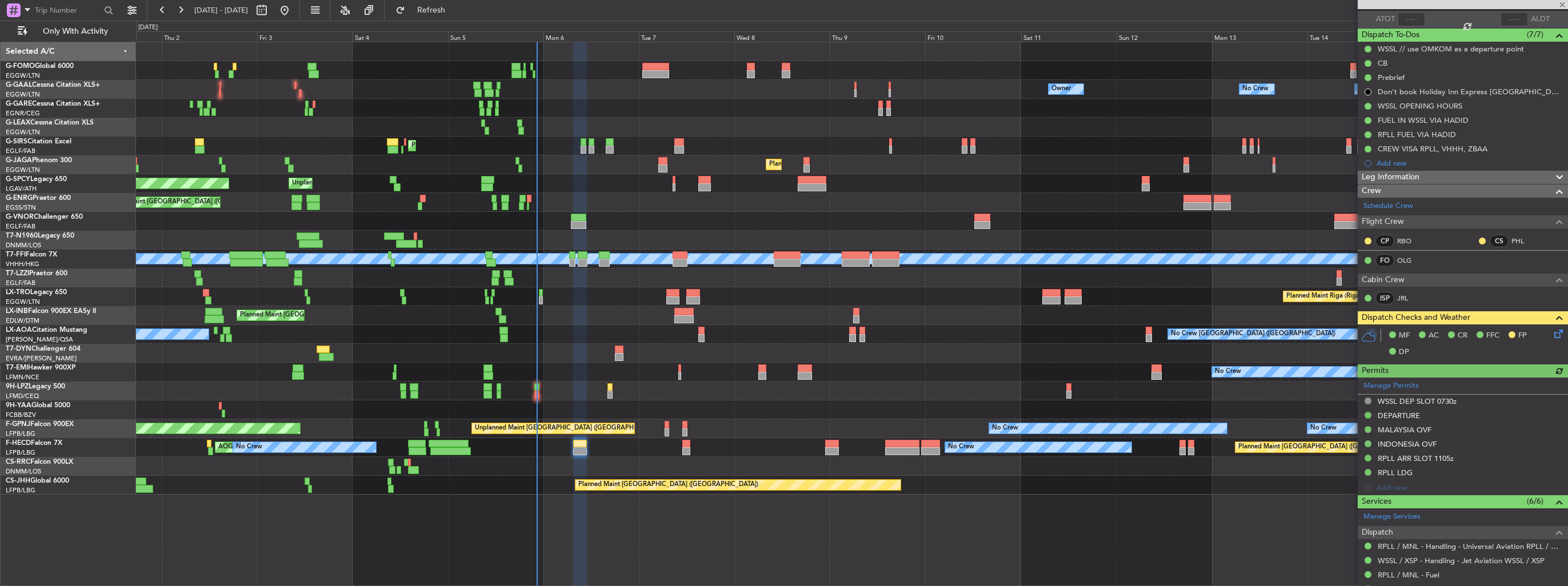
scroll to position [192, 0]
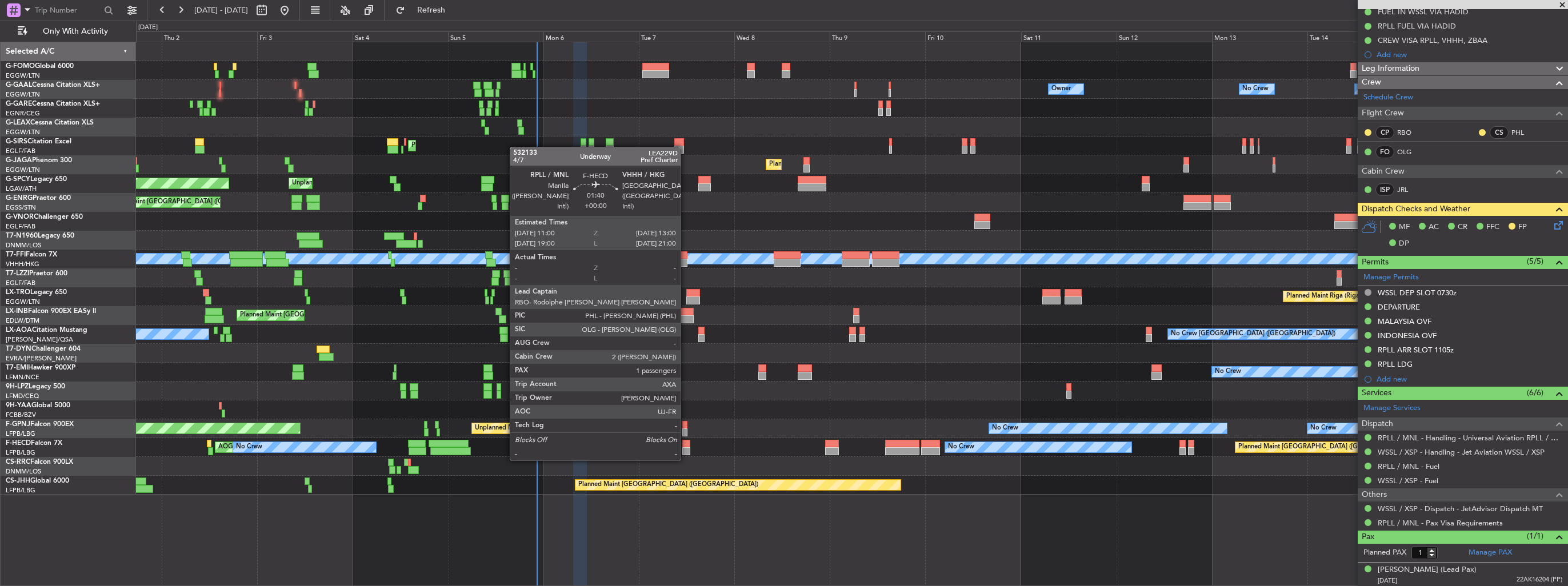
click at [685, 449] on div at bounding box center [686, 451] width 8 height 8
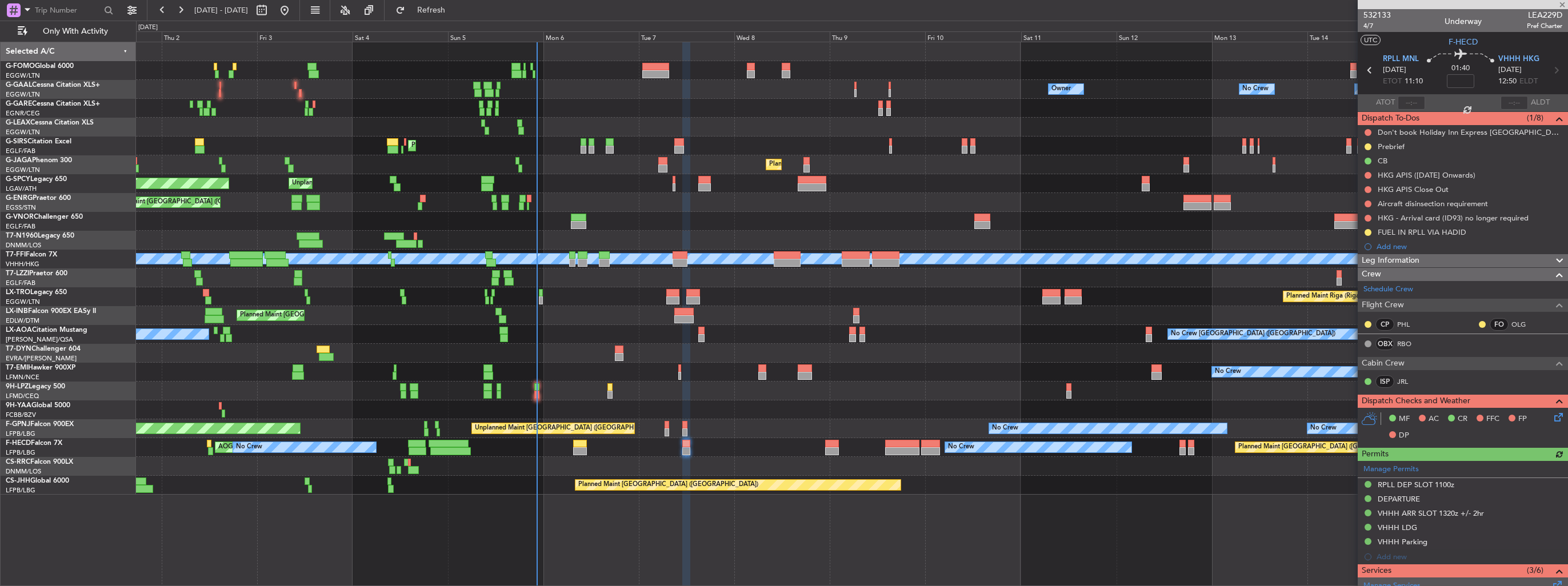
scroll to position [177, 0]
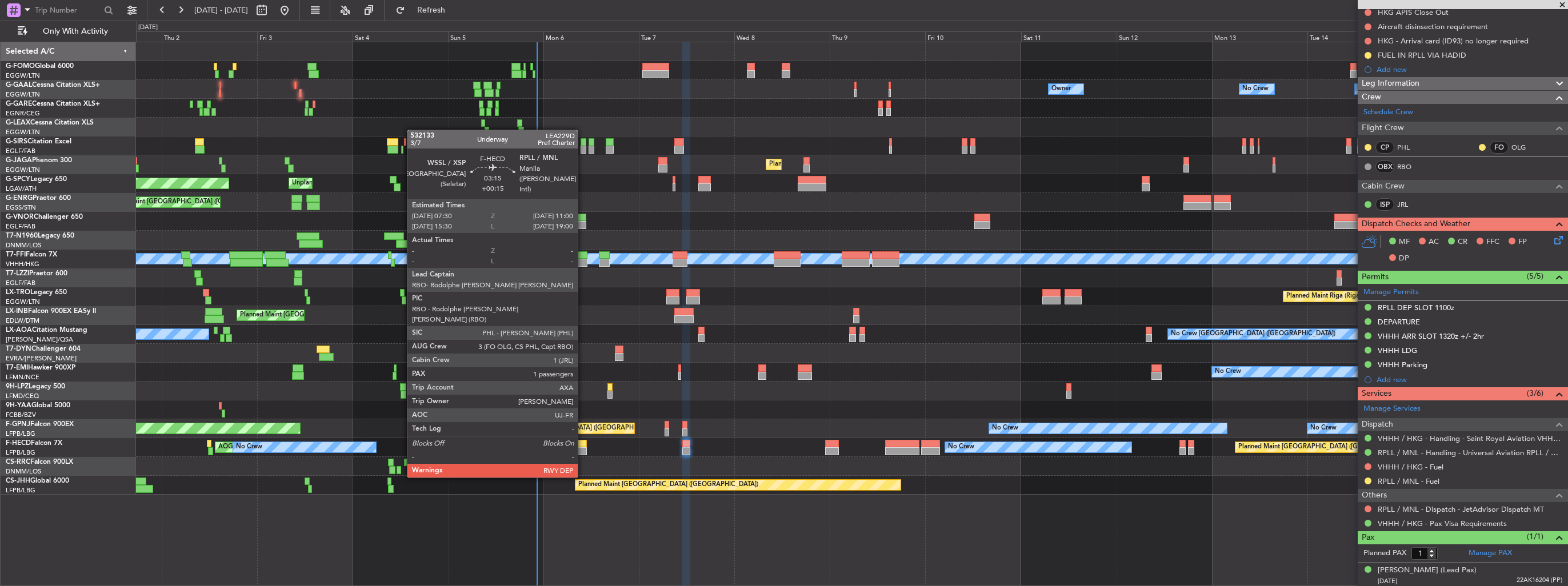
click at [582, 445] on div at bounding box center [580, 444] width 14 height 8
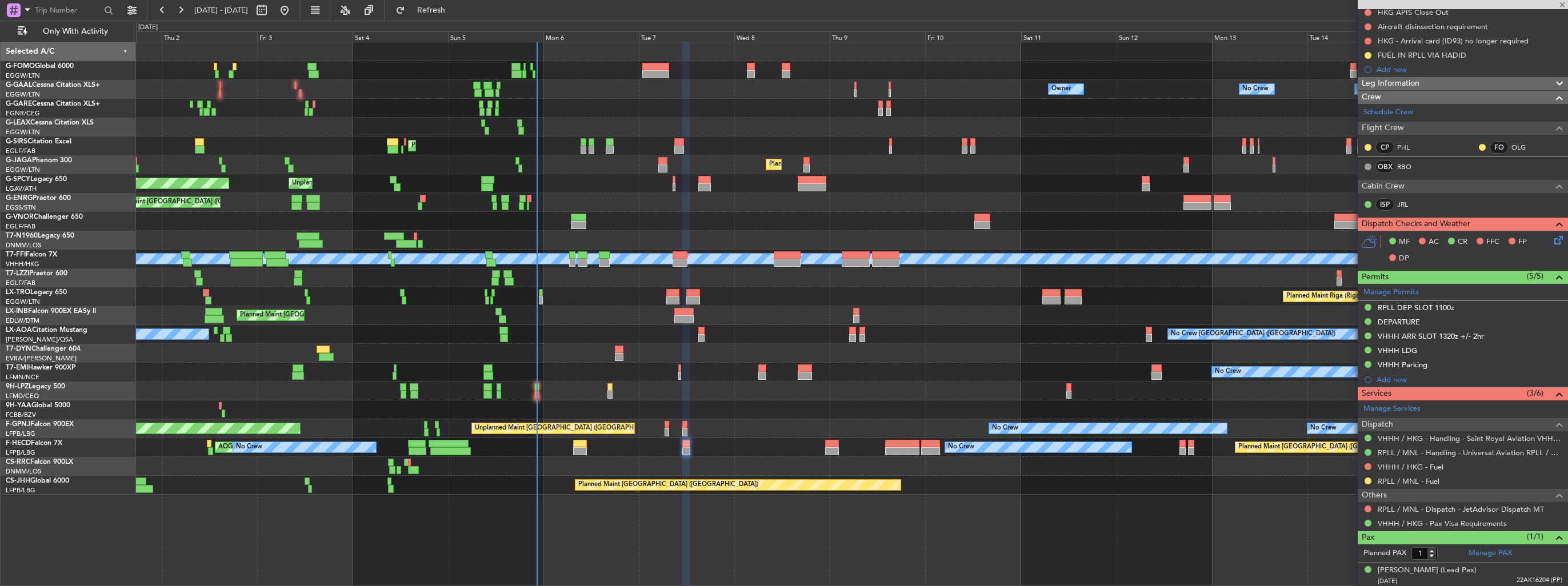
type input "+00:15"
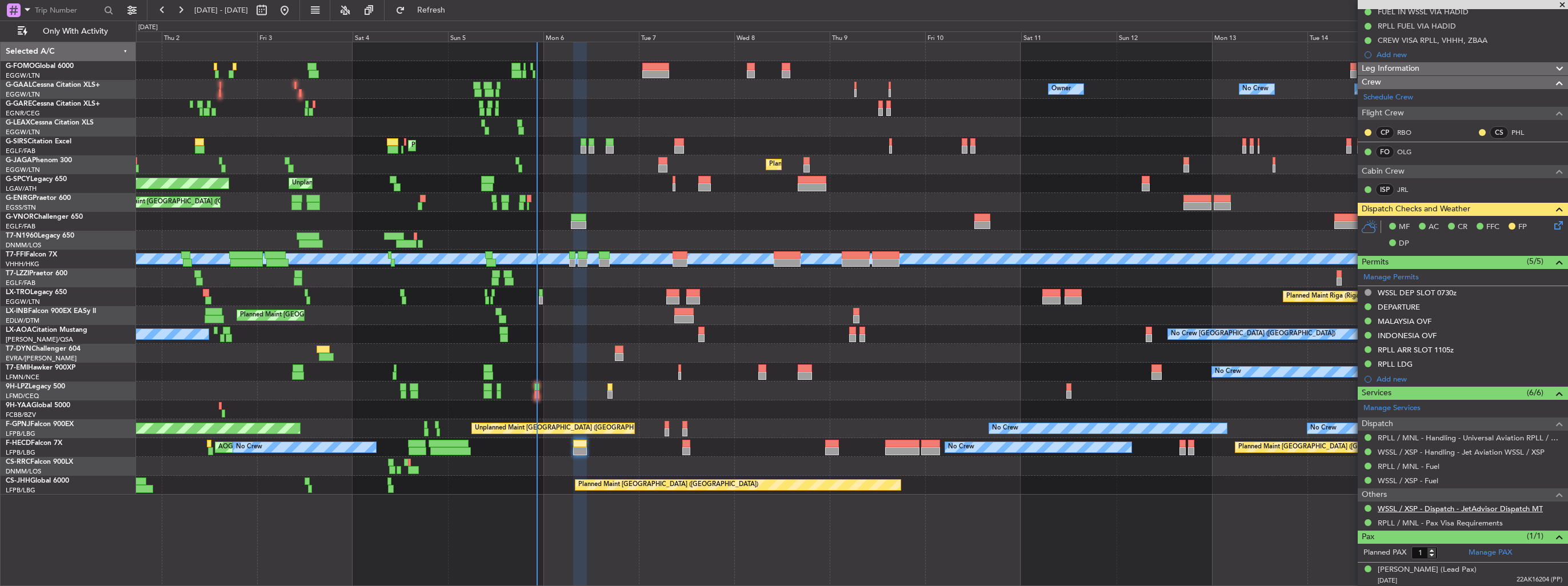
scroll to position [0, 0]
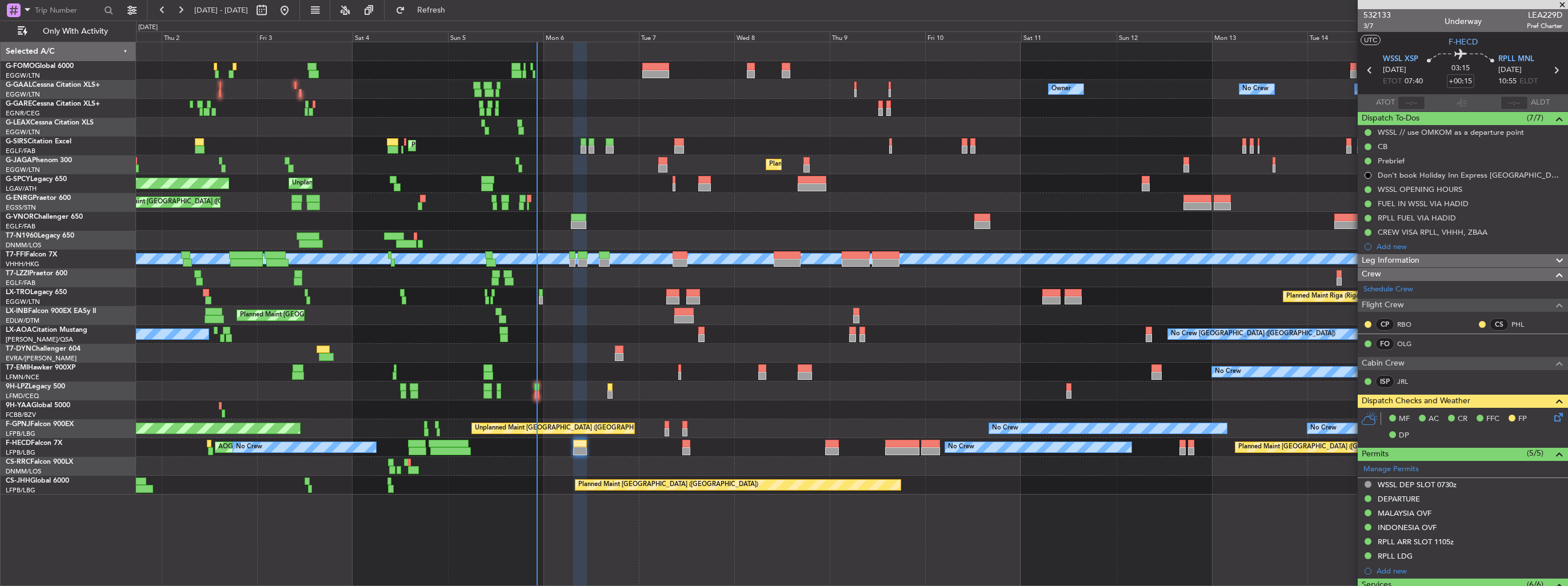
click at [1549, 70] on icon at bounding box center [1556, 70] width 15 height 15
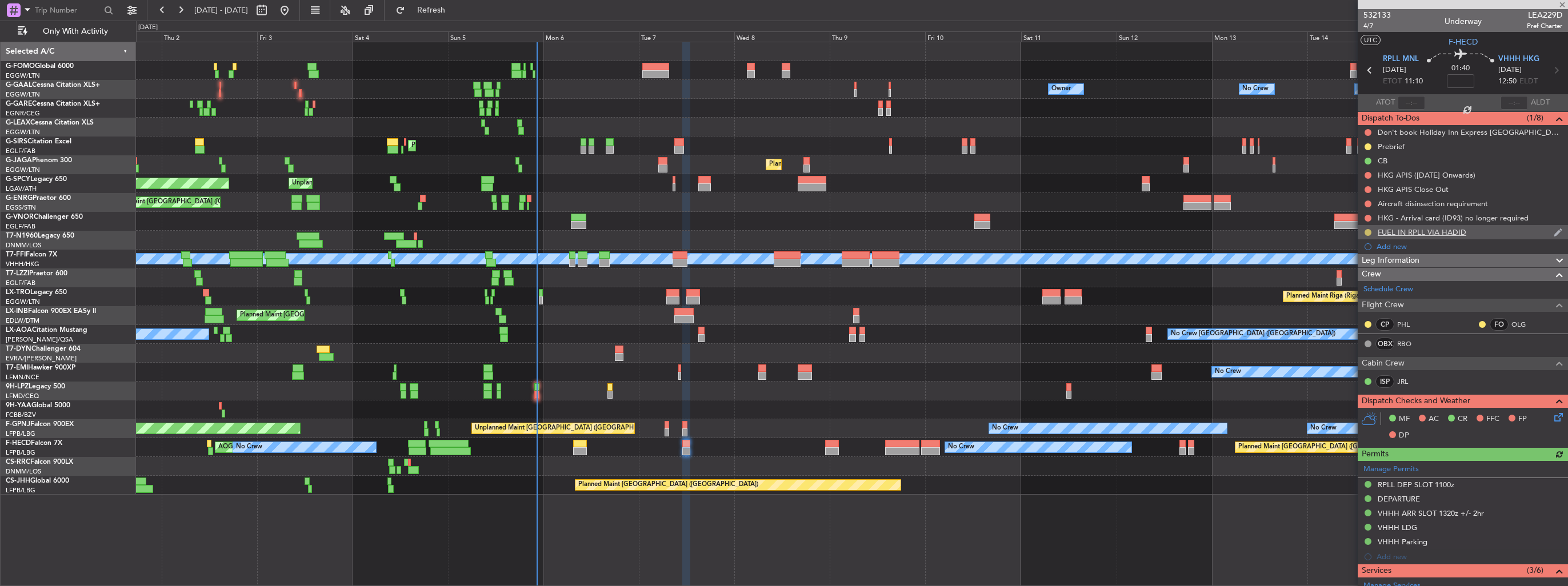
click at [1366, 232] on button at bounding box center [1368, 233] width 7 height 7
click at [1366, 282] on span "Completed" at bounding box center [1372, 283] width 38 height 11
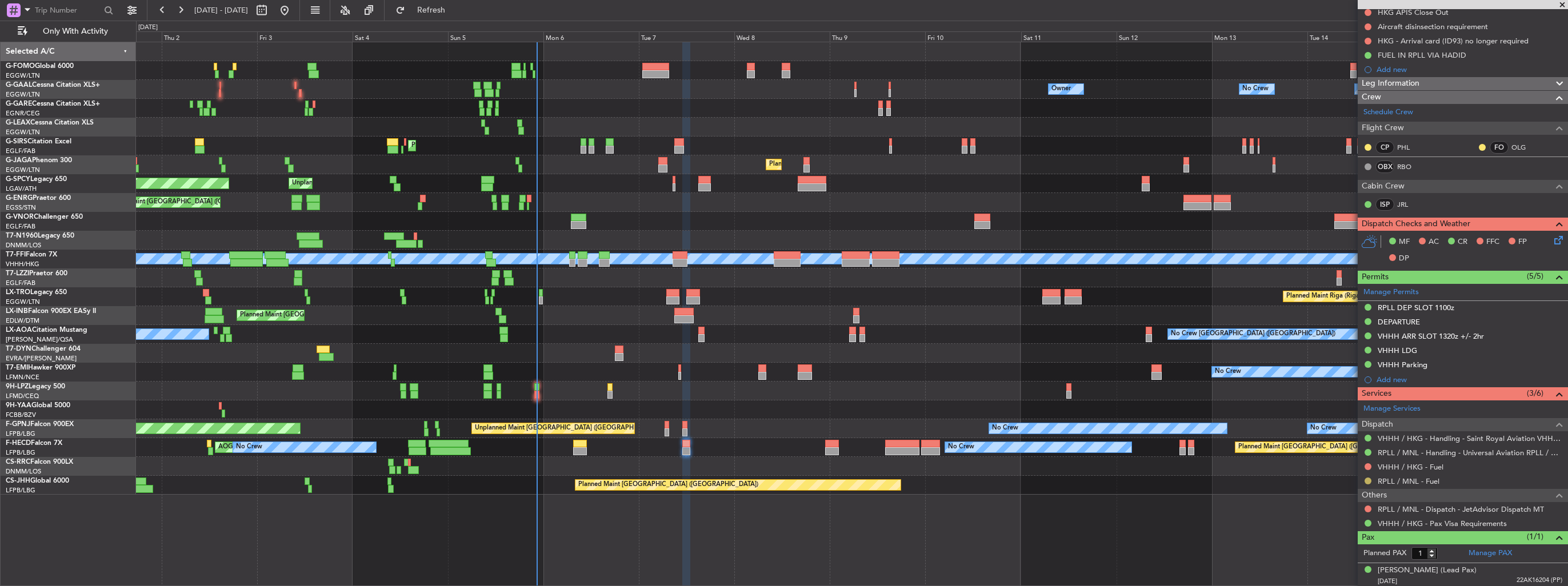
click at [1369, 482] on button at bounding box center [1368, 481] width 7 height 7
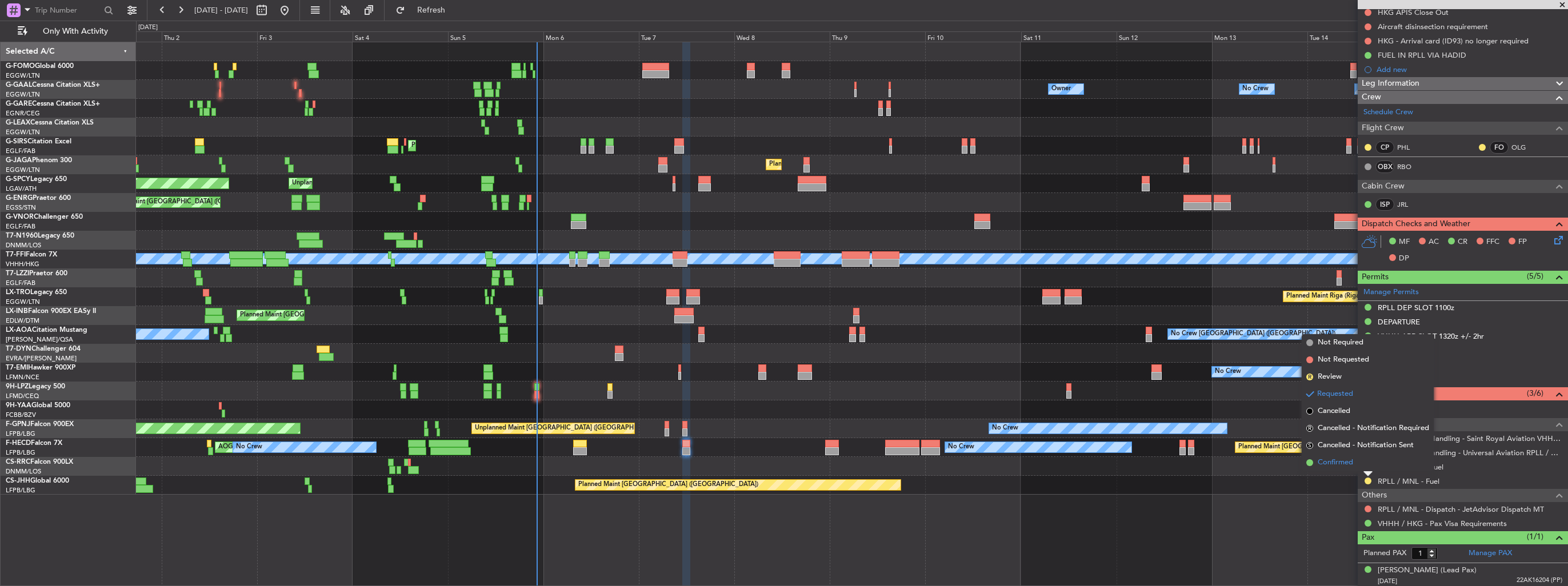
click at [1340, 463] on span "Confirmed" at bounding box center [1336, 463] width 36 height 11
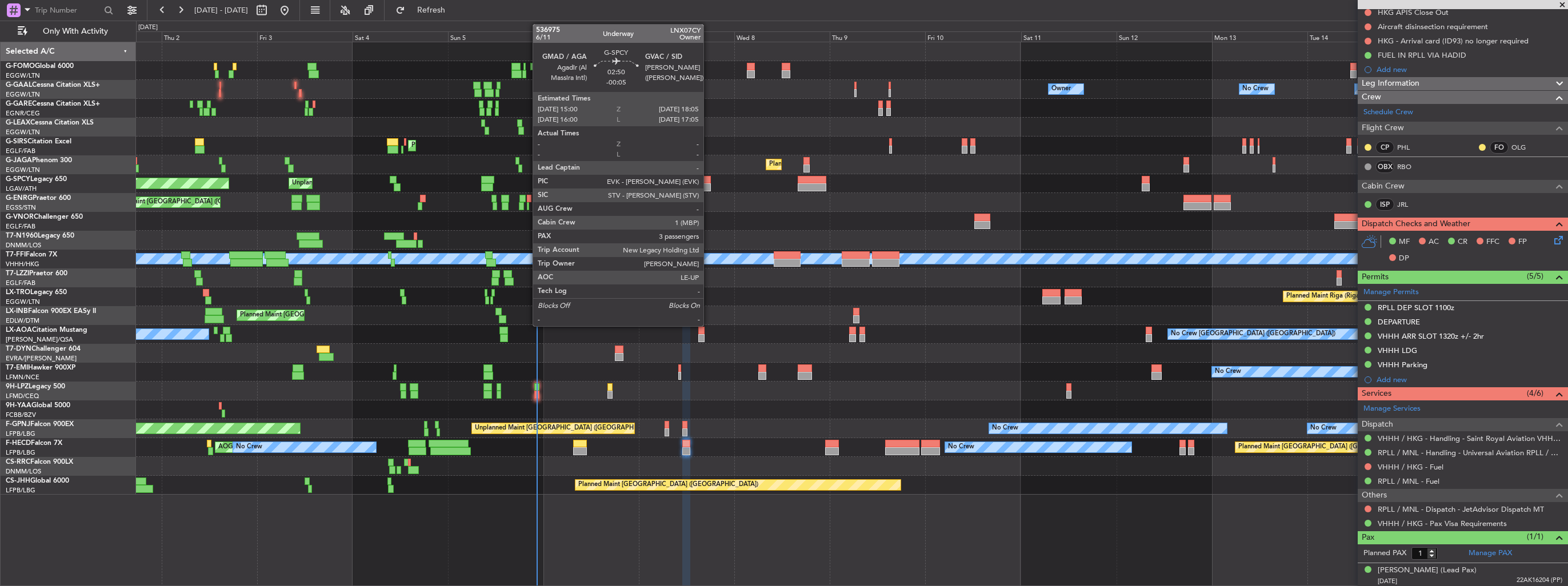
click at [708, 181] on div at bounding box center [705, 179] width 13 height 8
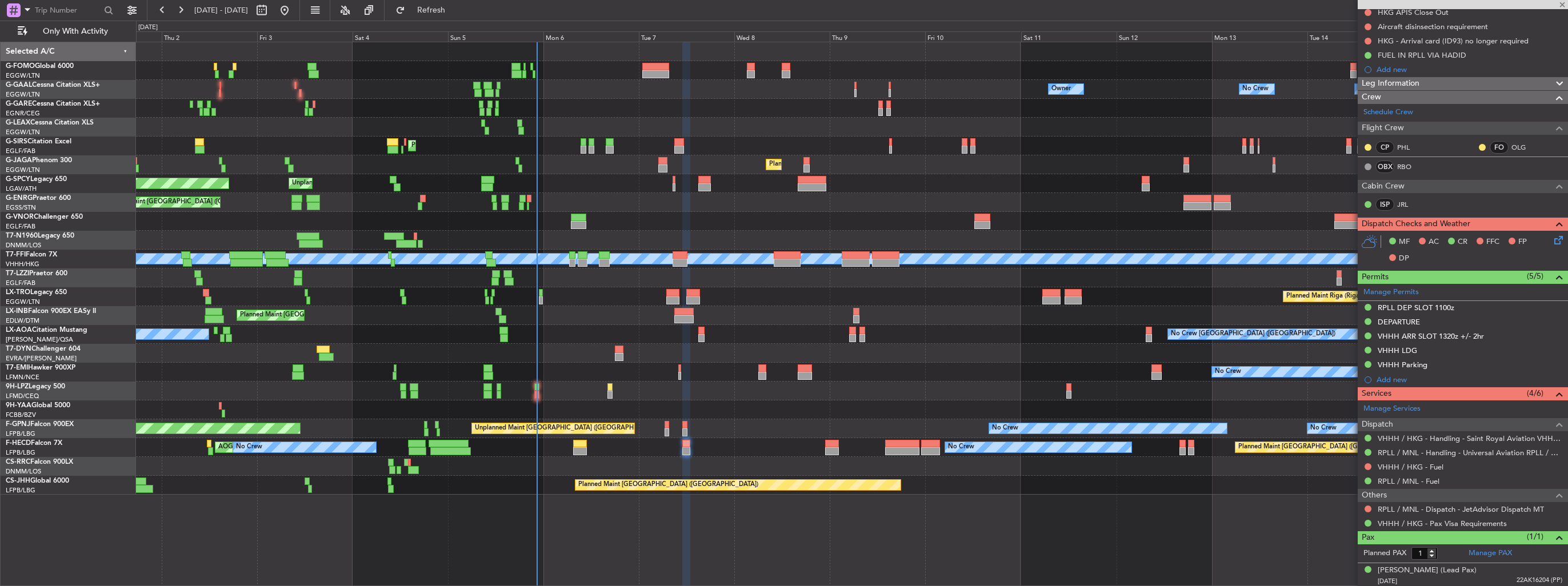
type input "-00:05"
type input "3"
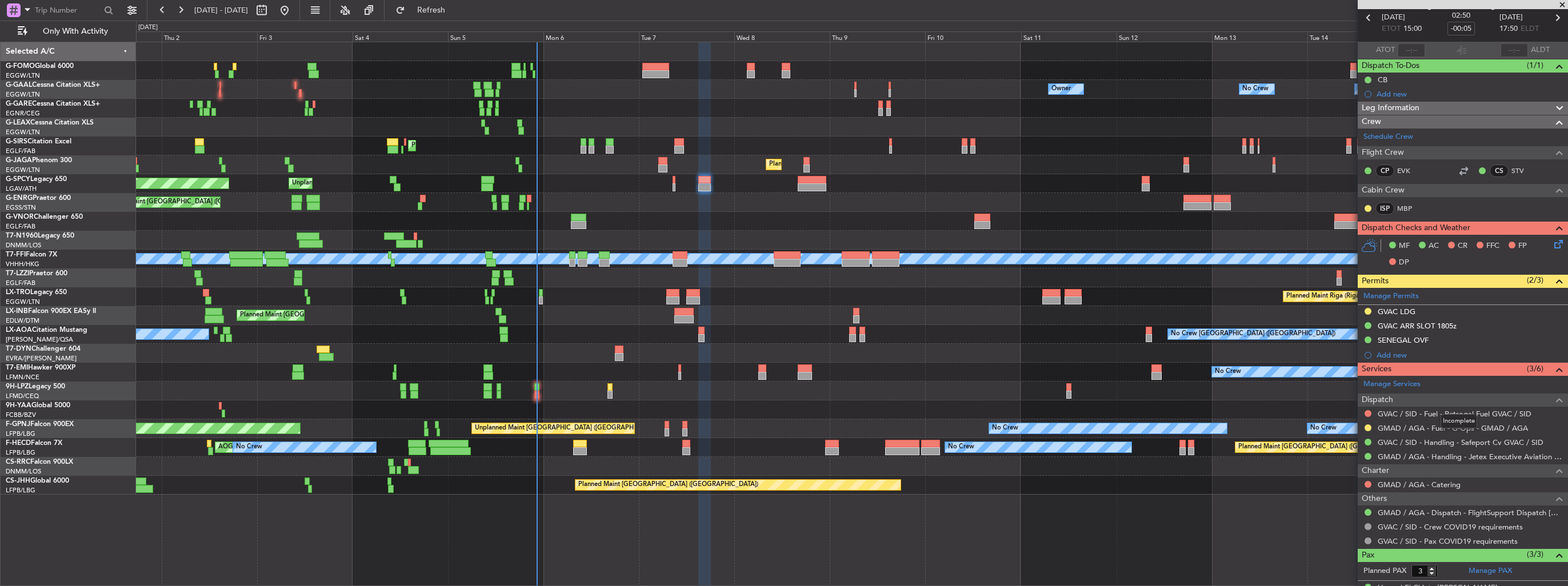
scroll to position [0, 0]
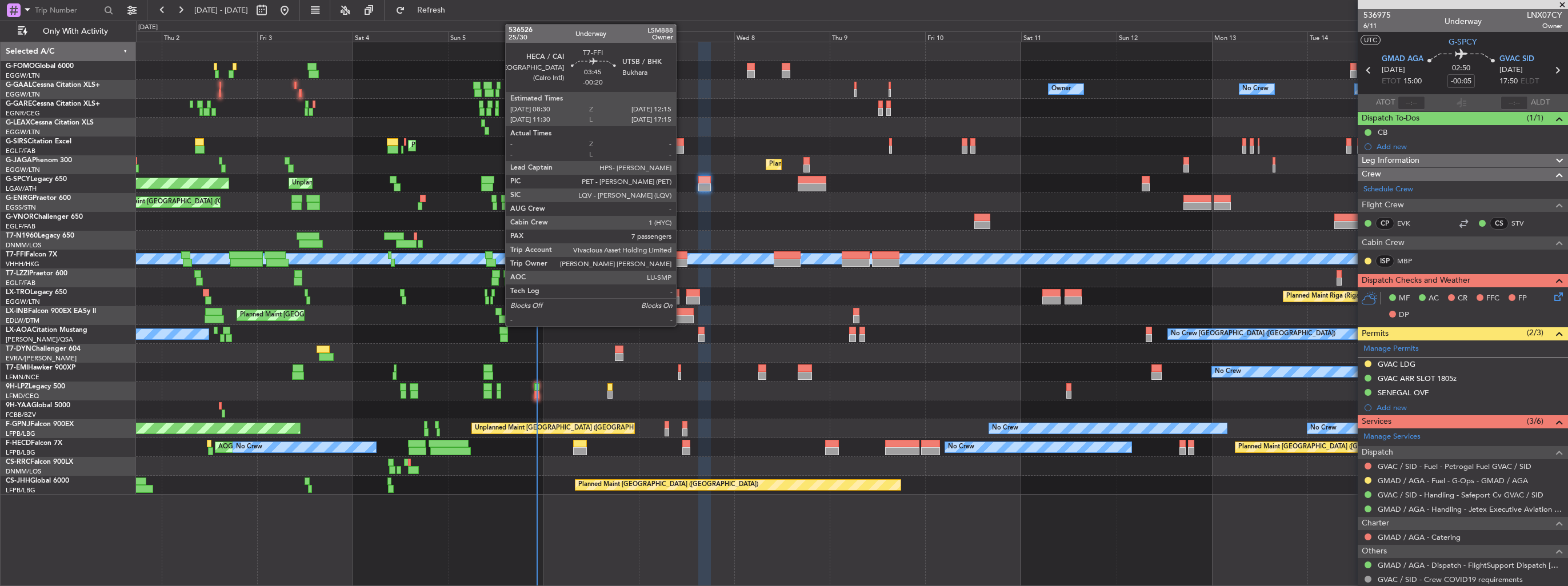
click at [681, 255] on div at bounding box center [680, 255] width 16 height 8
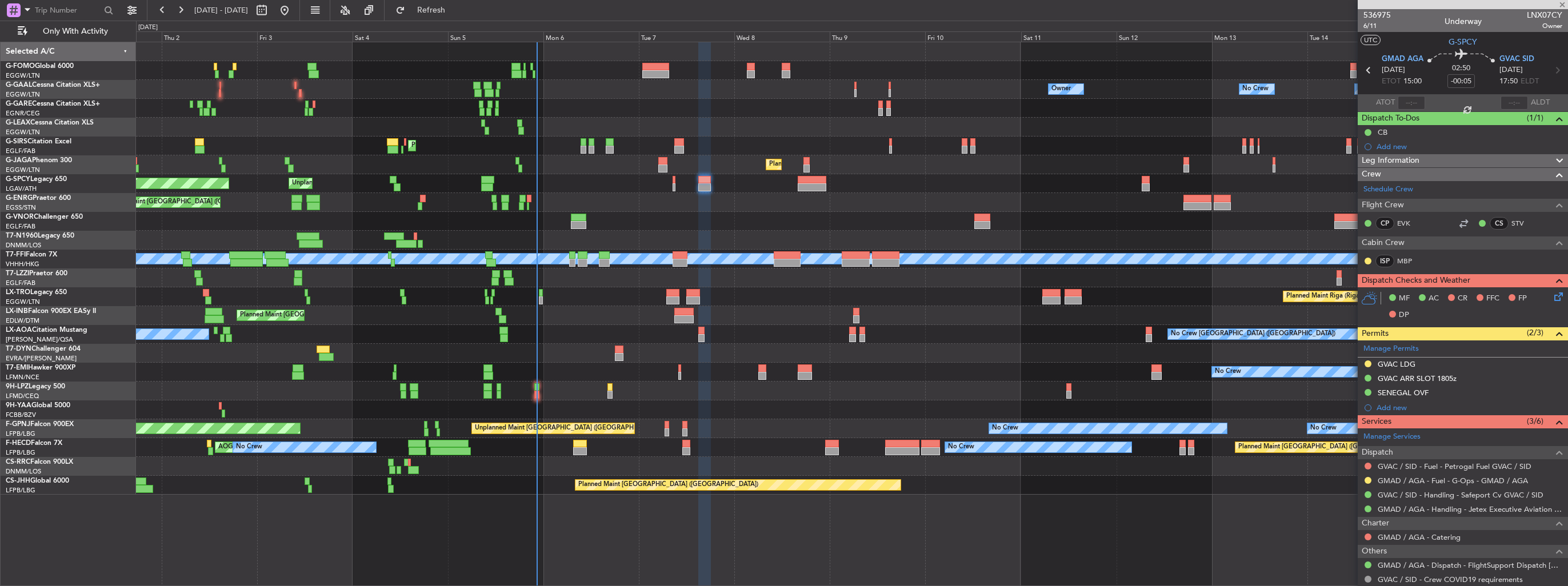
type input "-00:20"
type input "7"
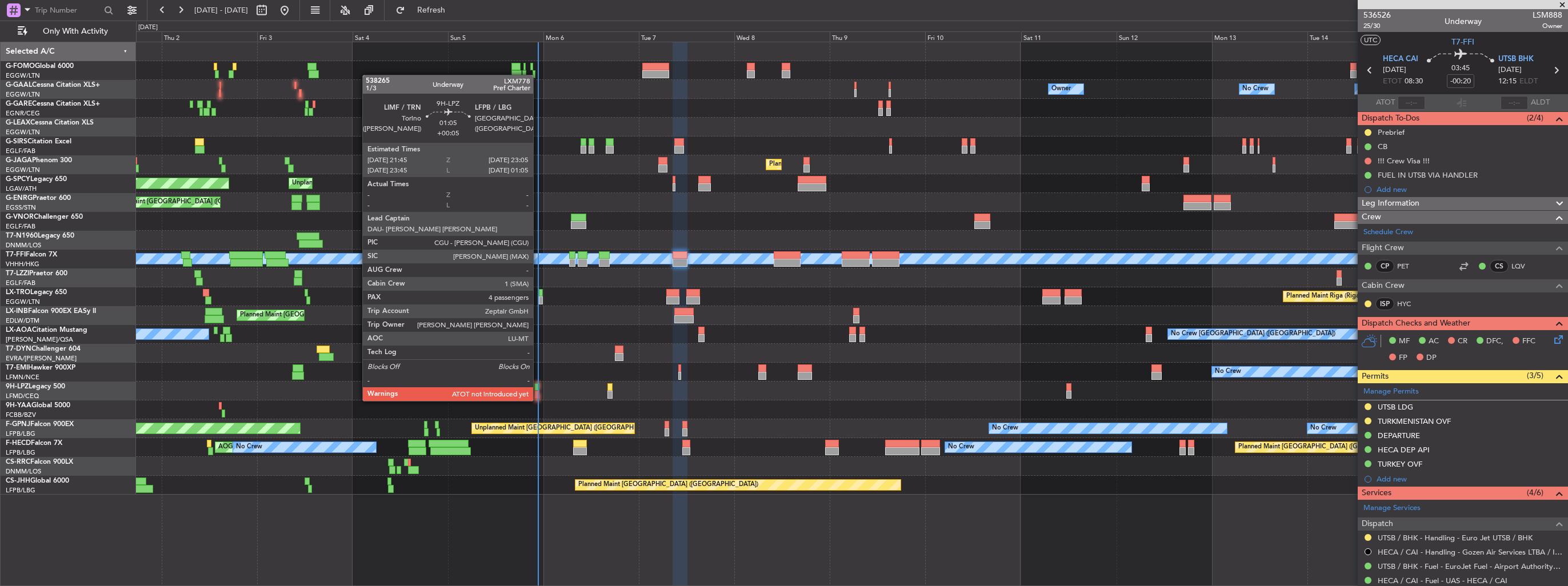
click at [538, 389] on div at bounding box center [537, 387] width 6 height 8
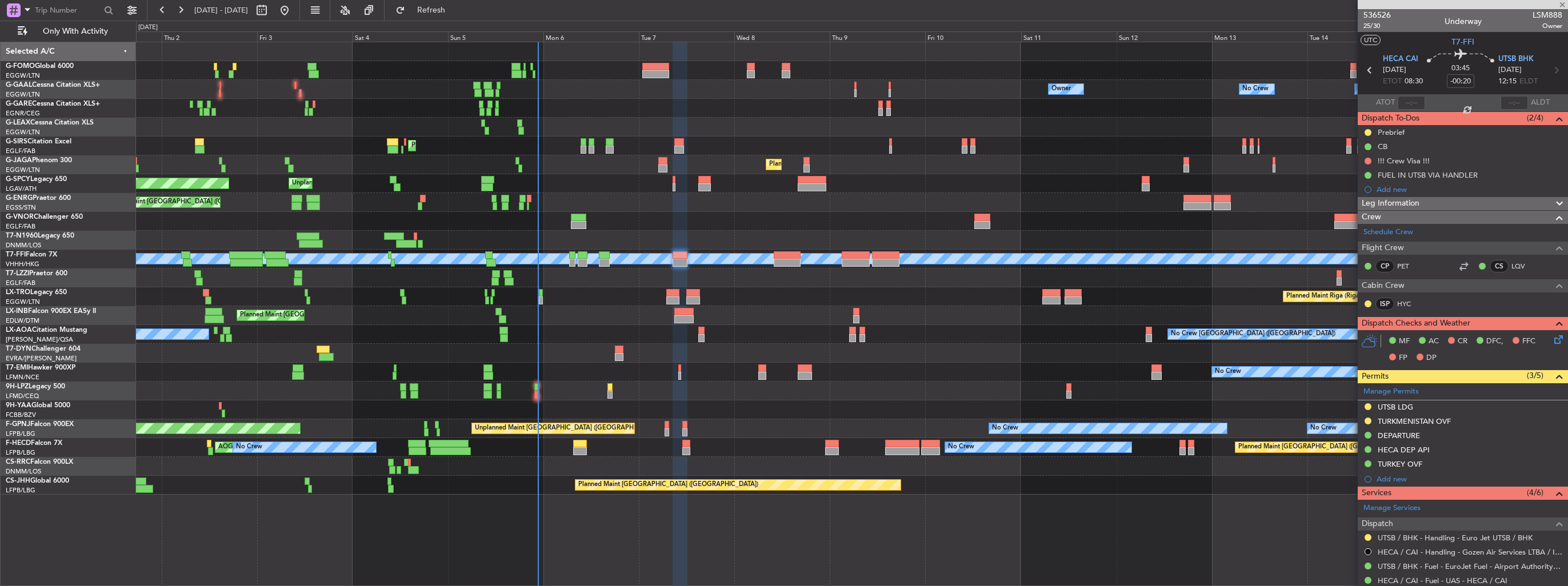
type input "+00:05"
type input "4"
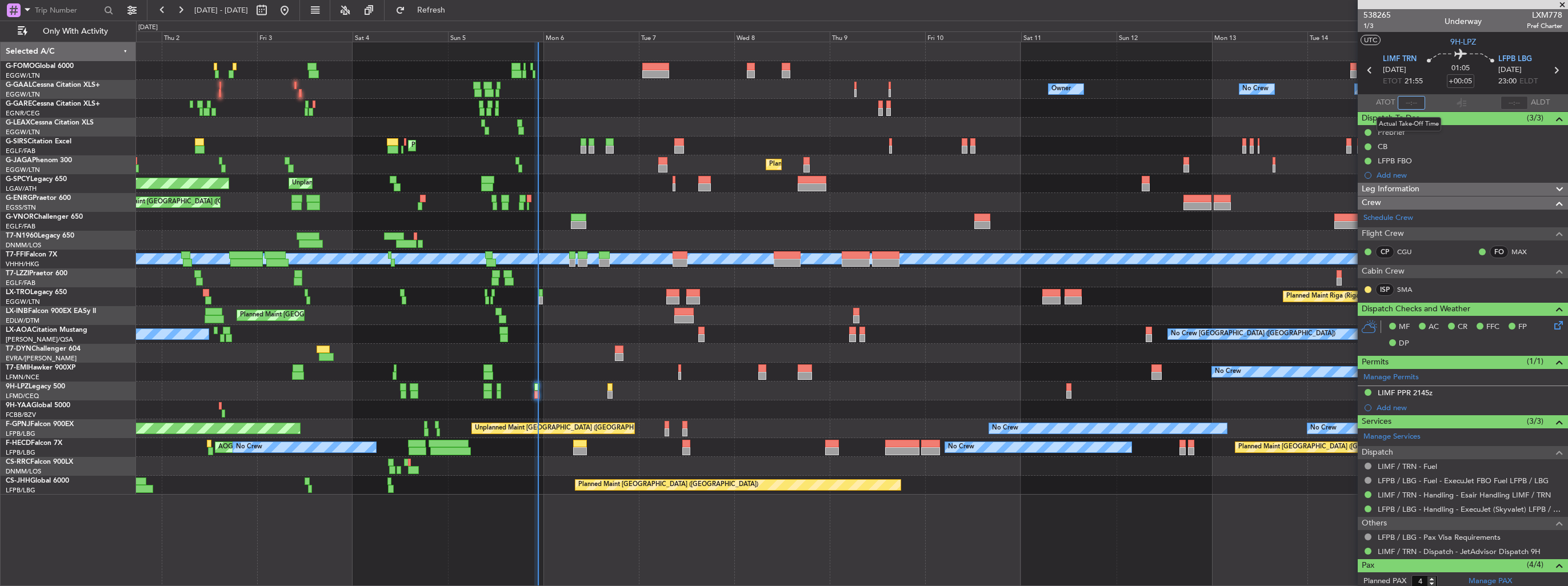
click at [1404, 103] on input "text" at bounding box center [1411, 102] width 27 height 14
type input "22:31"
